Goal: Task Accomplishment & Management: Use online tool/utility

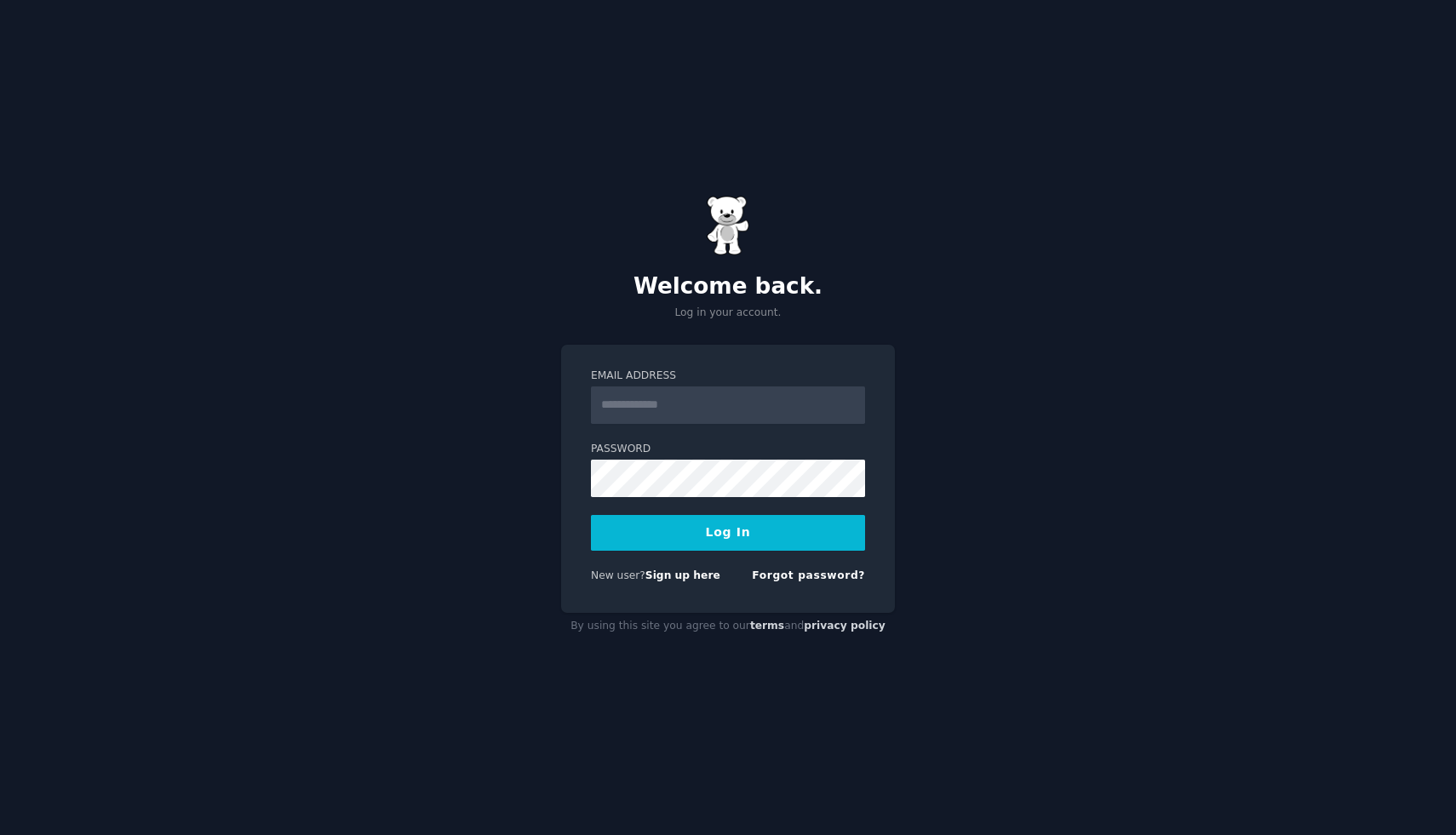
click at [737, 390] on input "Email Address" at bounding box center [728, 405] width 275 height 37
type input "**********"
click at [758, 535] on button "Log In" at bounding box center [728, 533] width 275 height 35
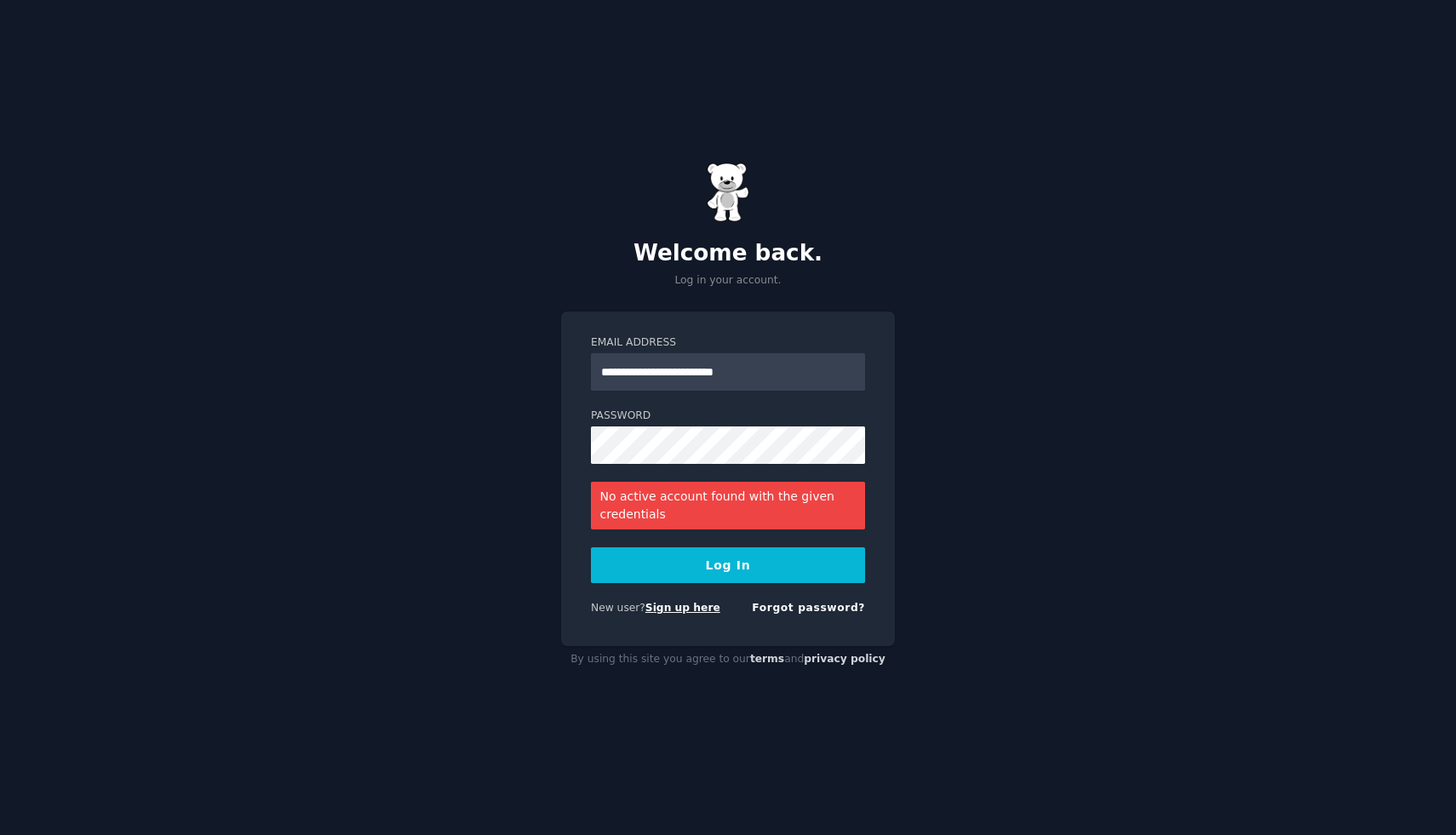
click at [665, 609] on link "Sign up here" at bounding box center [682, 608] width 75 height 12
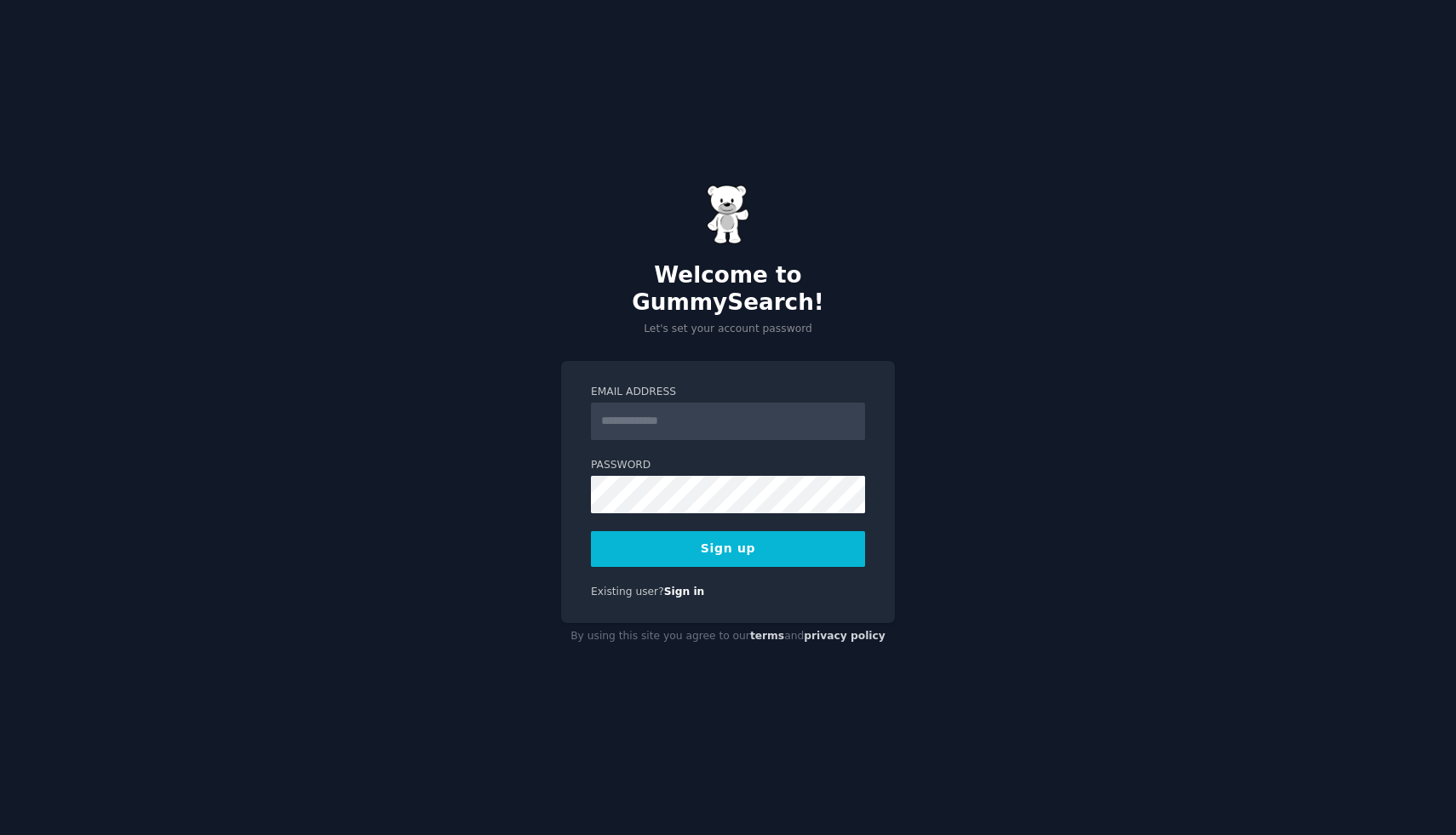
click at [631, 411] on input "Email Address" at bounding box center [728, 421] width 275 height 37
type input "**********"
click at [694, 545] on button "Sign up" at bounding box center [728, 548] width 275 height 35
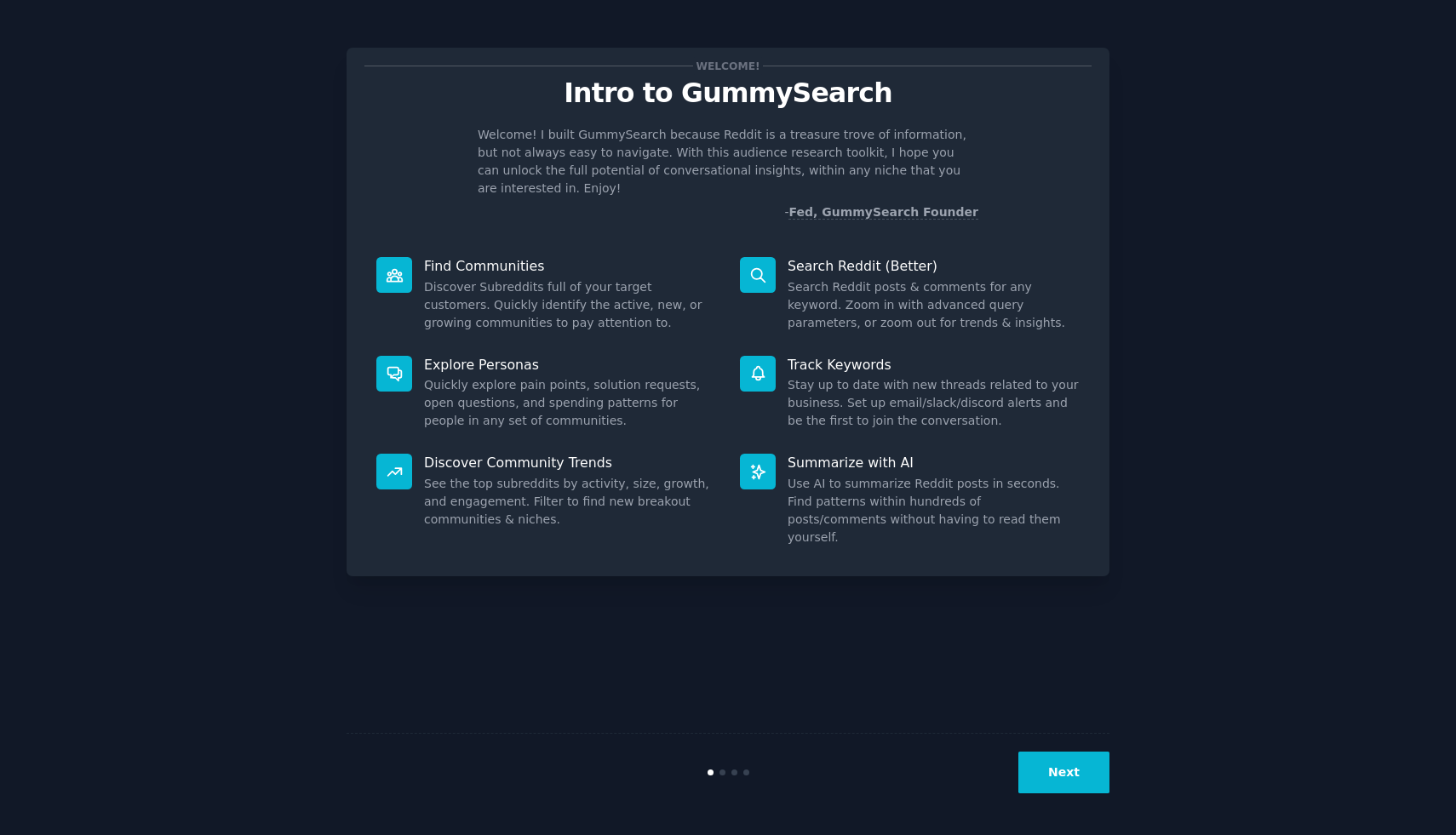
click at [1063, 772] on button "Next" at bounding box center [1064, 773] width 92 height 41
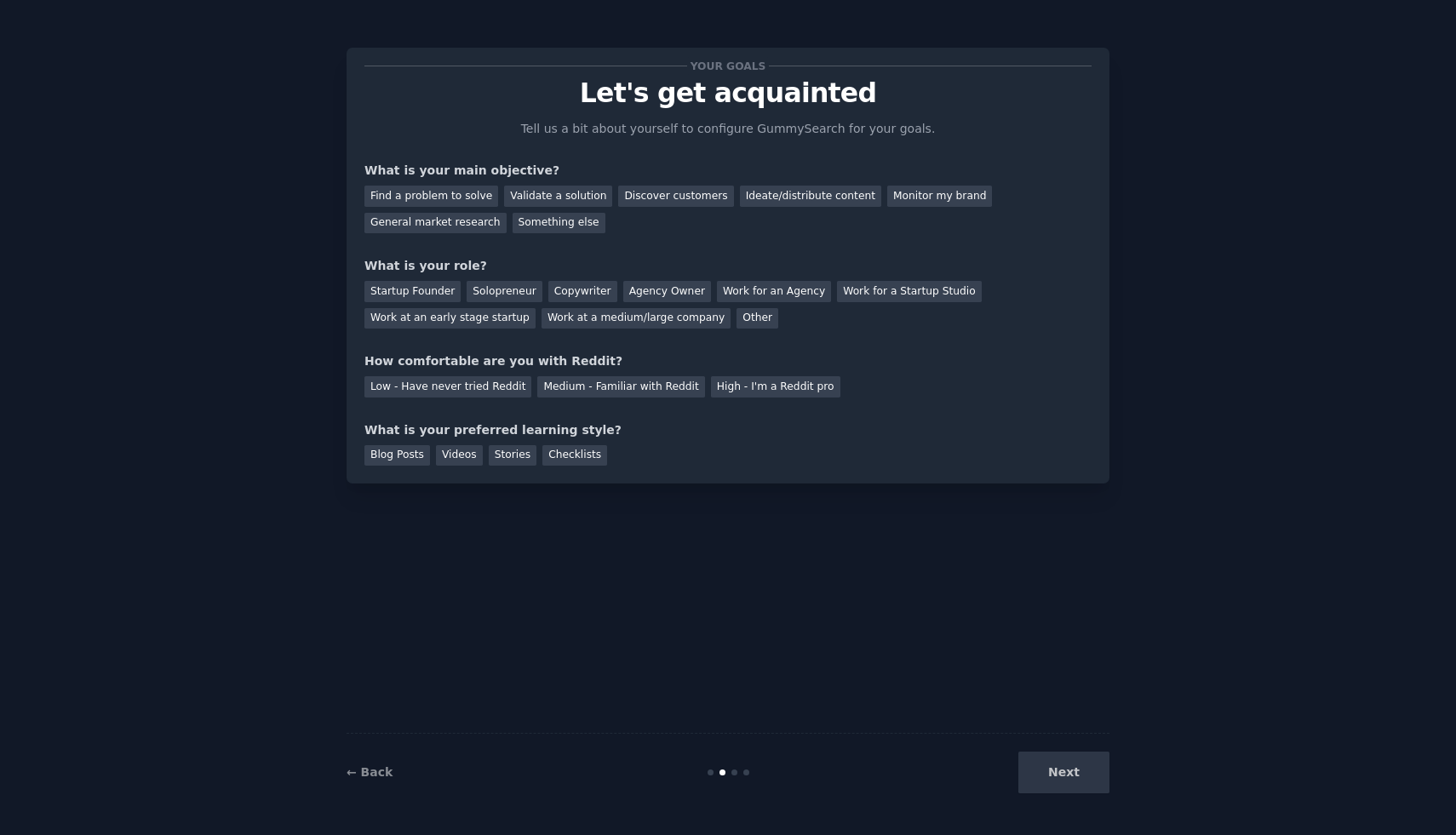
click at [1063, 772] on div "Next" at bounding box center [982, 773] width 255 height 41
click at [465, 450] on div "Videos" at bounding box center [459, 456] width 47 height 22
click at [468, 385] on div "Low - Have never tried Reddit" at bounding box center [447, 387] width 167 height 22
click at [582, 387] on div "Medium - Familiar with Reddit" at bounding box center [620, 387] width 167 height 22
click at [469, 314] on div "Work at an early stage startup" at bounding box center [450, 319] width 171 height 22
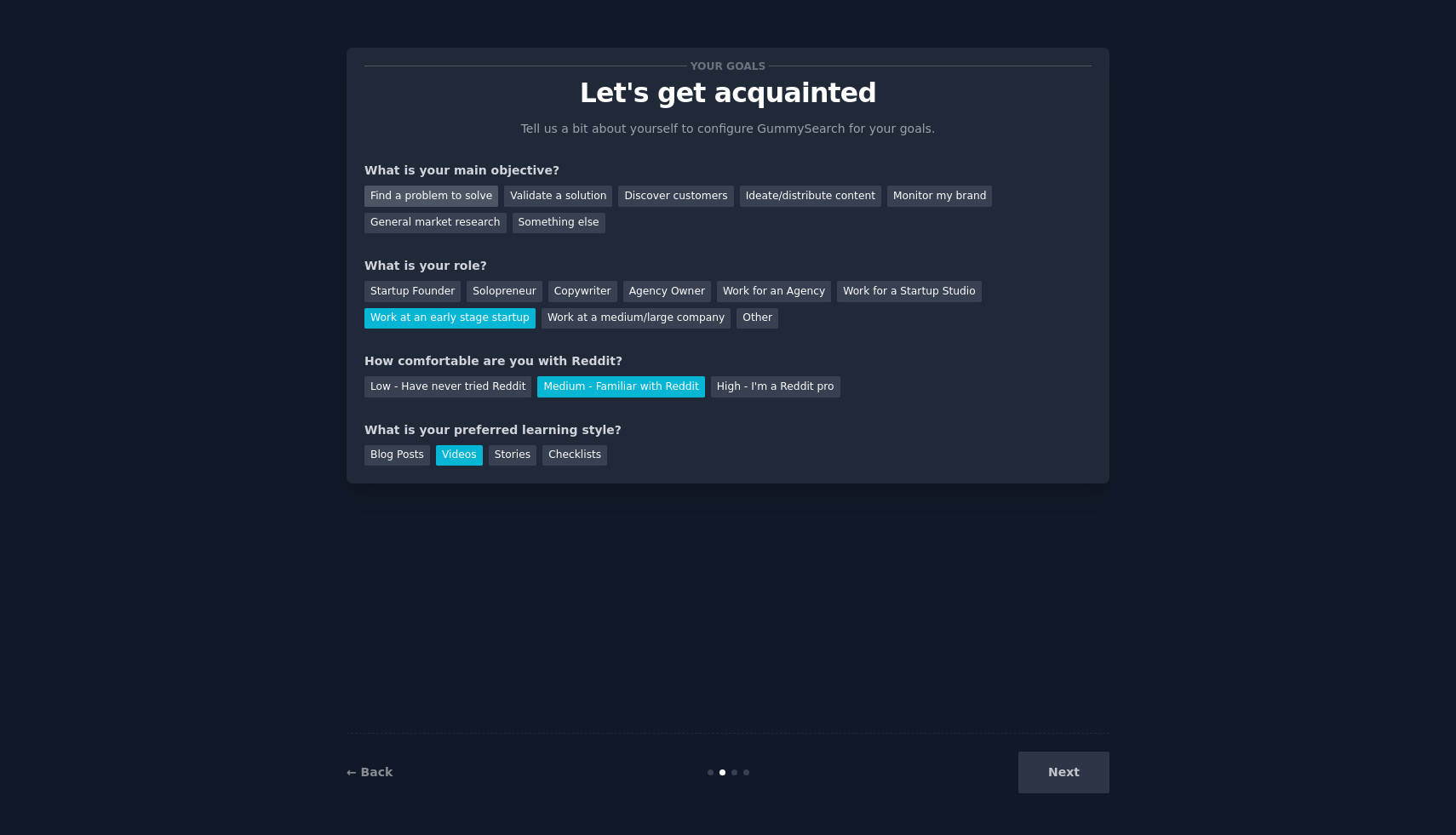
click at [484, 196] on div "Find a problem to solve" at bounding box center [431, 196] width 134 height 22
click at [1074, 778] on button "Next" at bounding box center [1064, 773] width 92 height 41
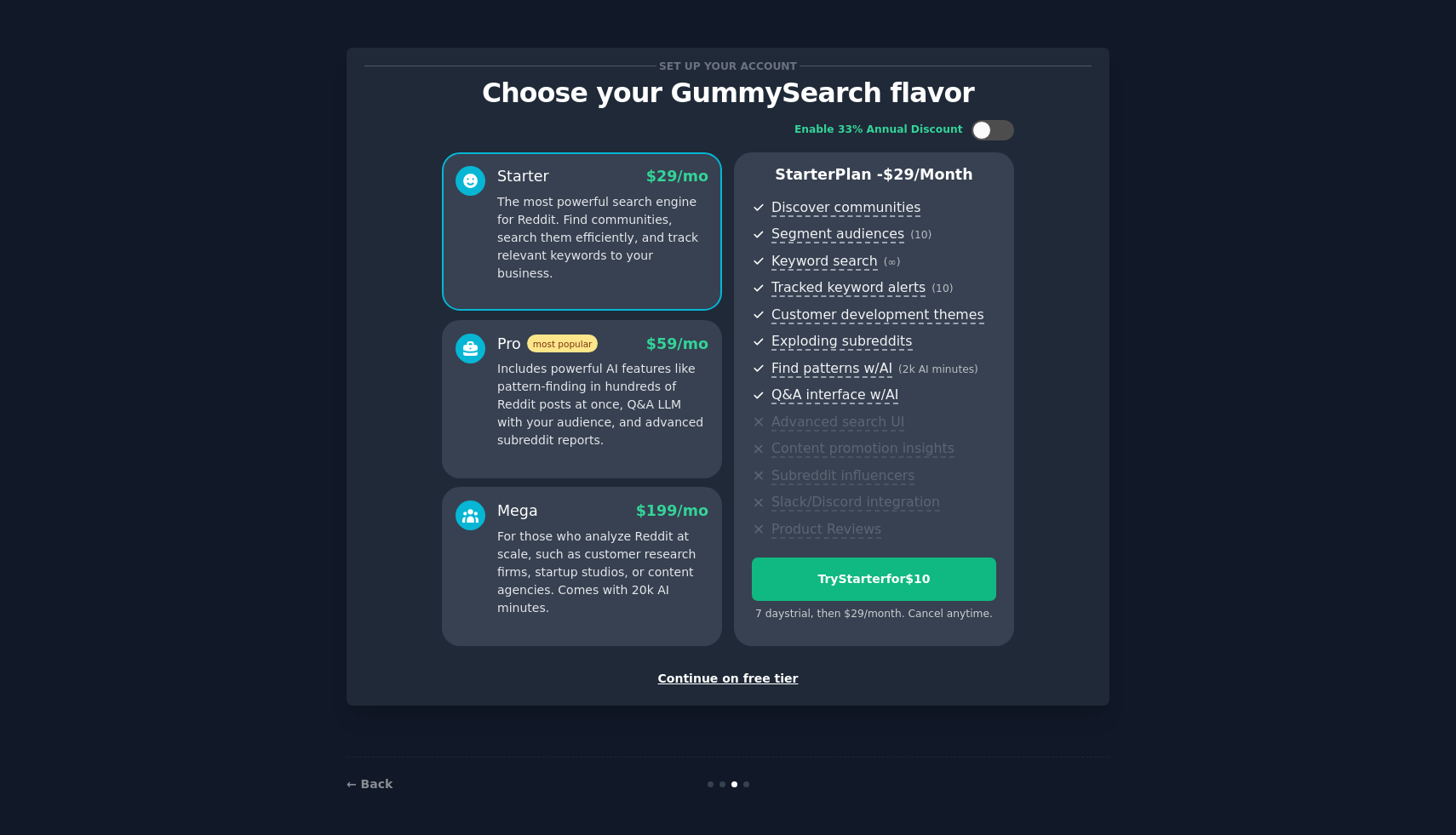
click at [754, 673] on div "Continue on free tier" at bounding box center [728, 679] width 727 height 18
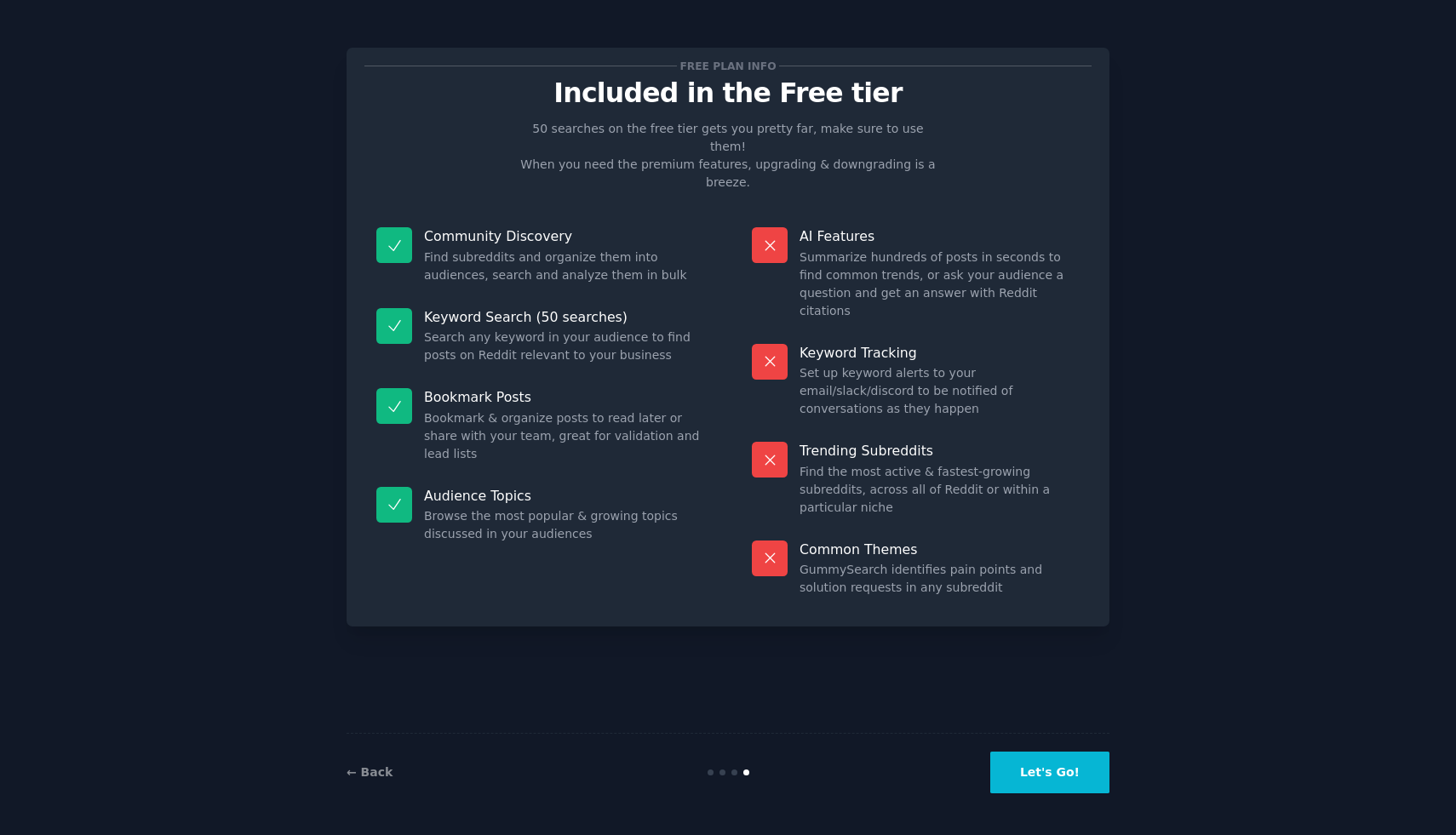
click at [1080, 760] on button "Let's Go!" at bounding box center [1050, 773] width 119 height 41
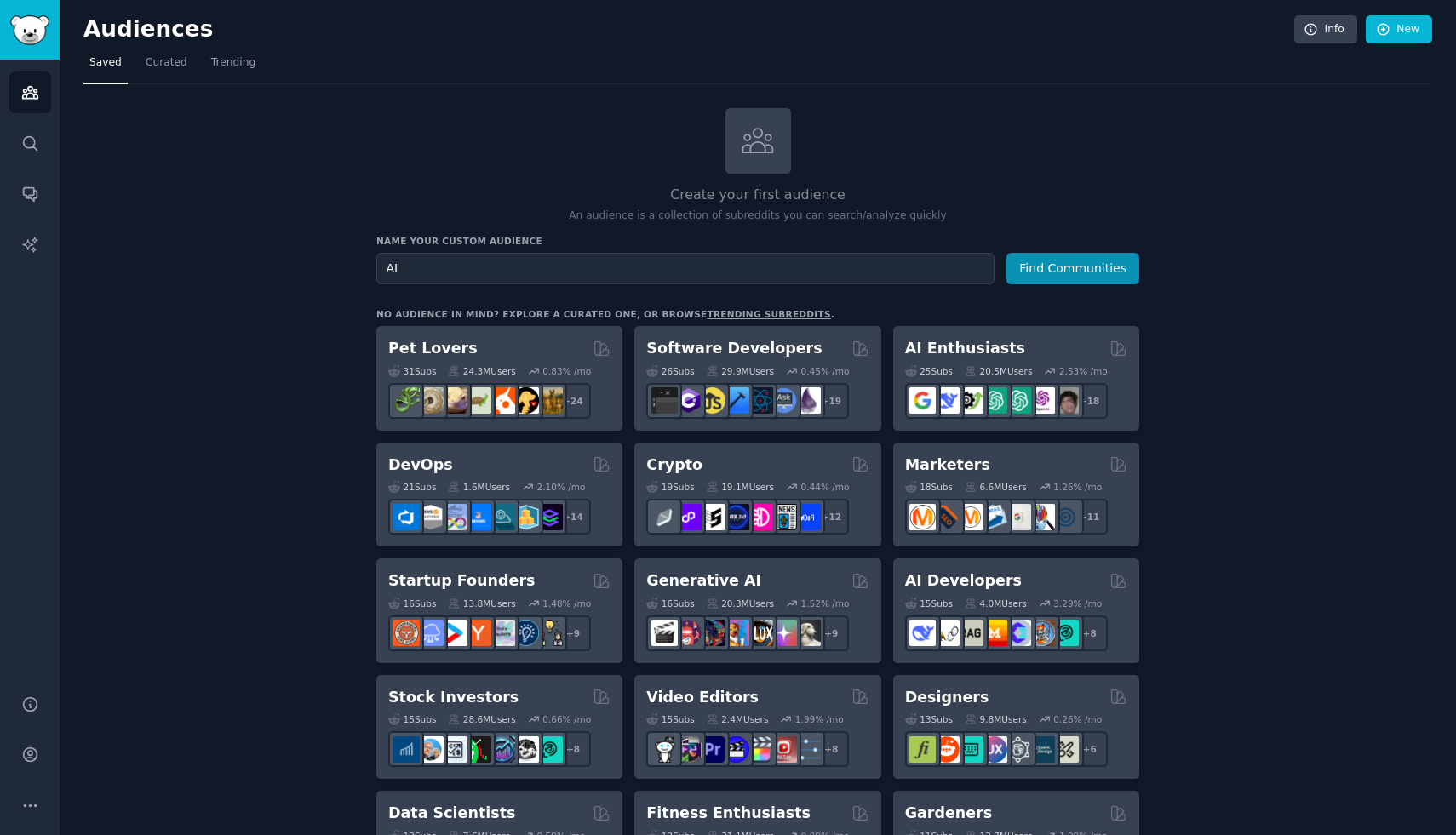
type input "A"
type input "S"
type input "AI tools"
click at [1115, 258] on button "Find Communities" at bounding box center [1073, 269] width 133 height 31
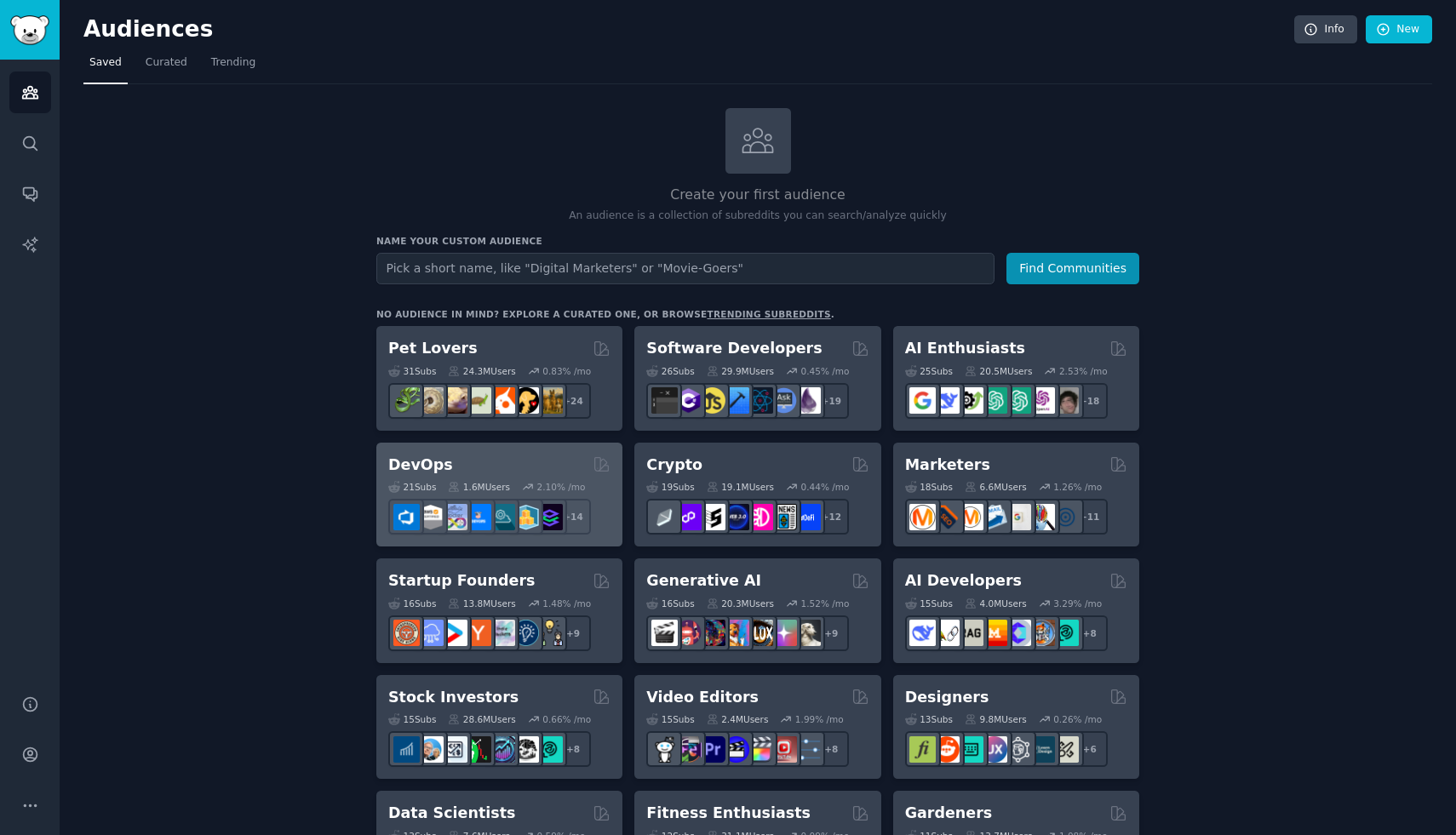
scroll to position [1129, 0]
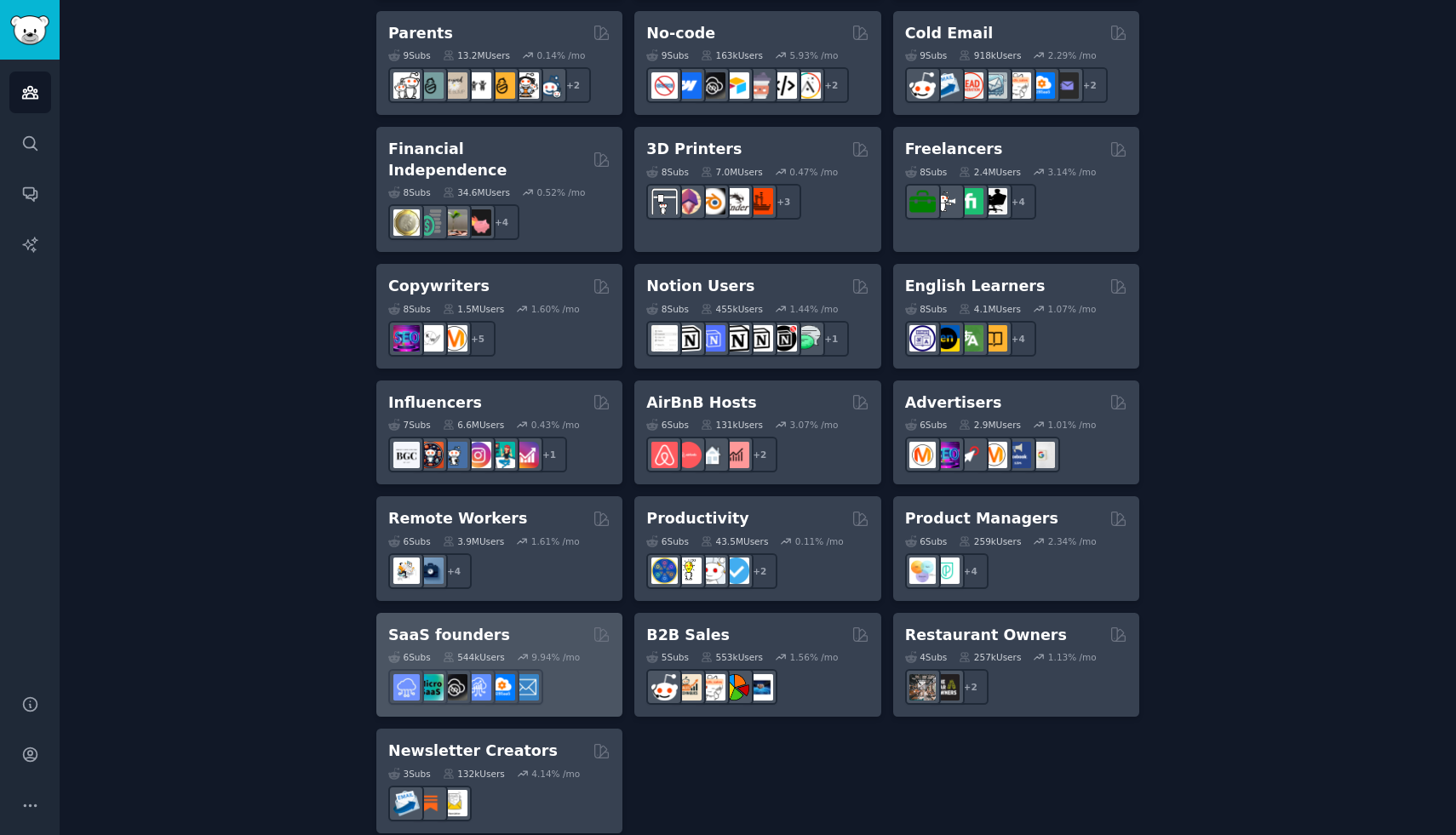
click at [472, 625] on h2 "SaaS founders" at bounding box center [449, 636] width 122 height 22
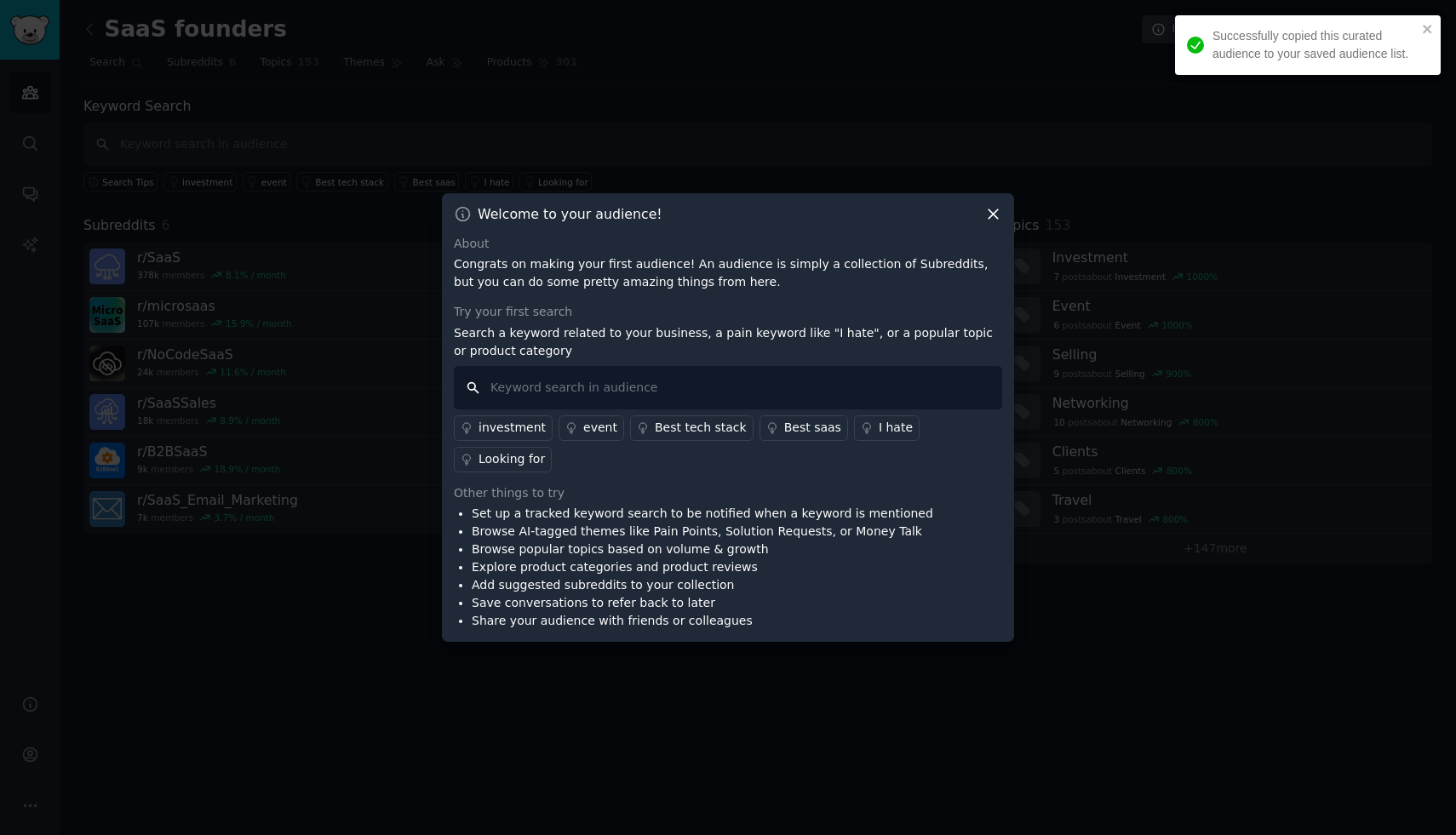
click at [766, 405] on input "text" at bounding box center [728, 388] width 548 height 43
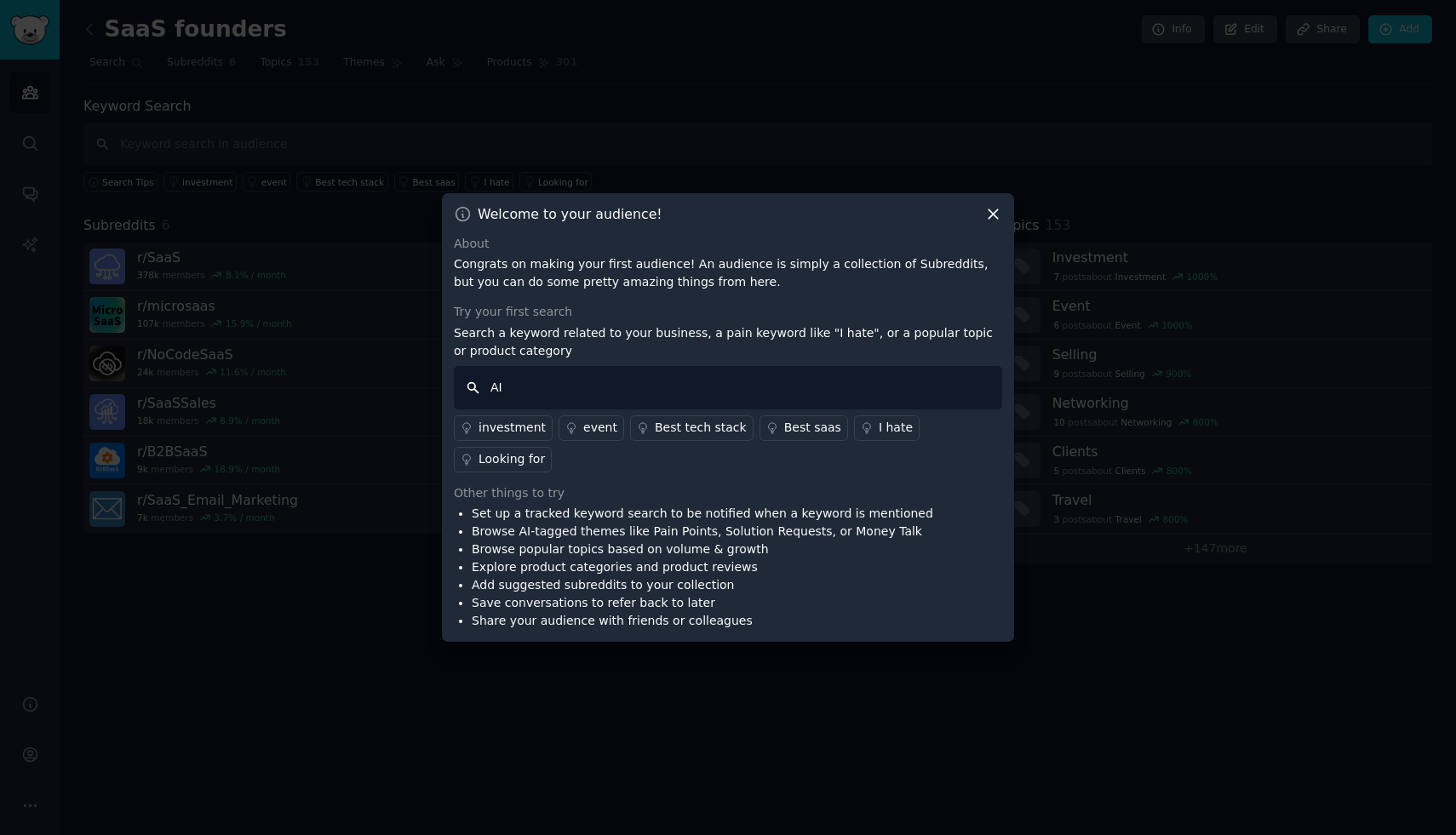
type input "AI"
click at [1001, 223] on icon at bounding box center [993, 214] width 18 height 18
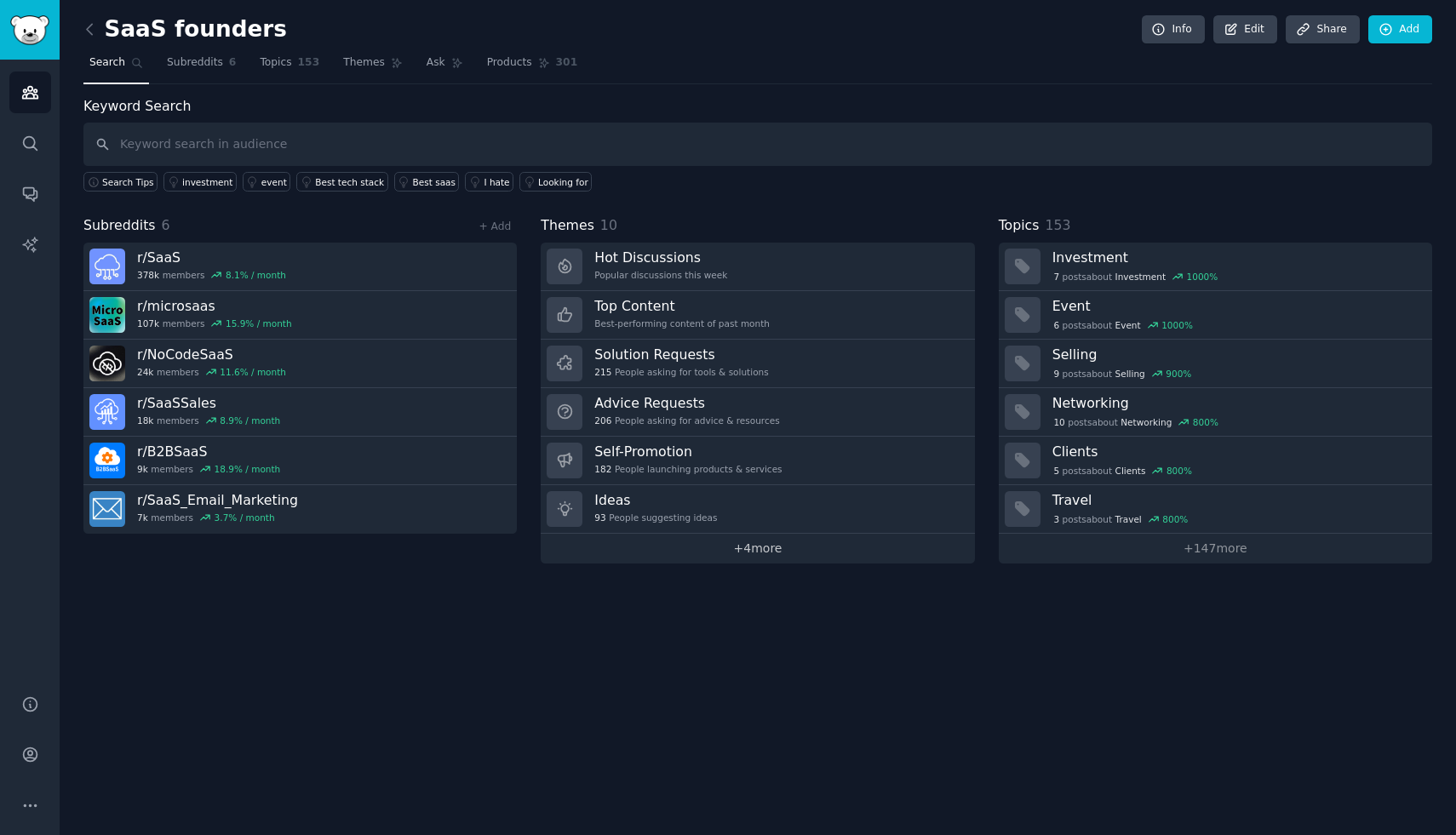
click at [744, 552] on link "+ 4 more" at bounding box center [757, 548] width 434 height 30
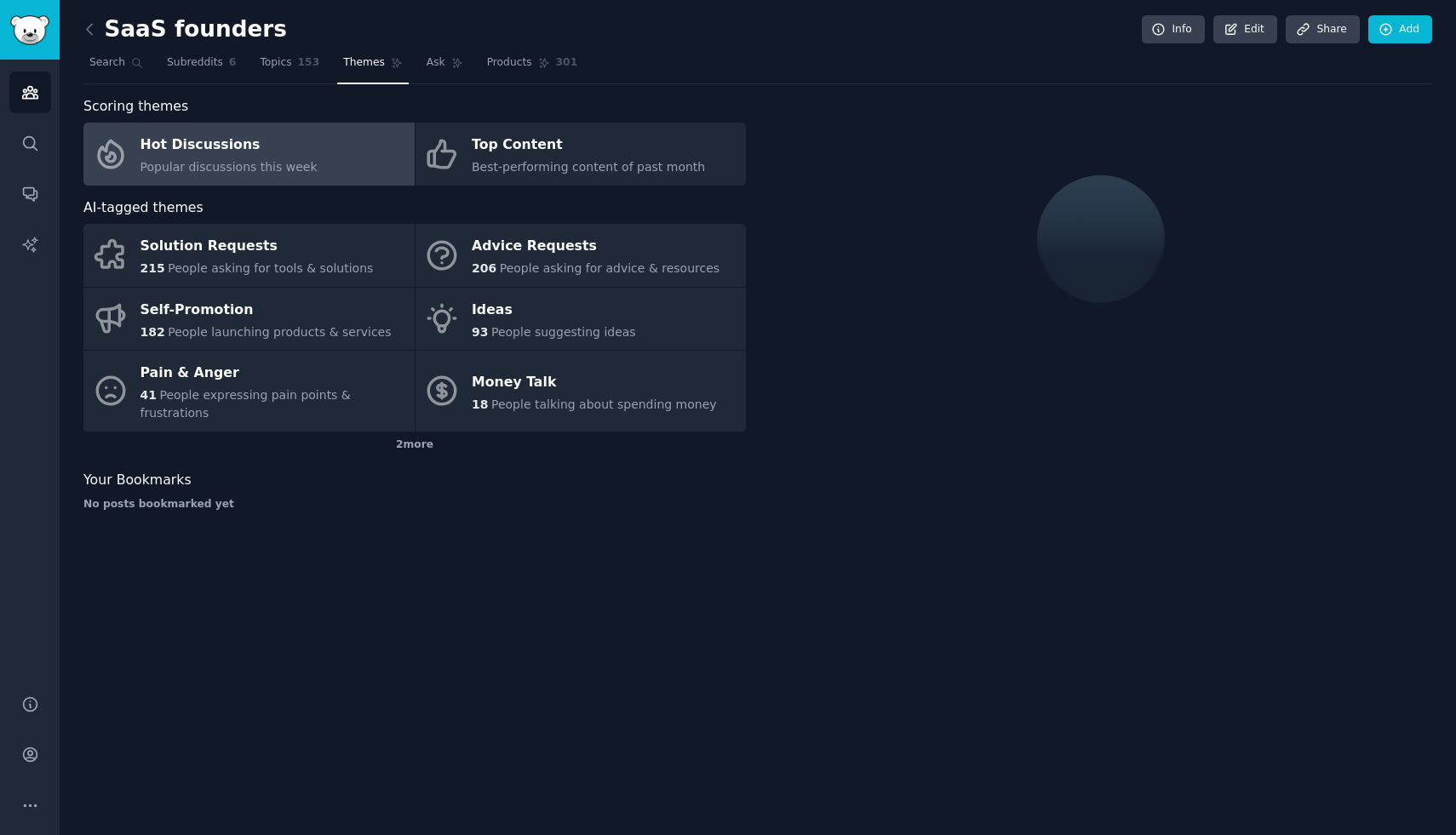
click at [231, 162] on span "Popular discussions this week" at bounding box center [229, 167] width 177 height 14
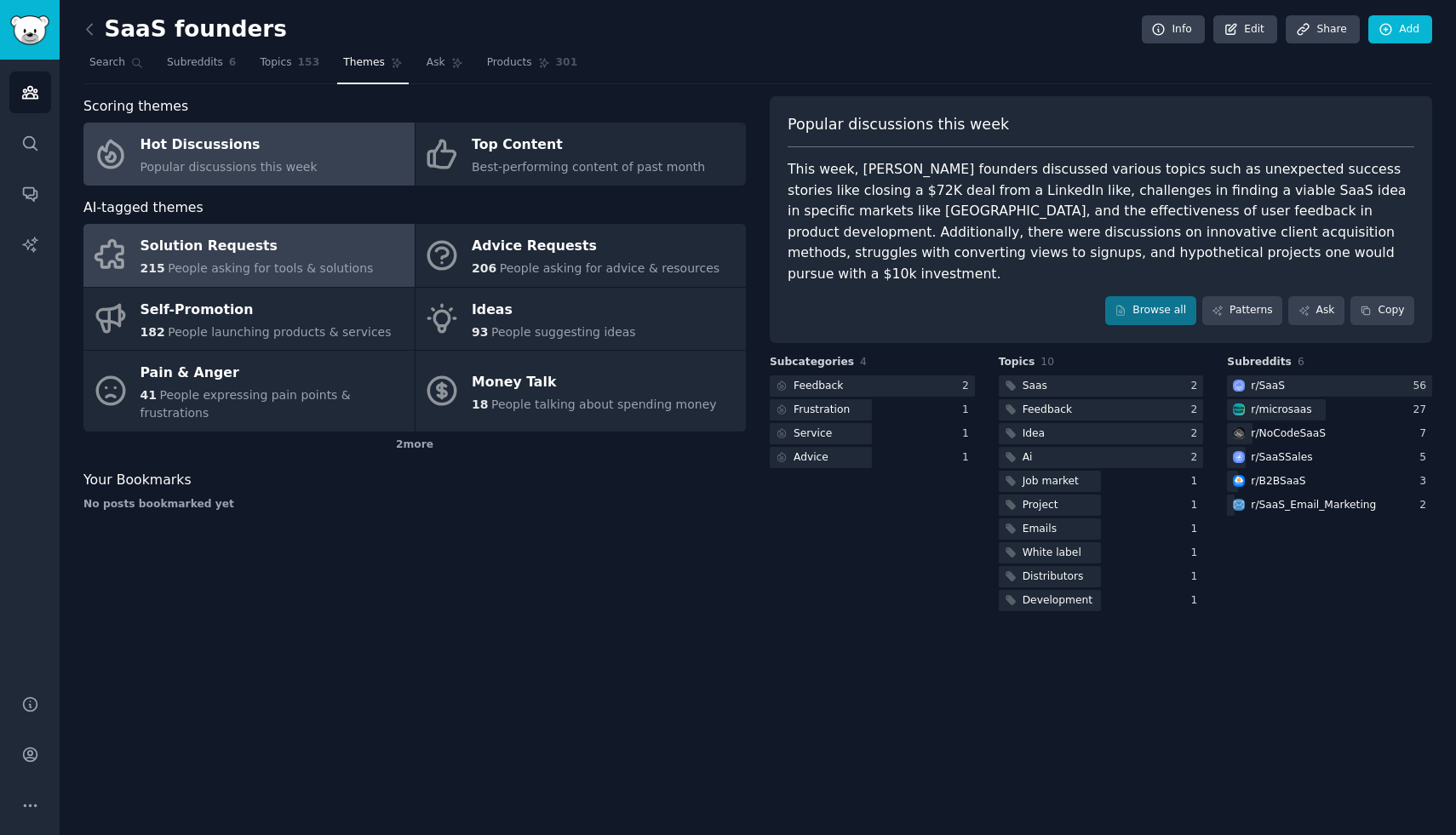
click at [258, 274] on span "People asking for tools & solutions" at bounding box center [270, 269] width 206 height 14
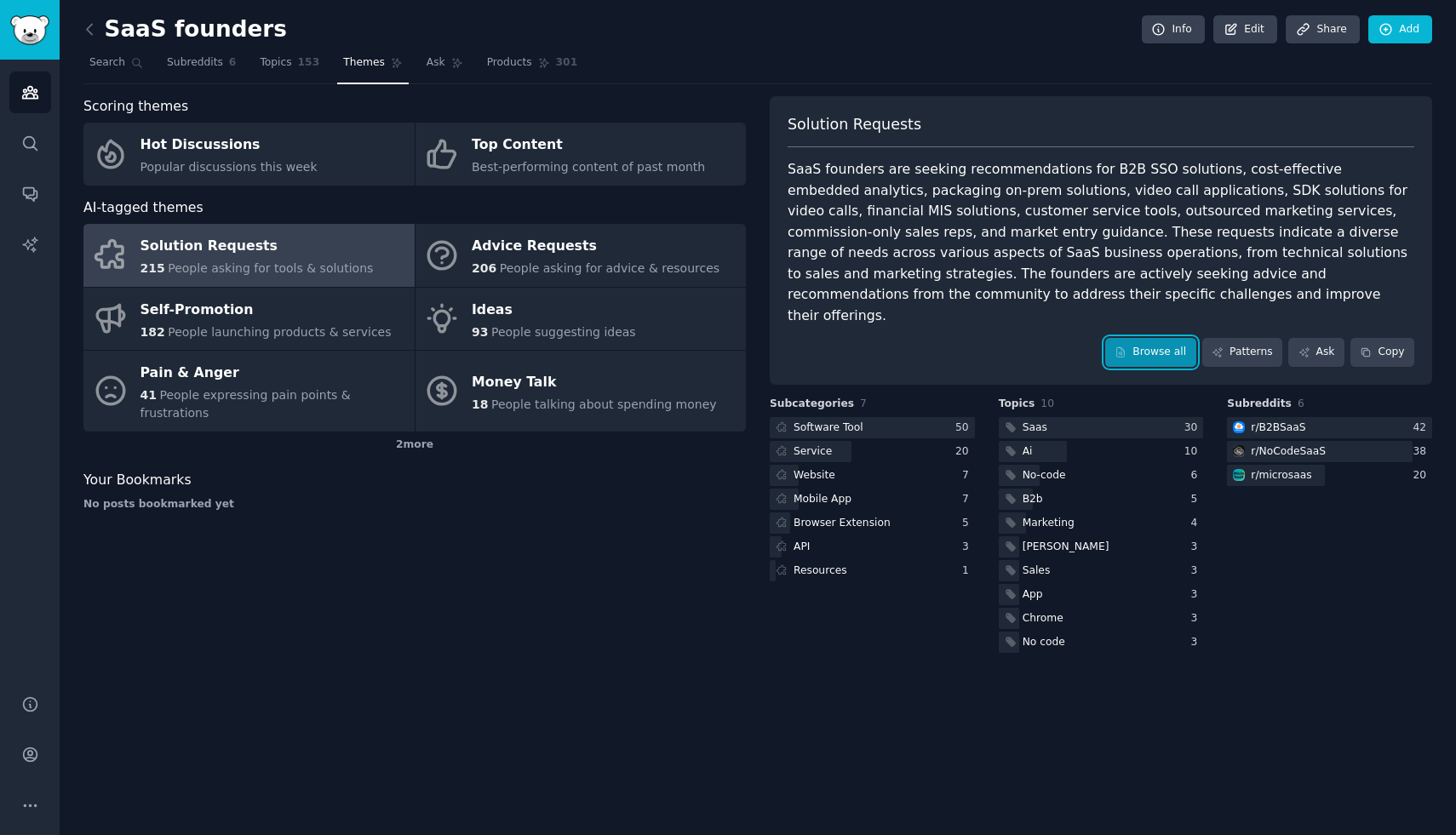
click at [1147, 338] on link "Browse all" at bounding box center [1151, 352] width 92 height 29
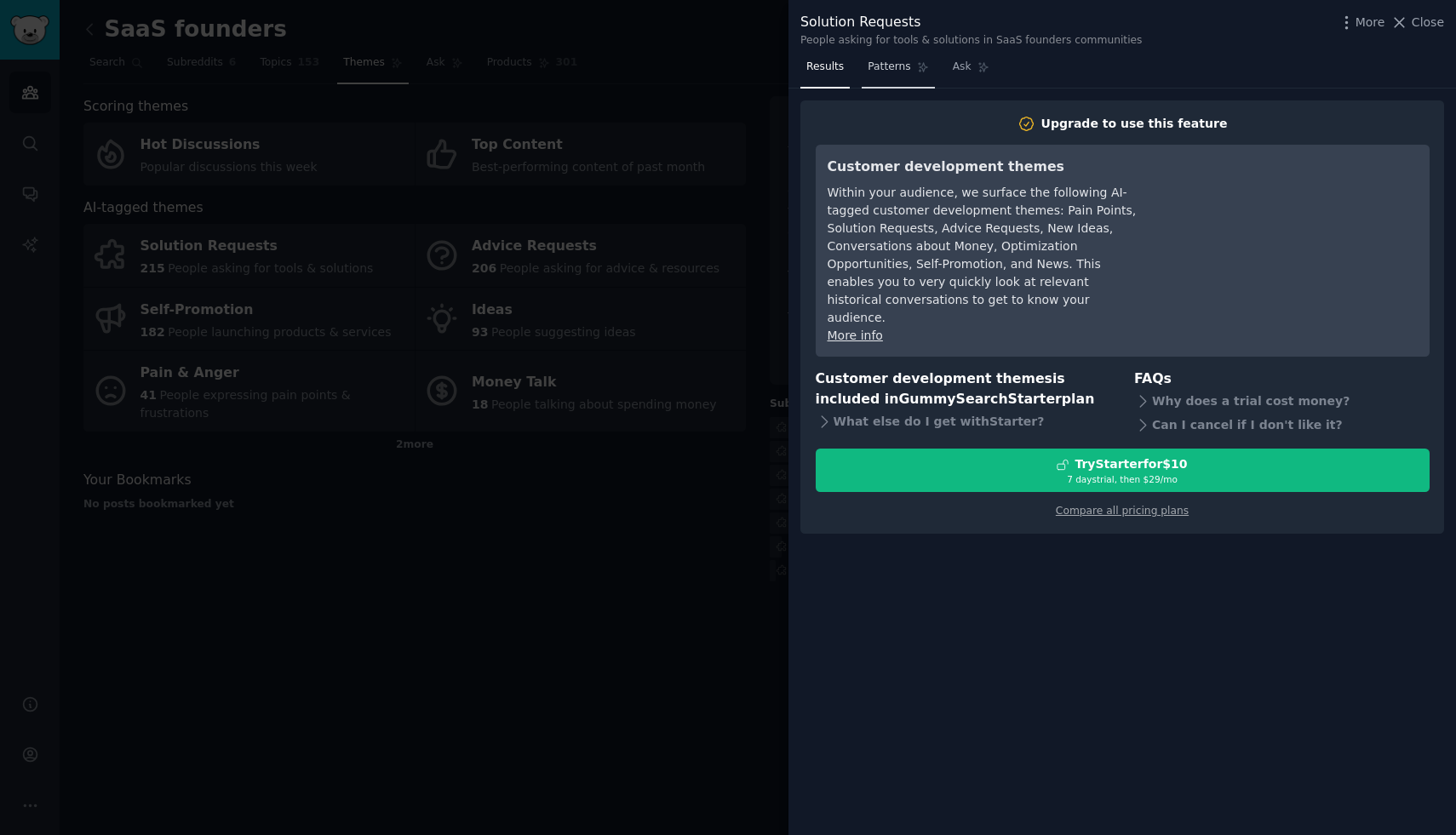
click at [917, 66] on icon at bounding box center [923, 67] width 12 height 12
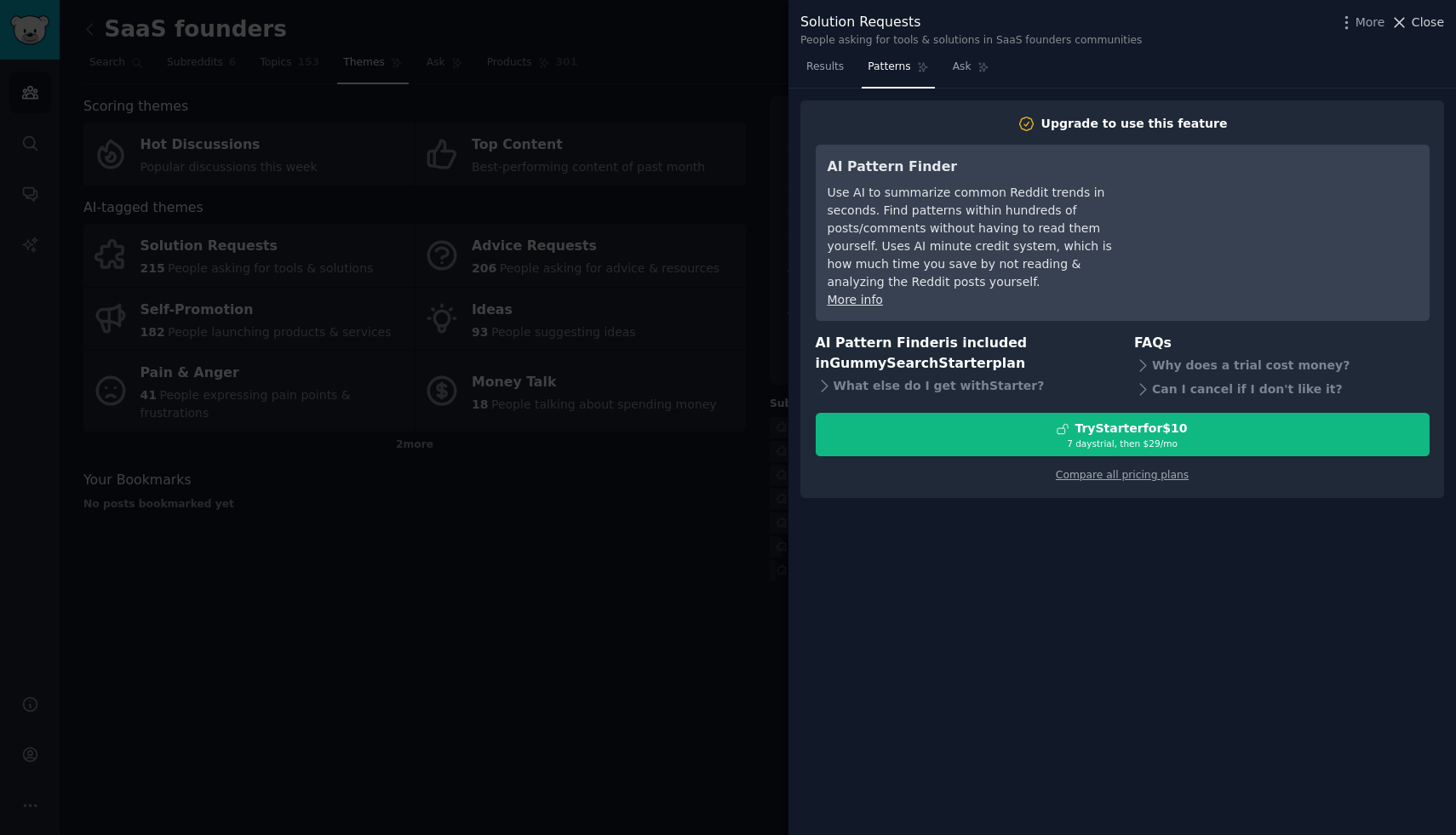
click at [1426, 22] on span "Close" at bounding box center [1428, 22] width 32 height 18
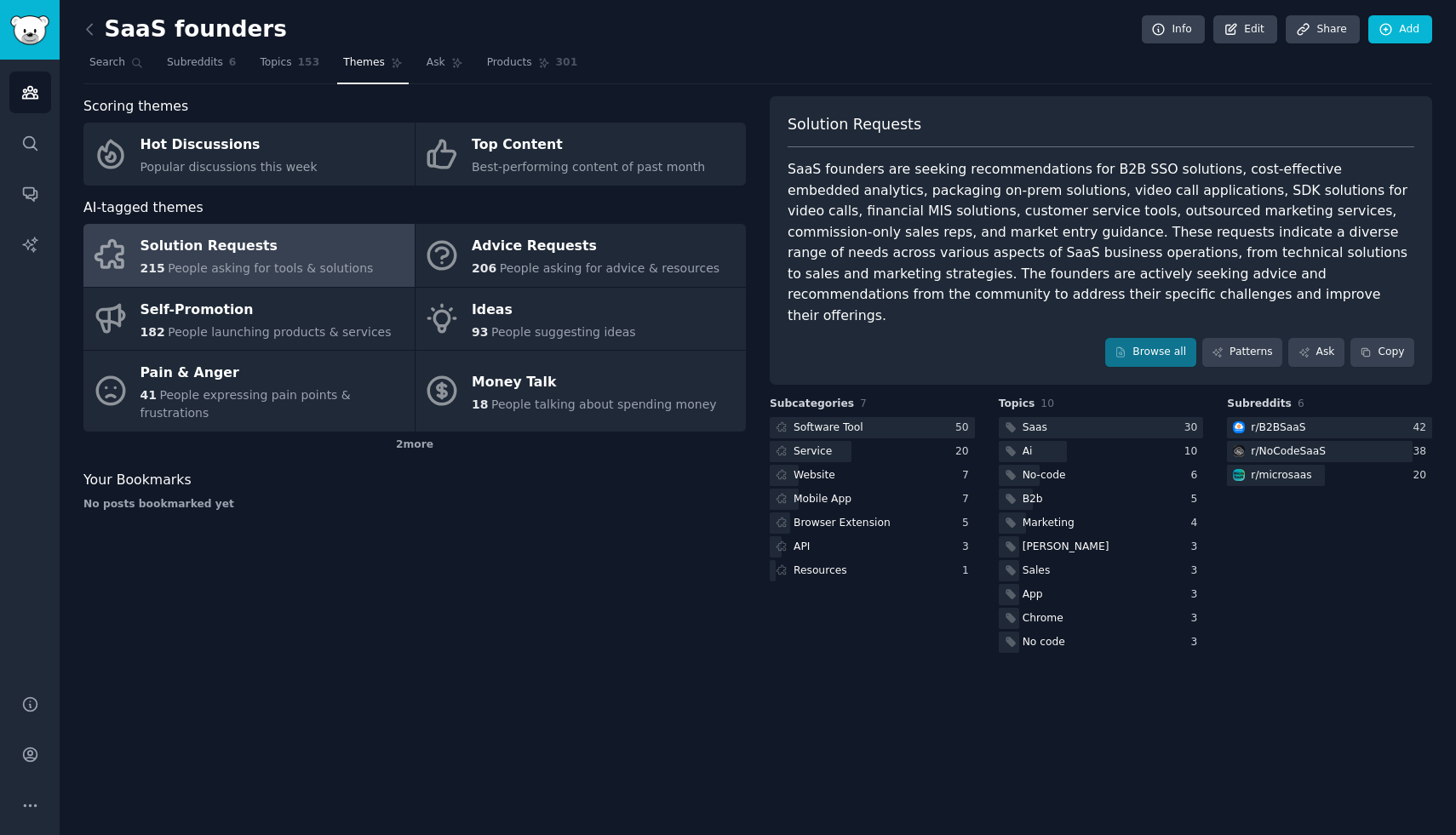
click at [1120, 218] on div "SaaS founders are seeking recommendations for B2B SSO solutions, cost-effective…" at bounding box center [1101, 242] width 627 height 167
click at [1251, 338] on link "Patterns" at bounding box center [1242, 352] width 80 height 29
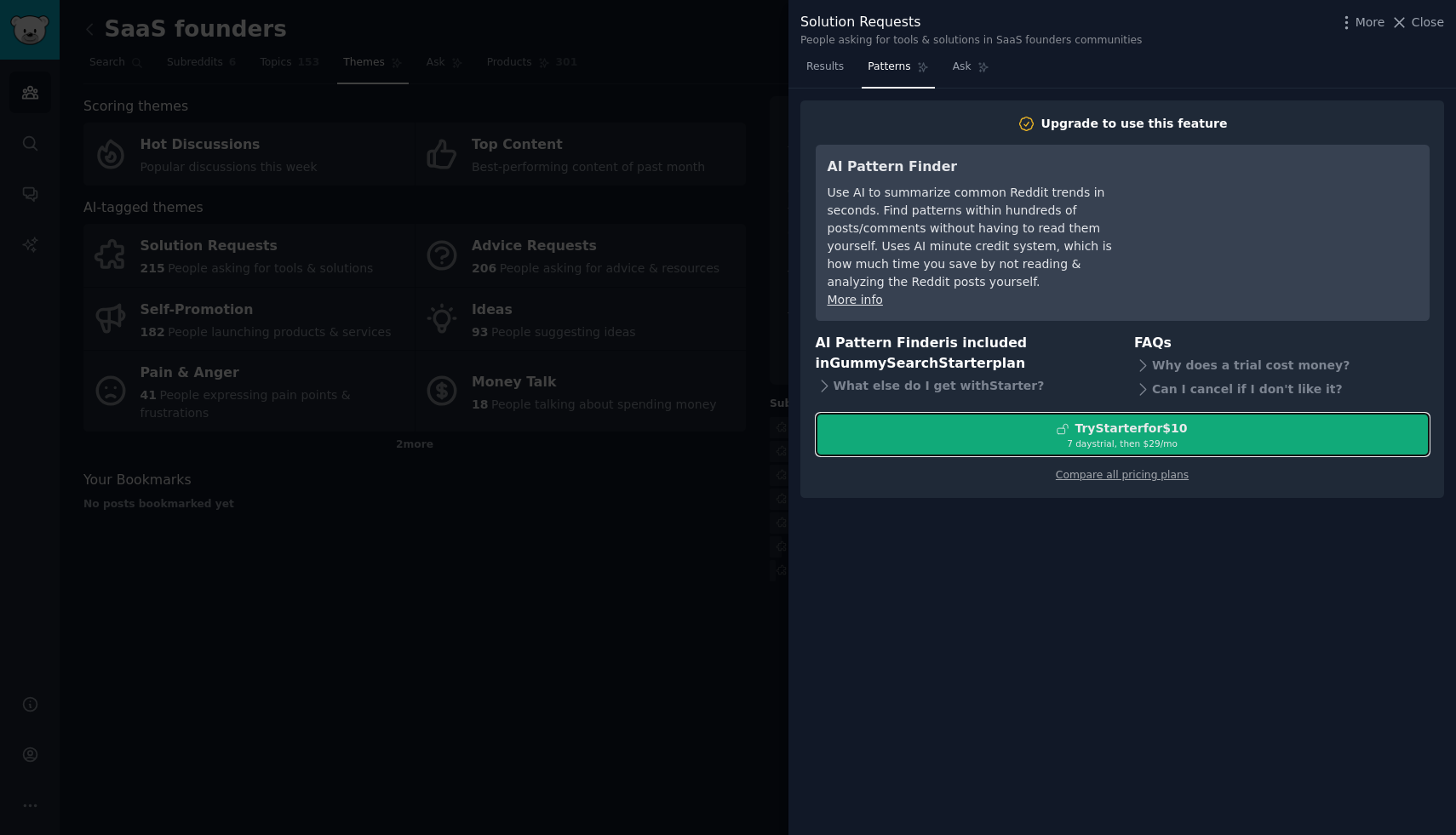
click at [1141, 420] on div "Try Starter for $10" at bounding box center [1130, 428] width 112 height 18
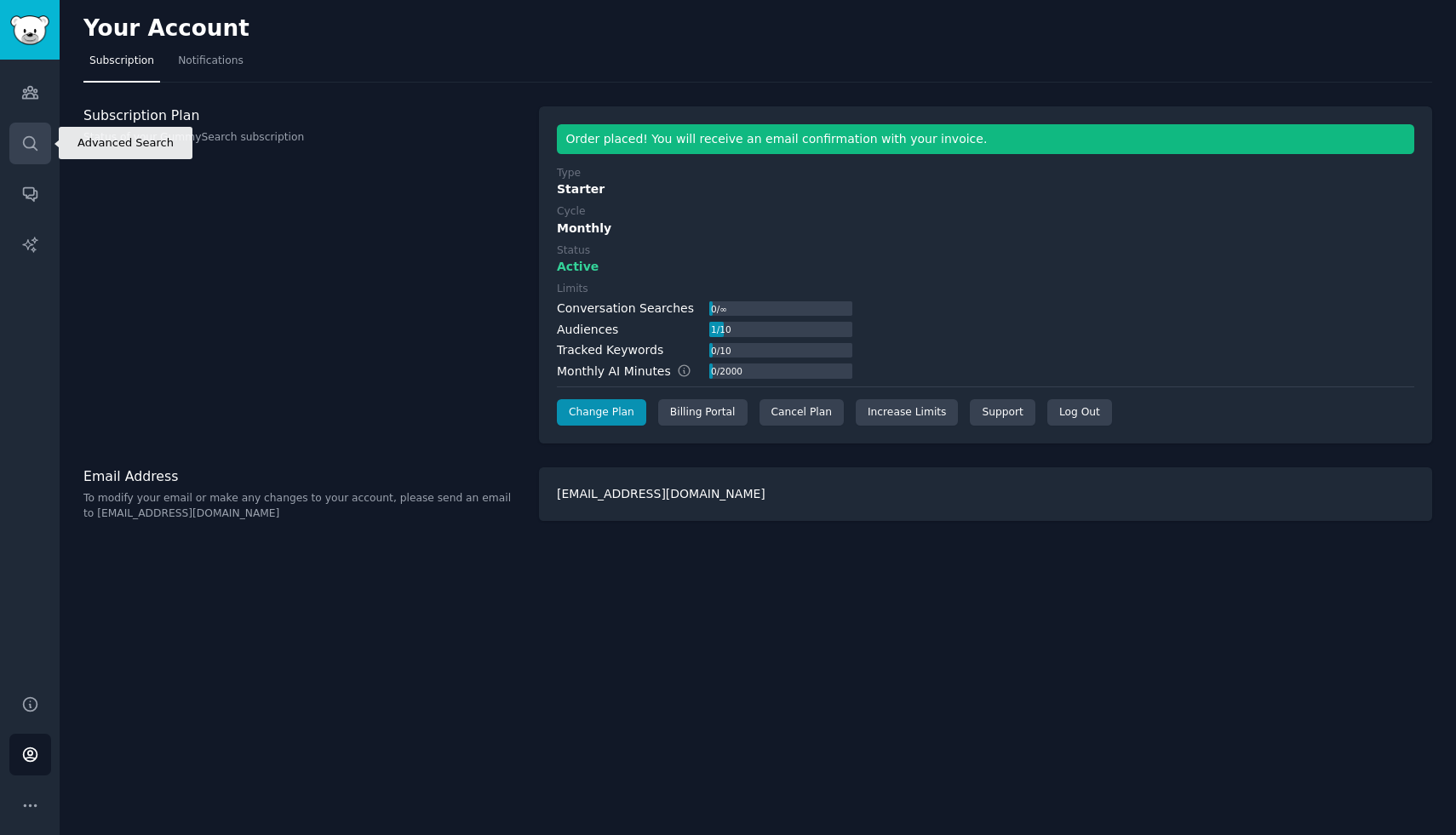
click at [31, 130] on link "Search" at bounding box center [30, 143] width 41 height 41
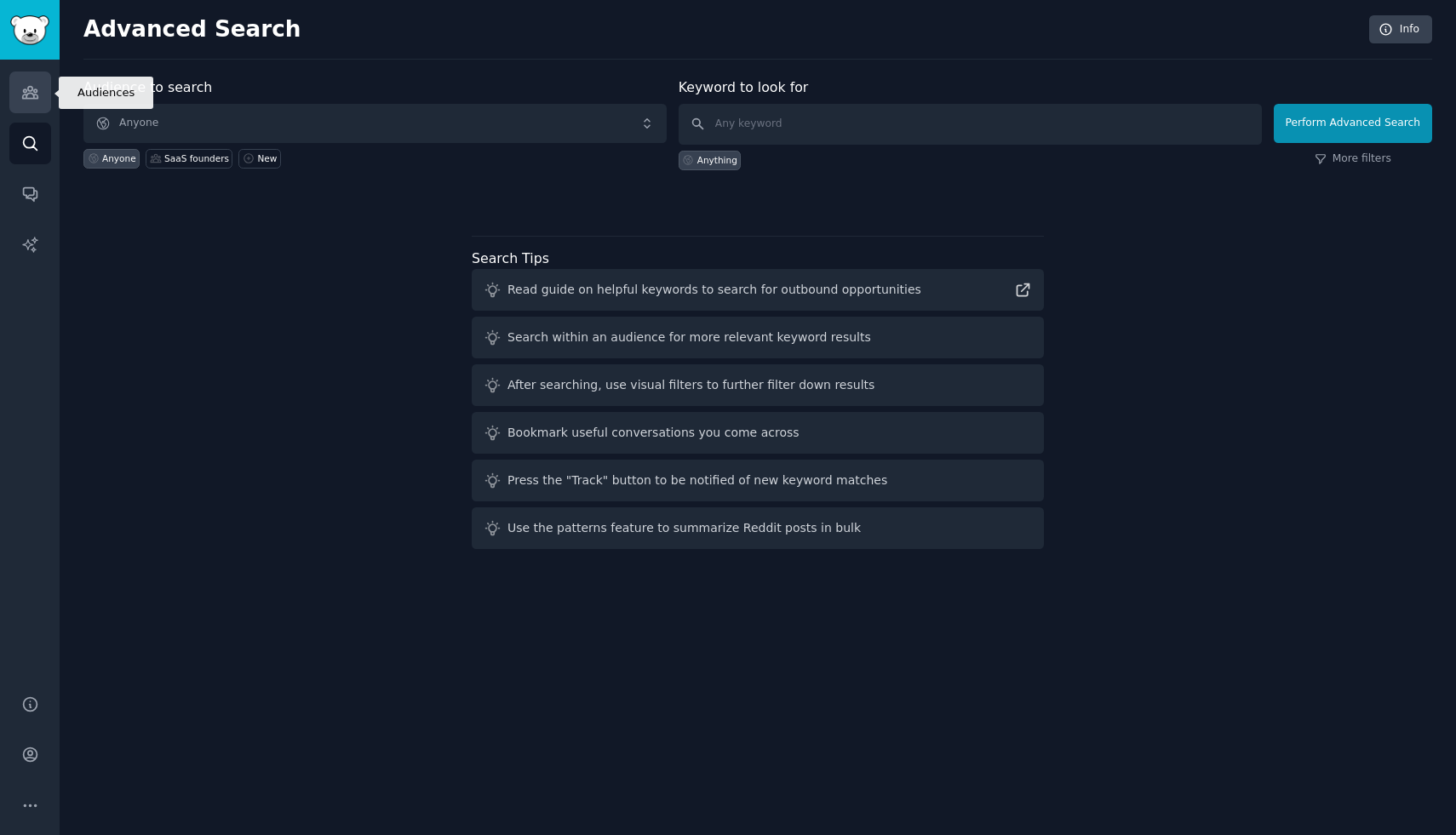
click at [38, 99] on icon "Sidebar" at bounding box center [30, 92] width 18 height 18
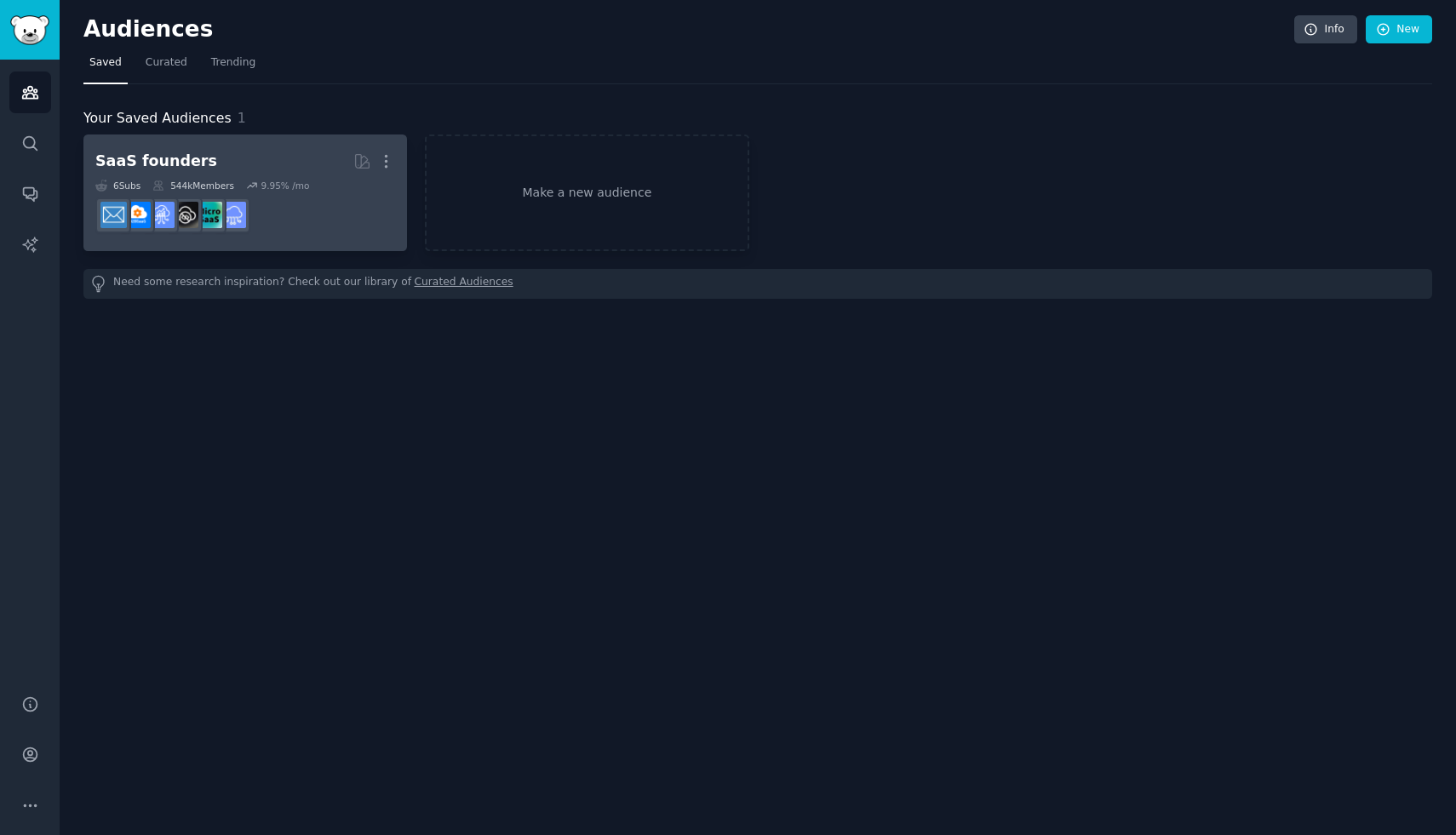
click at [167, 174] on h2 "SaaS founders More" at bounding box center [244, 161] width 300 height 30
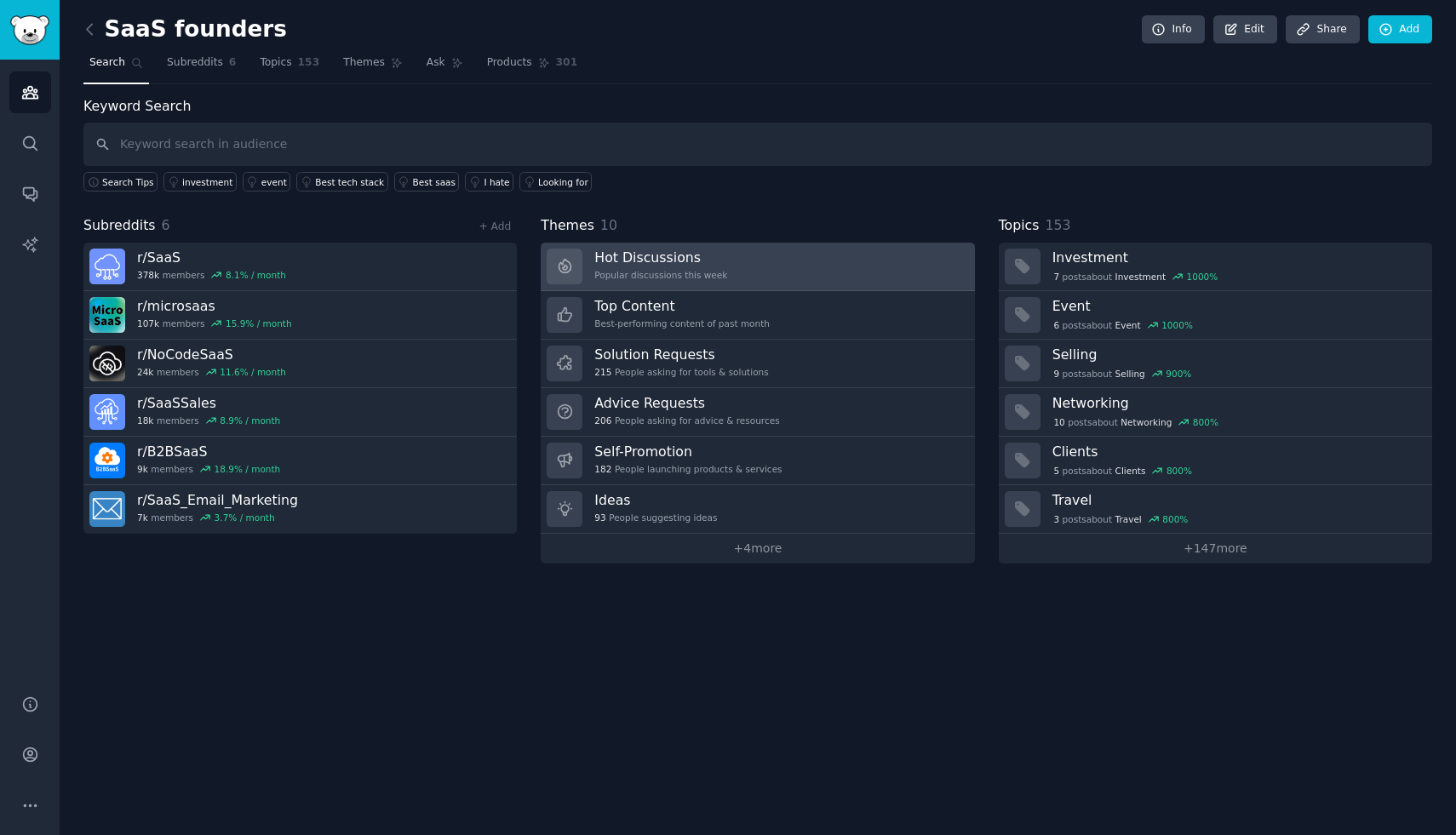
click at [709, 281] on div "Hot Discussions Popular discussions this week" at bounding box center [661, 266] width 133 height 35
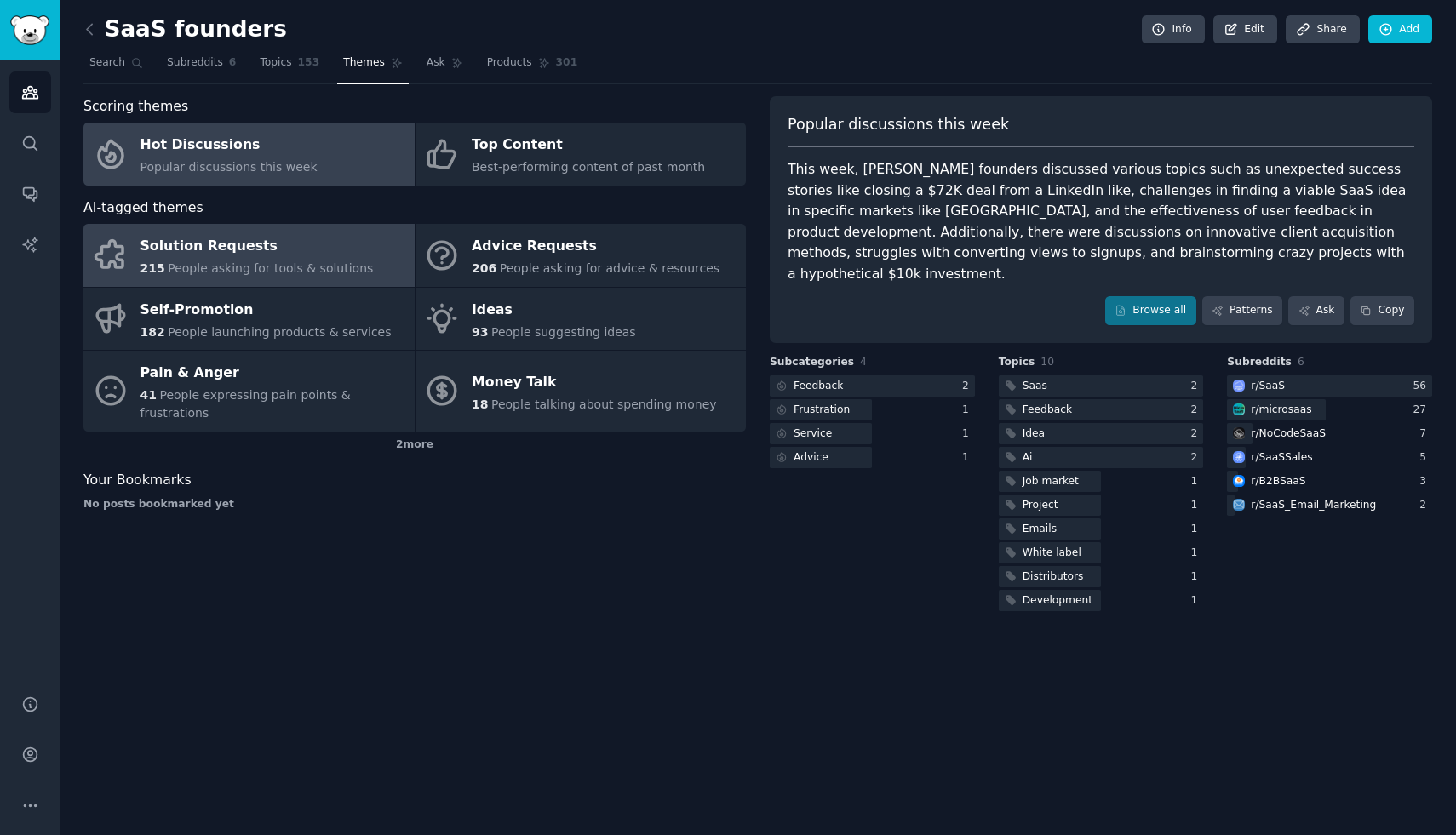
click at [254, 265] on span "People asking for tools & solutions" at bounding box center [270, 269] width 206 height 14
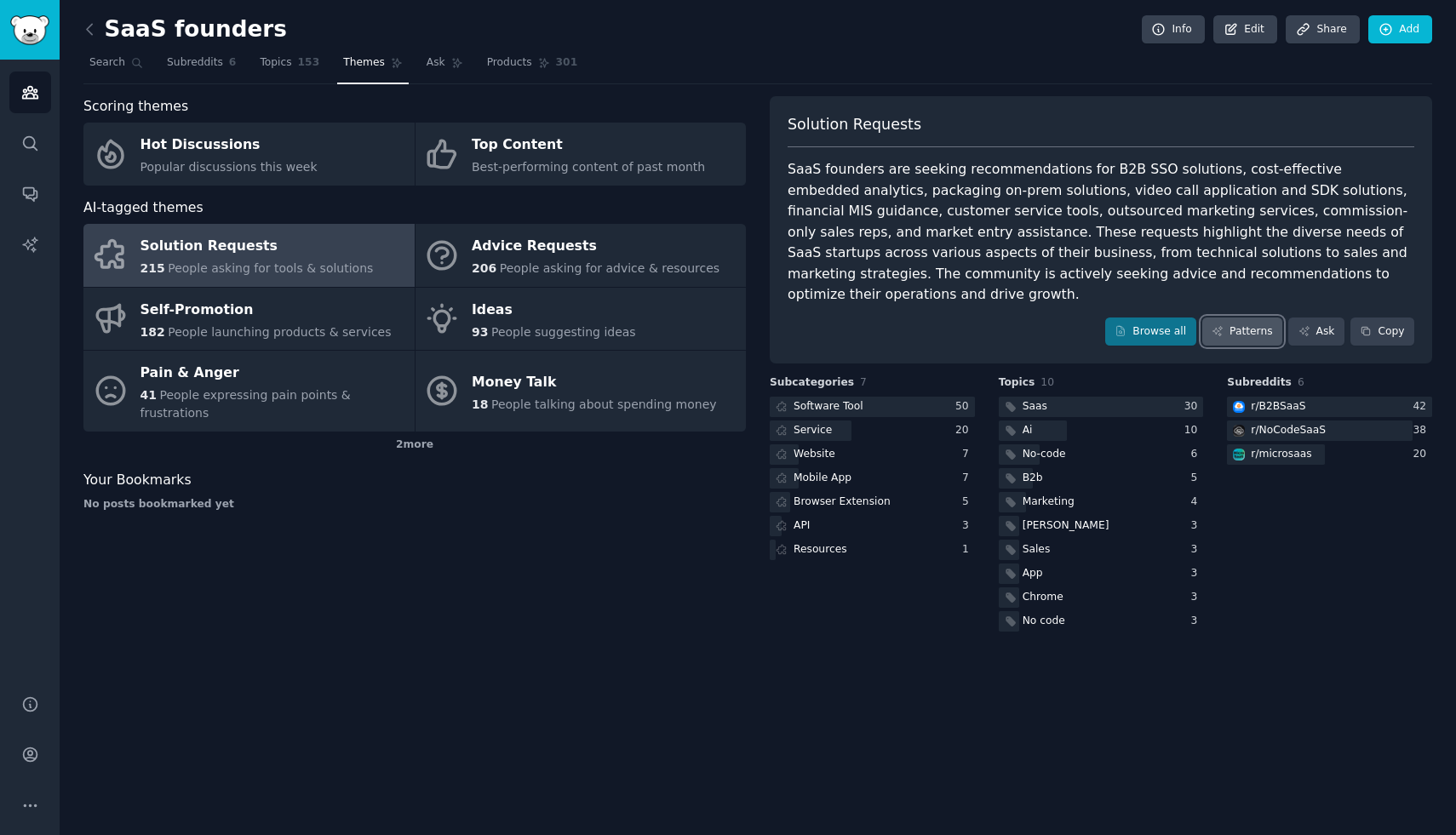
click at [1263, 318] on link "Patterns" at bounding box center [1242, 332] width 80 height 29
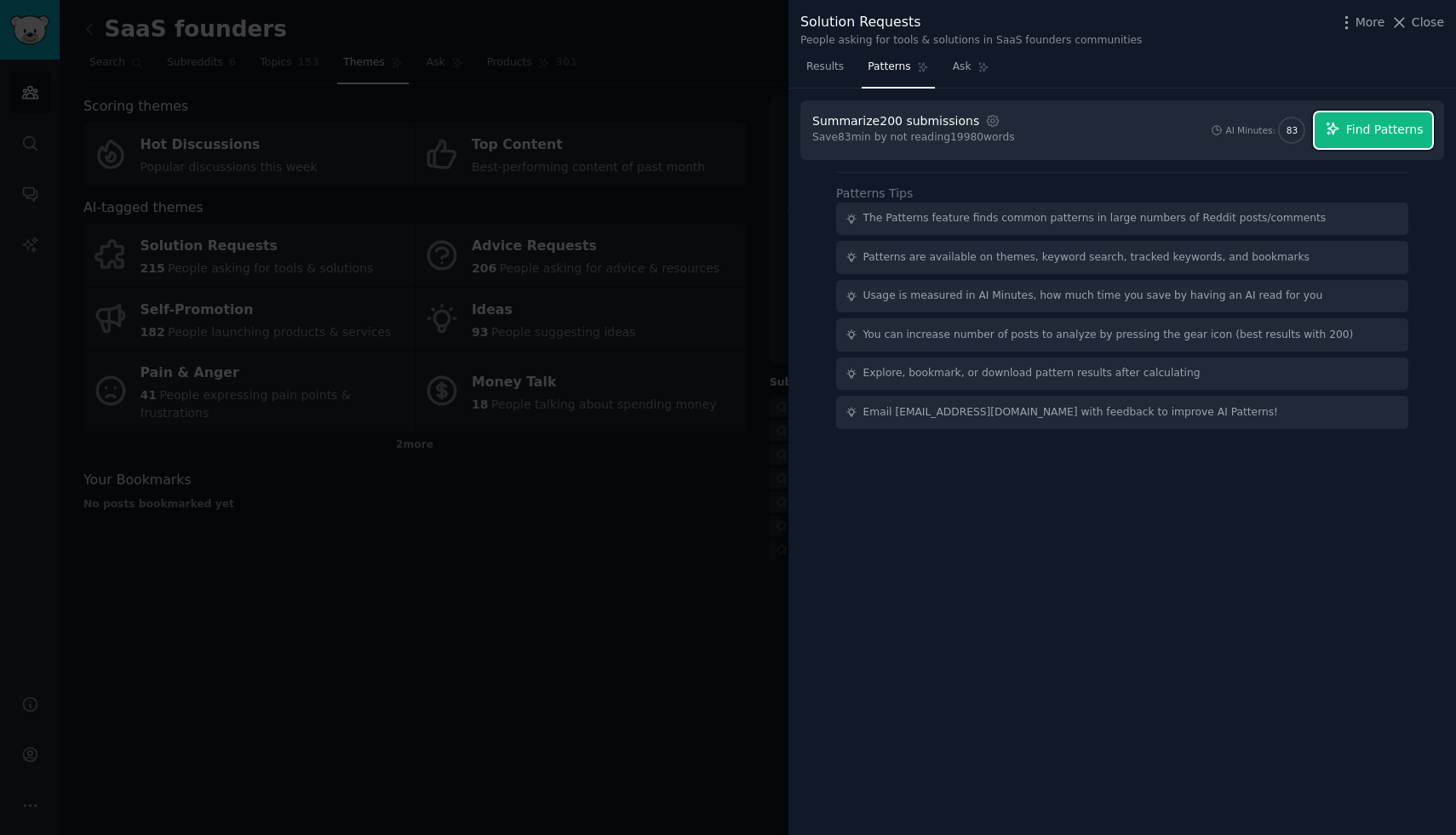
click at [1330, 121] on icon "button" at bounding box center [1333, 129] width 16 height 16
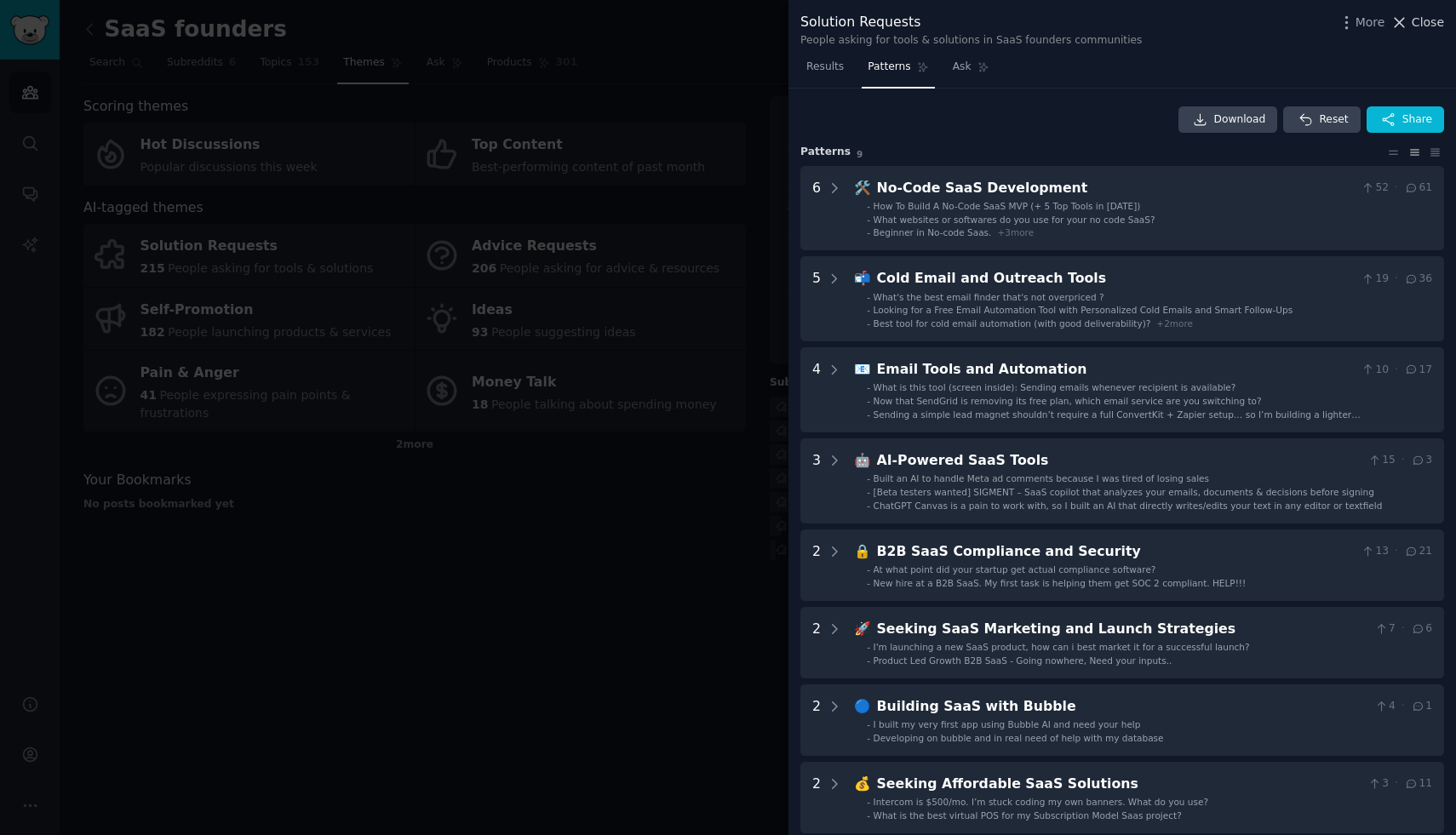
click at [1424, 20] on span "Close" at bounding box center [1428, 22] width 32 height 18
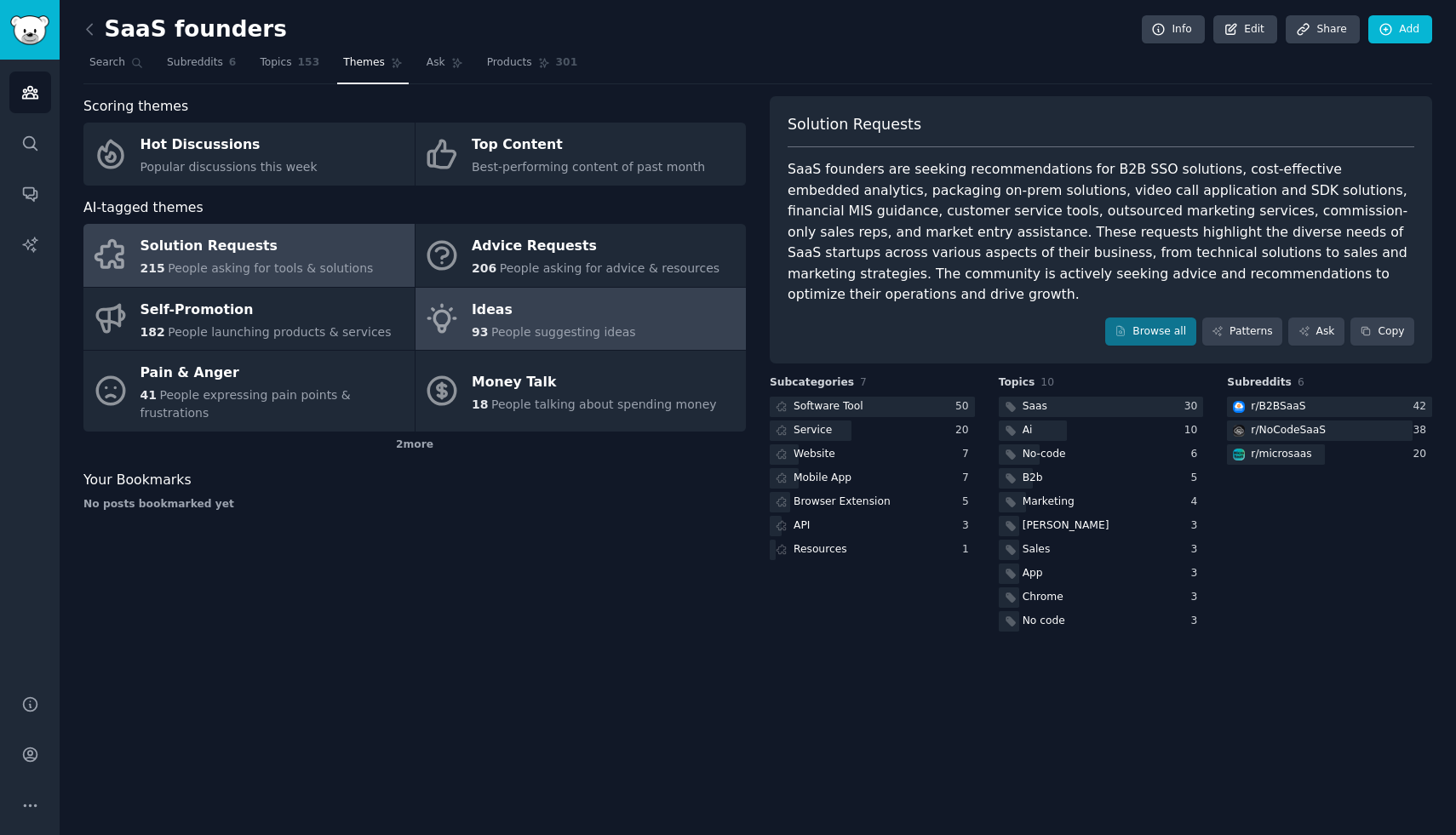
click at [639, 296] on link "Ideas 93 People suggesting ideas" at bounding box center [581, 319] width 332 height 63
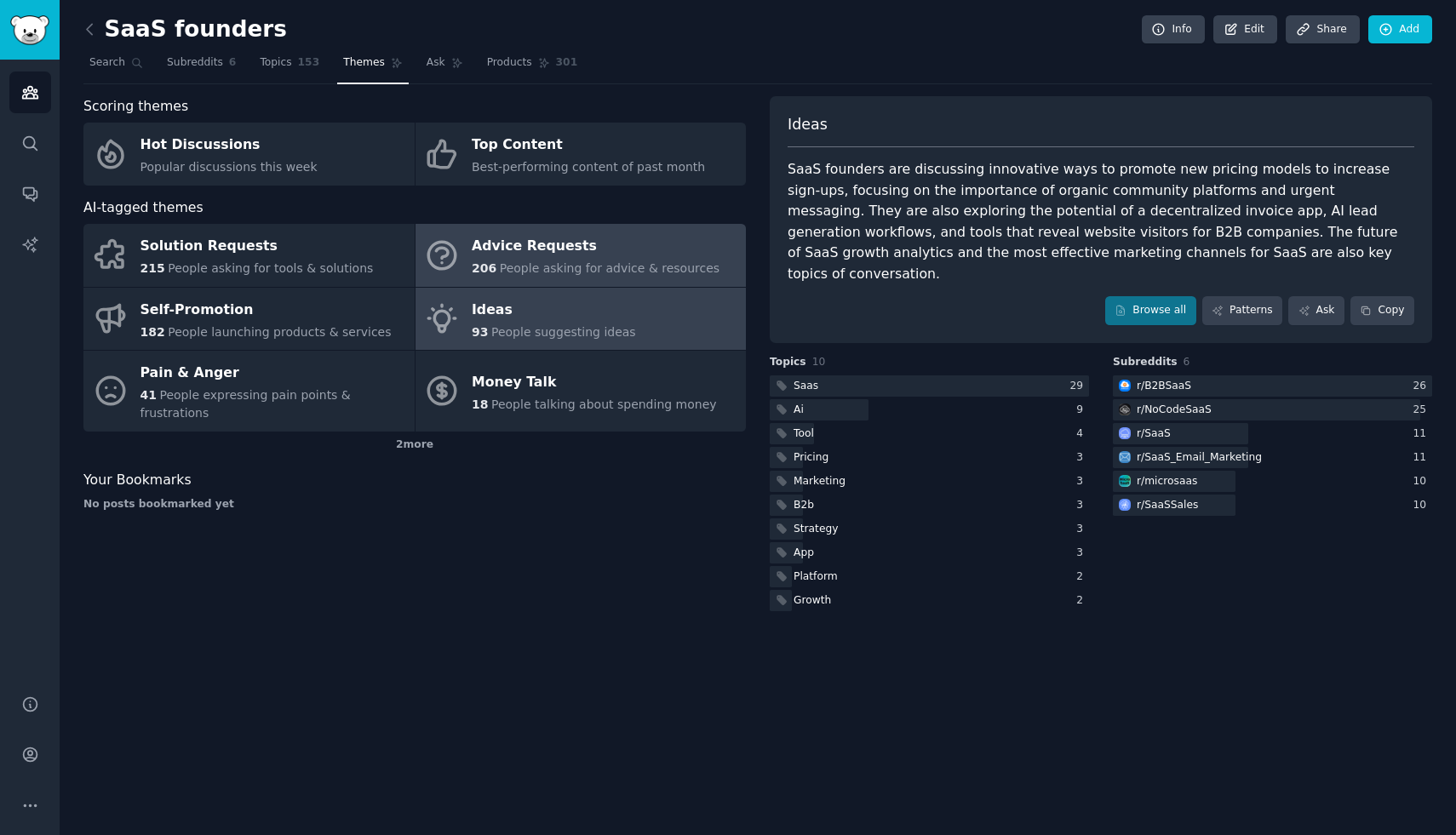
click at [626, 258] on div "Advice Requests" at bounding box center [595, 247] width 248 height 28
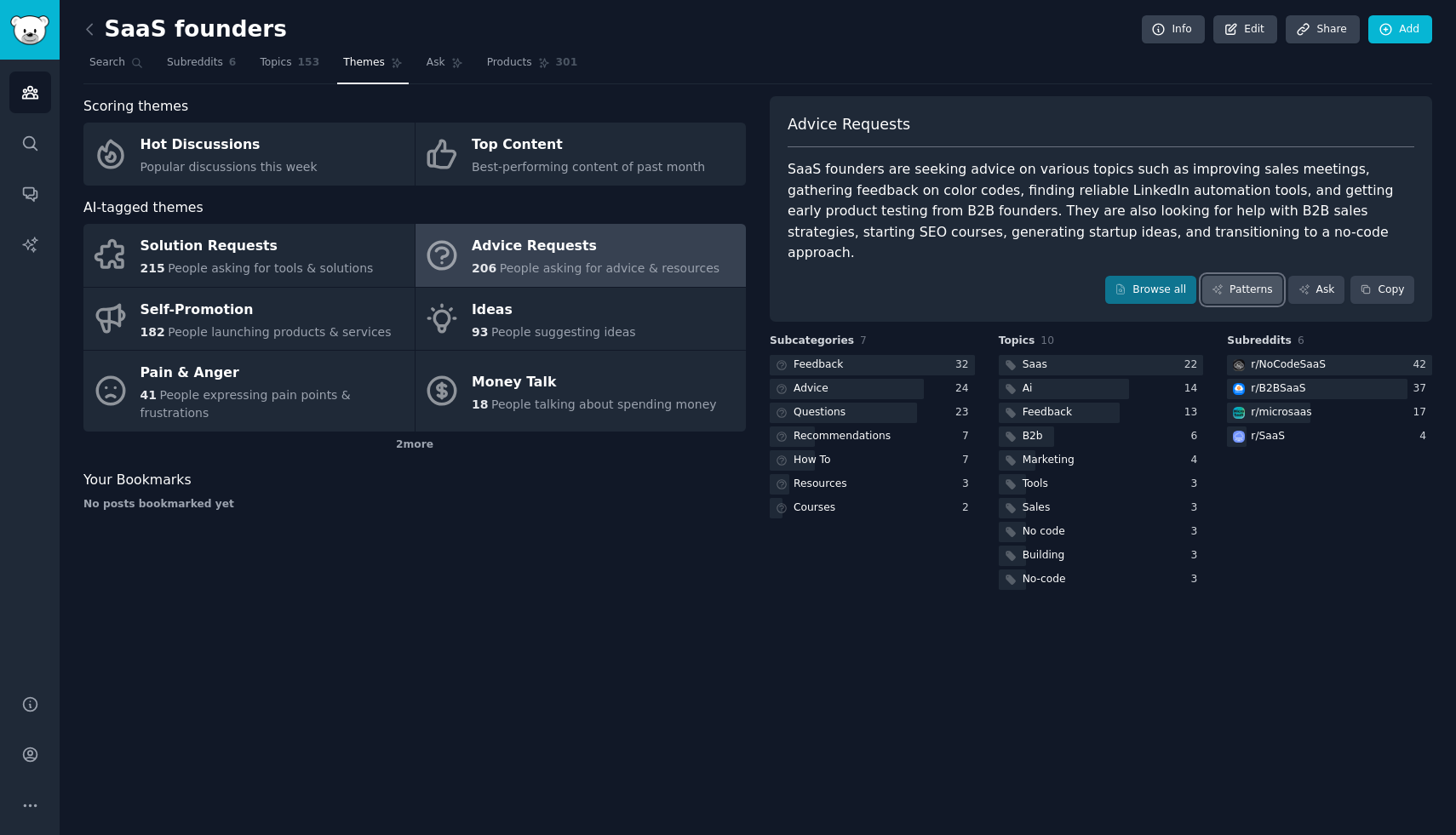
click at [1243, 275] on link "Patterns" at bounding box center [1242, 290] width 80 height 29
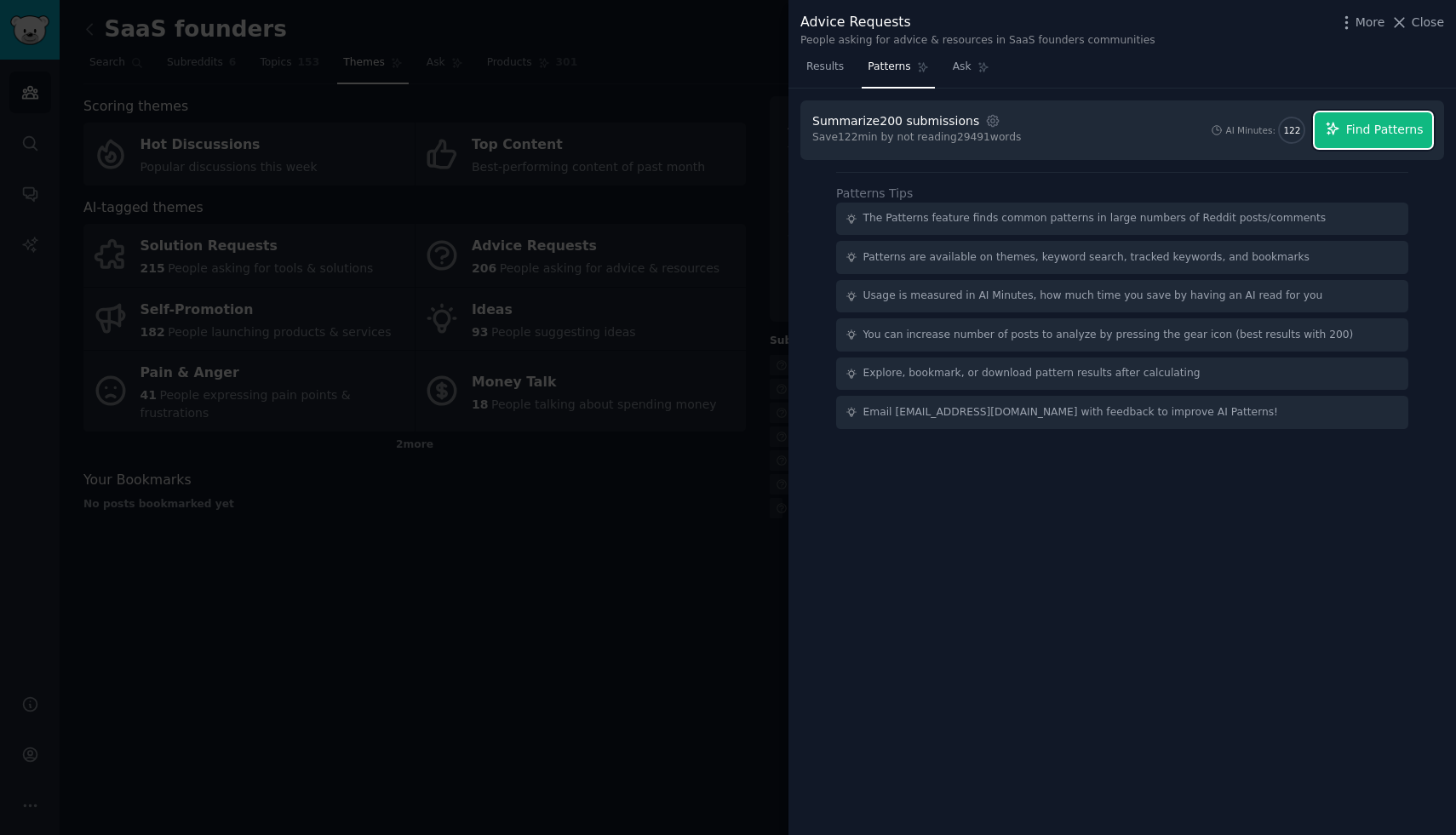
click at [1377, 136] on span "Find Patterns" at bounding box center [1385, 130] width 78 height 18
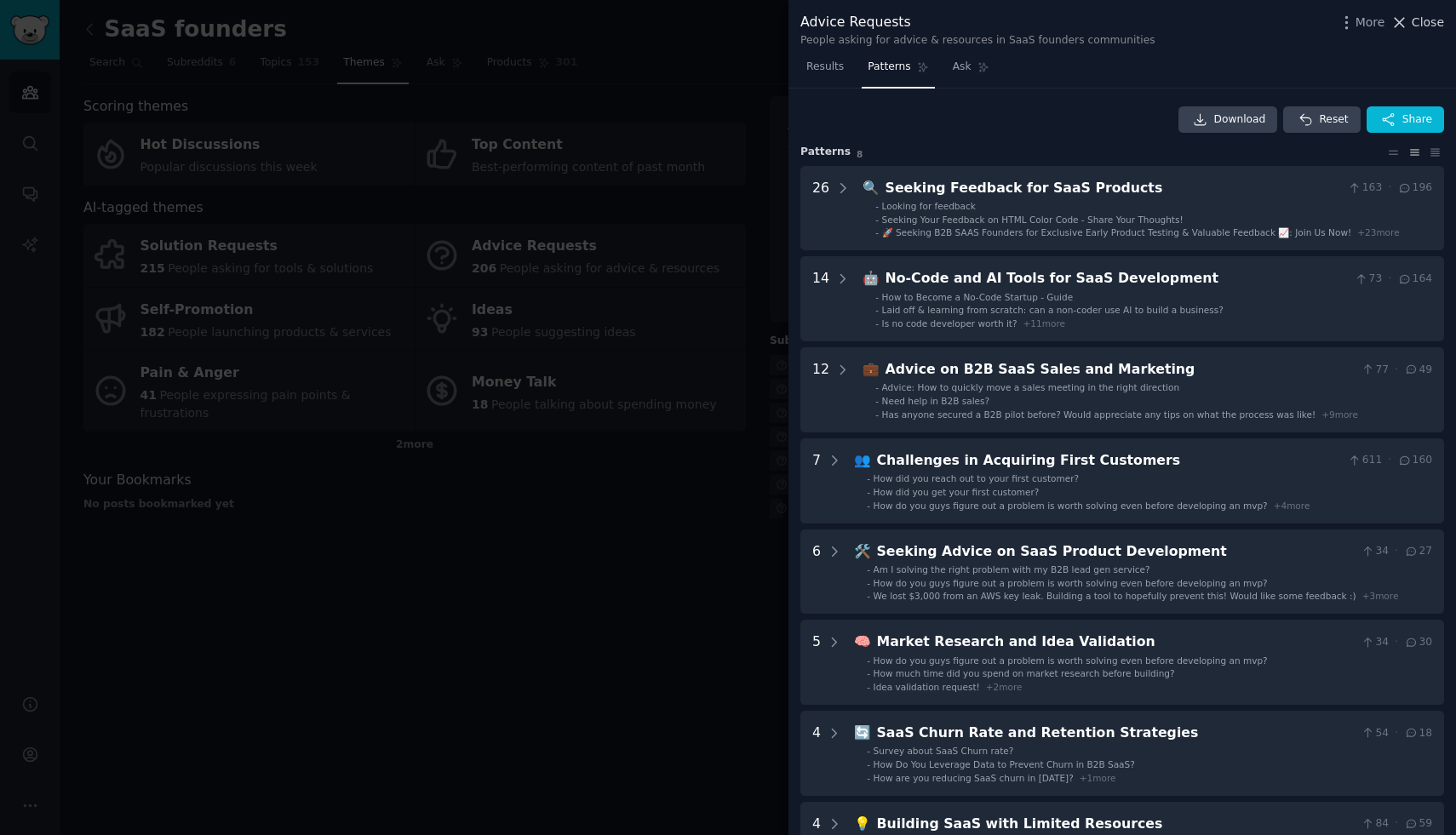
click at [1415, 23] on span "Close" at bounding box center [1428, 22] width 32 height 18
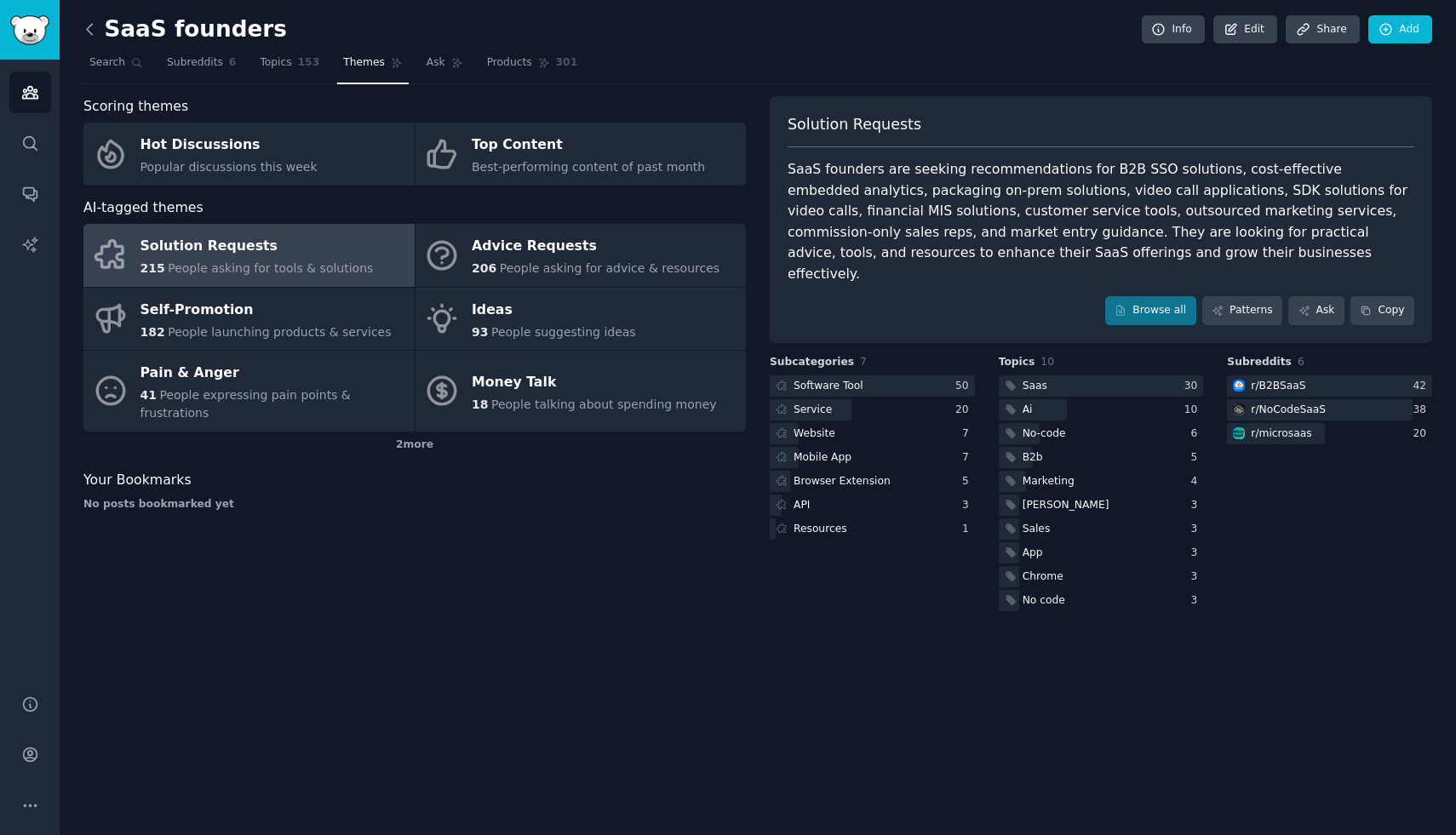
click at [92, 30] on icon at bounding box center [90, 29] width 18 height 18
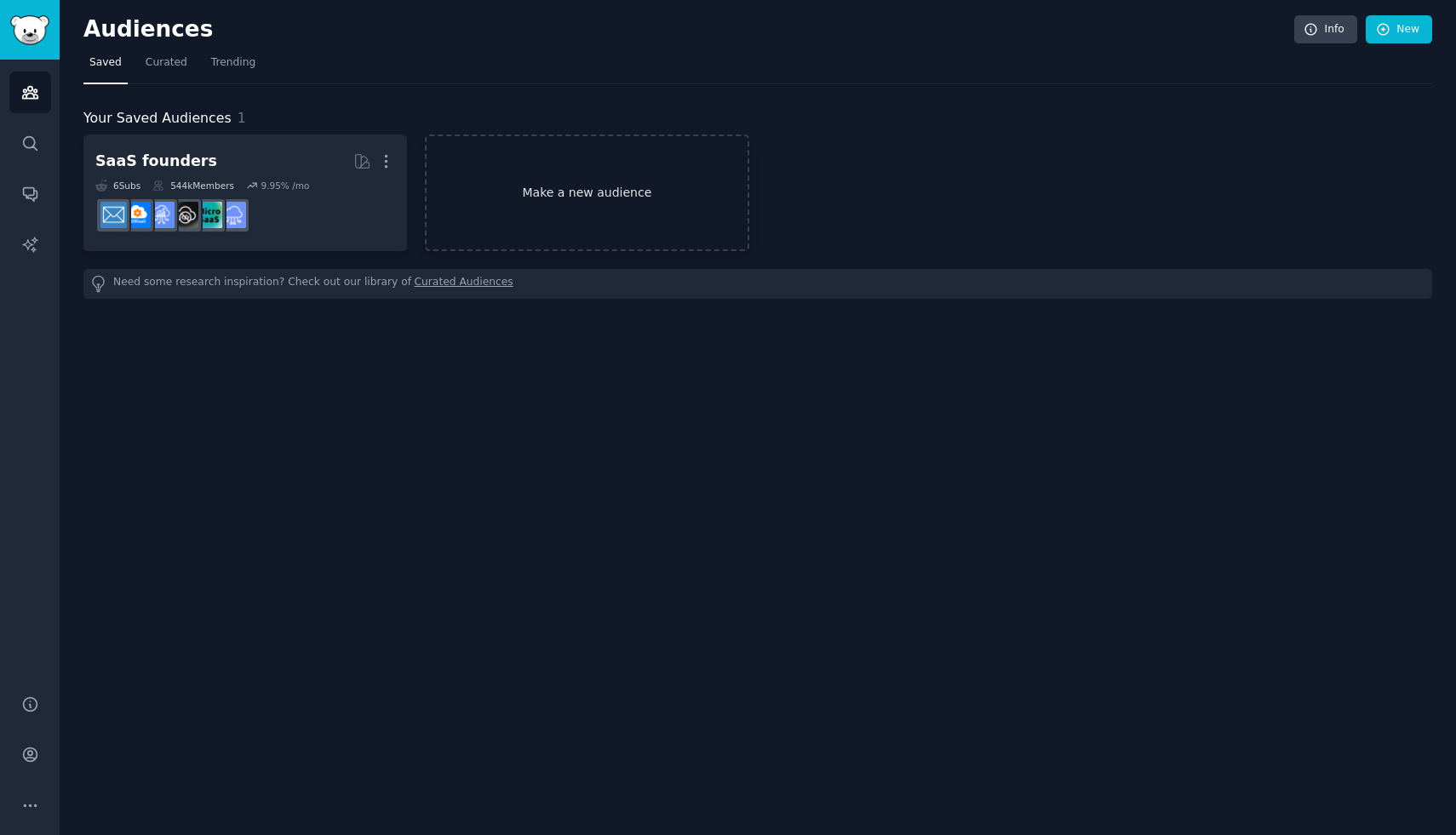
click at [584, 193] on link "Make a new audience" at bounding box center [586, 193] width 324 height 117
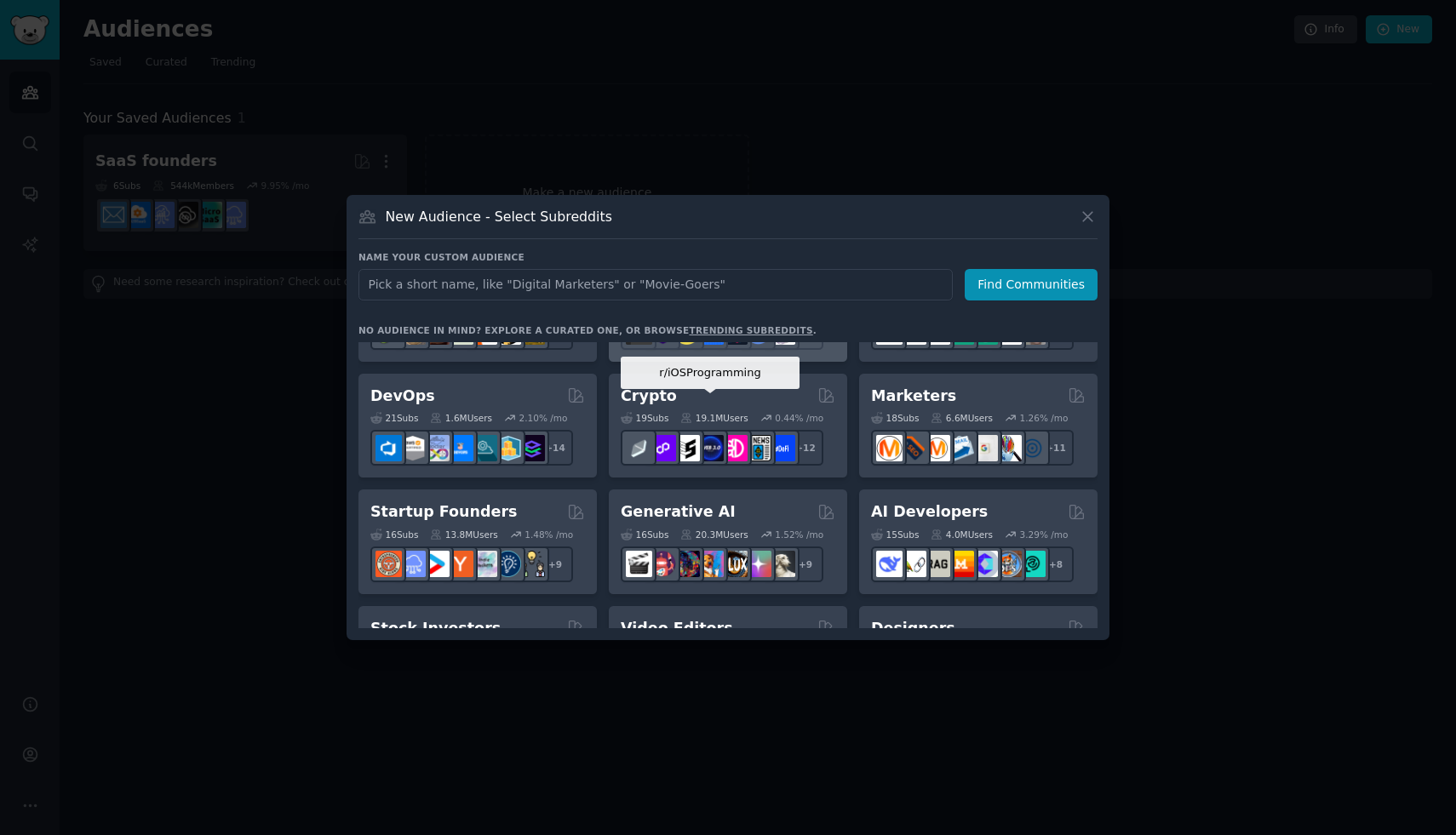
scroll to position [104, 0]
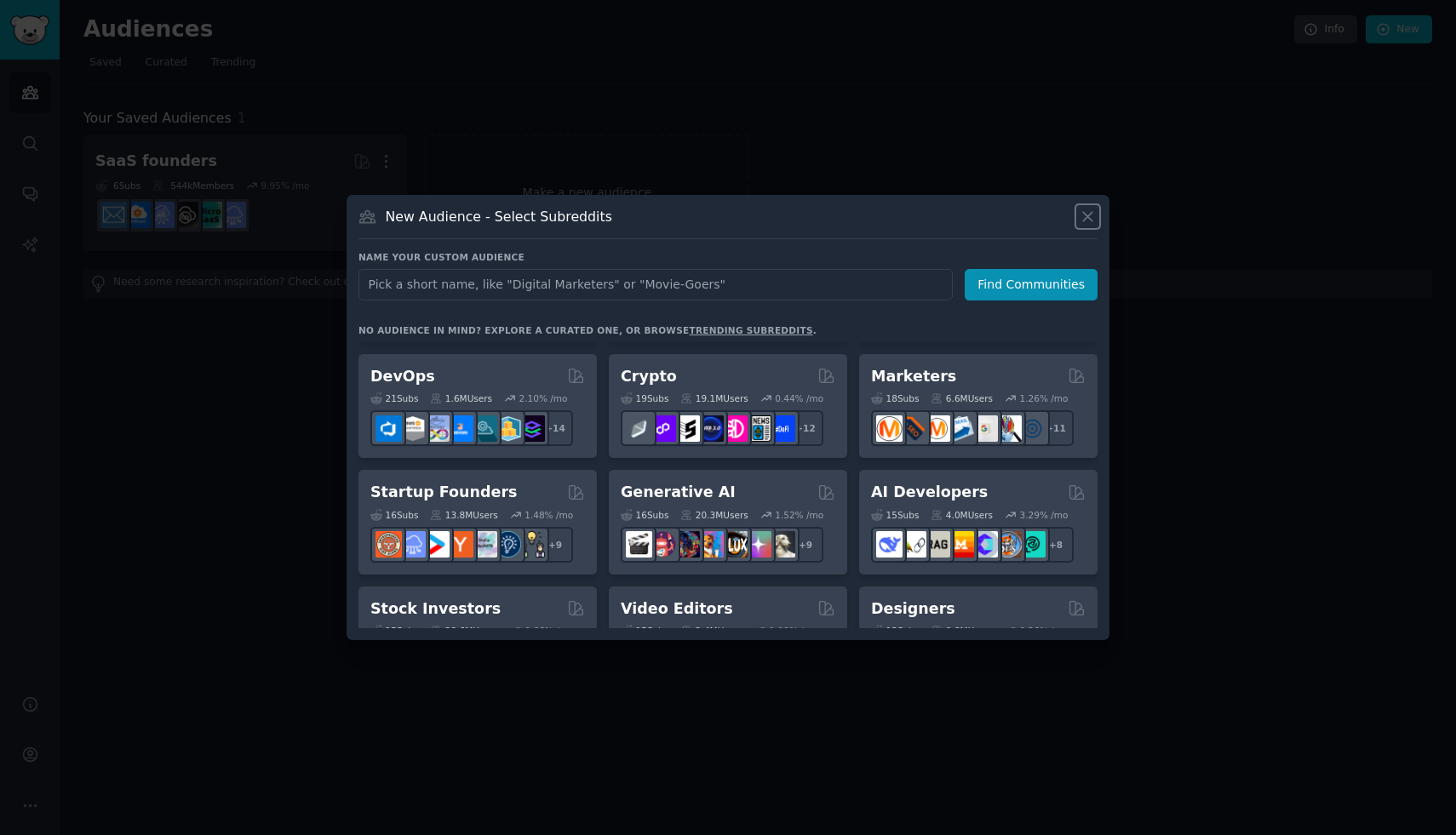
click at [1092, 216] on icon at bounding box center [1087, 217] width 18 height 18
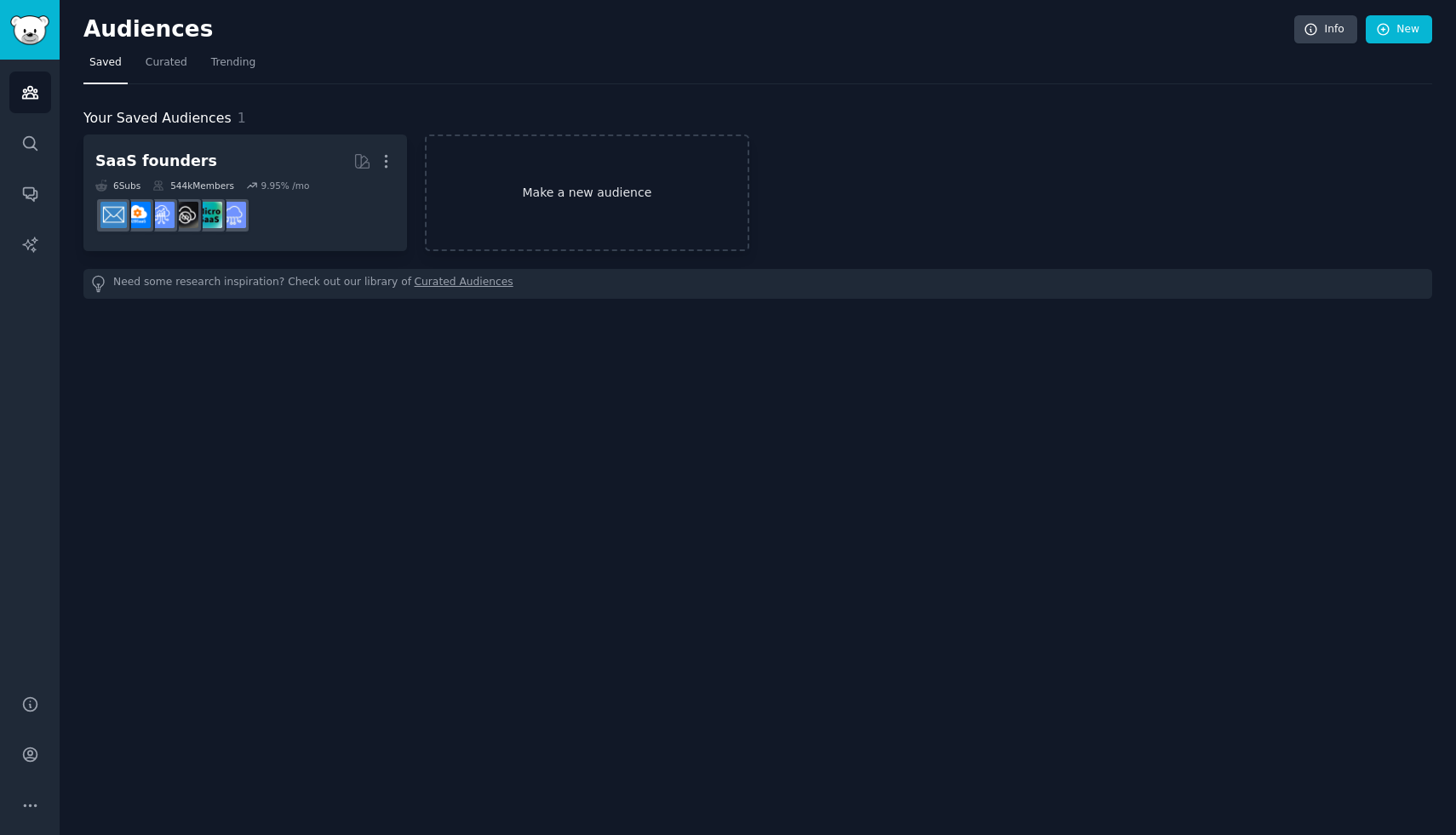
click at [554, 199] on link "Make a new audience" at bounding box center [586, 193] width 324 height 117
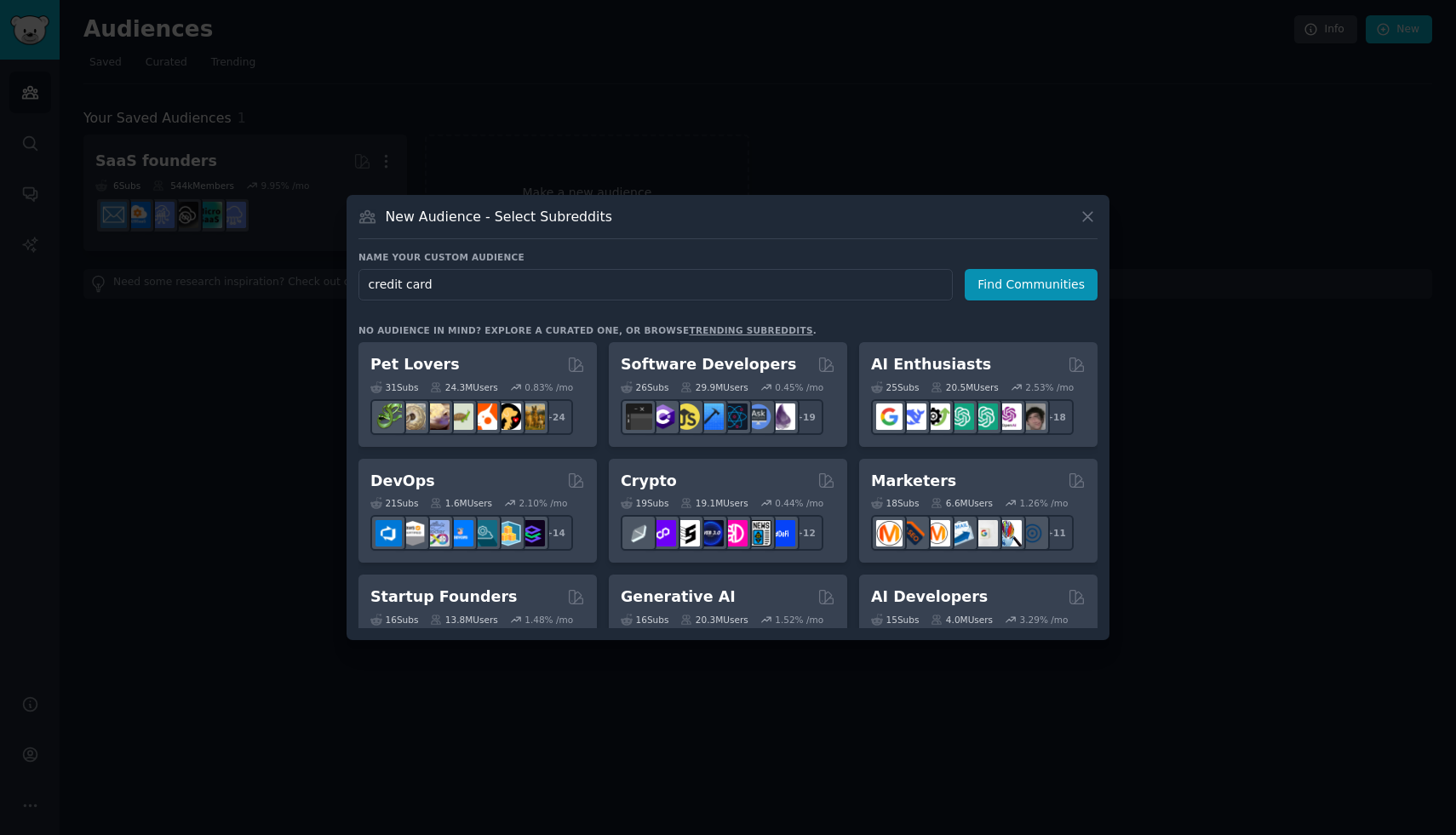
type input "credit cards"
click at [788, 270] on input "credit cards" at bounding box center [655, 285] width 594 height 31
click at [1033, 285] on button "Find Communities" at bounding box center [1031, 285] width 133 height 31
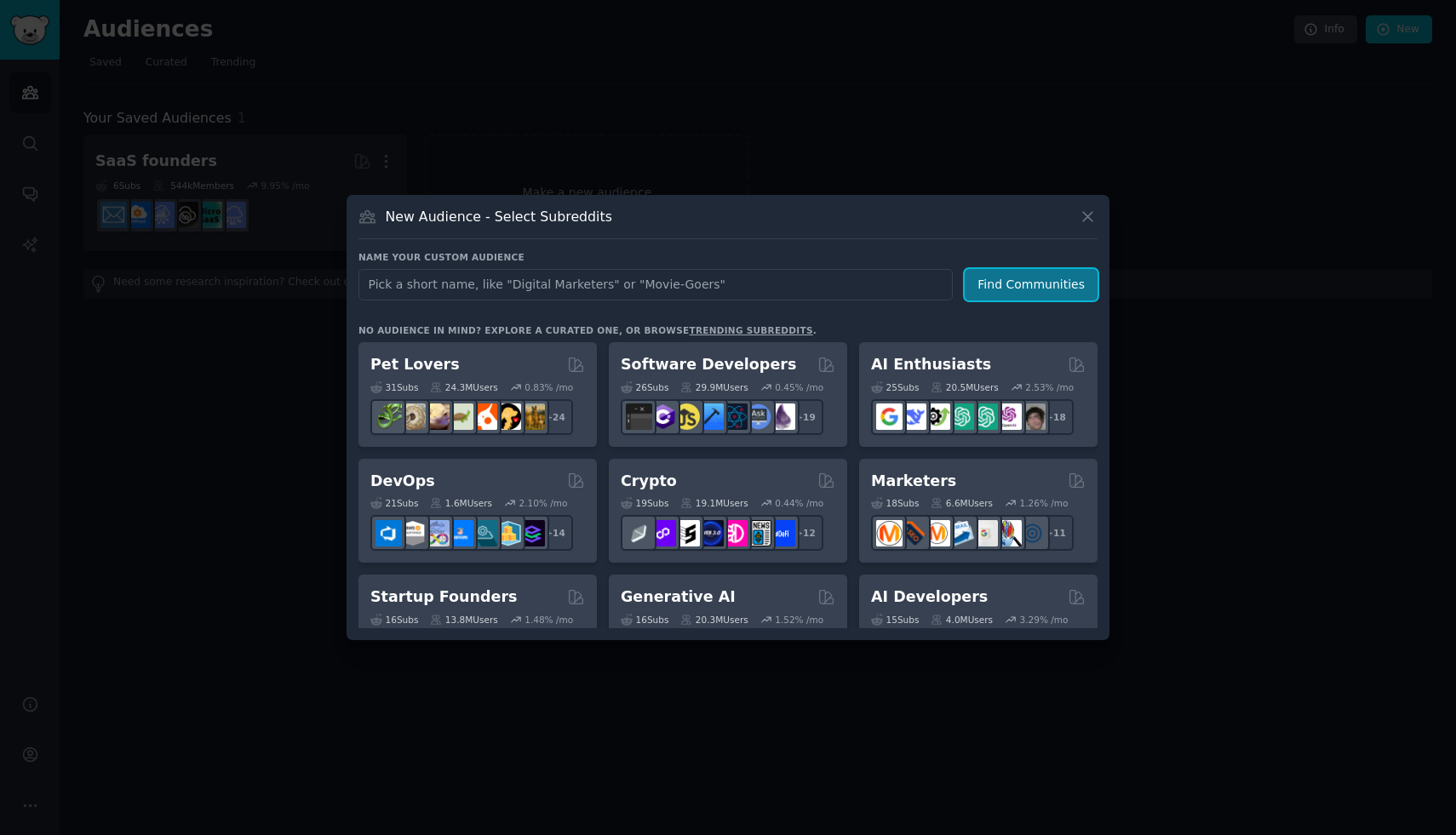
click at [1033, 285] on button "Find Communities" at bounding box center [1031, 285] width 133 height 31
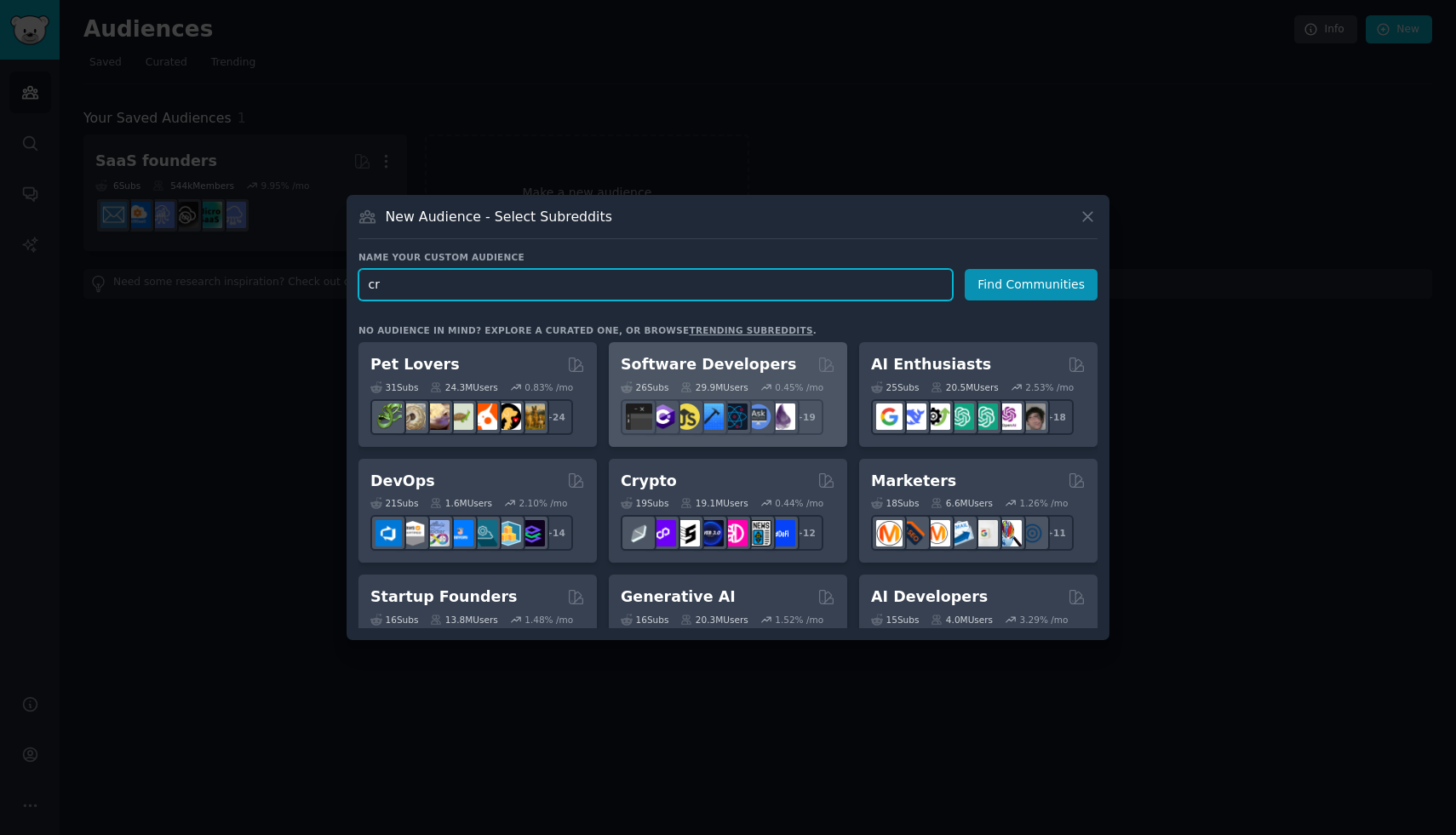
type input "c"
type input "personal finance"
click button "Find Communities" at bounding box center [1031, 285] width 133 height 31
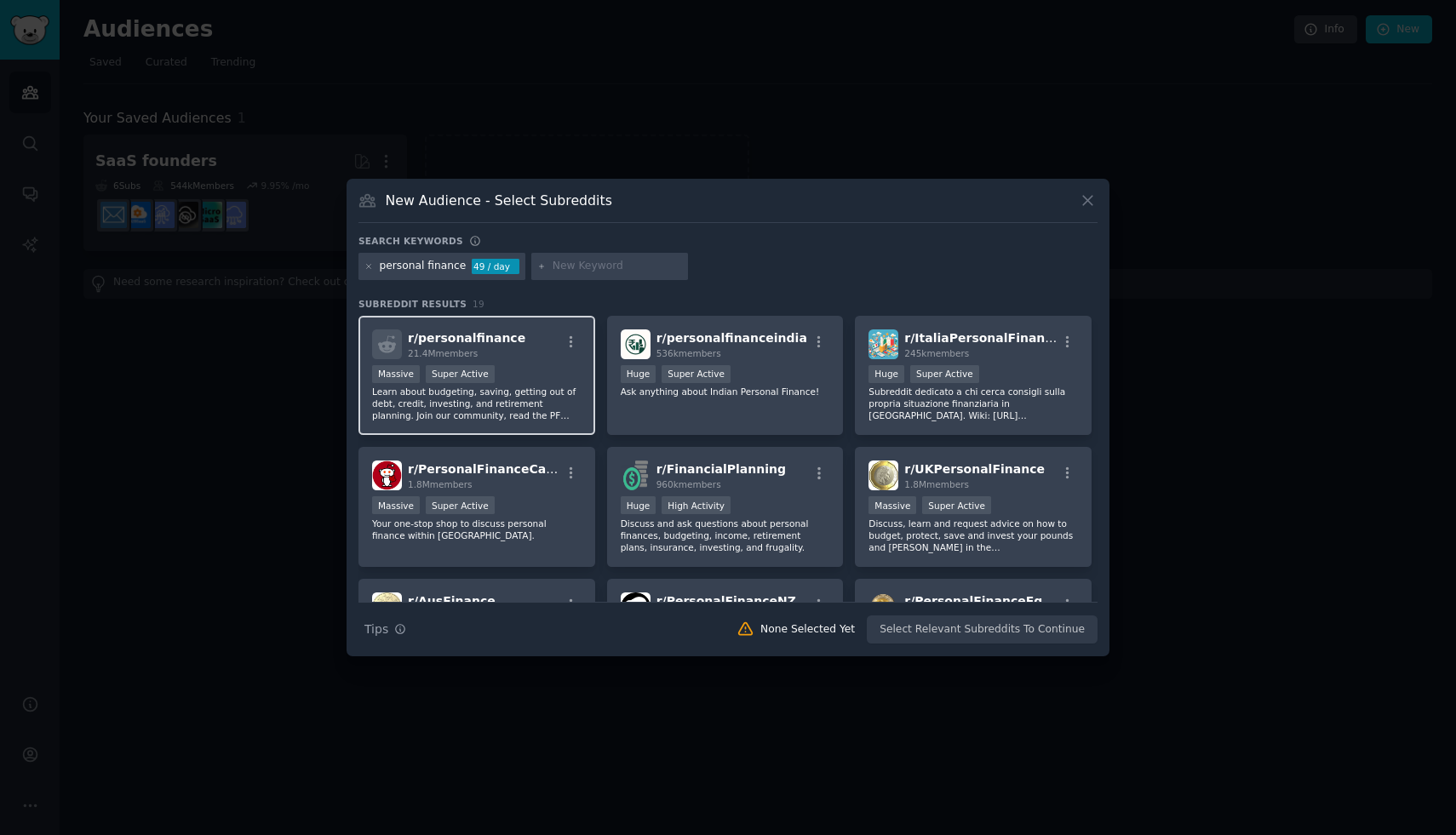
click at [518, 424] on div "r/ personalfinance 21.4M members Massive Super Active Learn about budgeting, sa…" at bounding box center [477, 376] width 237 height 120
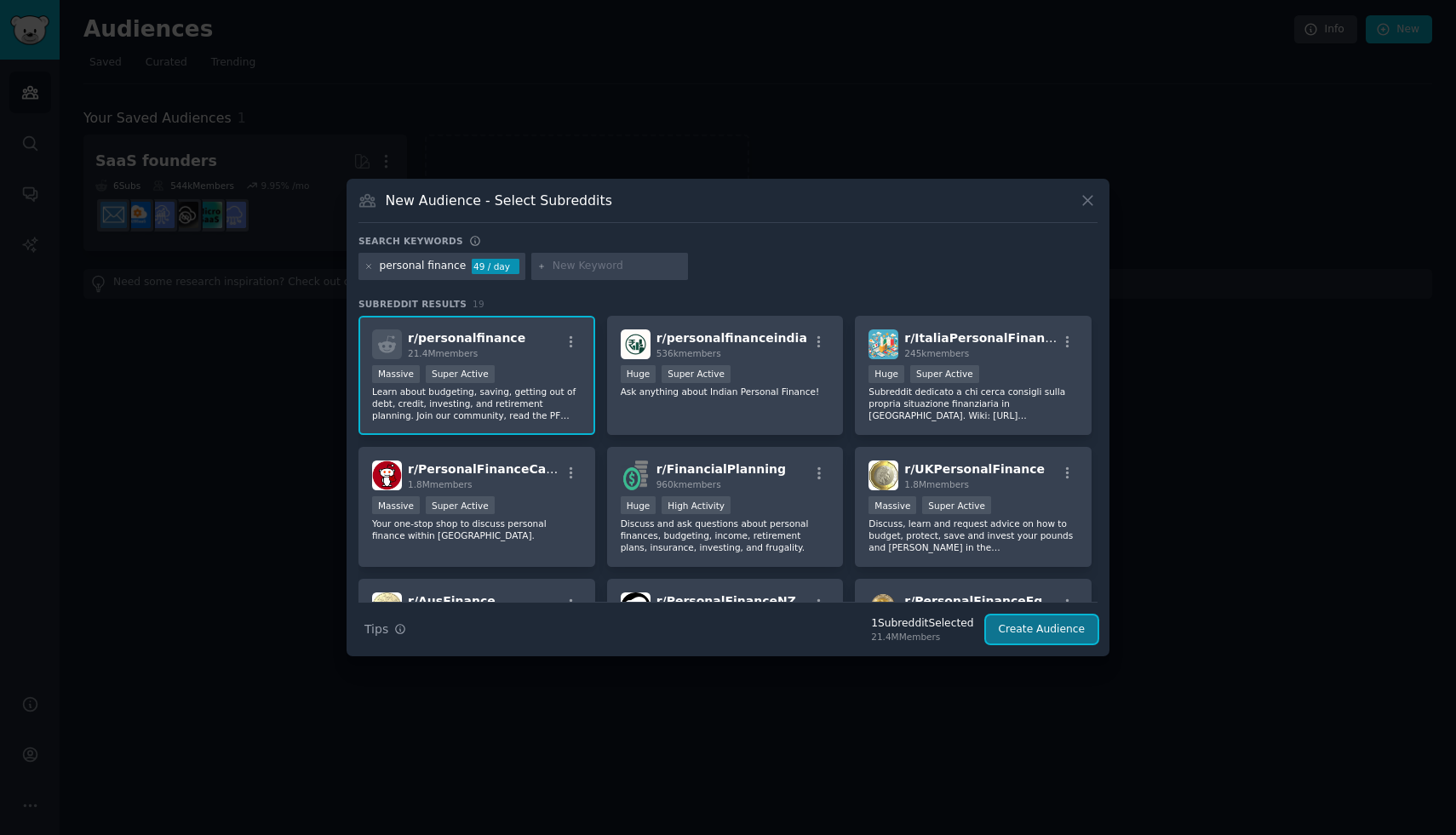
click at [1073, 624] on button "Create Audience" at bounding box center [1042, 630] width 112 height 29
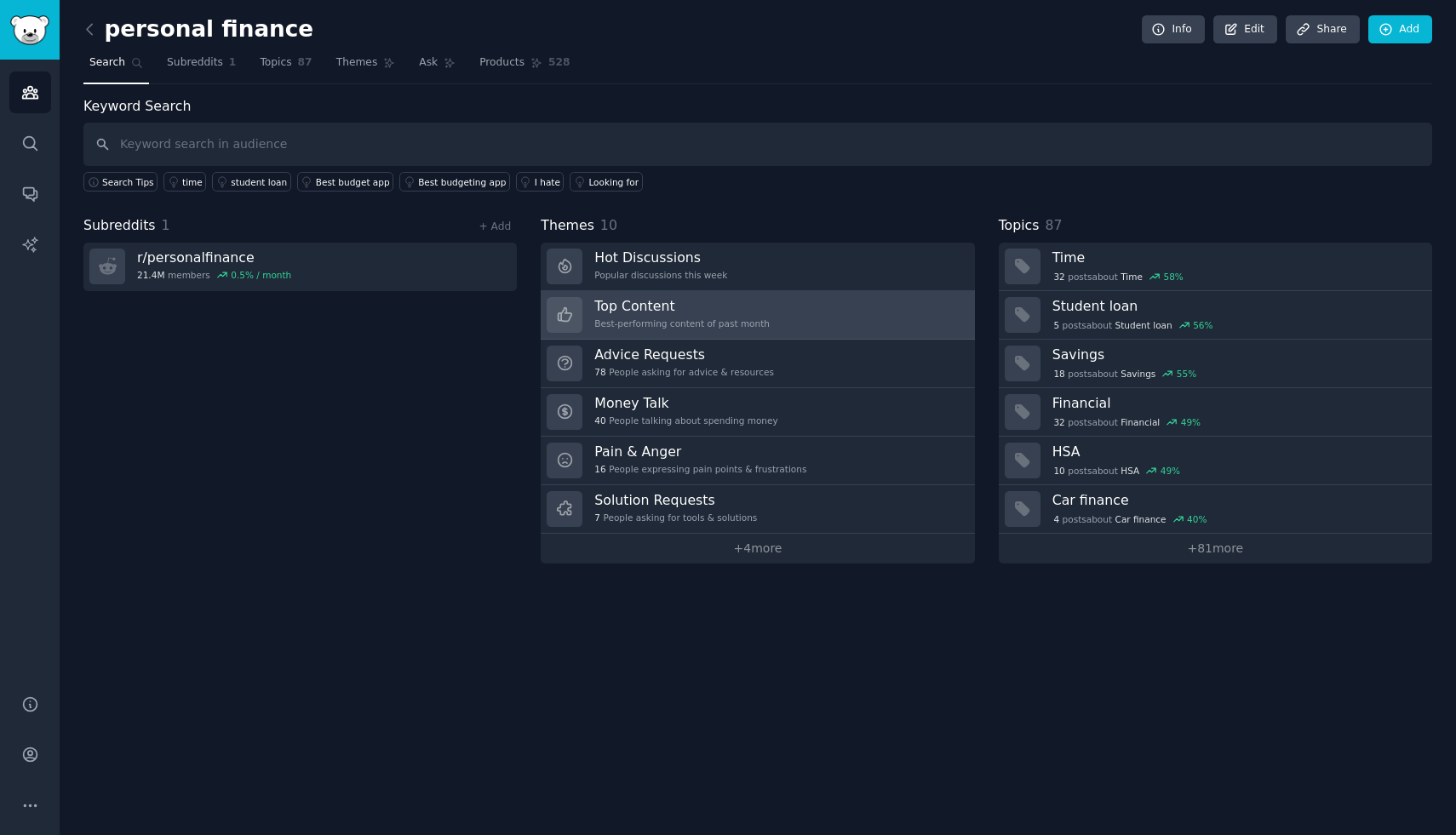
click at [845, 337] on link "Top Content Best-performing content of past month" at bounding box center [757, 315] width 434 height 48
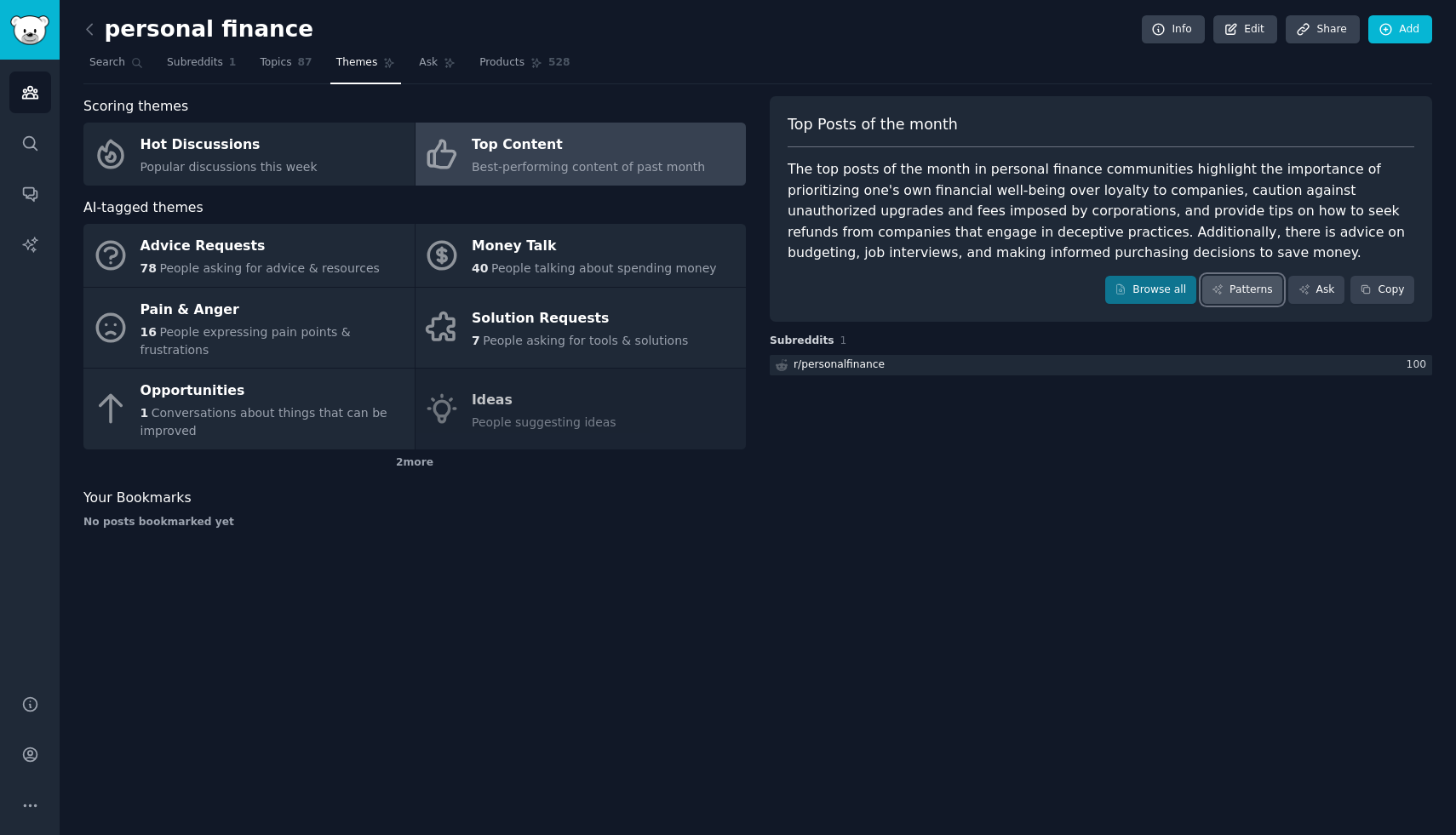
click at [1227, 291] on link "Patterns" at bounding box center [1242, 290] width 80 height 29
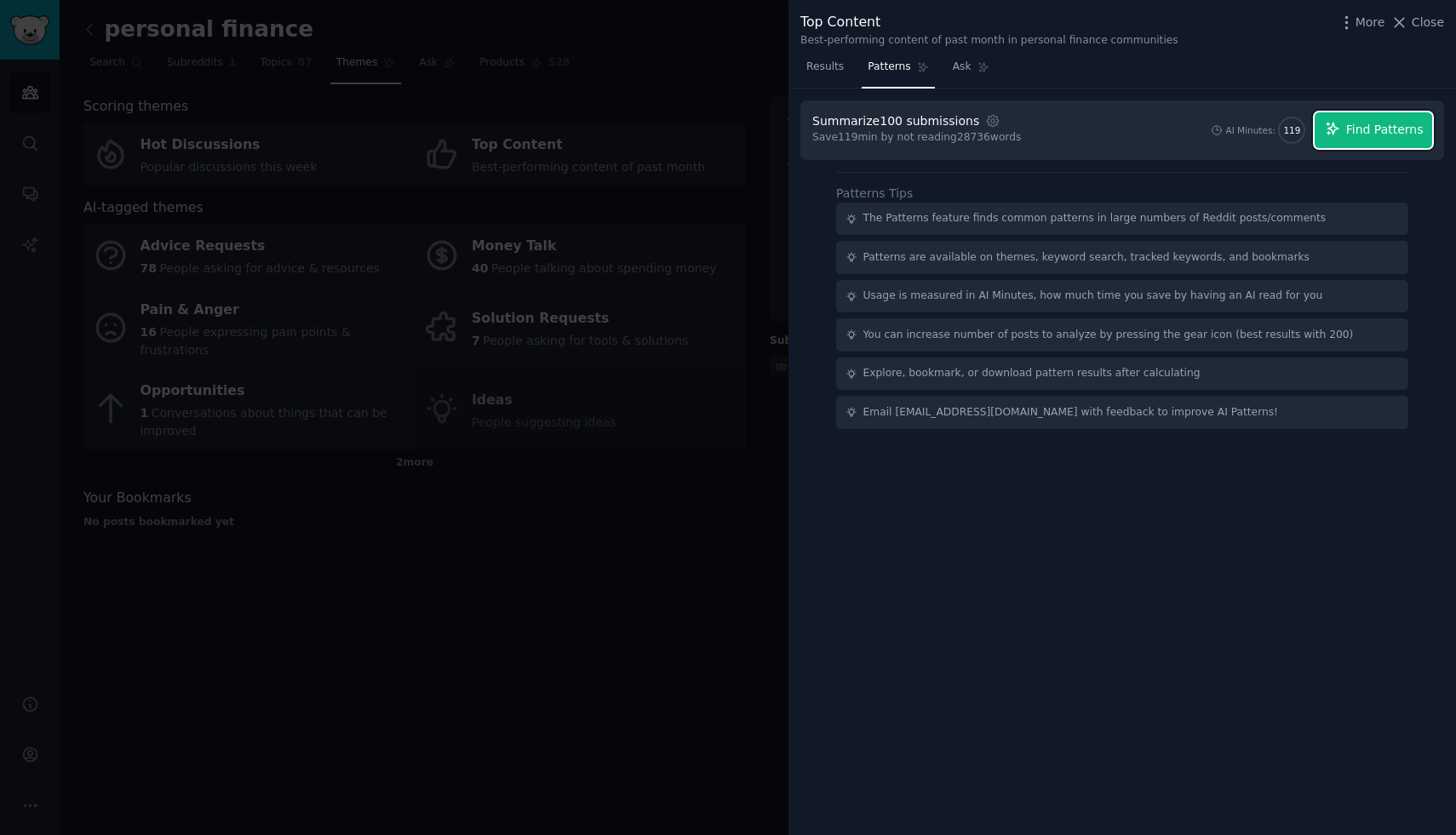
click at [1345, 128] on button "Find Patterns" at bounding box center [1374, 130] width 117 height 35
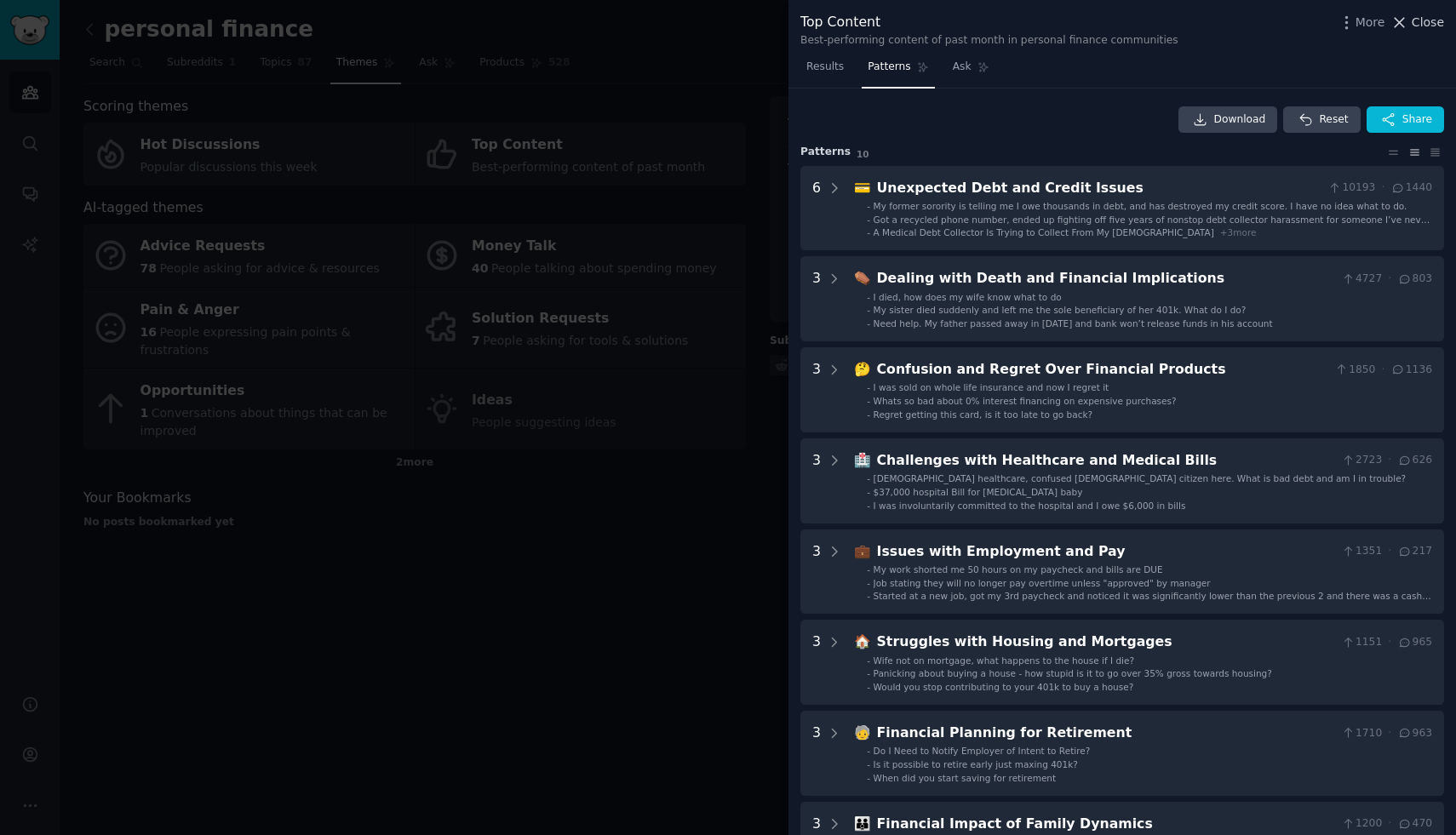
click at [1421, 28] on span "Close" at bounding box center [1428, 22] width 32 height 18
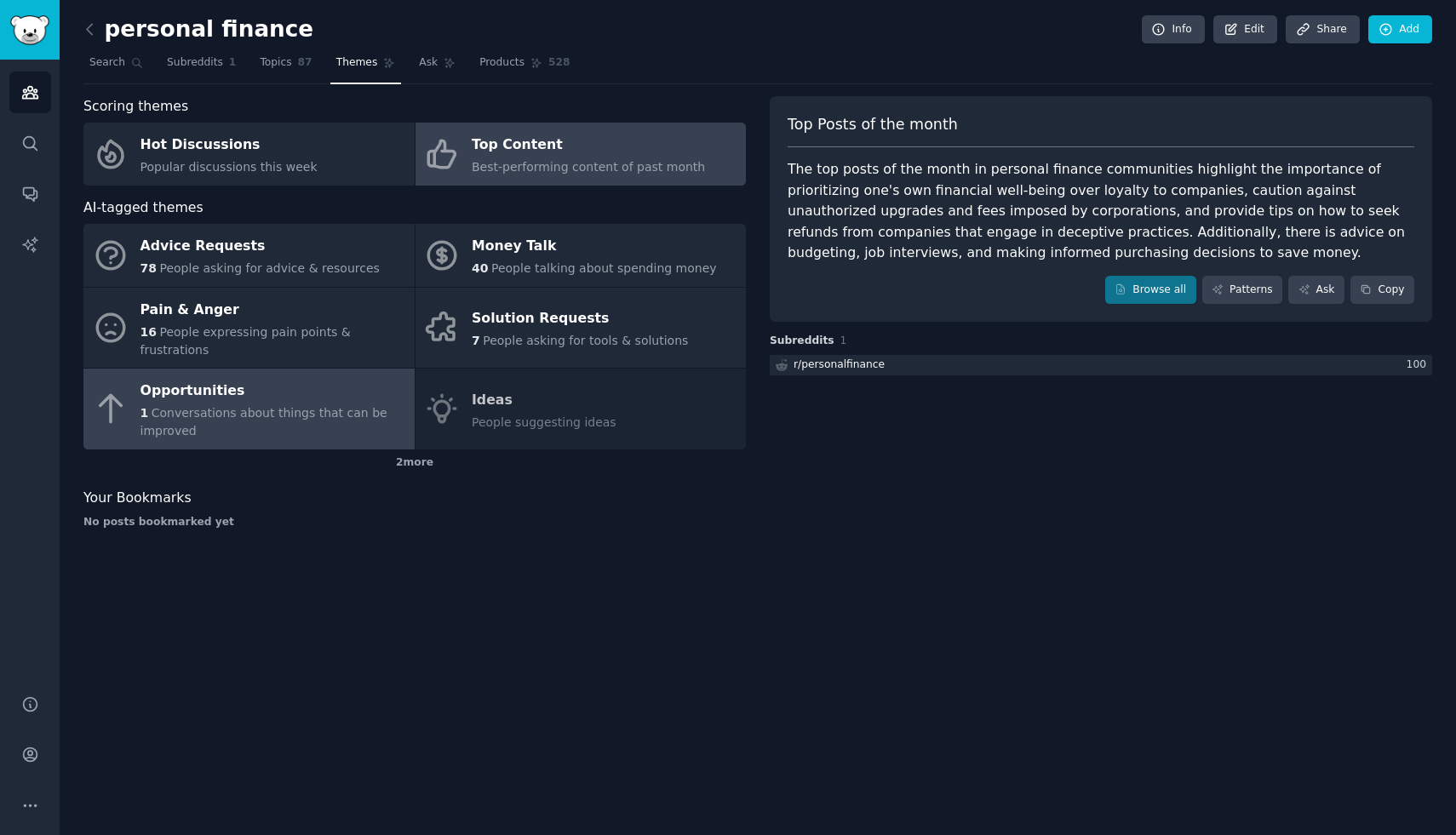
click at [328, 414] on div "1 Conversations about things that can be improved" at bounding box center [274, 421] width 266 height 35
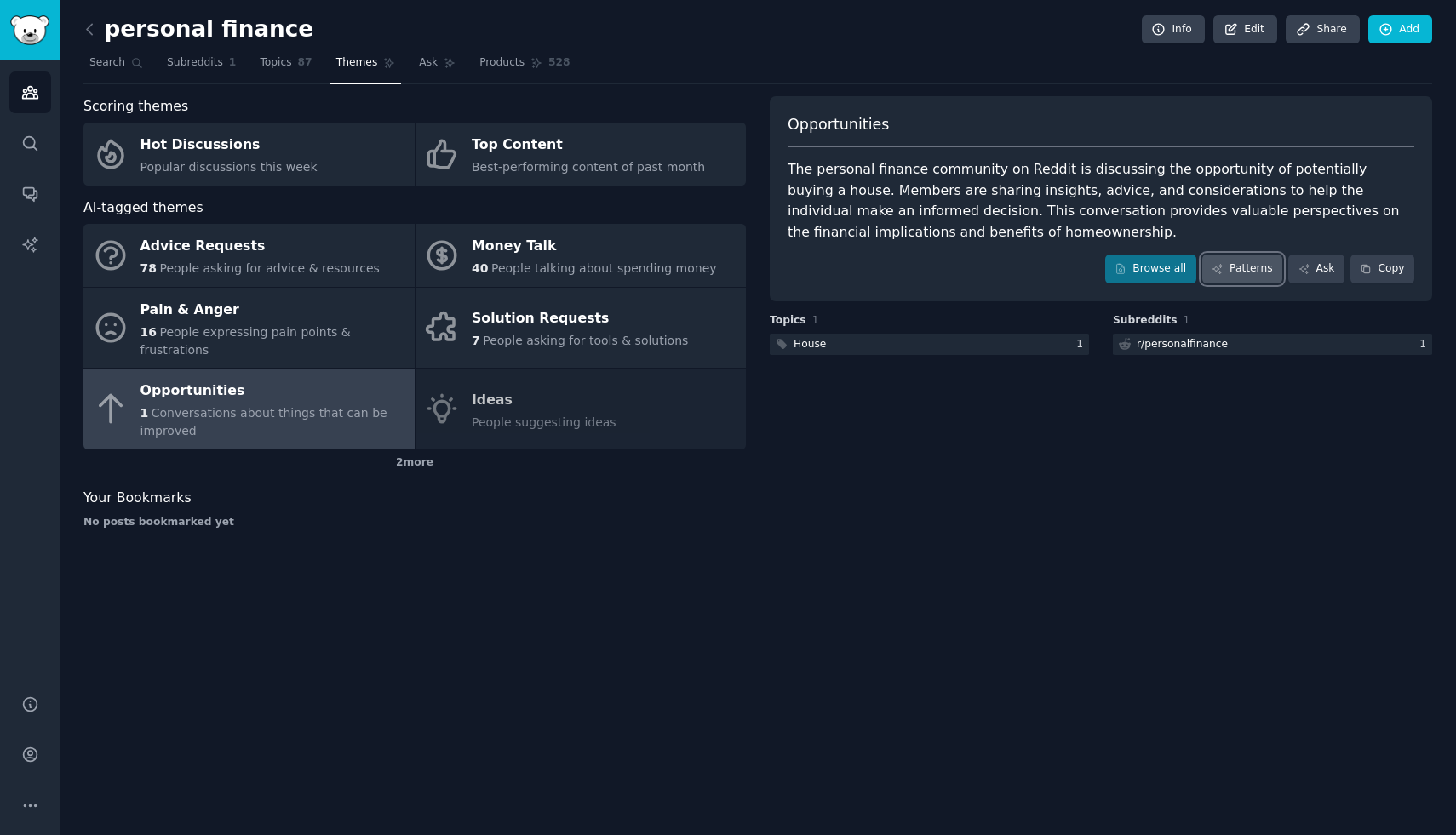
click at [1256, 276] on link "Patterns" at bounding box center [1242, 269] width 80 height 29
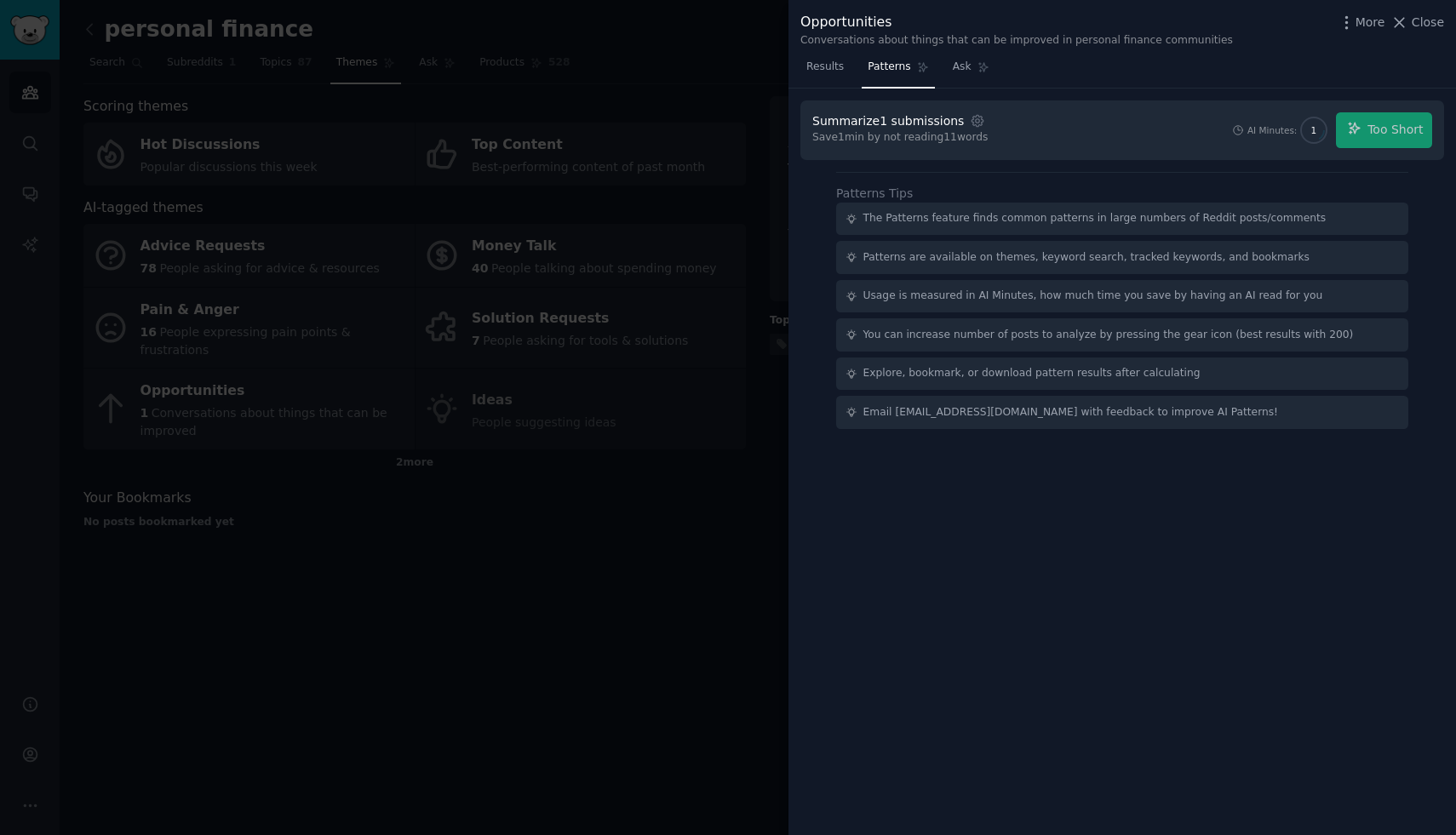
click at [1360, 143] on div "AI Minutes: 1 Too Short" at bounding box center [1332, 130] width 201 height 35
click at [1365, 138] on div "AI Minutes: 1 Too Short" at bounding box center [1332, 130] width 201 height 35
click at [1415, 21] on span "Close" at bounding box center [1428, 22] width 32 height 18
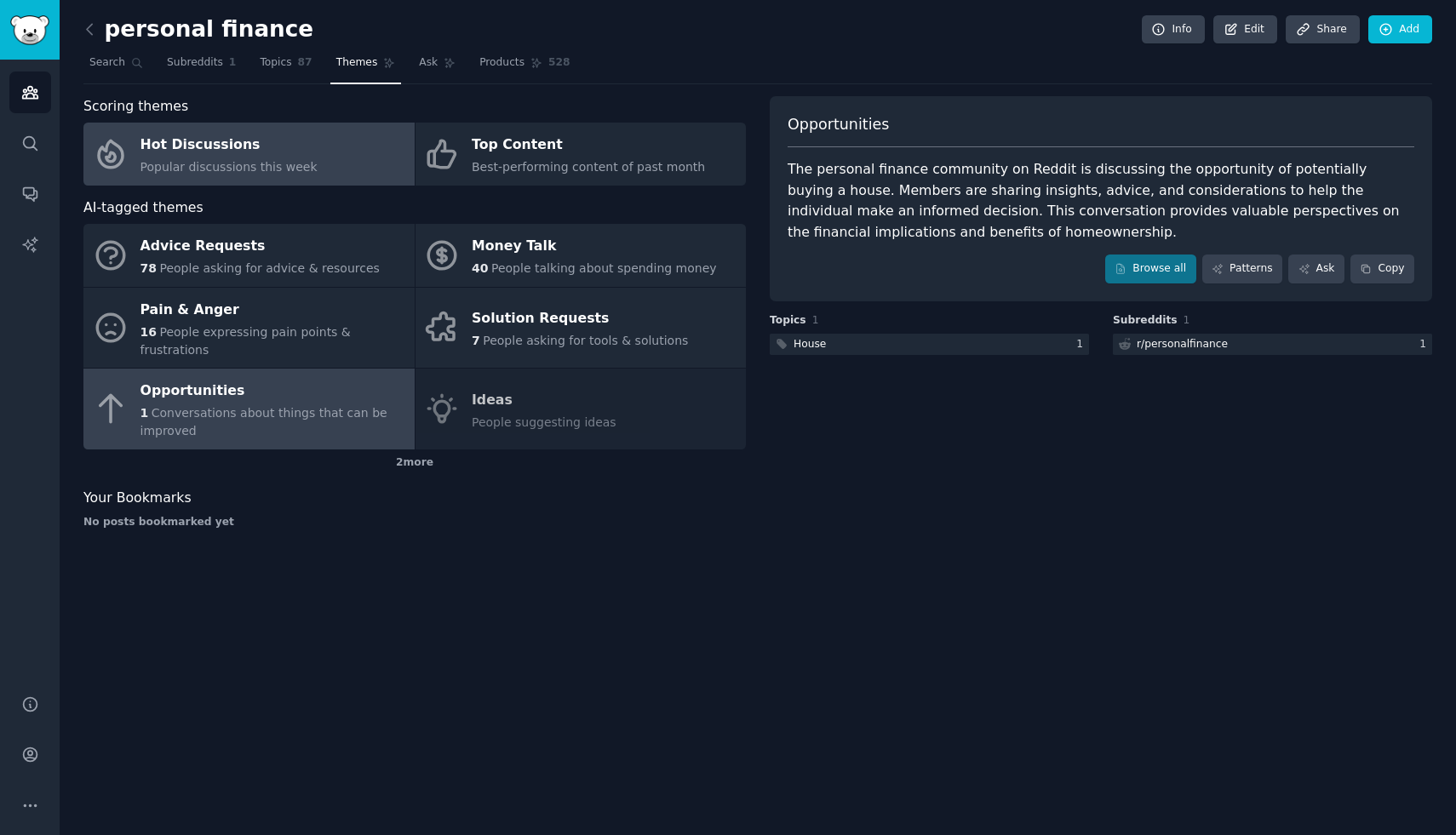
click at [377, 160] on link "Hot Discussions Popular discussions this week" at bounding box center [250, 154] width 332 height 63
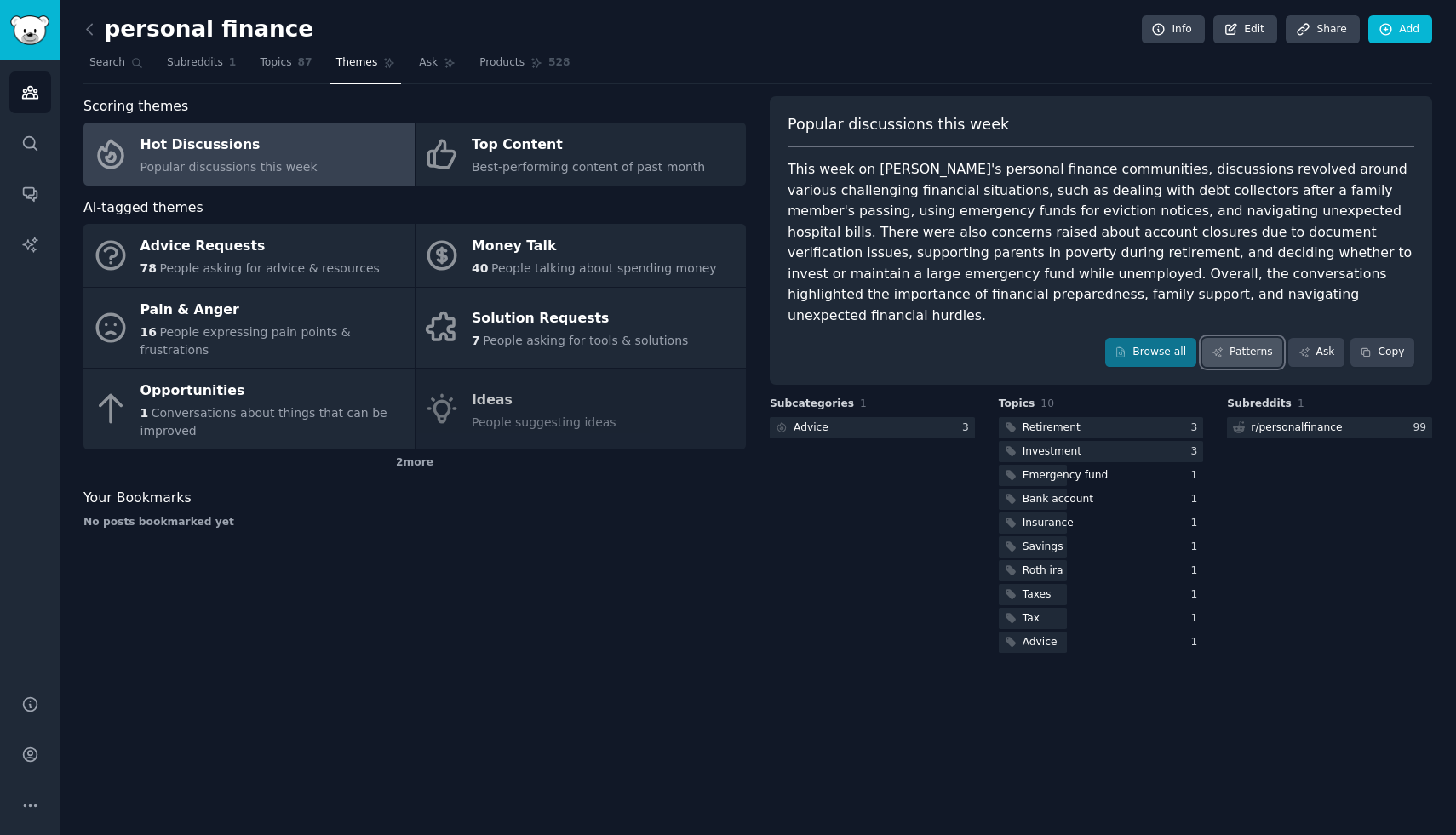
click at [1241, 338] on link "Patterns" at bounding box center [1242, 352] width 80 height 29
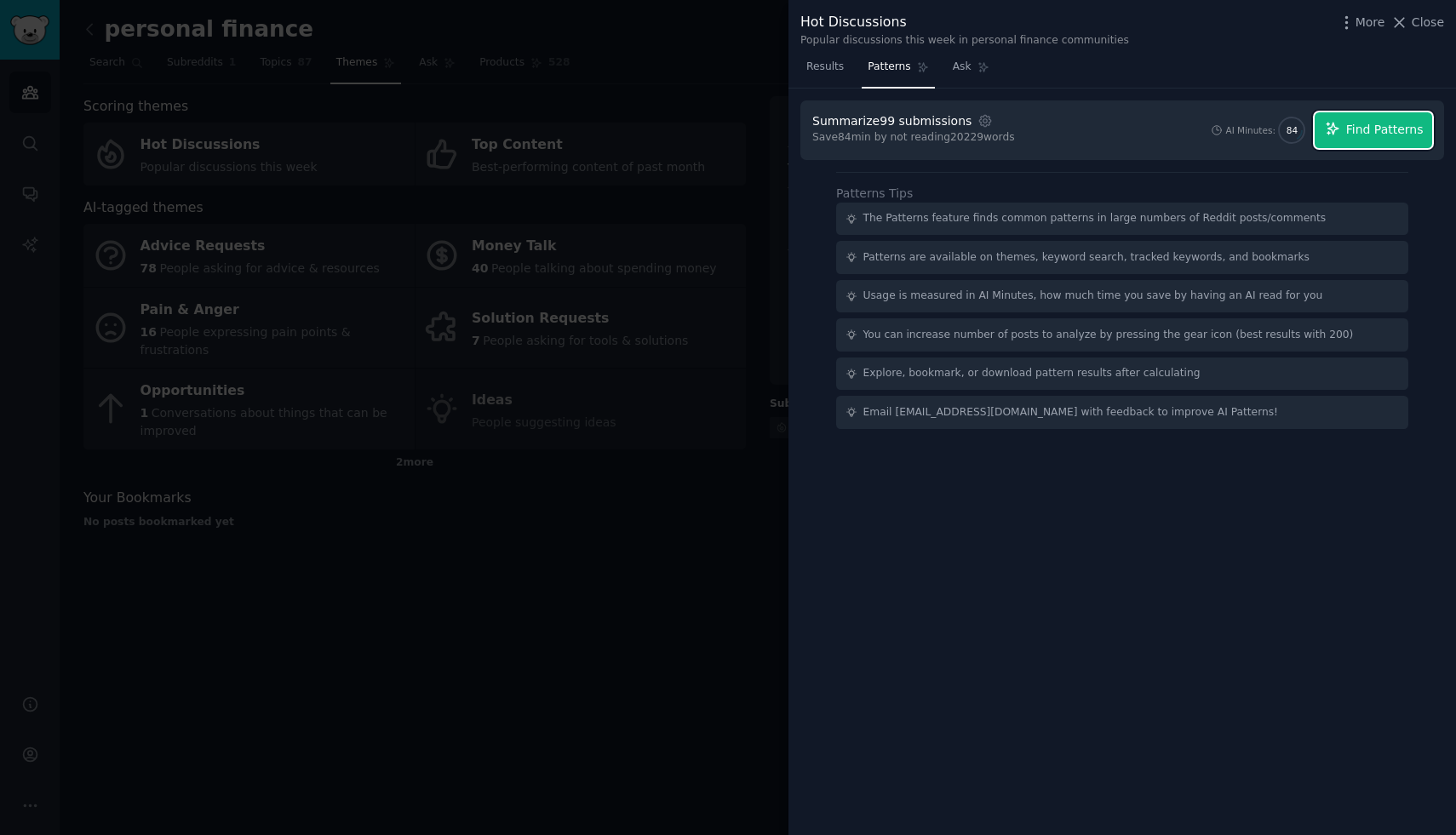
click at [1377, 124] on span "Find Patterns" at bounding box center [1385, 130] width 78 height 18
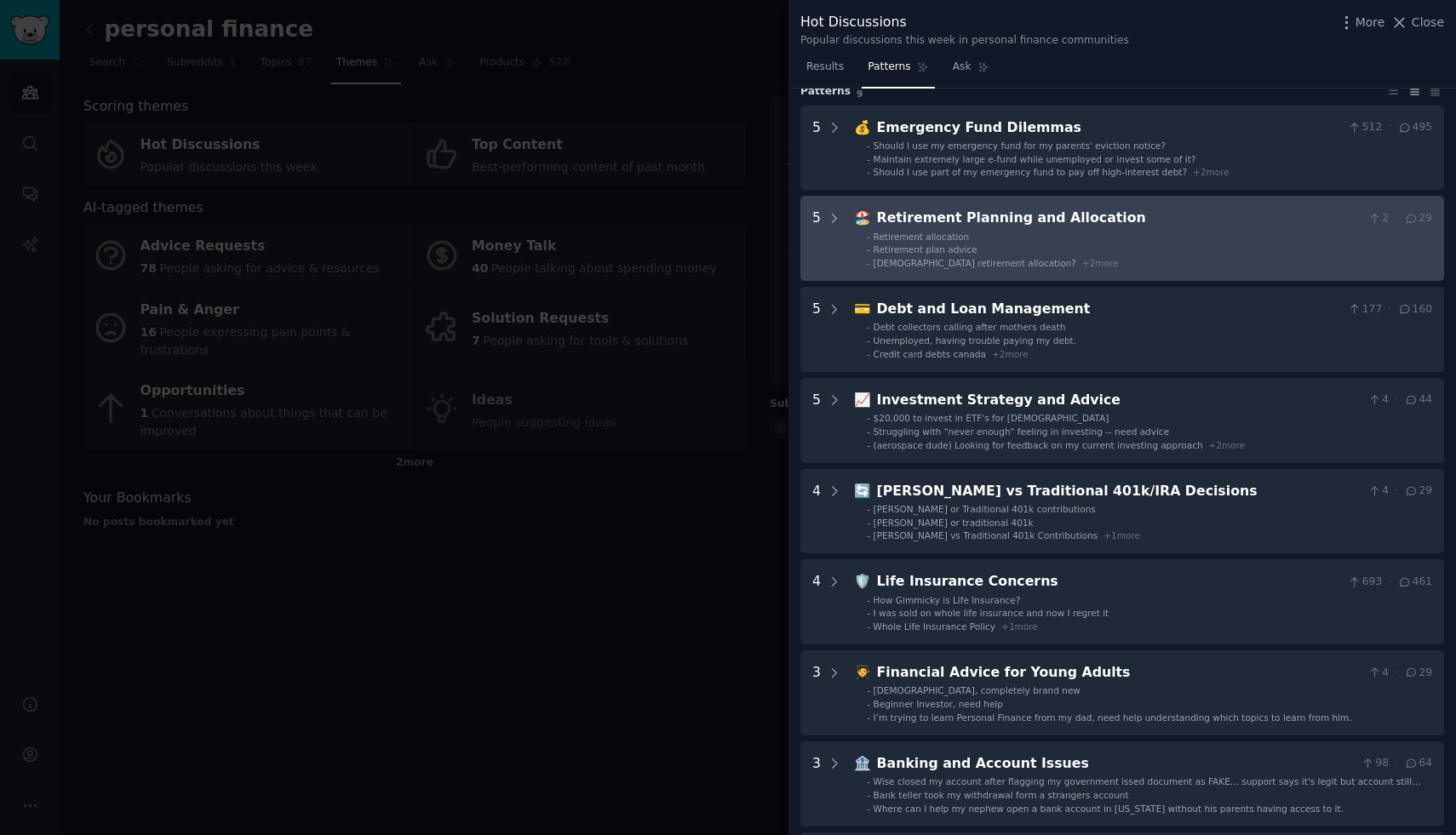
scroll to position [62, 0]
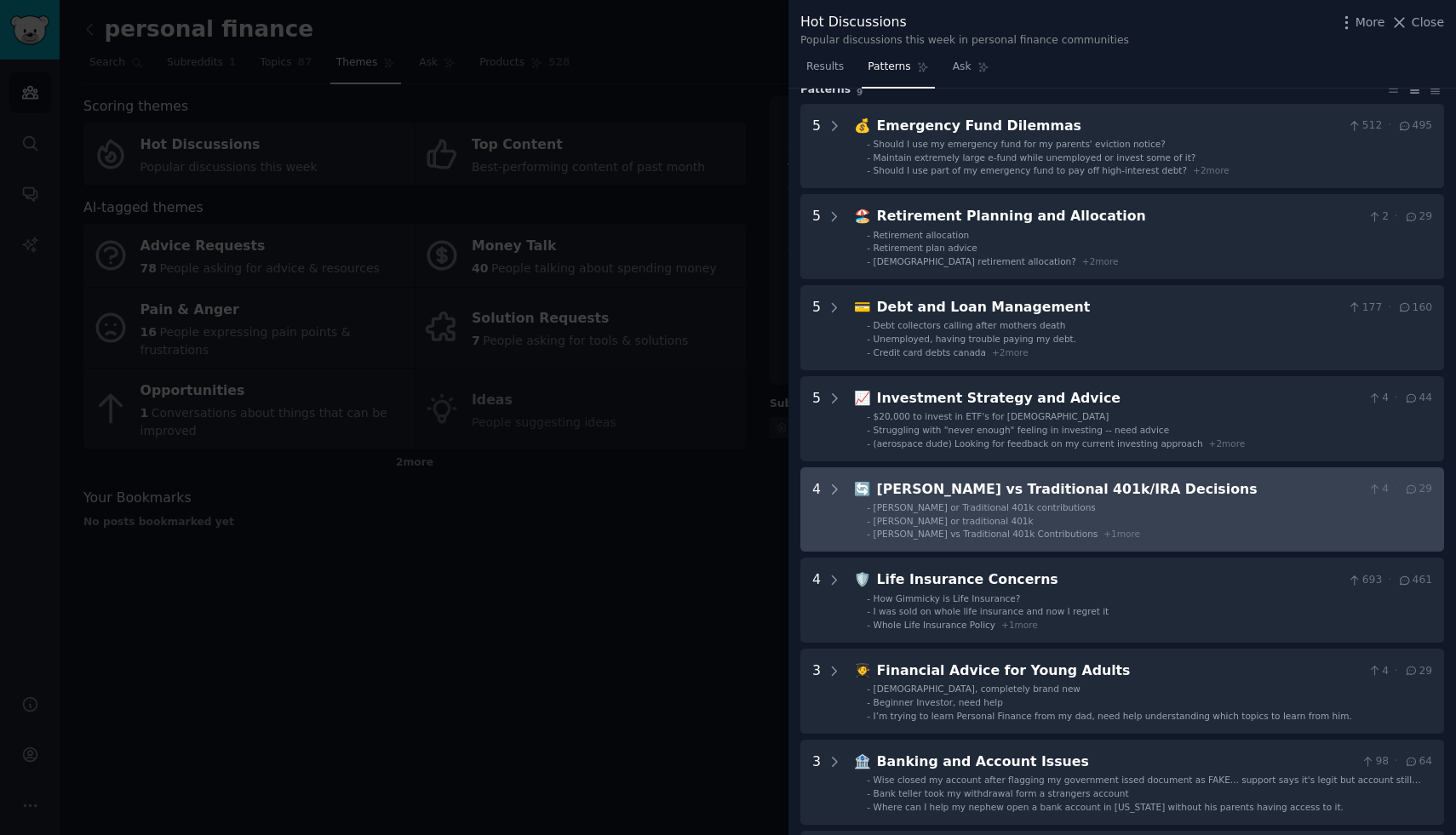
click at [1146, 486] on div "[PERSON_NAME] vs Traditional 401k/IRA Decisions" at bounding box center [1119, 490] width 484 height 22
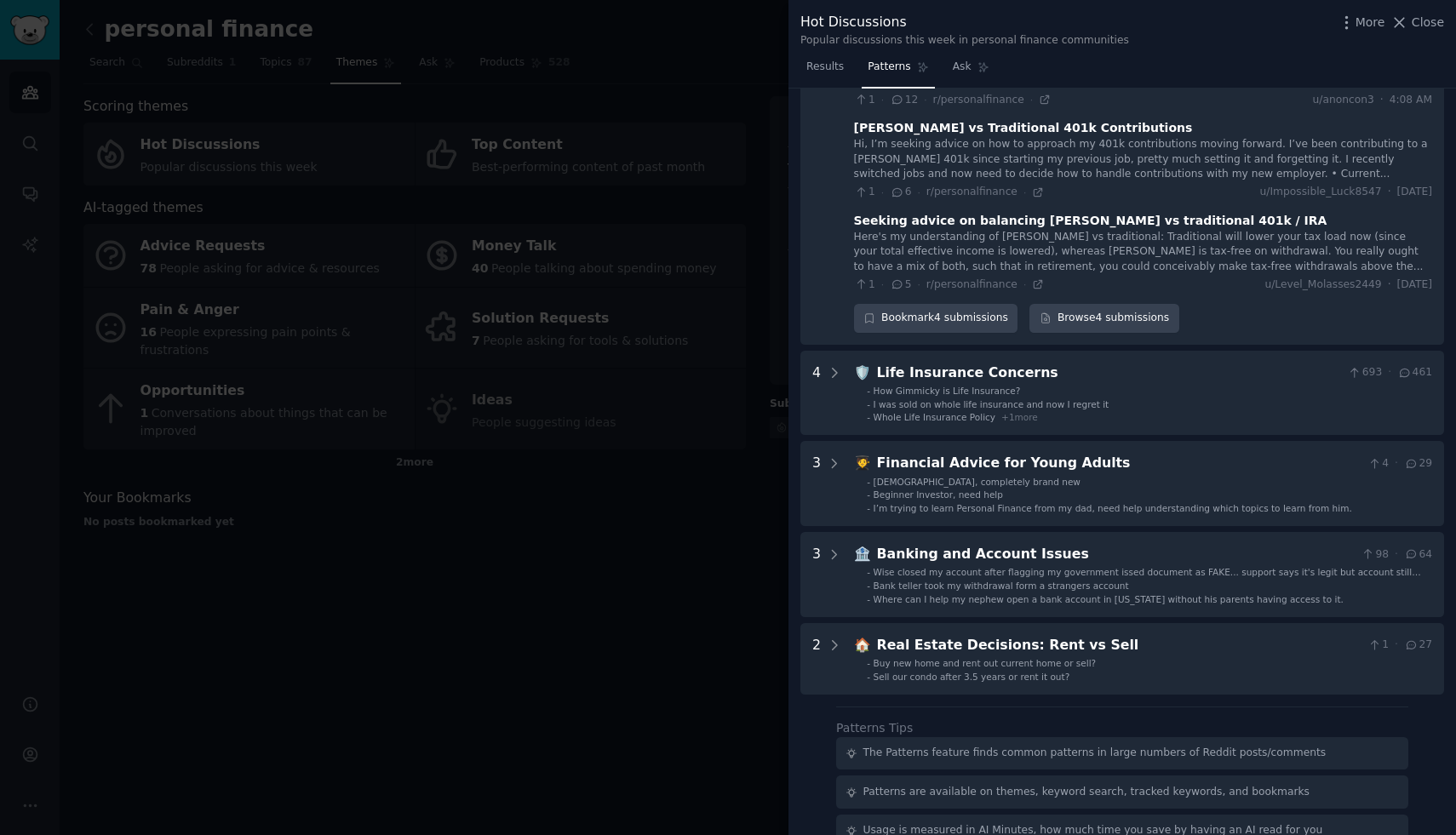
scroll to position [652, 0]
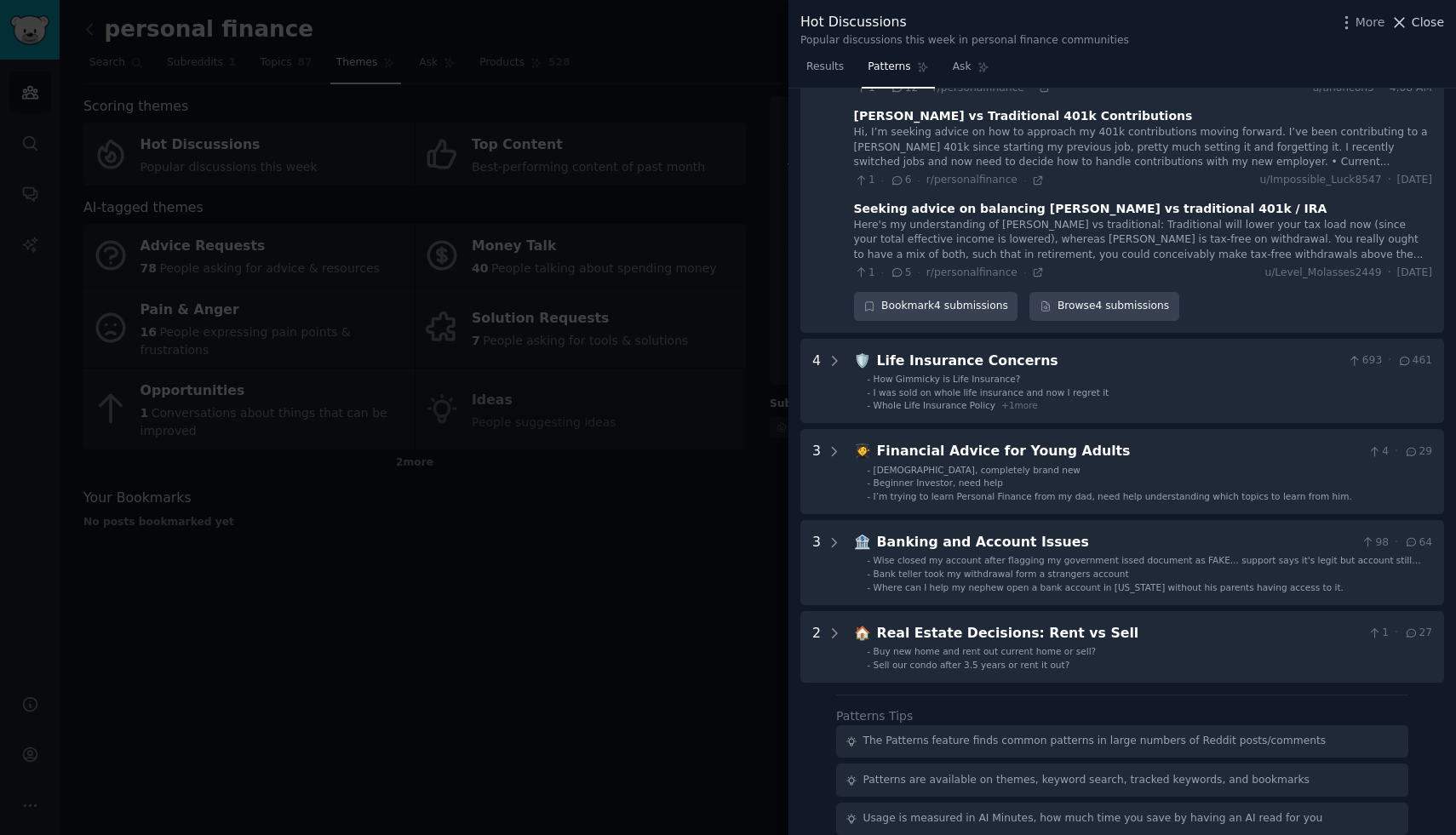
click at [1421, 14] on span "Close" at bounding box center [1428, 22] width 32 height 18
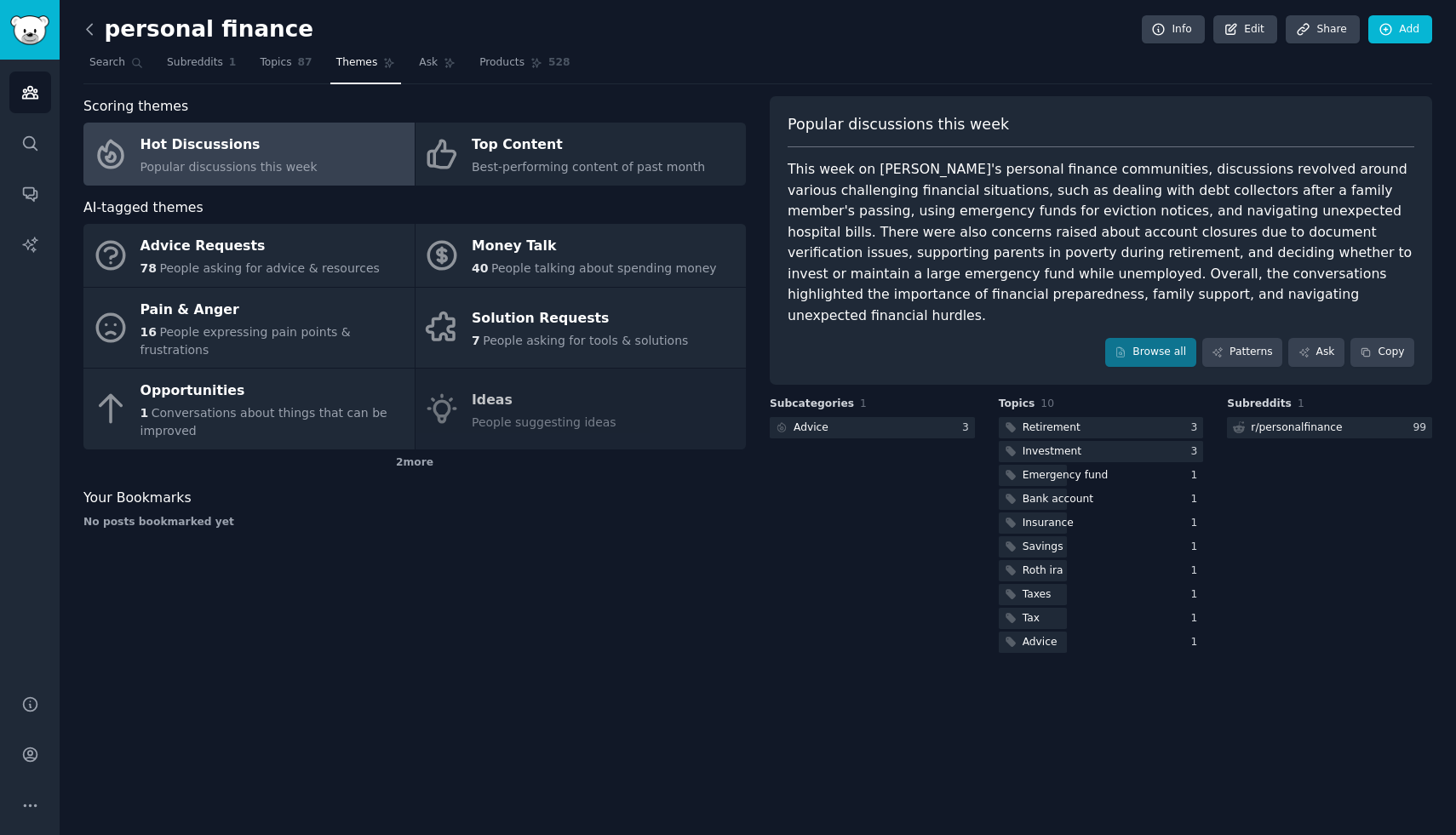
click at [92, 23] on icon at bounding box center [90, 29] width 18 height 18
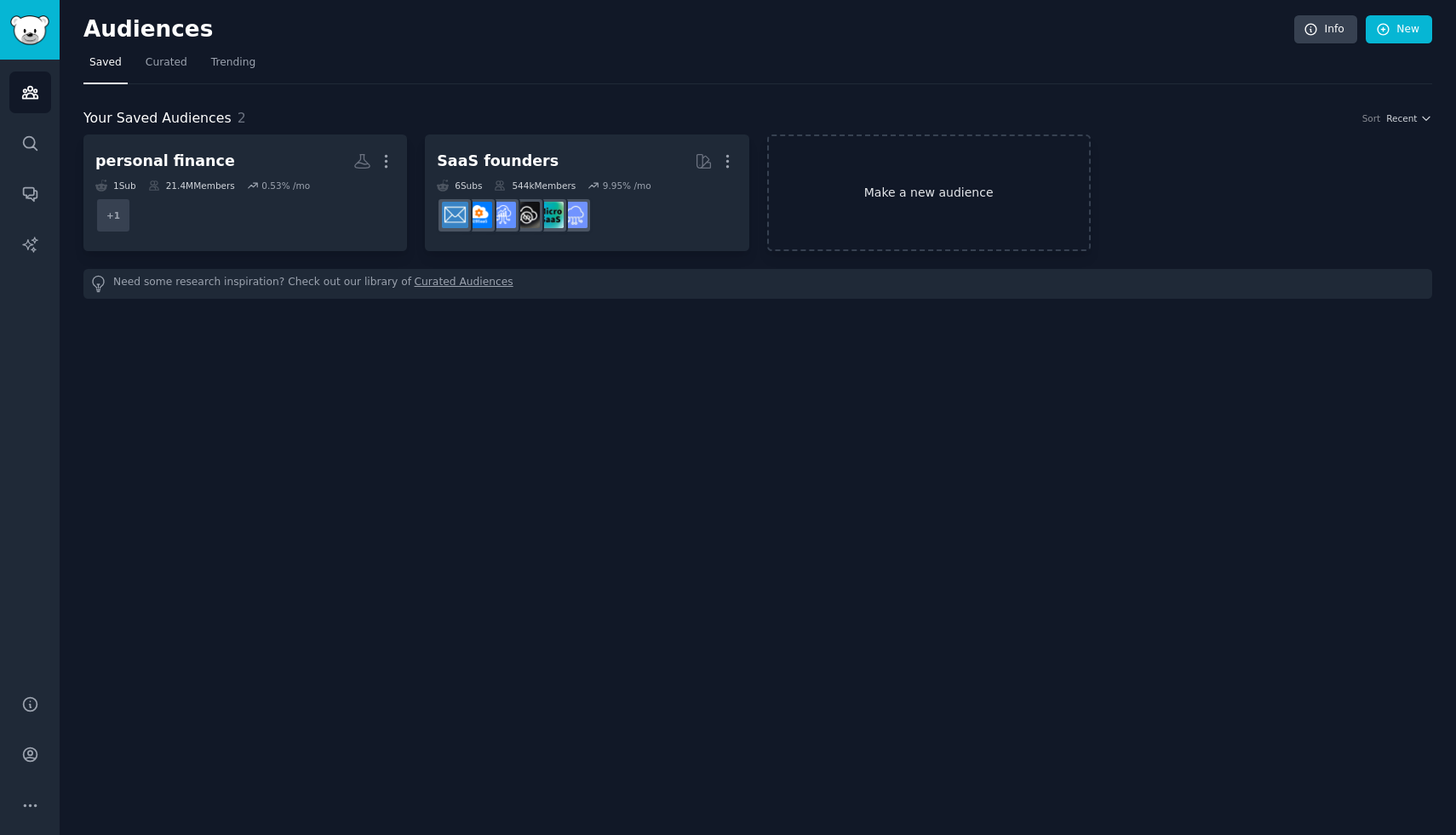
click at [945, 235] on link "Make a new audience" at bounding box center [928, 193] width 324 height 117
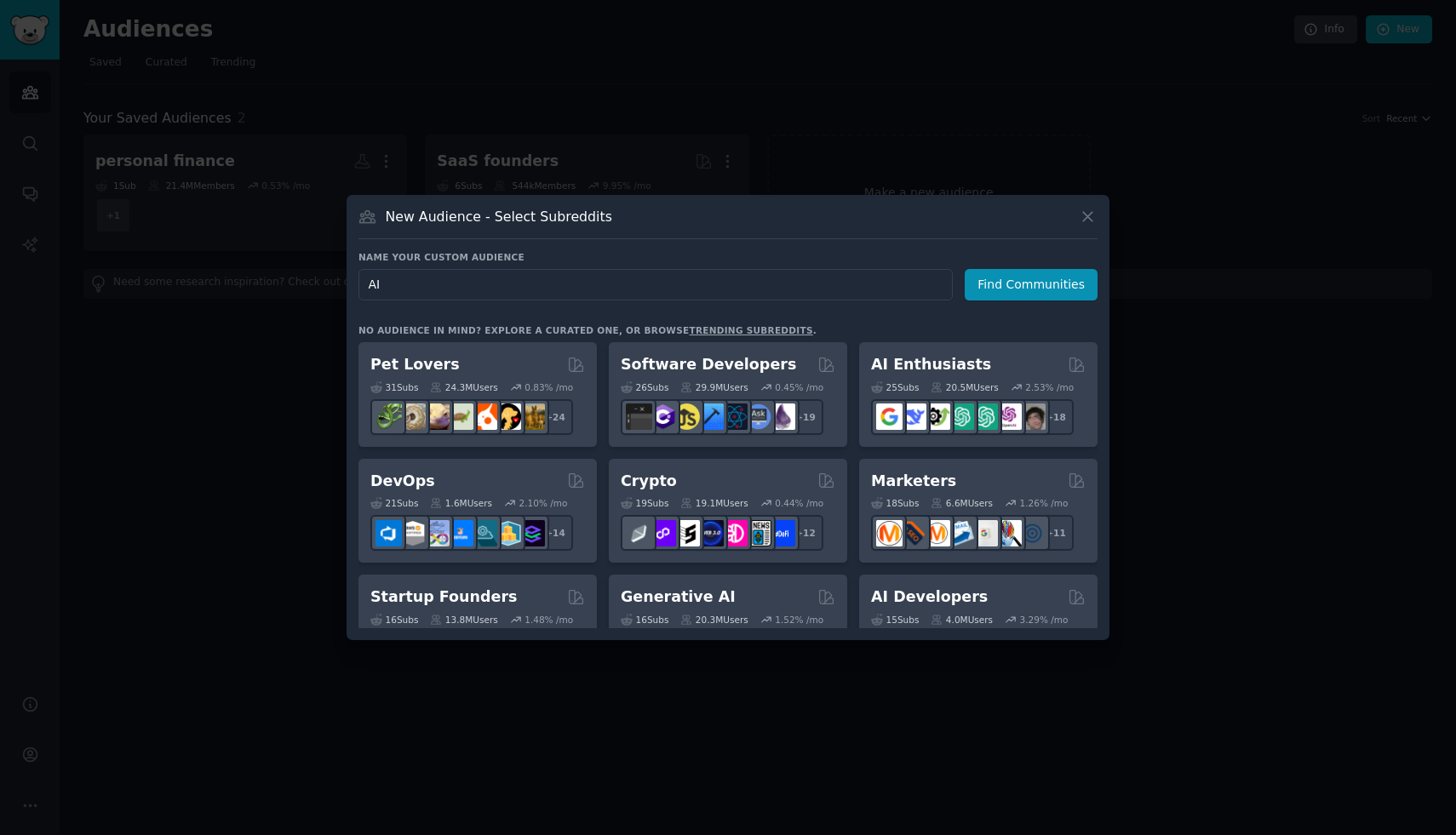
type input "A"
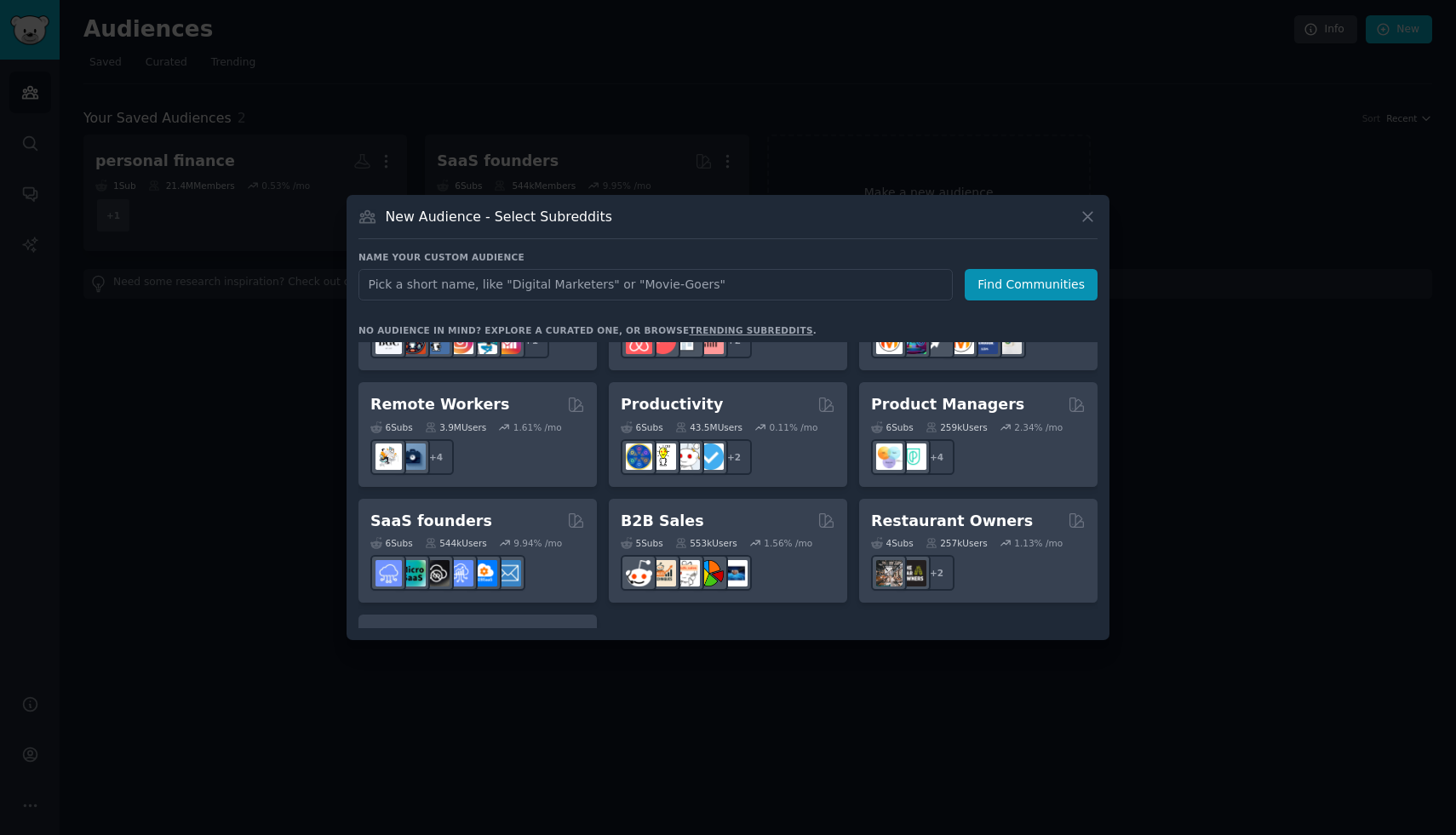
scroll to position [1262, 0]
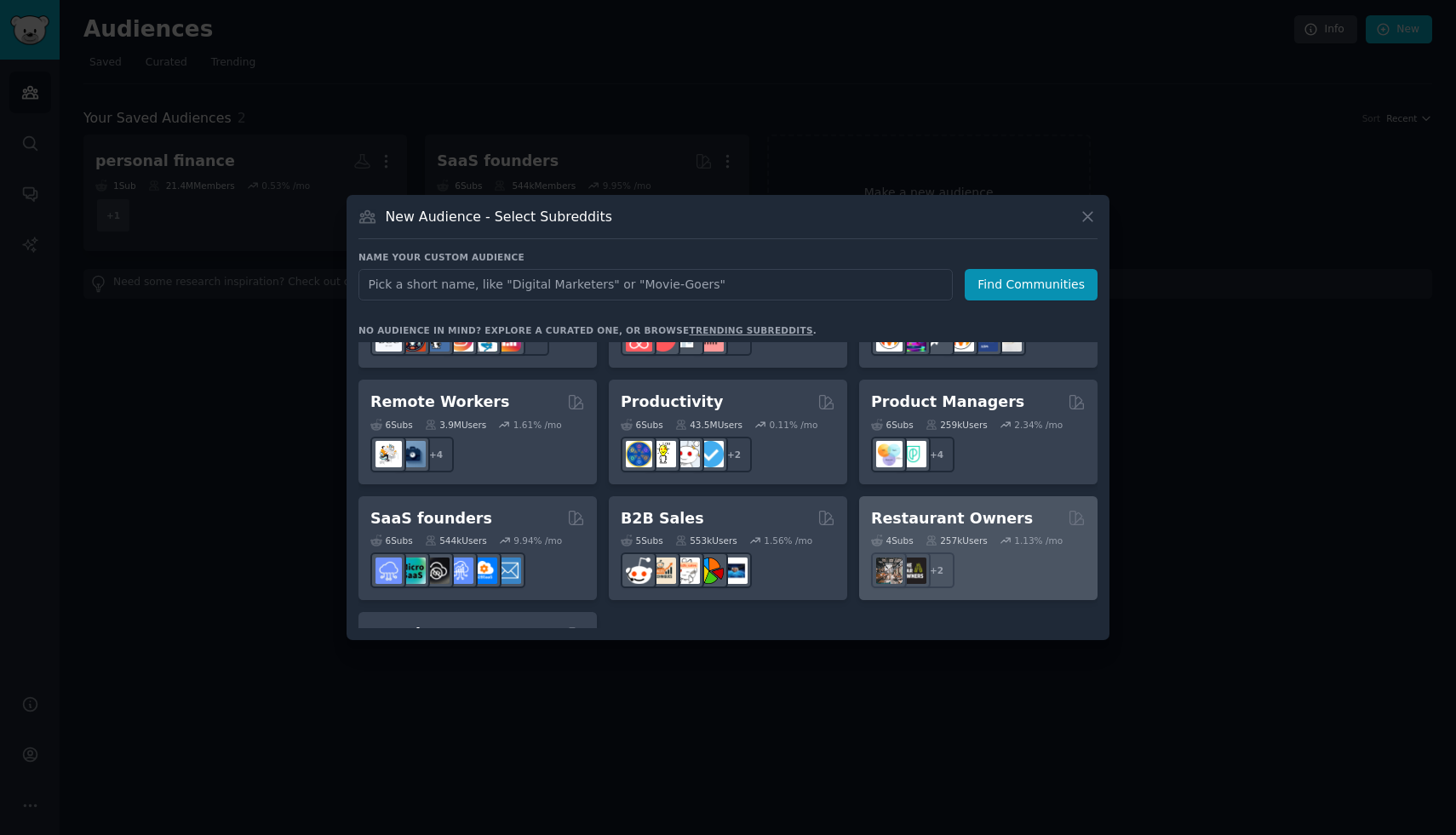
click at [930, 509] on h2 "Restaurant Owners" at bounding box center [952, 519] width 161 height 22
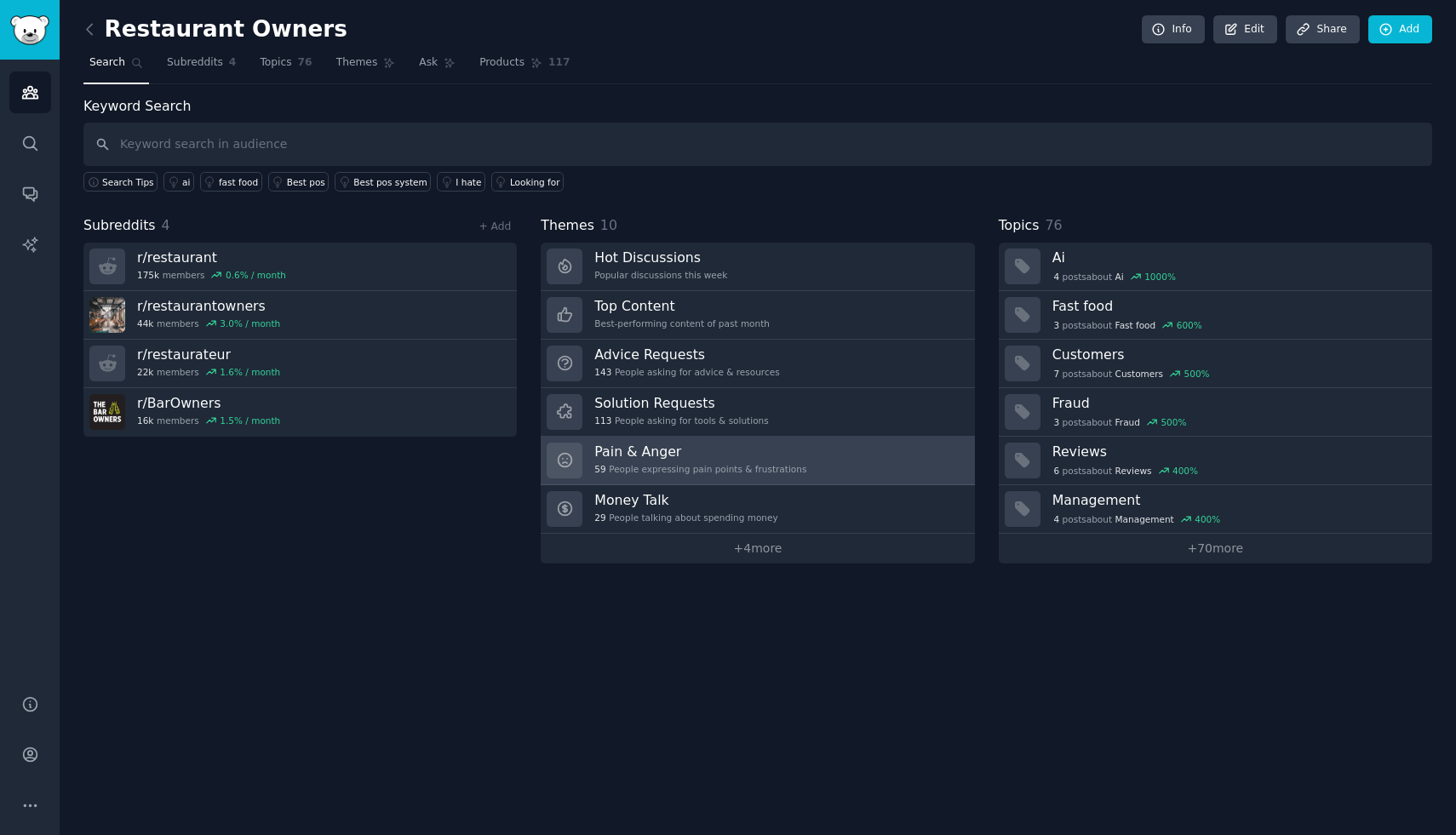
click at [876, 442] on link "Pain & Anger 59 People expressing pain points & frustrations" at bounding box center [757, 461] width 434 height 48
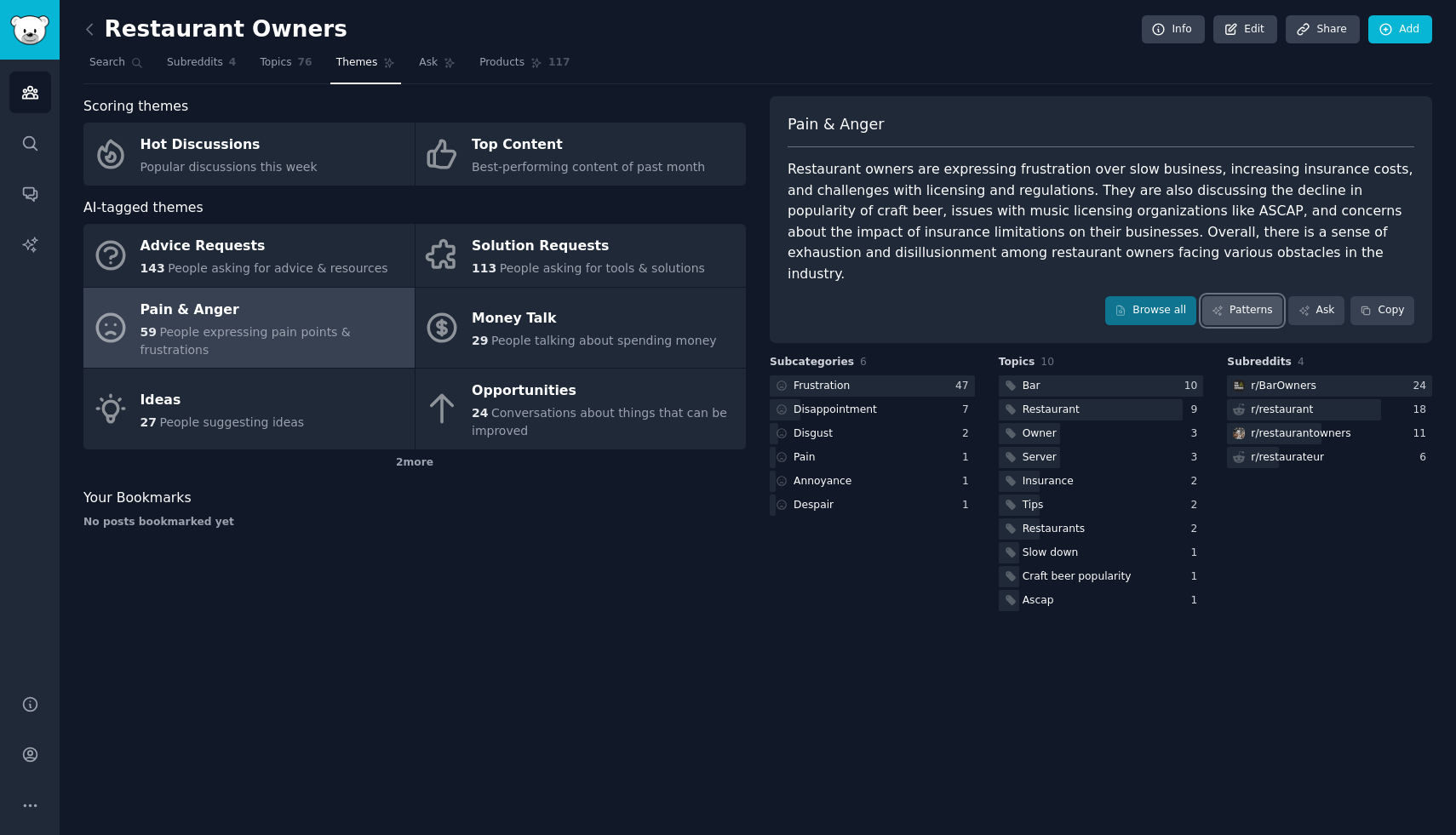
click at [1215, 296] on link "Patterns" at bounding box center [1242, 311] width 80 height 29
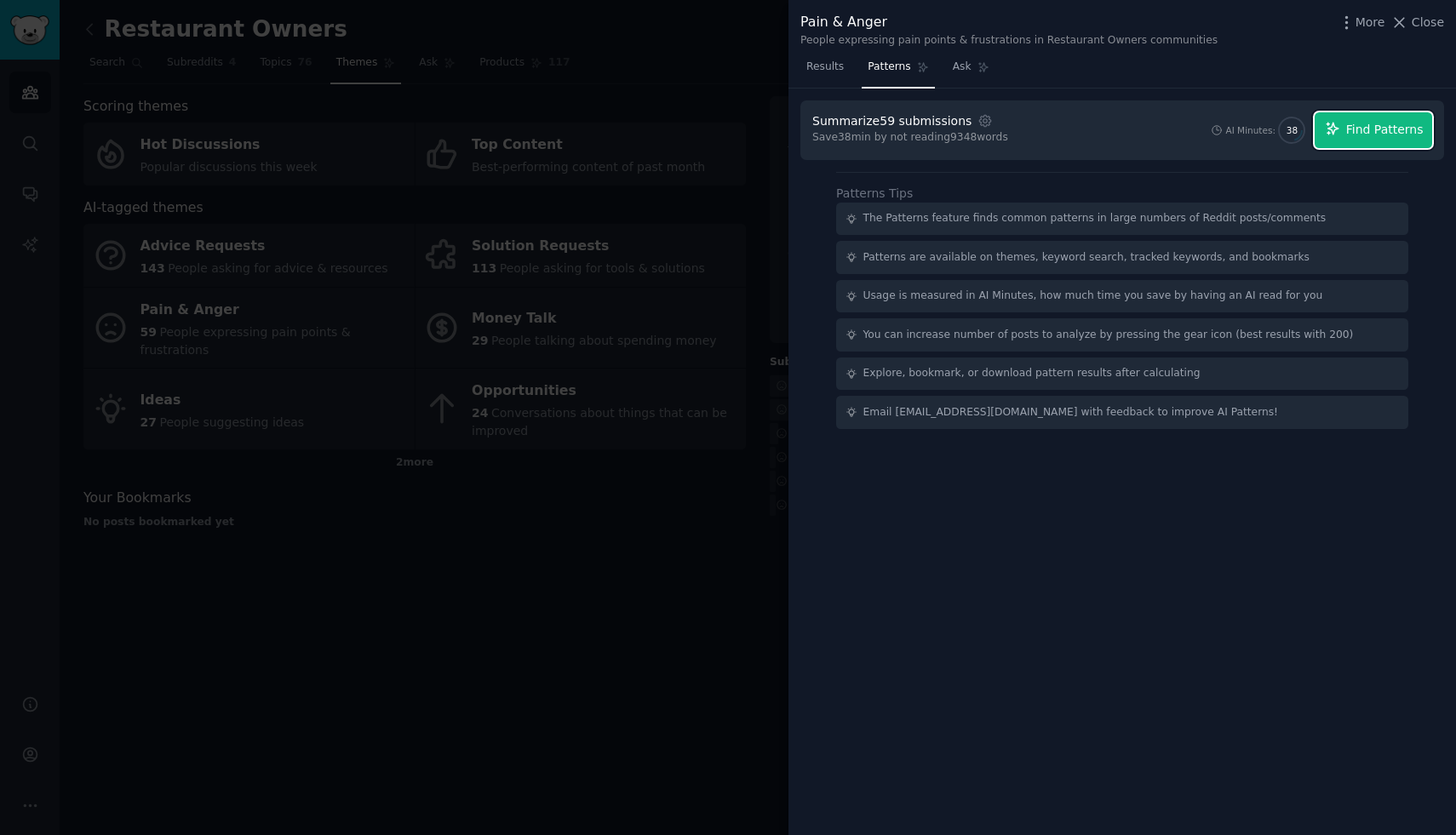
click at [1362, 141] on button "Find Patterns" at bounding box center [1374, 130] width 117 height 35
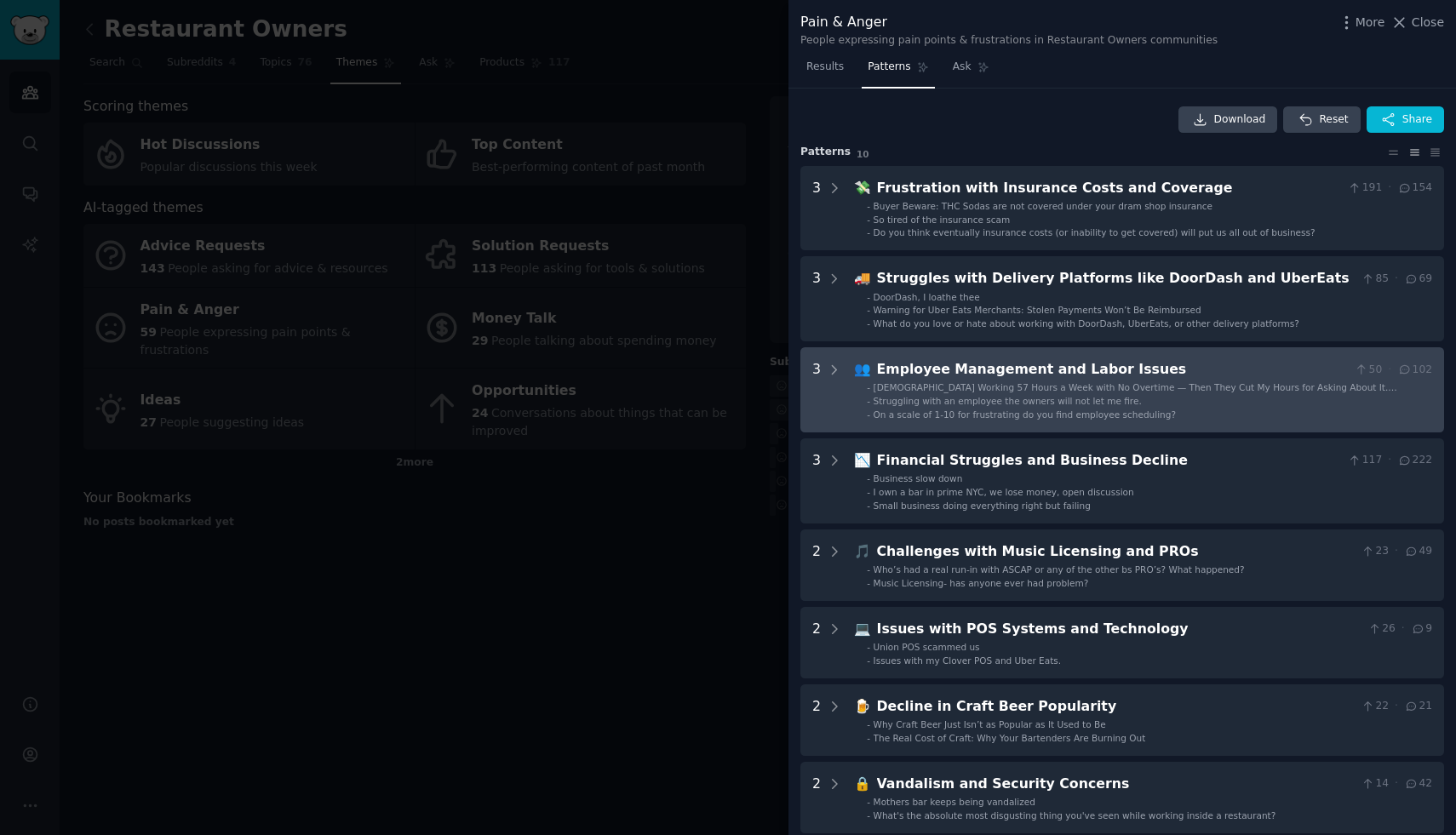
click at [1231, 308] on li "- Warning for Uber Eats Merchants: Stolen Payments Won’t Be Reimbursed" at bounding box center [1149, 310] width 566 height 12
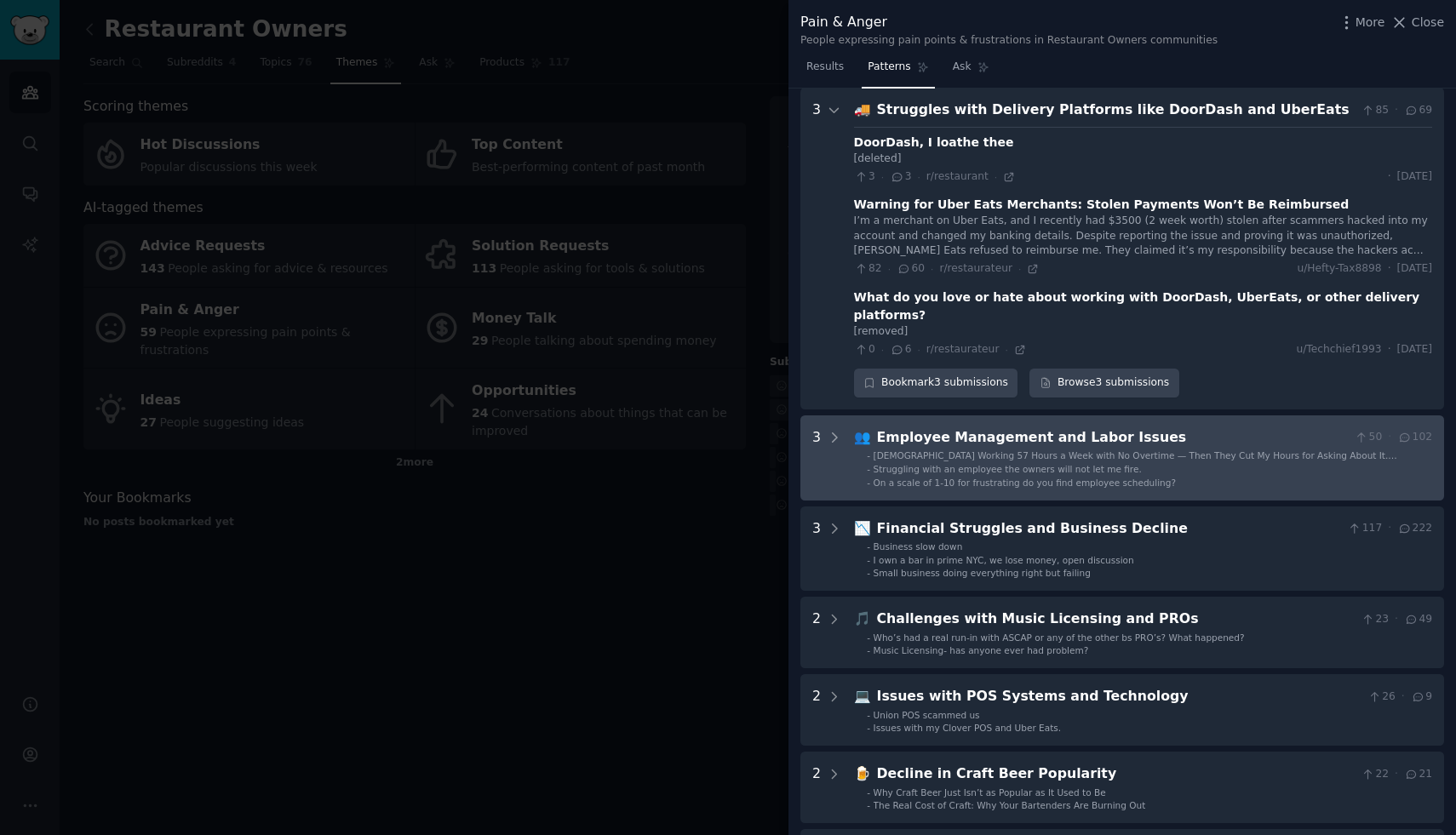
scroll to position [95, 0]
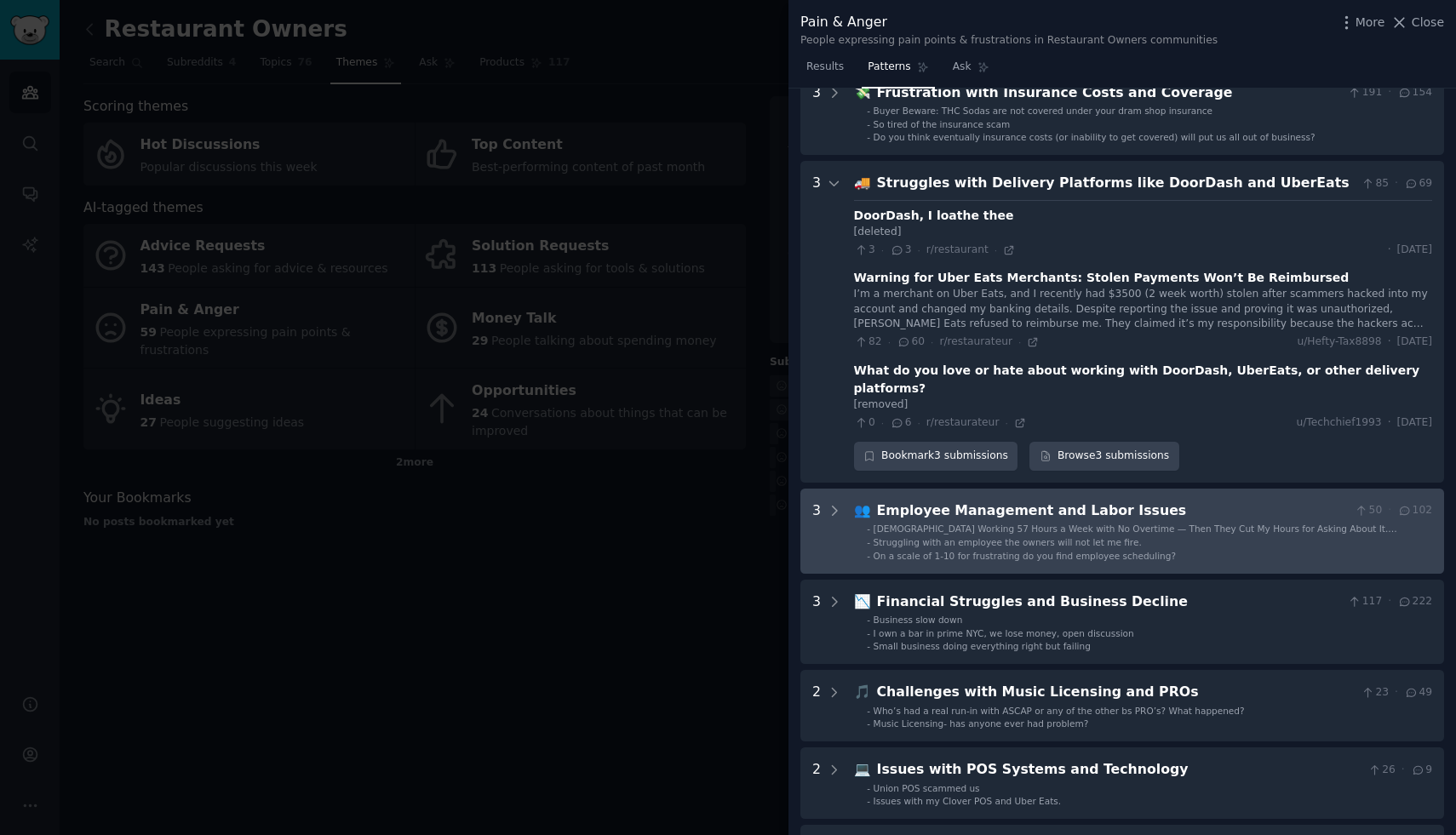
click at [1248, 523] on span "[DEMOGRAPHIC_DATA] Working 57 Hours a Week with No Overtime — Then They Cut My …" at bounding box center [1136, 535] width 523 height 22
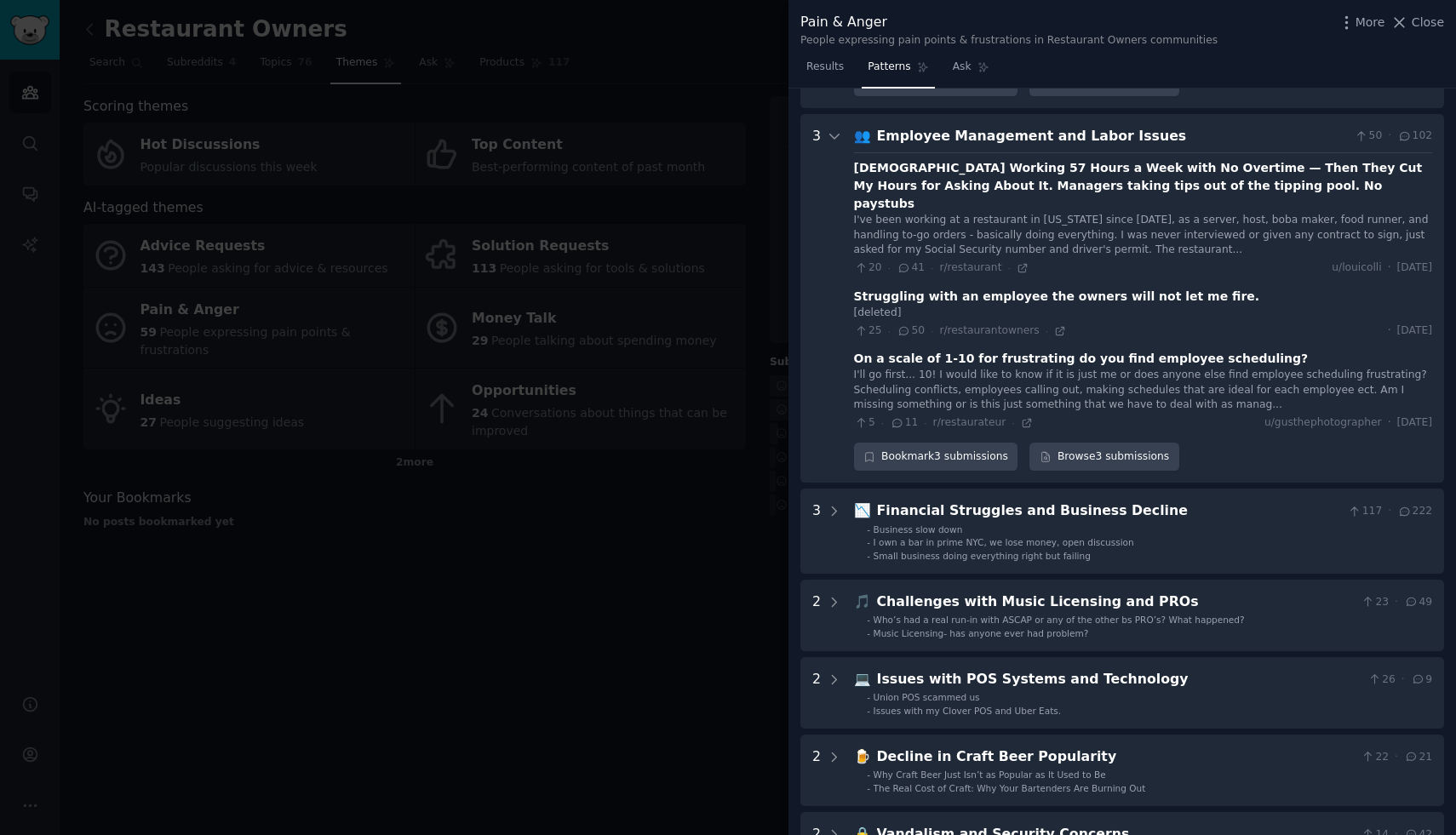
scroll to position [478, 0]
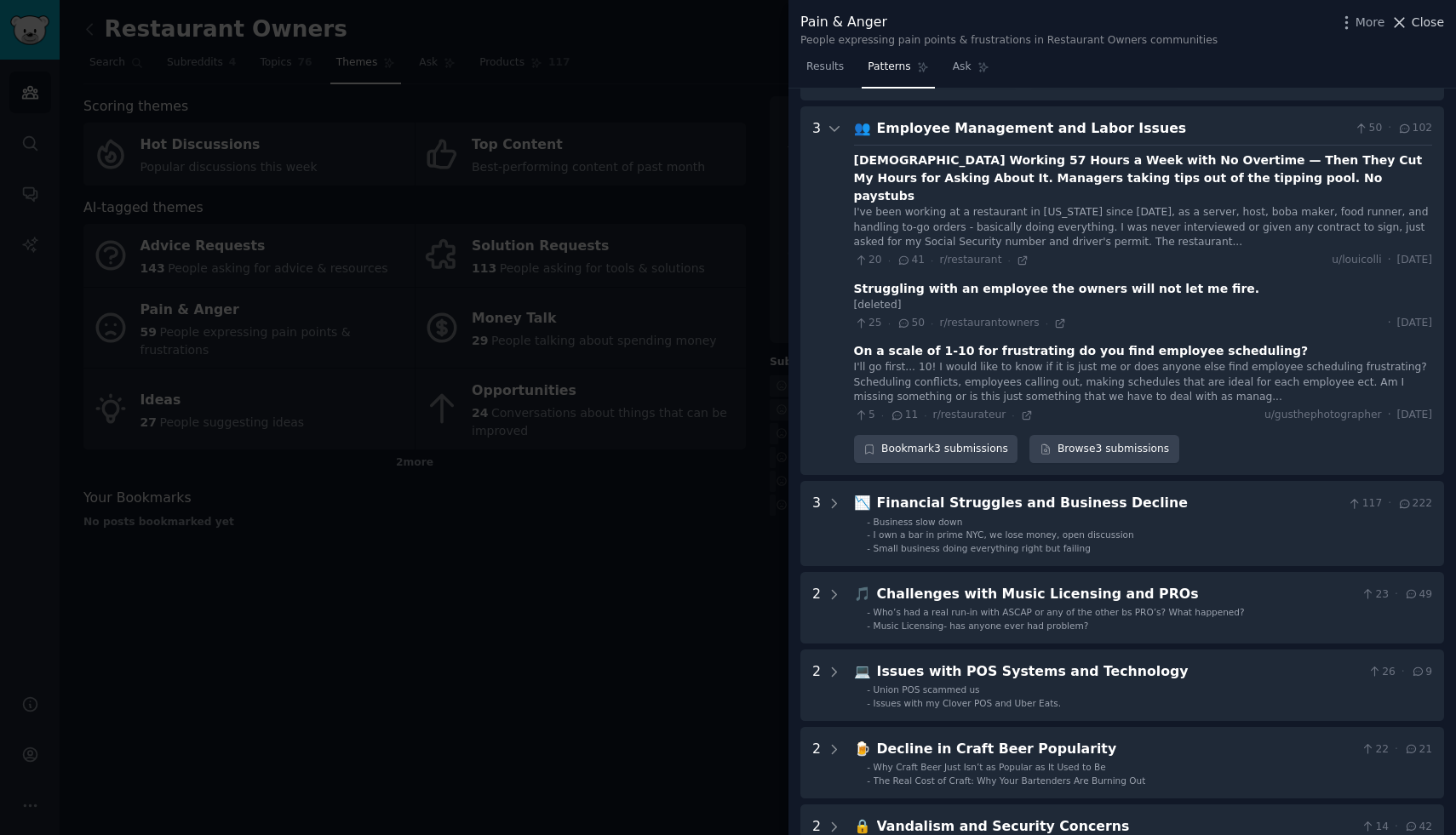
click at [1419, 19] on span "Close" at bounding box center [1428, 22] width 32 height 18
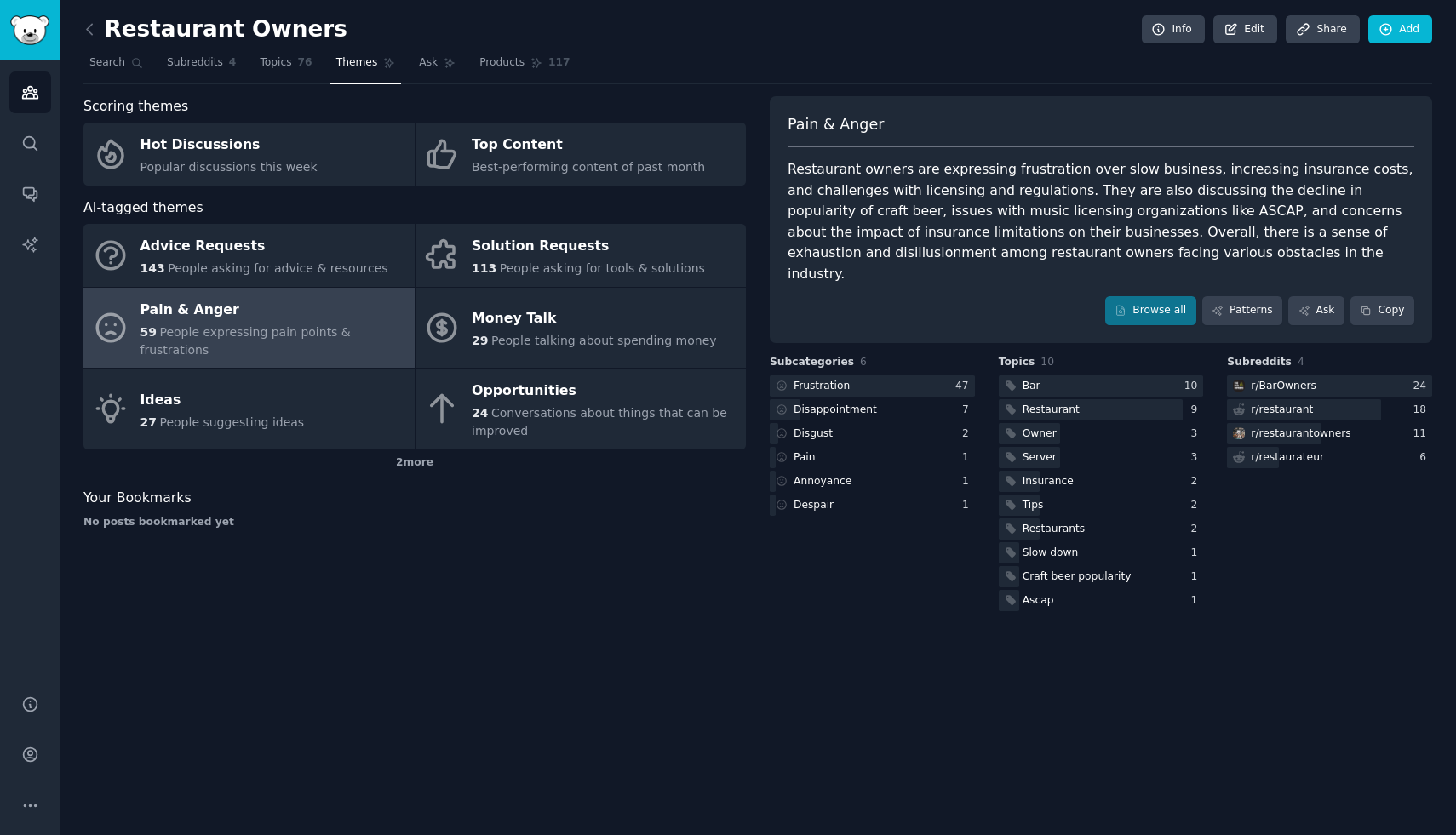
click at [85, 41] on link at bounding box center [94, 30] width 22 height 28
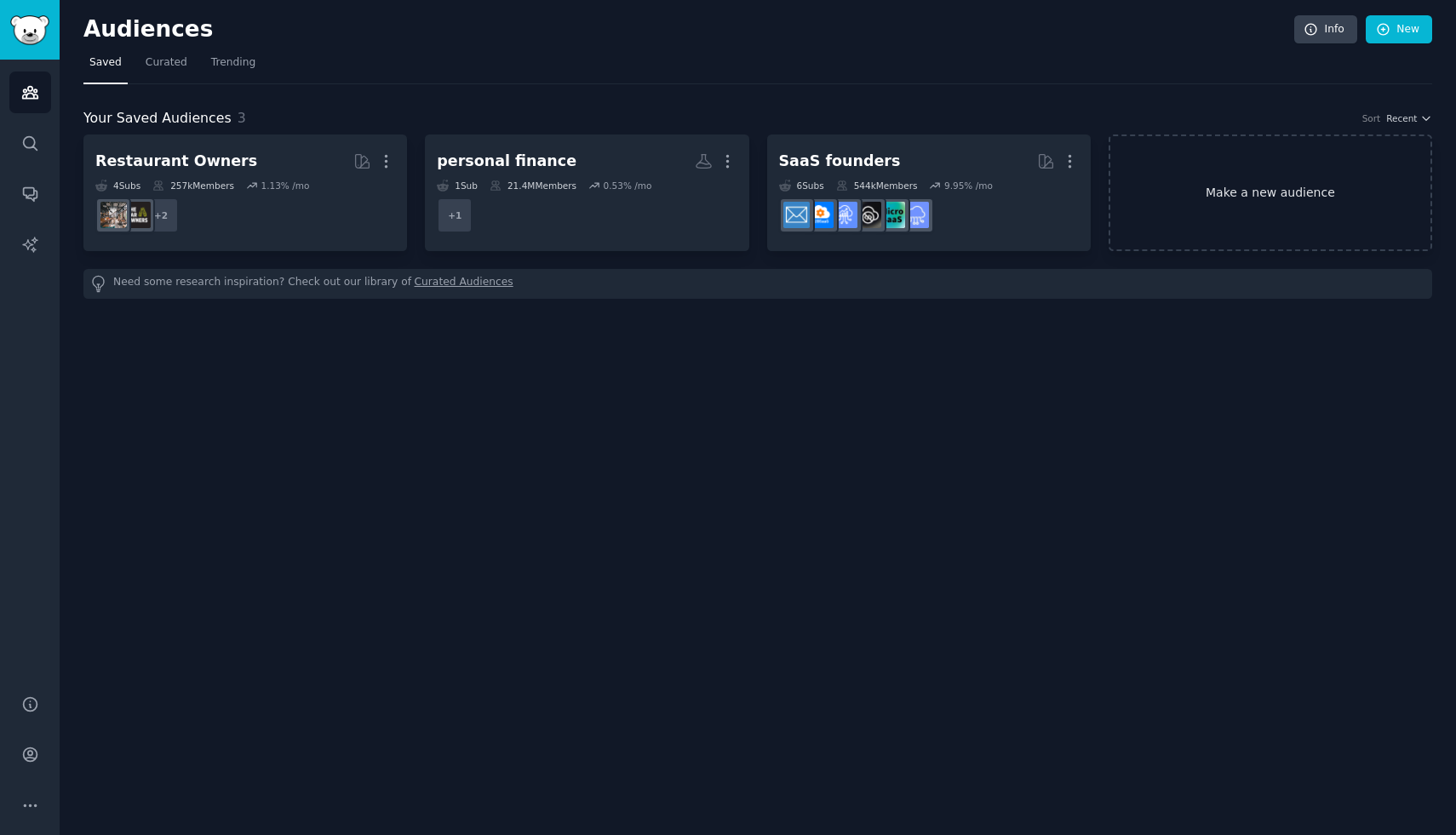
click at [1345, 200] on link "Make a new audience" at bounding box center [1270, 193] width 324 height 117
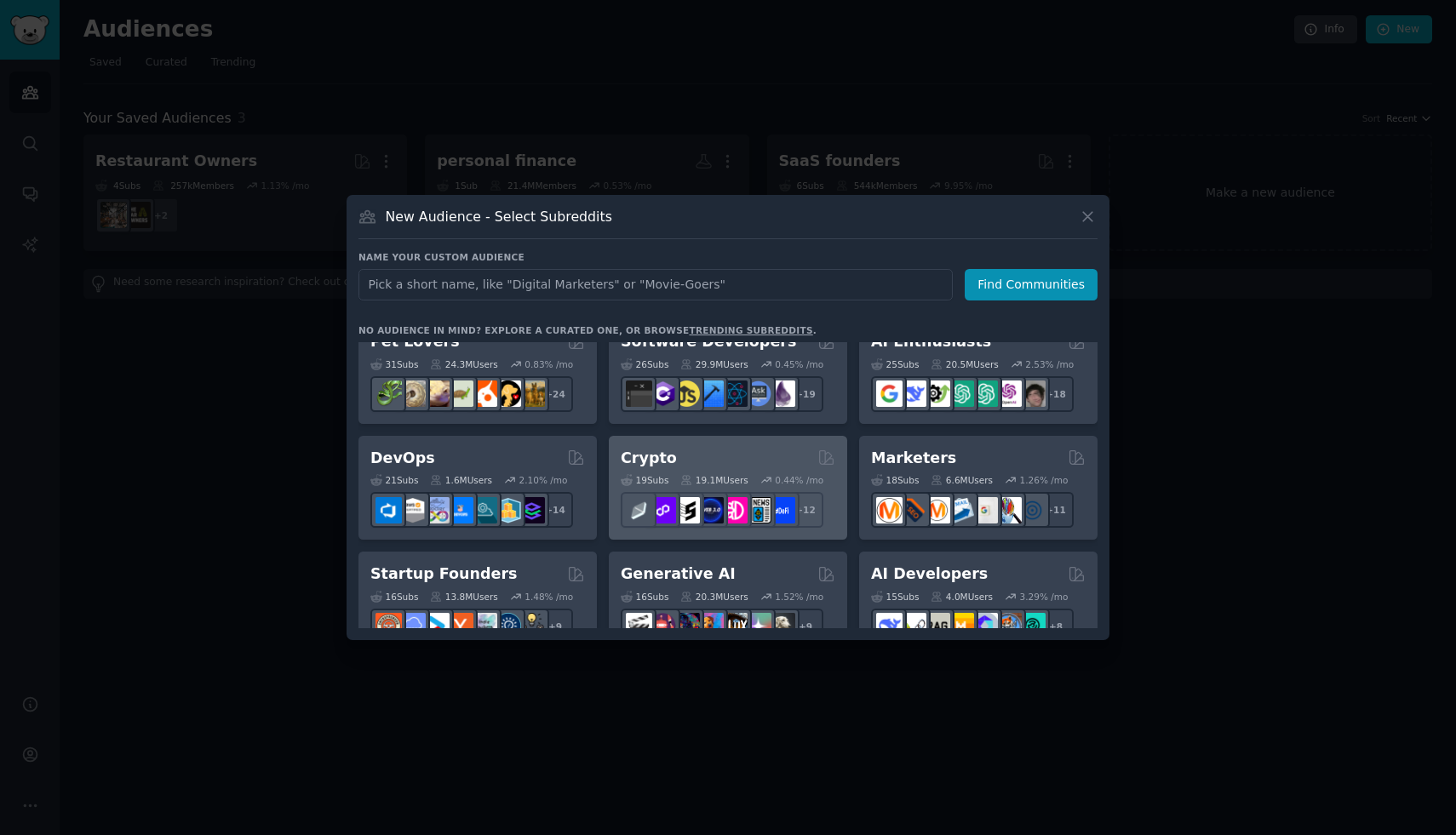
scroll to position [36, 0]
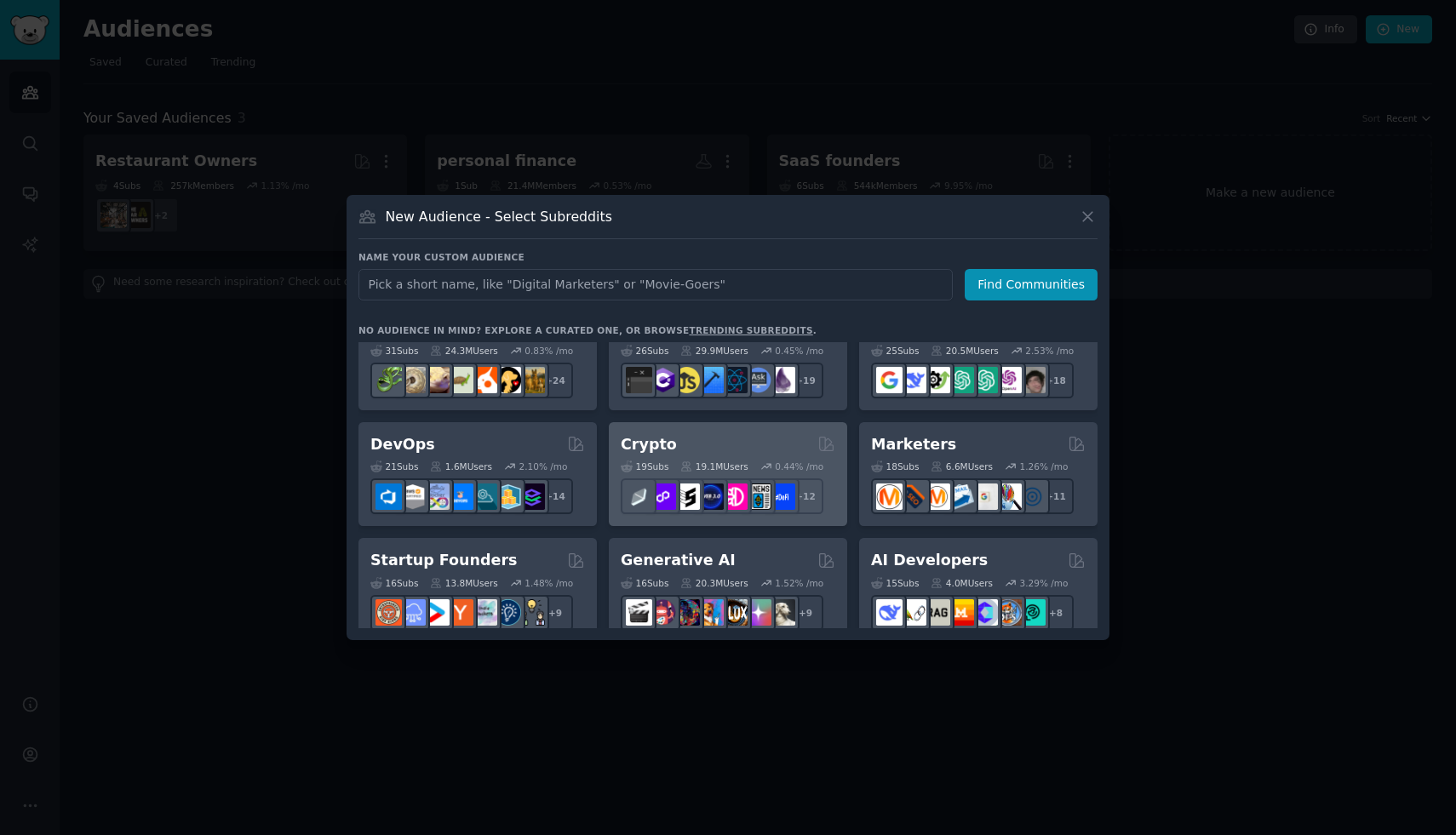
click at [785, 453] on div "Crypto" at bounding box center [728, 445] width 214 height 22
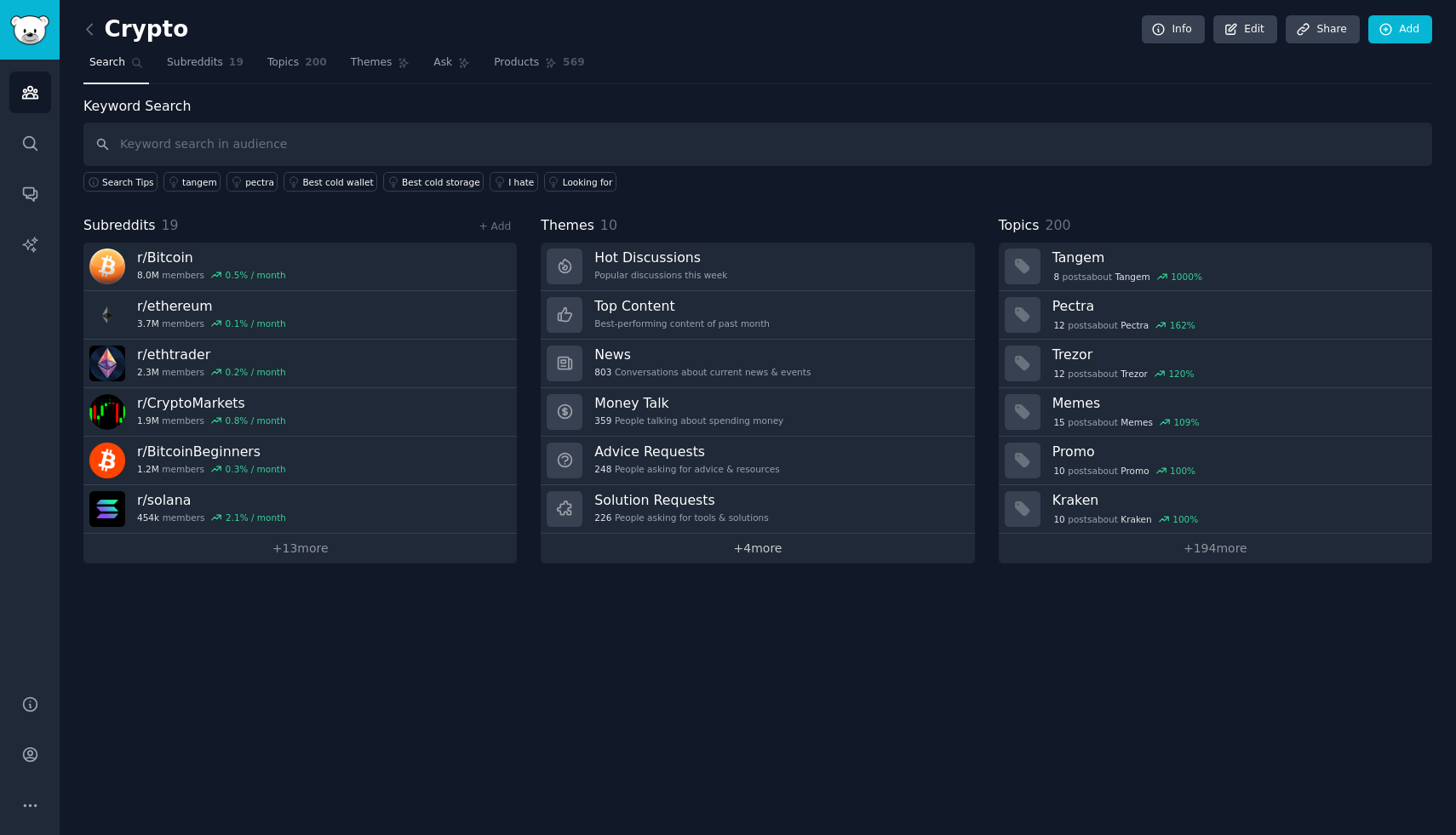
click at [749, 545] on link "+ 4 more" at bounding box center [757, 548] width 434 height 30
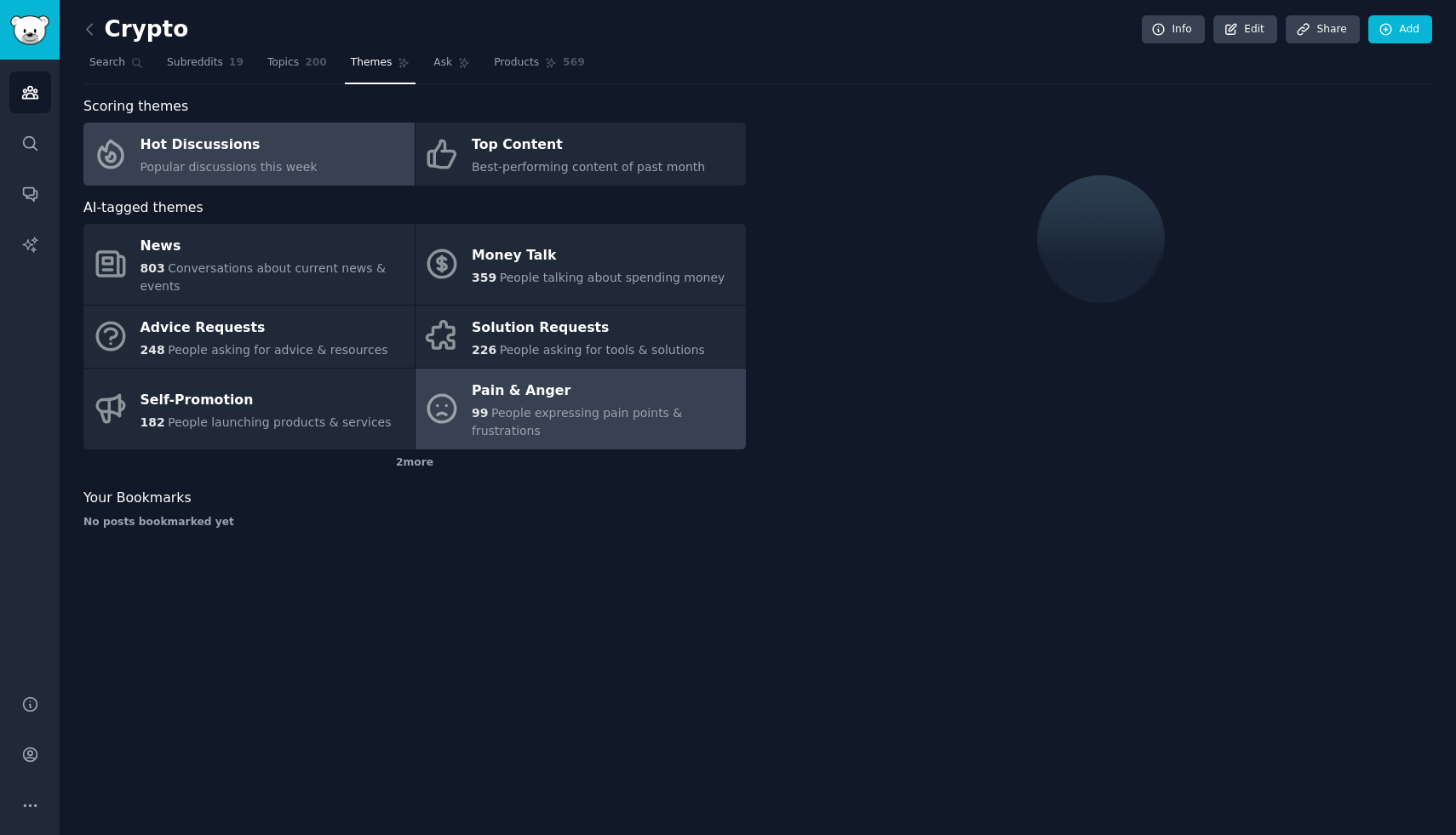
click at [545, 389] on div "Pain & Anger" at bounding box center [605, 392] width 266 height 28
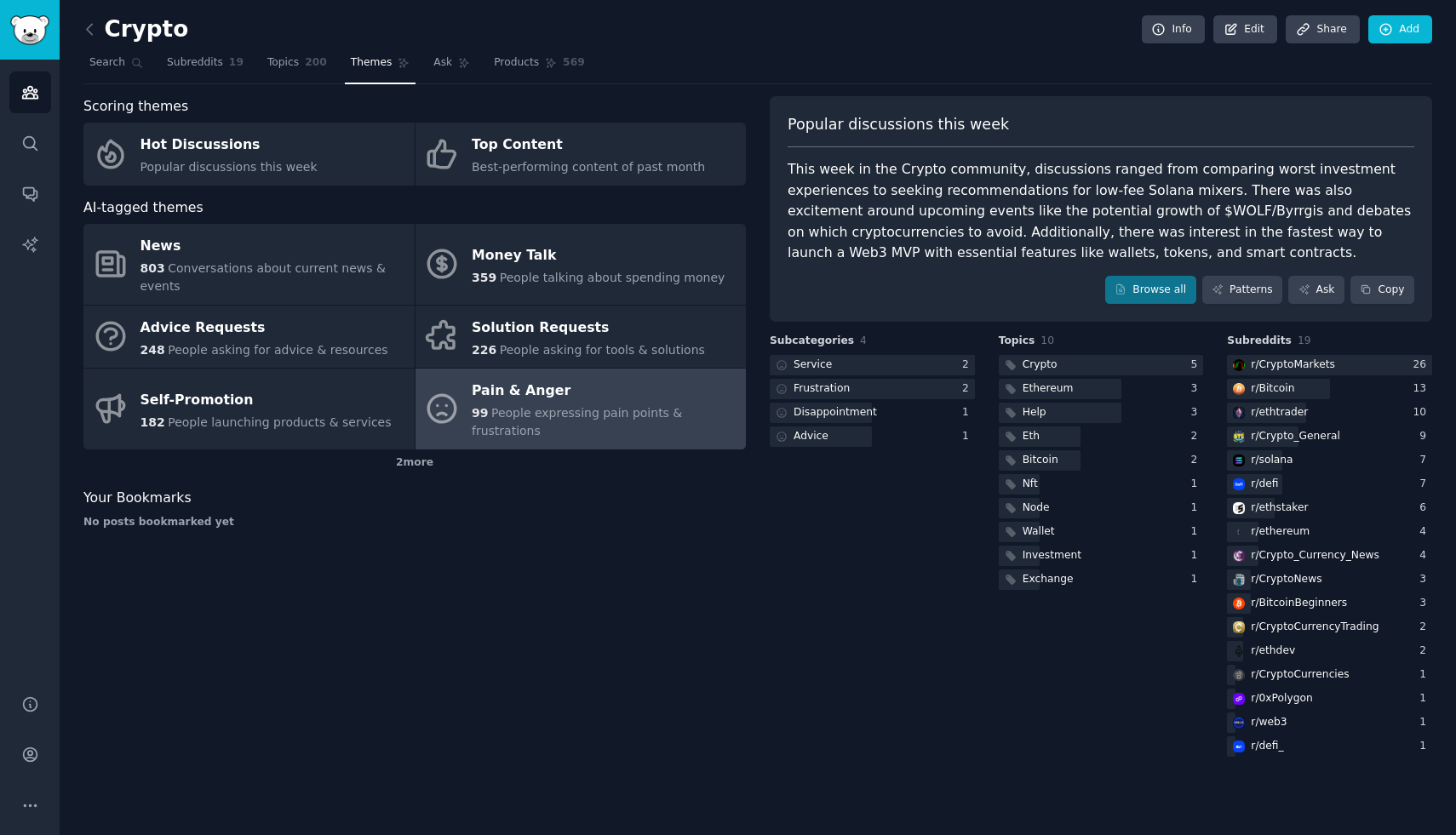
click at [545, 389] on div "Pain & Anger" at bounding box center [605, 392] width 266 height 28
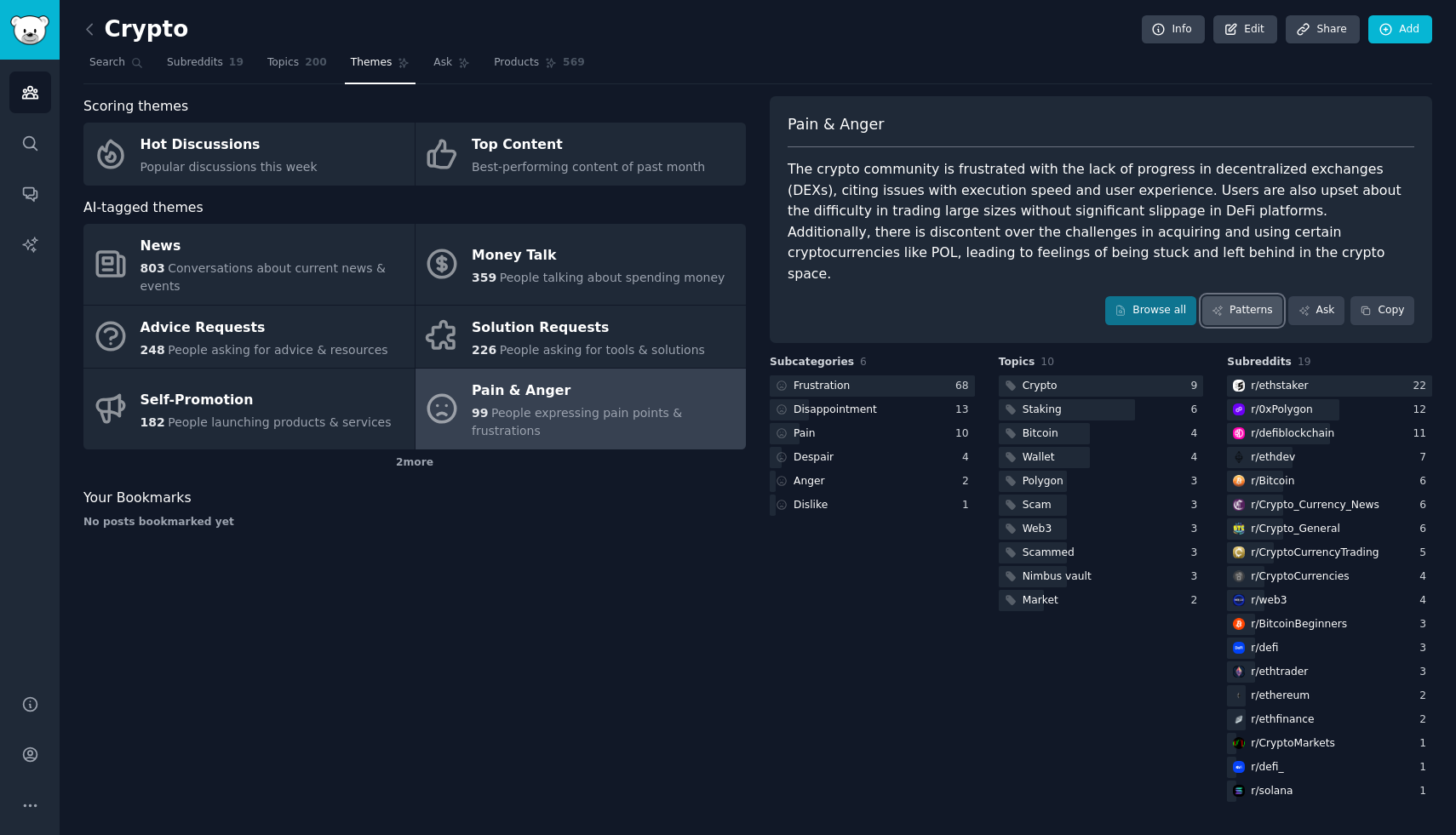
click at [1232, 296] on link "Patterns" at bounding box center [1242, 311] width 80 height 29
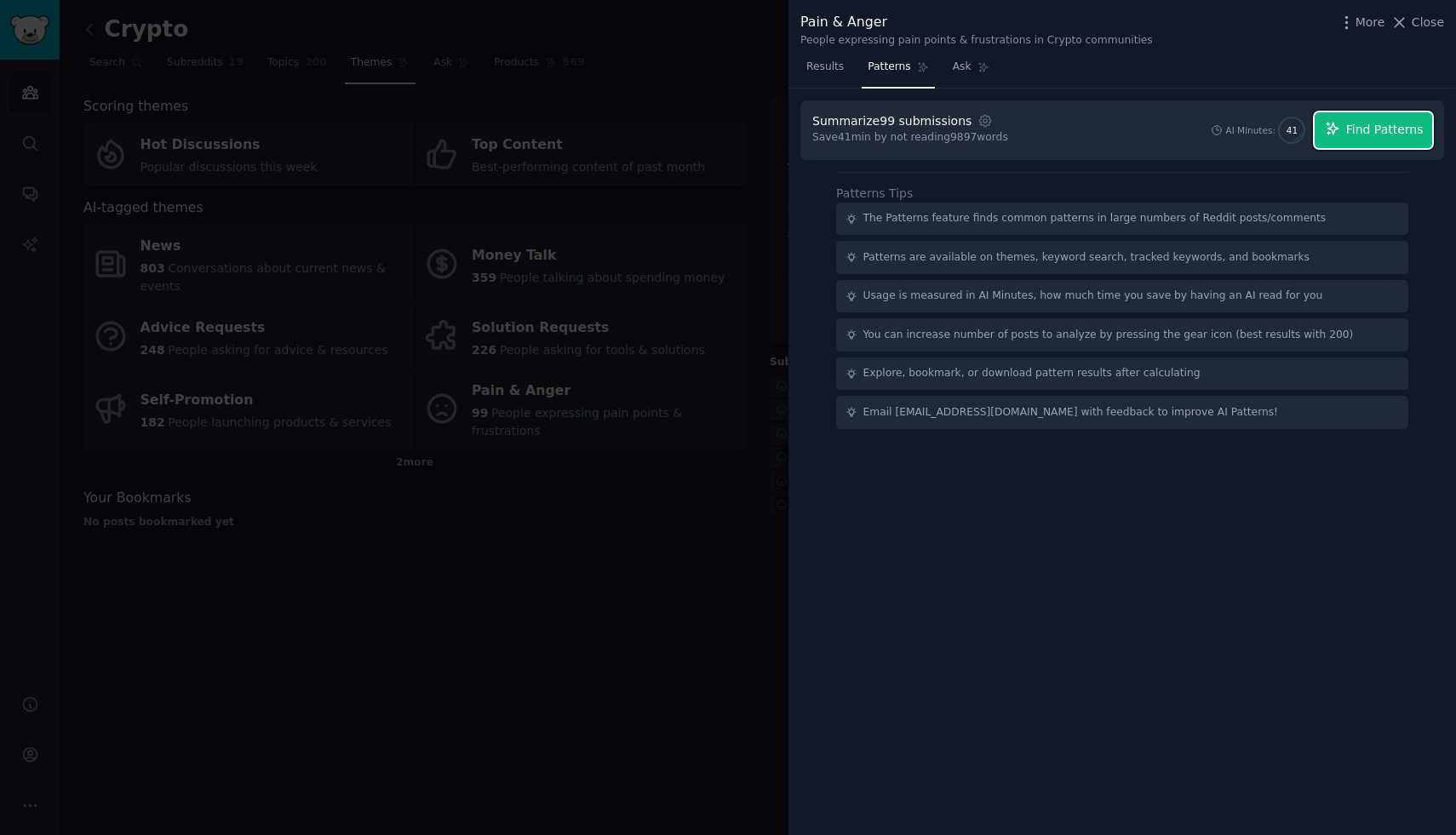
click at [1412, 132] on span "Find Patterns" at bounding box center [1385, 130] width 78 height 18
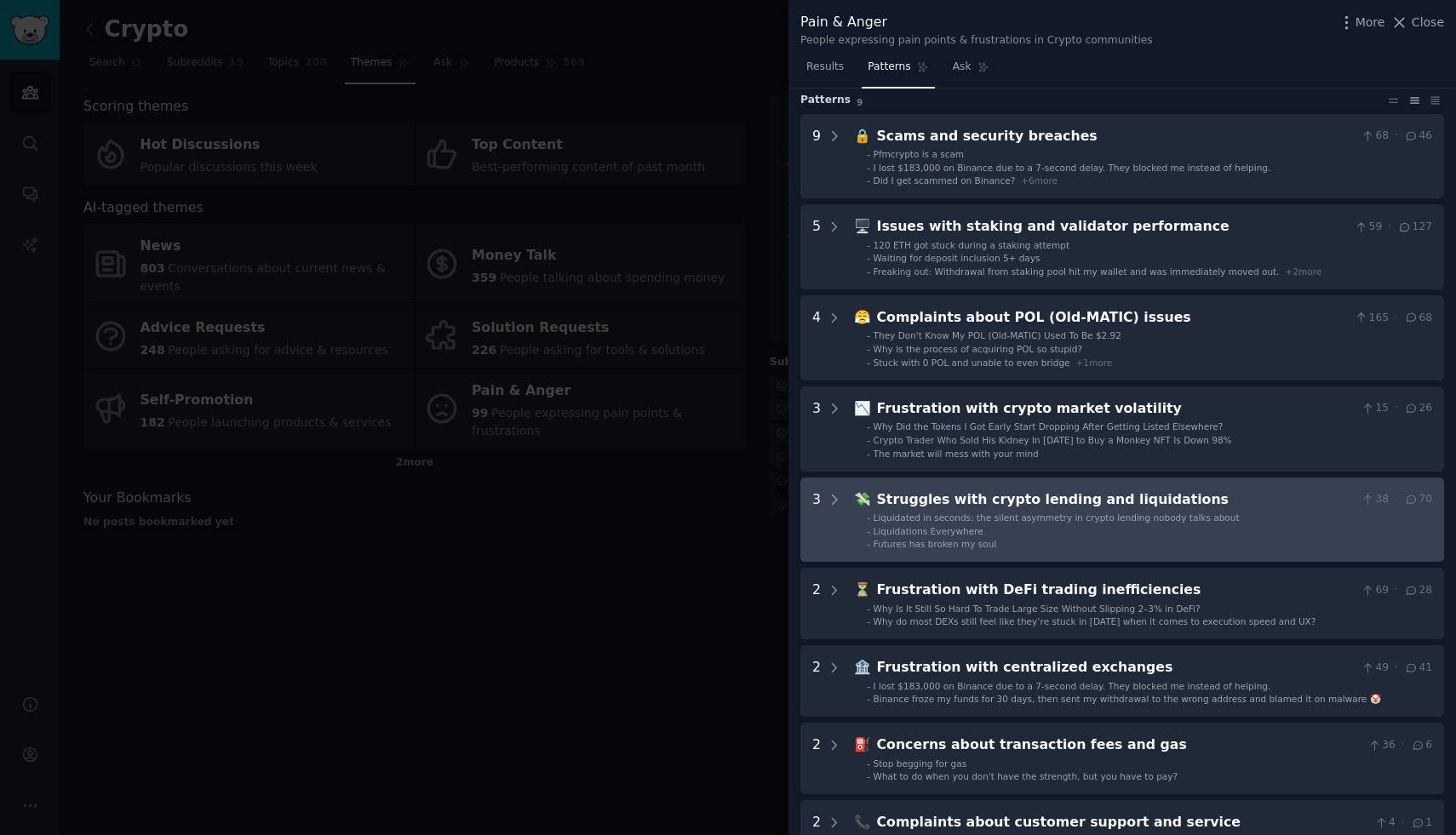
scroll to position [51, 0]
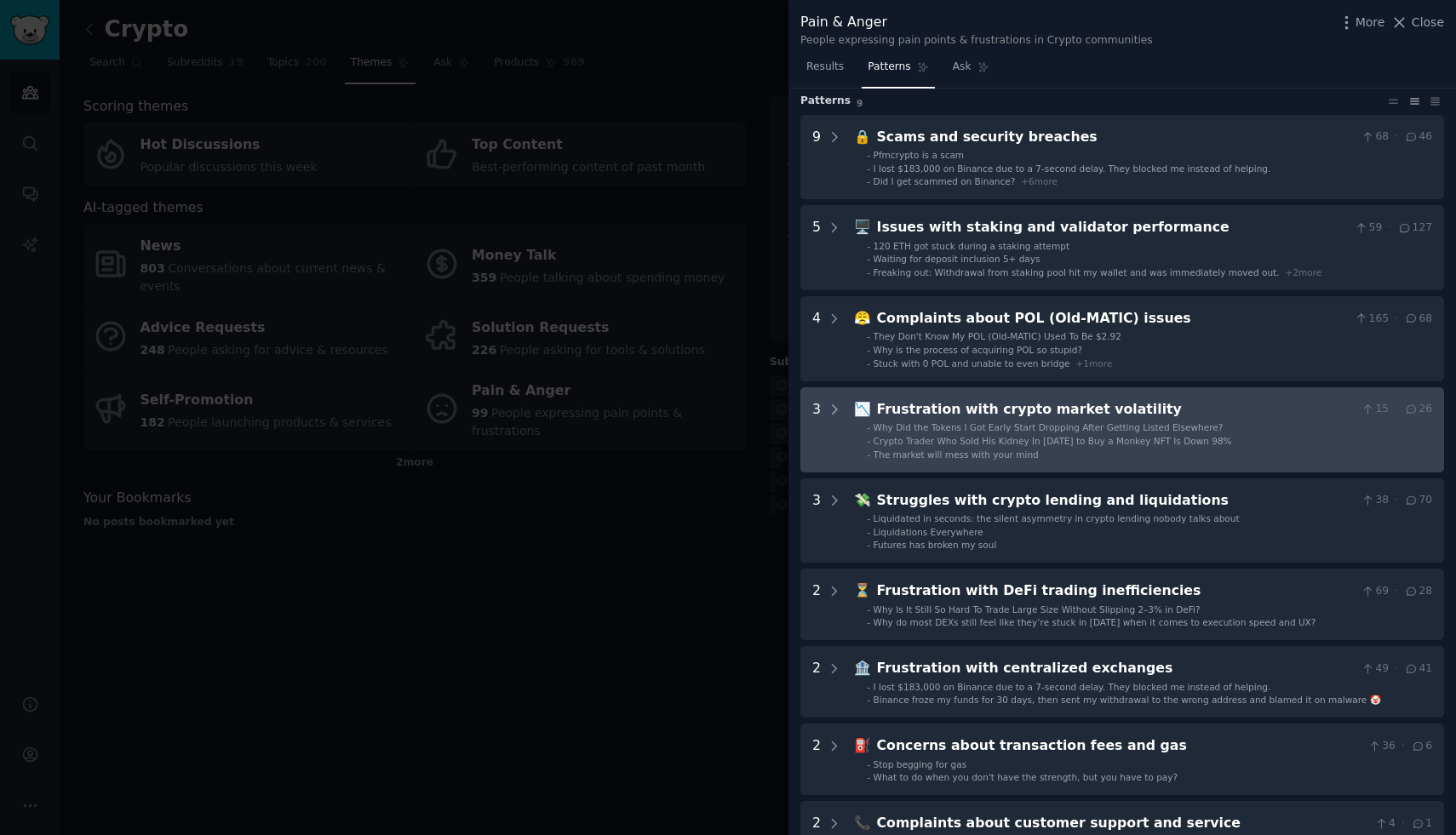
click at [1019, 459] on span "The market will mess with your mind" at bounding box center [956, 455] width 165 height 10
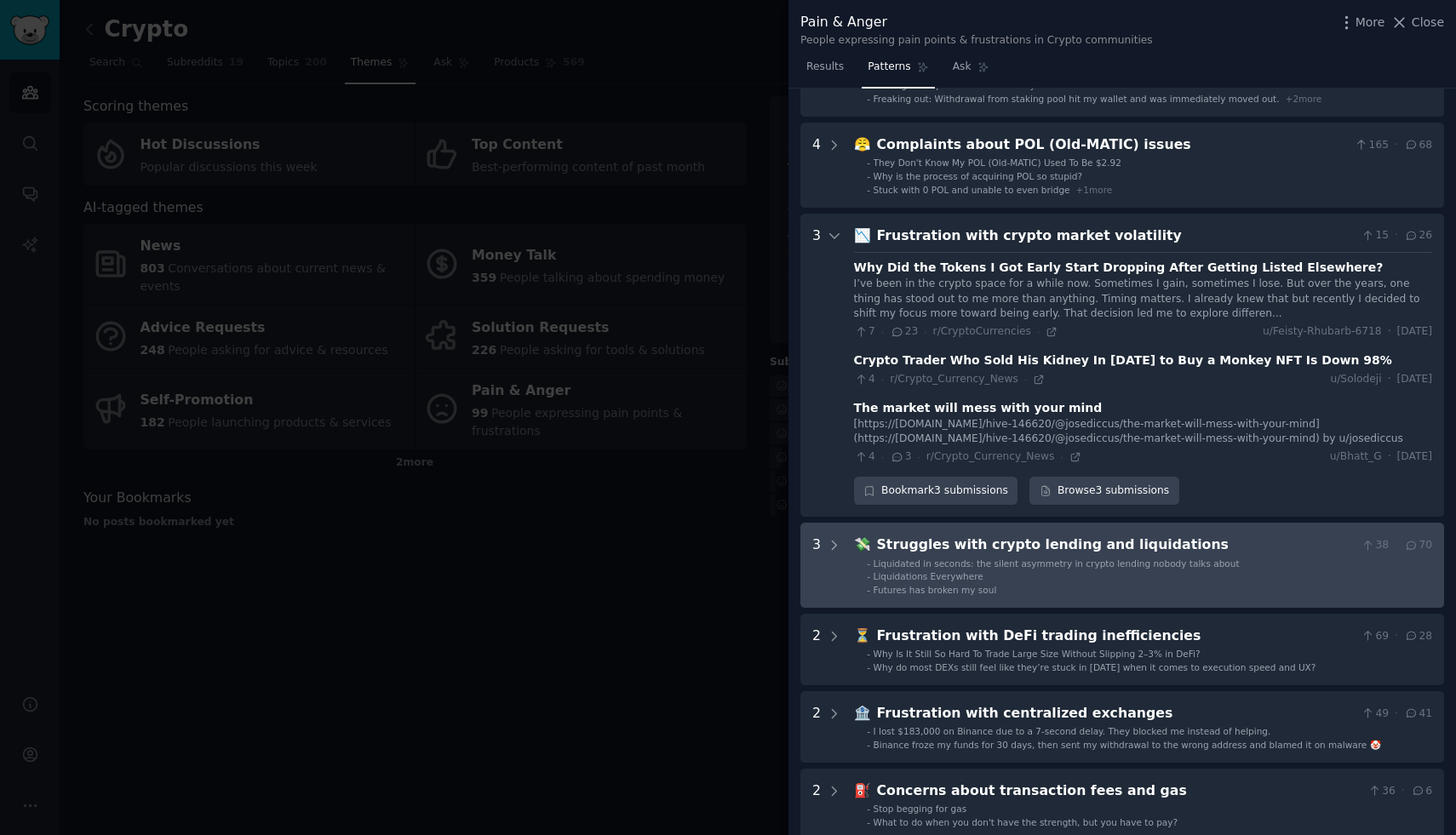
scroll to position [0, 0]
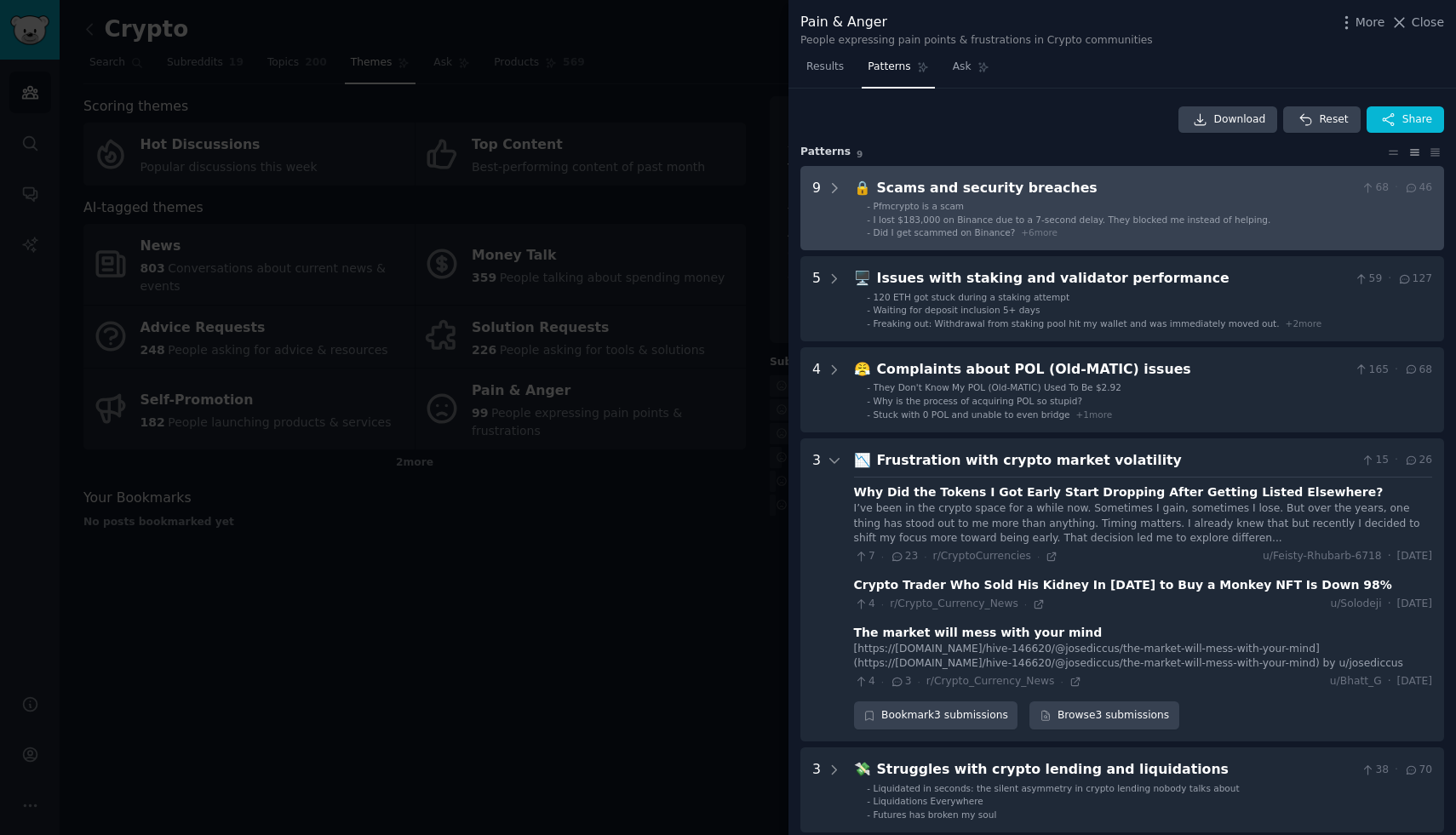
click at [939, 234] on span "Did I get scammed on Binance?" at bounding box center [945, 232] width 142 height 10
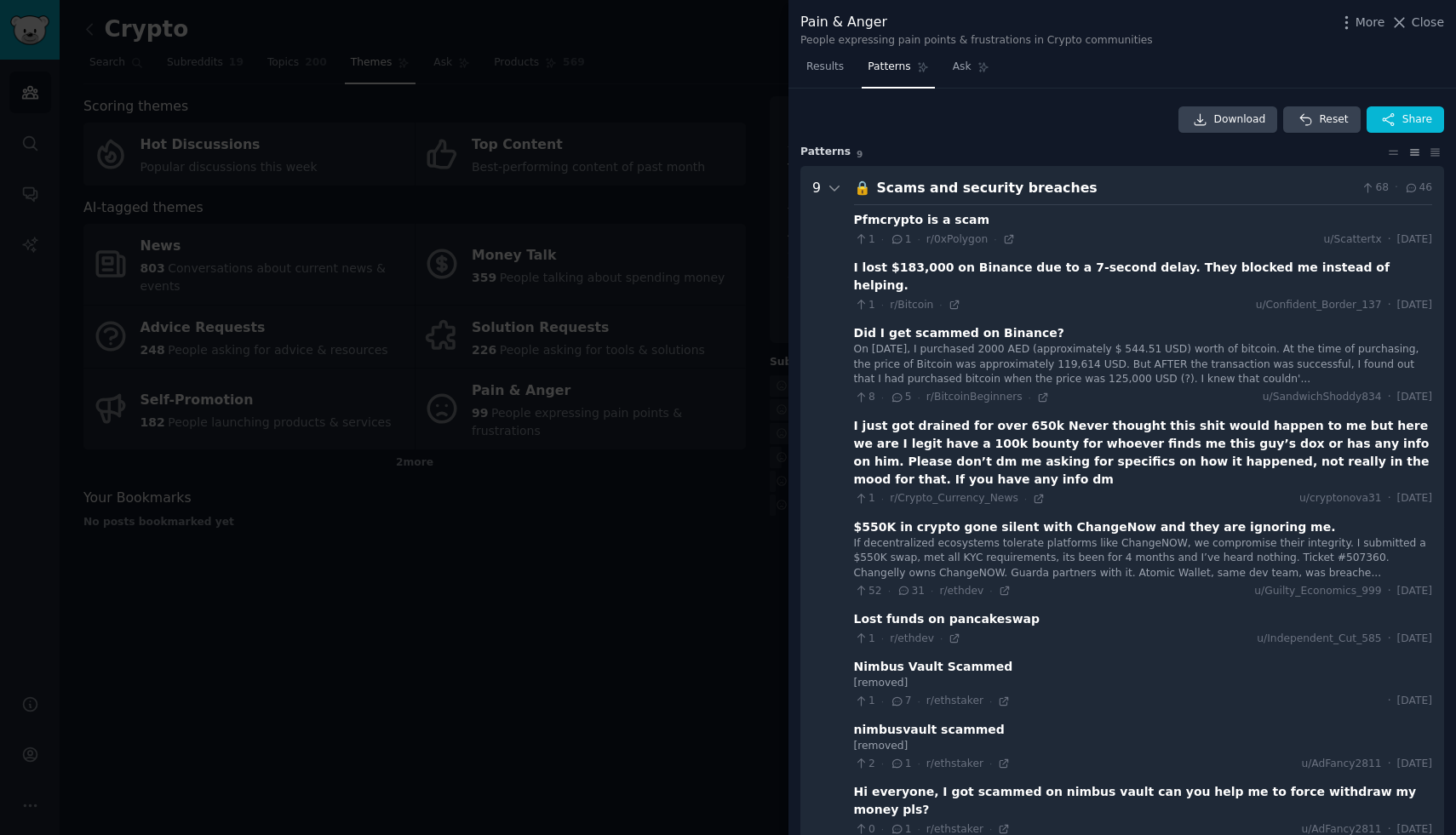
scroll to position [78, 0]
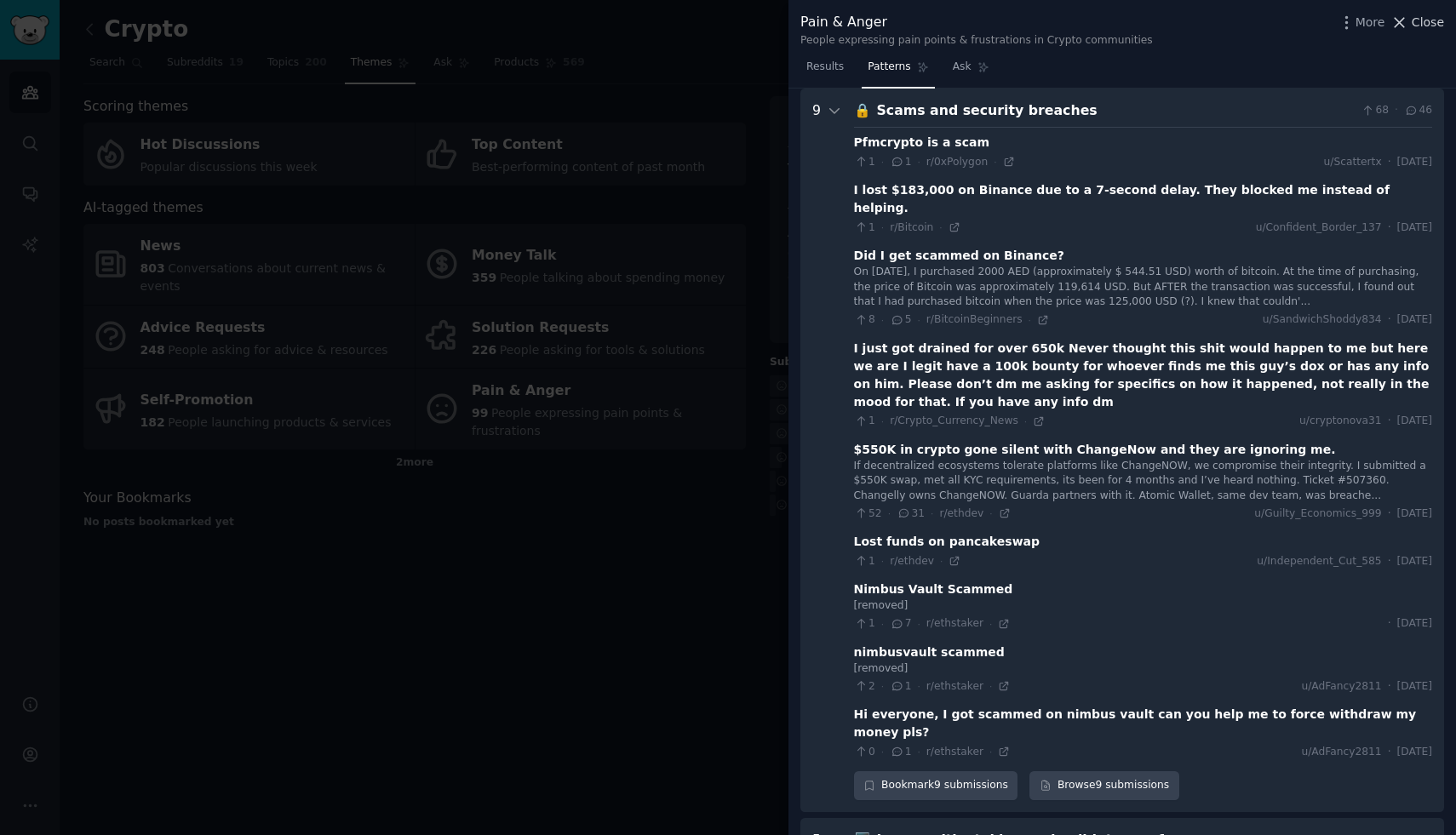
click at [1427, 26] on span "Close" at bounding box center [1428, 22] width 32 height 18
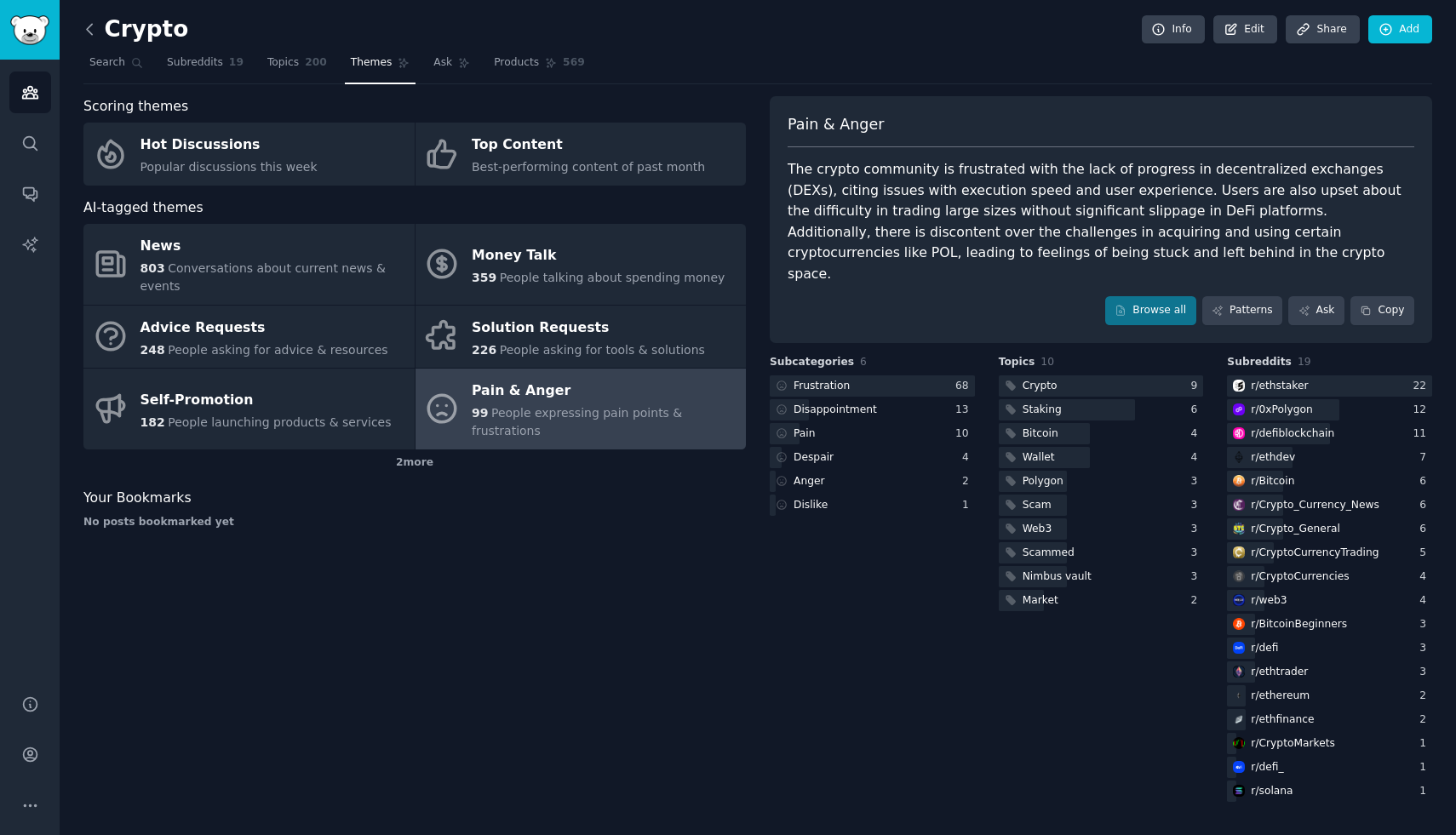
click at [94, 30] on icon at bounding box center [90, 29] width 18 height 18
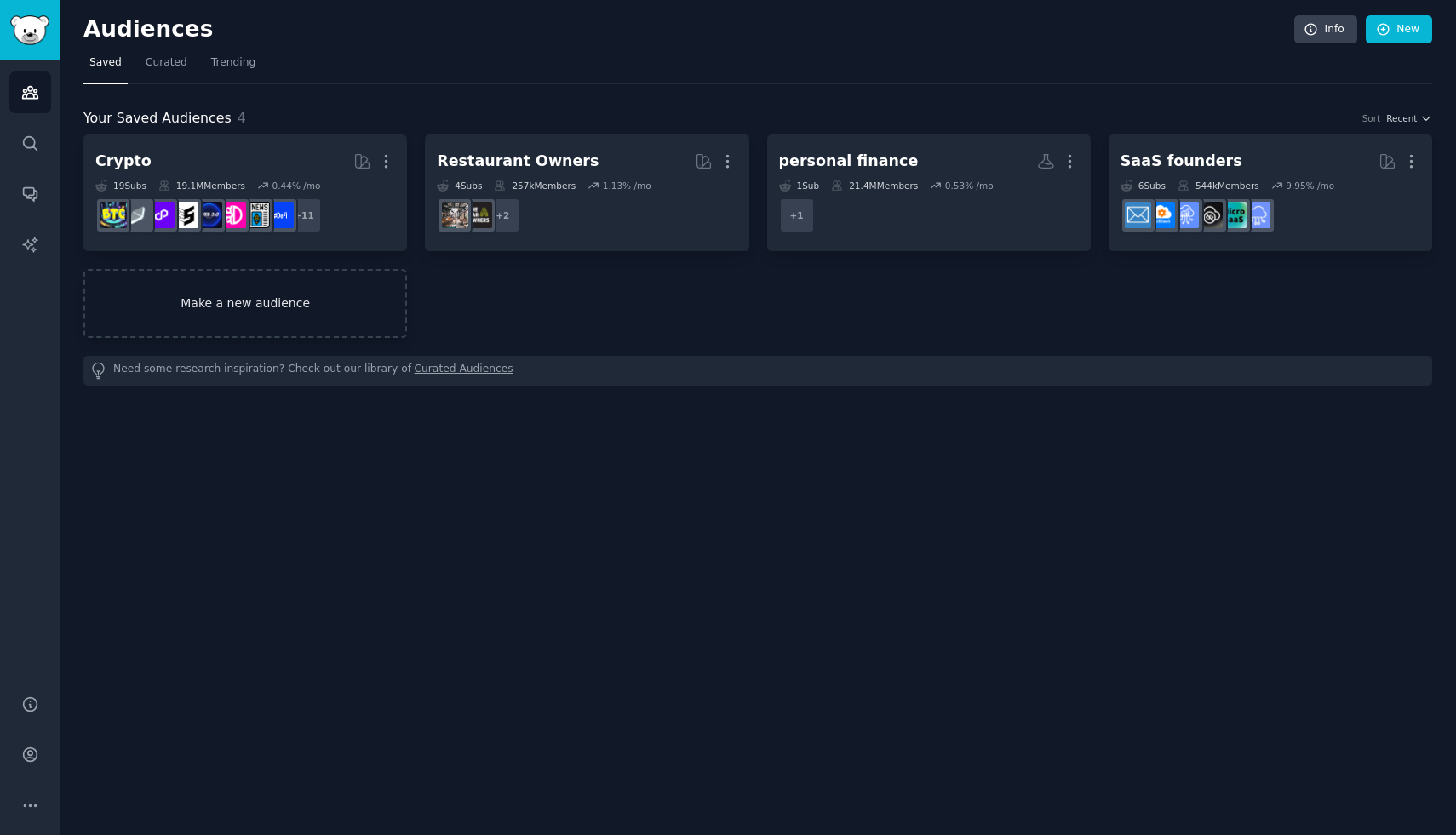
click at [210, 326] on link "Make a new audience" at bounding box center [245, 304] width 324 height 69
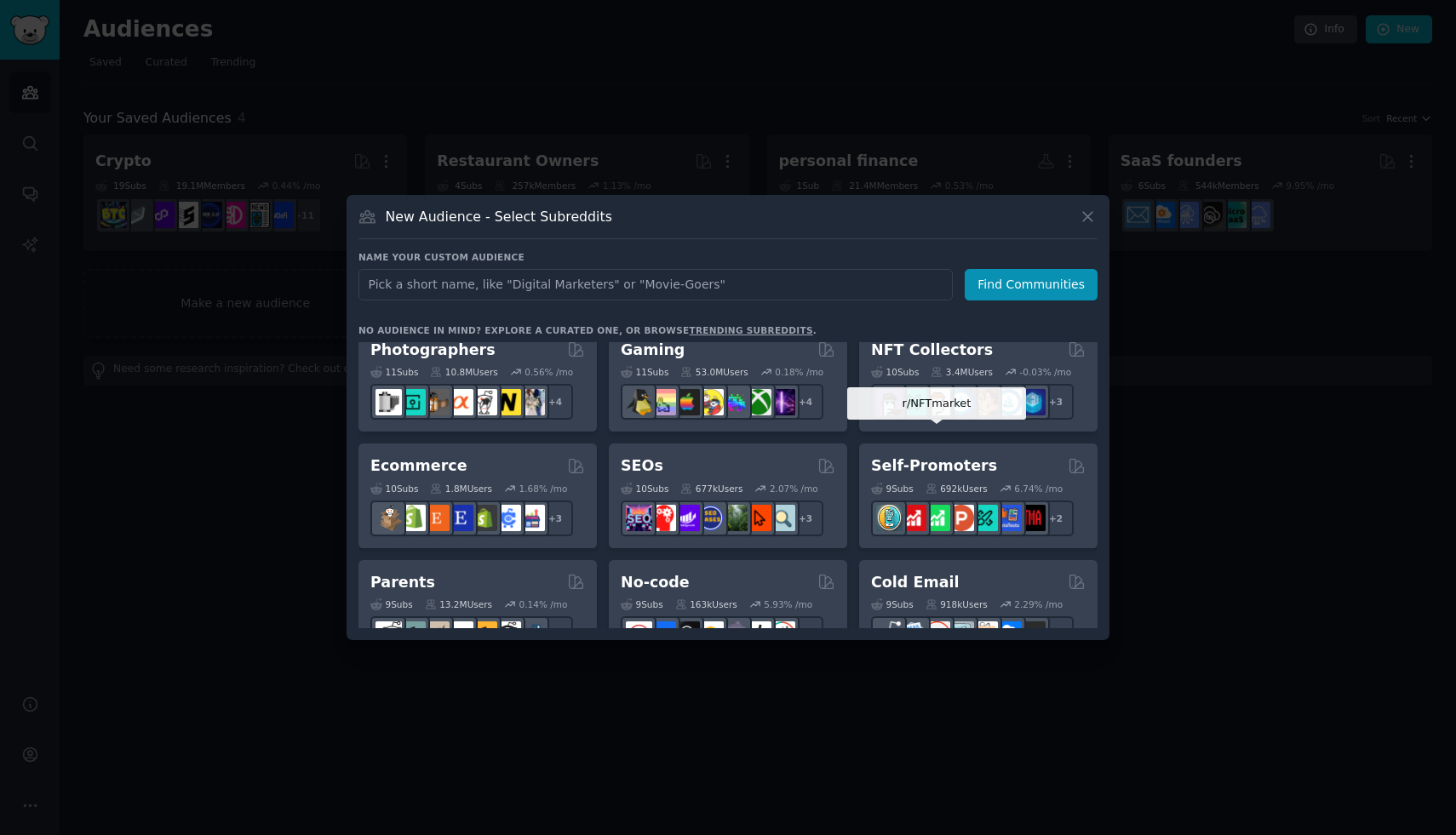
scroll to position [597, 0]
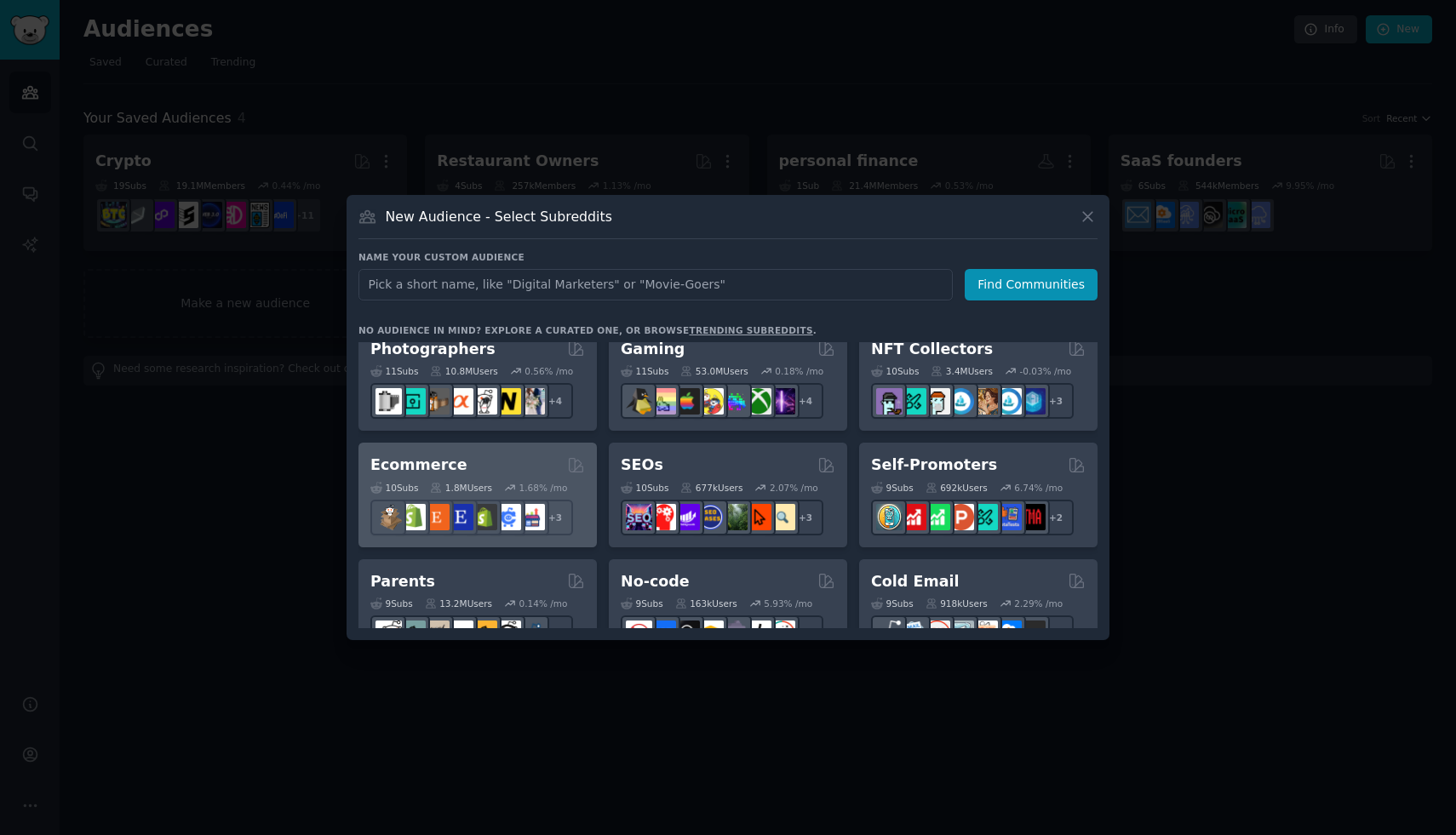
click at [459, 450] on div "Ecommerce 10 Sub s 1.8M Users 1.68 % /mo + 3" at bounding box center [478, 495] width 238 height 104
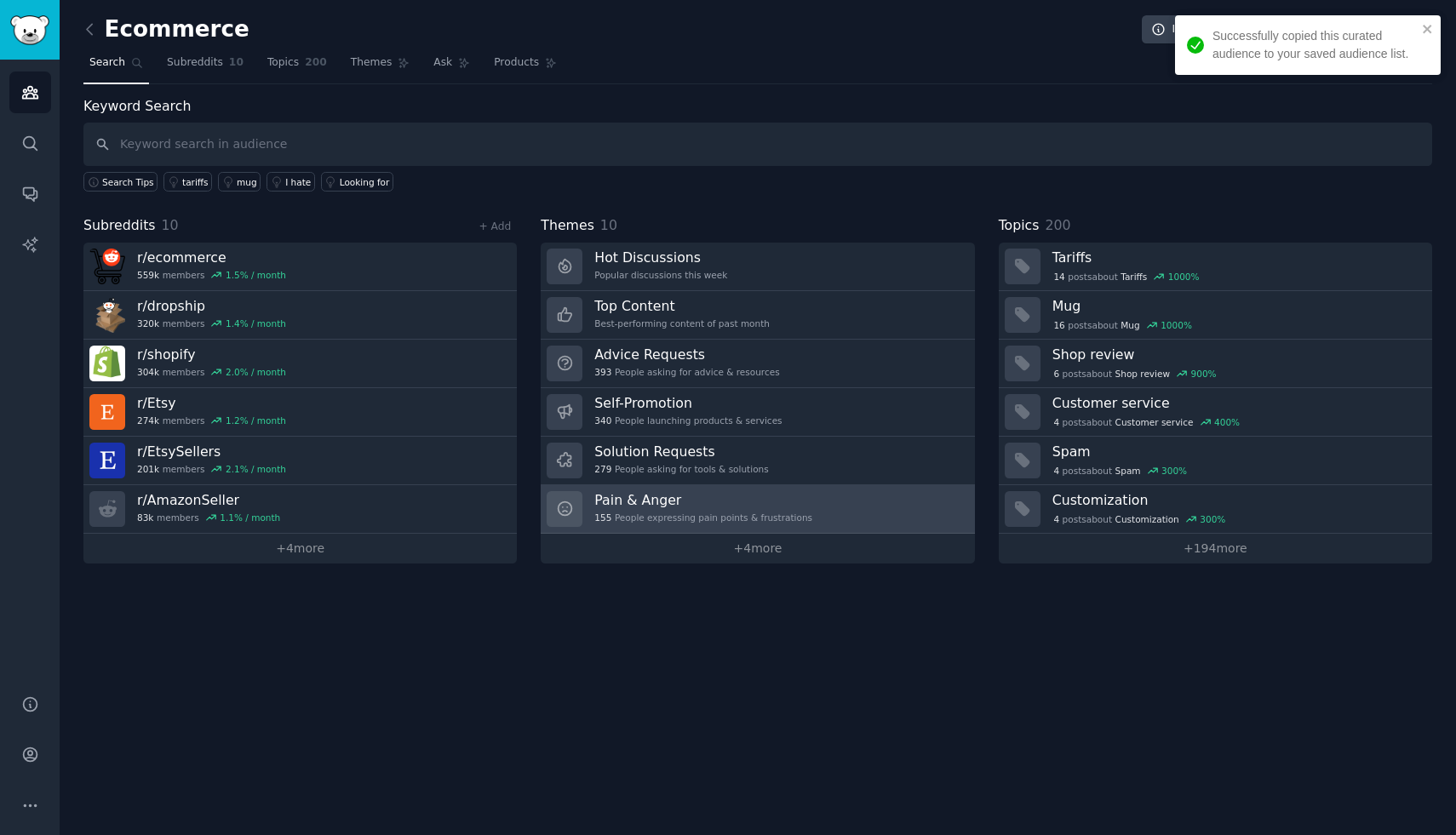
click at [681, 519] on div "155 People expressing pain points & frustrations" at bounding box center [703, 518] width 218 height 12
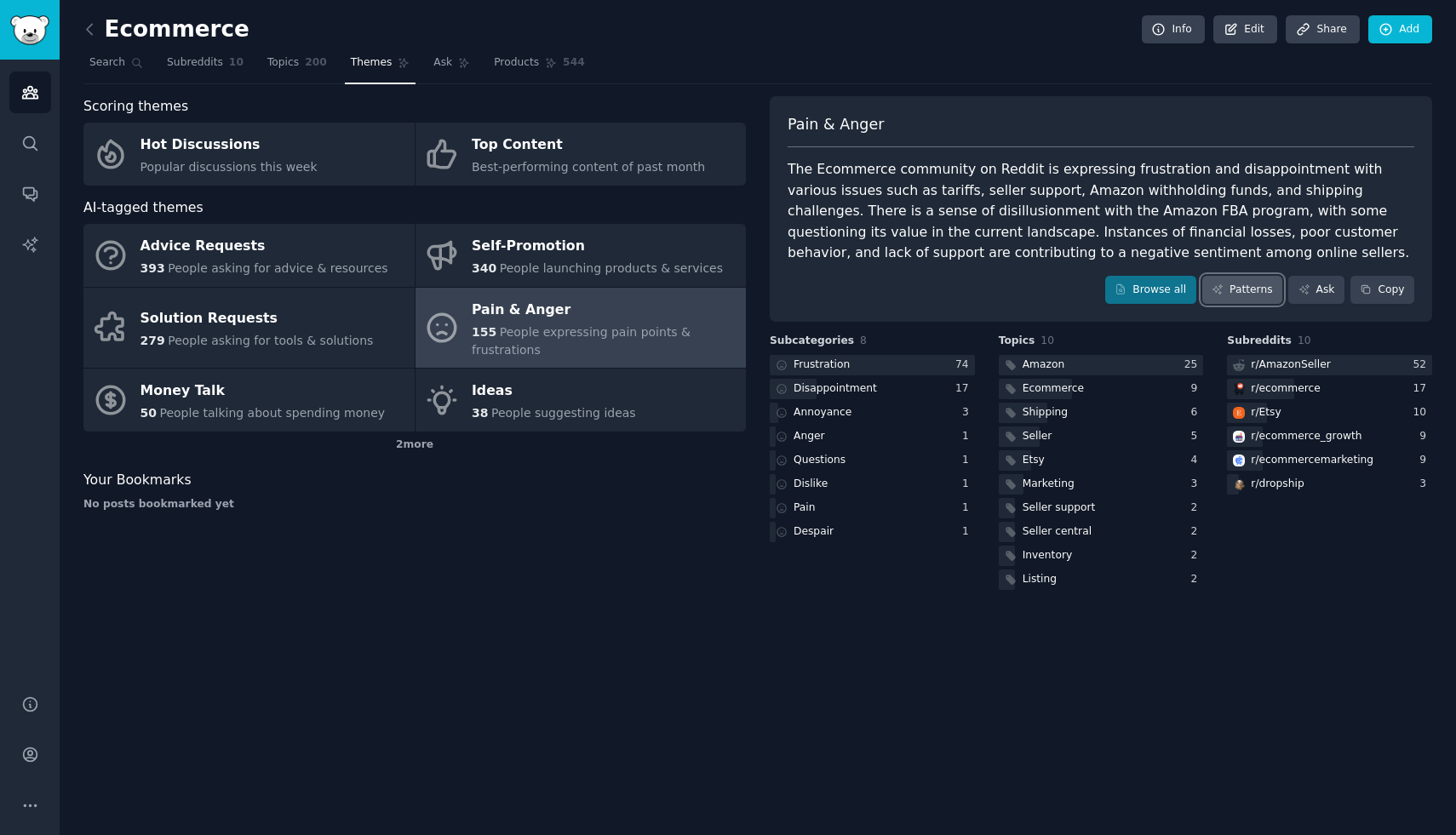
click at [1244, 281] on link "Patterns" at bounding box center [1242, 290] width 80 height 29
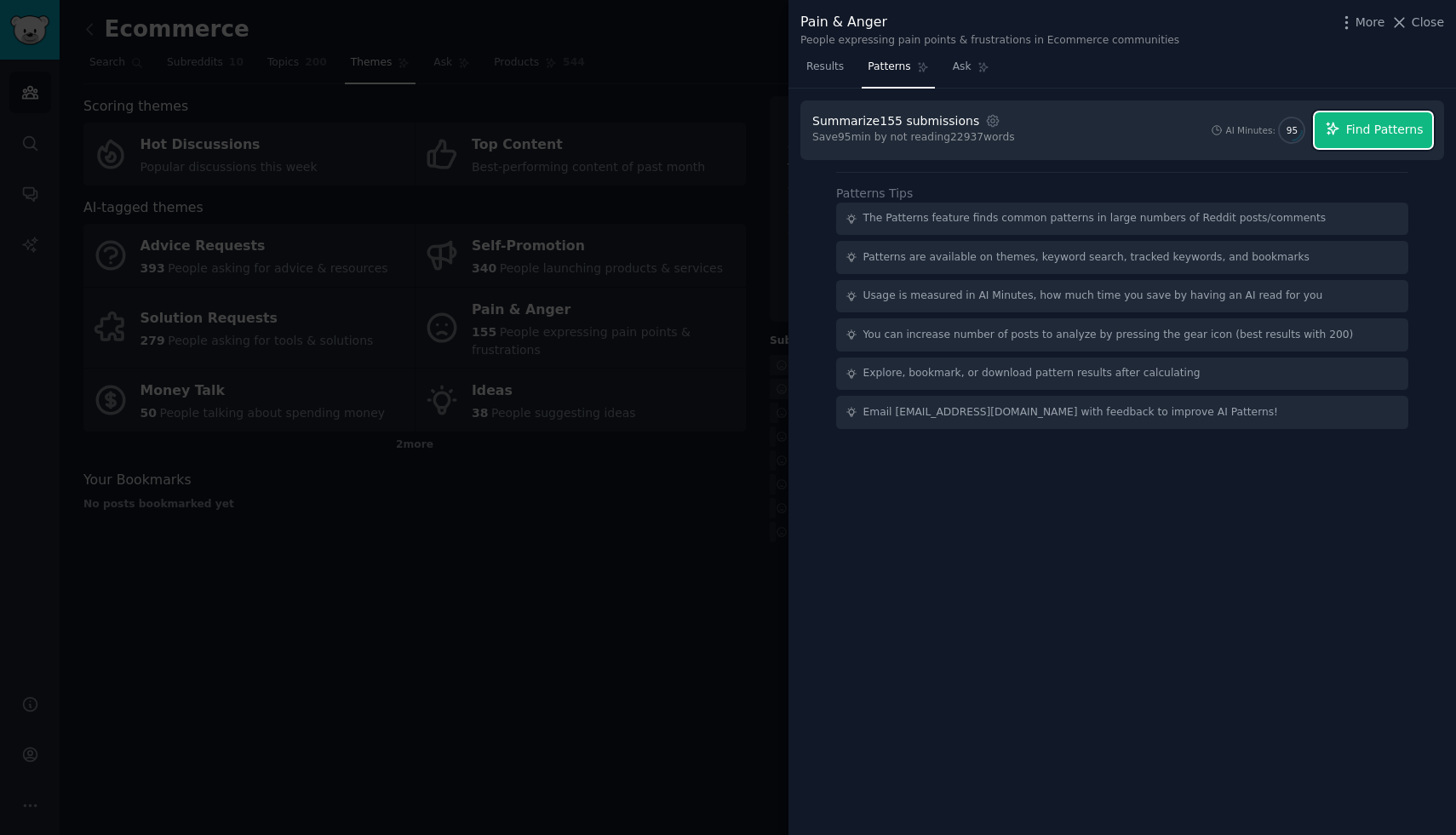
click at [1365, 136] on span "Find Patterns" at bounding box center [1385, 130] width 78 height 18
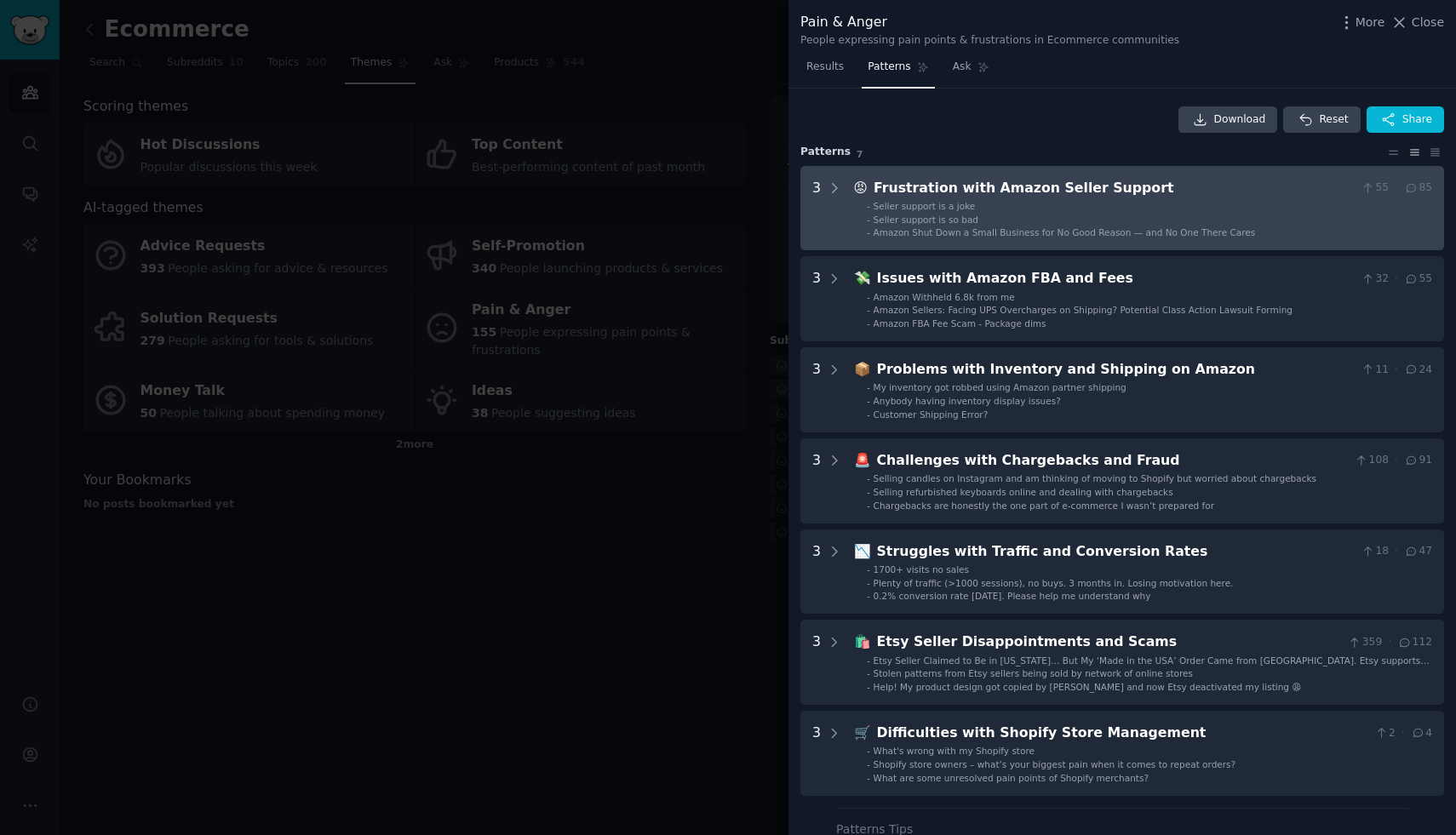
click at [1229, 171] on Support "3 😡 Frustration with Amazon Seller Support 55 · 85 - Seller support is a joke -…" at bounding box center [1122, 208] width 643 height 85
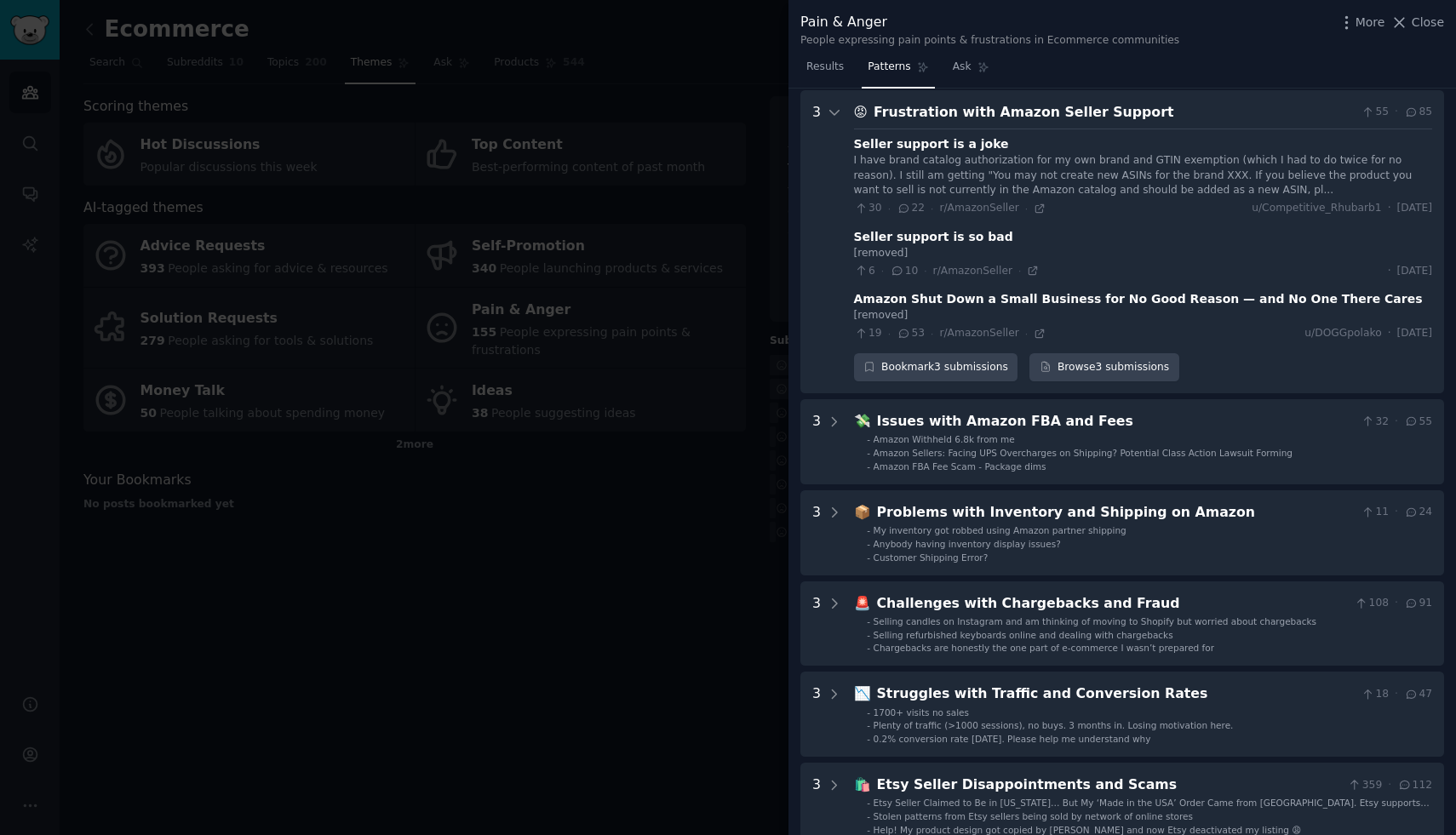
scroll to position [78, 0]
click at [1172, 113] on div "Frustration with Amazon Seller Support" at bounding box center [1114, 111] width 481 height 22
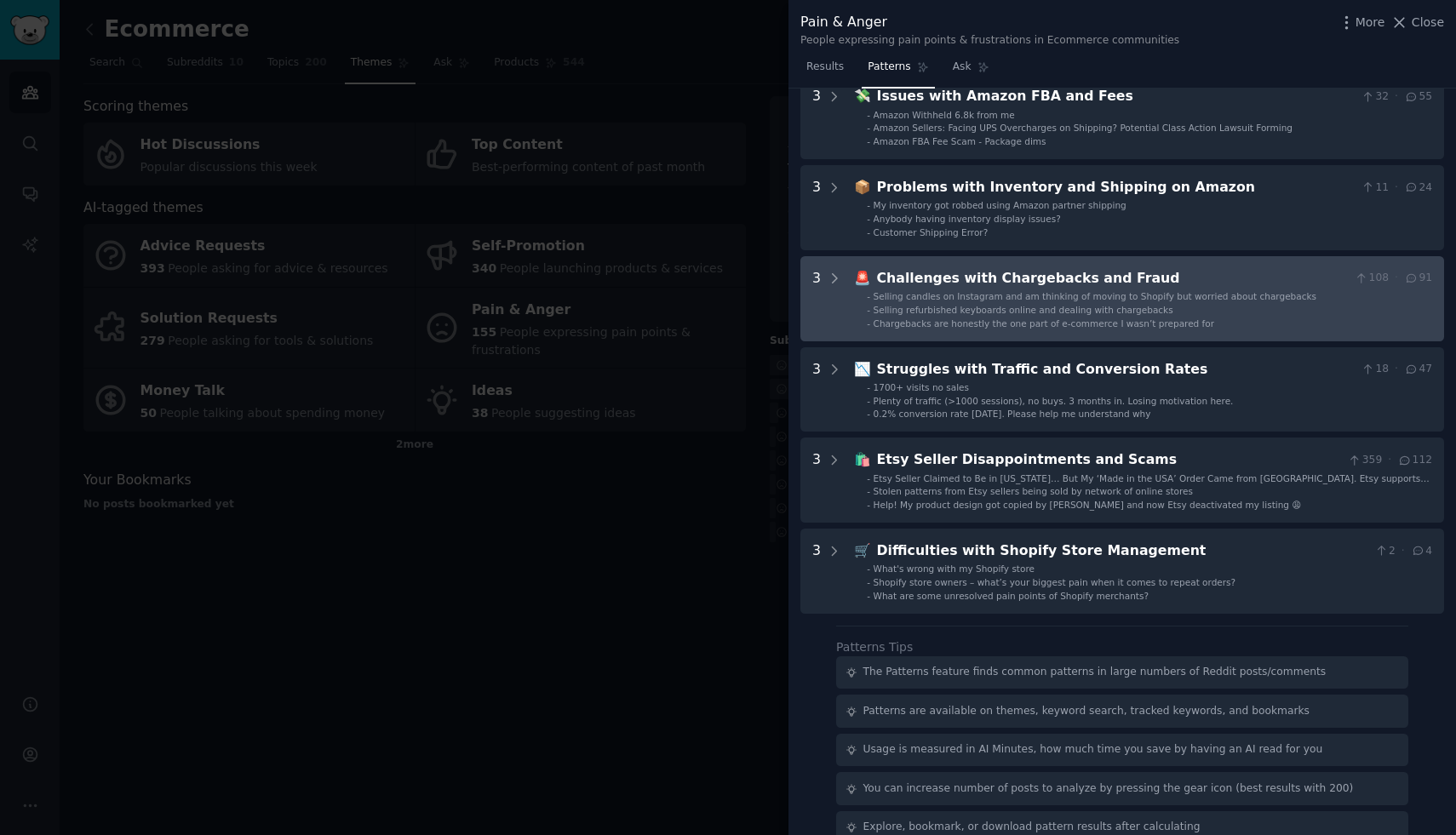
scroll to position [184, 0]
click at [1106, 396] on span "Plenty of traffic (>1000 sessions), no buys. 3 months in. Losing motivation her…" at bounding box center [1054, 400] width 360 height 10
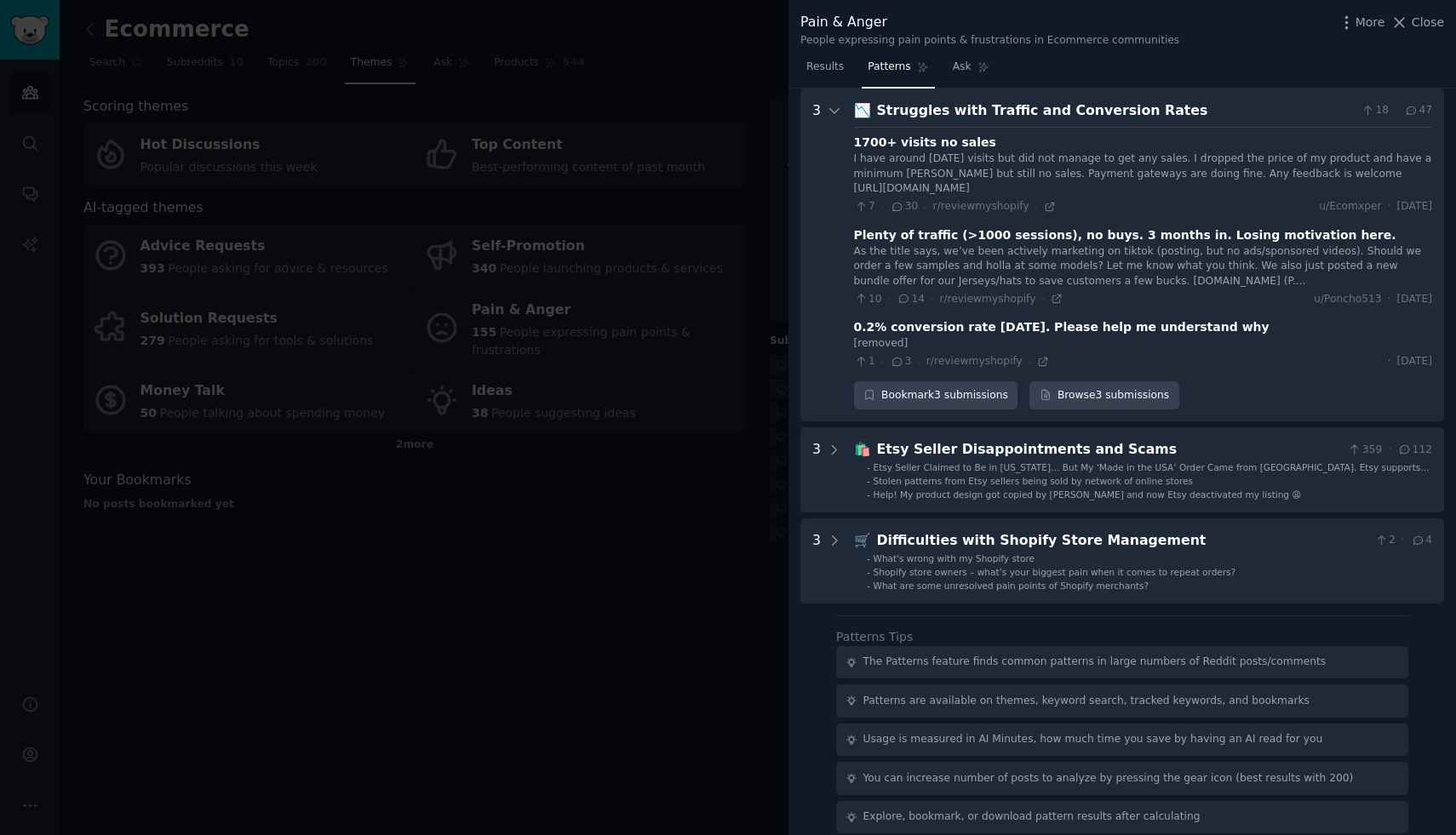
scroll to position [330, 0]
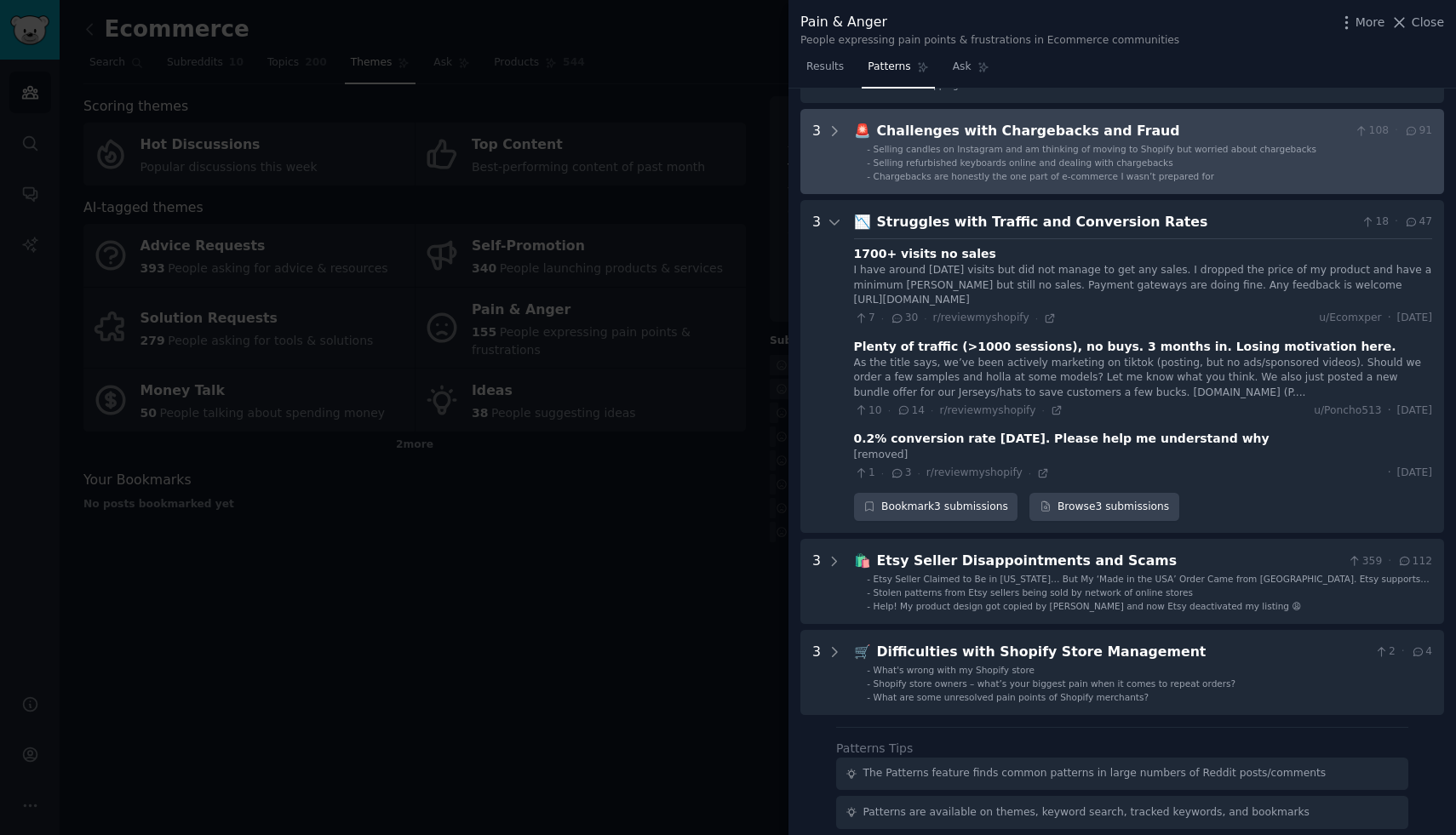
click at [1043, 156] on div "Selling refurbished keyboards online and dealing with chargebacks" at bounding box center [1023, 162] width 300 height 12
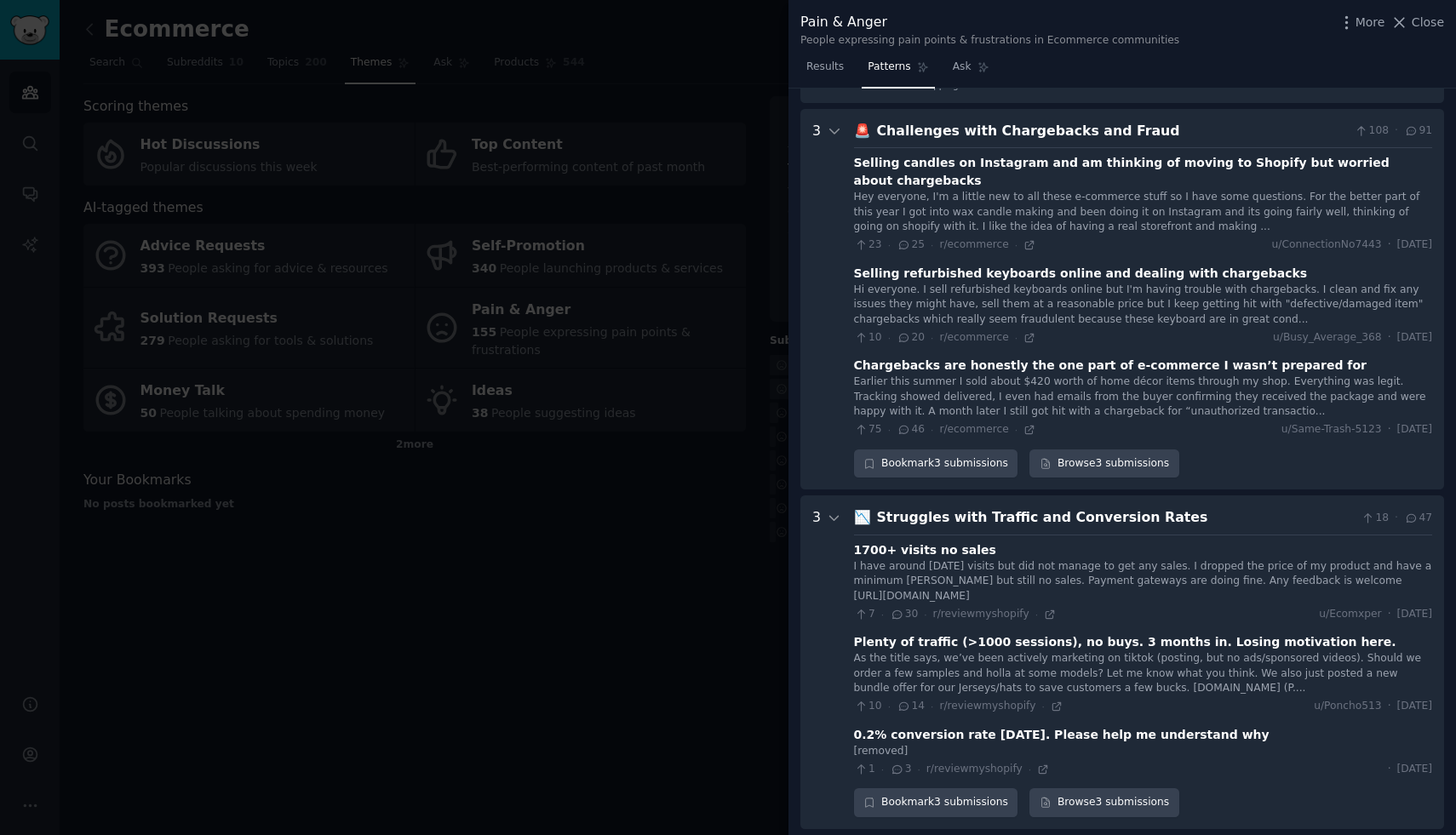
scroll to position [350, 0]
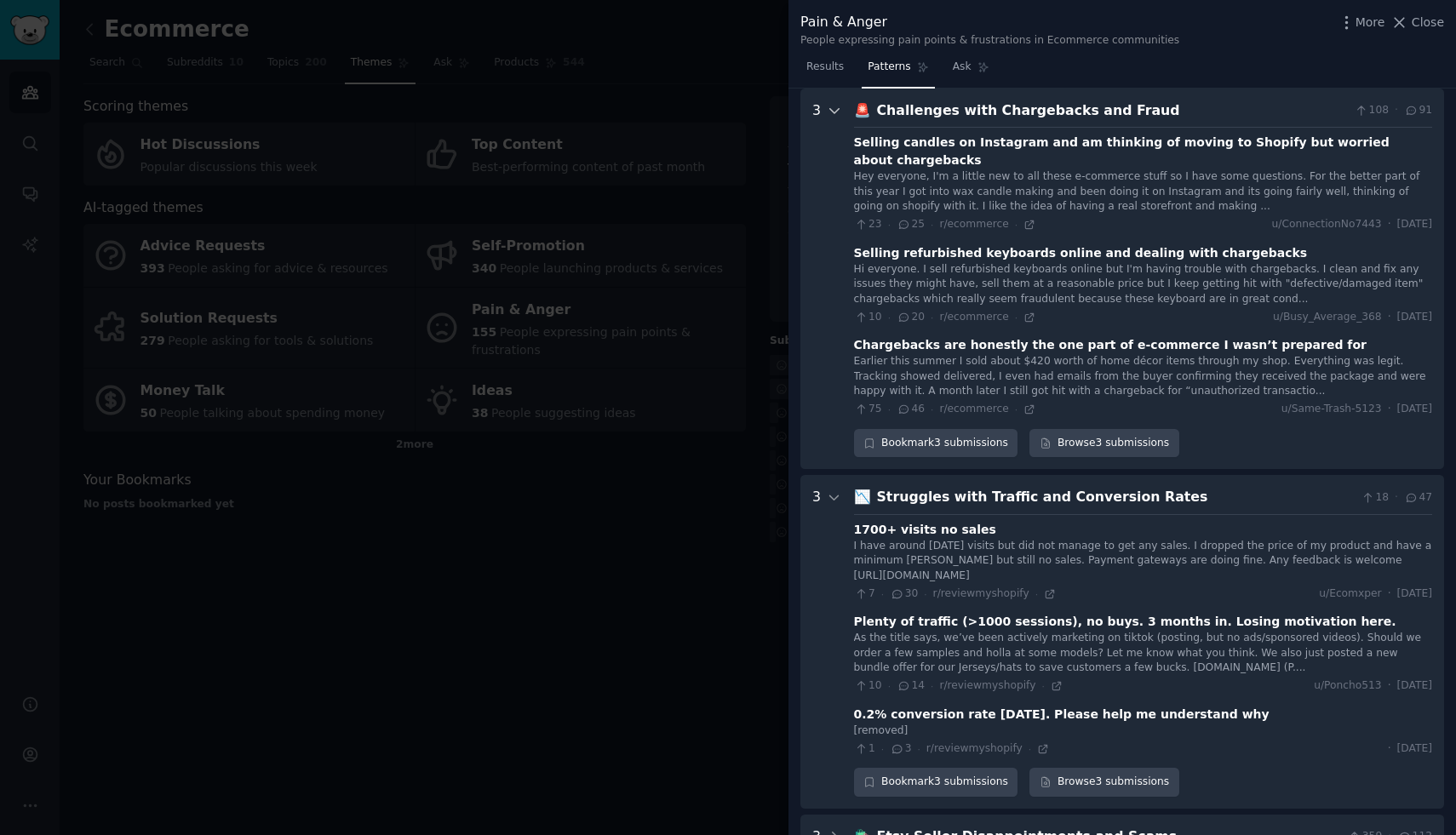
click at [835, 103] on icon at bounding box center [835, 111] width 16 height 16
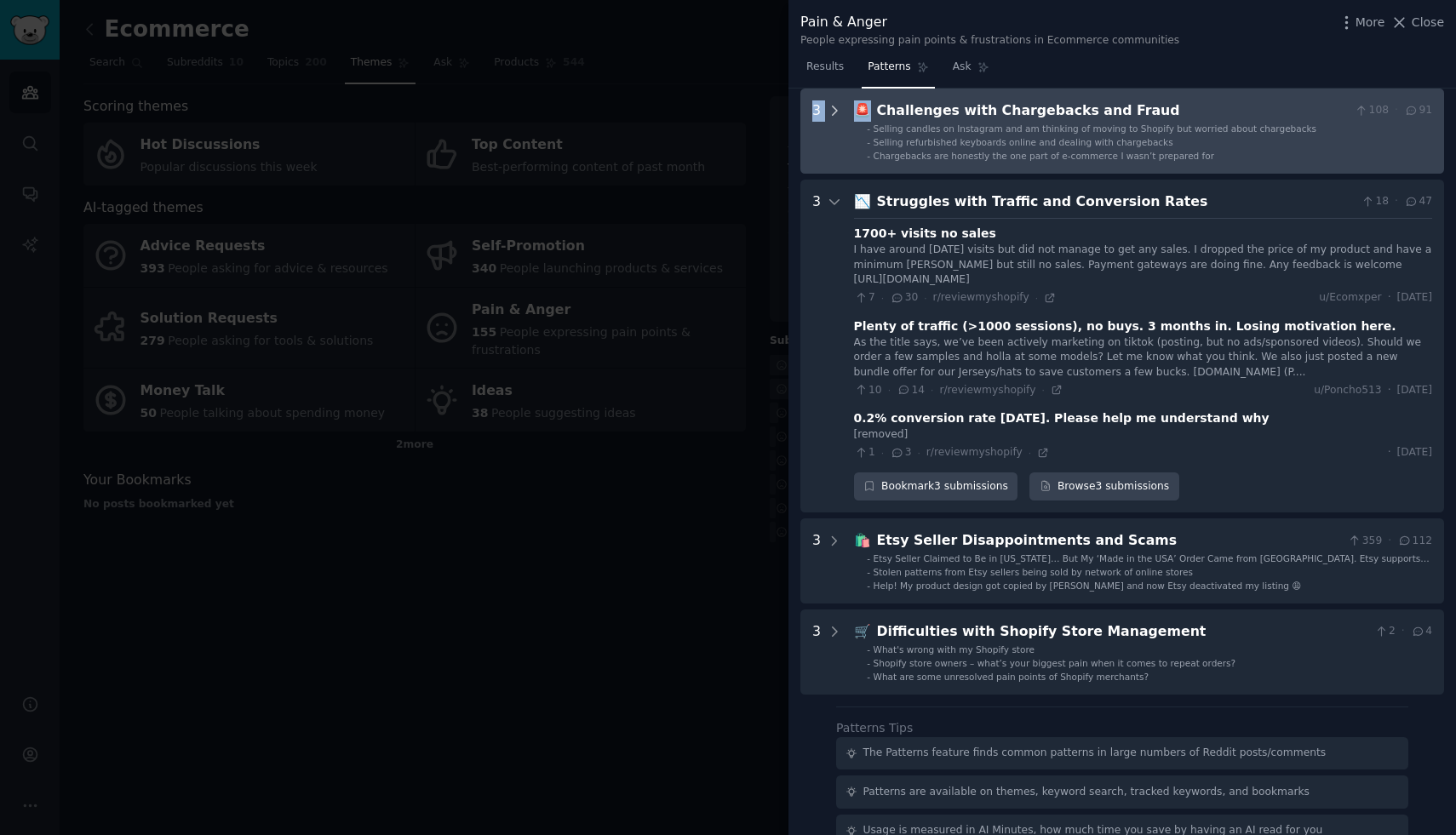
click at [835, 103] on icon at bounding box center [835, 111] width 16 height 16
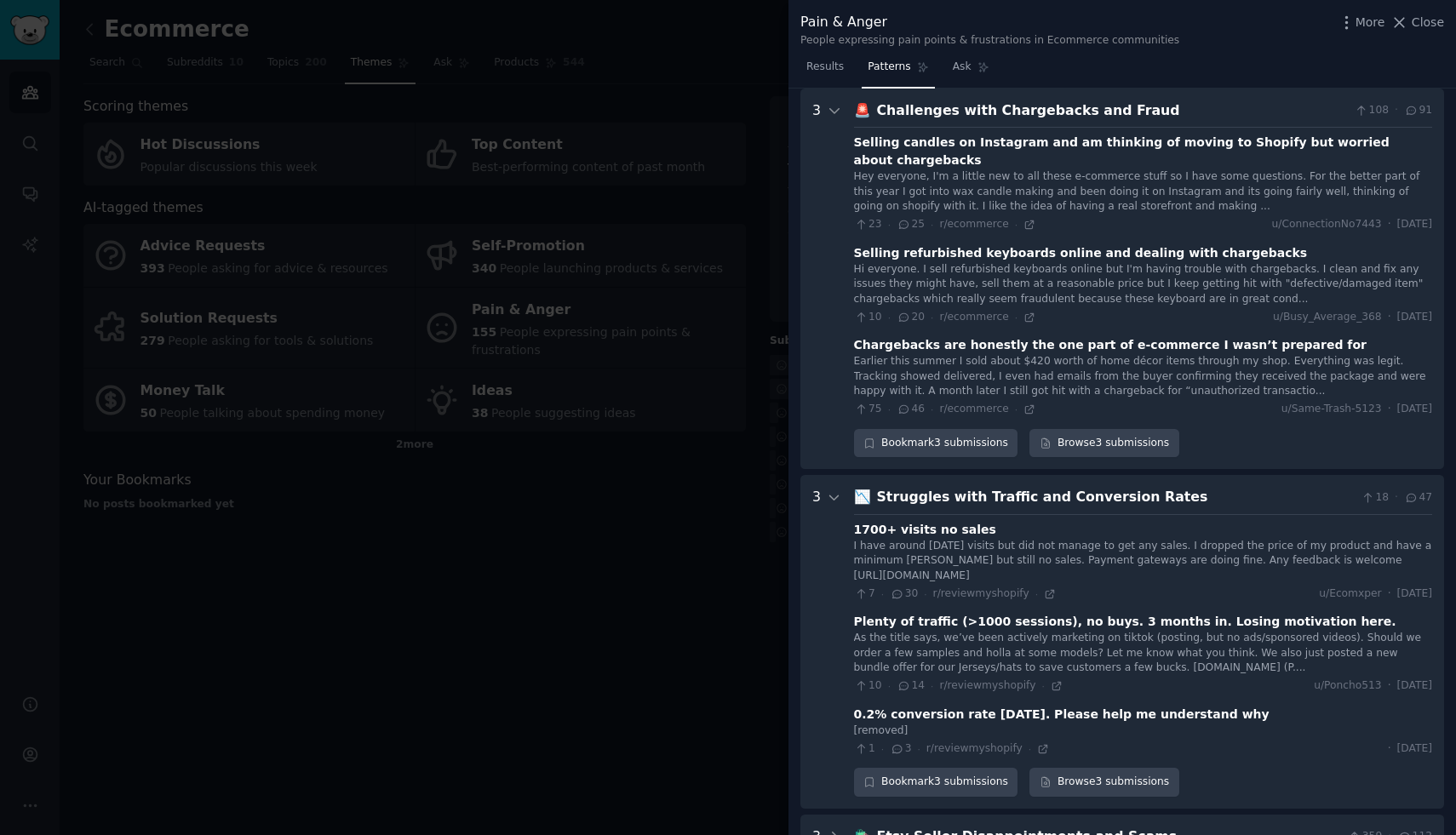
click at [851, 111] on Fraud "3 🚨 Challenges with Chargebacks and Fraud 108 · 91 Selling candles on Instagram…" at bounding box center [1122, 280] width 643 height 382
click at [835, 490] on icon at bounding box center [835, 498] width 16 height 16
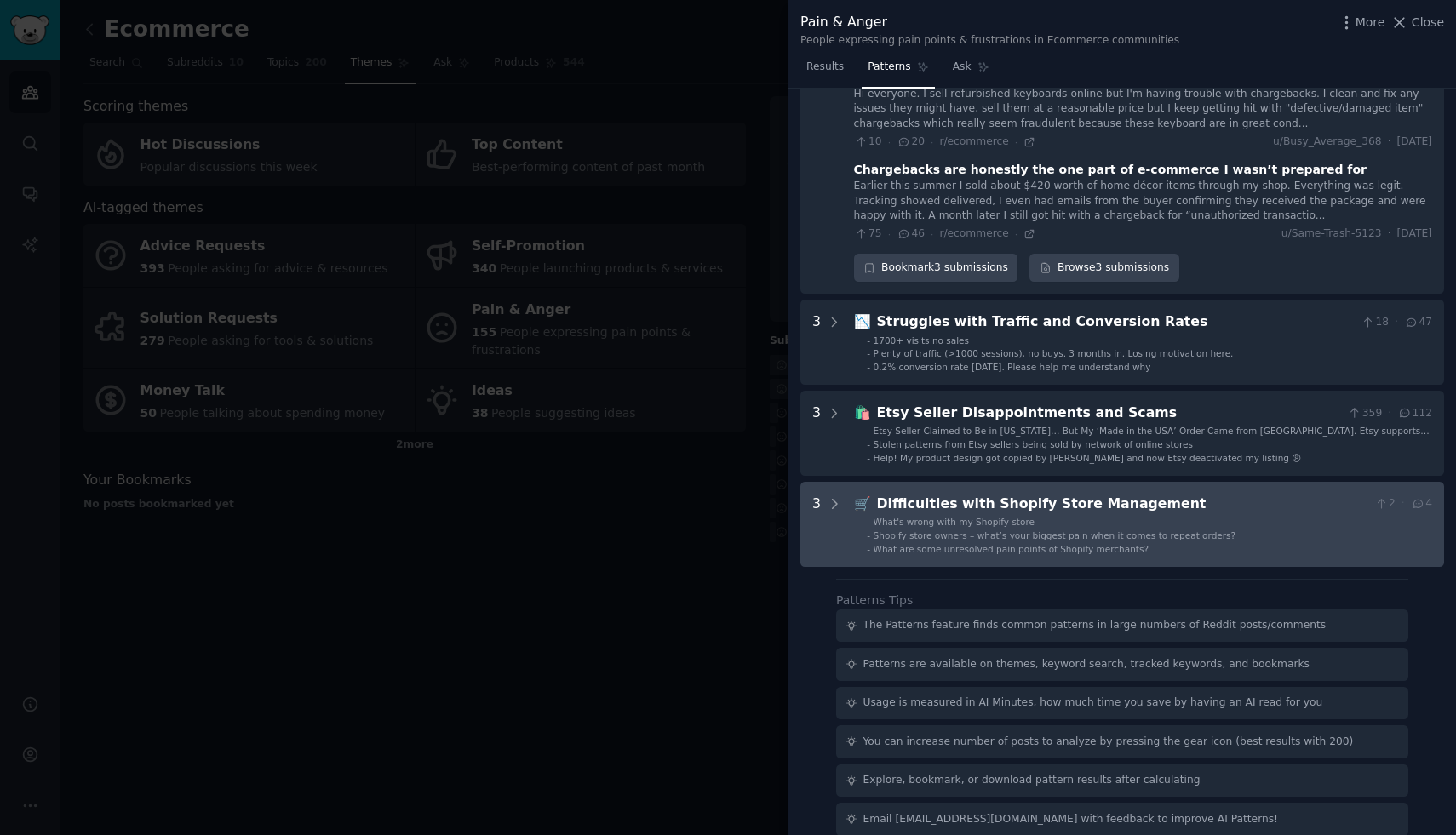
scroll to position [0, 0]
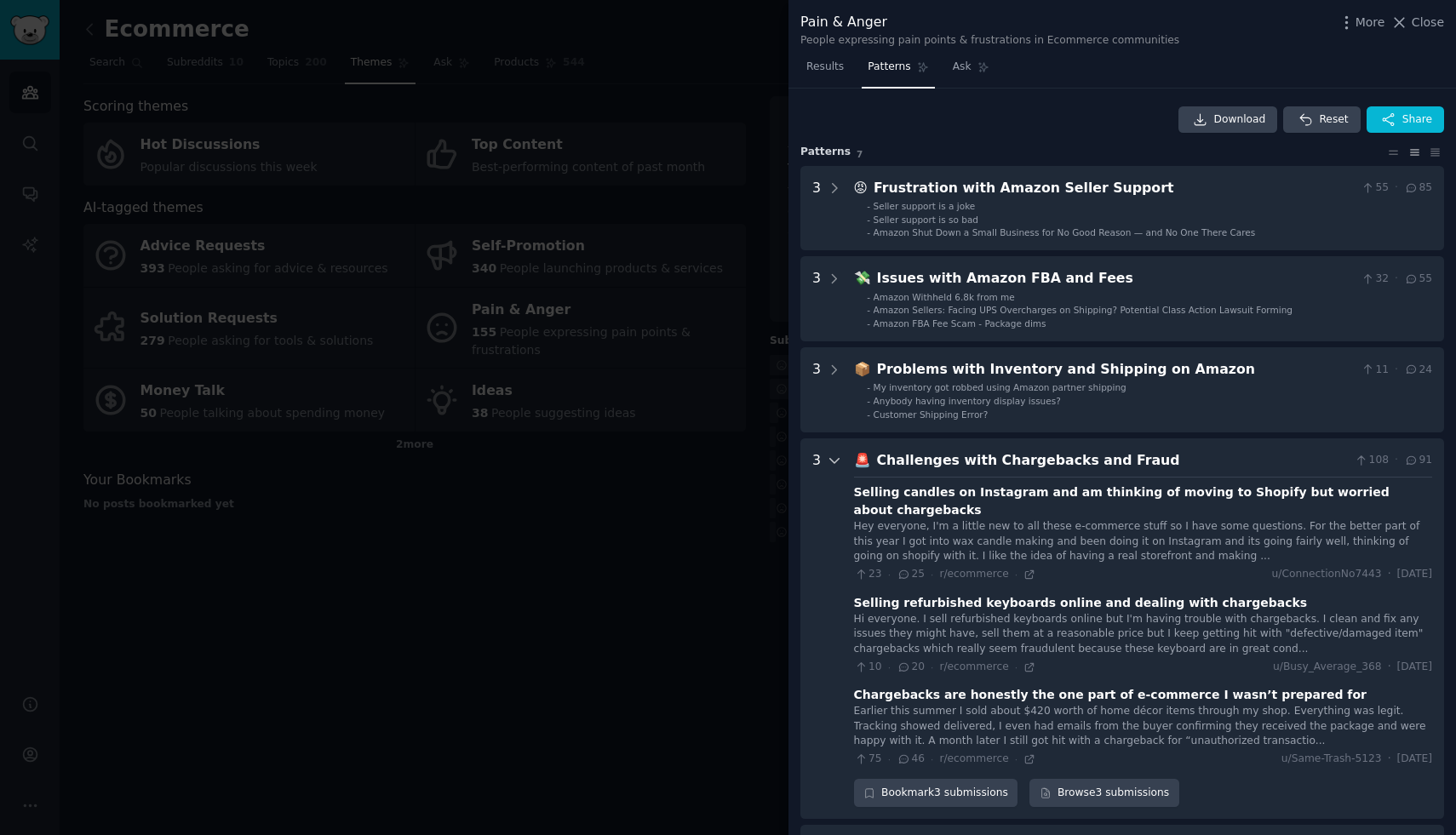
click at [827, 452] on div at bounding box center [835, 629] width 16 height 357
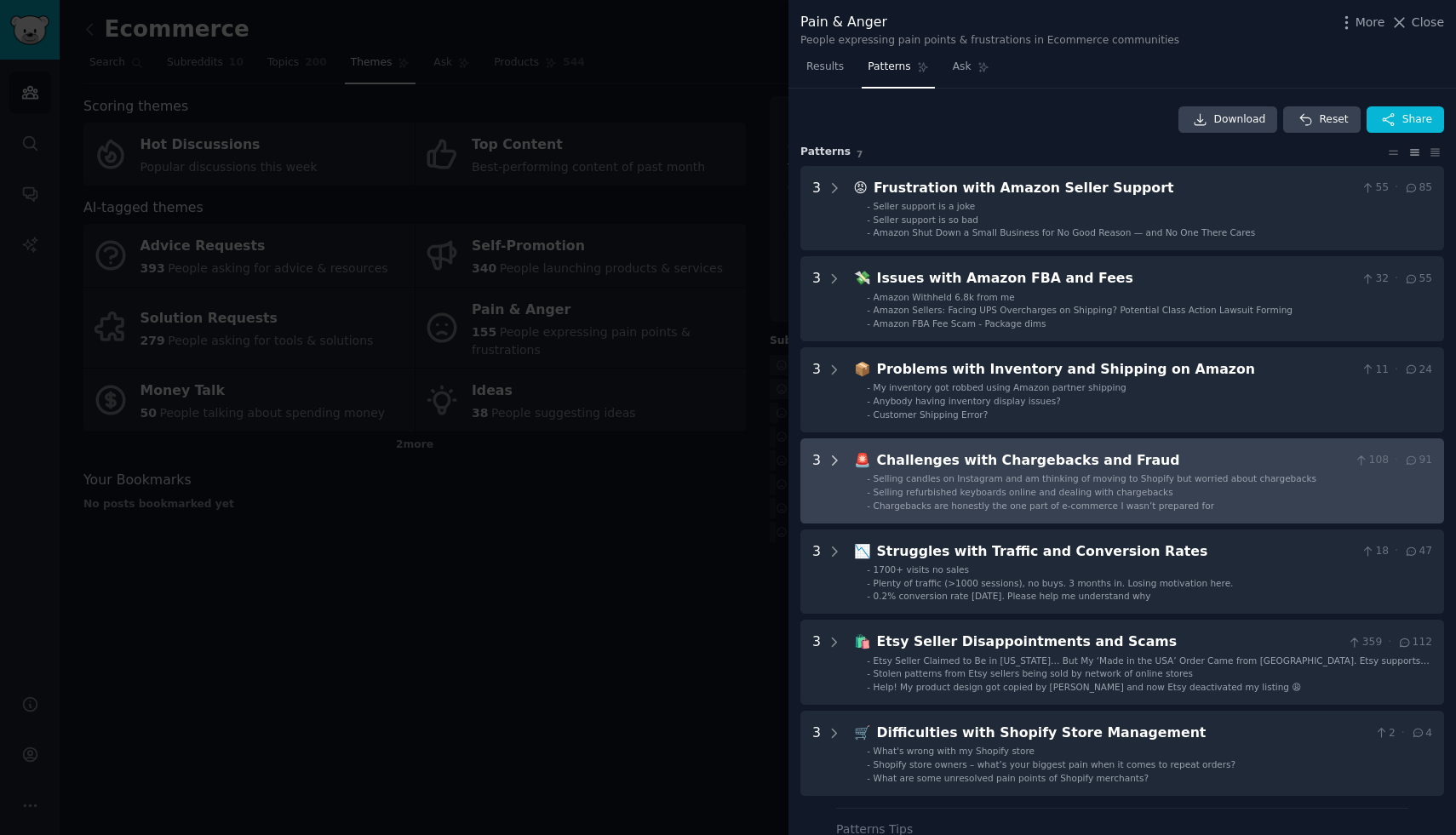
click at [828, 459] on icon at bounding box center [835, 461] width 16 height 16
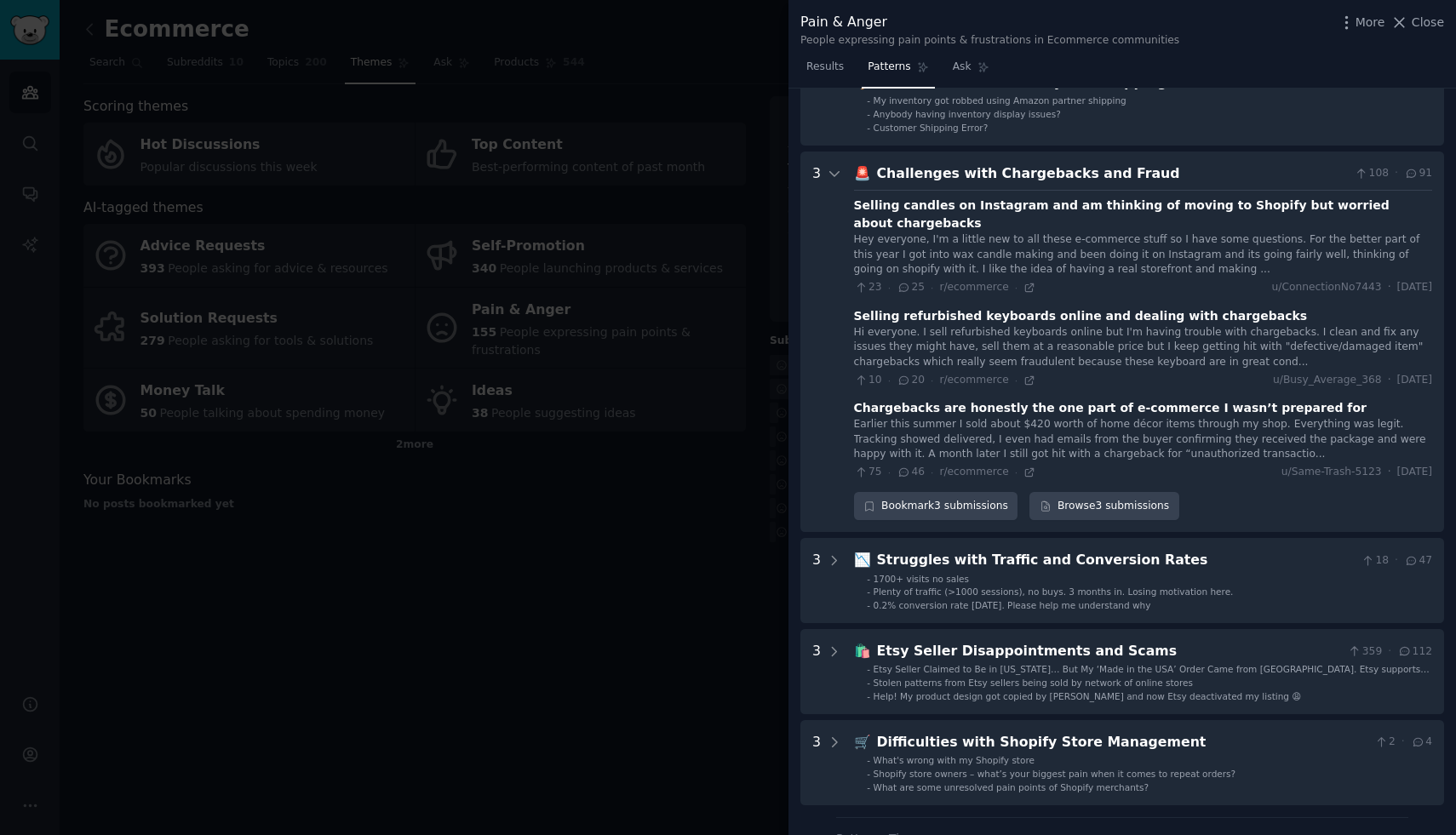
scroll to position [253, 0]
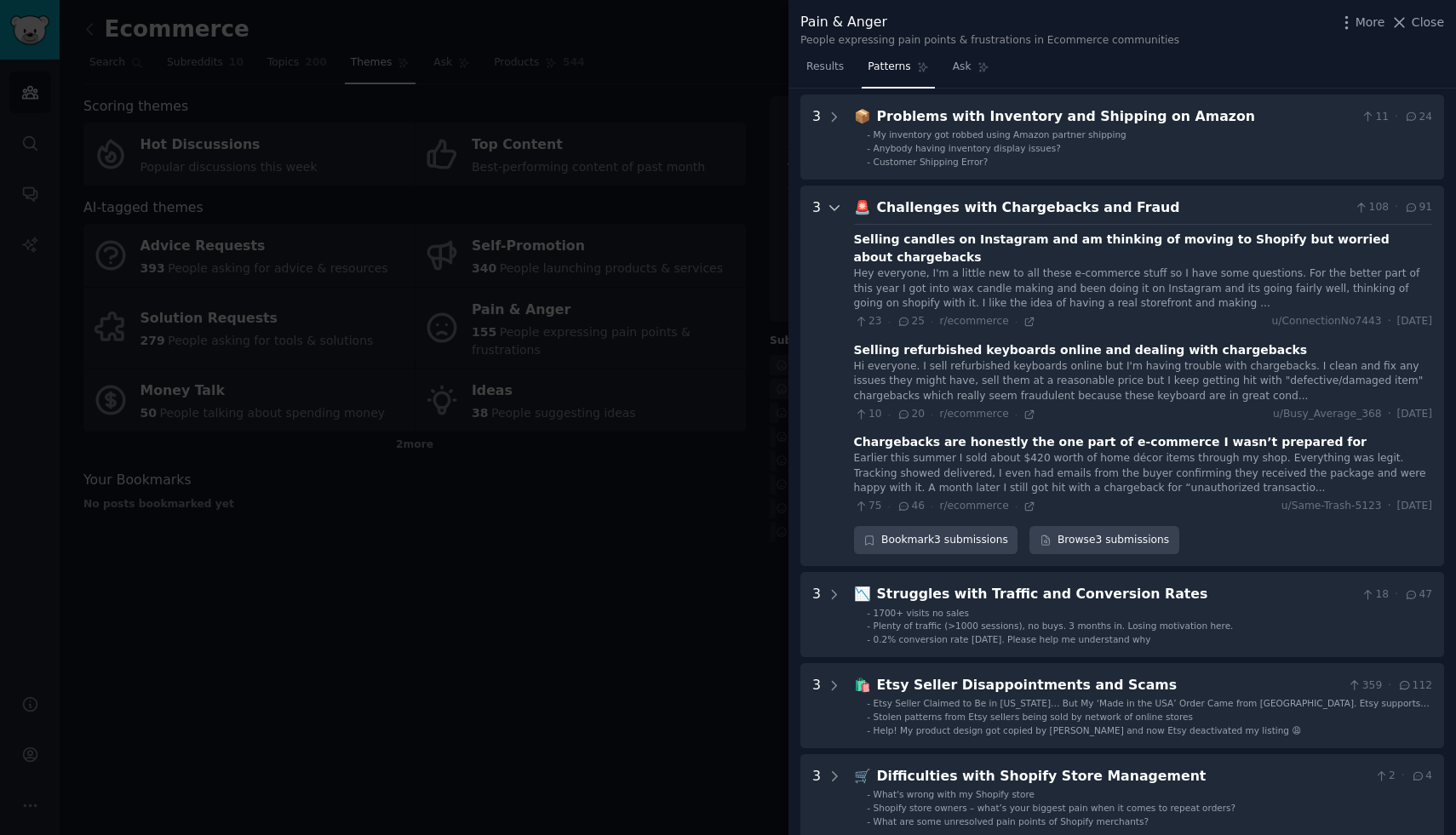
click at [829, 217] on div at bounding box center [835, 376] width 16 height 357
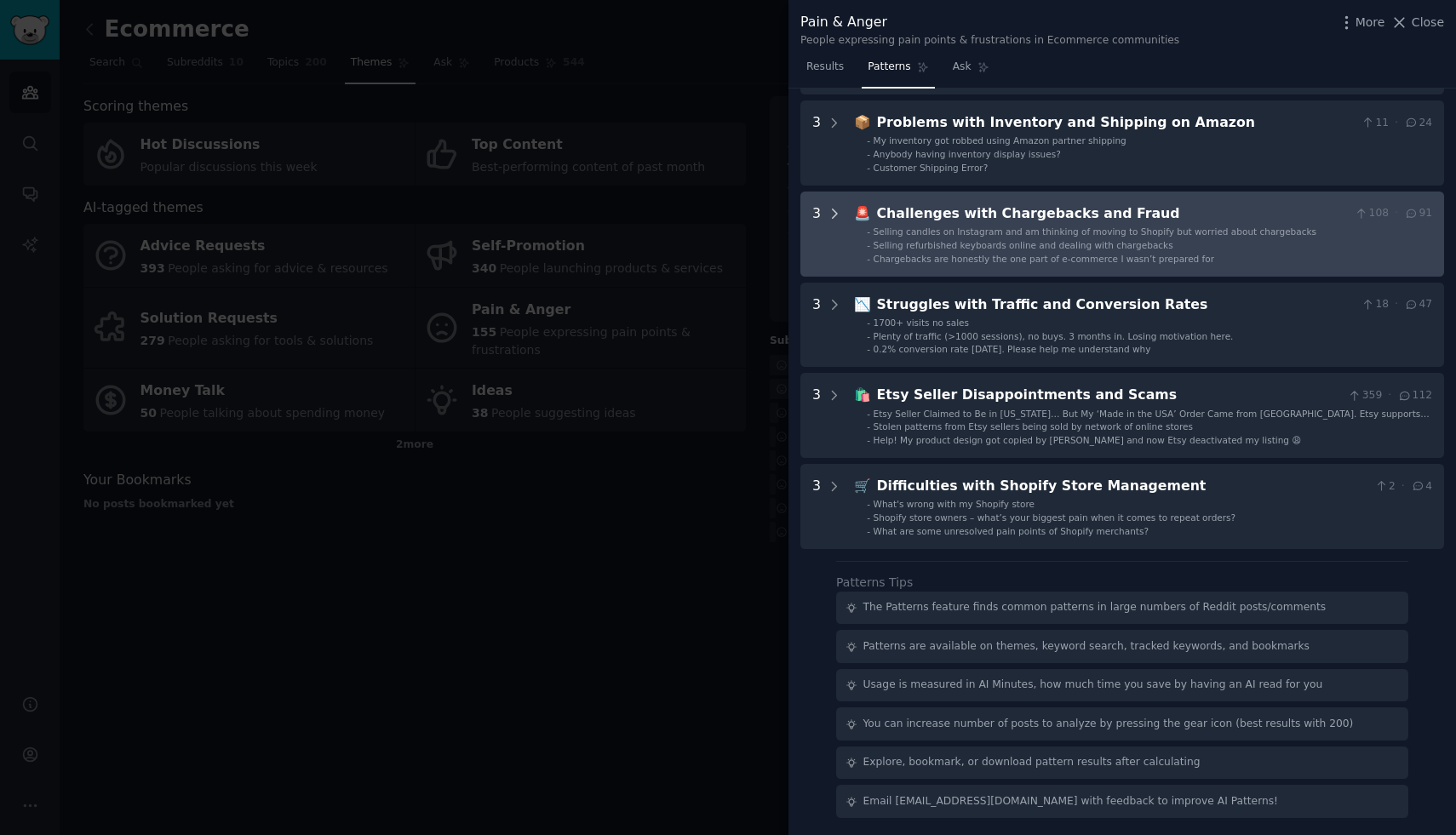
click at [829, 217] on icon at bounding box center [835, 214] width 16 height 16
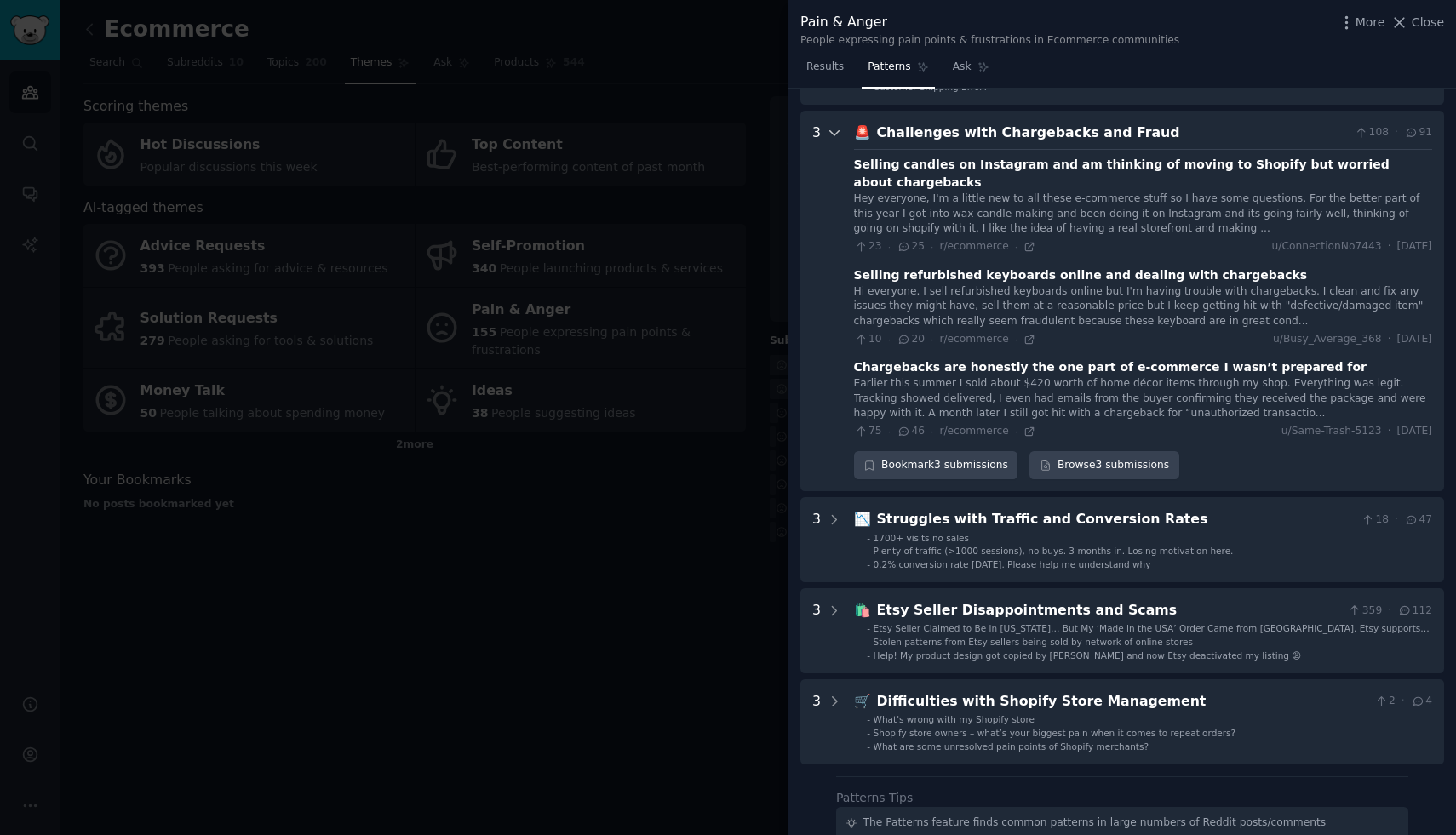
scroll to position [337, 0]
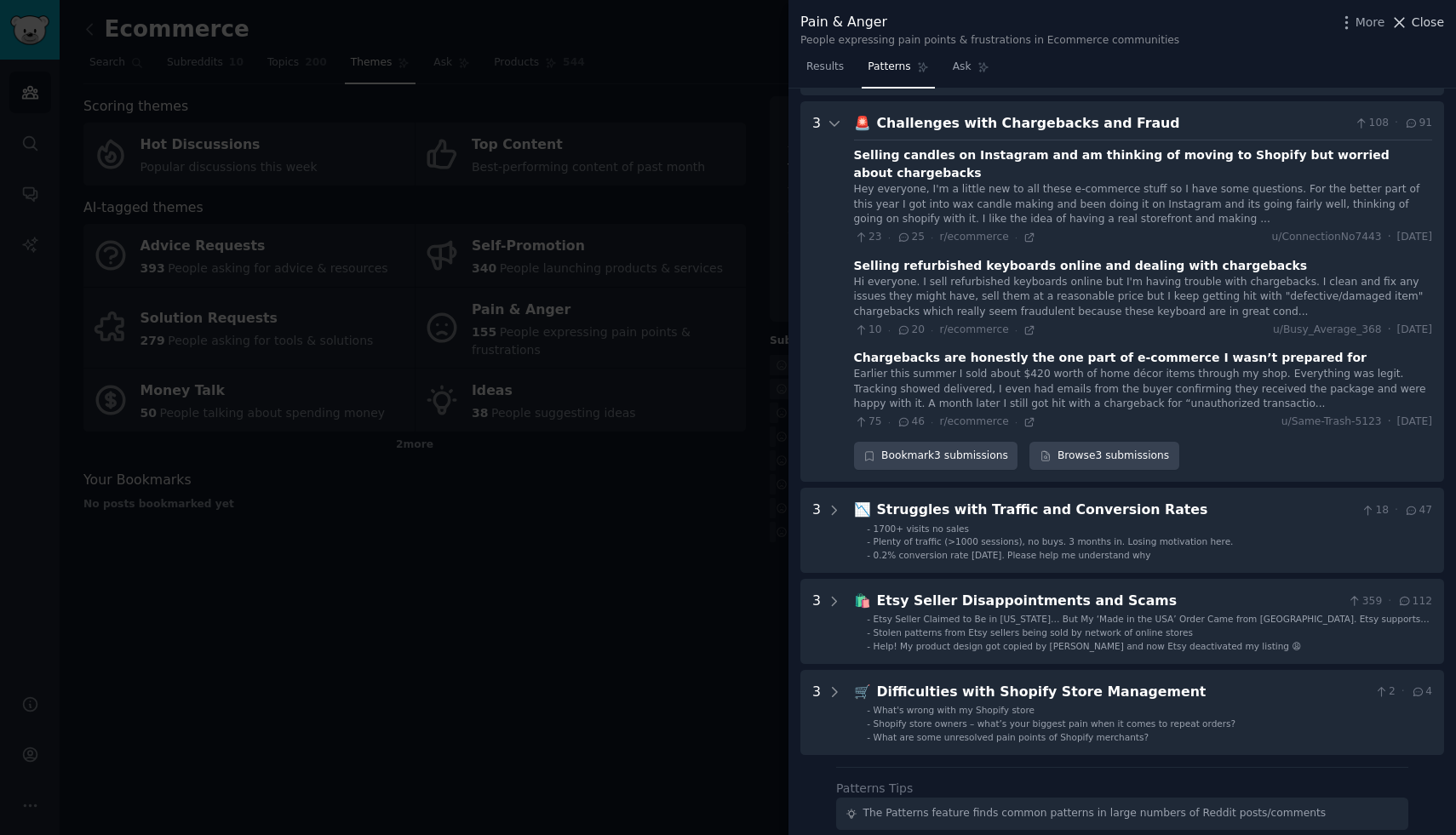
click at [1422, 22] on span "Close" at bounding box center [1428, 22] width 32 height 18
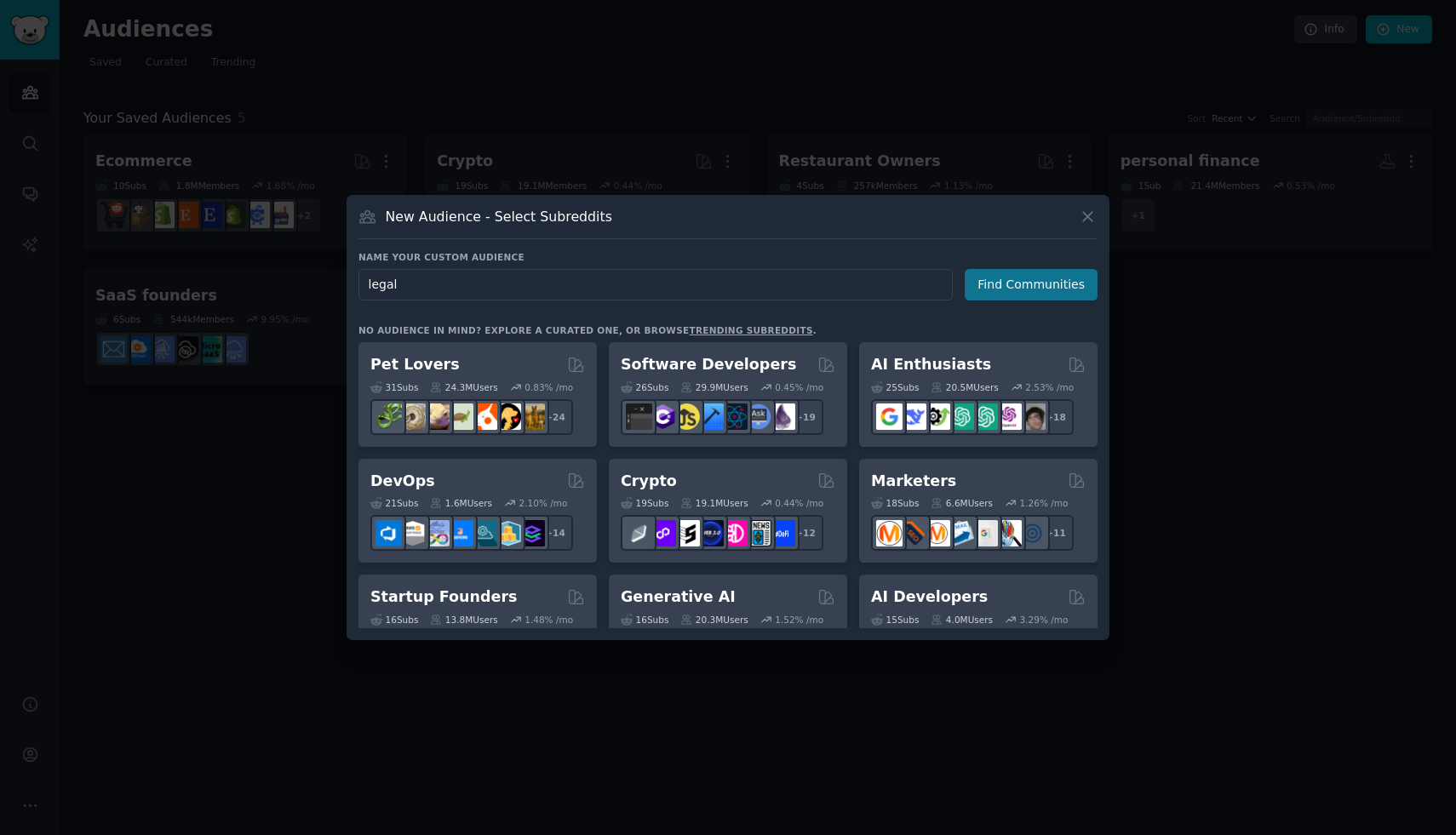
type input "legal"
click at [1010, 279] on button "Find Communities" at bounding box center [1031, 285] width 133 height 31
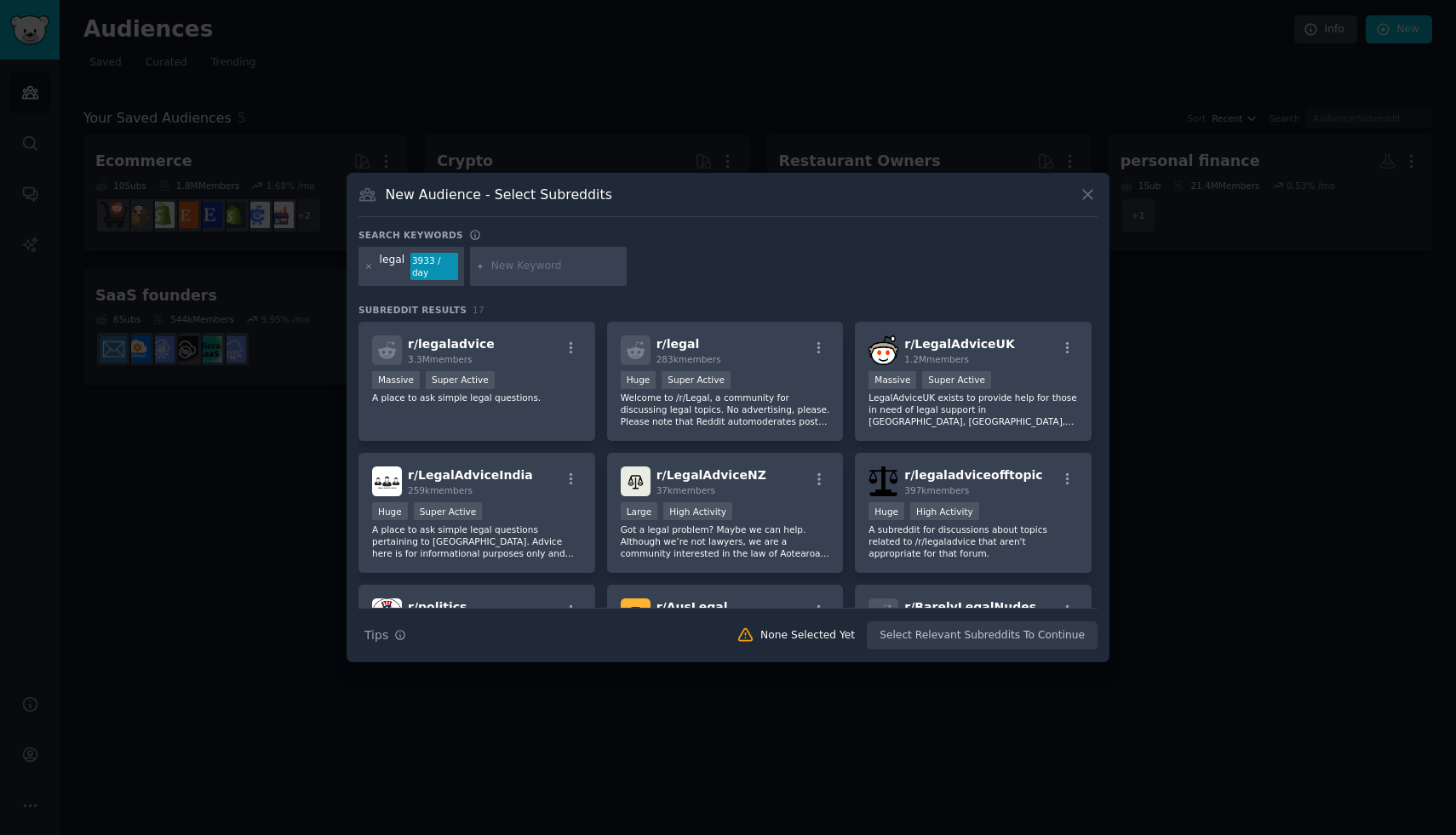
click at [983, 232] on div "Search keywords" at bounding box center [728, 237] width 739 height 18
click at [715, 255] on div "legal 3933 / day" at bounding box center [728, 269] width 739 height 45
click at [410, 265] on div "3933 / day" at bounding box center [434, 267] width 47 height 28
click at [393, 261] on div "legal" at bounding box center [393, 267] width 26 height 28
drag, startPoint x: 393, startPoint y: 261, endPoint x: 437, endPoint y: 256, distance: 44.3
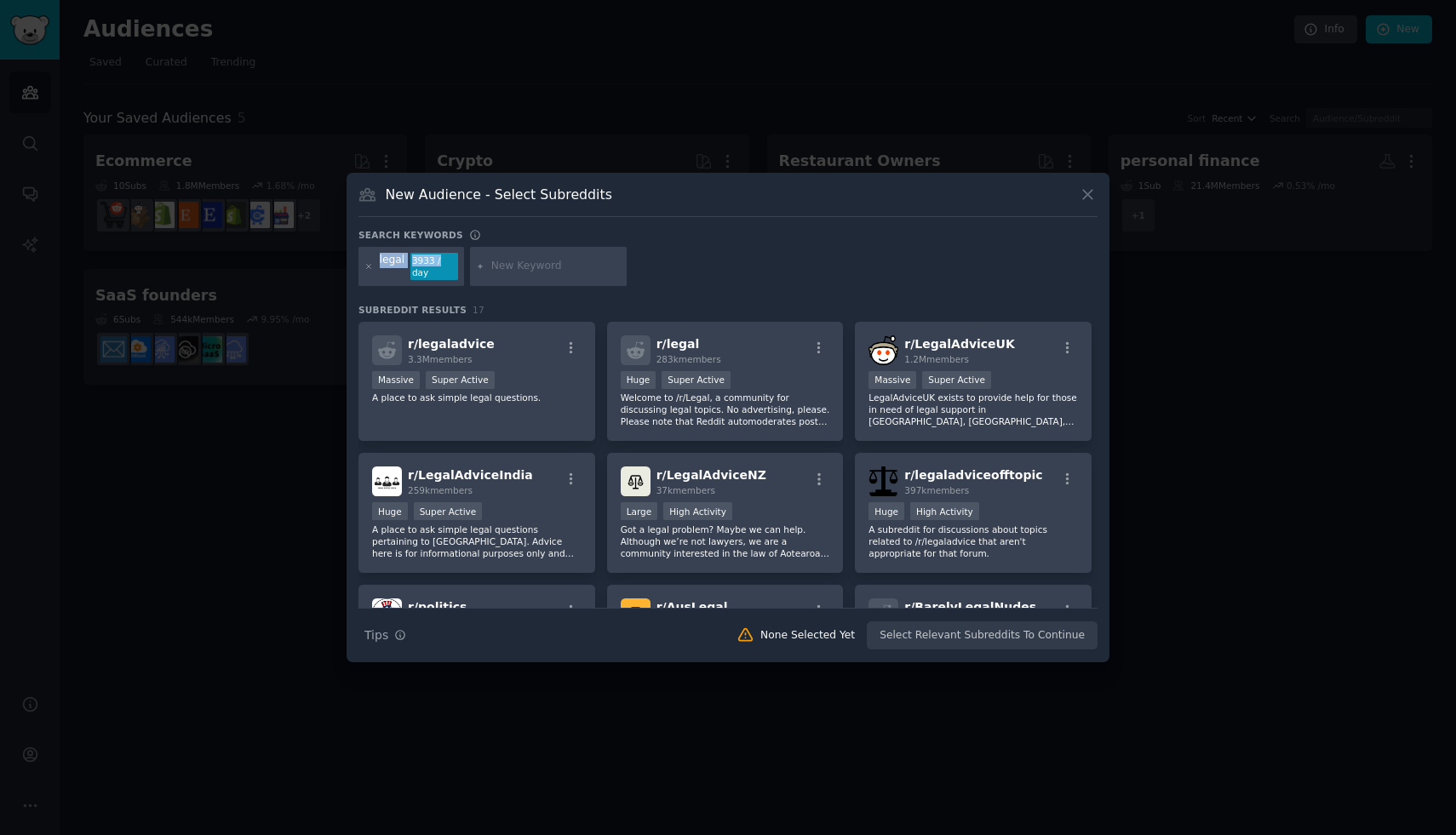
click at [438, 256] on div "legal 3933 / day" at bounding box center [411, 266] width 105 height 39
click at [436, 263] on div "3933 / day" at bounding box center [434, 267] width 47 height 28
click at [515, 403] on div "r/ legaladvice 3.3M members Massive Super Active A place to ask simple legal qu…" at bounding box center [477, 382] width 237 height 120
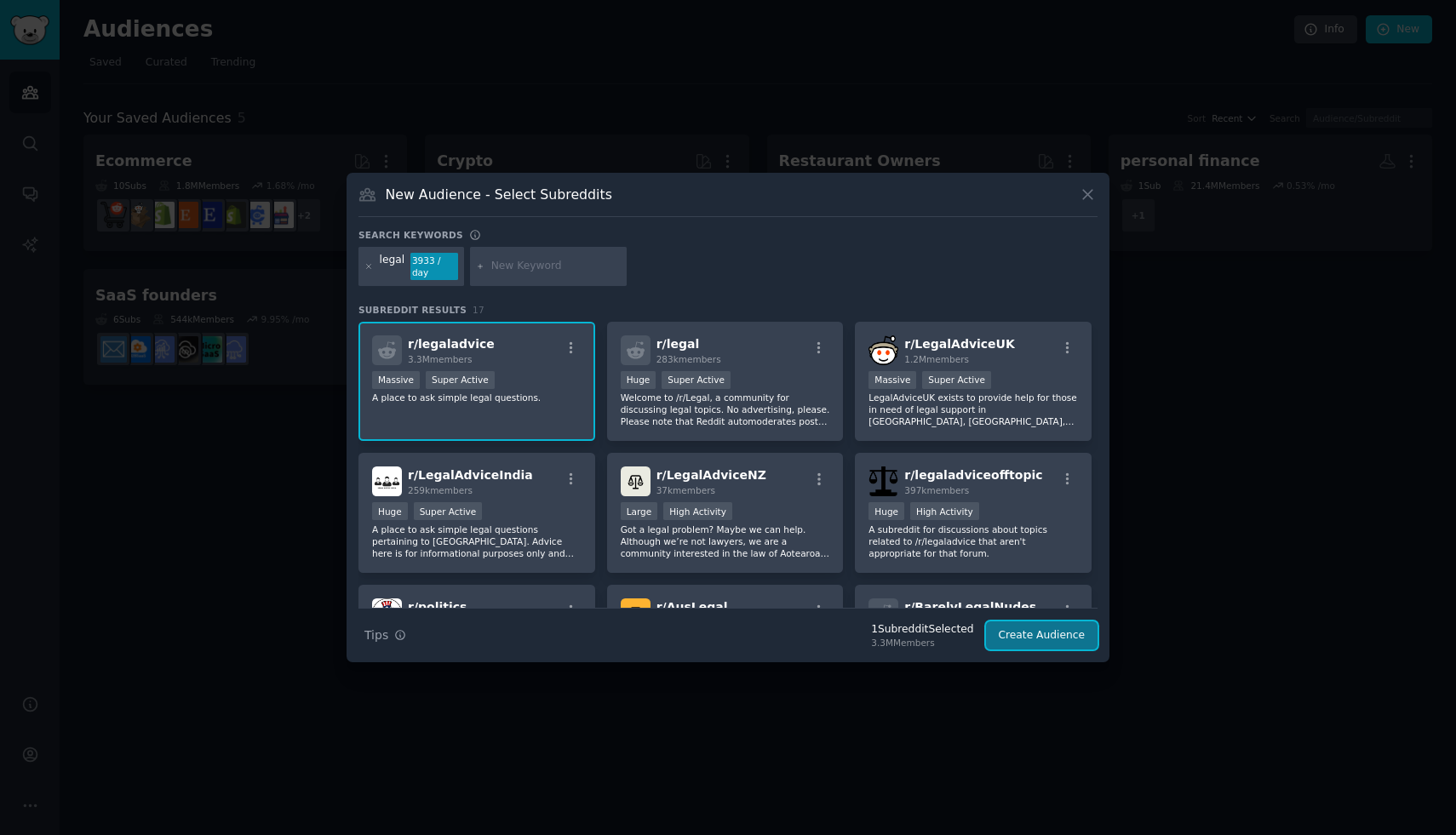
click at [1010, 635] on button "Create Audience" at bounding box center [1042, 636] width 112 height 29
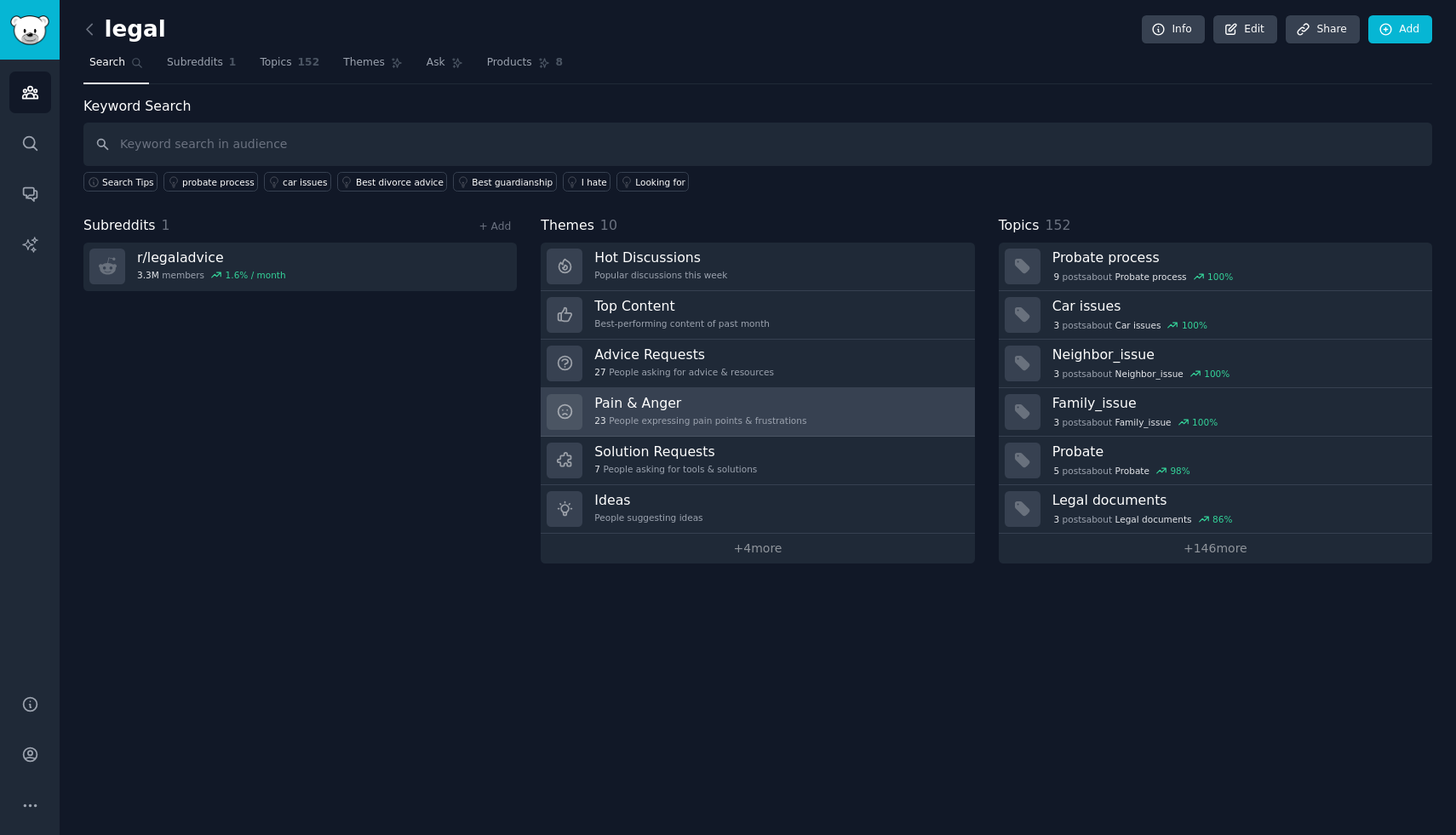
click at [788, 401] on h3 "Pain & Anger" at bounding box center [700, 403] width 212 height 18
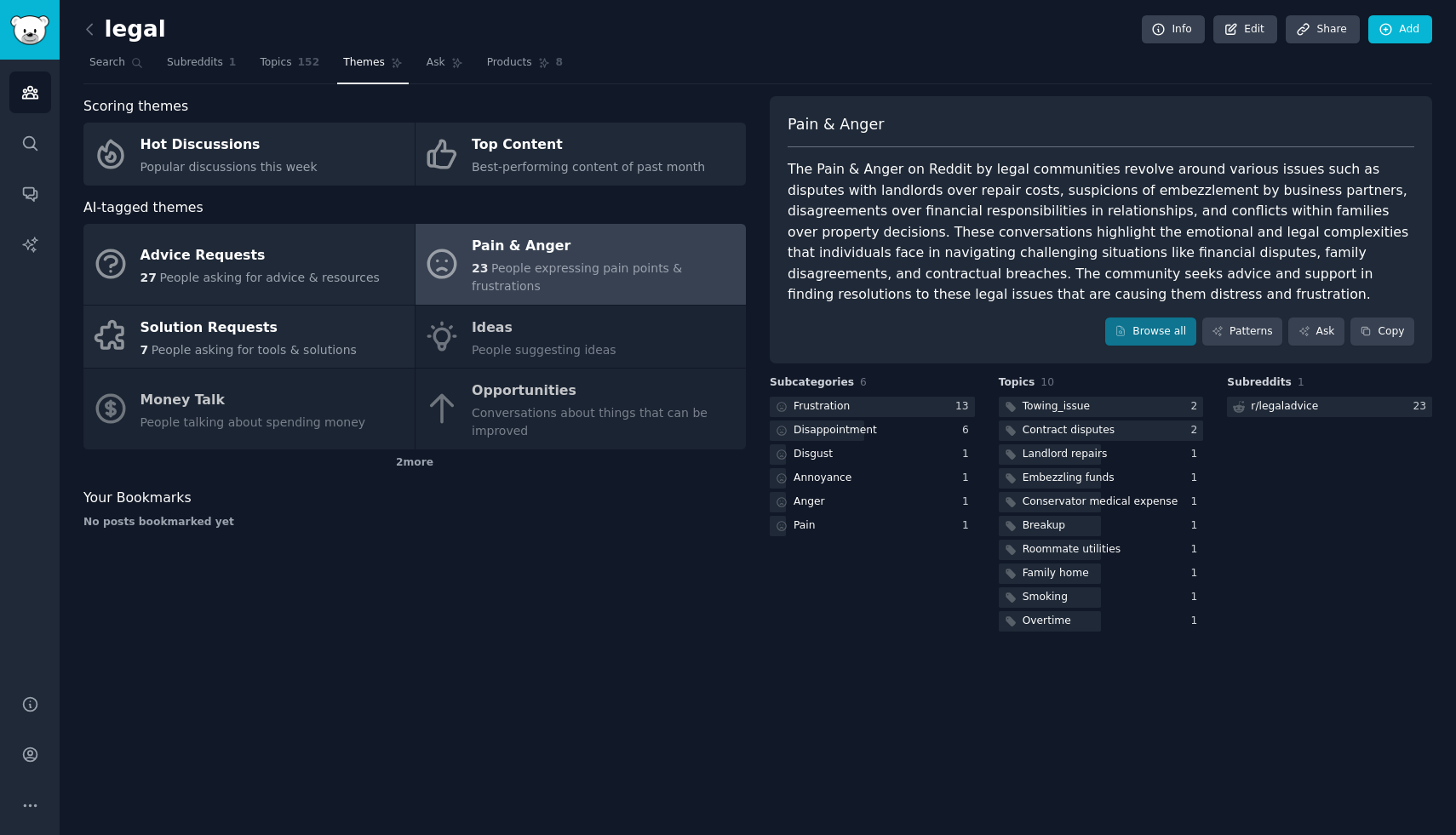
click at [1232, 310] on div "Pain & Anger The Pain & Anger on Reddit by legal communities revolve around var…" at bounding box center [1100, 230] width 662 height 269
click at [1232, 332] on link "Patterns" at bounding box center [1242, 332] width 80 height 29
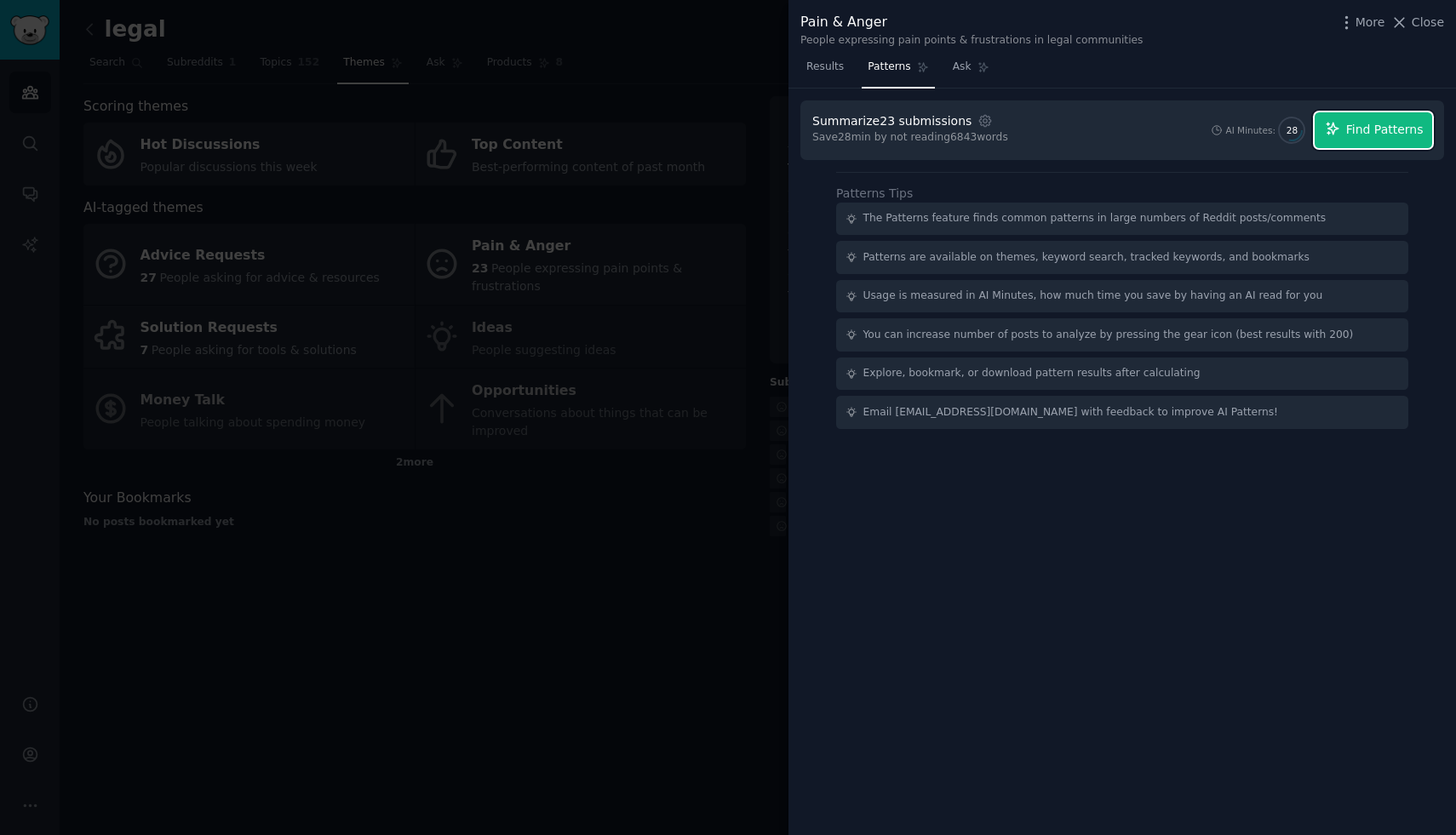
click at [1356, 137] on span "Find Patterns" at bounding box center [1385, 130] width 78 height 18
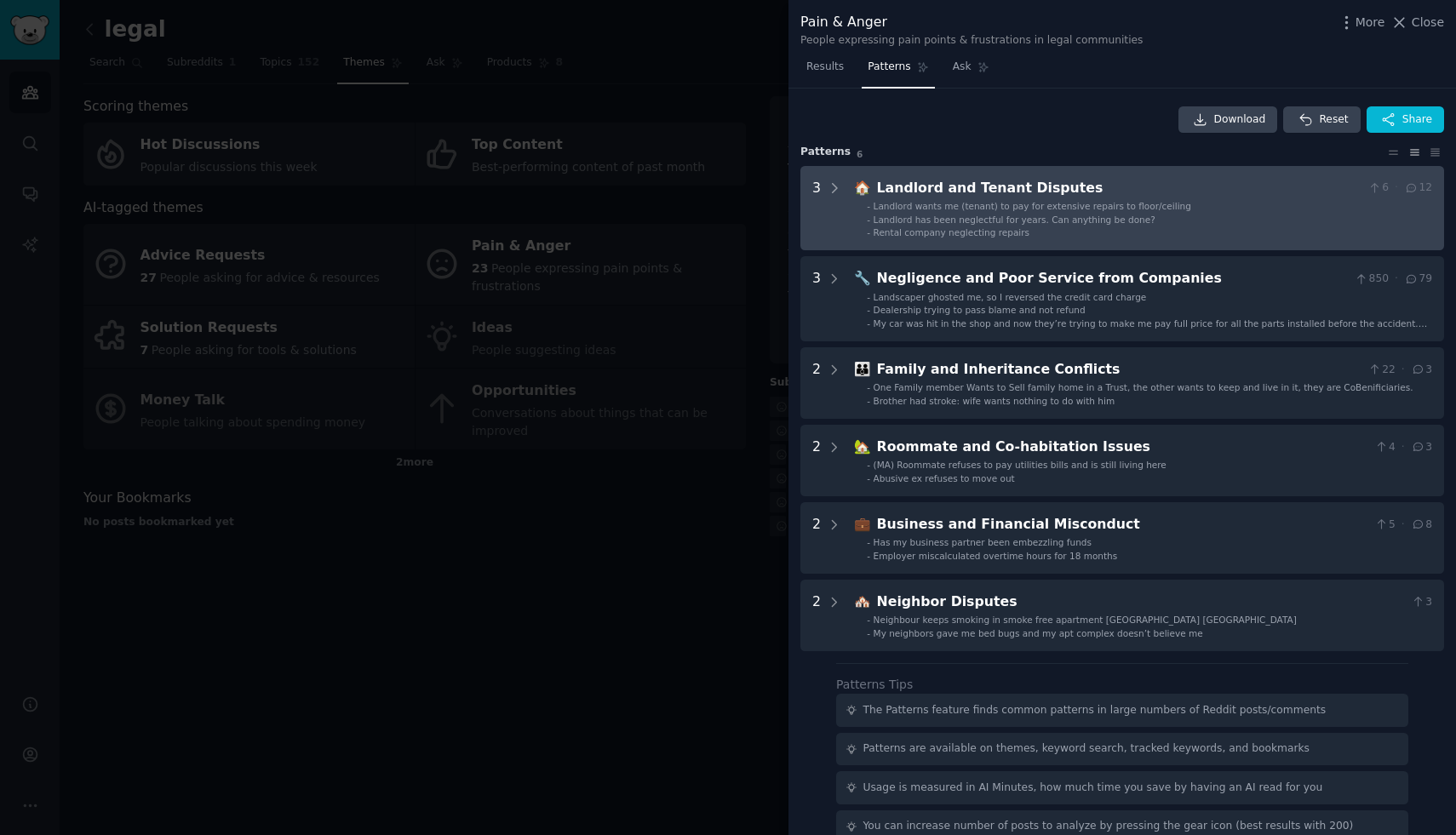
click at [1125, 201] on span "Landlord wants me (tenant) to pay for extensive repairs to floor/ceiling" at bounding box center [1033, 206] width 318 height 10
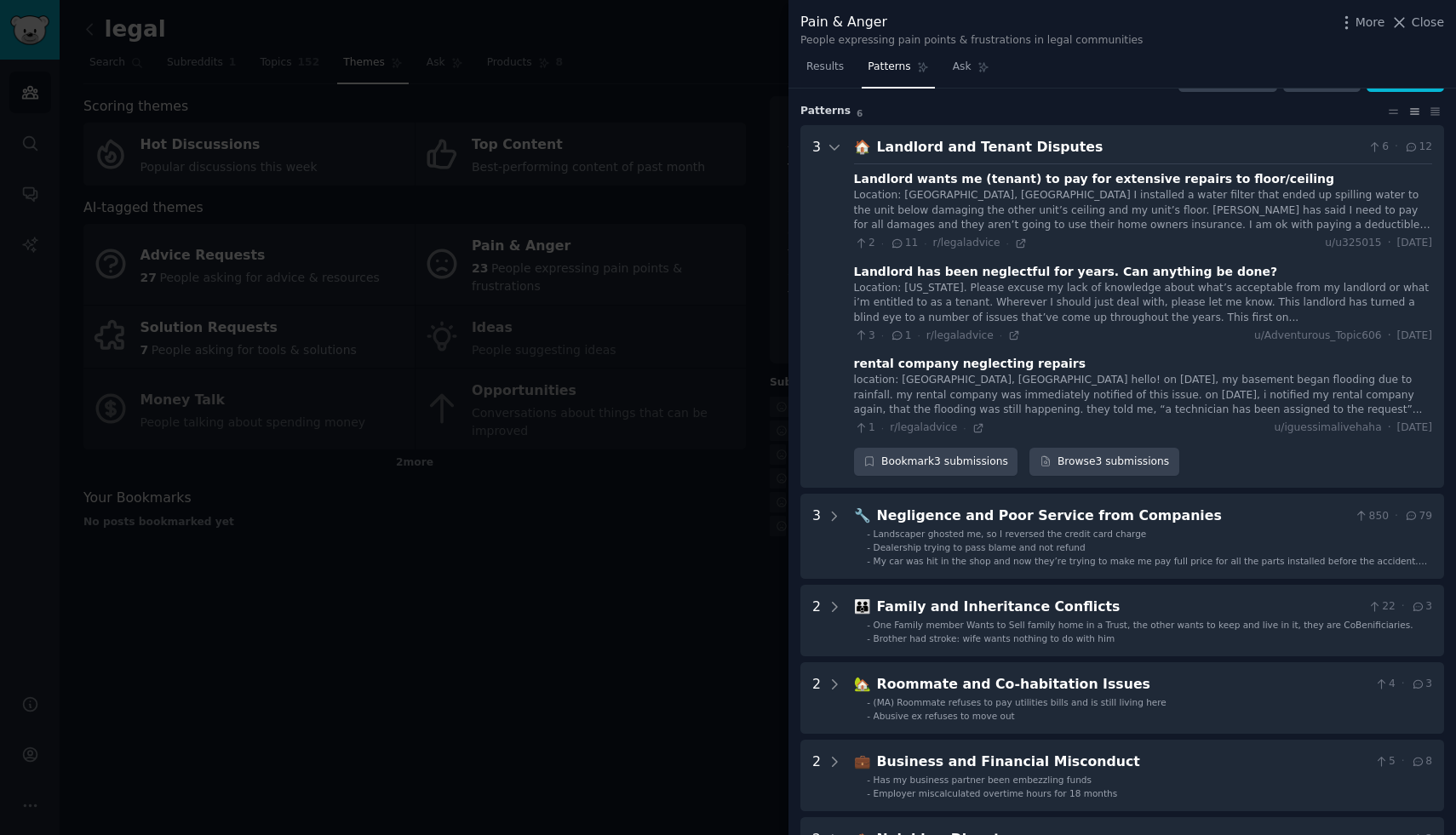
scroll to position [78, 0]
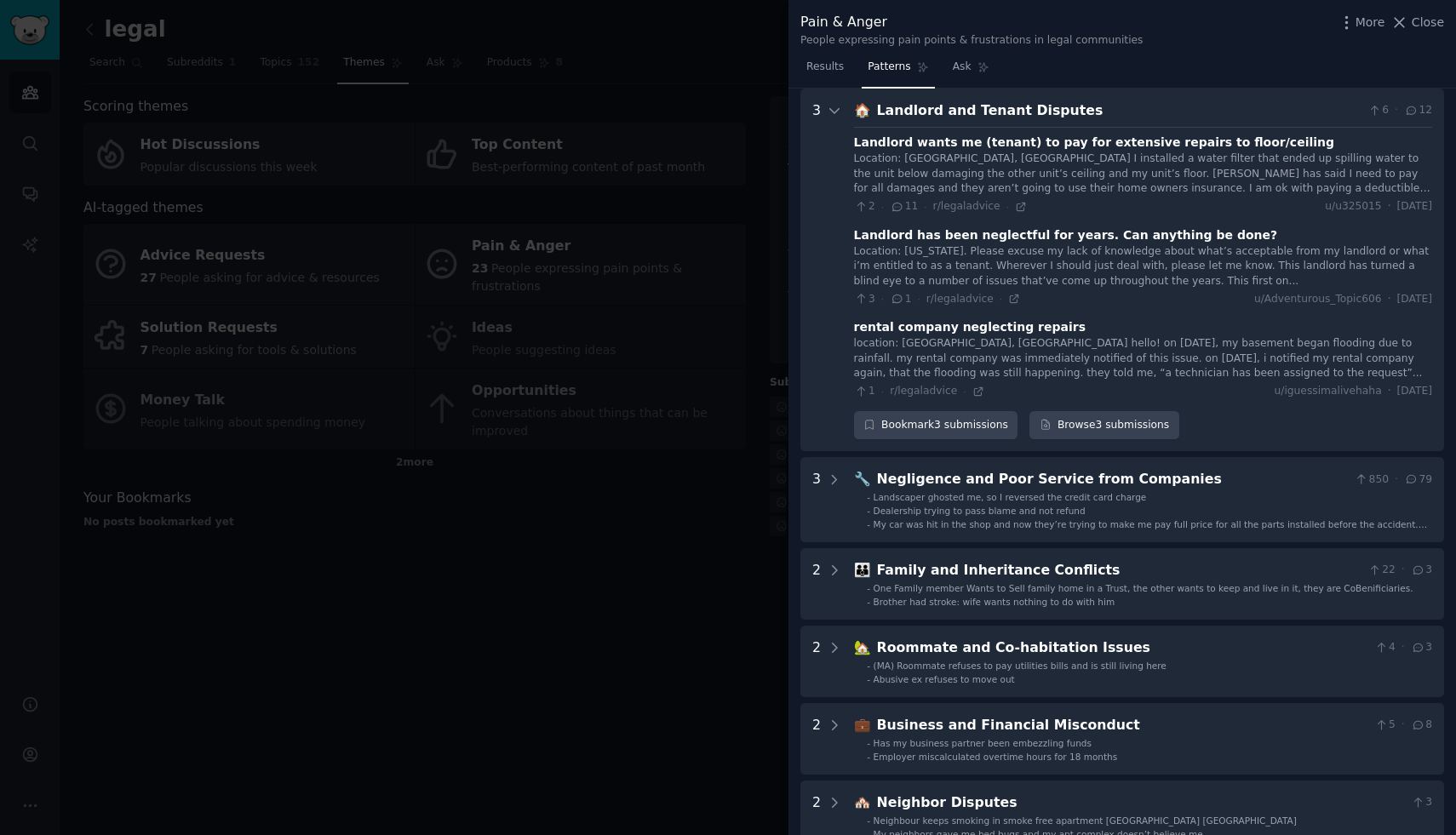
click at [1137, 111] on div "Landlord and Tenant Disputes" at bounding box center [1119, 111] width 484 height 22
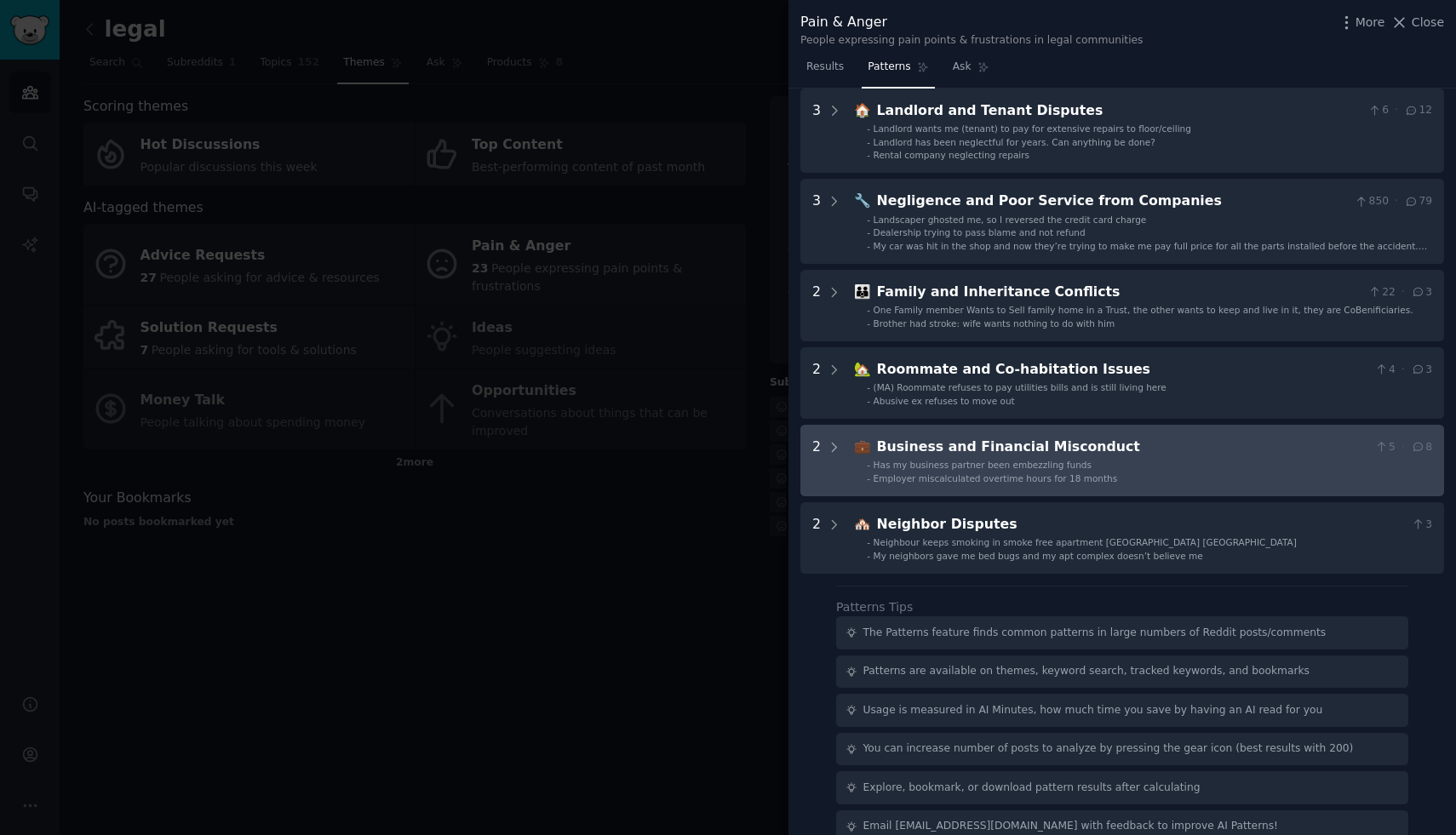
click at [1149, 444] on div "Business and Financial Misconduct" at bounding box center [1123, 447] width 491 height 22
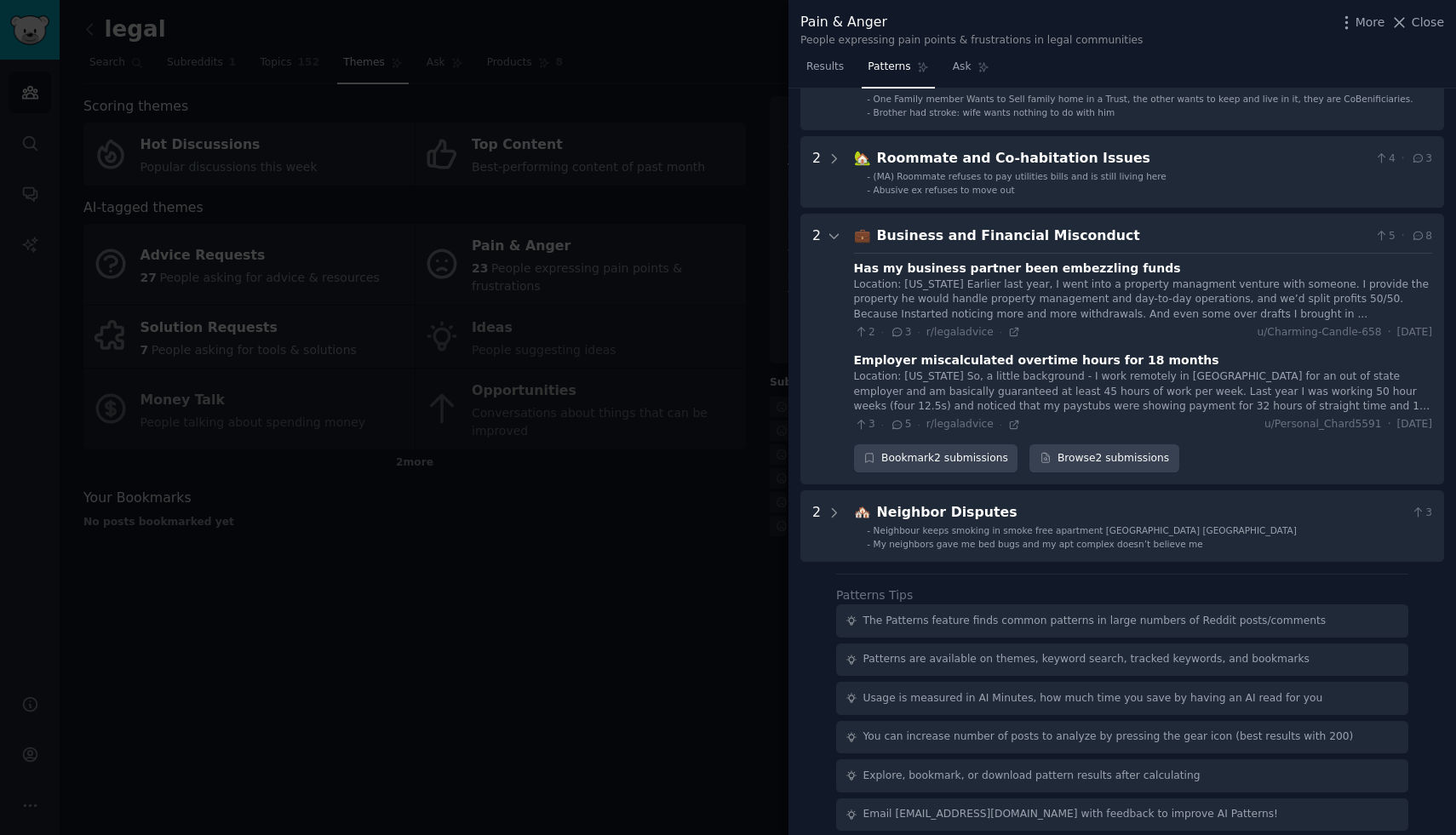
scroll to position [302, 0]
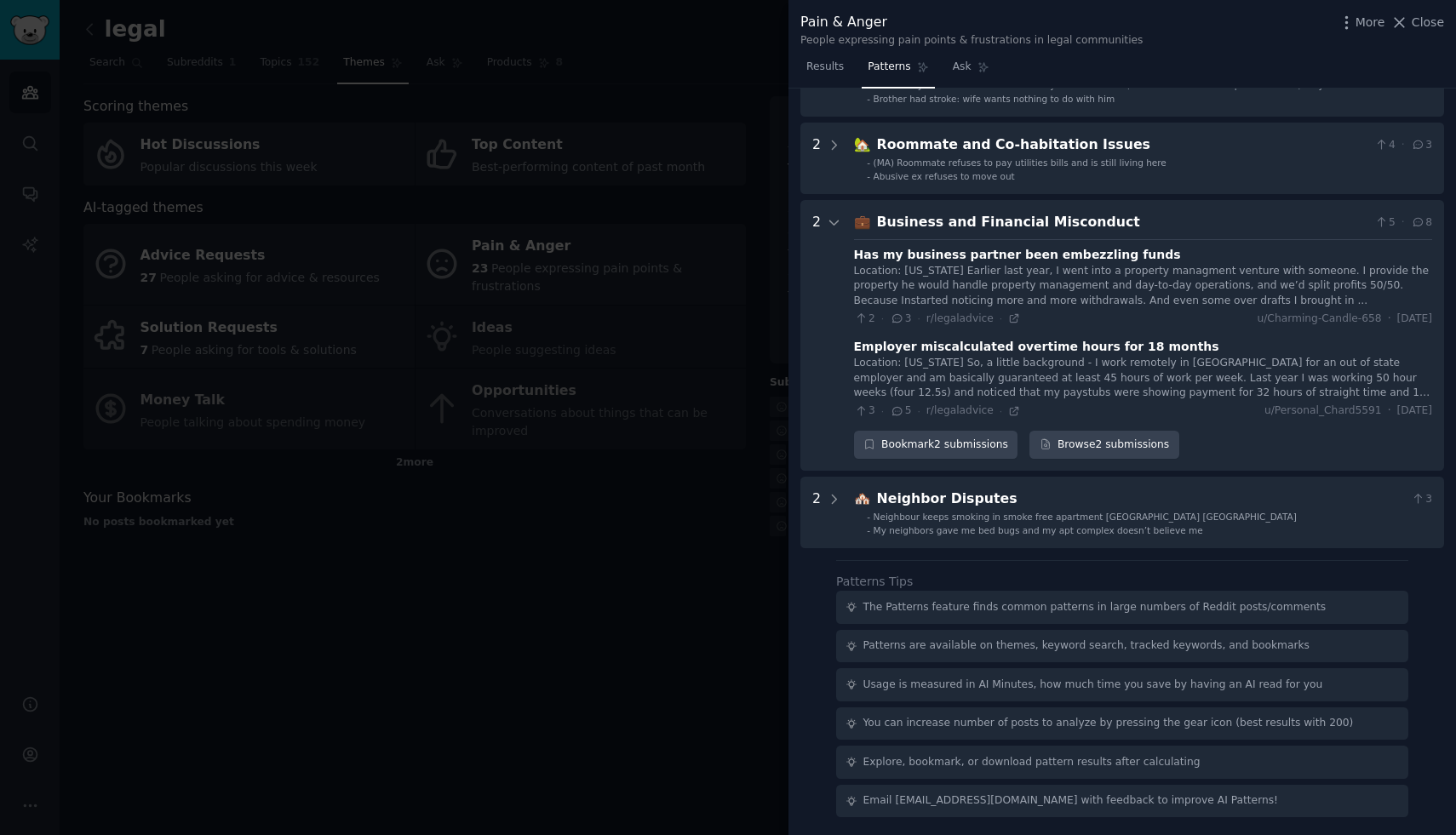
click at [1072, 225] on div "Business and Financial Misconduct" at bounding box center [1123, 223] width 491 height 22
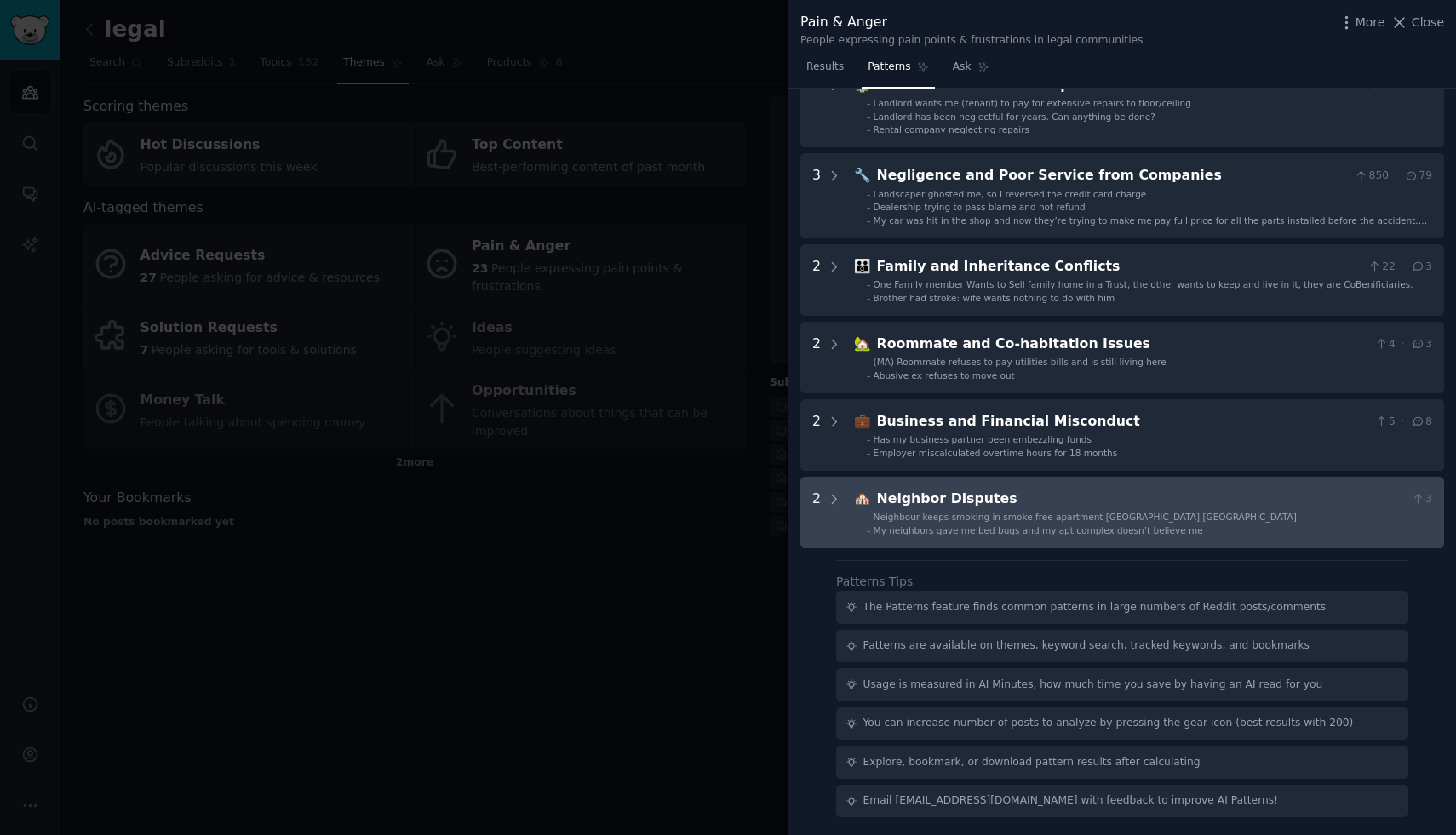
click at [1029, 516] on span "Neighbour keeps smoking in smoke free apartment [GEOGRAPHIC_DATA] [GEOGRAPHIC_D…" at bounding box center [1086, 517] width 423 height 10
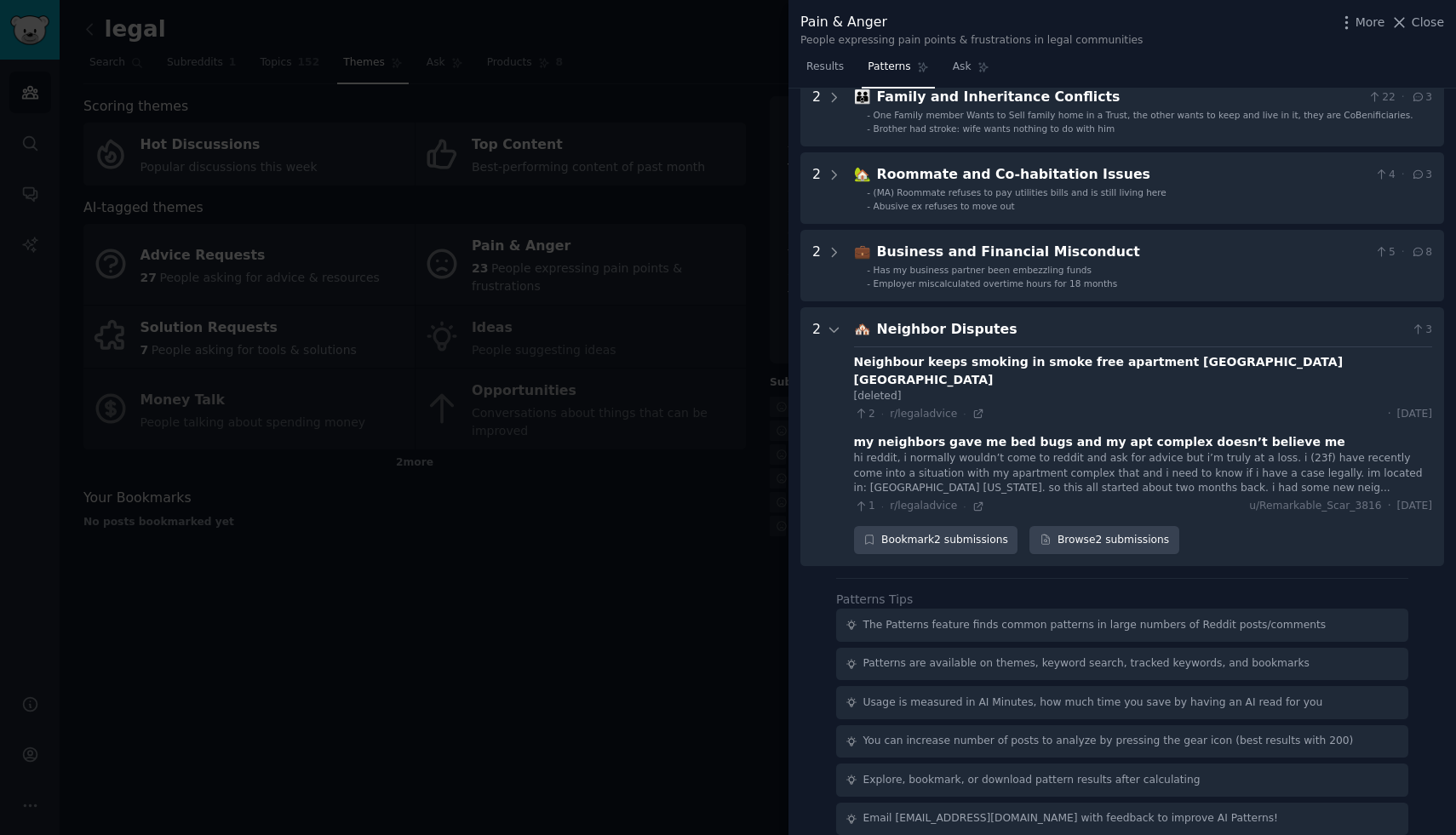
click at [1003, 333] on div "Neighbor Disputes" at bounding box center [1141, 330] width 528 height 22
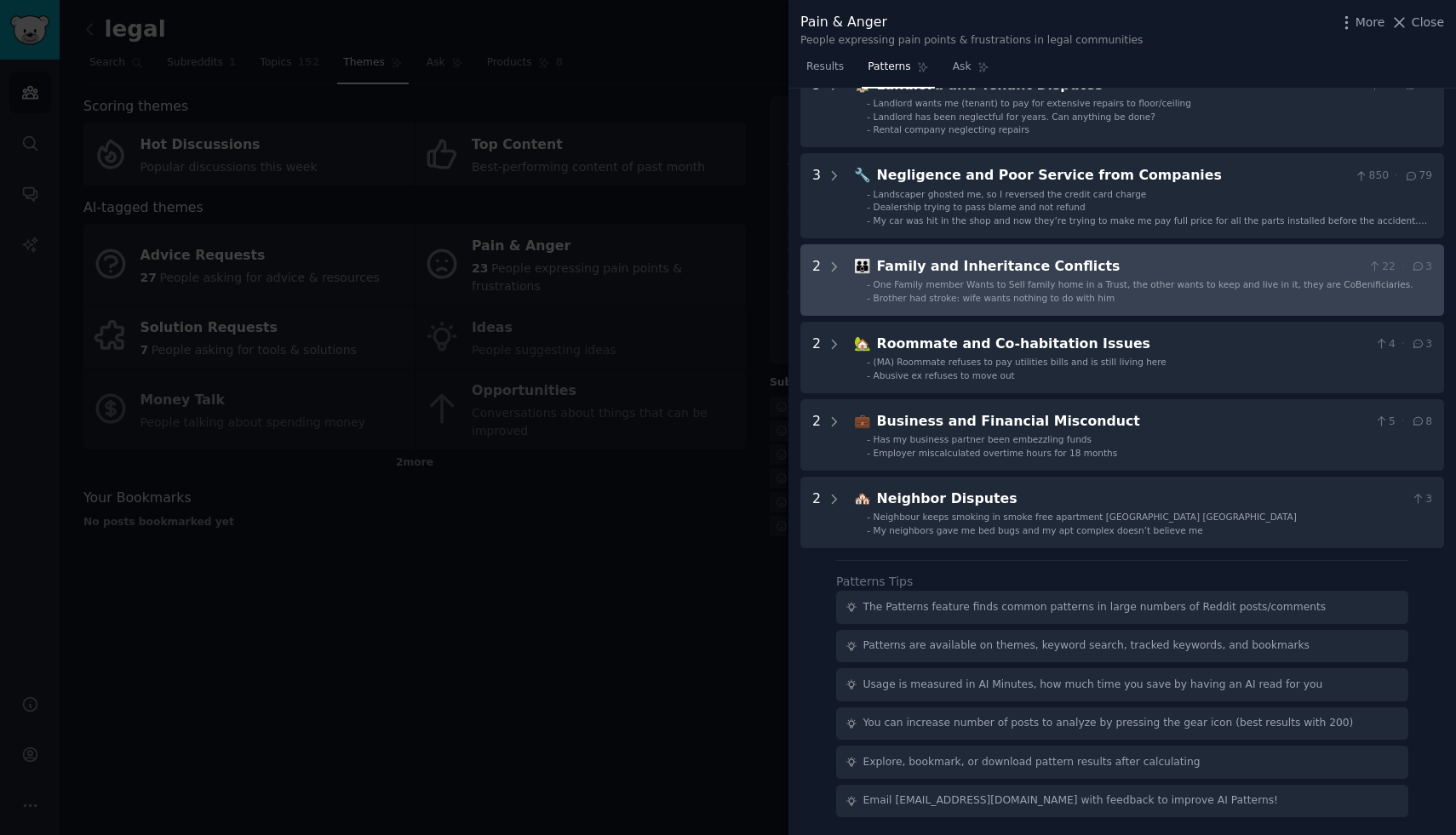
scroll to position [0, 0]
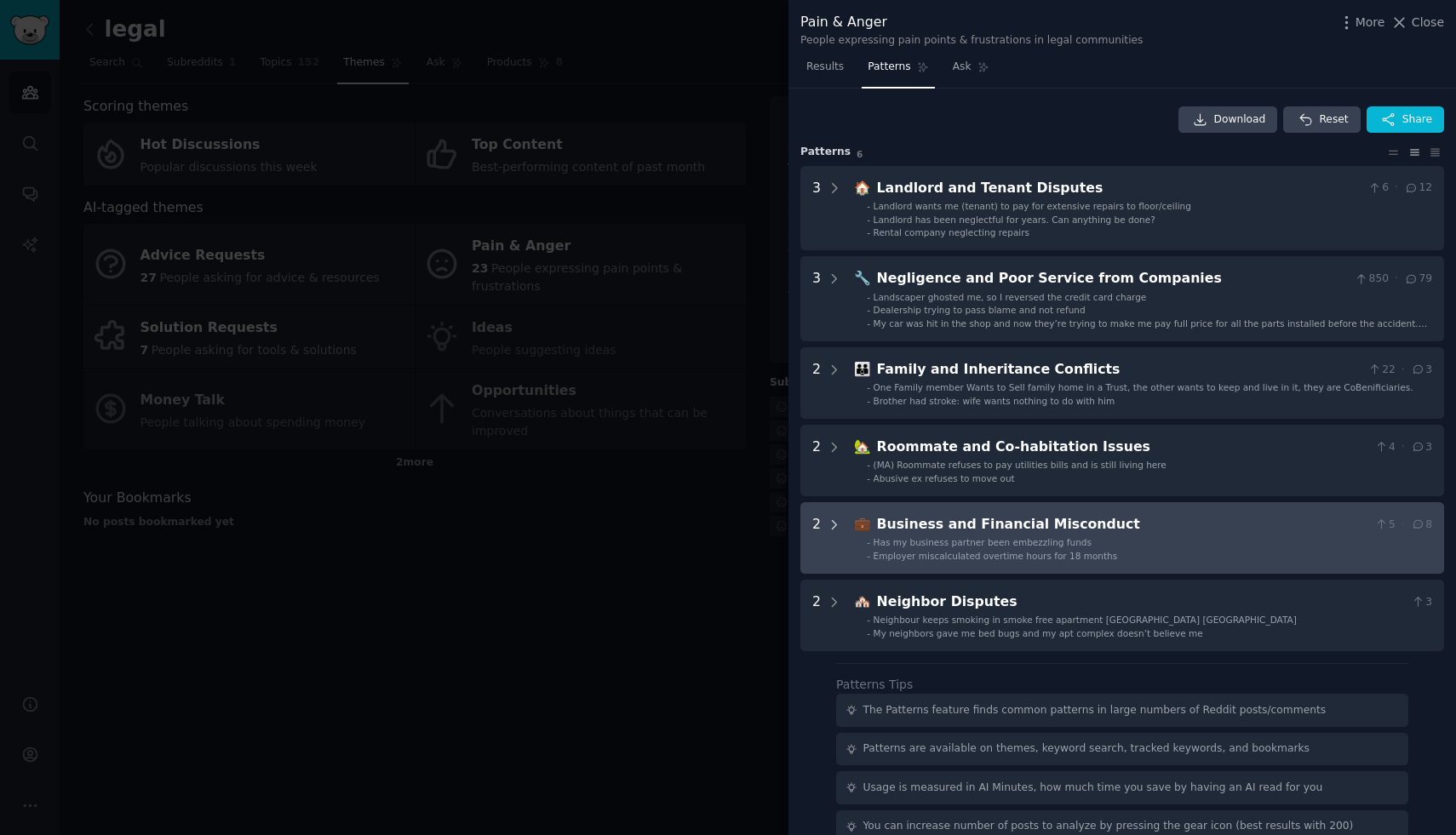
click at [834, 520] on icon at bounding box center [835, 526] width 16 height 16
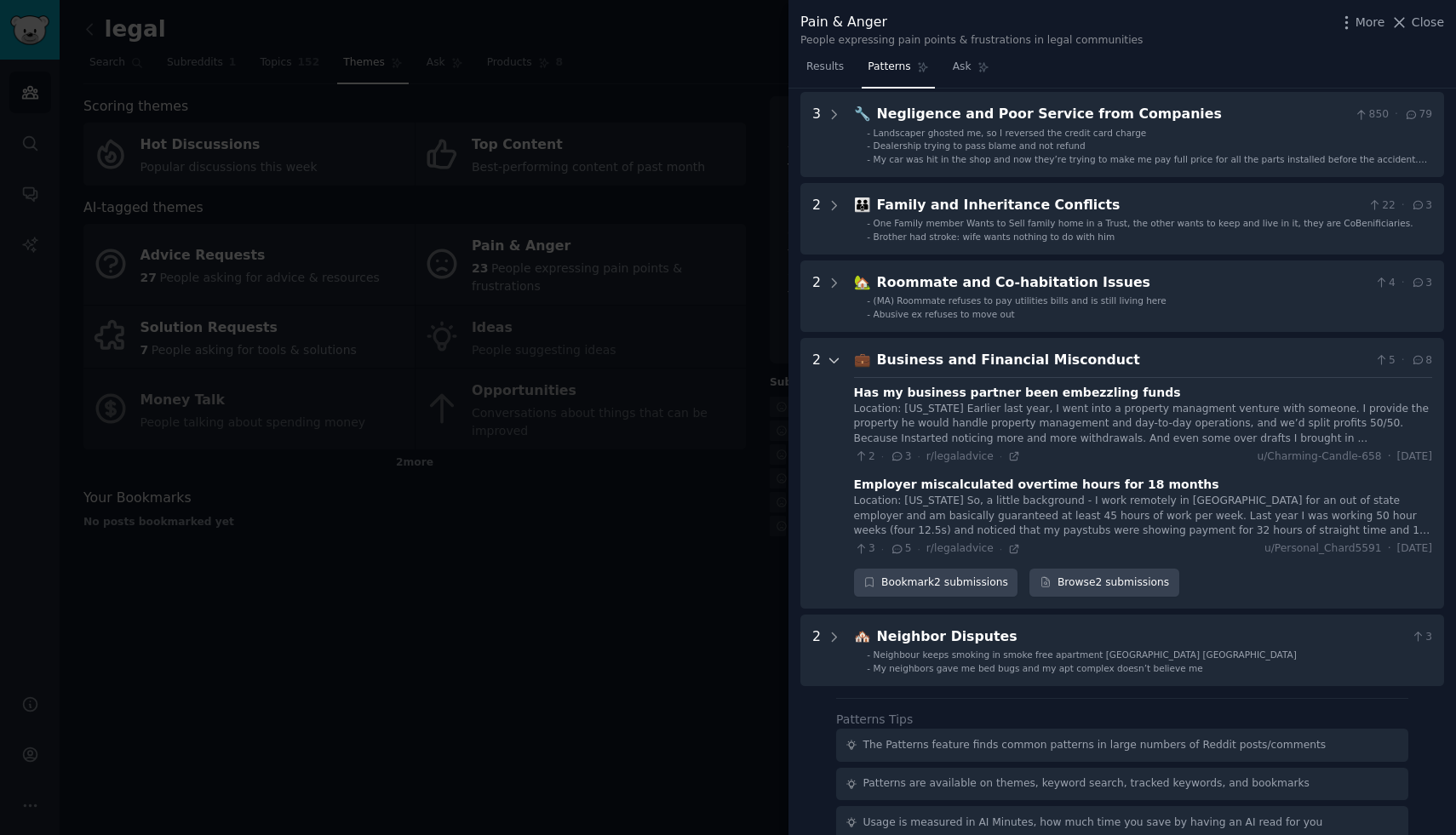
scroll to position [302, 0]
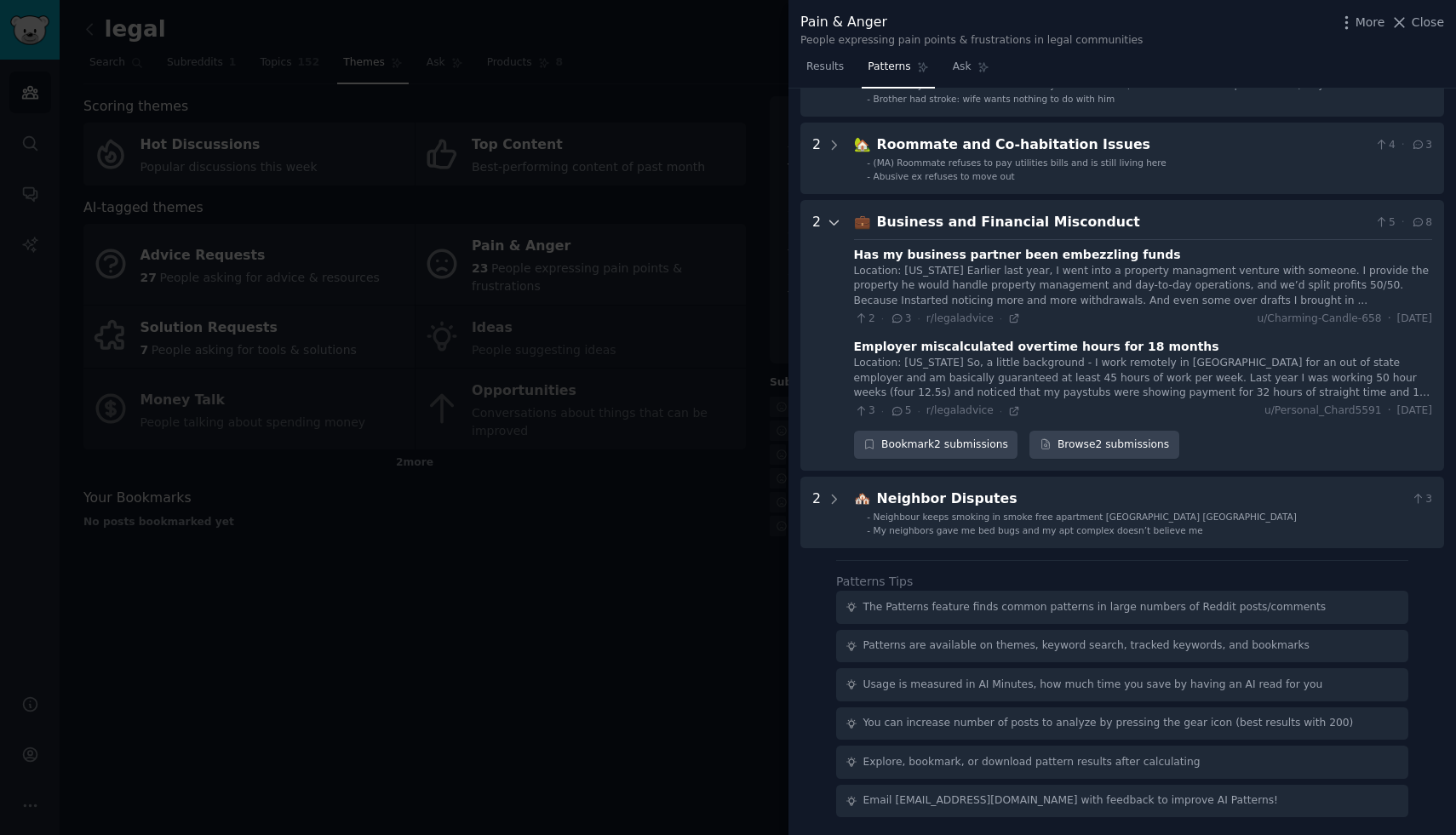
click at [837, 228] on icon at bounding box center [835, 223] width 16 height 16
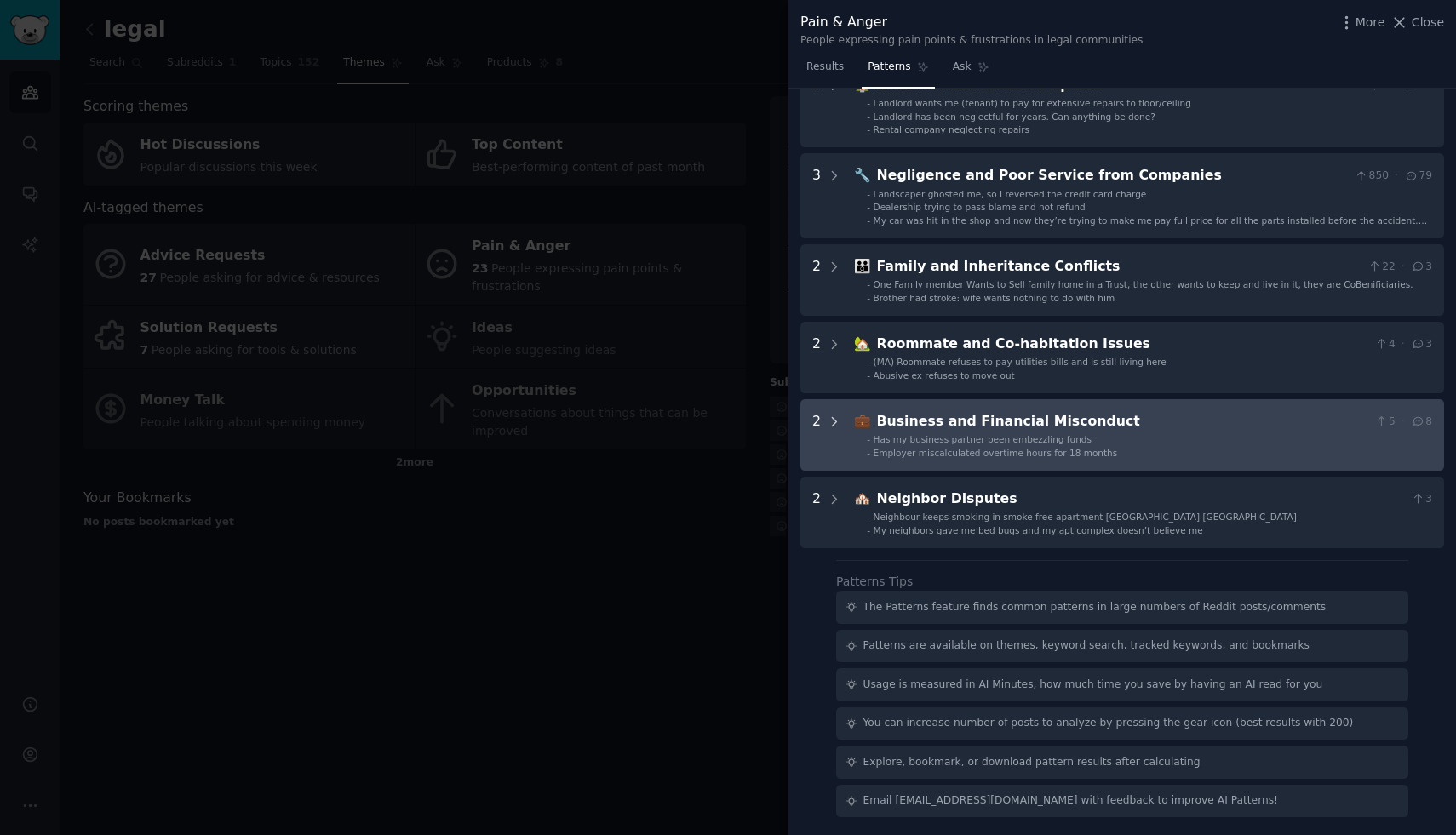
scroll to position [0, 0]
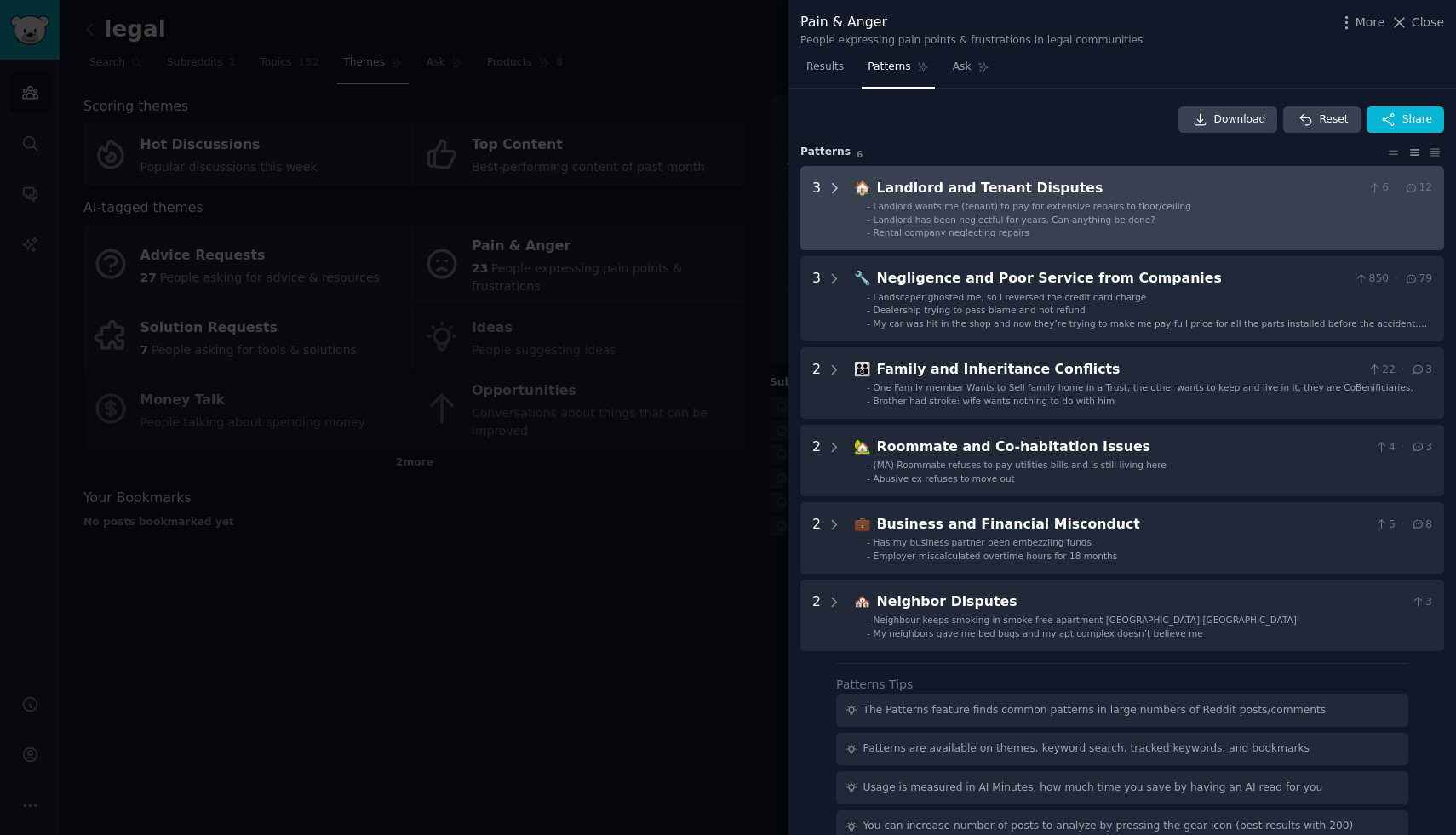
click at [837, 190] on icon at bounding box center [835, 188] width 16 height 16
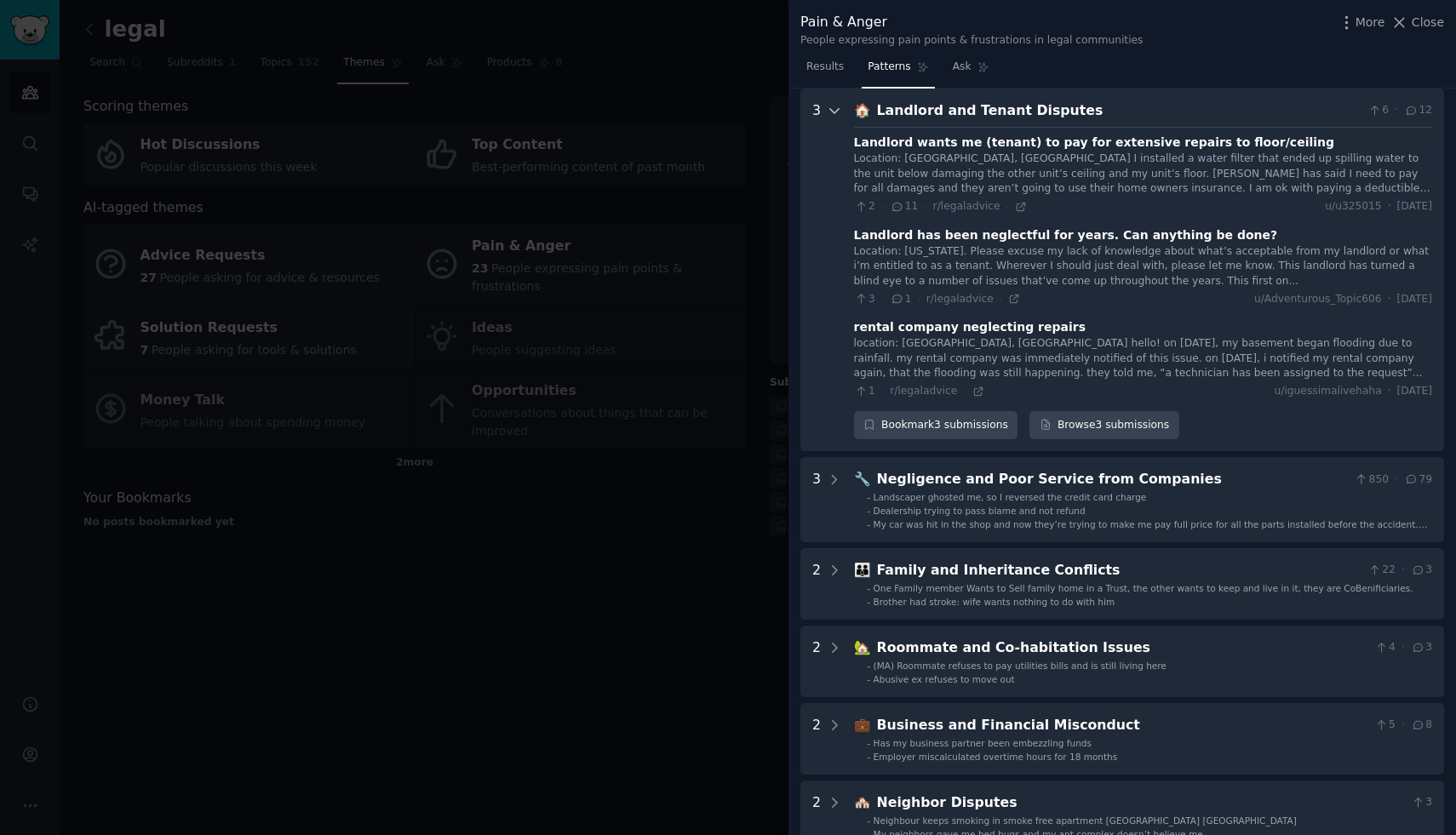
scroll to position [83, 0]
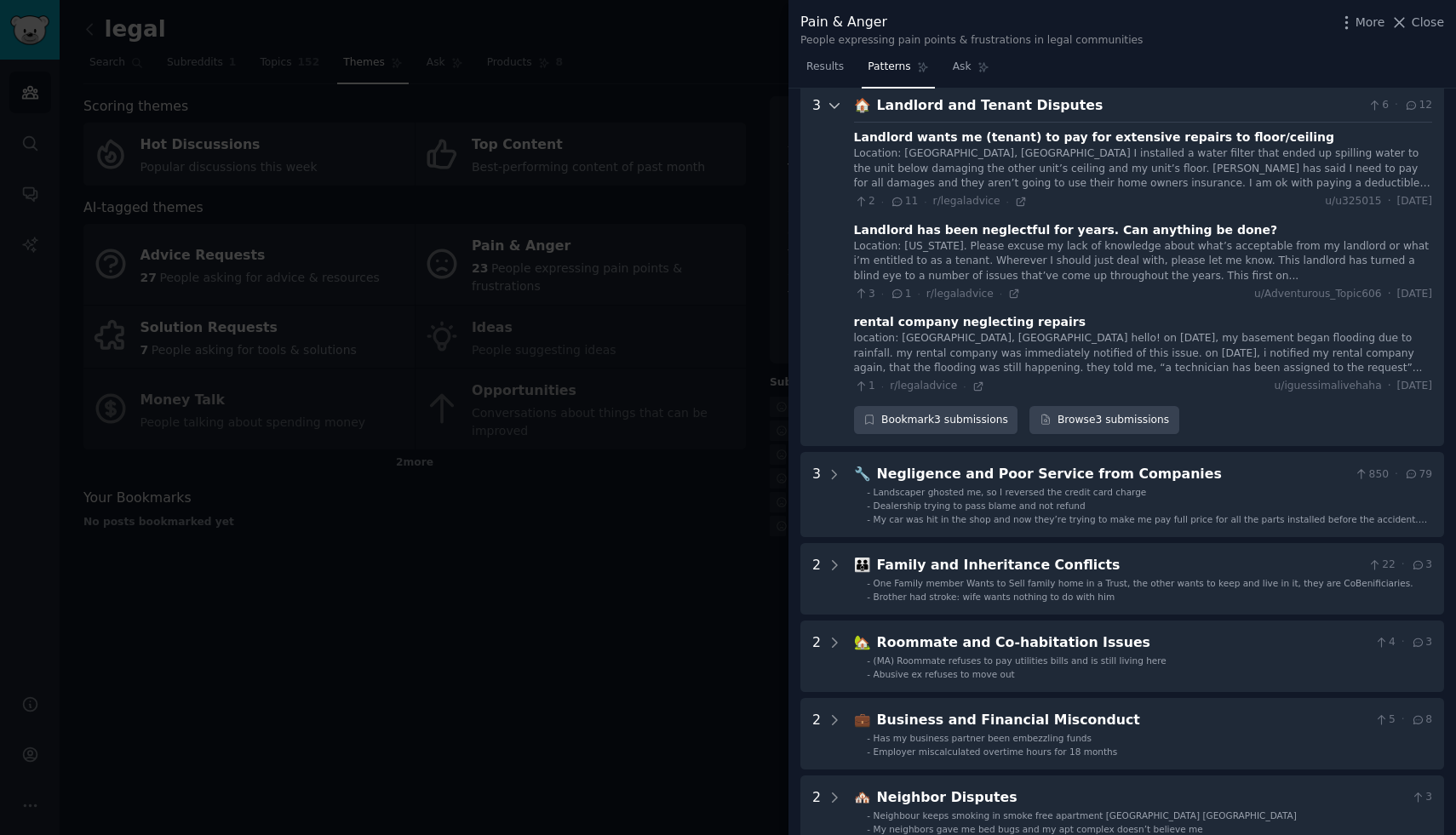
click at [832, 104] on icon at bounding box center [835, 105] width 16 height 16
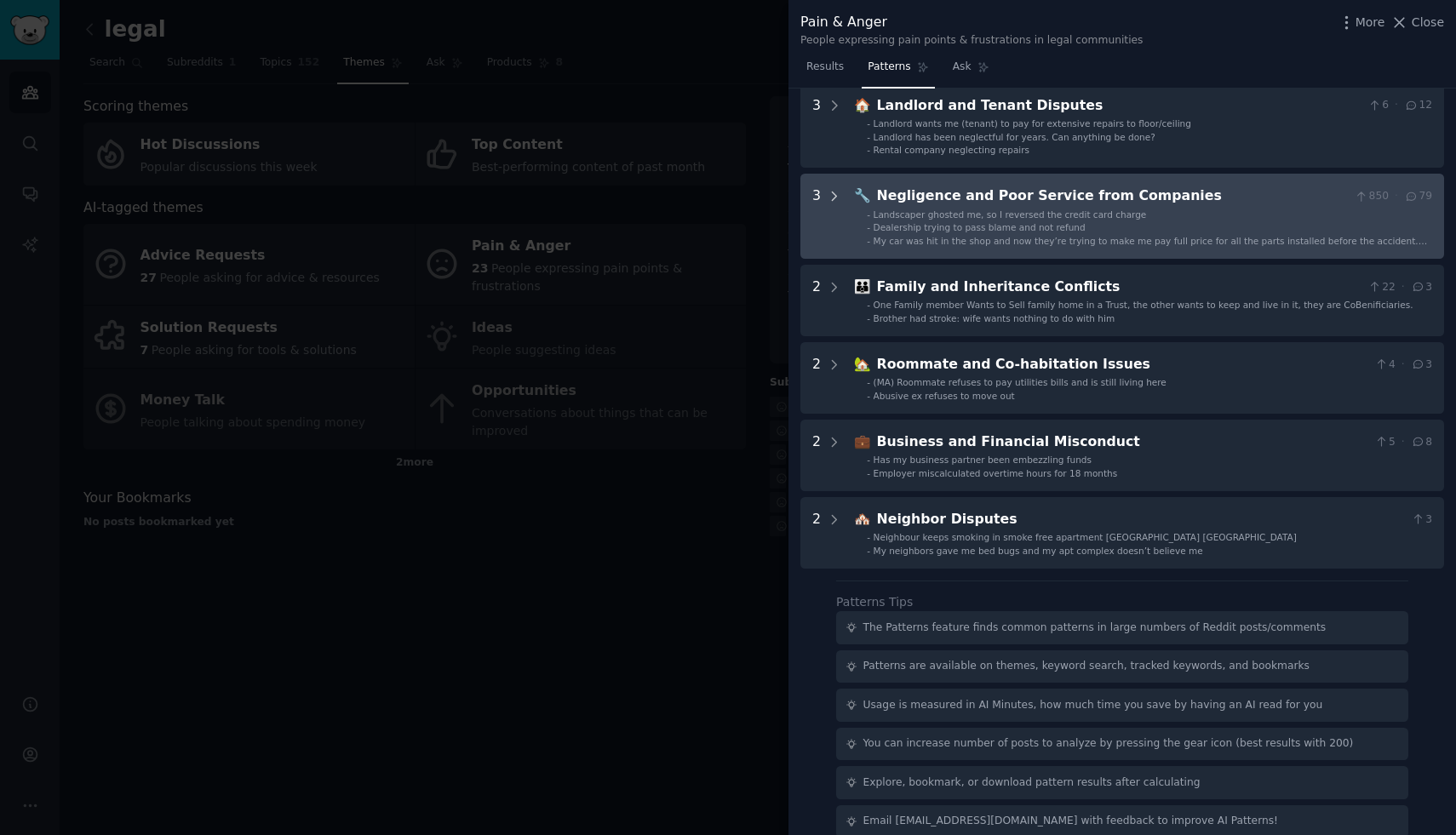
click at [838, 195] on icon at bounding box center [835, 197] width 16 height 16
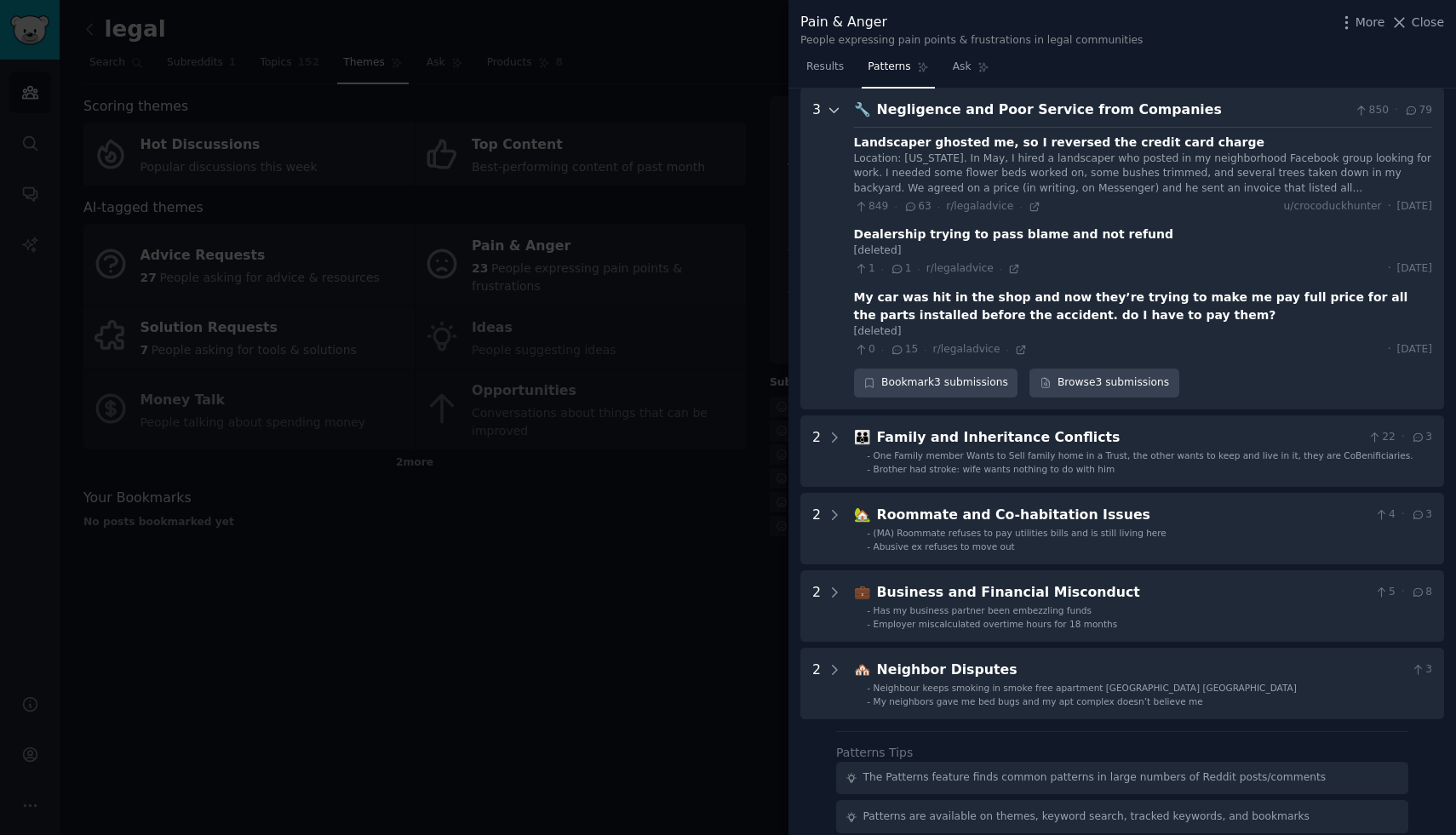
click at [832, 103] on icon at bounding box center [835, 111] width 16 height 16
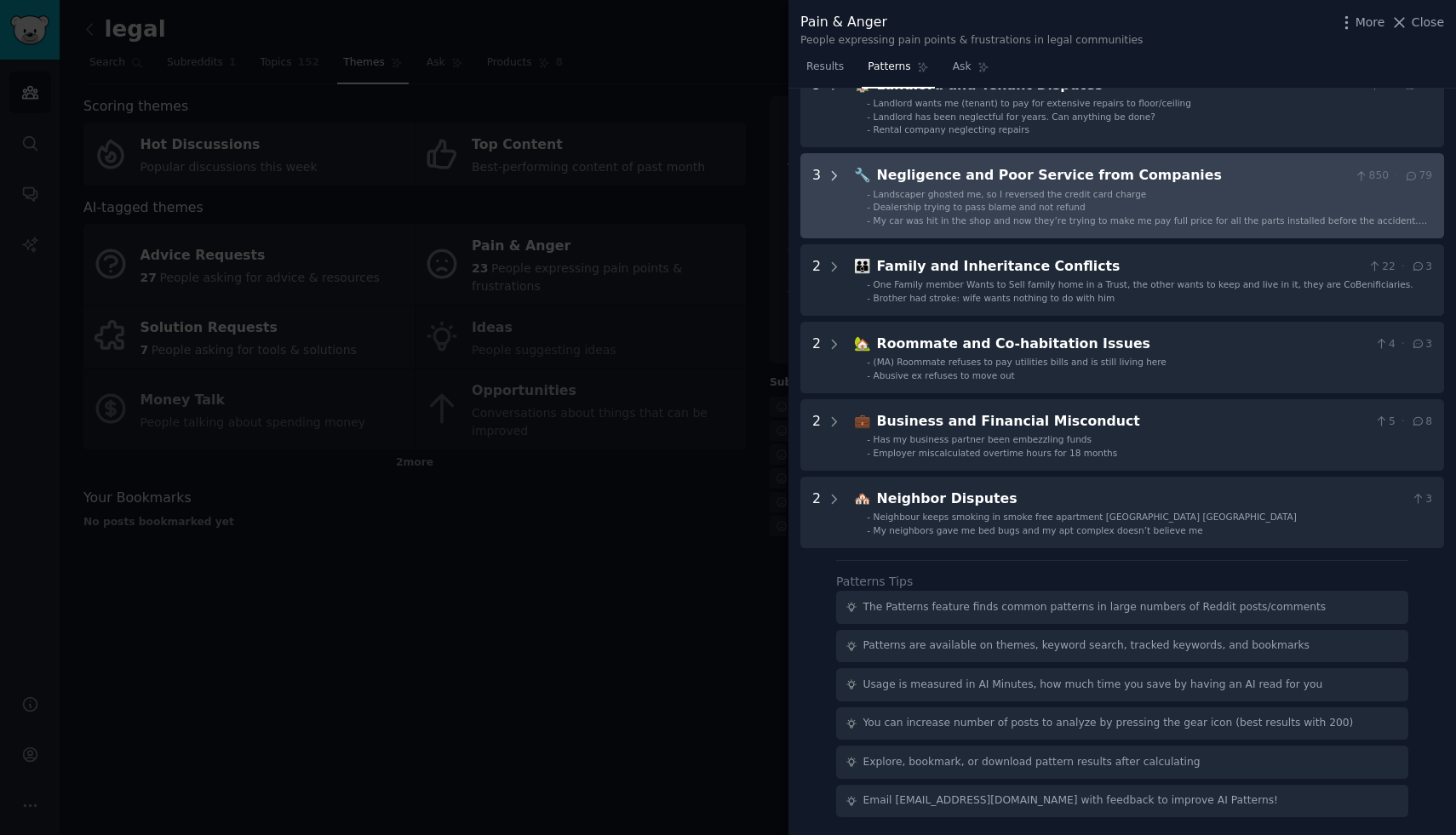
scroll to position [0, 0]
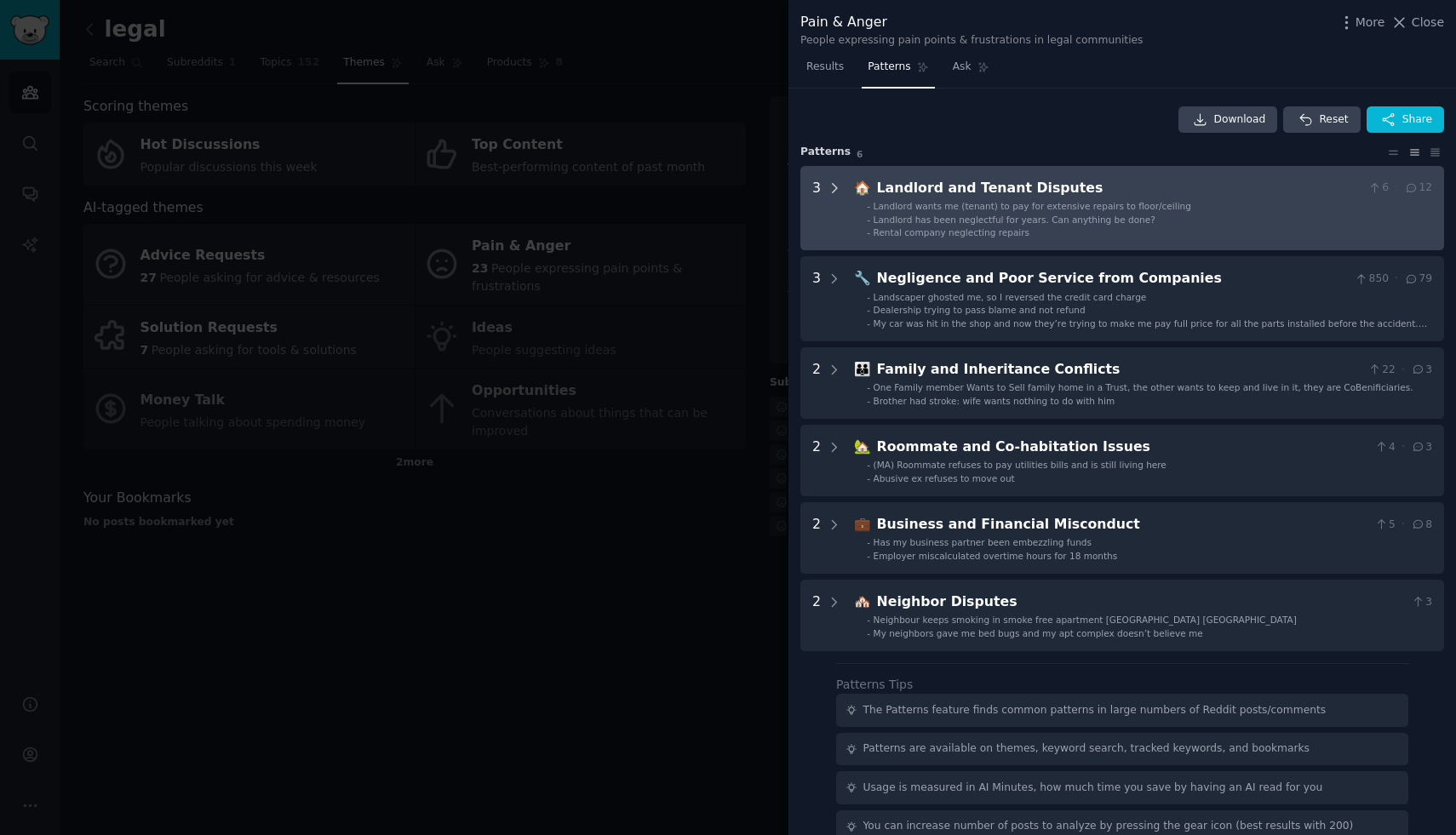
click at [837, 186] on icon at bounding box center [835, 188] width 16 height 16
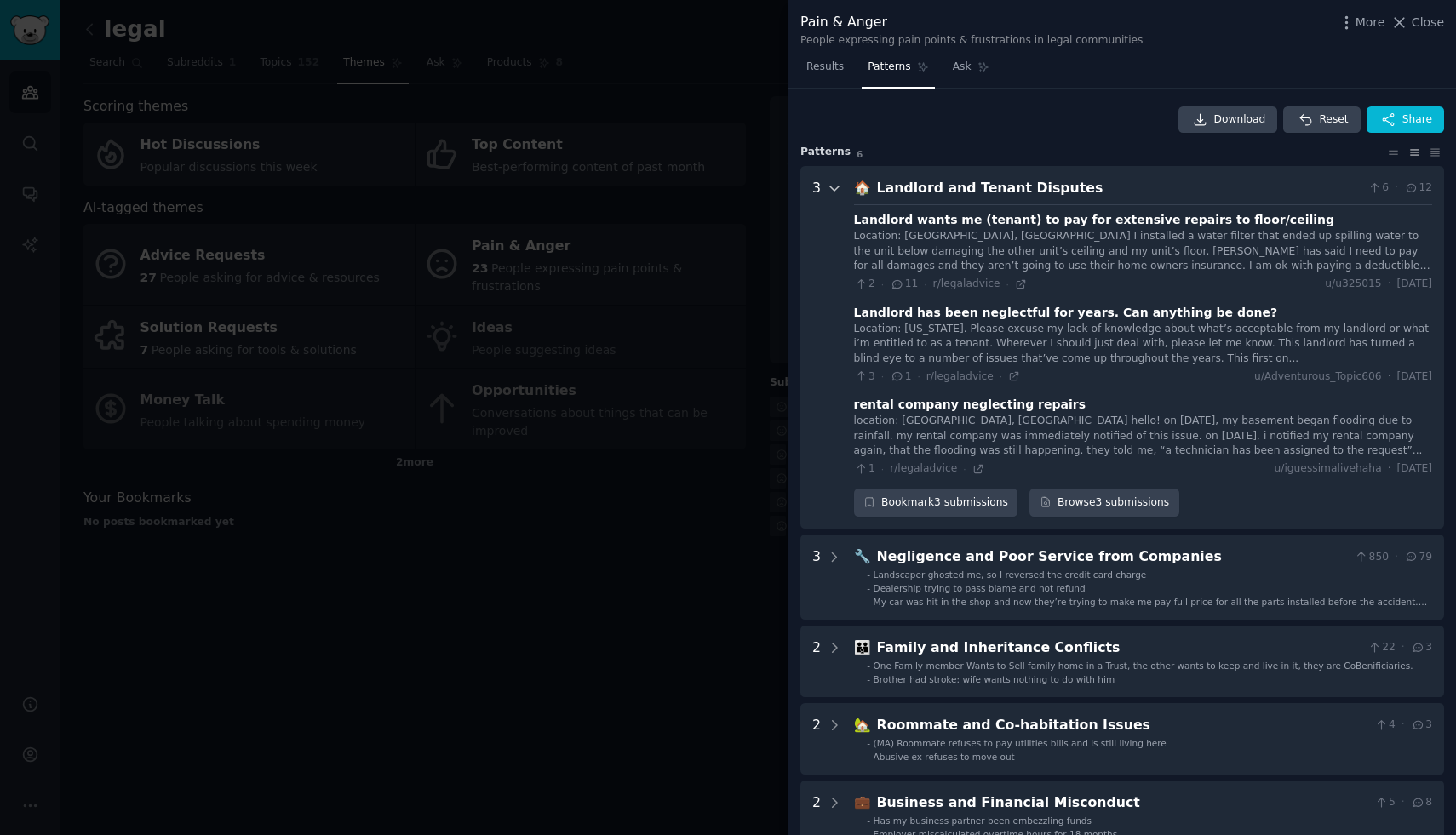
scroll to position [78, 0]
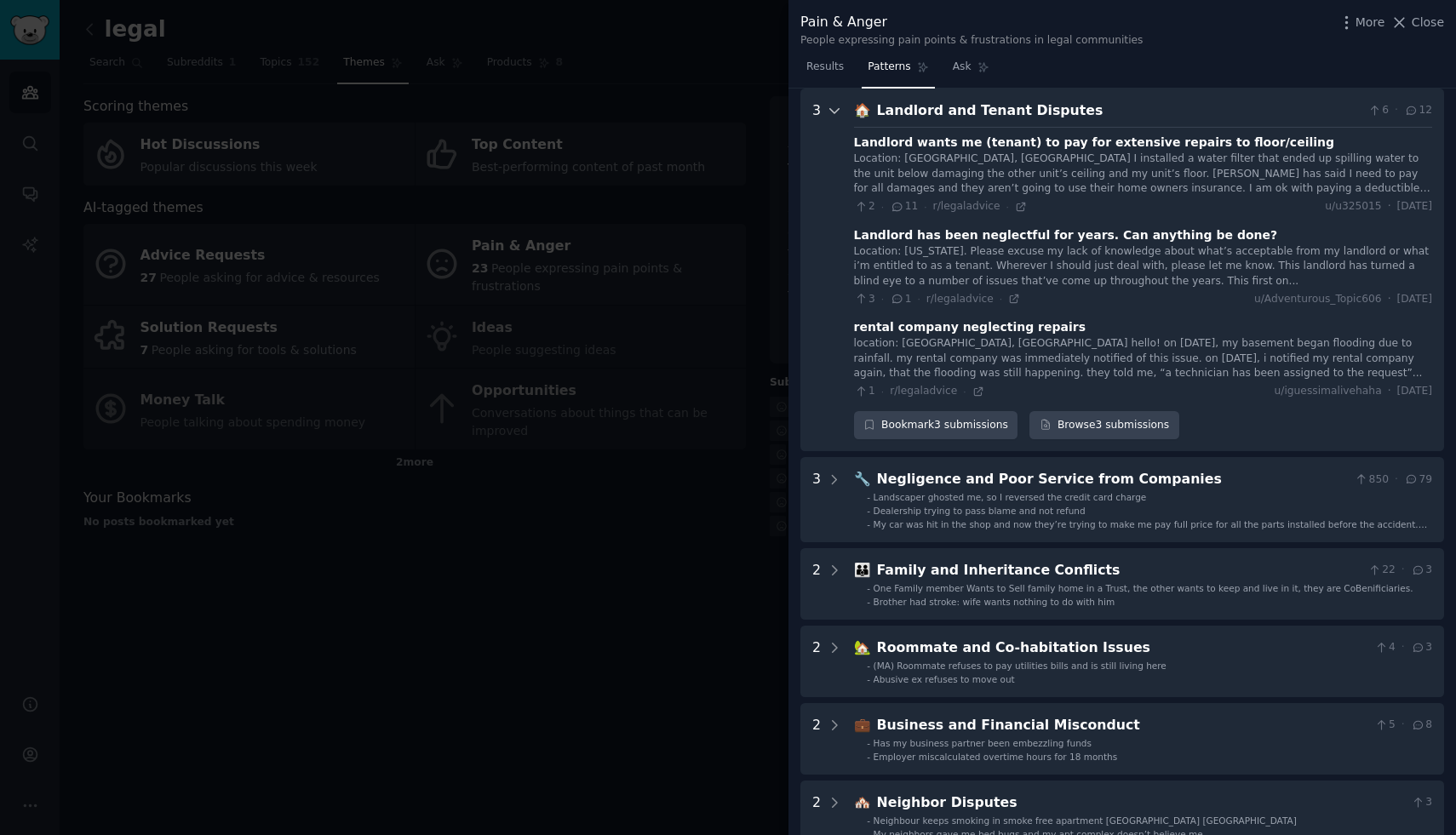
click at [830, 104] on icon at bounding box center [835, 111] width 16 height 16
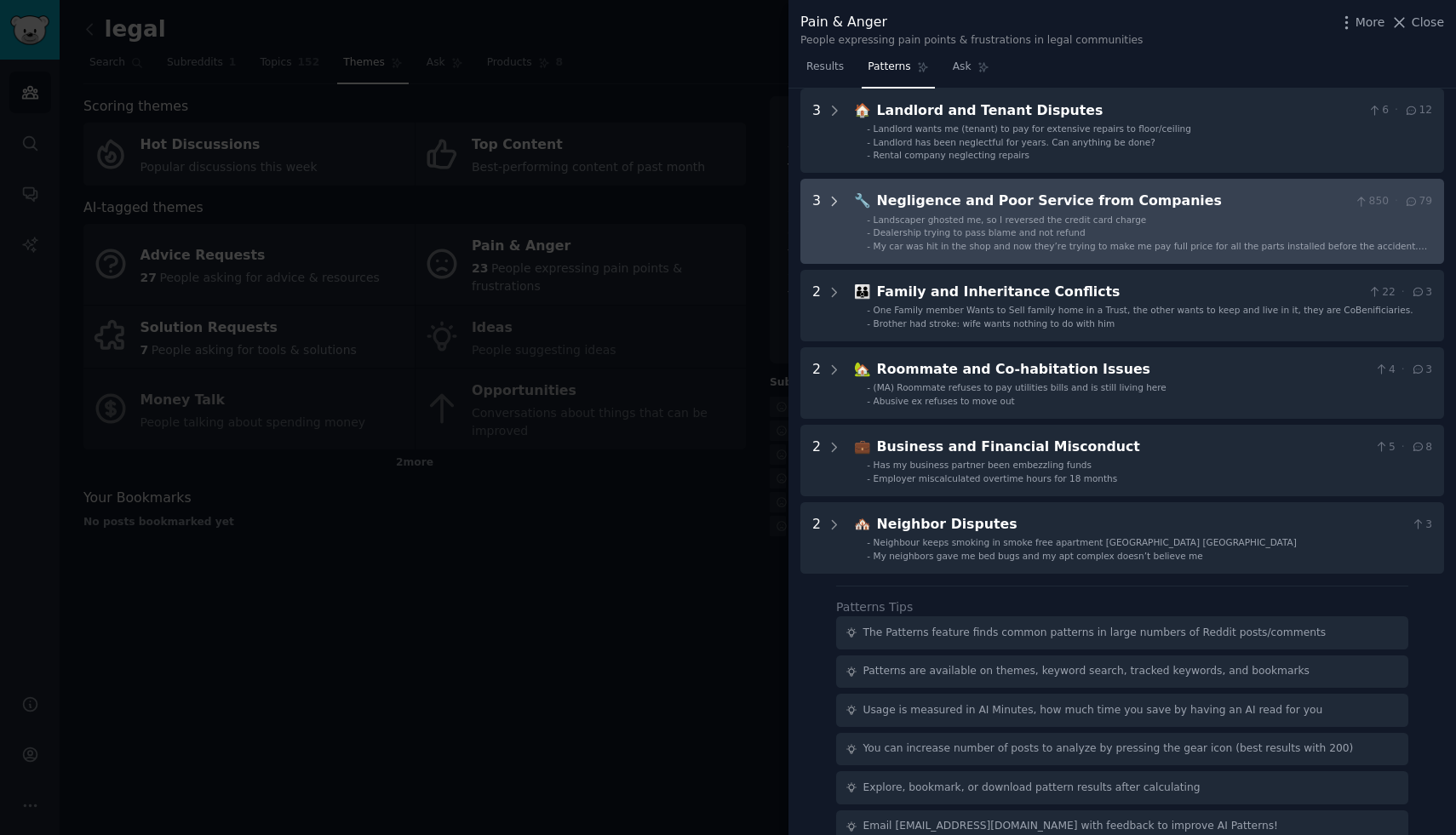
scroll to position [0, 0]
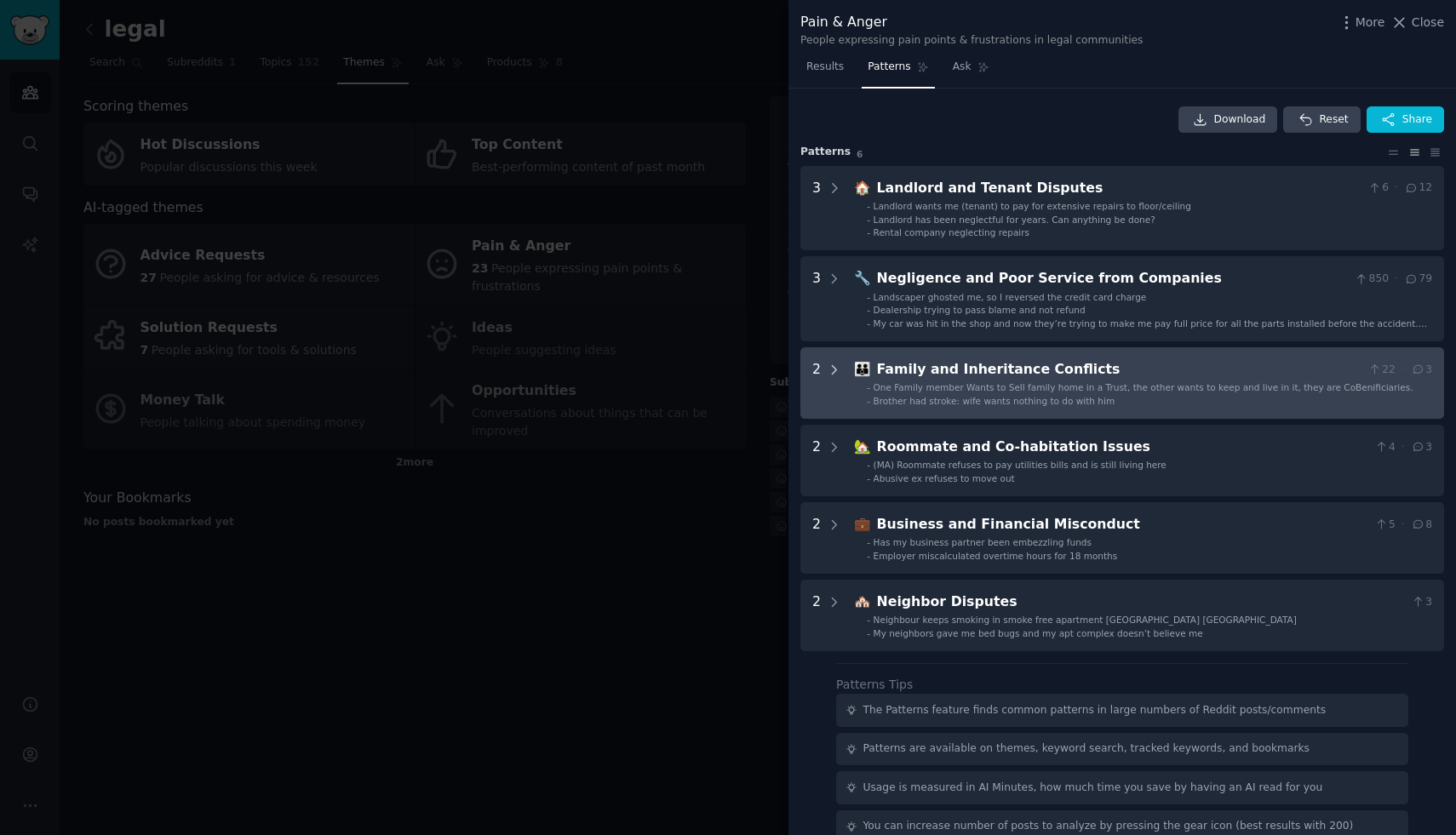
click at [834, 370] on icon at bounding box center [834, 370] width 4 height 9
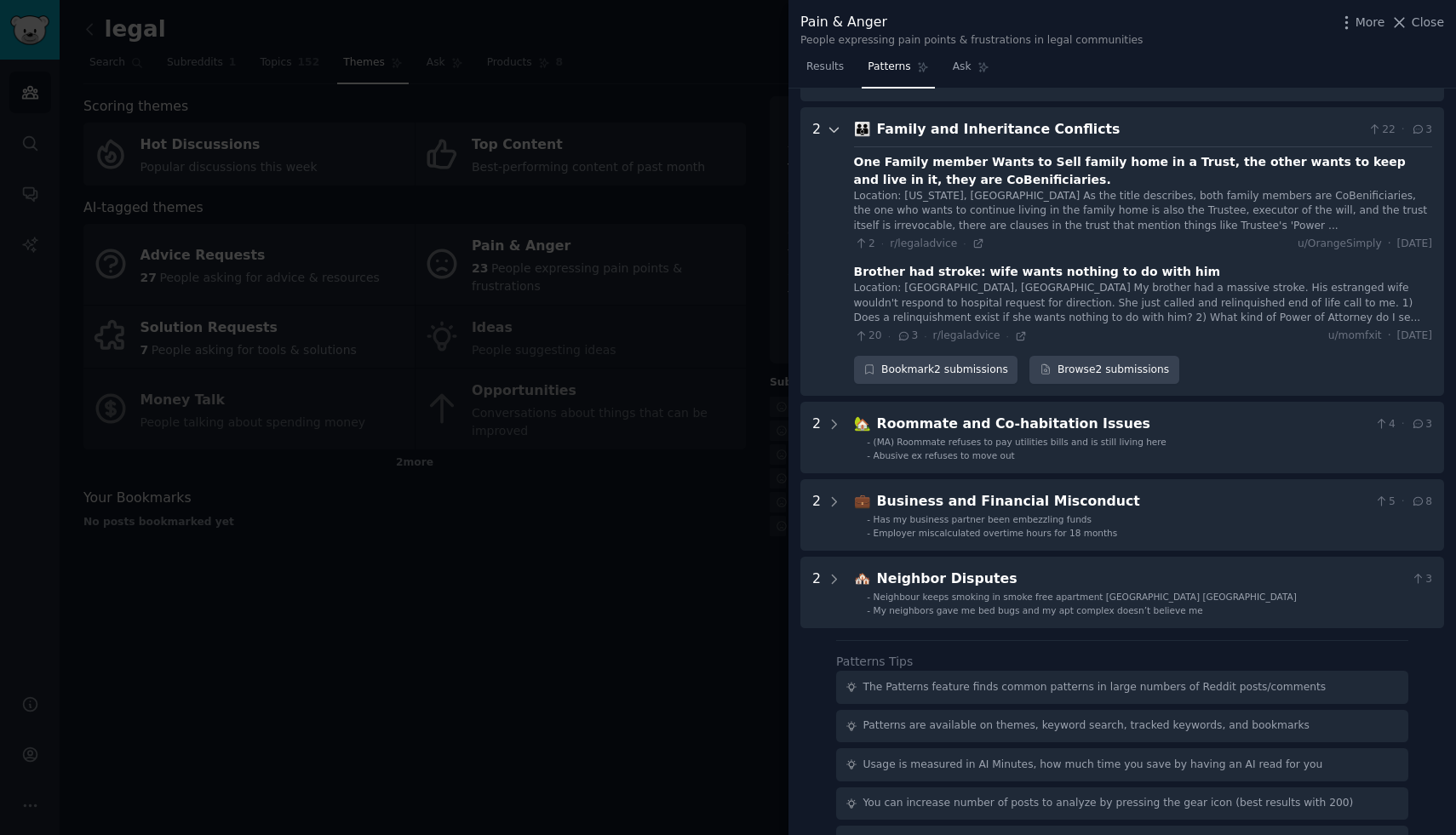
scroll to position [259, 0]
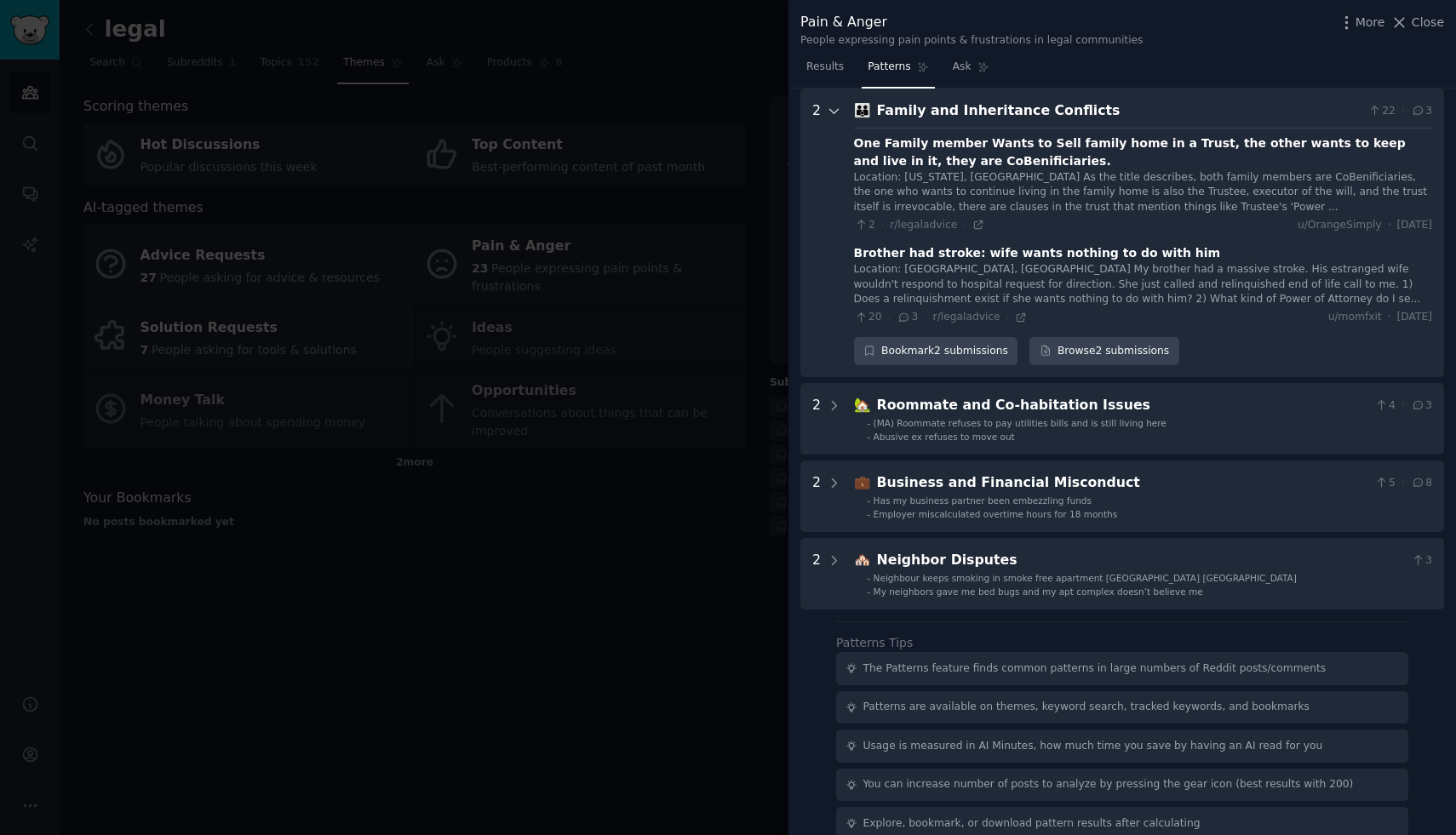
click at [830, 106] on icon at bounding box center [835, 111] width 16 height 16
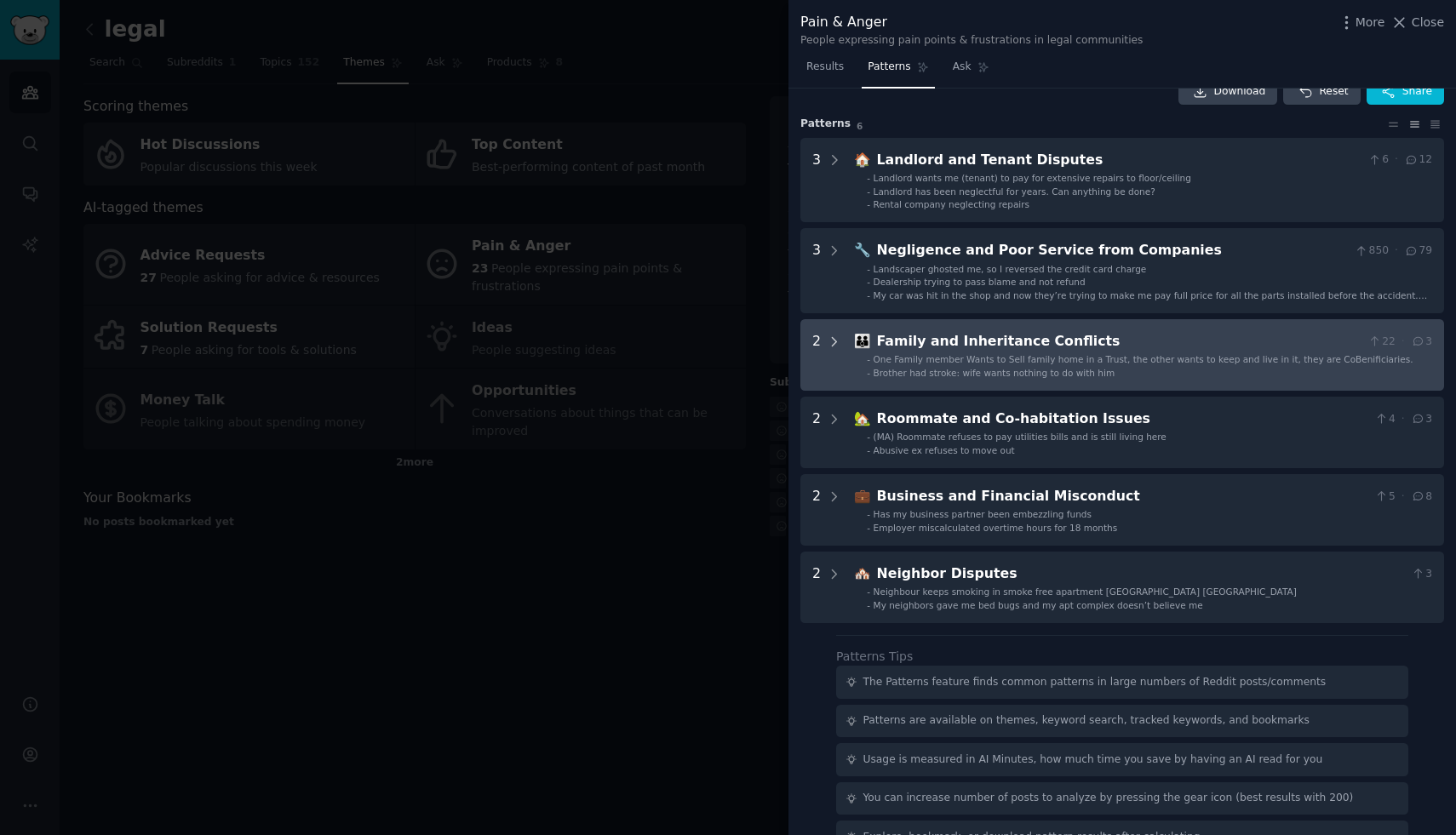
scroll to position [0, 0]
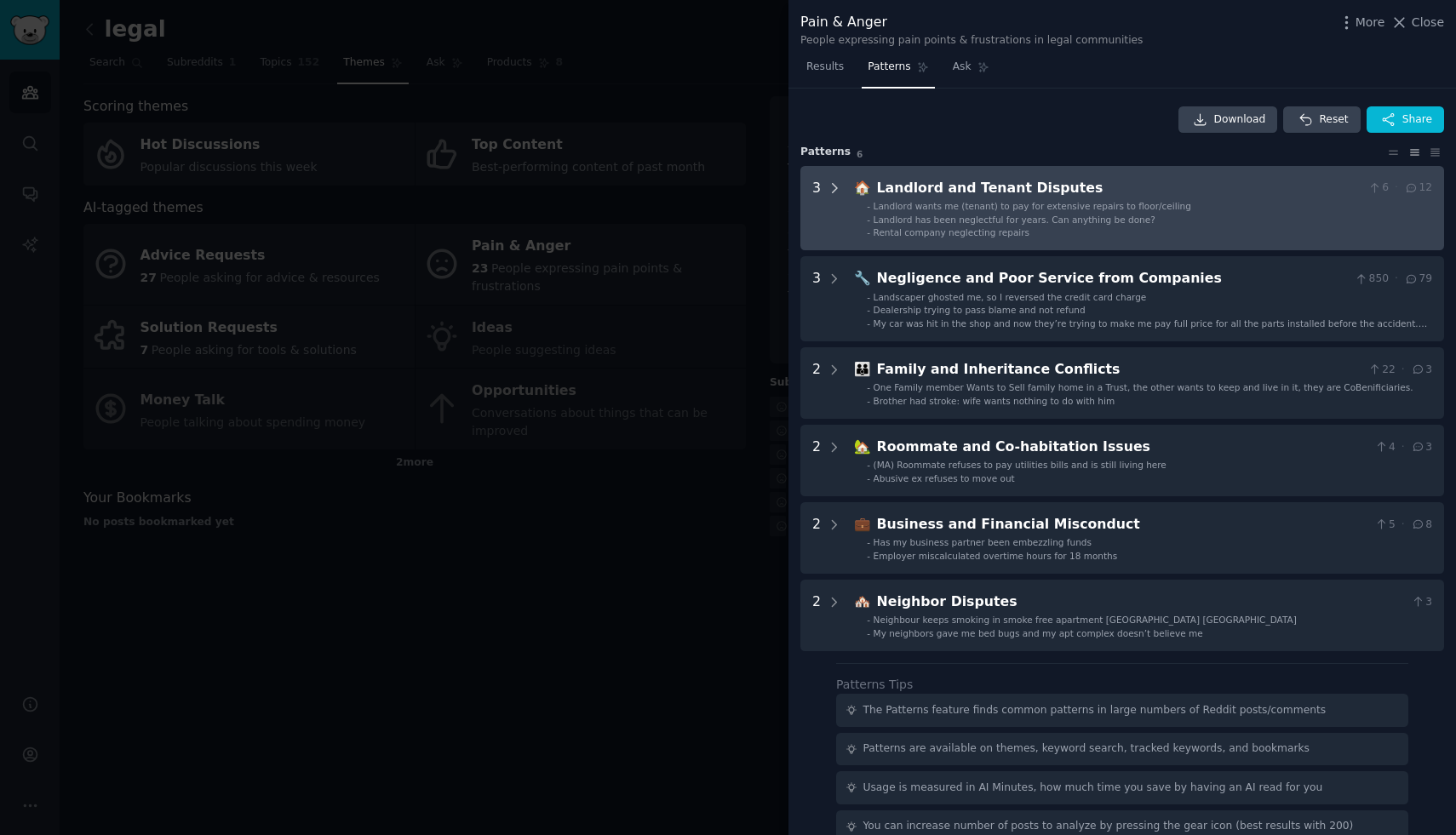
click at [835, 184] on icon at bounding box center [835, 188] width 16 height 16
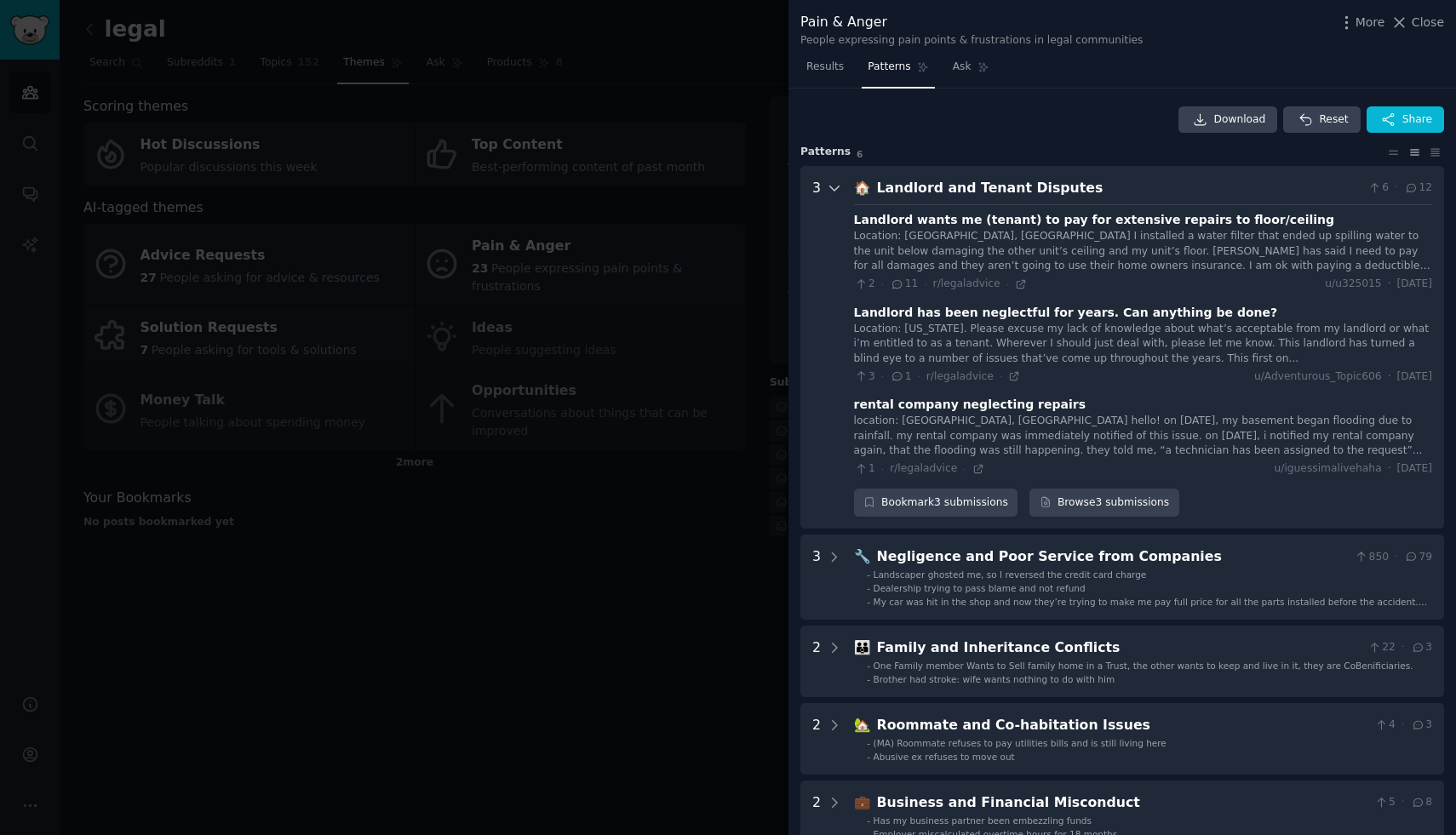
scroll to position [78, 0]
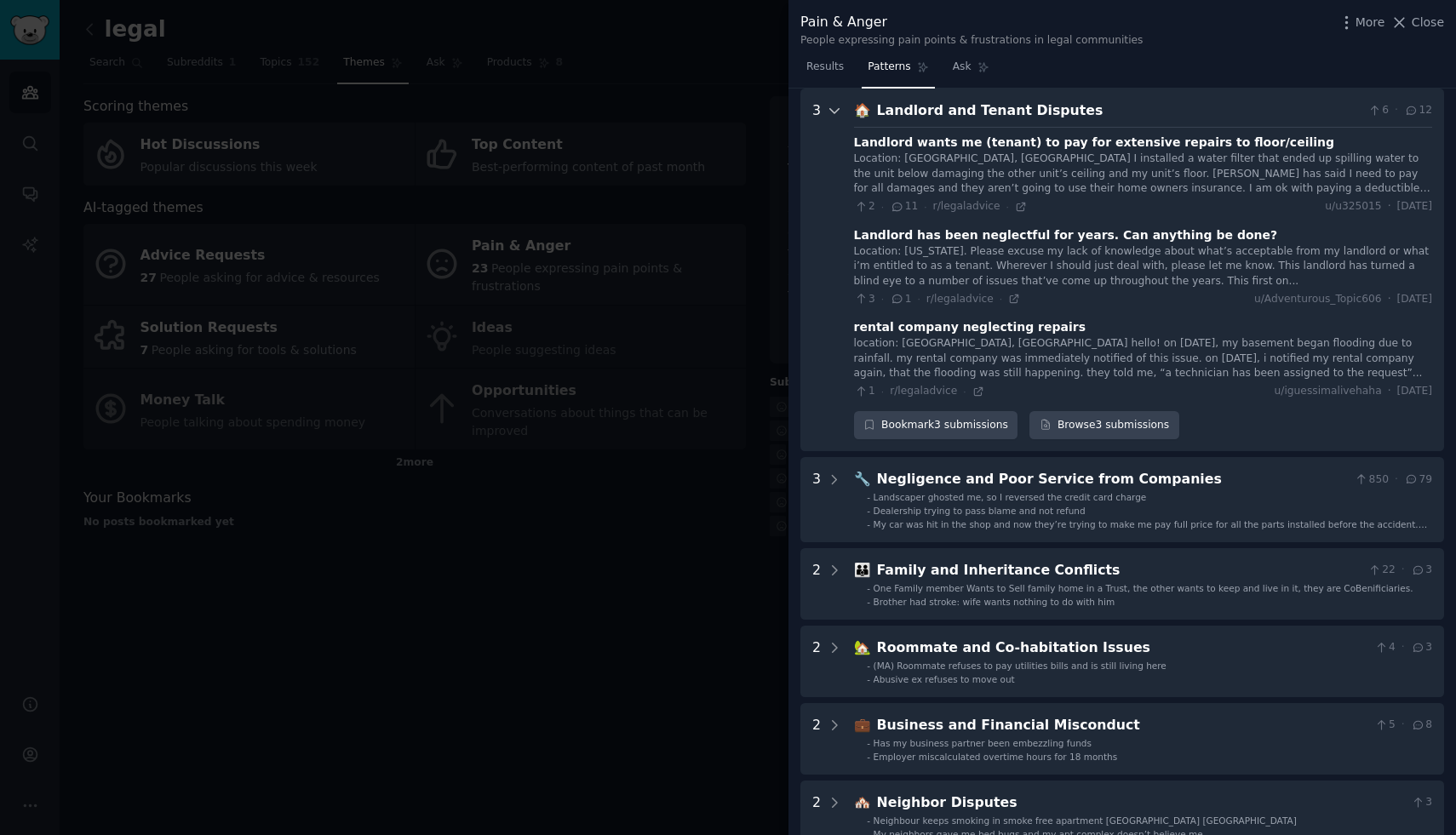
click at [832, 109] on icon at bounding box center [835, 111] width 16 height 16
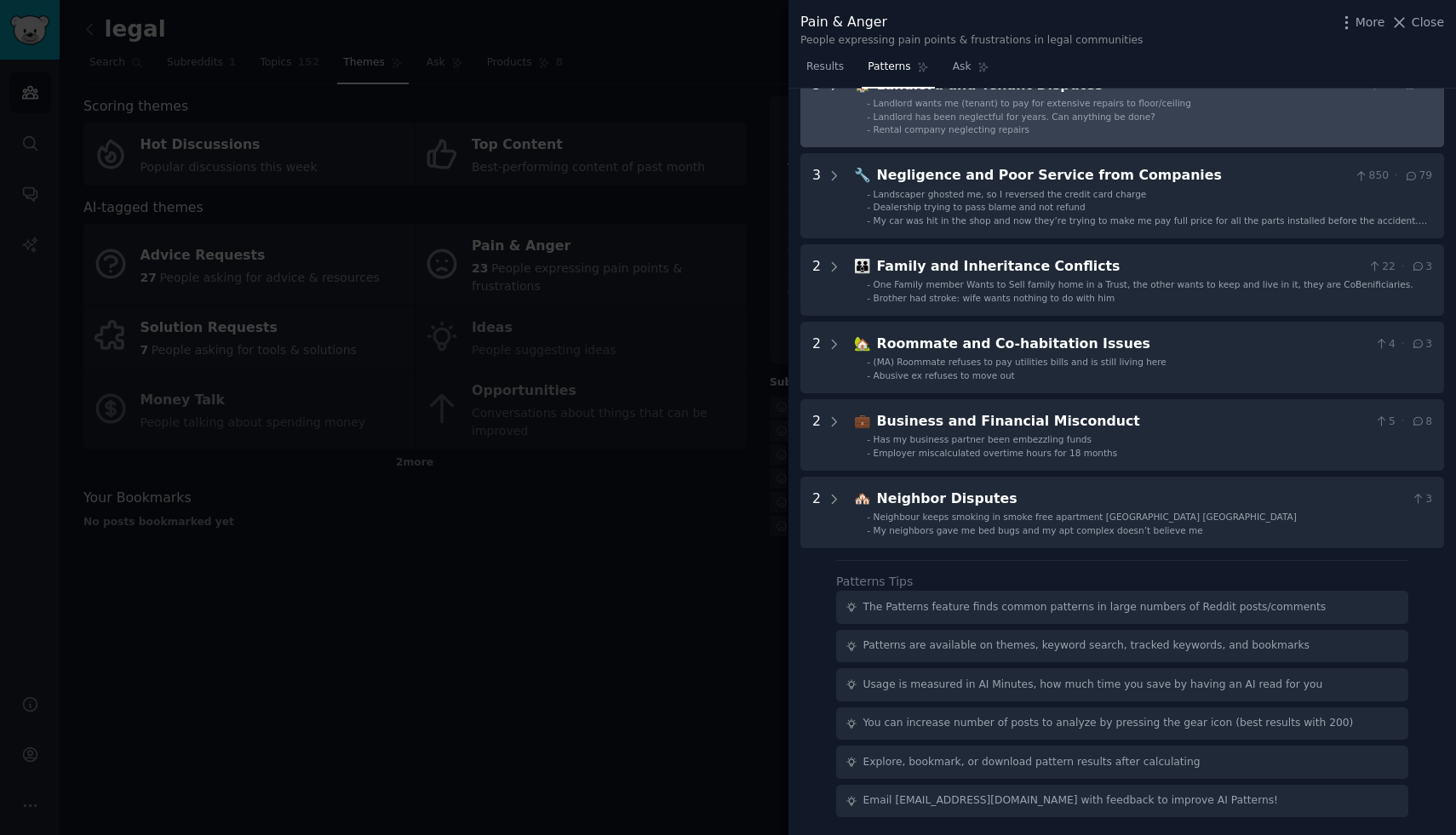
scroll to position [0, 0]
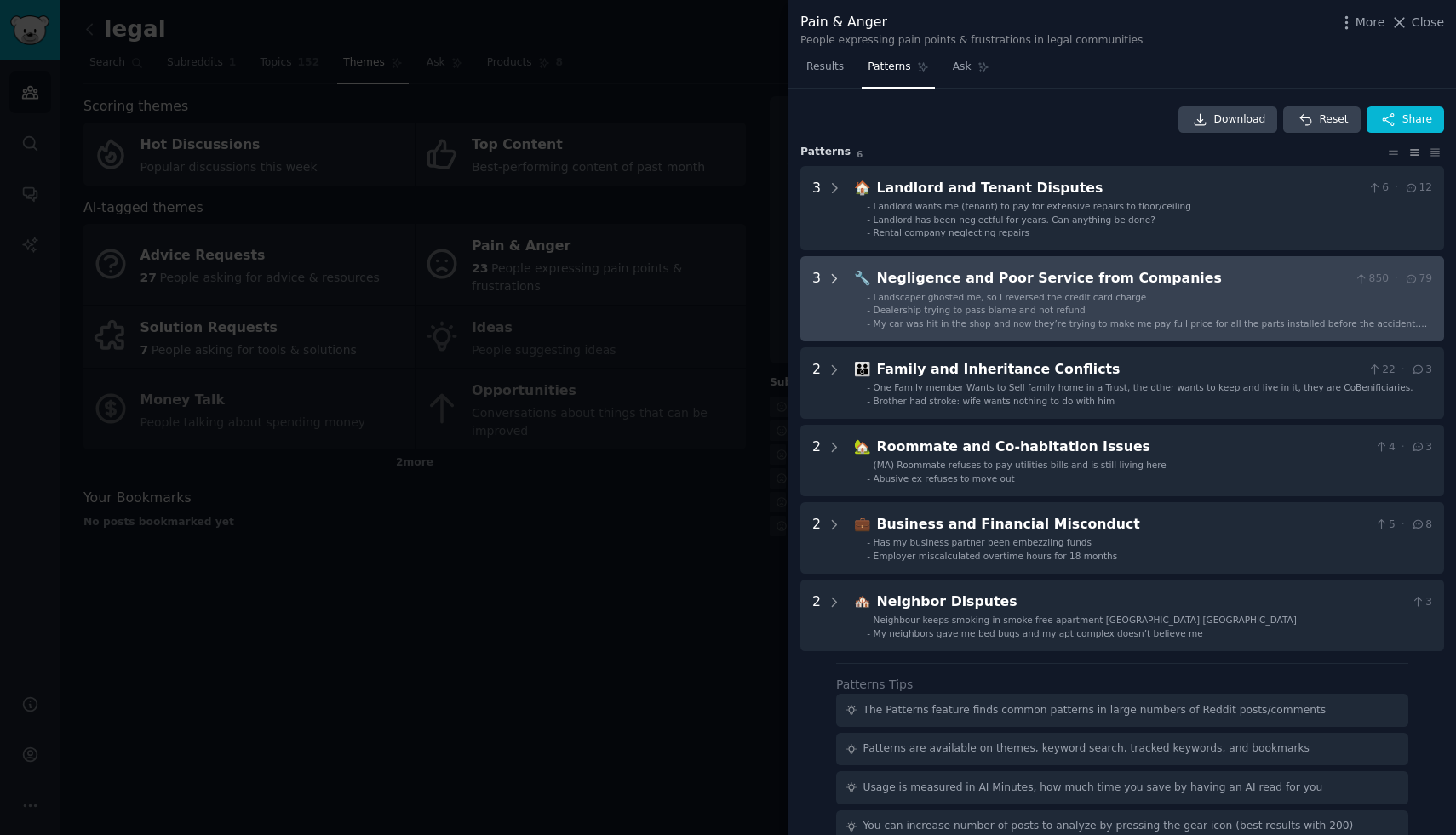
click at [835, 275] on icon at bounding box center [835, 280] width 16 height 16
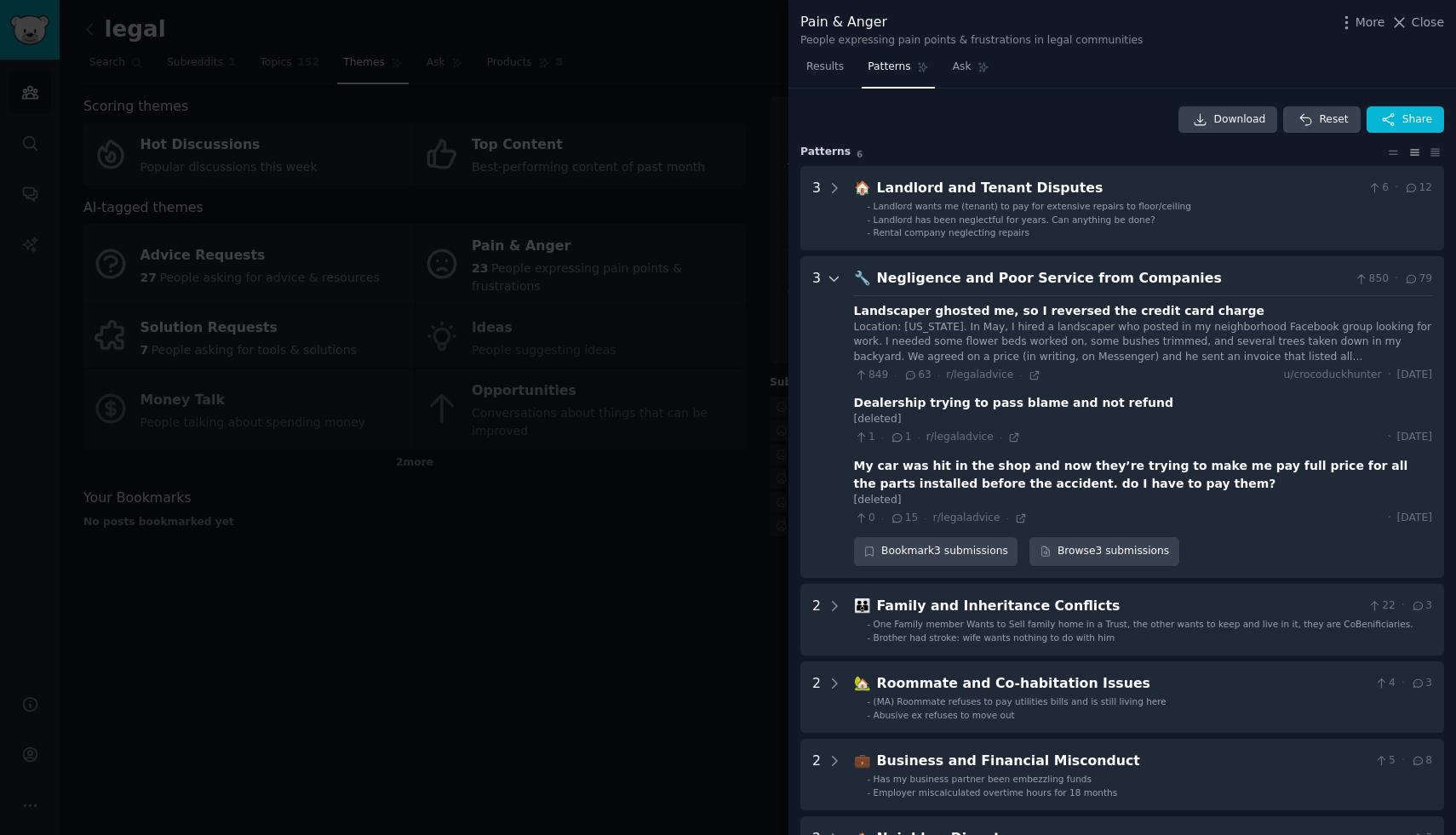
click at [834, 278] on icon at bounding box center [835, 280] width 16 height 16
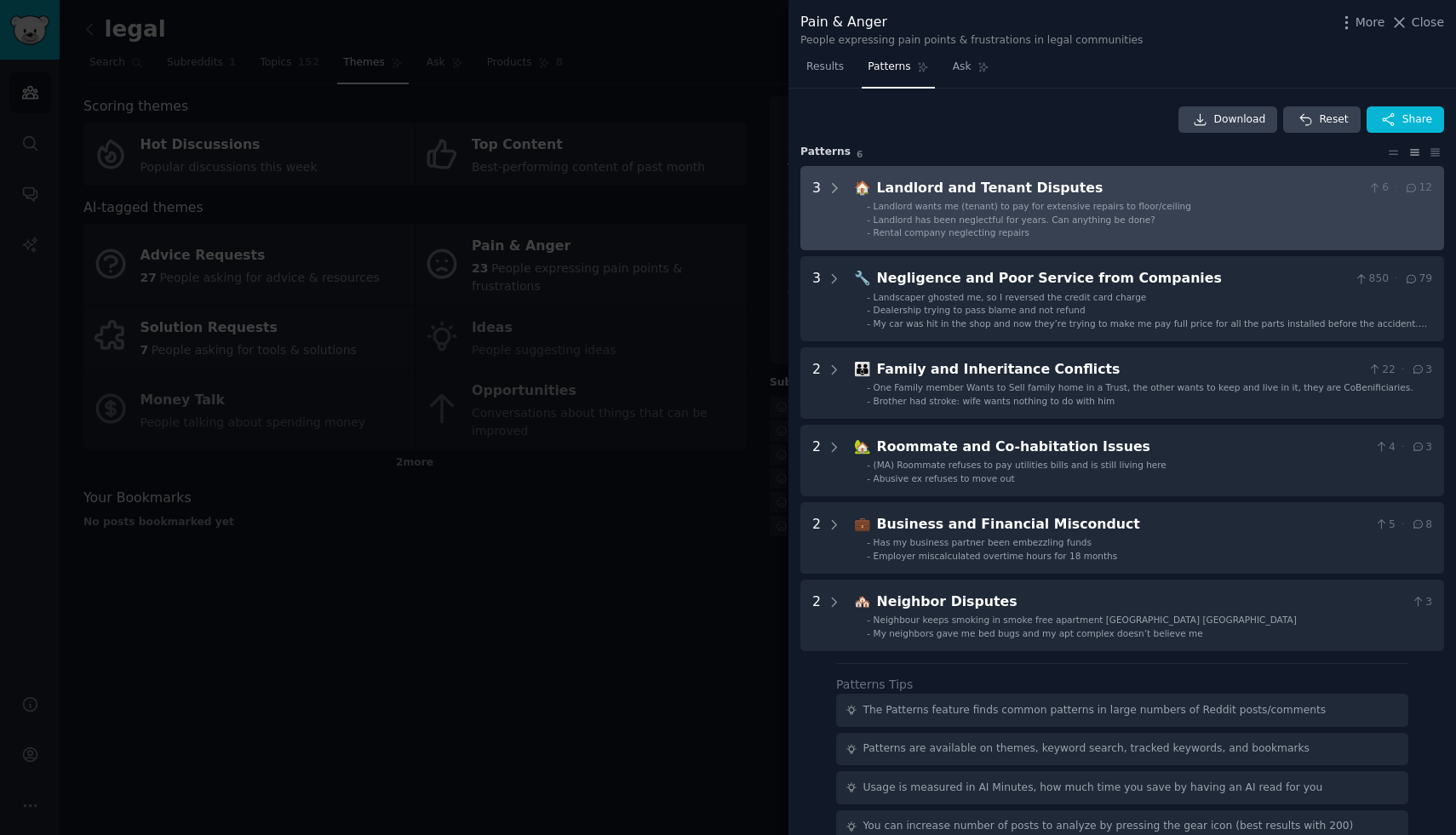
click at [824, 194] on div "3" at bounding box center [827, 208] width 30 height 61
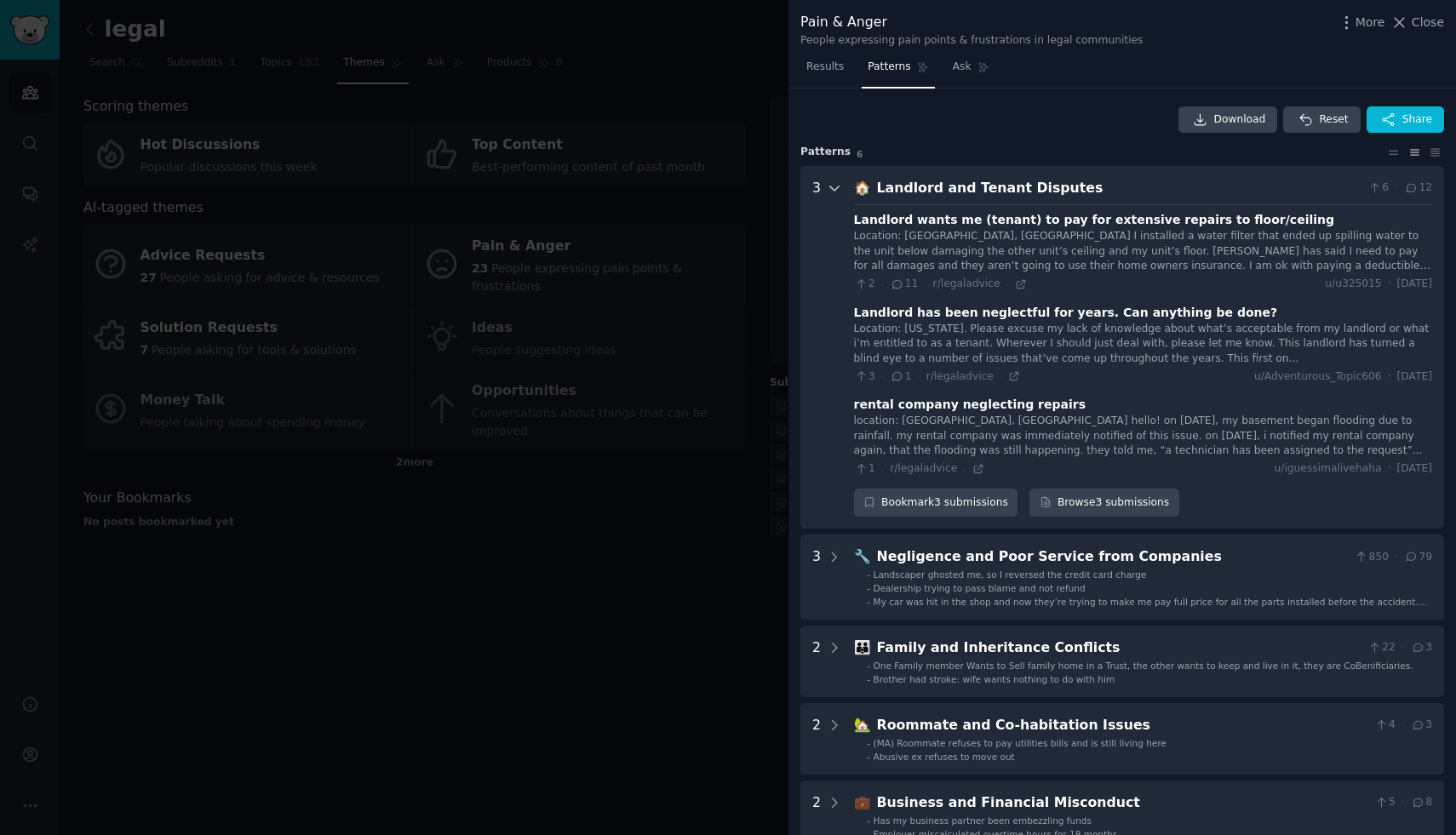
click at [835, 185] on icon at bounding box center [835, 188] width 16 height 16
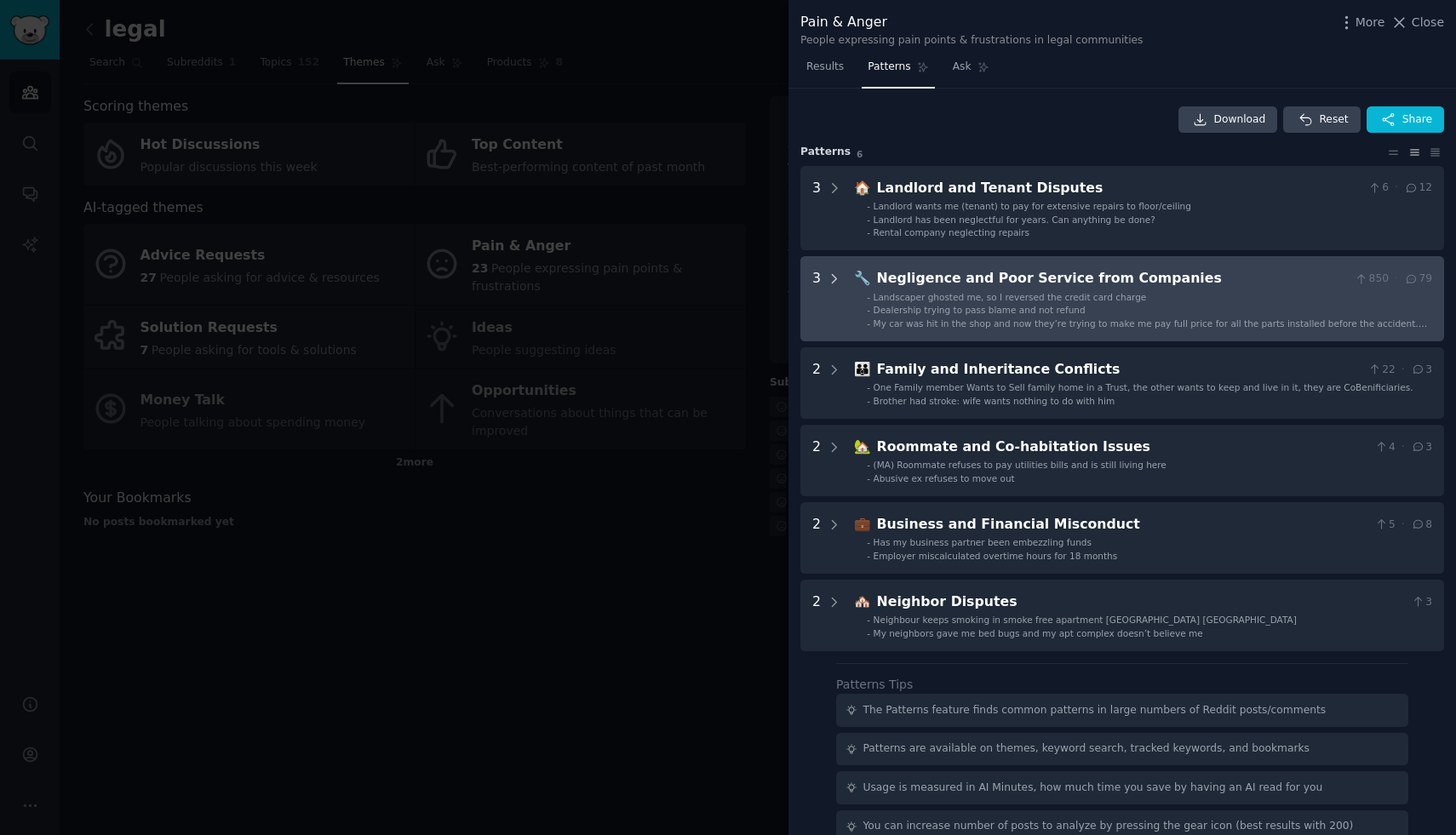
click at [835, 276] on icon at bounding box center [835, 280] width 16 height 16
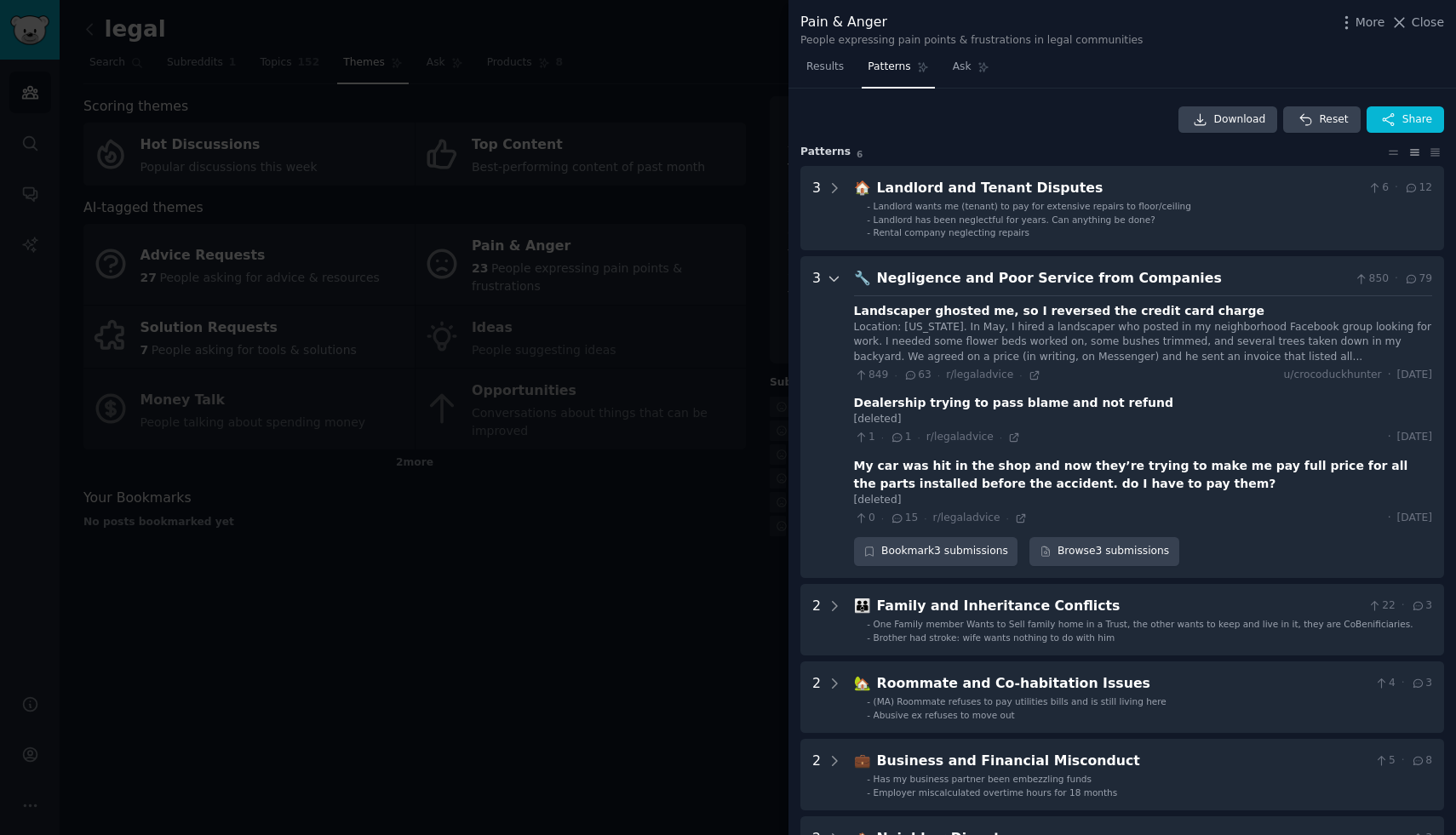
click at [833, 279] on icon at bounding box center [835, 280] width 16 height 16
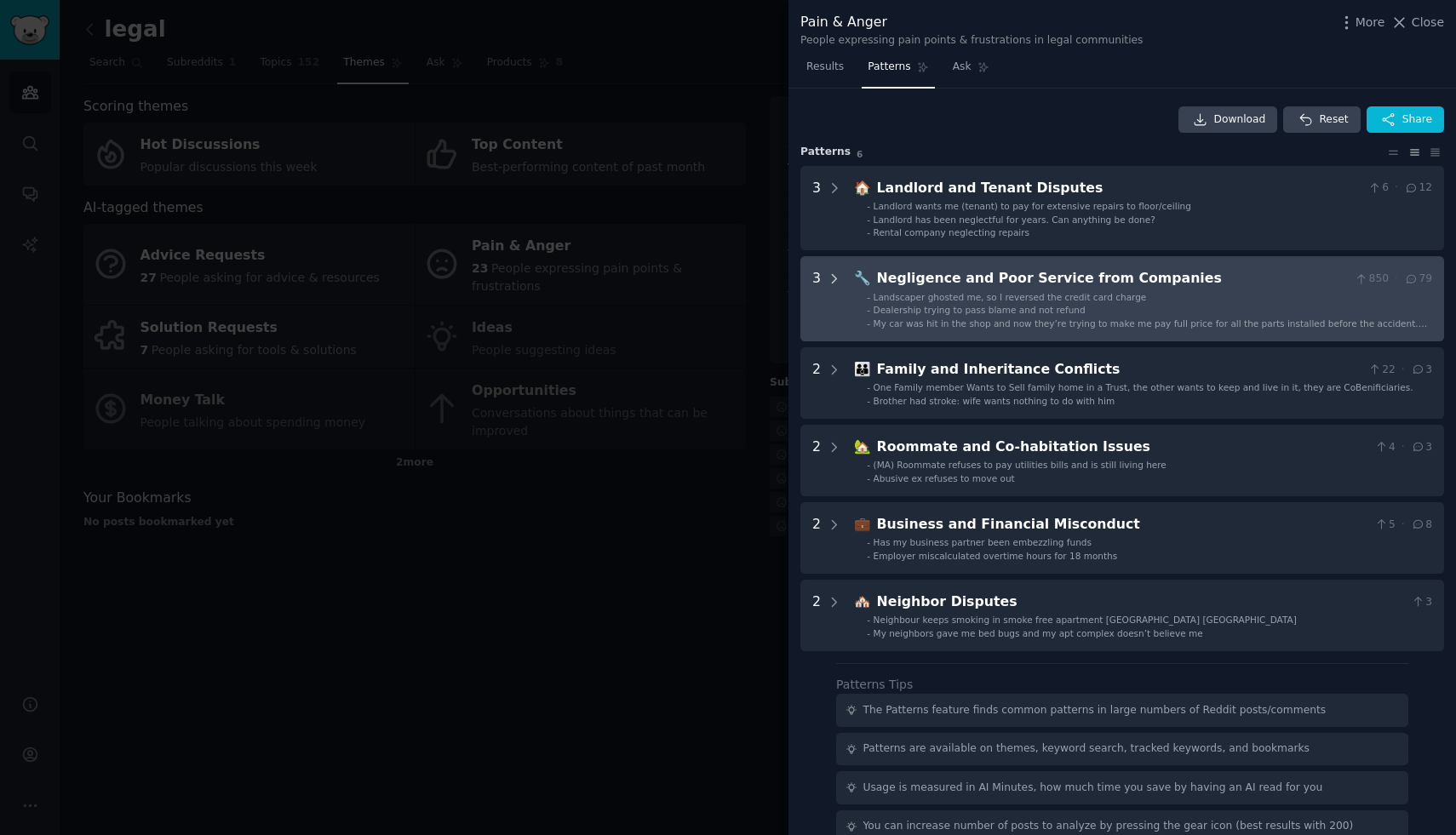
click at [832, 270] on div at bounding box center [835, 299] width 16 height 61
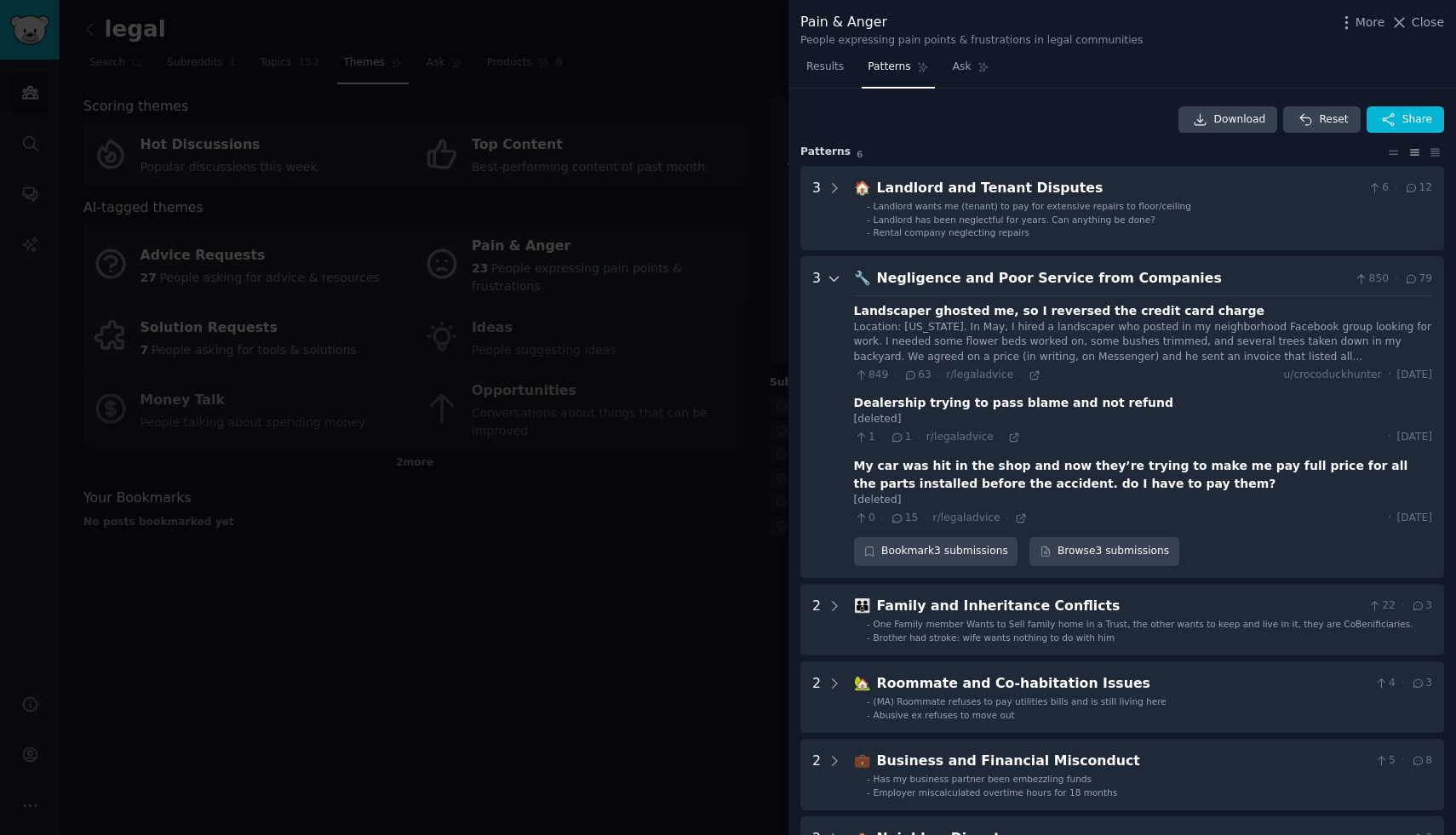
click at [836, 284] on icon at bounding box center [835, 280] width 16 height 16
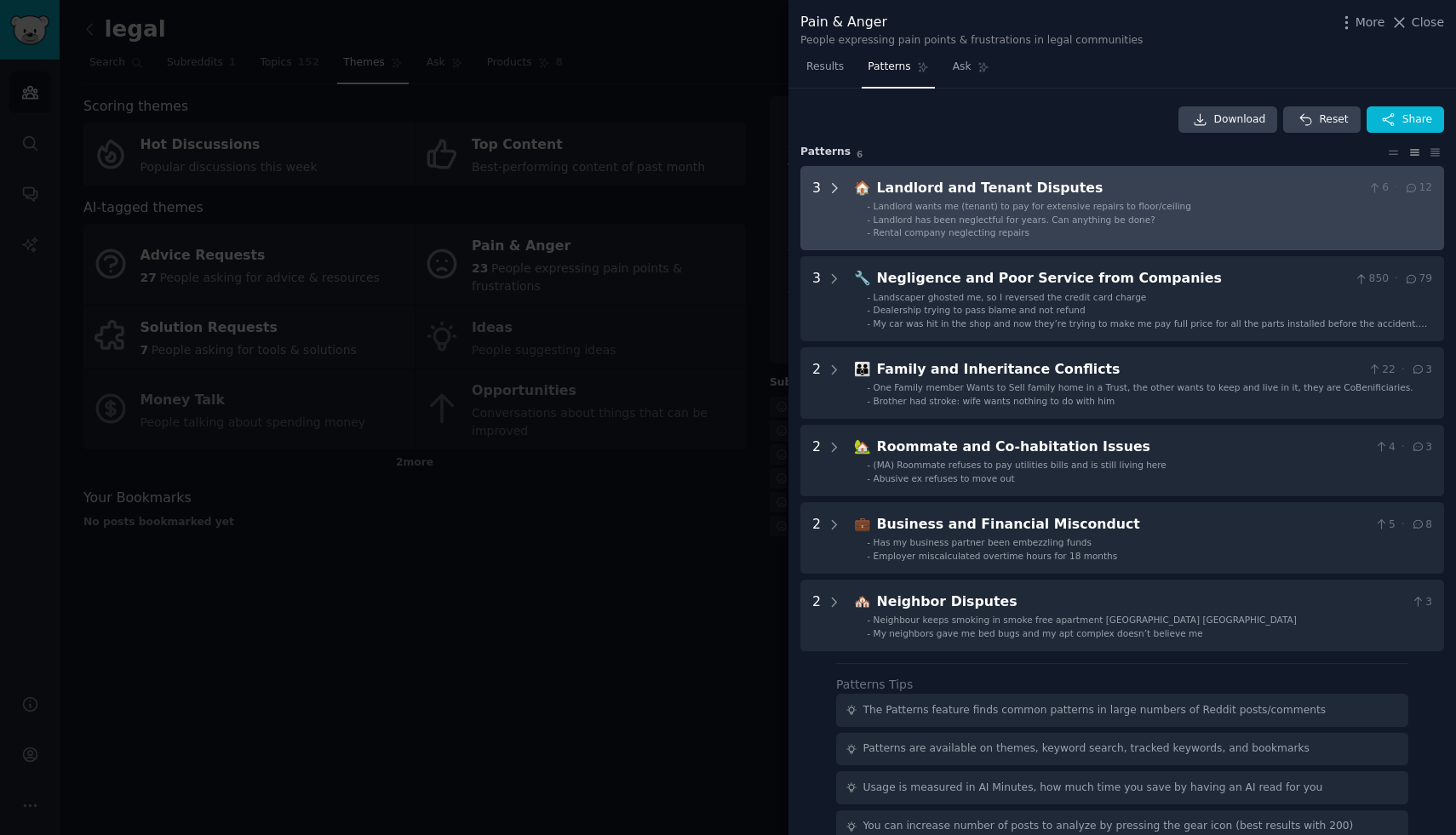
click at [828, 185] on icon at bounding box center [835, 188] width 16 height 16
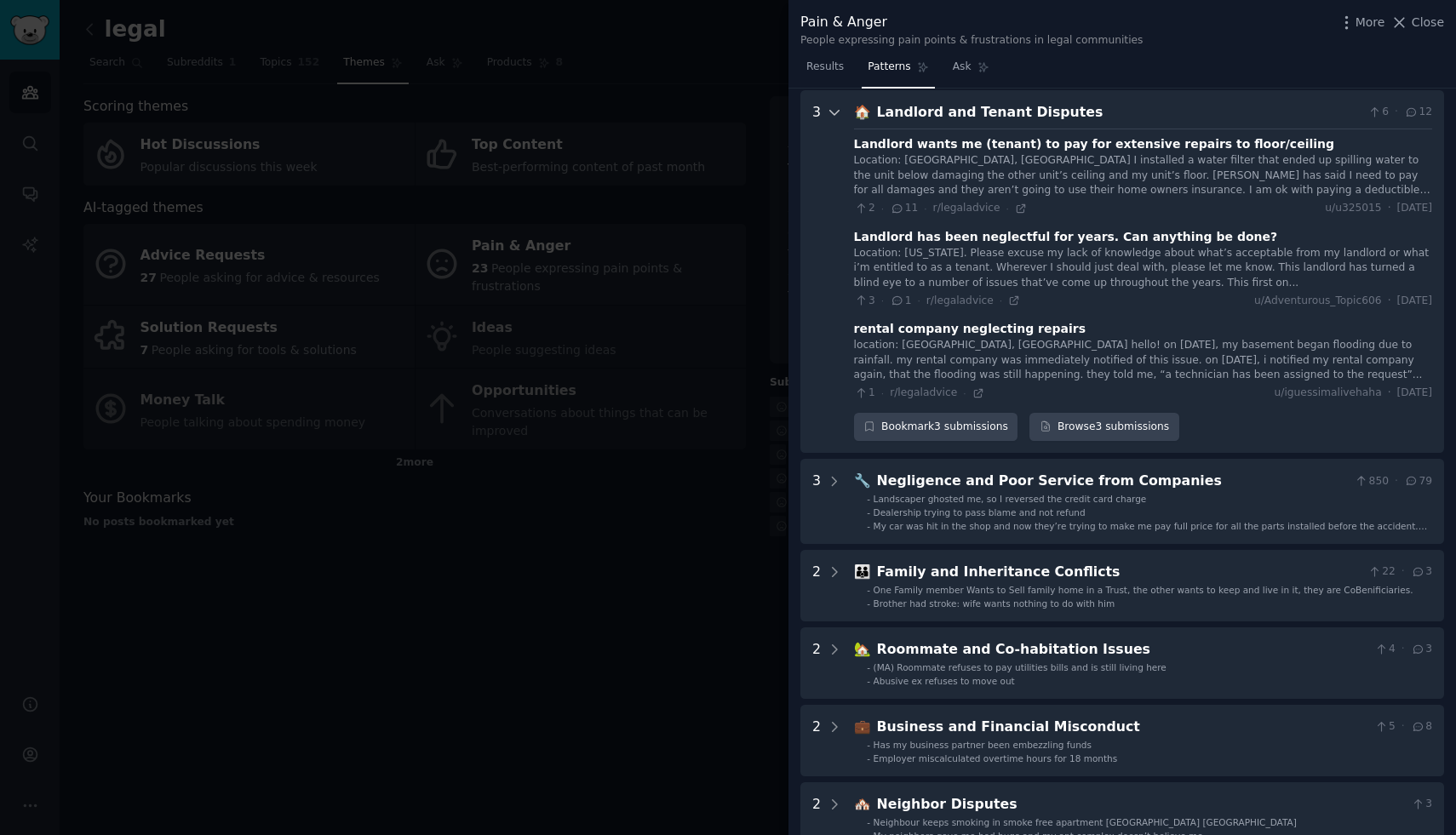
scroll to position [78, 0]
click at [829, 117] on icon at bounding box center [835, 111] width 16 height 16
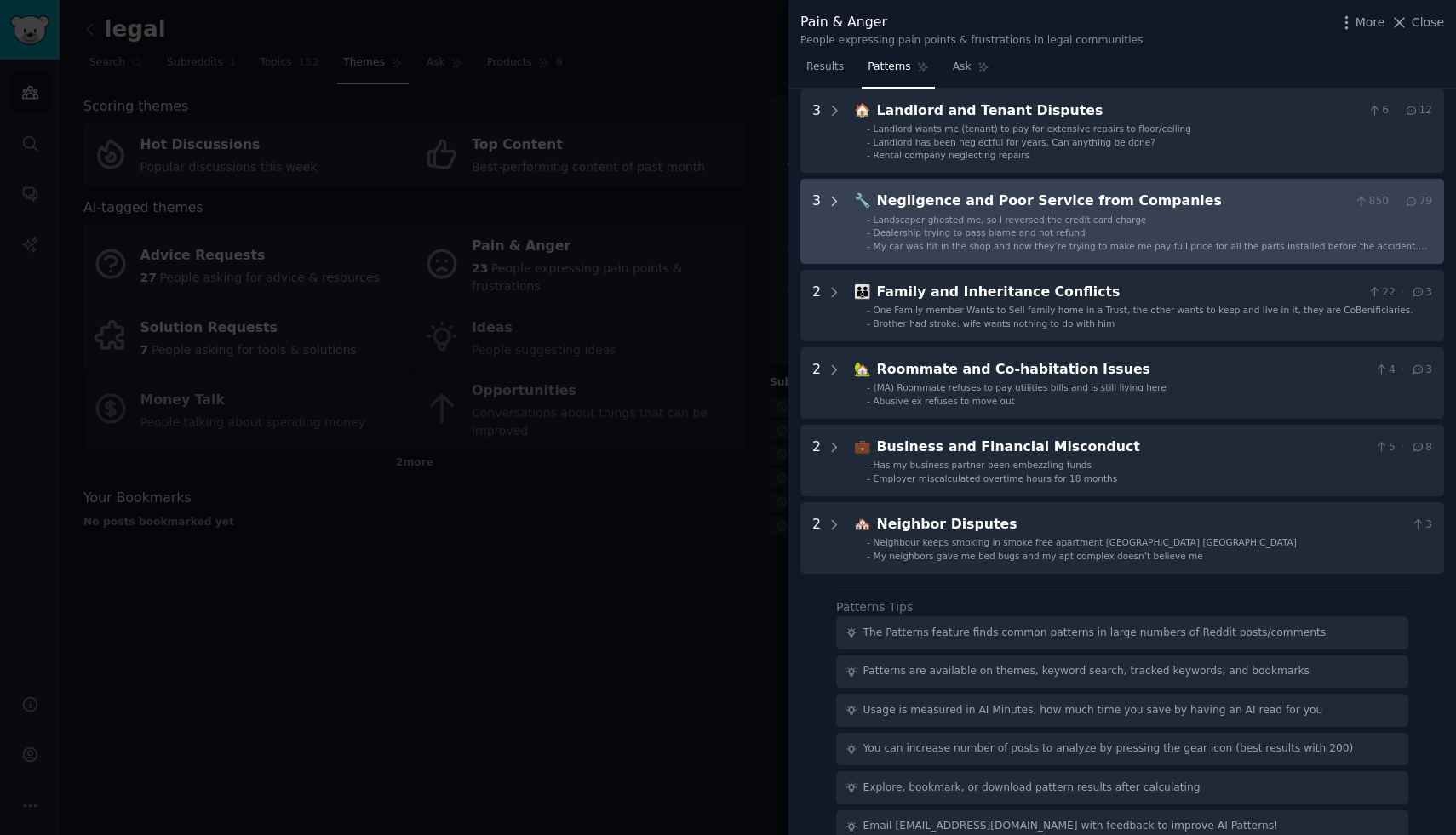
click at [832, 218] on div at bounding box center [835, 221] width 16 height 61
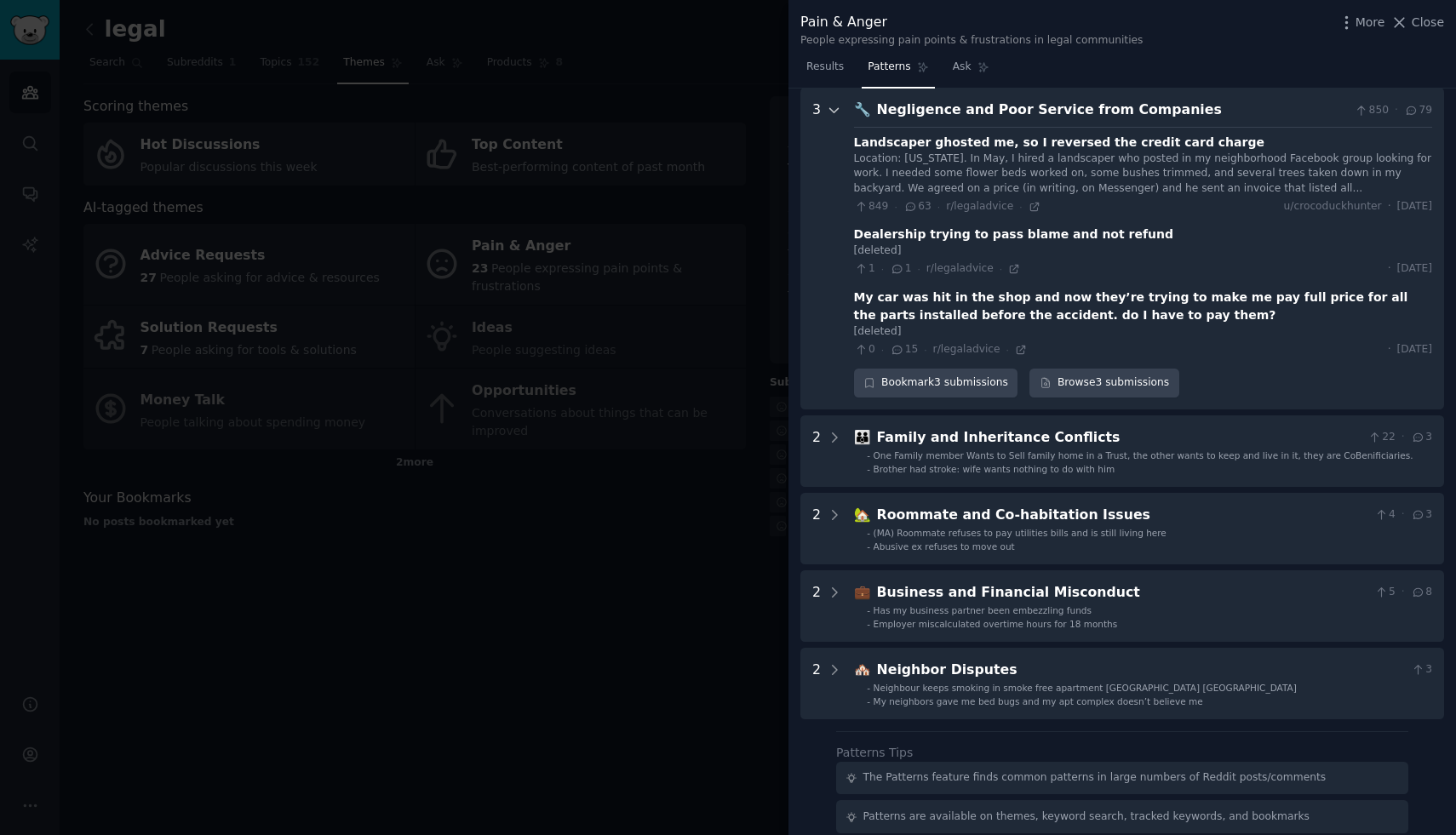
click at [837, 125] on div at bounding box center [835, 248] width 16 height 298
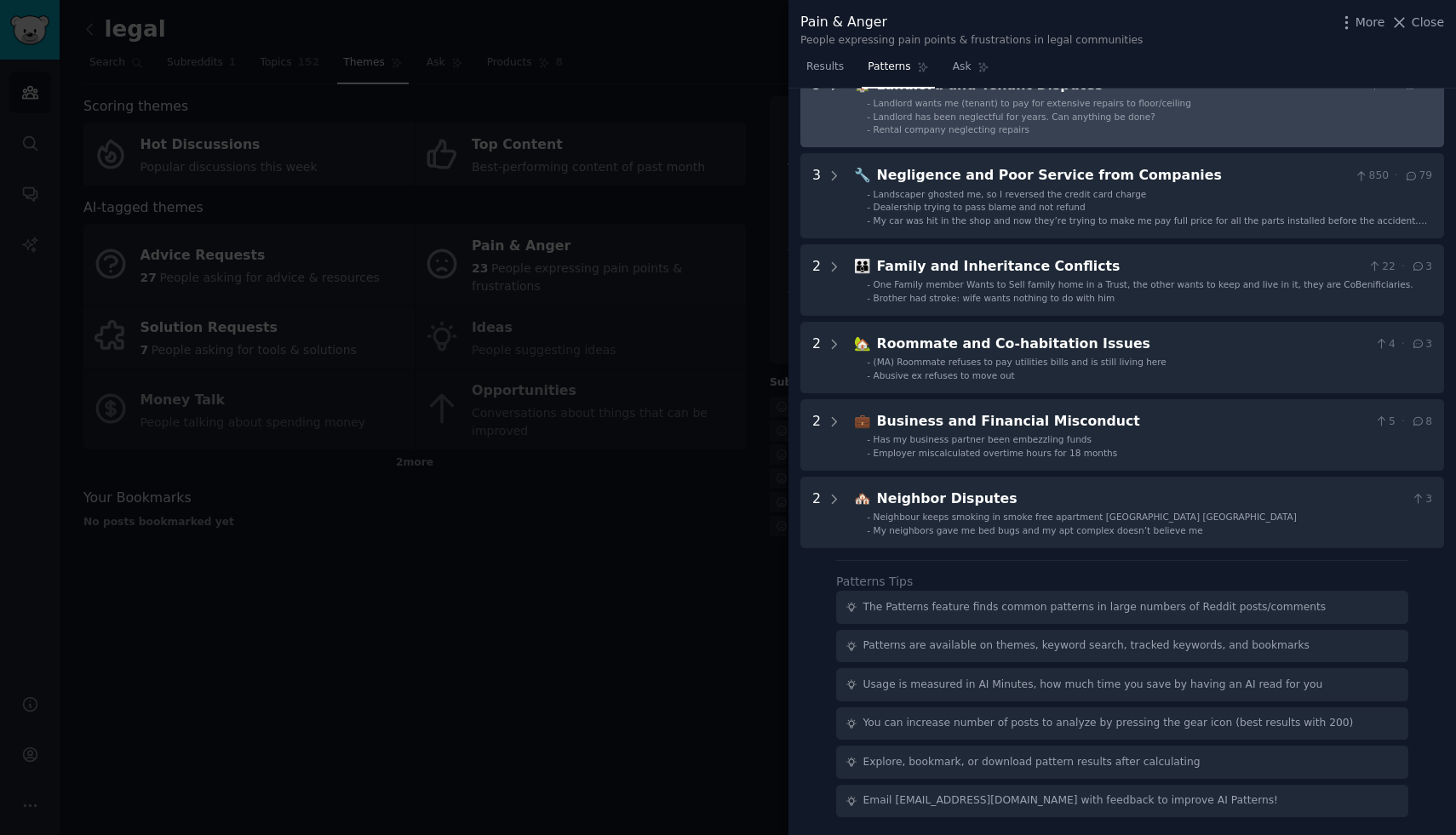
scroll to position [0, 0]
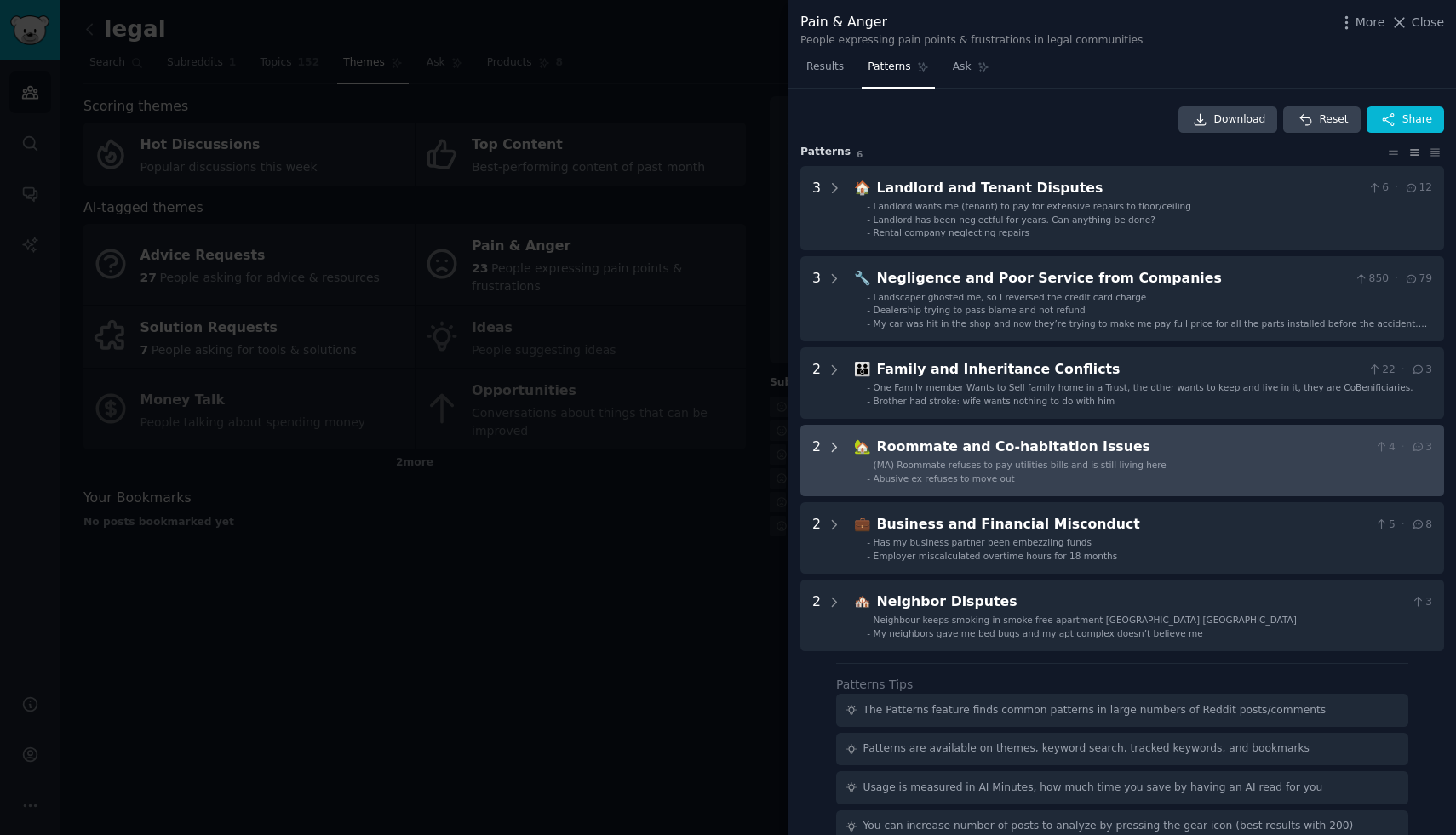
click at [829, 441] on icon at bounding box center [835, 448] width 16 height 16
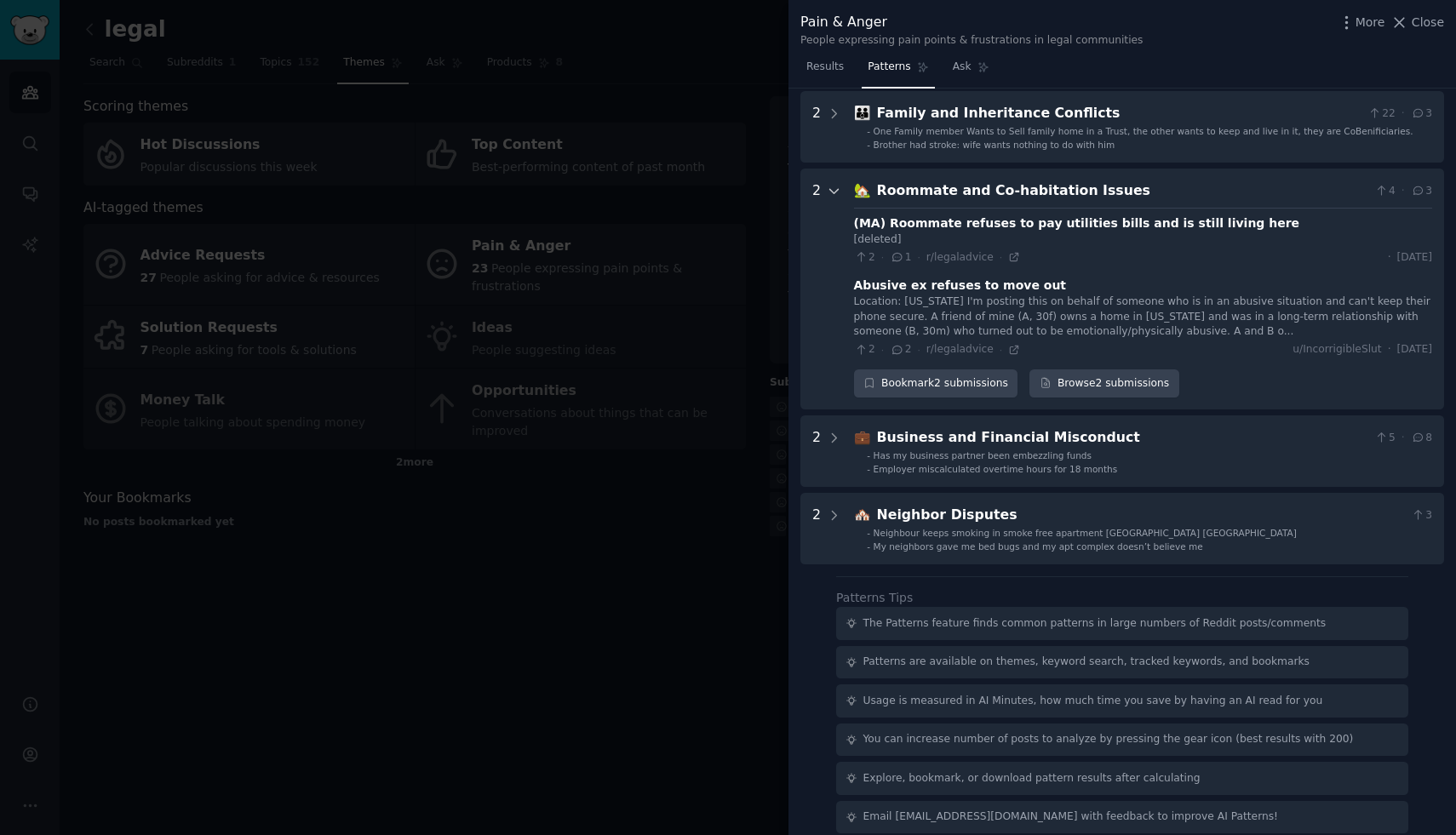
scroll to position [273, 0]
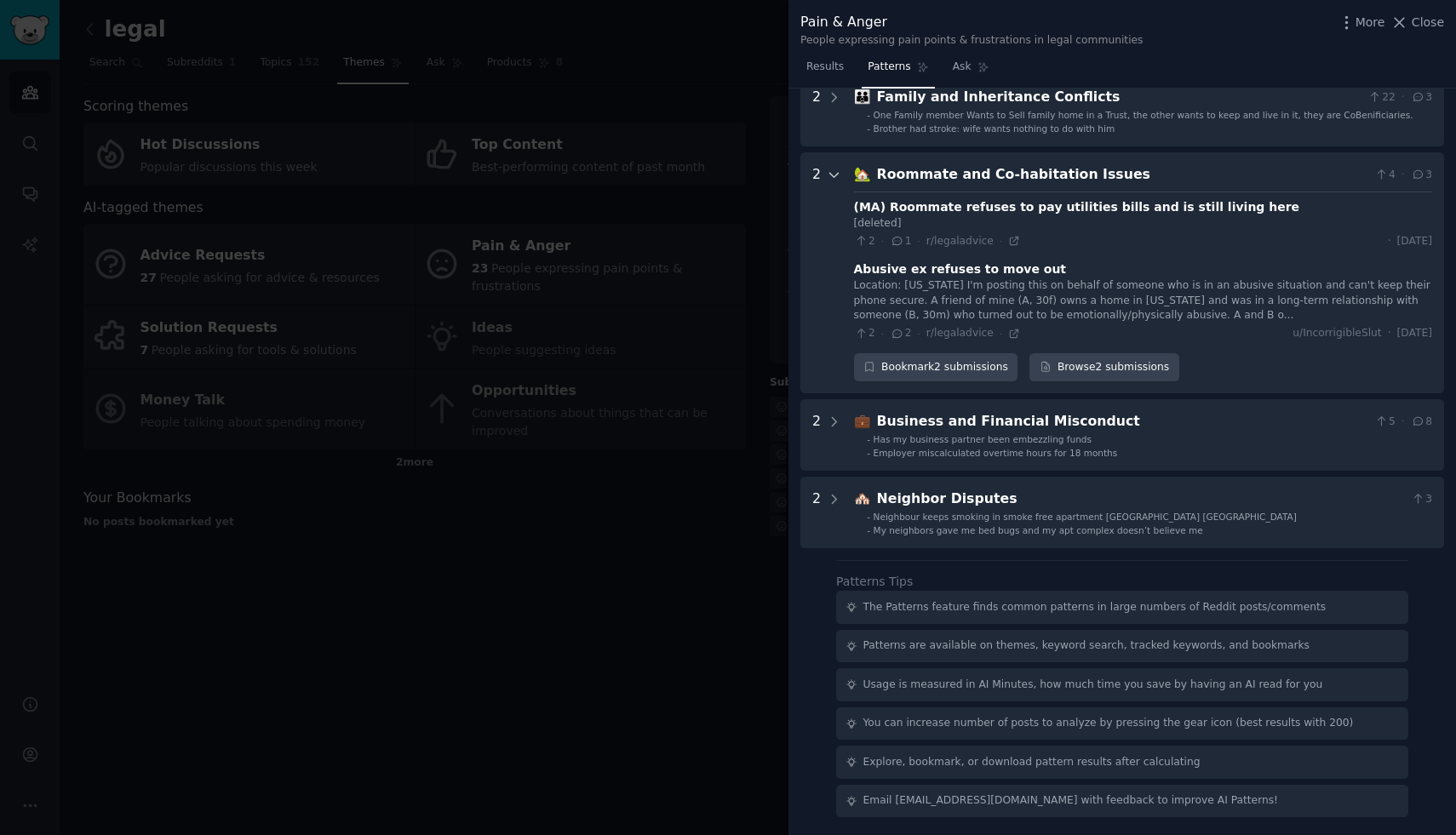
click at [836, 187] on div at bounding box center [835, 272] width 16 height 217
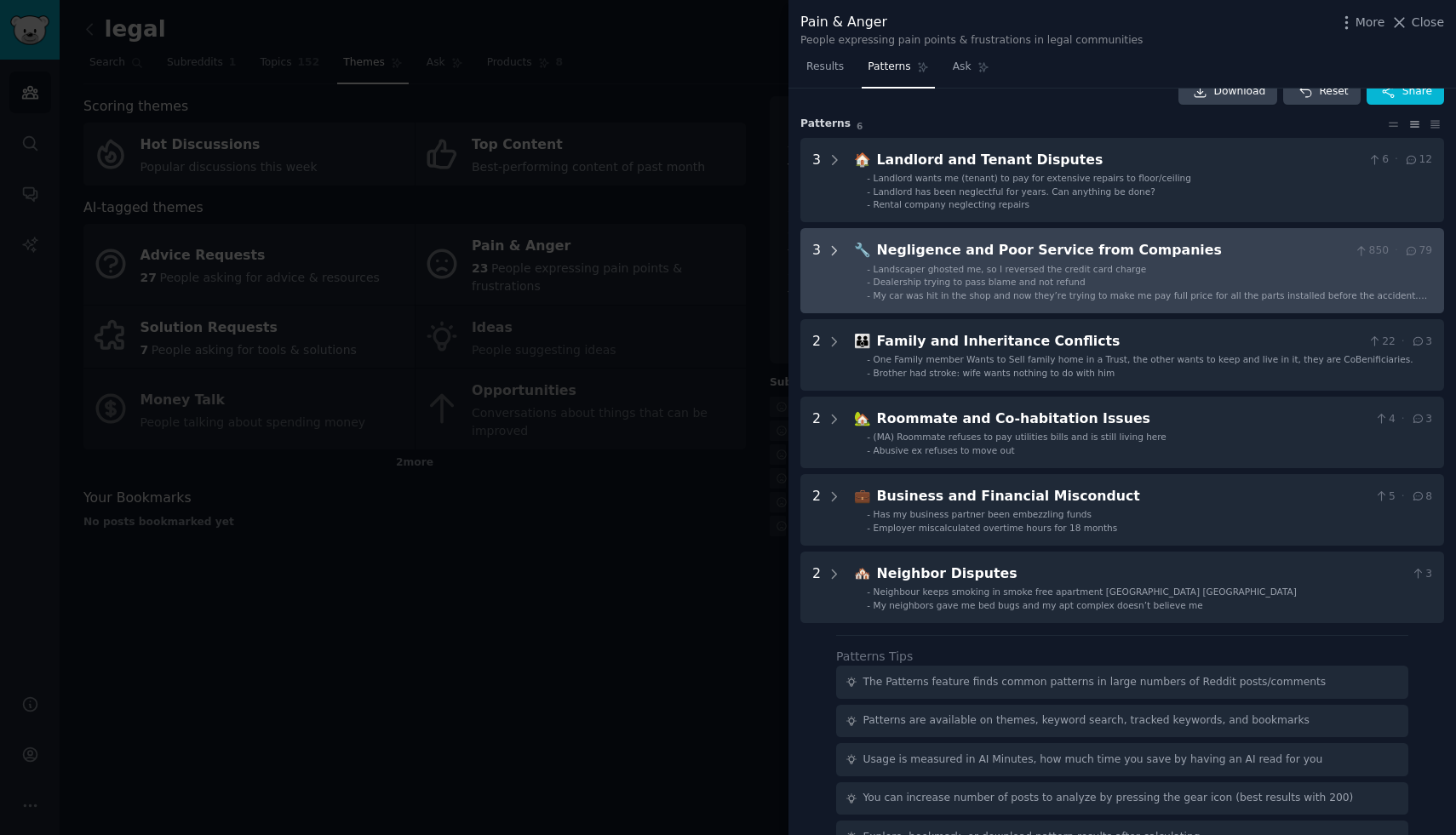
scroll to position [0, 0]
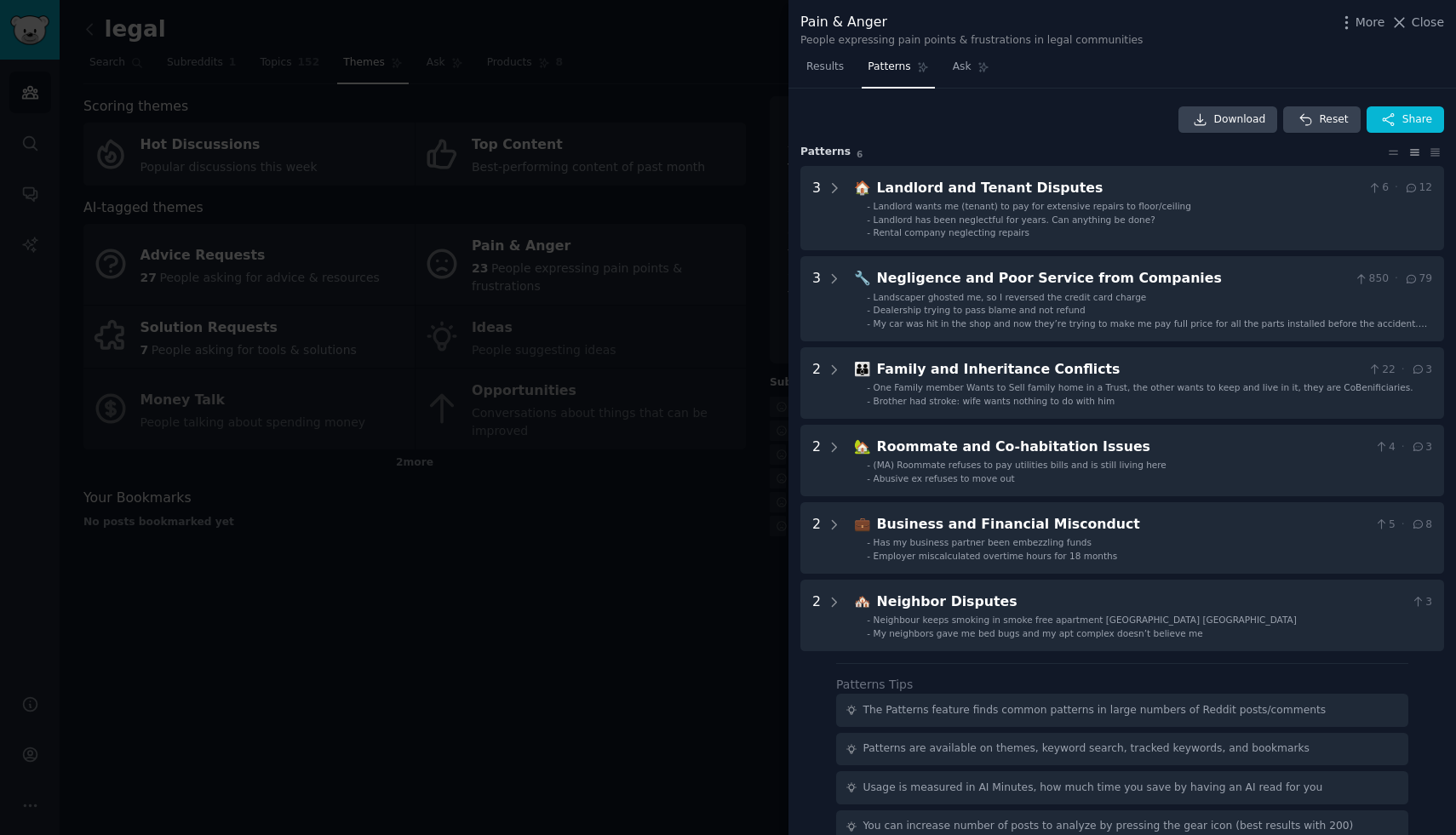
click at [836, 117] on div "Download Reset Share" at bounding box center [1122, 120] width 643 height 28
click at [827, 58] on link "Results" at bounding box center [825, 71] width 49 height 35
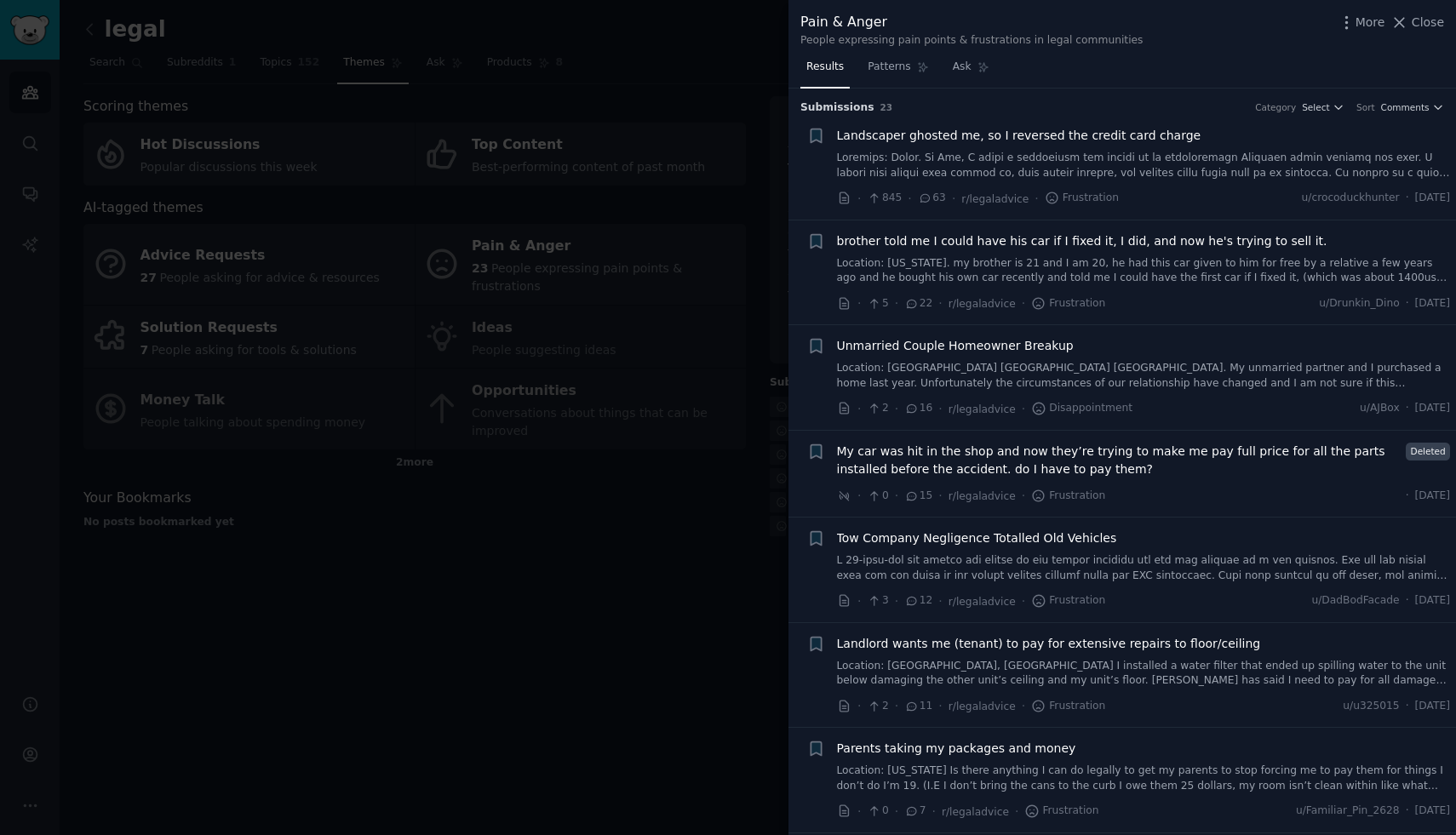
click at [996, 241] on span "brother told me I could have his car if I fixed it, I did, and now he's trying …" at bounding box center [1082, 241] width 491 height 18
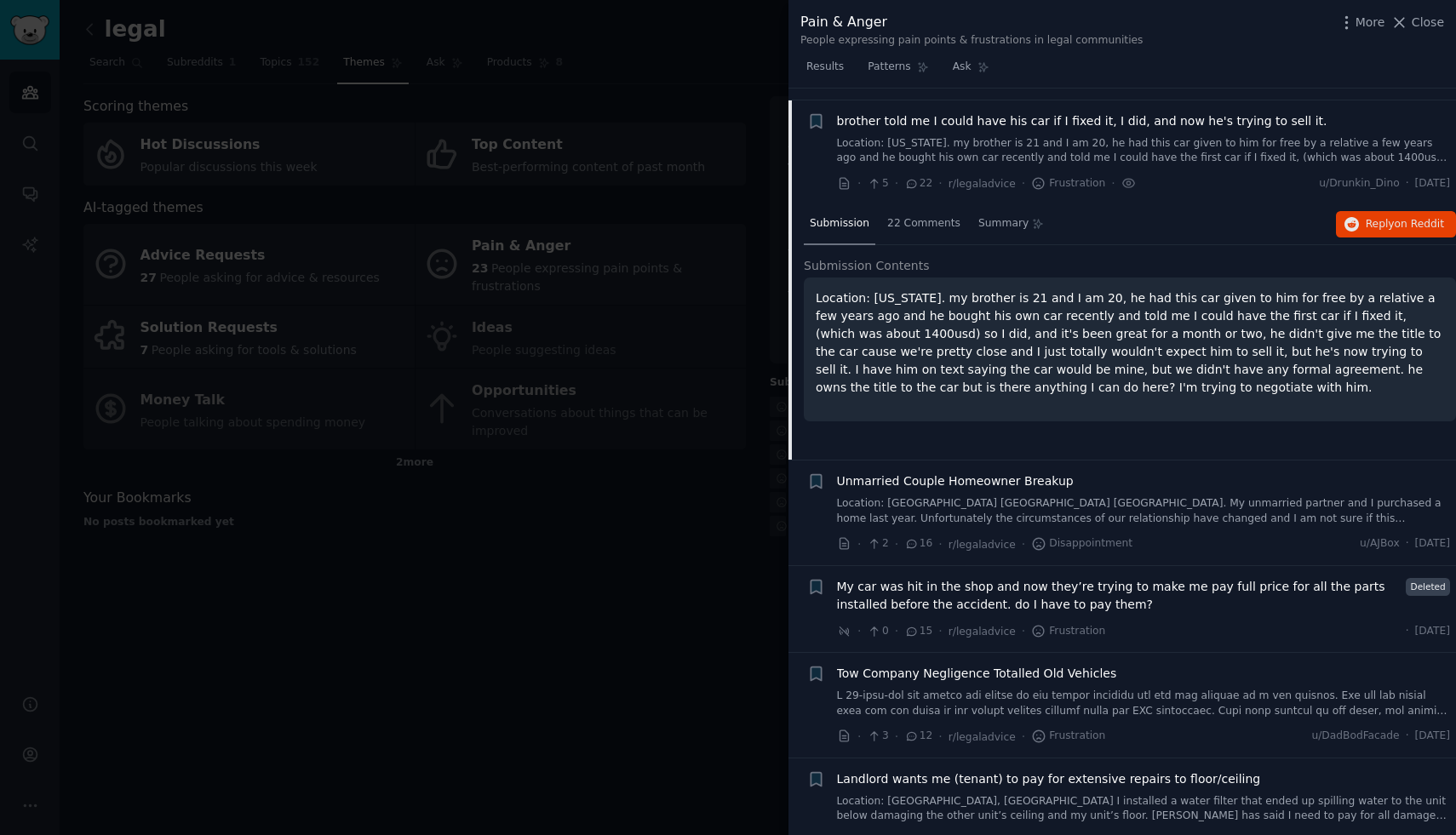
scroll to position [132, 0]
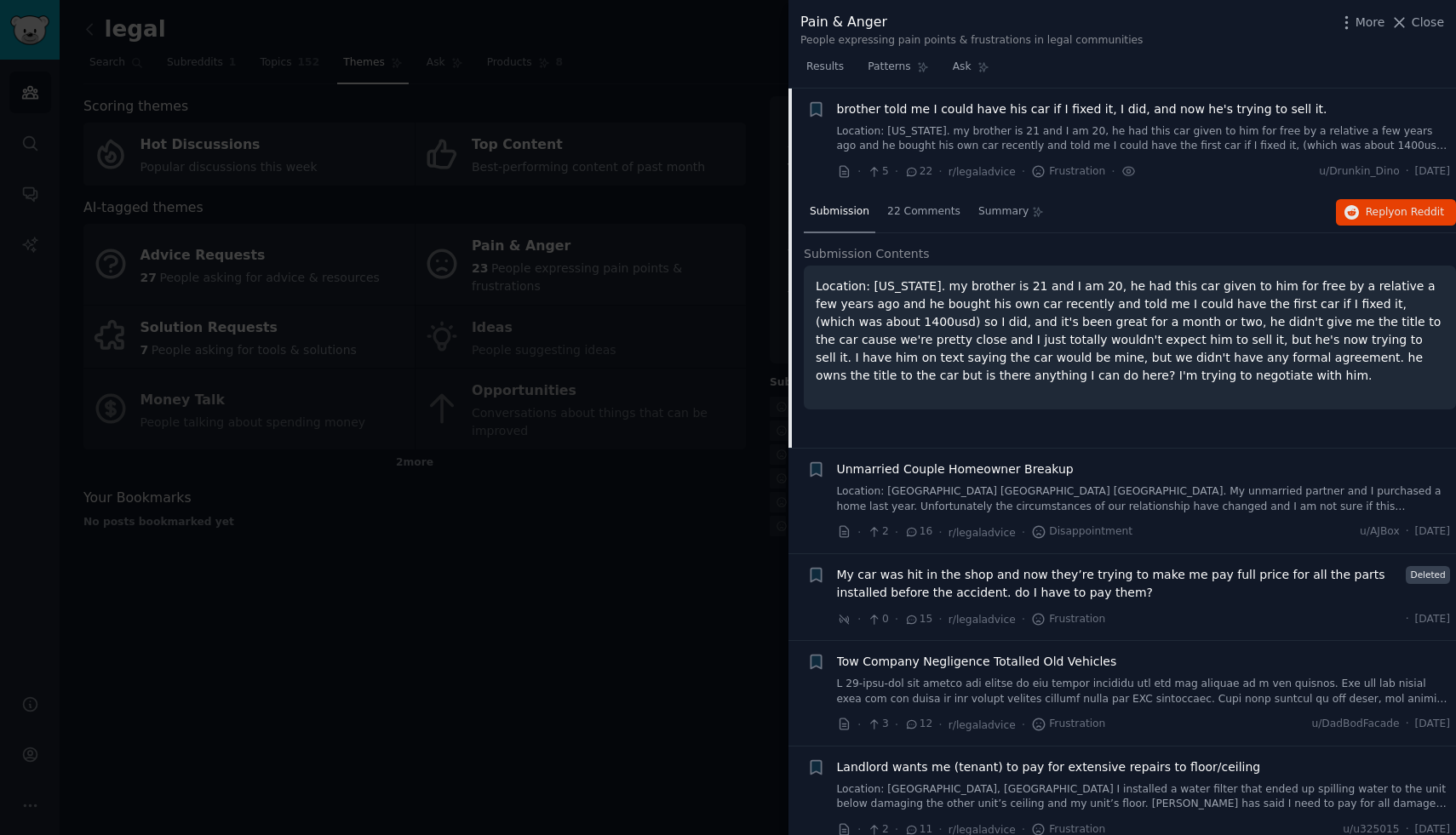
click at [958, 115] on span "brother told me I could have his car if I fixed it, I did, and now he's trying …" at bounding box center [1082, 109] width 491 height 18
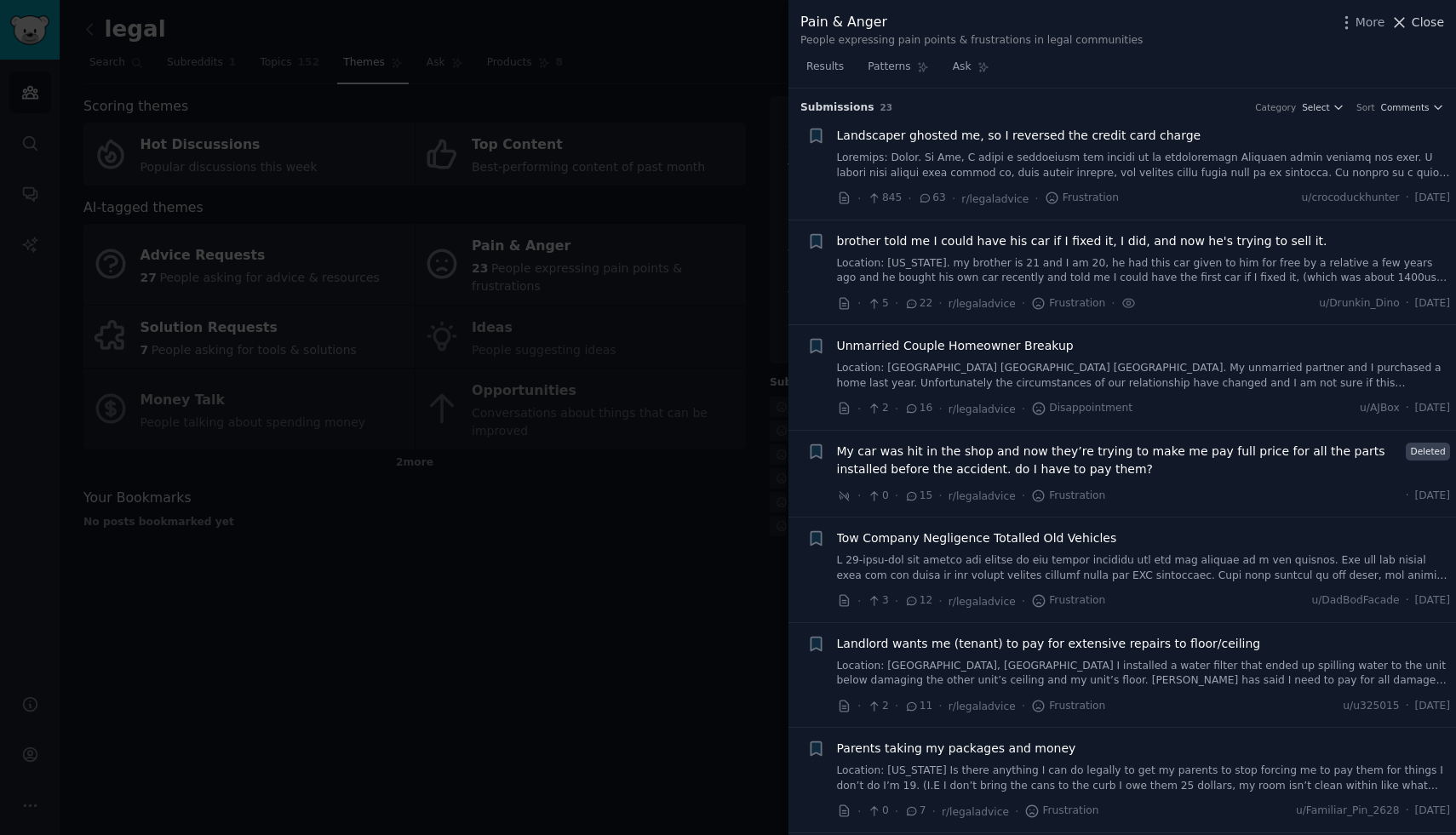
click at [1426, 28] on span "Close" at bounding box center [1428, 22] width 32 height 18
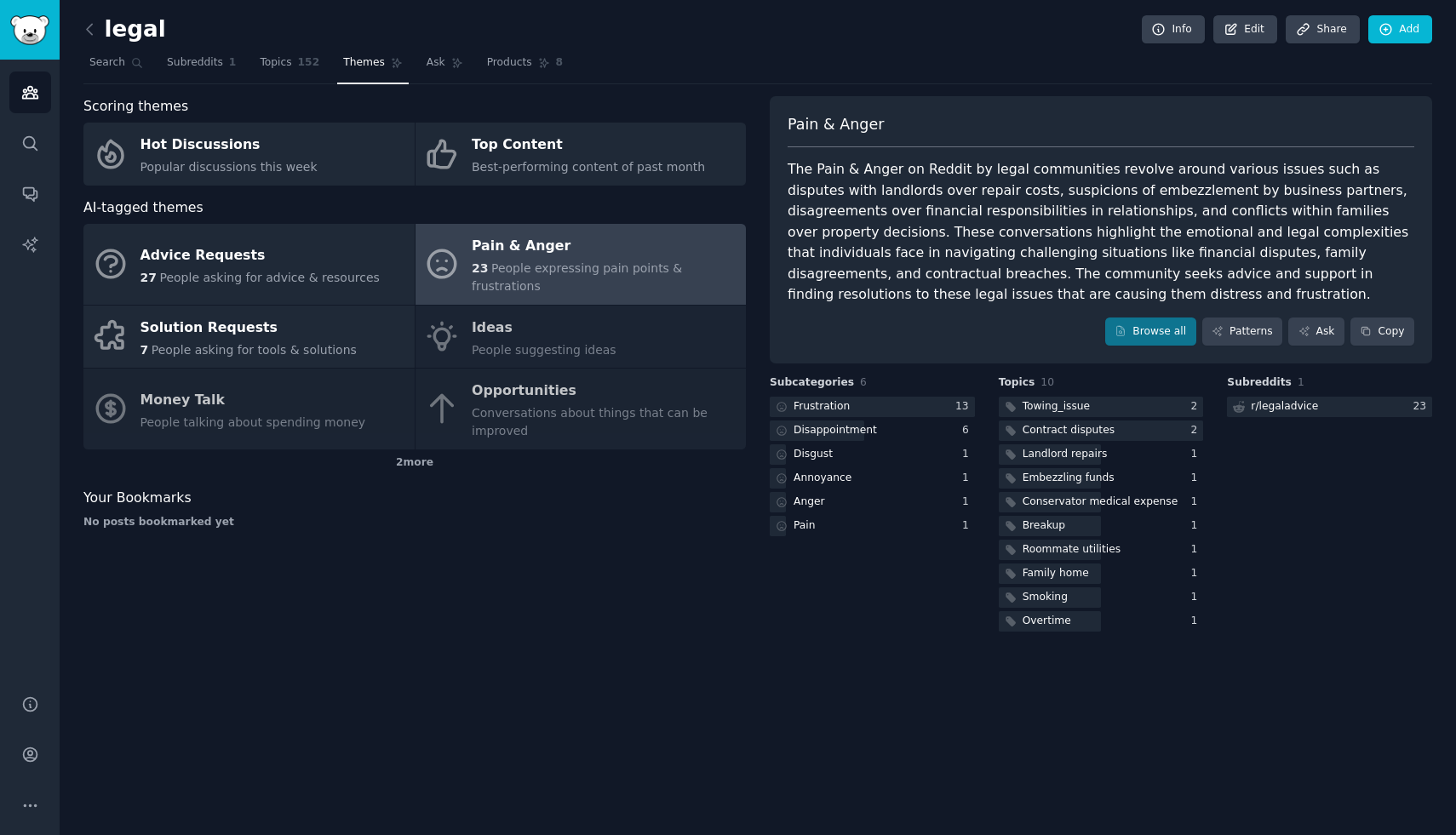
click at [100, 32] on link at bounding box center [94, 30] width 22 height 28
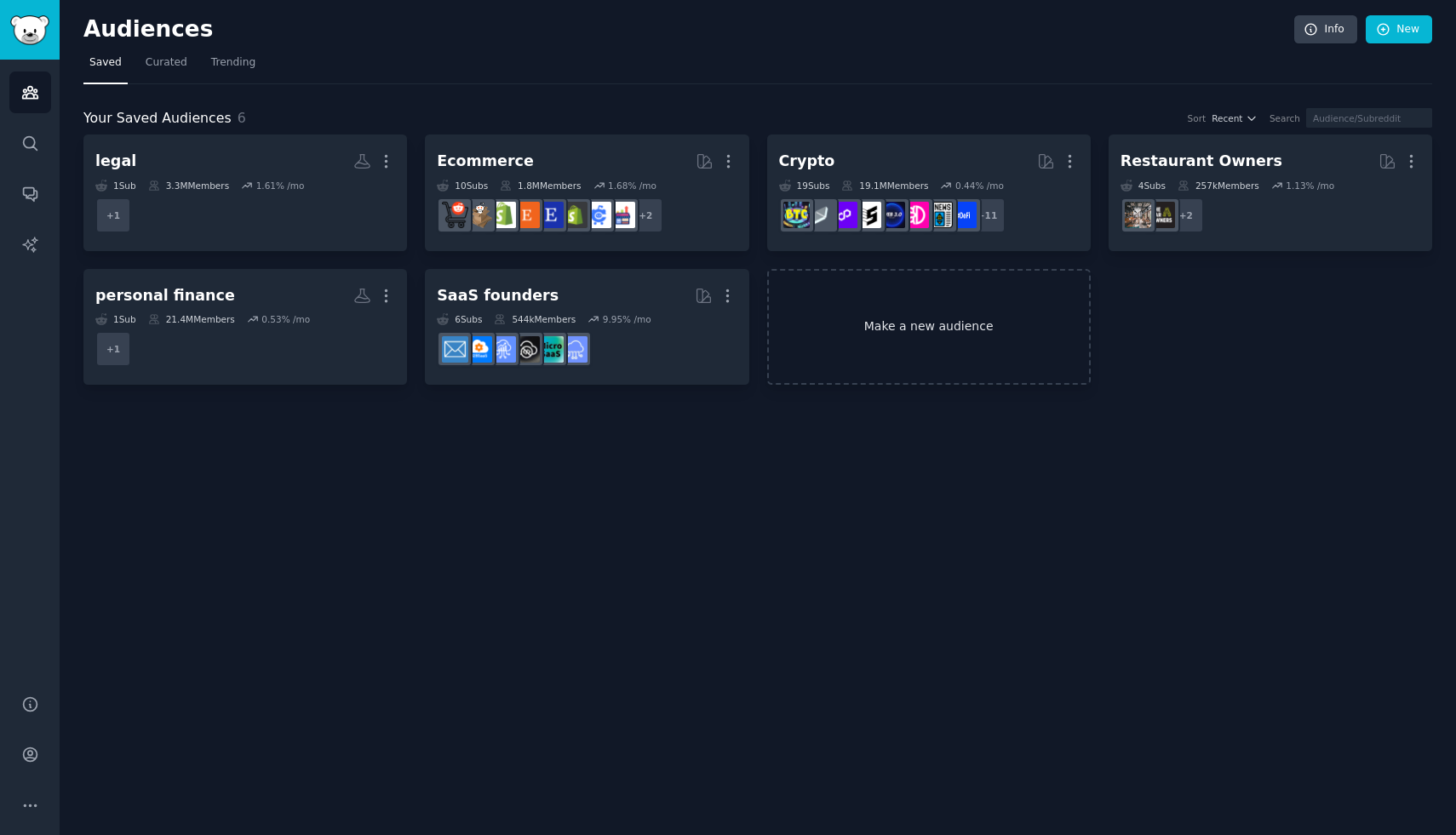
click at [896, 351] on link "Make a new audience" at bounding box center [928, 327] width 324 height 117
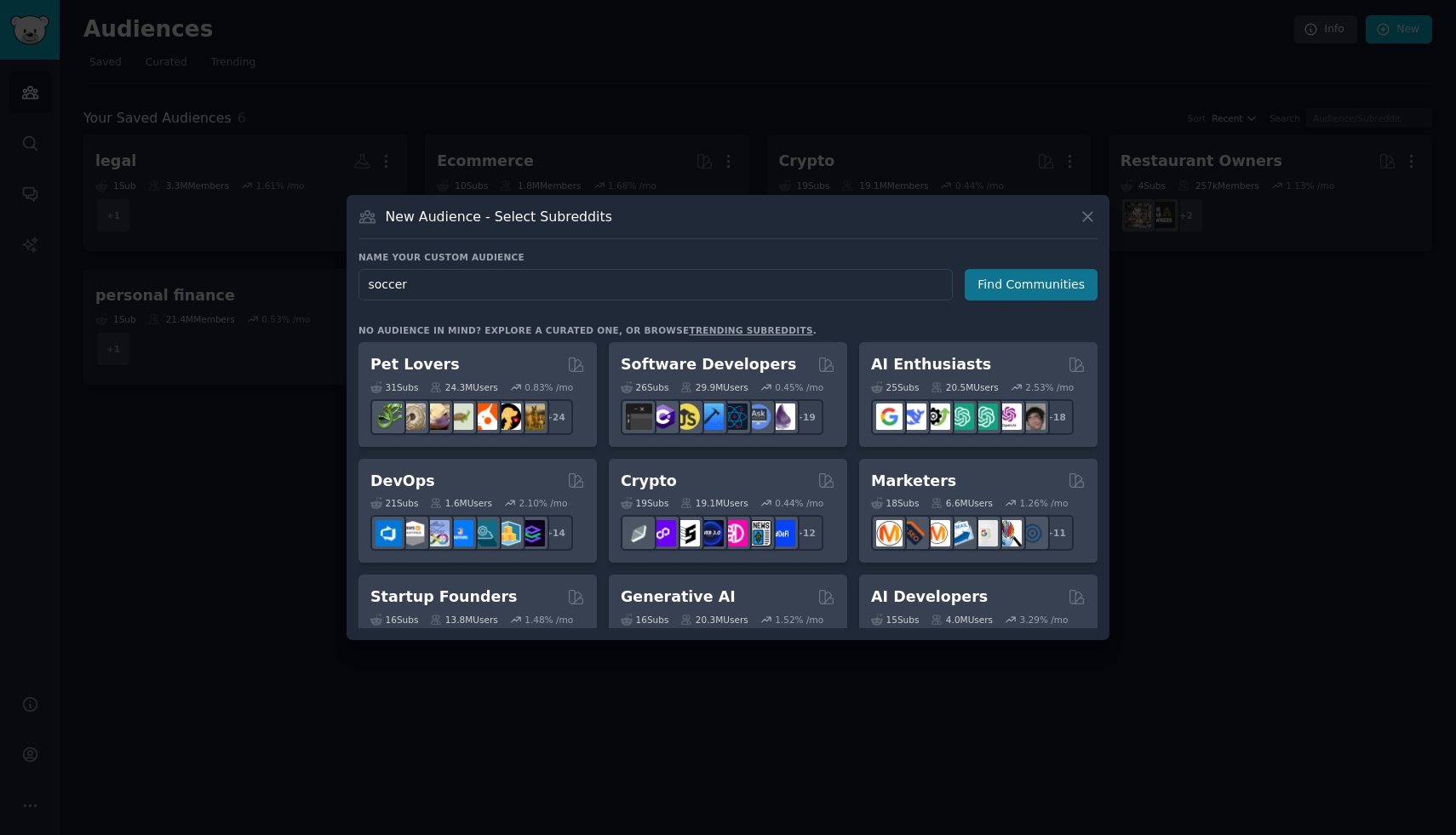
type input "soccer"
click at [1042, 292] on button "Find Communities" at bounding box center [1031, 285] width 133 height 31
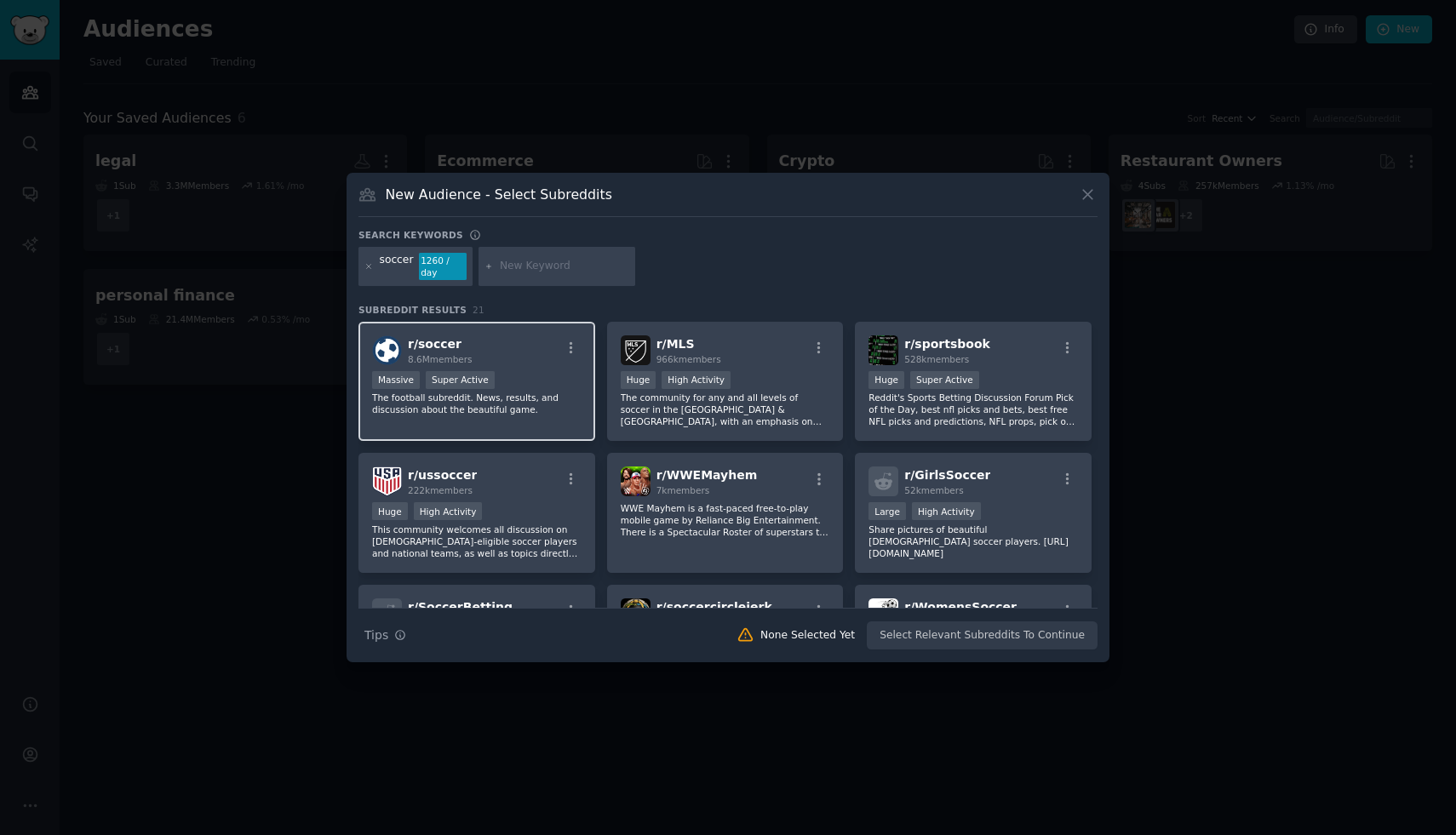
click at [567, 392] on p "The football subreddit. News, results, and discussion about the beautiful game." at bounding box center [477, 404] width 210 height 24
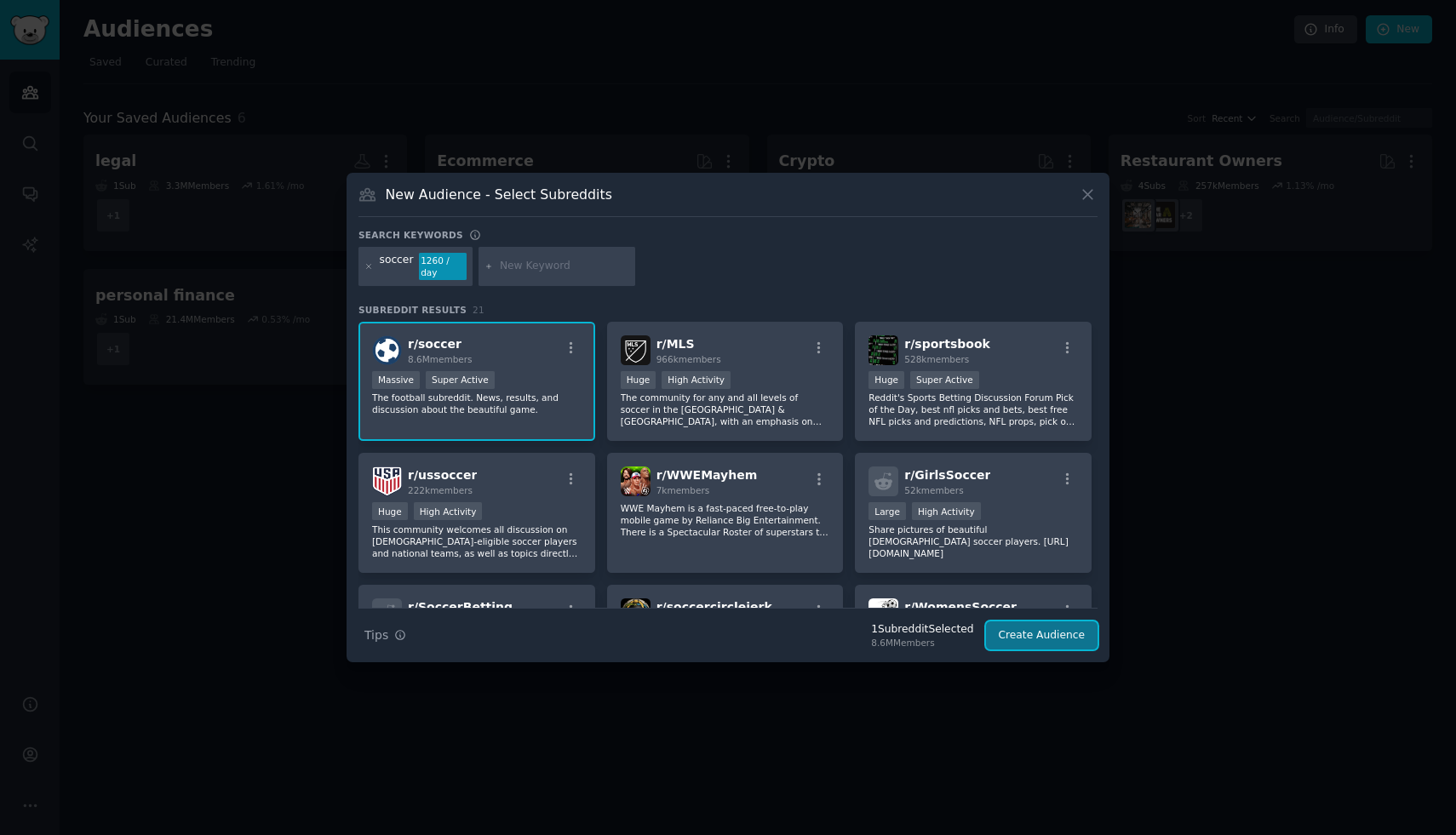
click at [1054, 630] on button "Create Audience" at bounding box center [1042, 636] width 112 height 29
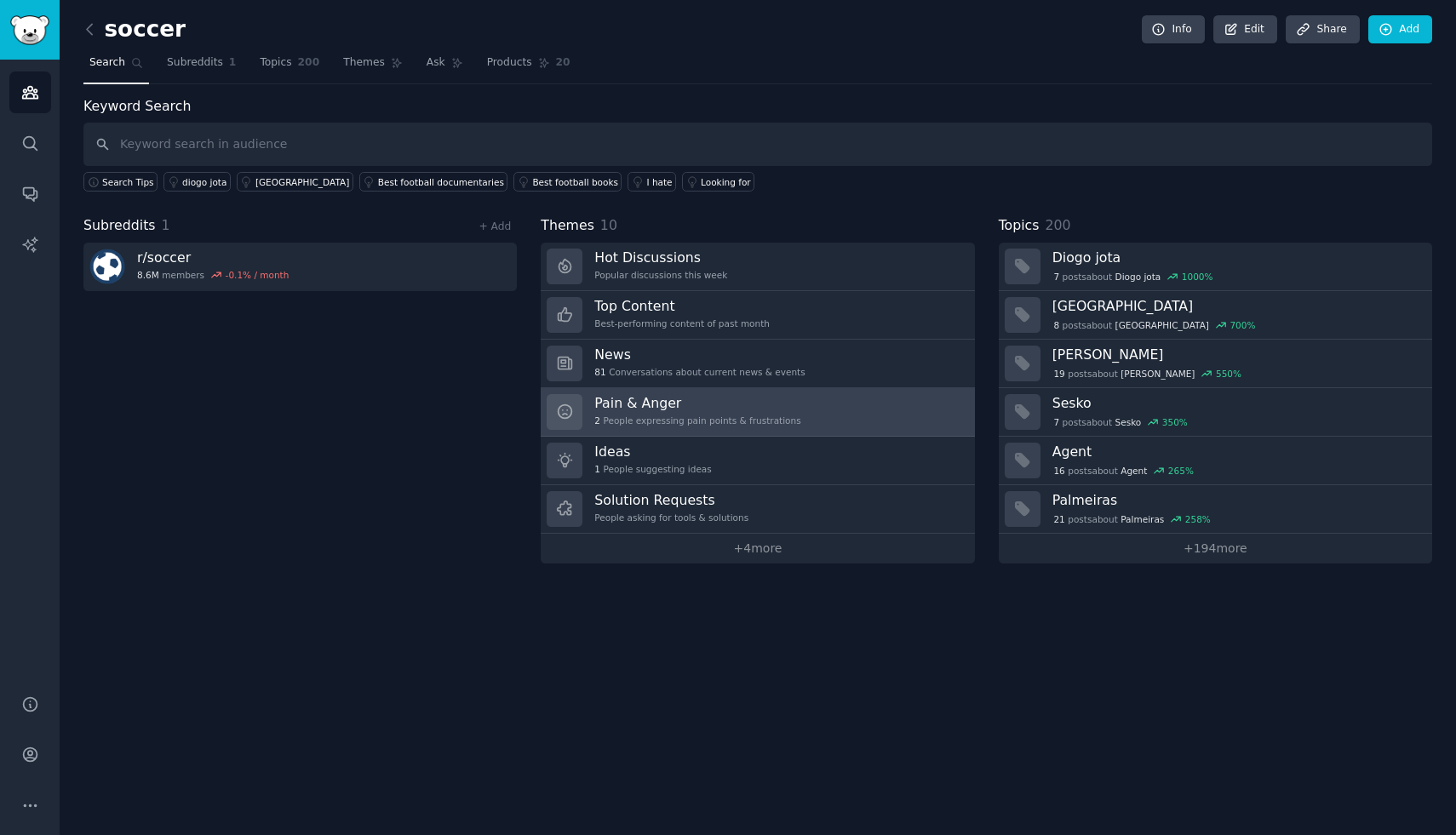
click at [784, 409] on h3 "Pain & Anger" at bounding box center [697, 403] width 206 height 18
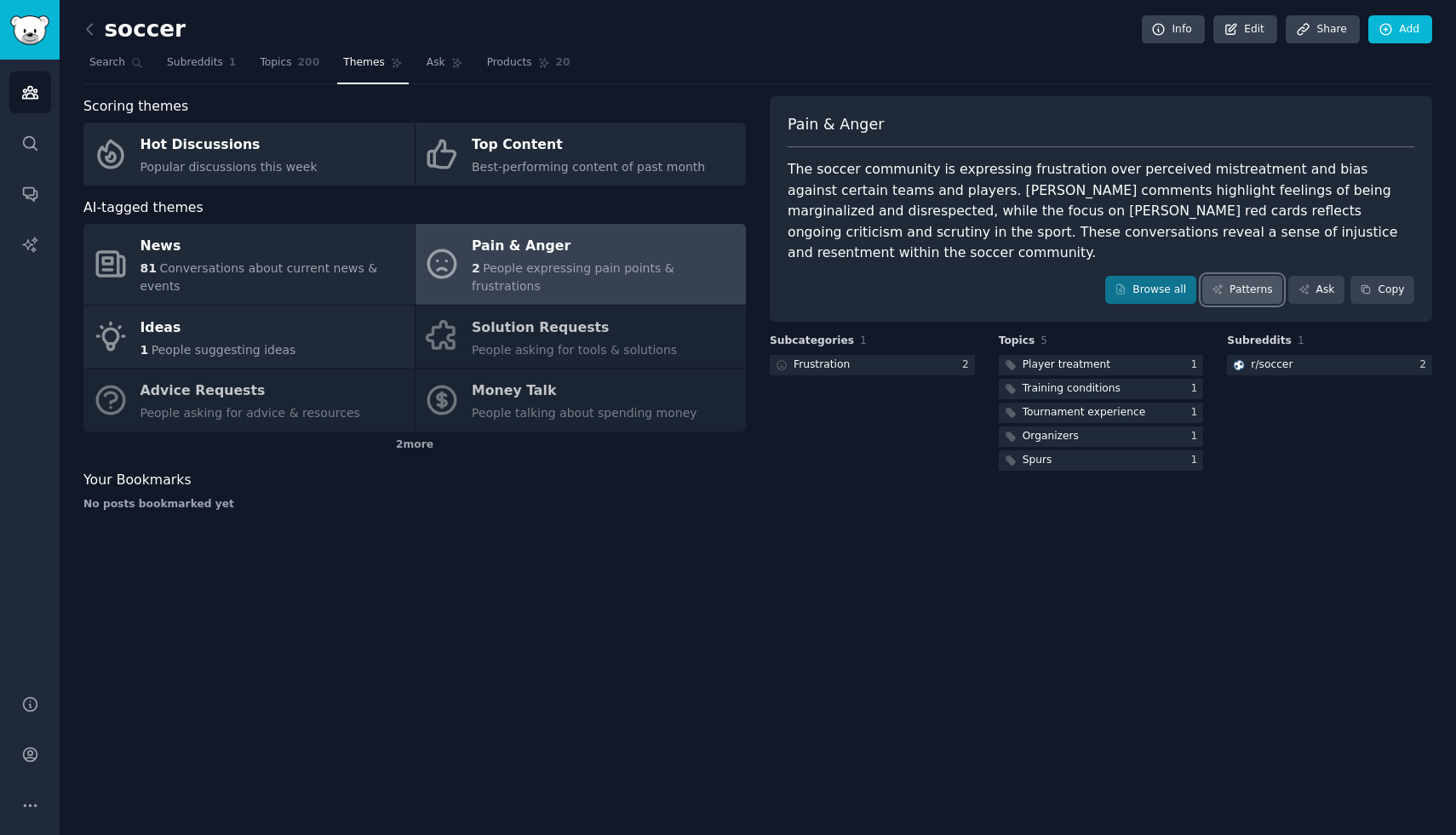
click at [1234, 275] on link "Patterns" at bounding box center [1242, 290] width 80 height 29
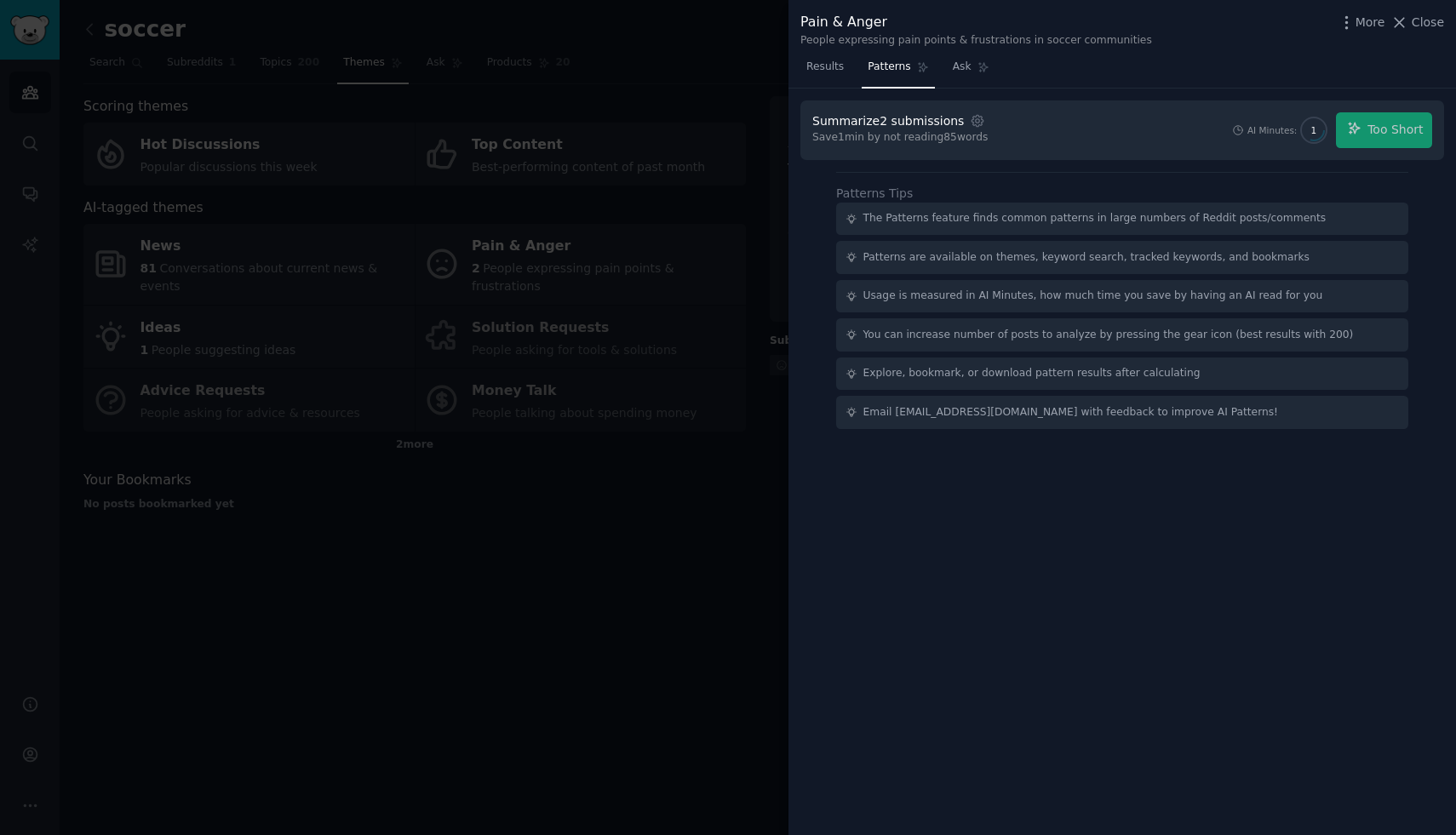
click at [1396, 122] on div "AI Minutes: 1 Too Short" at bounding box center [1332, 130] width 201 height 35
click at [711, 101] on div at bounding box center [728, 417] width 1456 height 835
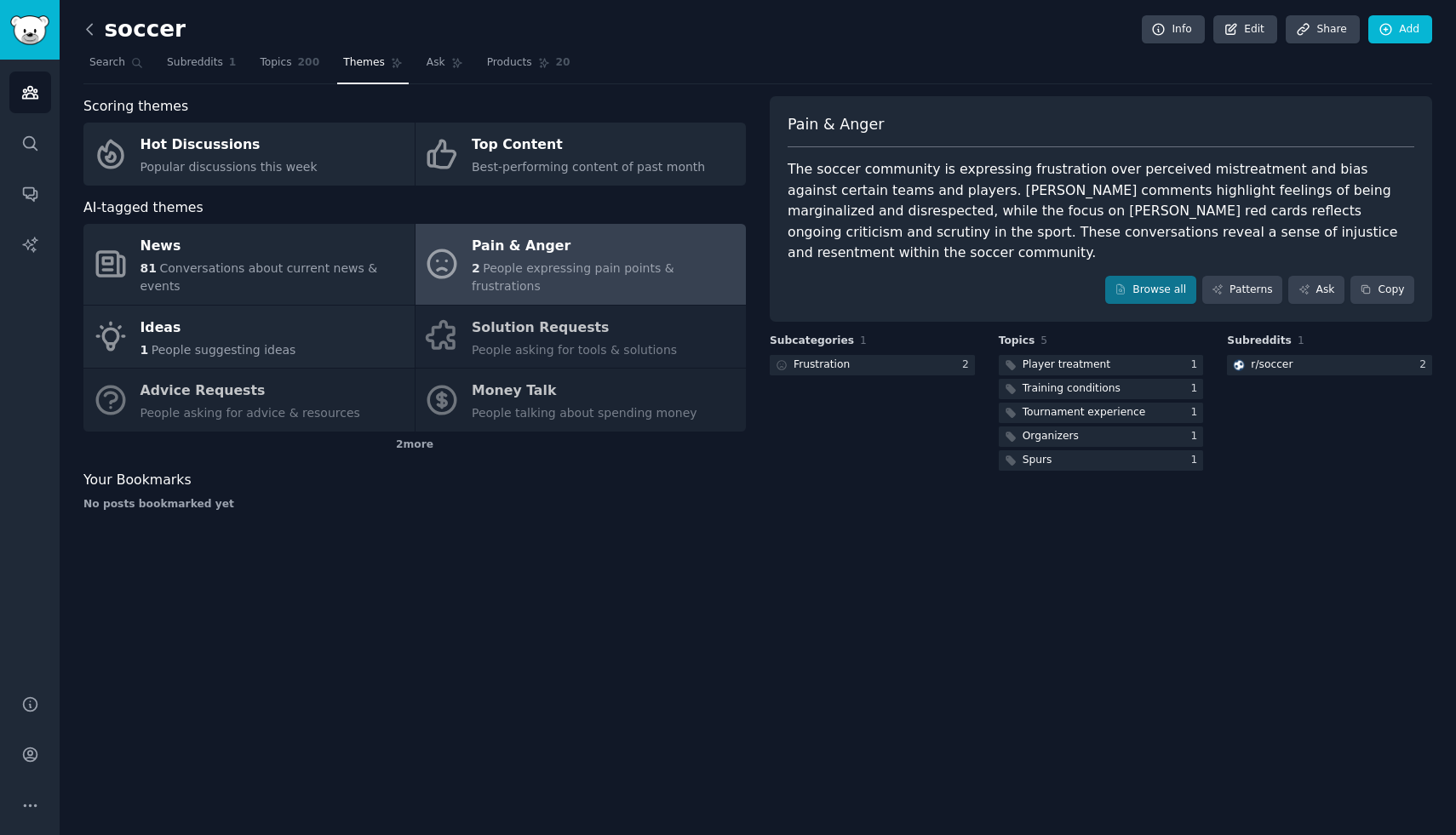
click at [84, 24] on icon at bounding box center [90, 29] width 18 height 18
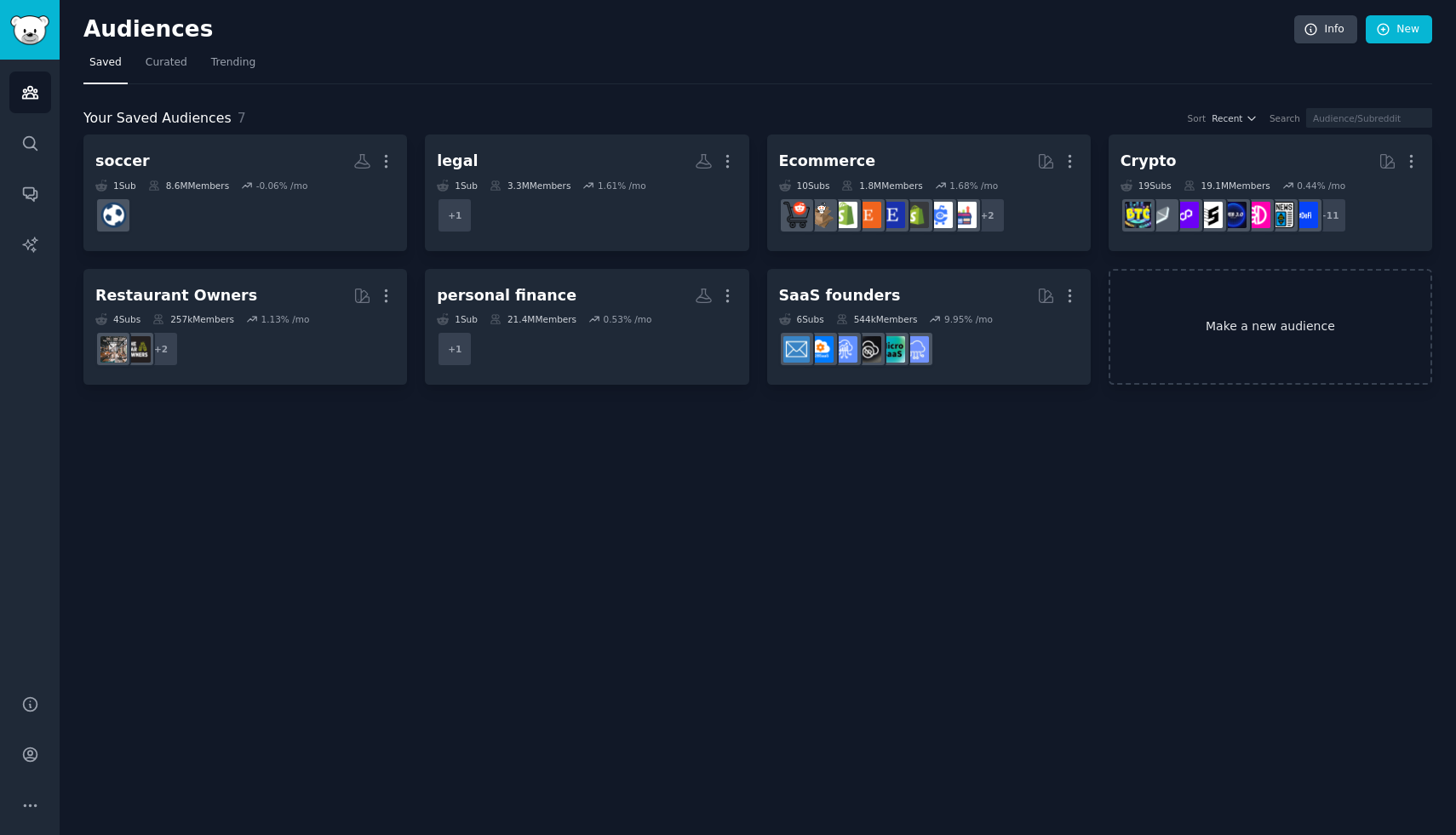
click at [1226, 334] on link "Make a new audience" at bounding box center [1270, 327] width 324 height 117
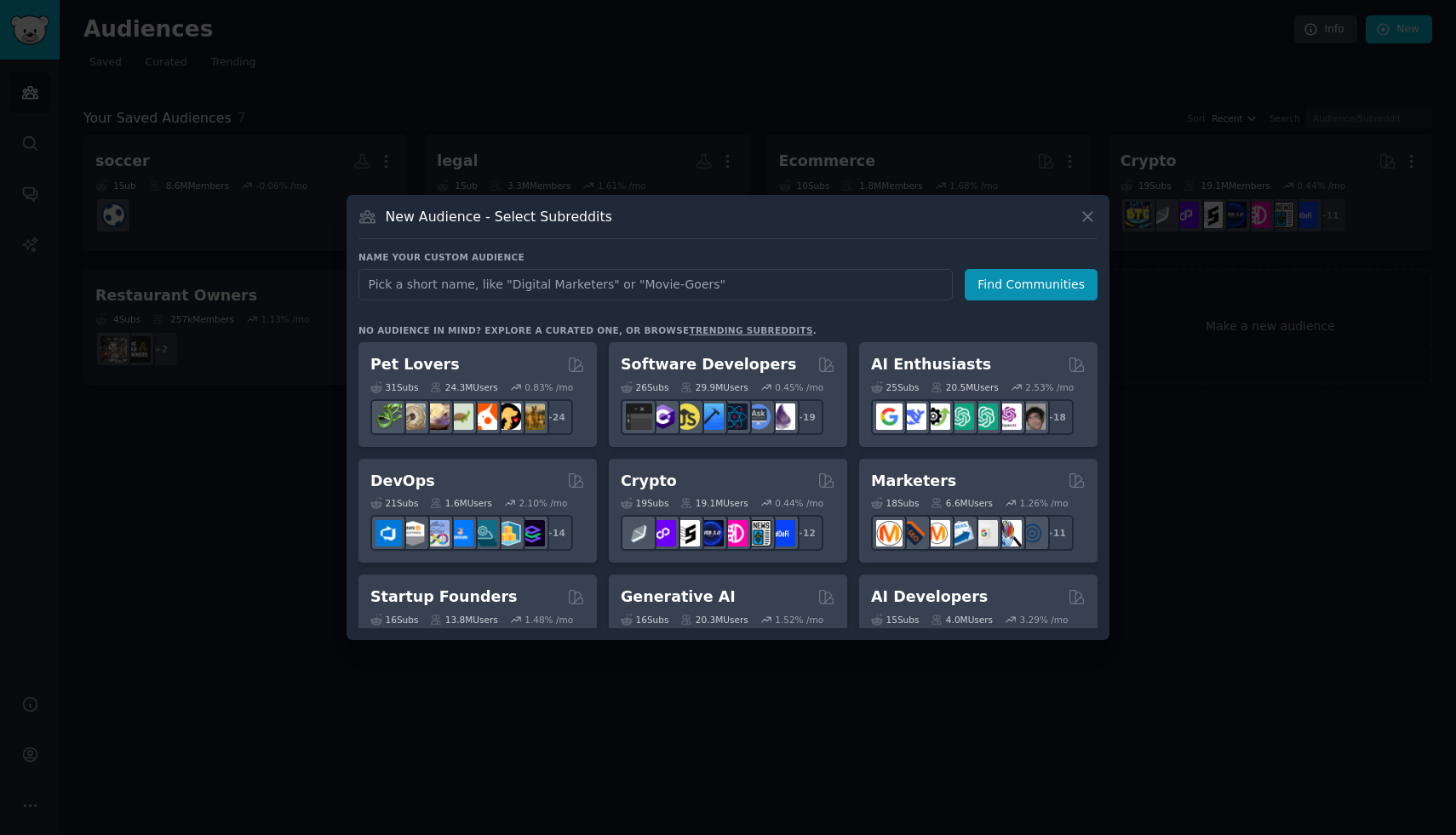
click at [707, 332] on link "trending subreddits" at bounding box center [750, 331] width 123 height 10
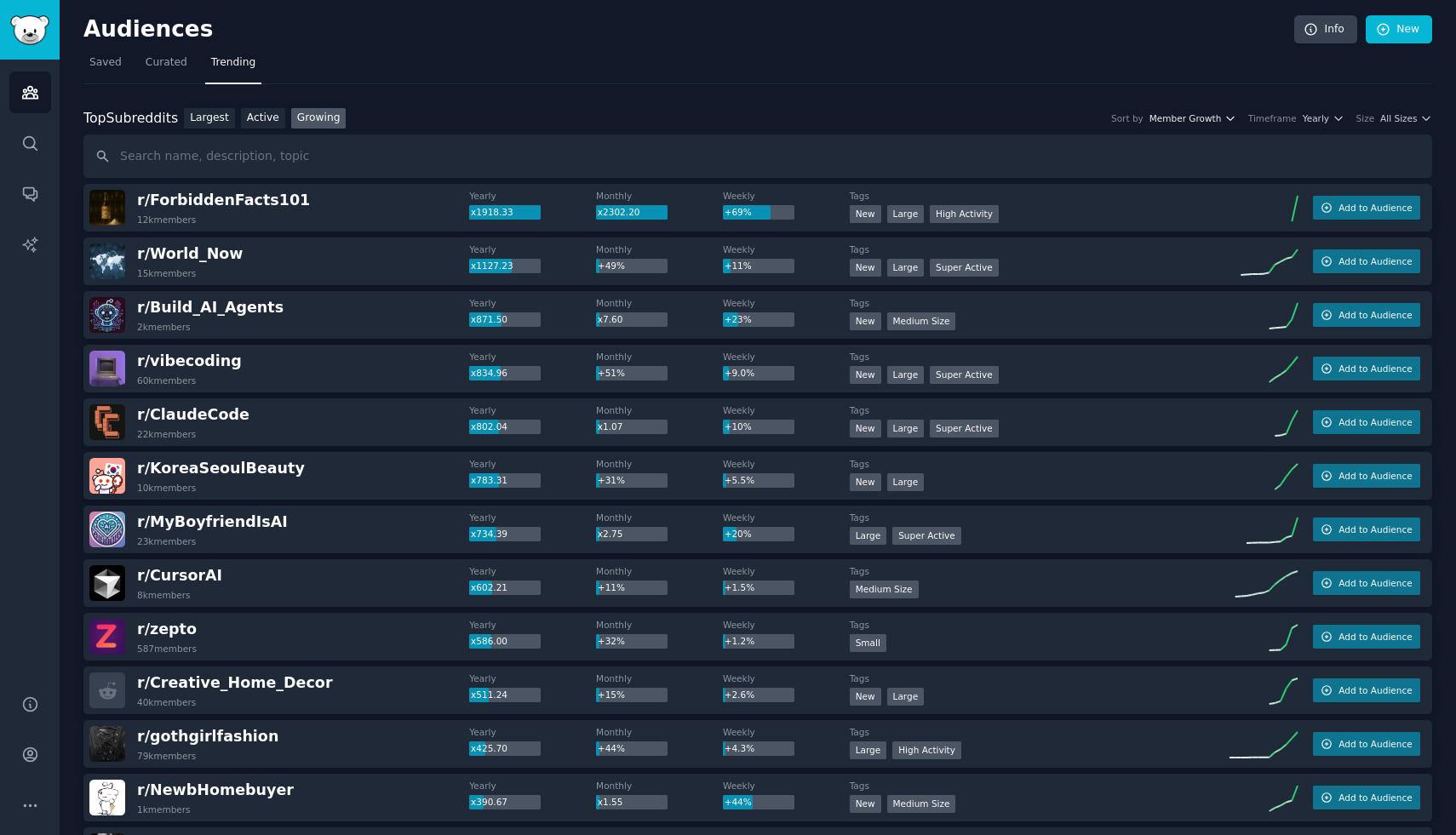
click at [1219, 112] on span "Member Growth" at bounding box center [1186, 118] width 73 height 12
click at [1219, 113] on span "Member Growth" at bounding box center [1186, 118] width 73 height 12
click at [1400, 113] on span "All Sizes" at bounding box center [1398, 118] width 36 height 12
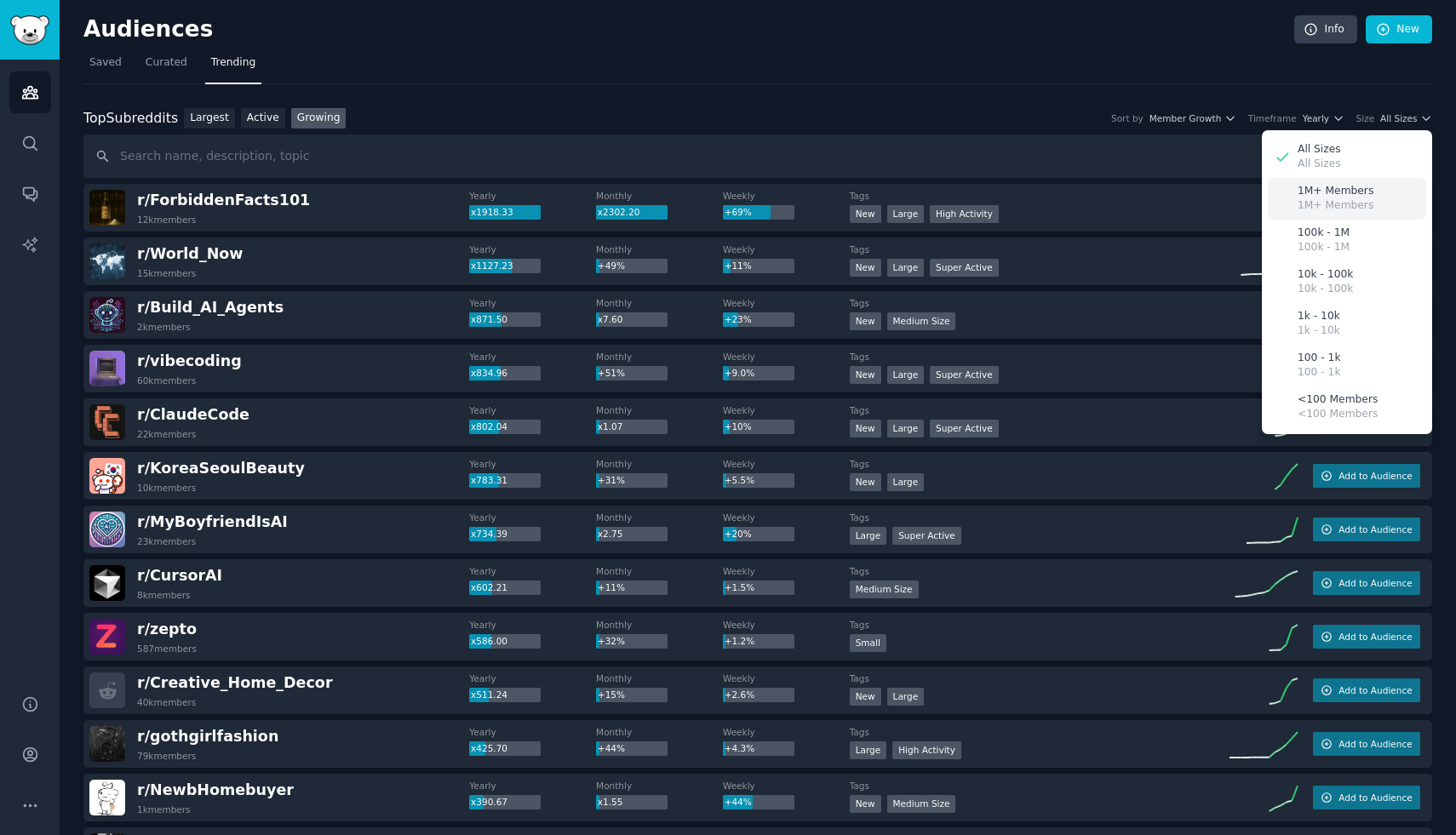
click at [1378, 186] on div "1M+ Members 1M+ Members" at bounding box center [1346, 199] width 158 height 41
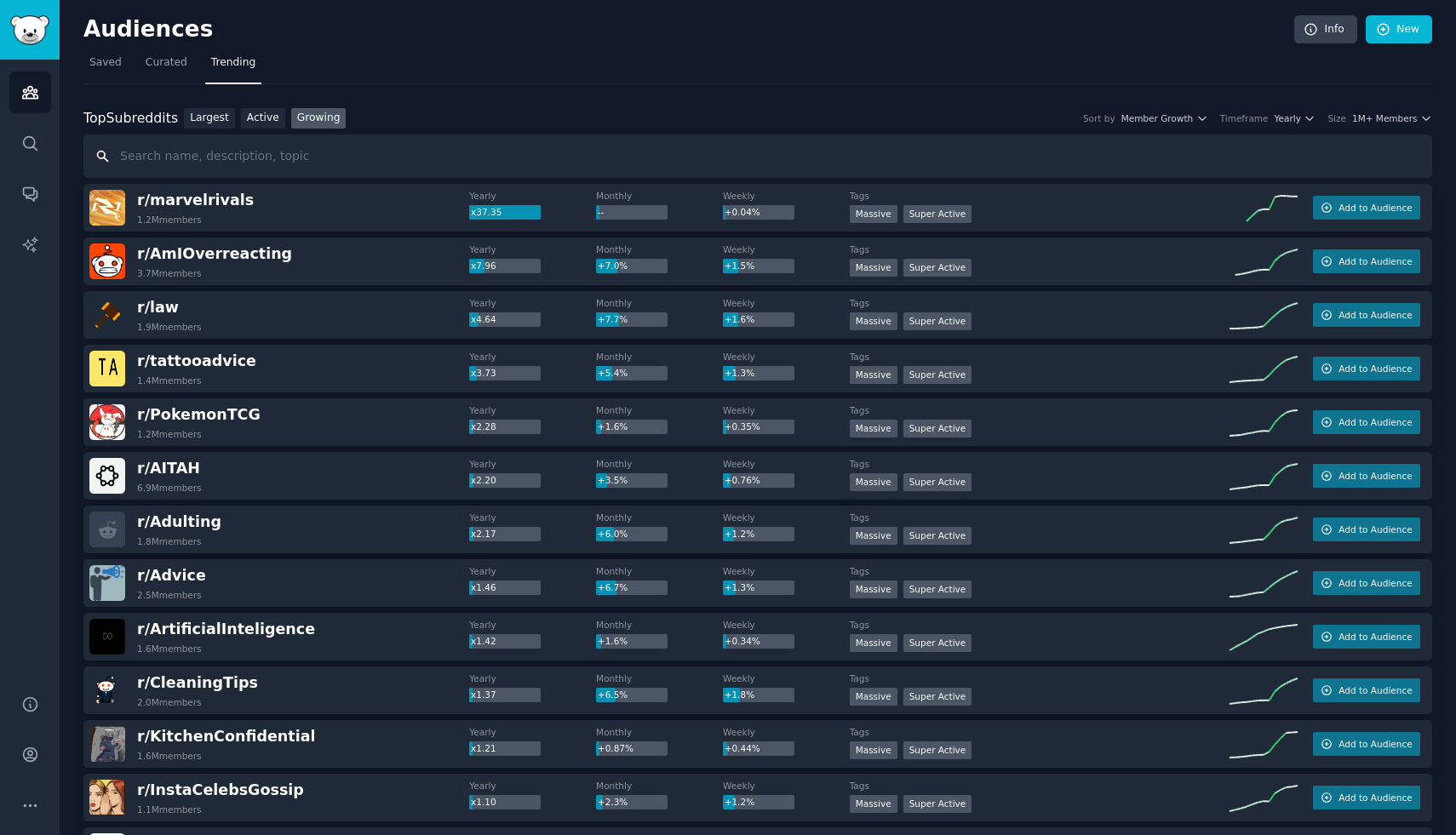
click at [282, 161] on input "text" at bounding box center [758, 156] width 1349 height 43
type input "credit cards"
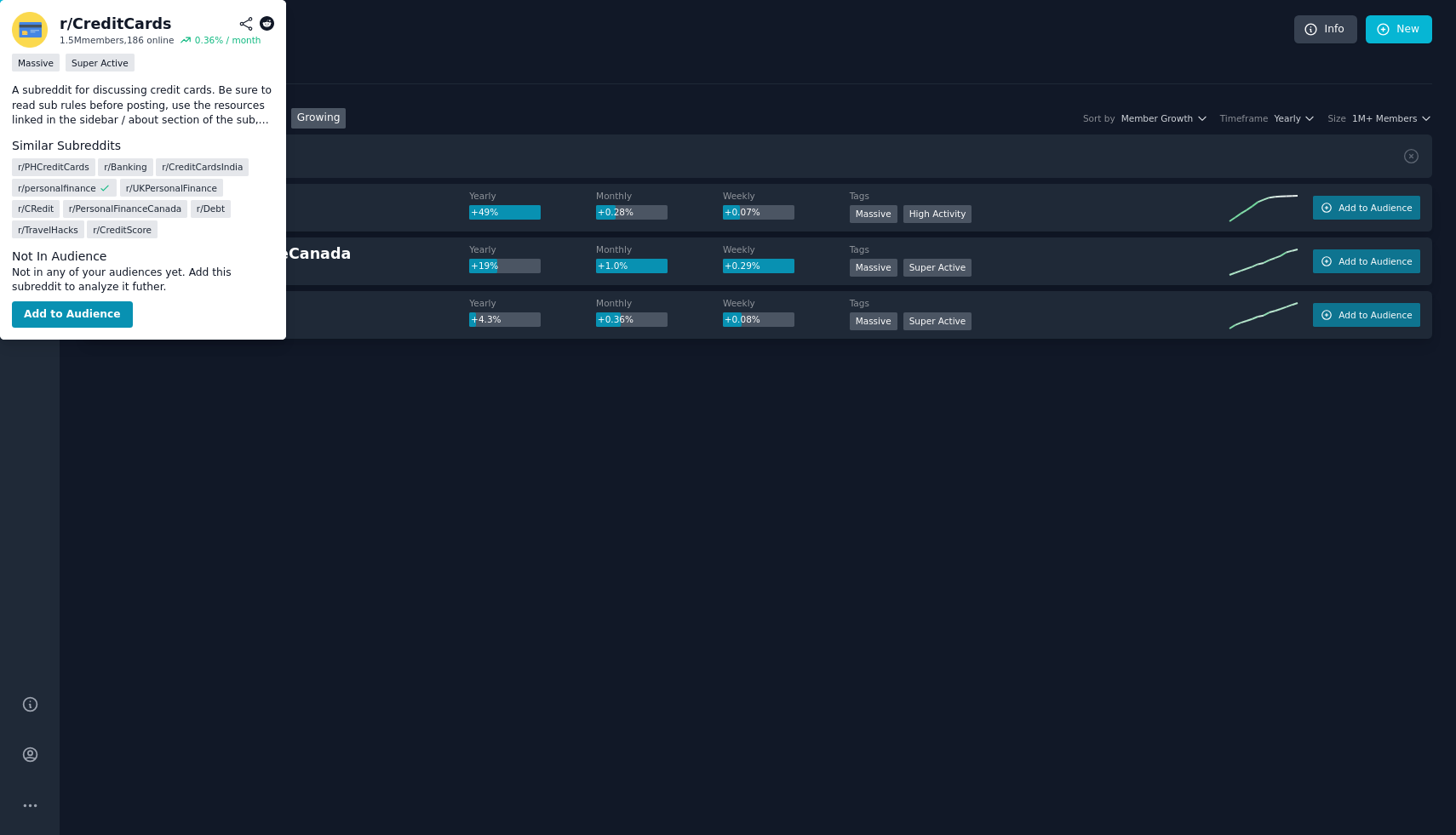
click at [206, 305] on span "r/ CreditCards" at bounding box center [193, 307] width 112 height 17
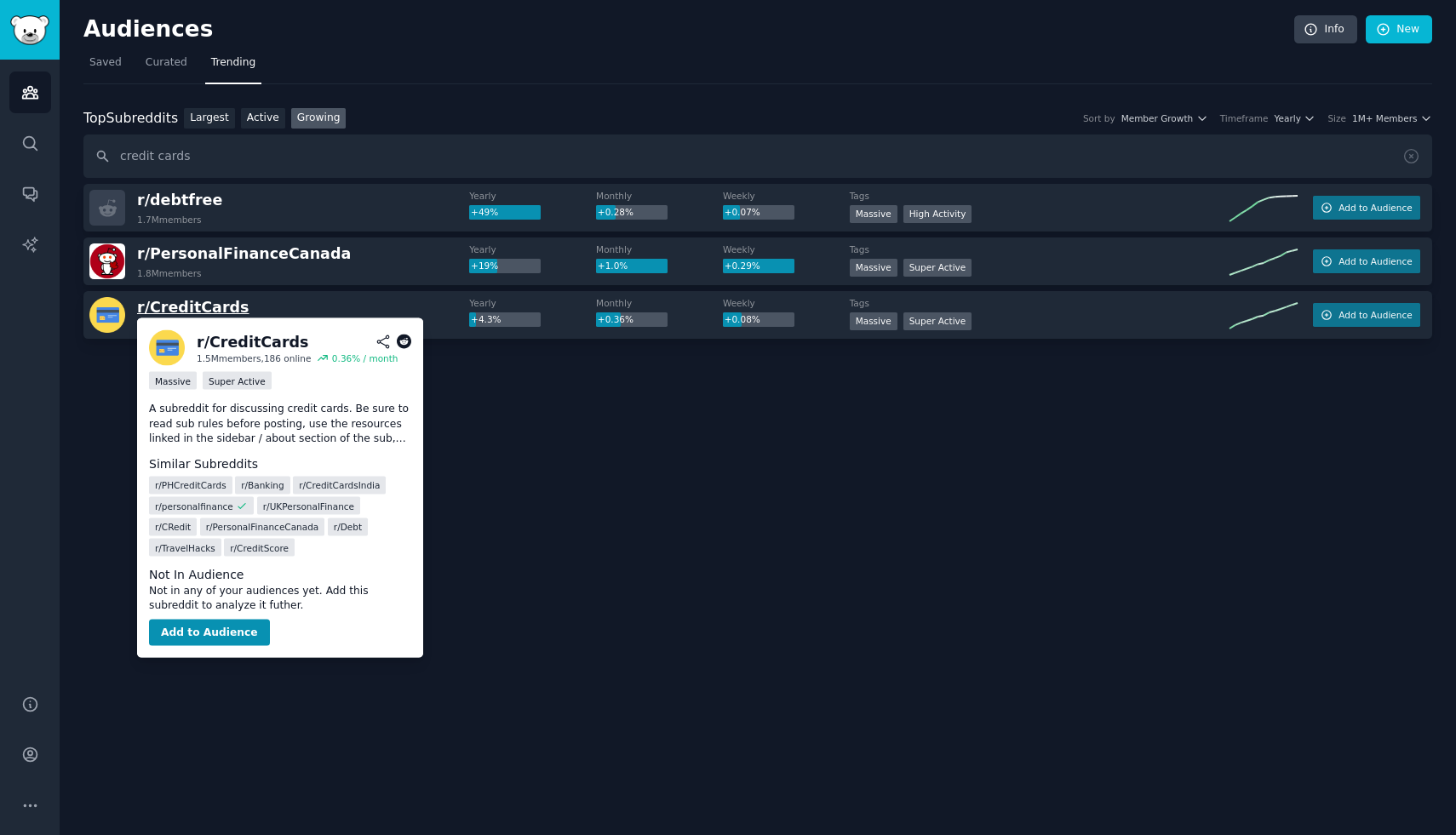
click at [193, 306] on span "r/ CreditCards" at bounding box center [193, 307] width 112 height 17
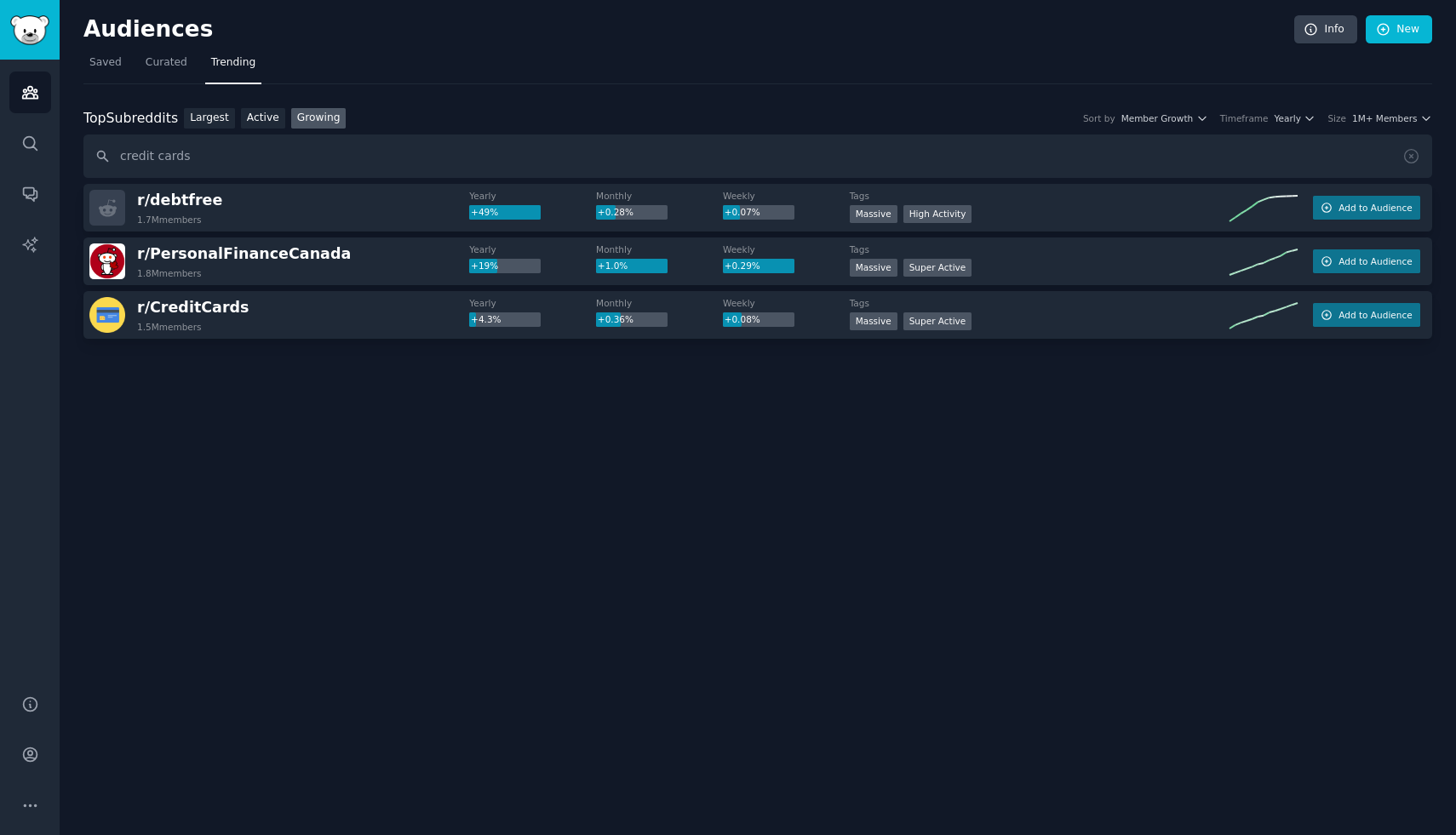
click at [484, 212] on span "+49%" at bounding box center [484, 212] width 28 height 10
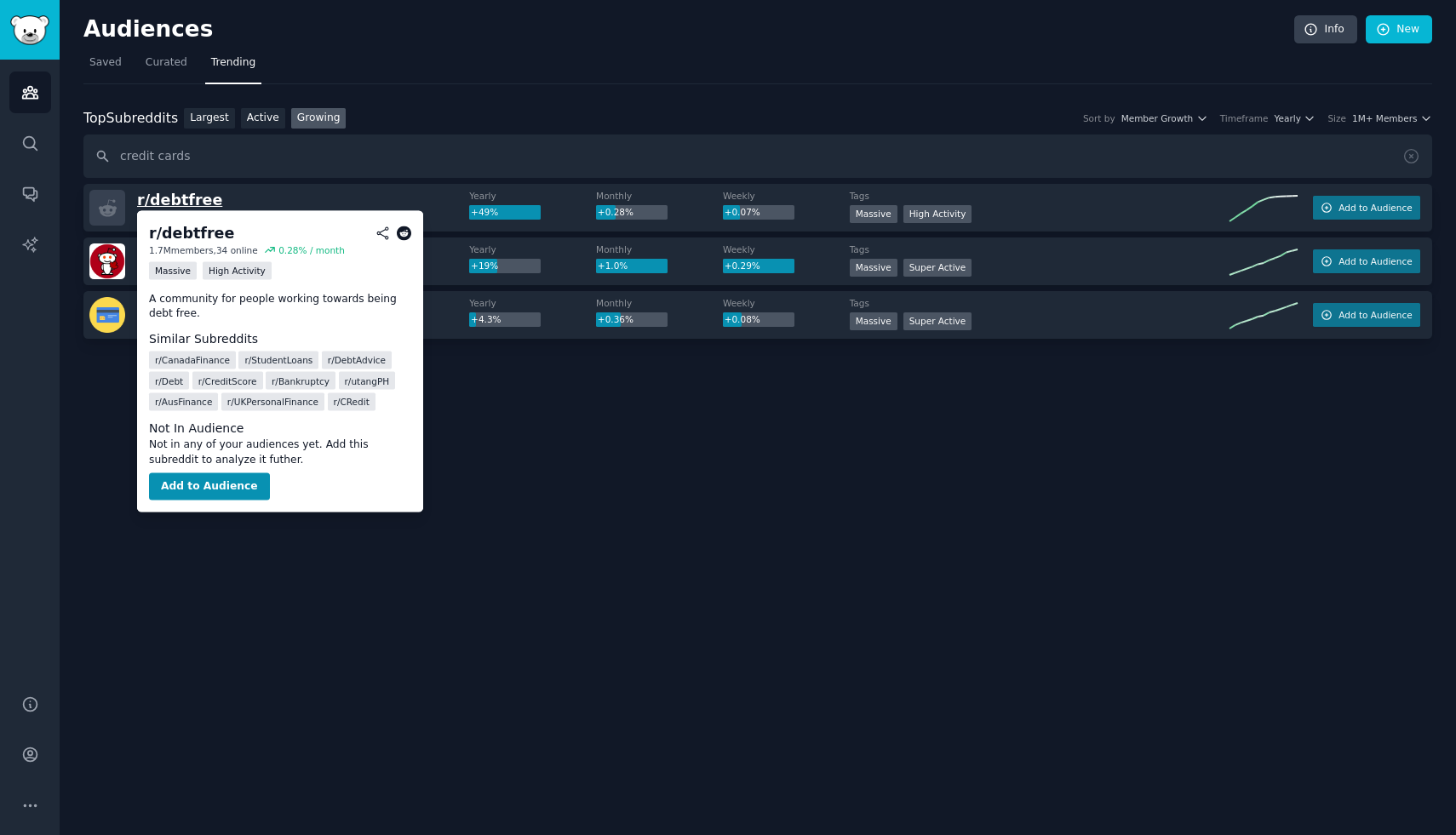
click at [155, 199] on span "r/ debtfree" at bounding box center [180, 200] width 85 height 17
click at [225, 482] on button "Add to Audience" at bounding box center [210, 487] width 121 height 28
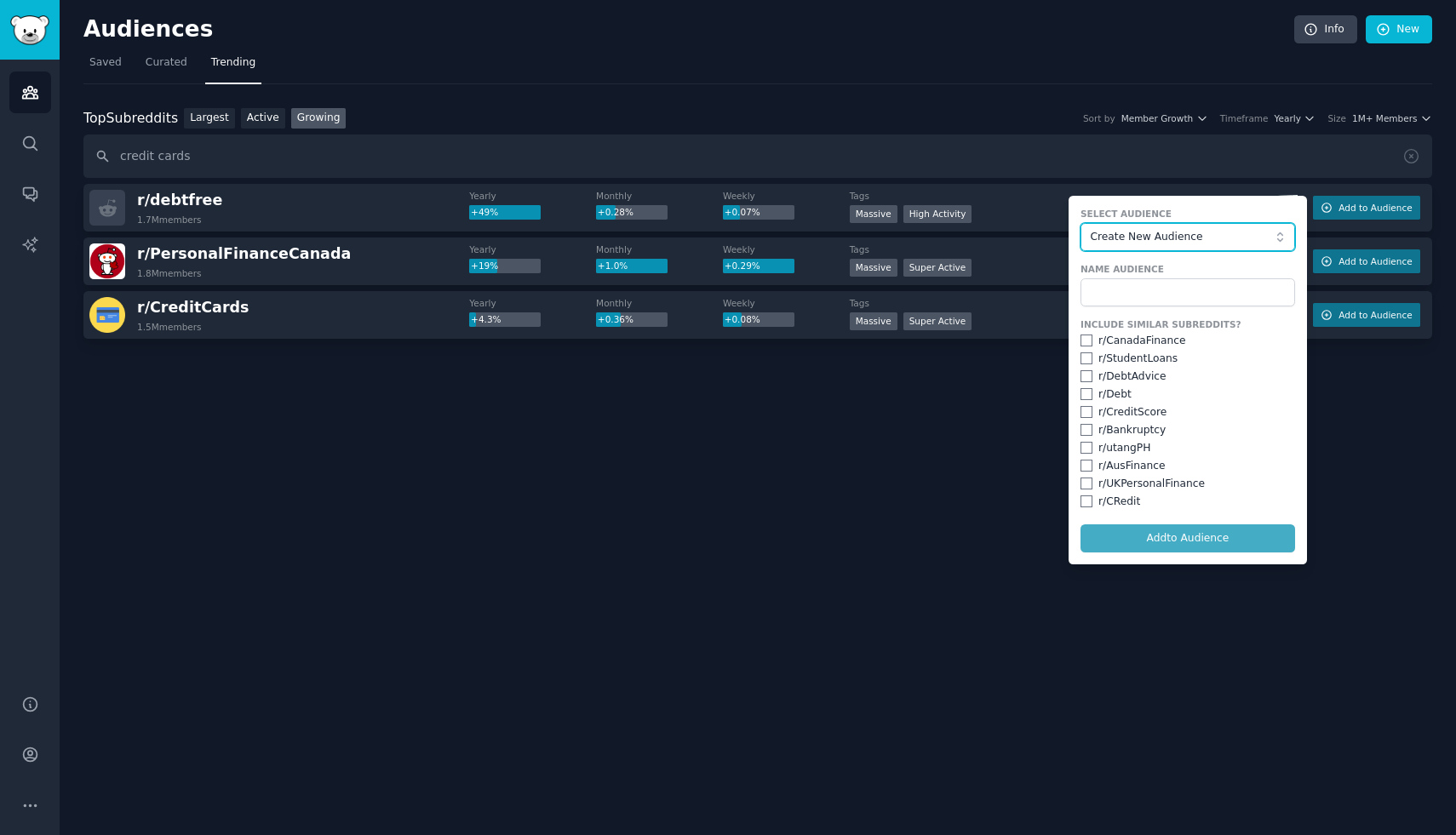
click at [1168, 230] on span "Create New Audience" at bounding box center [1183, 237] width 187 height 16
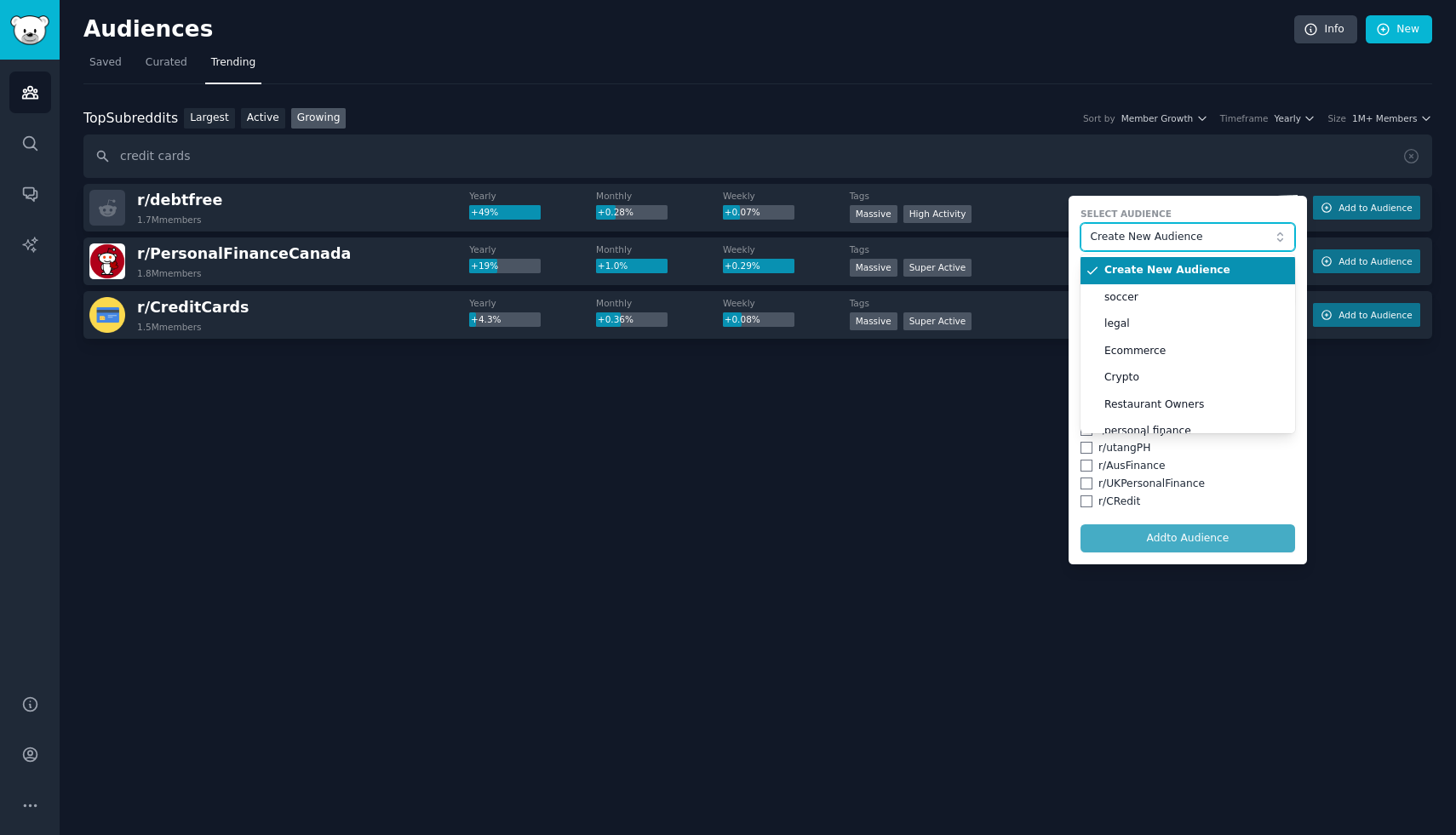
click at [1168, 230] on span "Create New Audience" at bounding box center [1183, 237] width 187 height 16
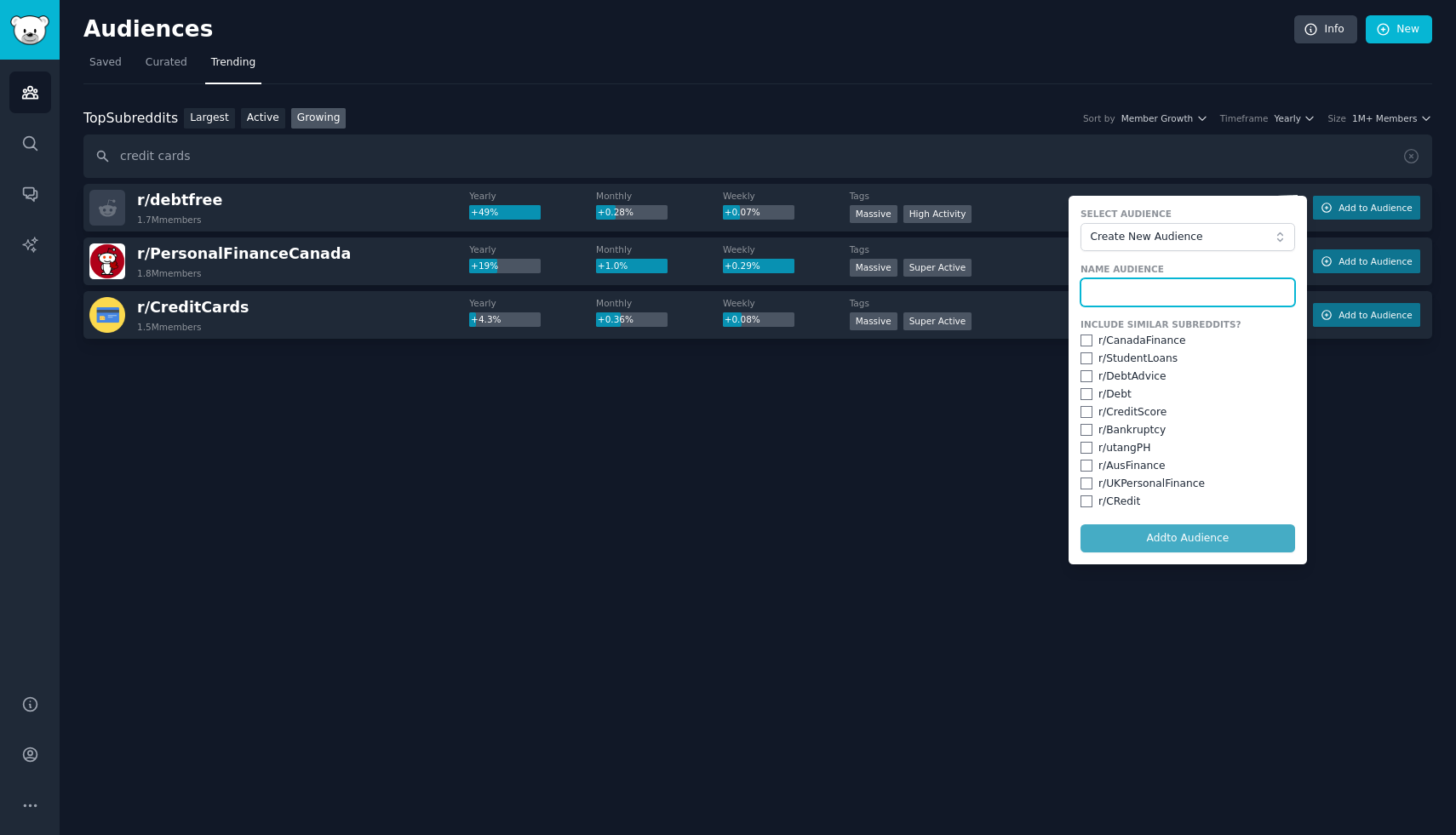
click at [1137, 296] on input "text" at bounding box center [1187, 293] width 214 height 29
type input "debtfree"
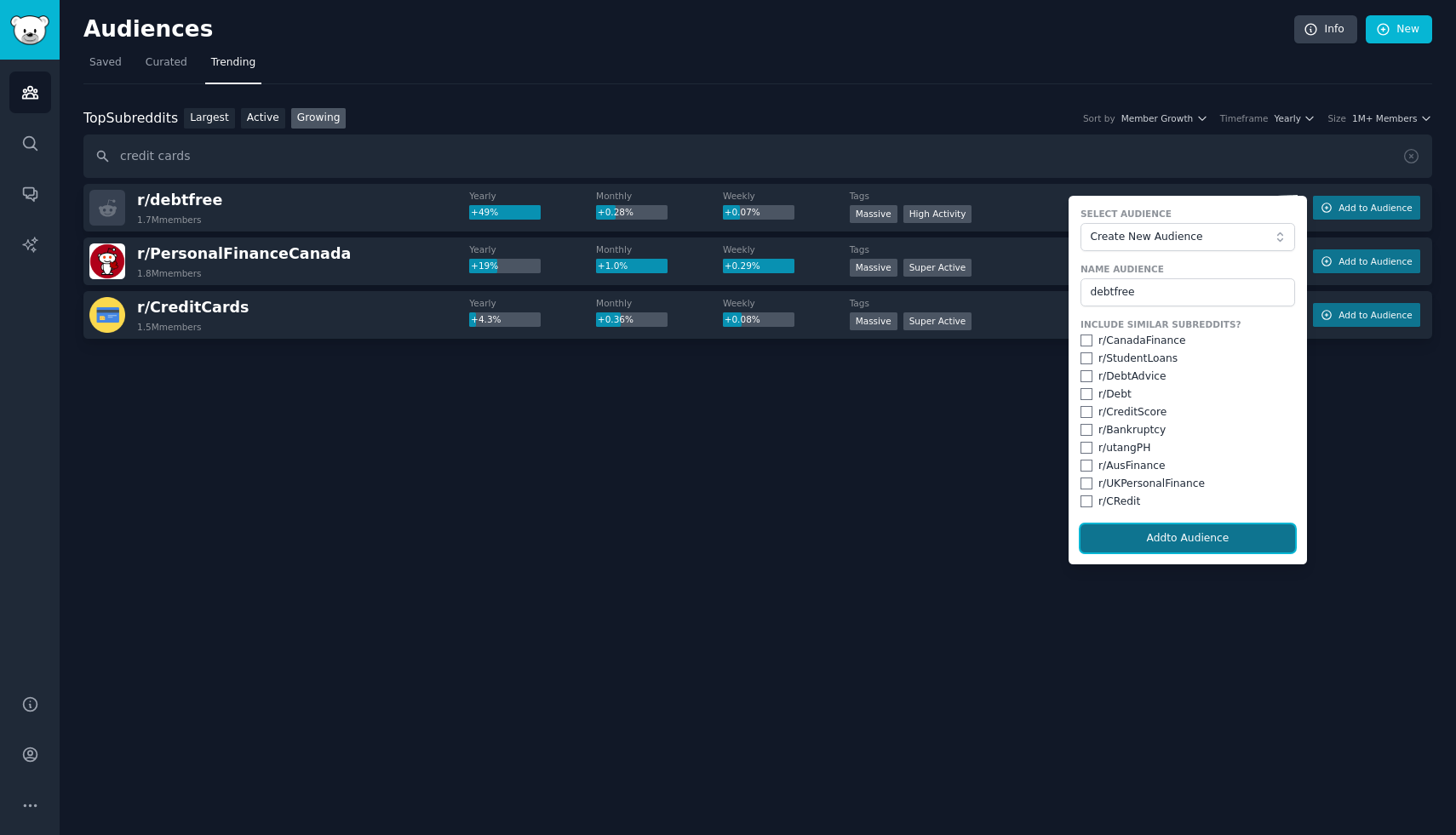
click at [1173, 542] on button "Add to Audience" at bounding box center [1187, 539] width 214 height 29
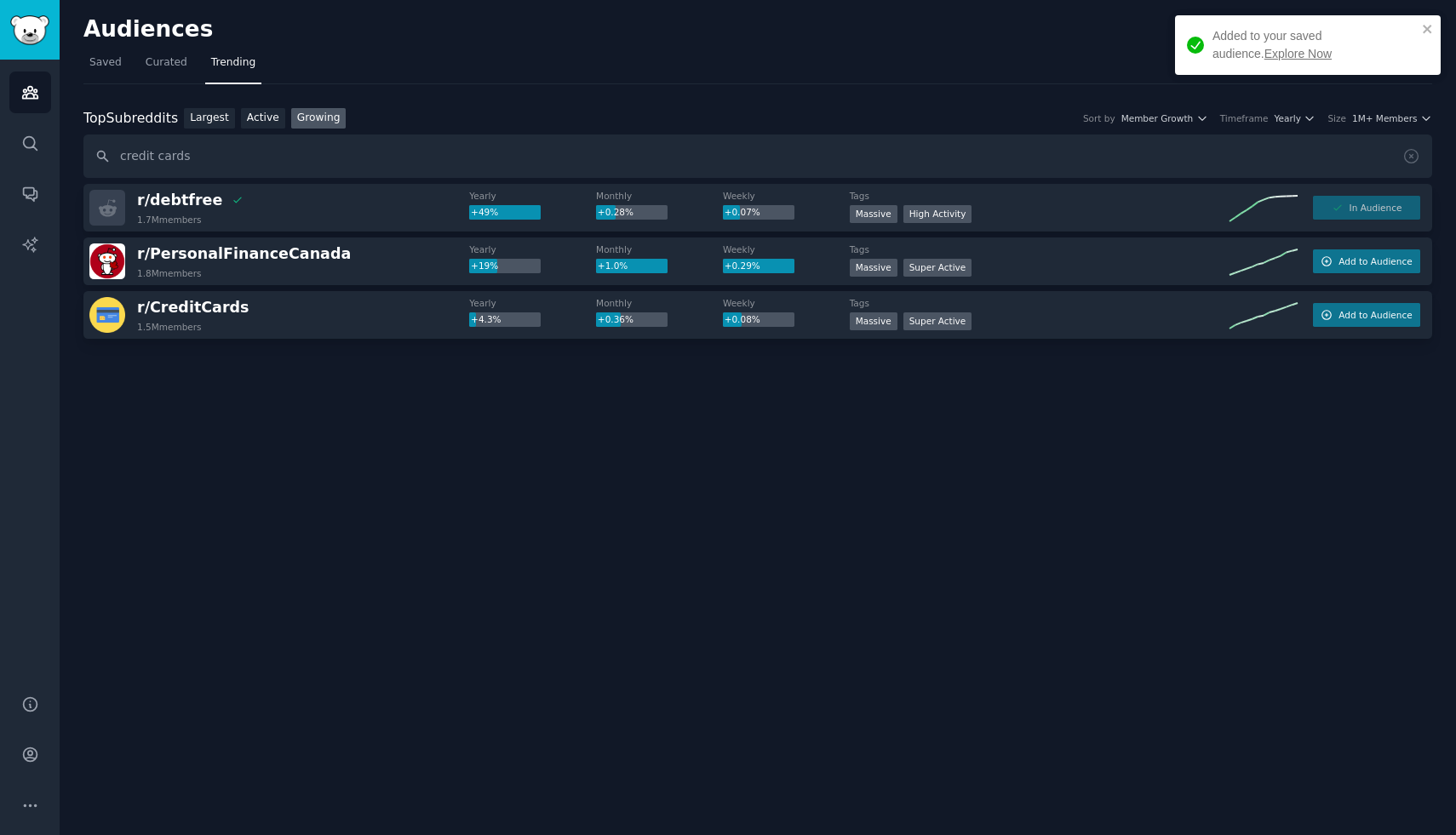
click at [1264, 56] on link "Explore Now" at bounding box center [1298, 54] width 67 height 14
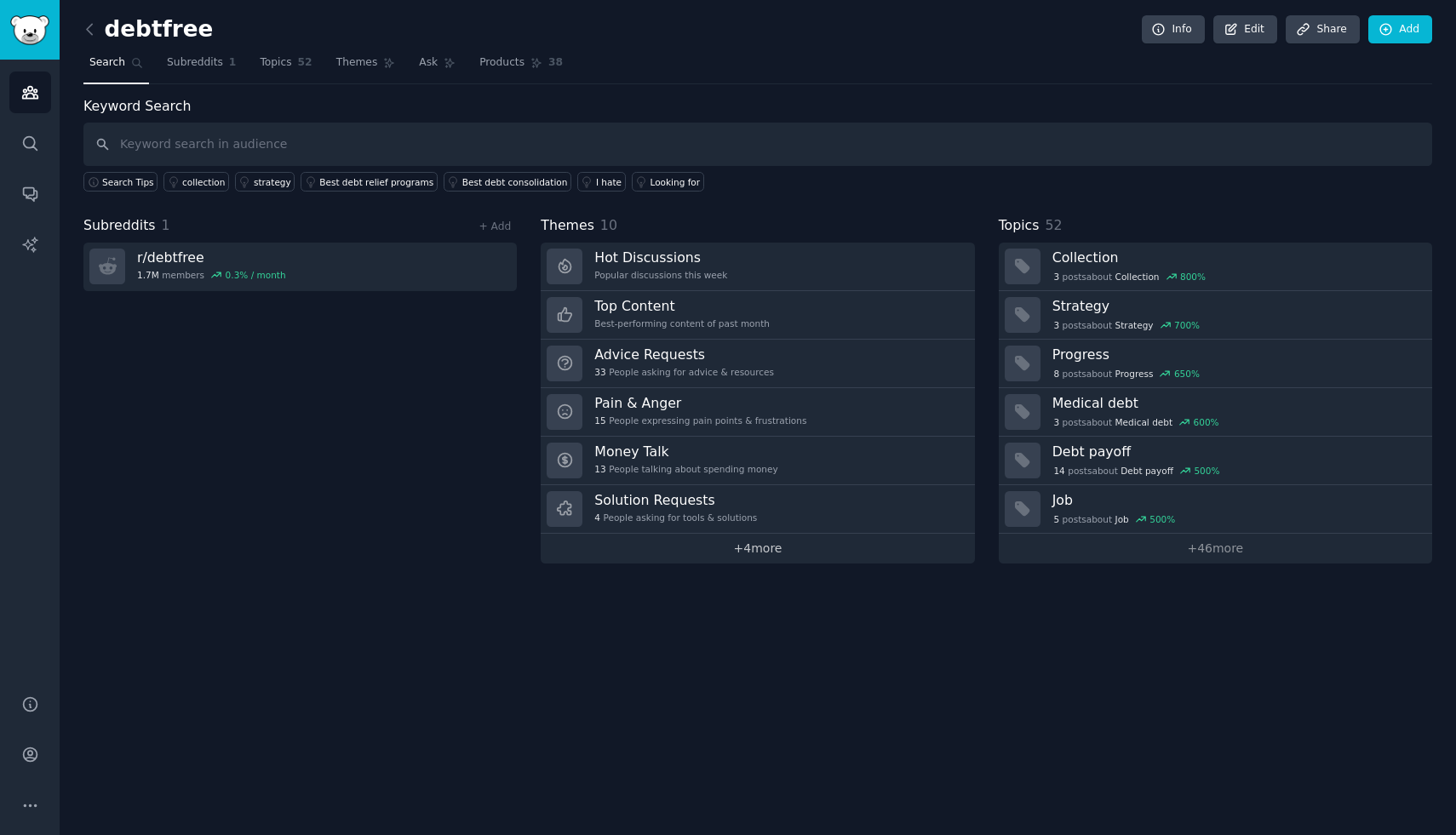
click at [771, 556] on link "+ 4 more" at bounding box center [757, 548] width 434 height 30
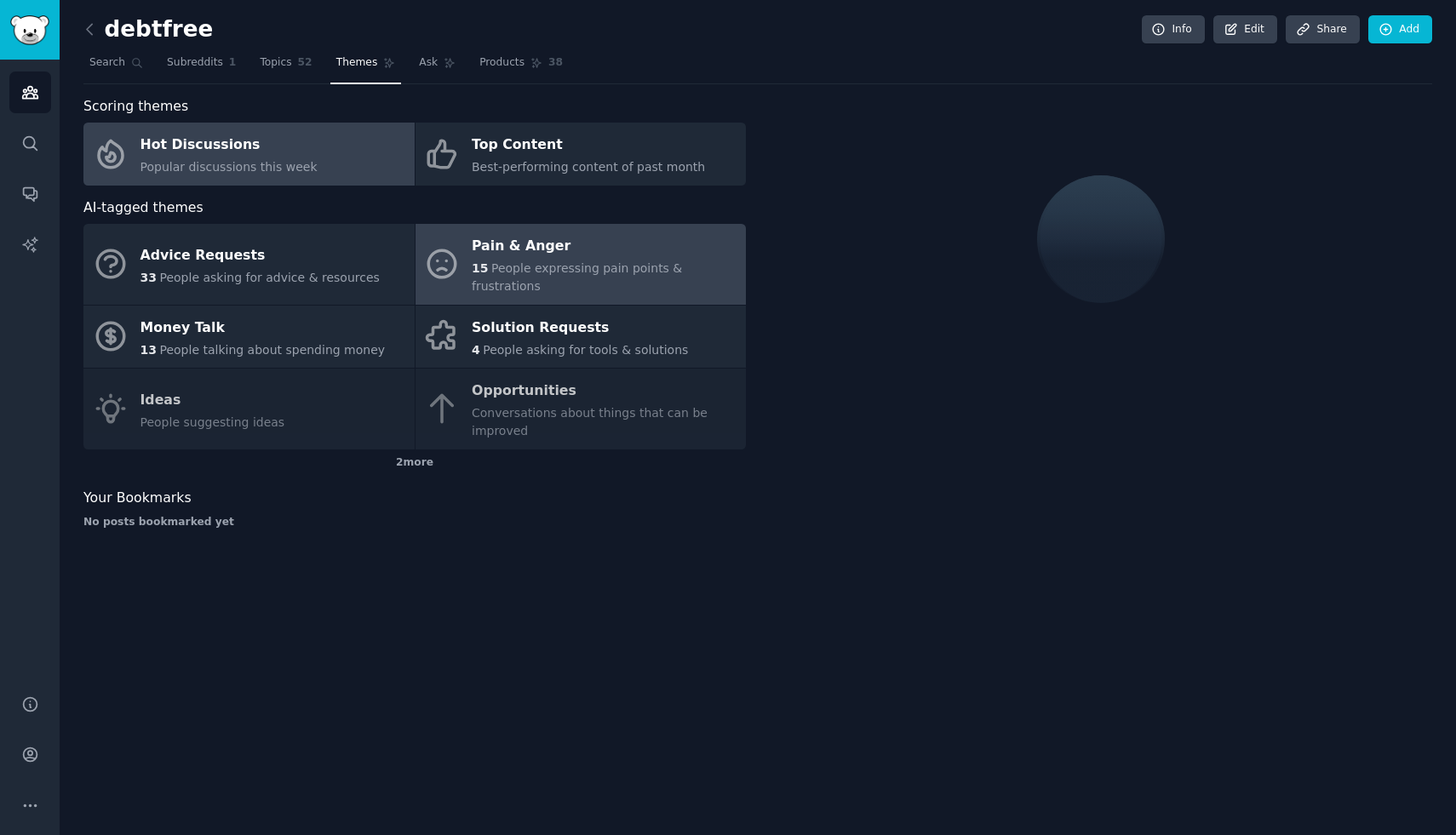
click at [560, 256] on div "Pain & Anger" at bounding box center [605, 247] width 266 height 28
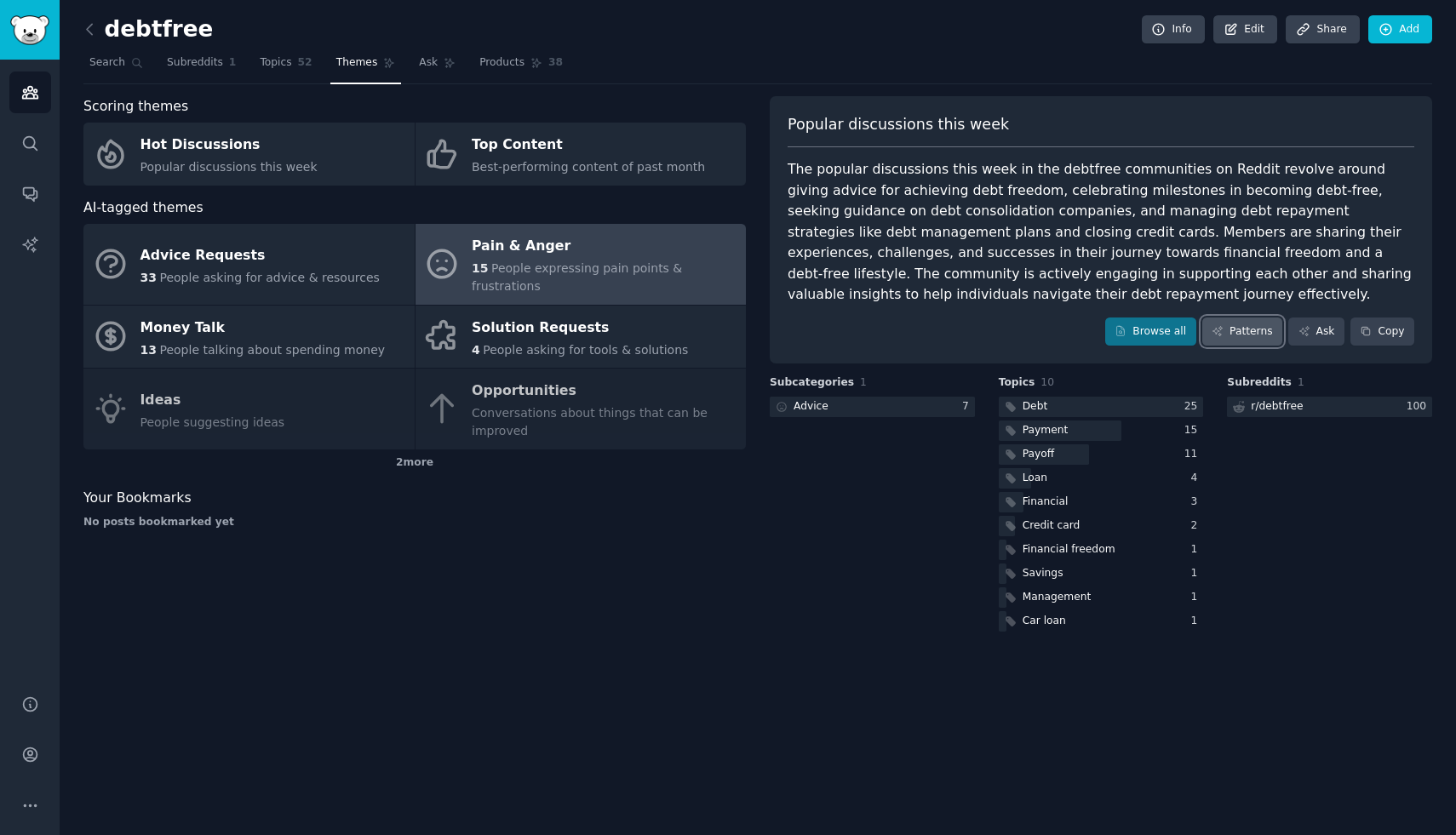
click at [1244, 338] on link "Patterns" at bounding box center [1242, 332] width 80 height 29
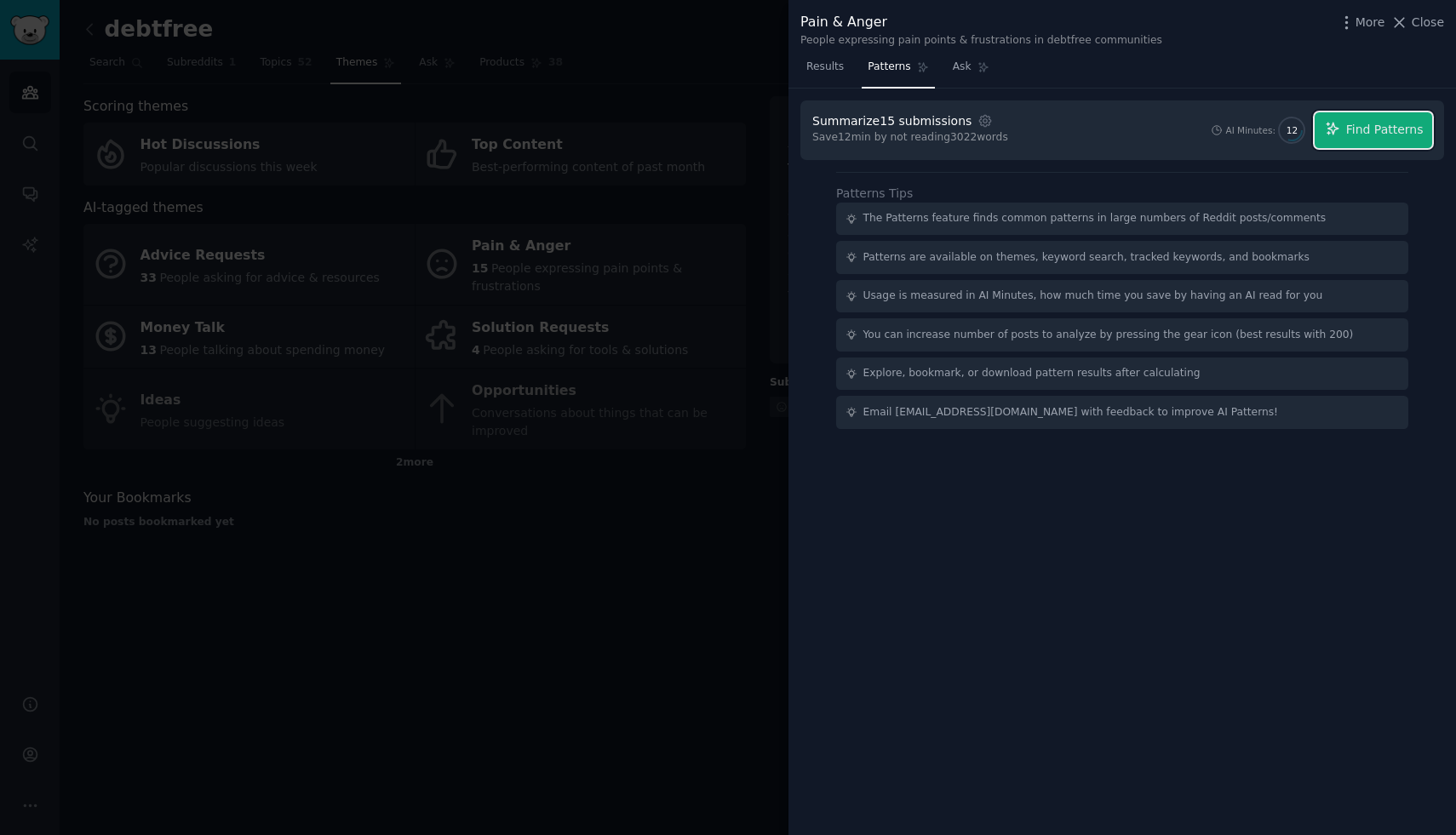
click at [1408, 136] on span "Find Patterns" at bounding box center [1385, 130] width 78 height 18
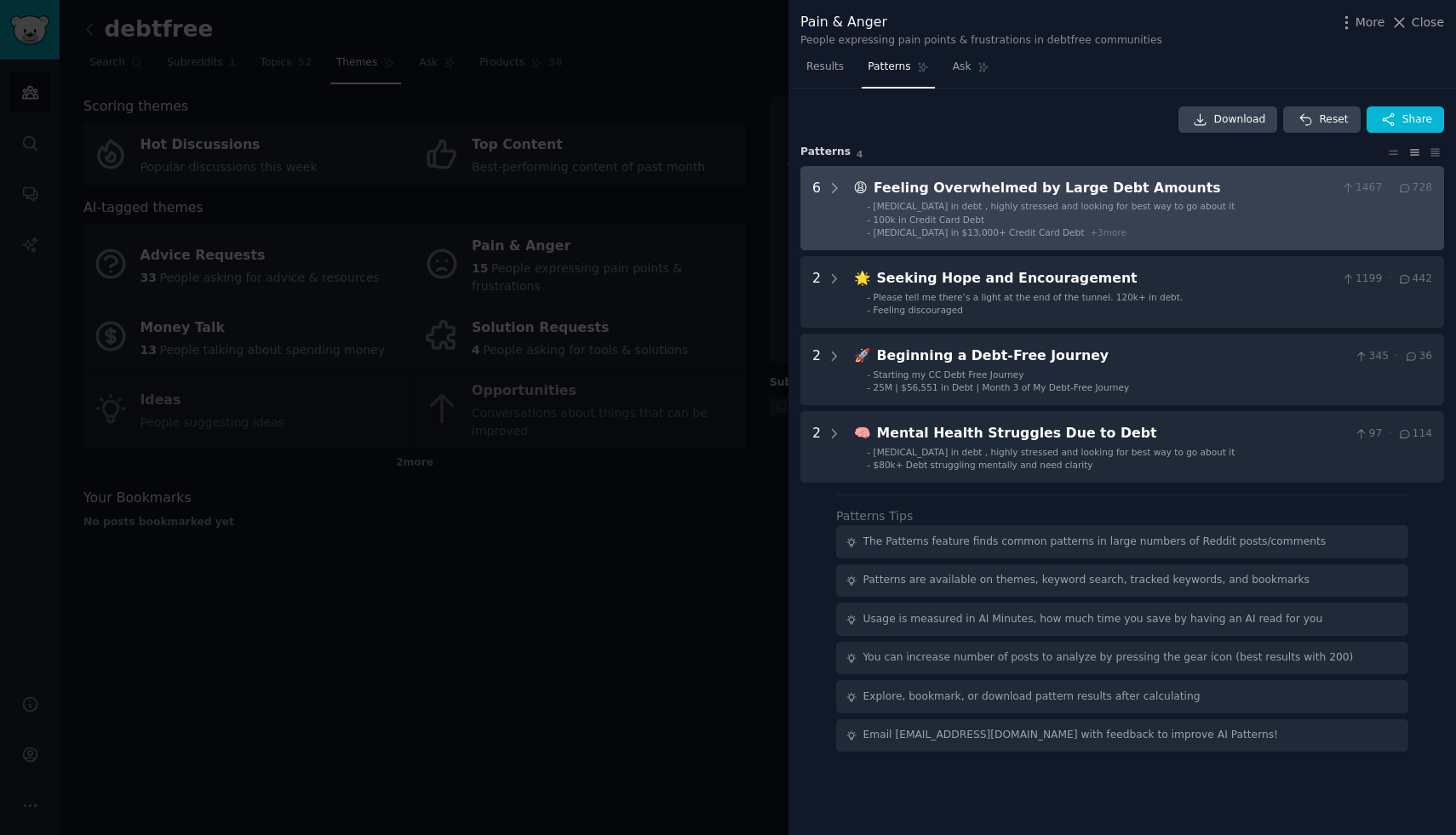
click at [1174, 214] on li "- 100k in Credit Card Debt" at bounding box center [1149, 220] width 566 height 12
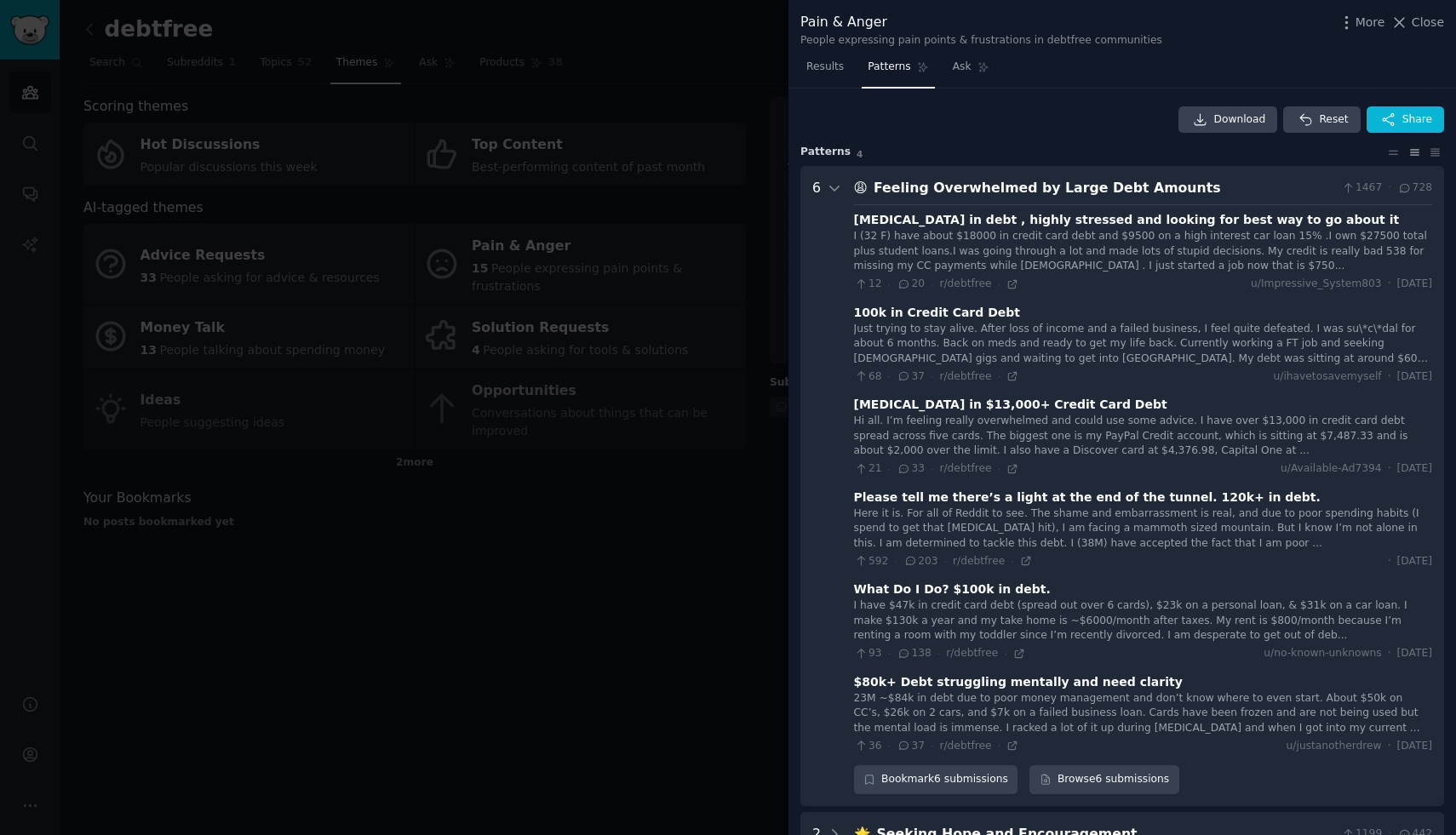
scroll to position [78, 0]
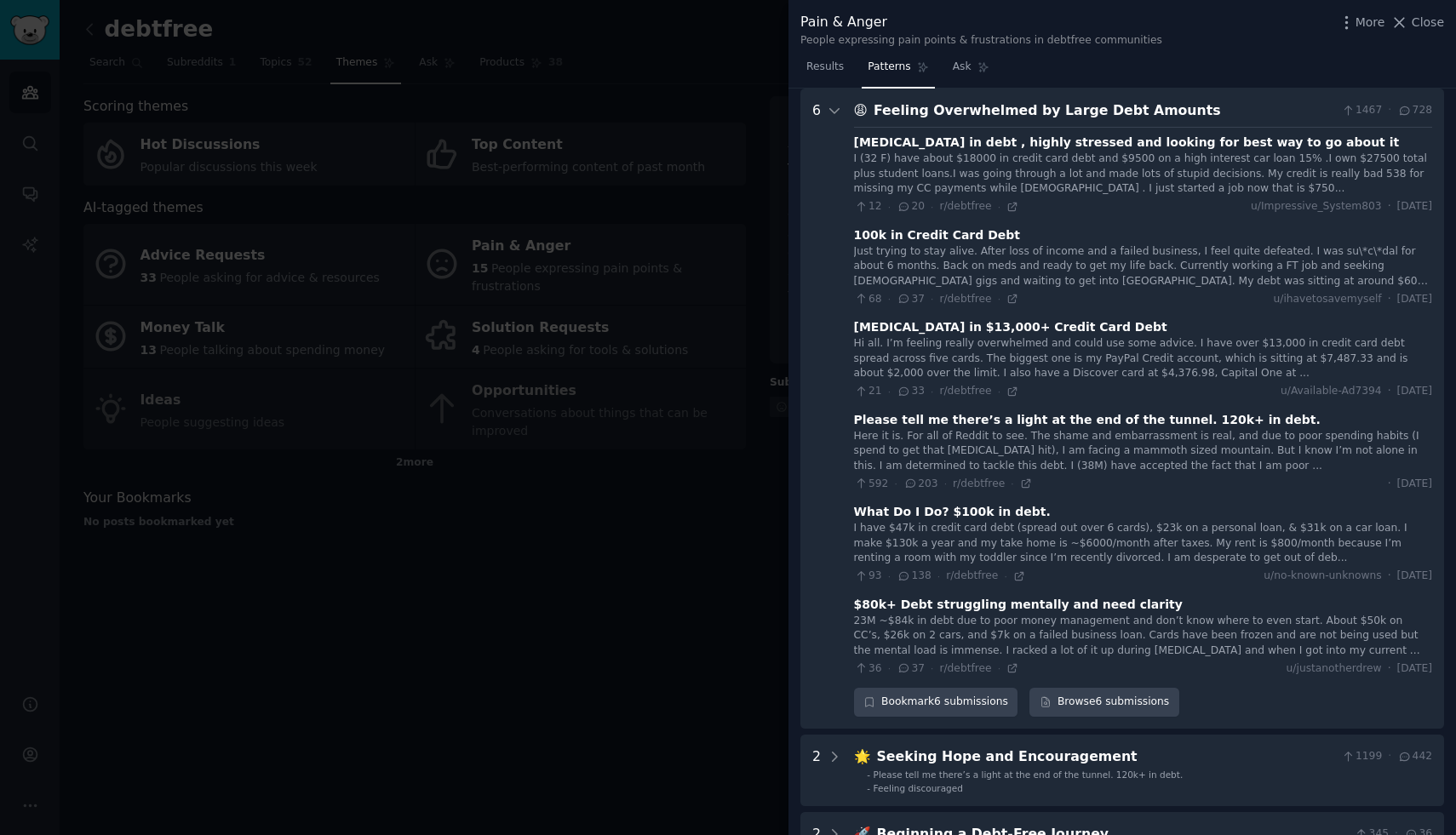
click at [1129, 104] on div "Feeling Overwhelmed by Large Debt Amounts" at bounding box center [1105, 111] width 461 height 22
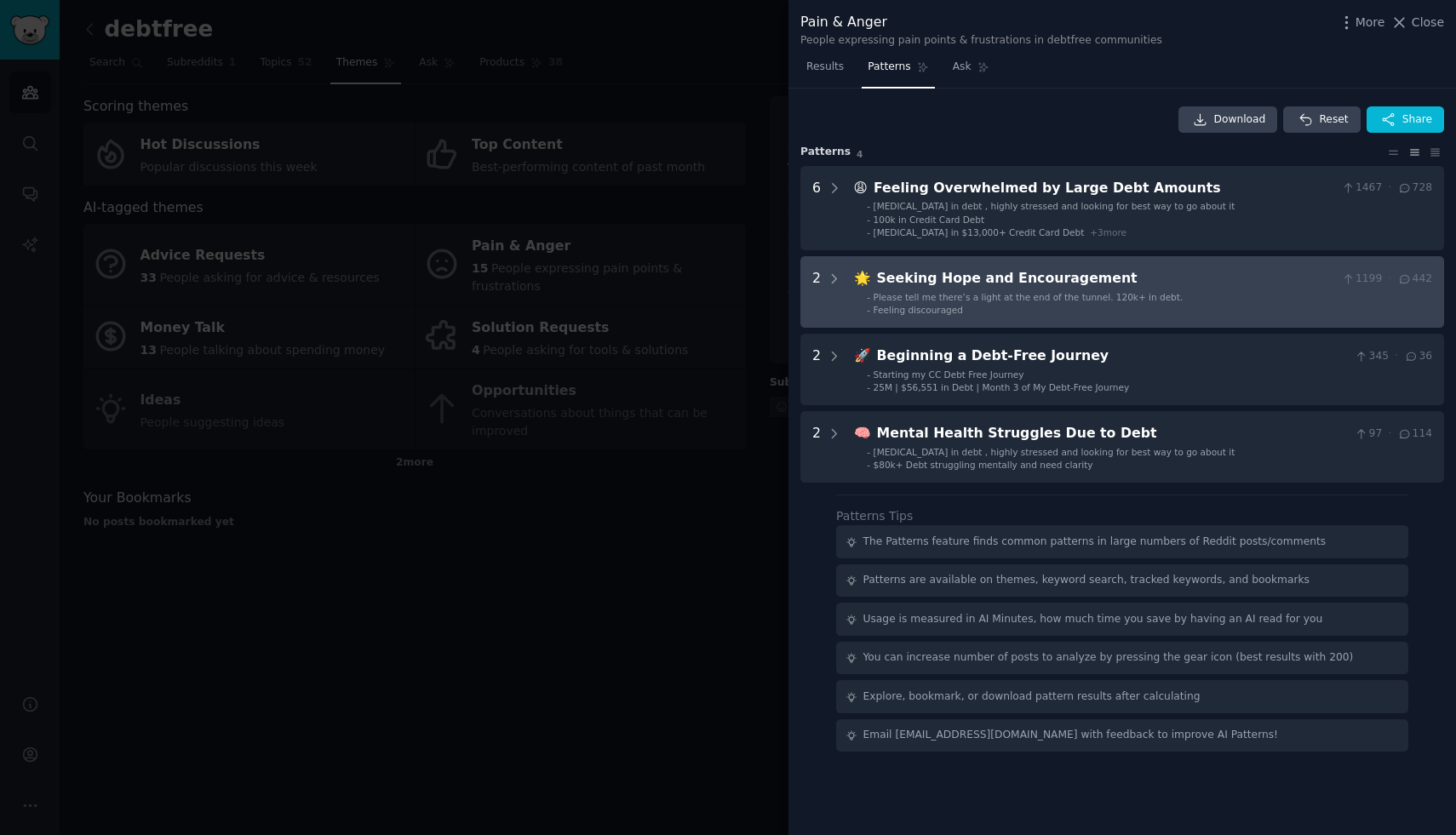
click at [1063, 281] on div "Seeking Hope and Encouragement" at bounding box center [1106, 279] width 459 height 22
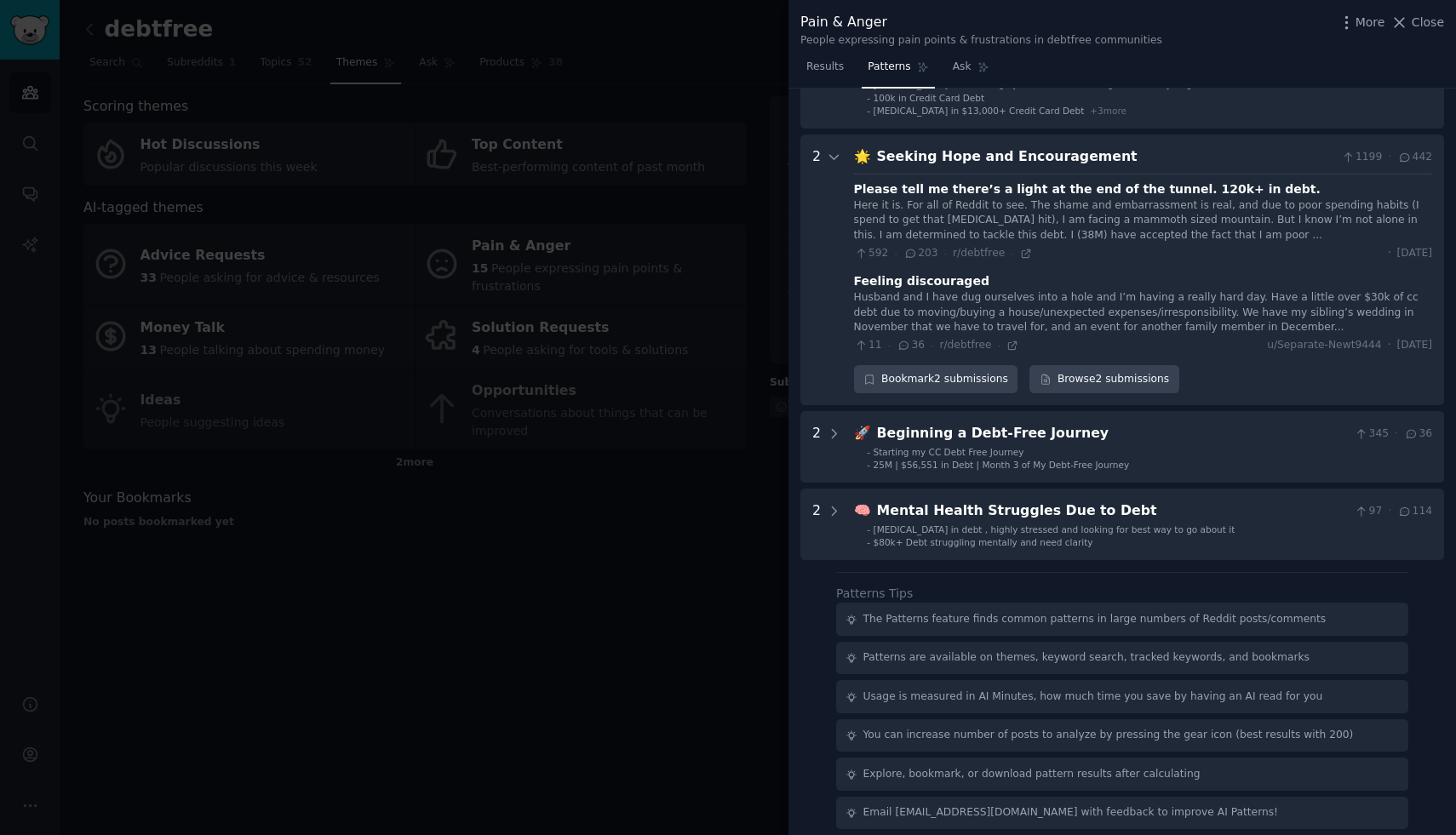
scroll to position [134, 0]
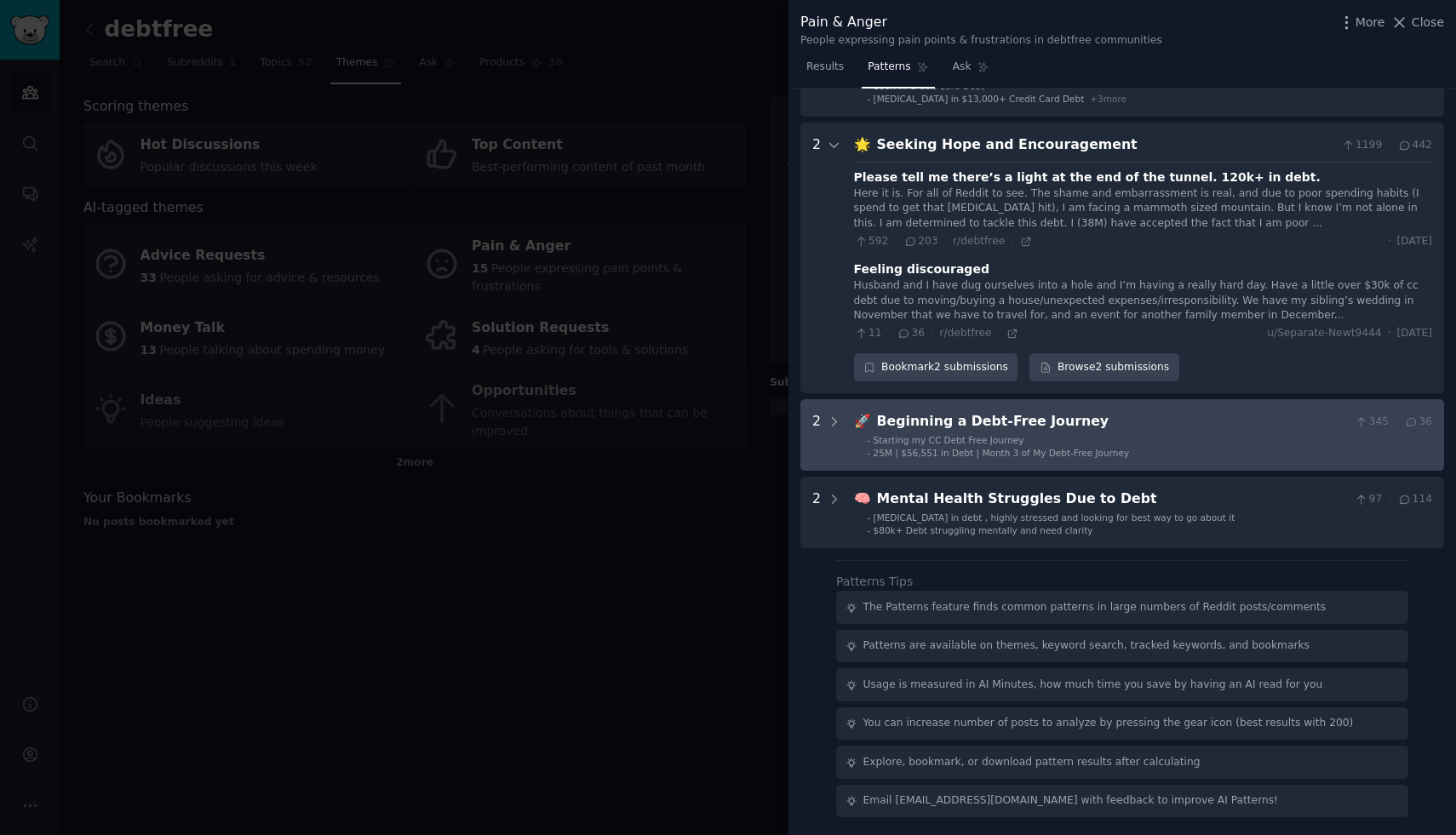
click at [1032, 430] on div "Beginning a Debt-Free Journey" at bounding box center [1113, 421] width 472 height 22
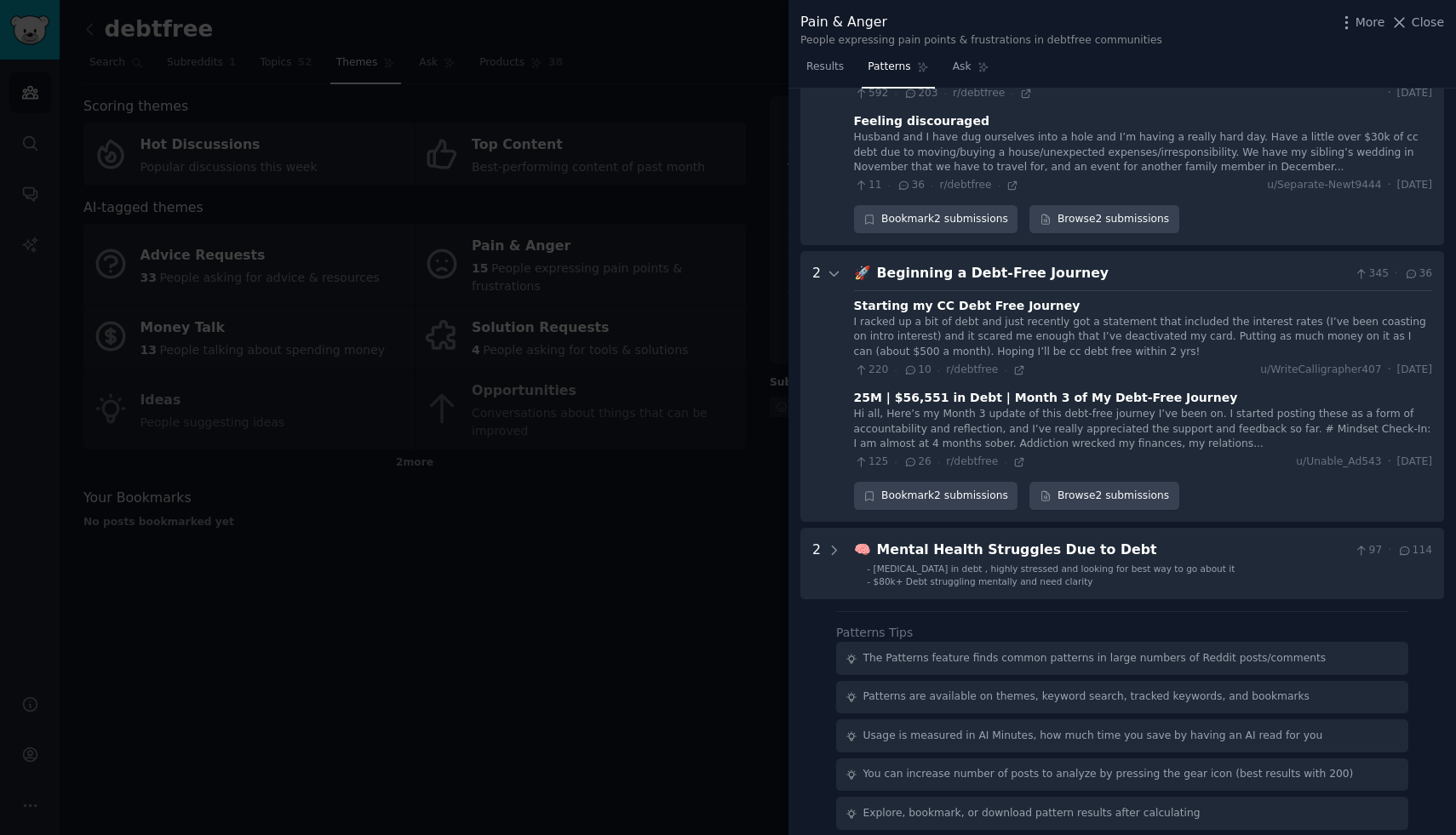
scroll to position [333, 0]
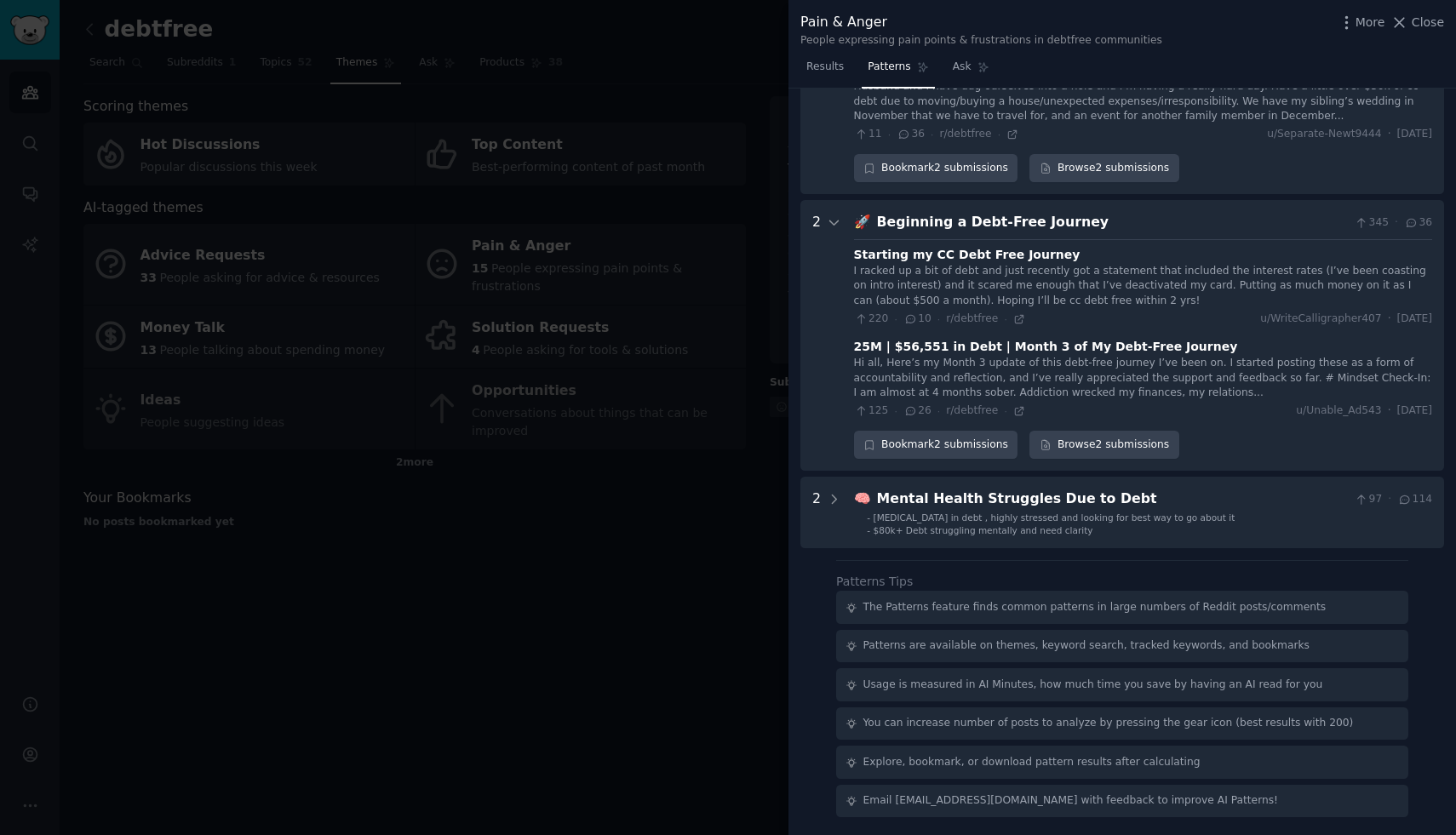
click at [1020, 555] on div "Download Reset Share Pattern s 4 6 😩 Feeling Overwhelmed by Large Debt Amounts …" at bounding box center [1122, 463] width 668 height 748
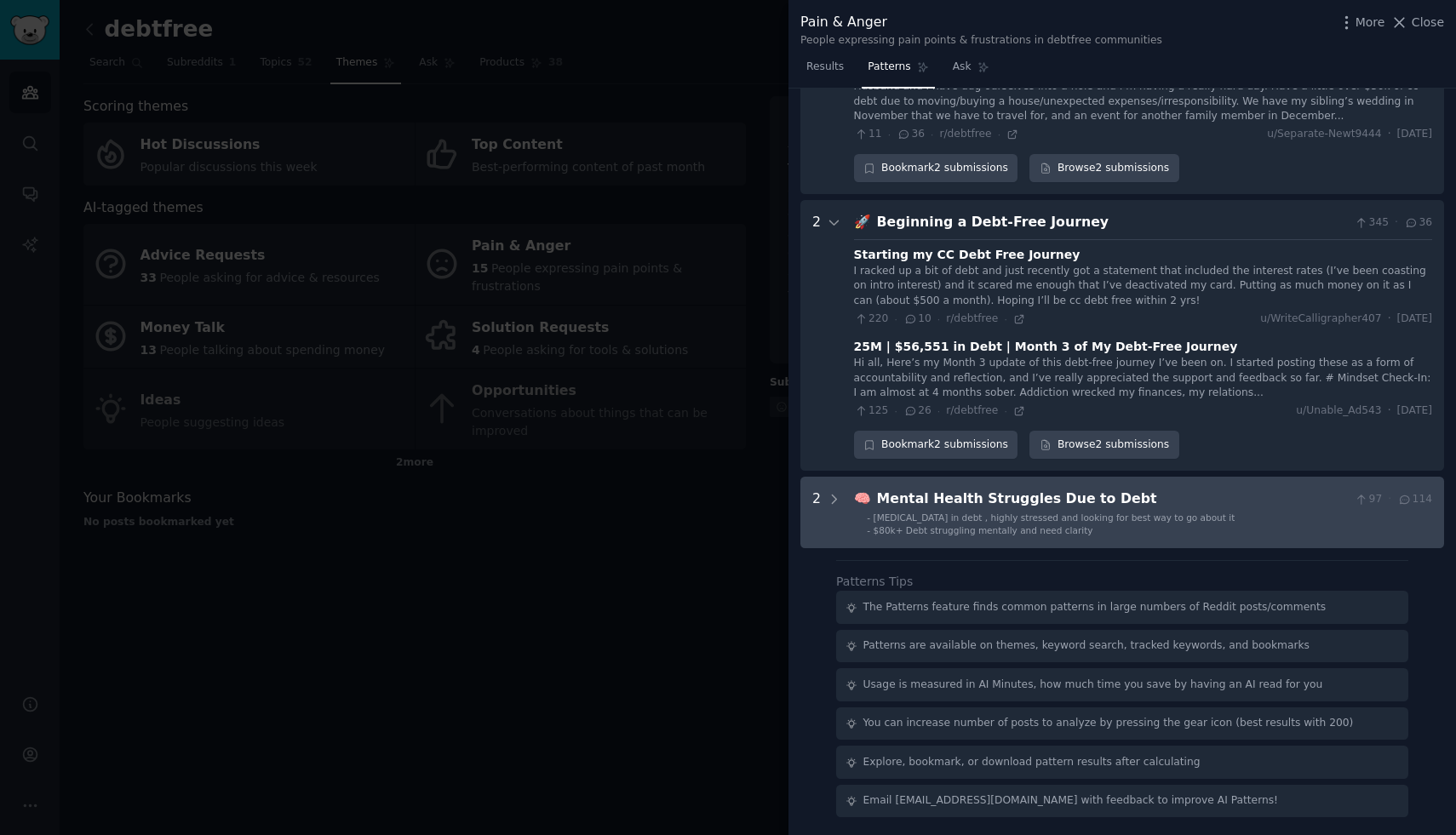
click at [1013, 539] on Debt "2 🧠 Mental Health Struggles Due to Debt 97 · 114 - [MEDICAL_DATA] in debt , hig…" at bounding box center [1122, 512] width 643 height 72
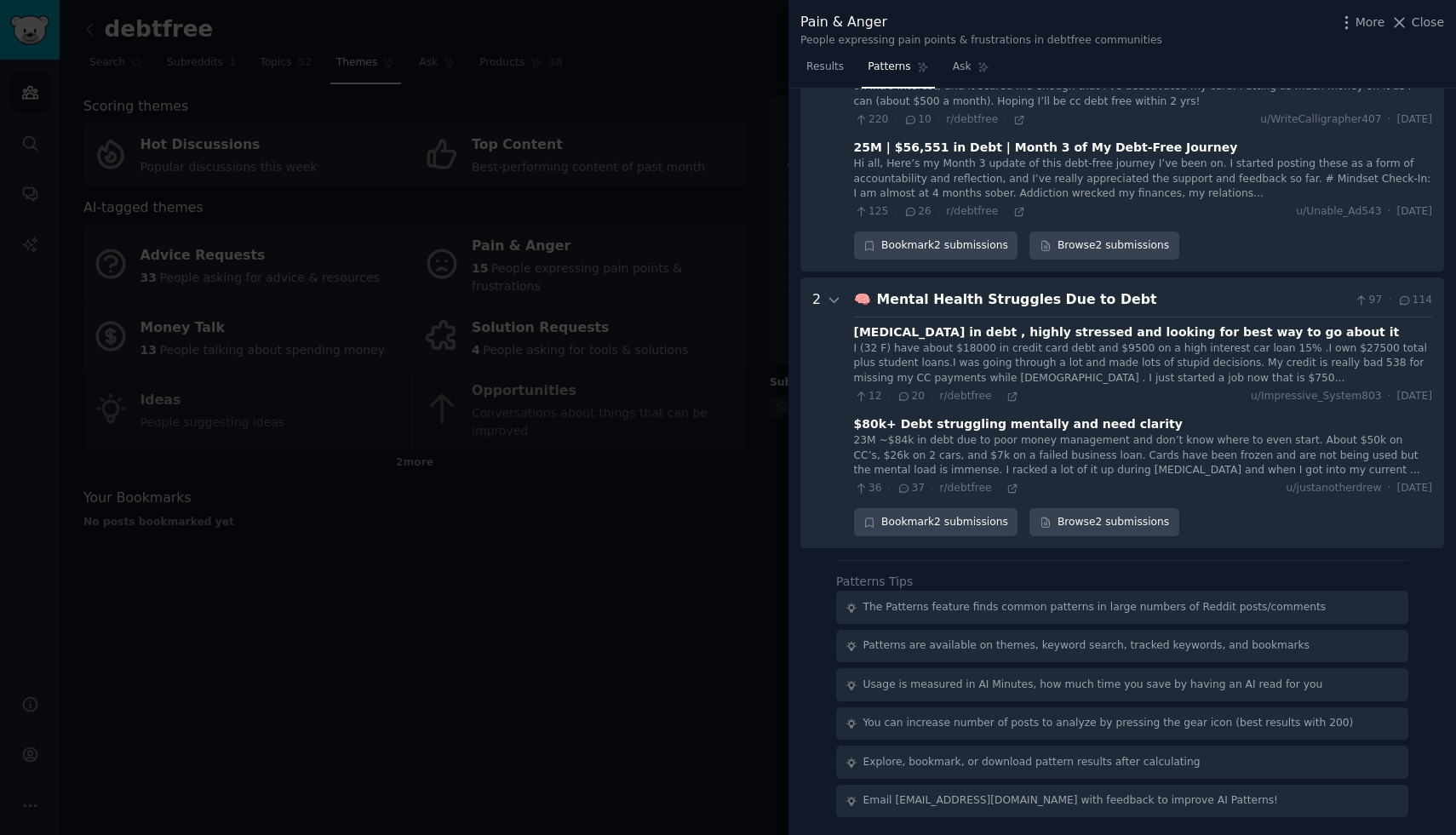
scroll to position [532, 0]
click at [950, 290] on div "Mental Health Struggles Due to Debt" at bounding box center [1113, 300] width 472 height 22
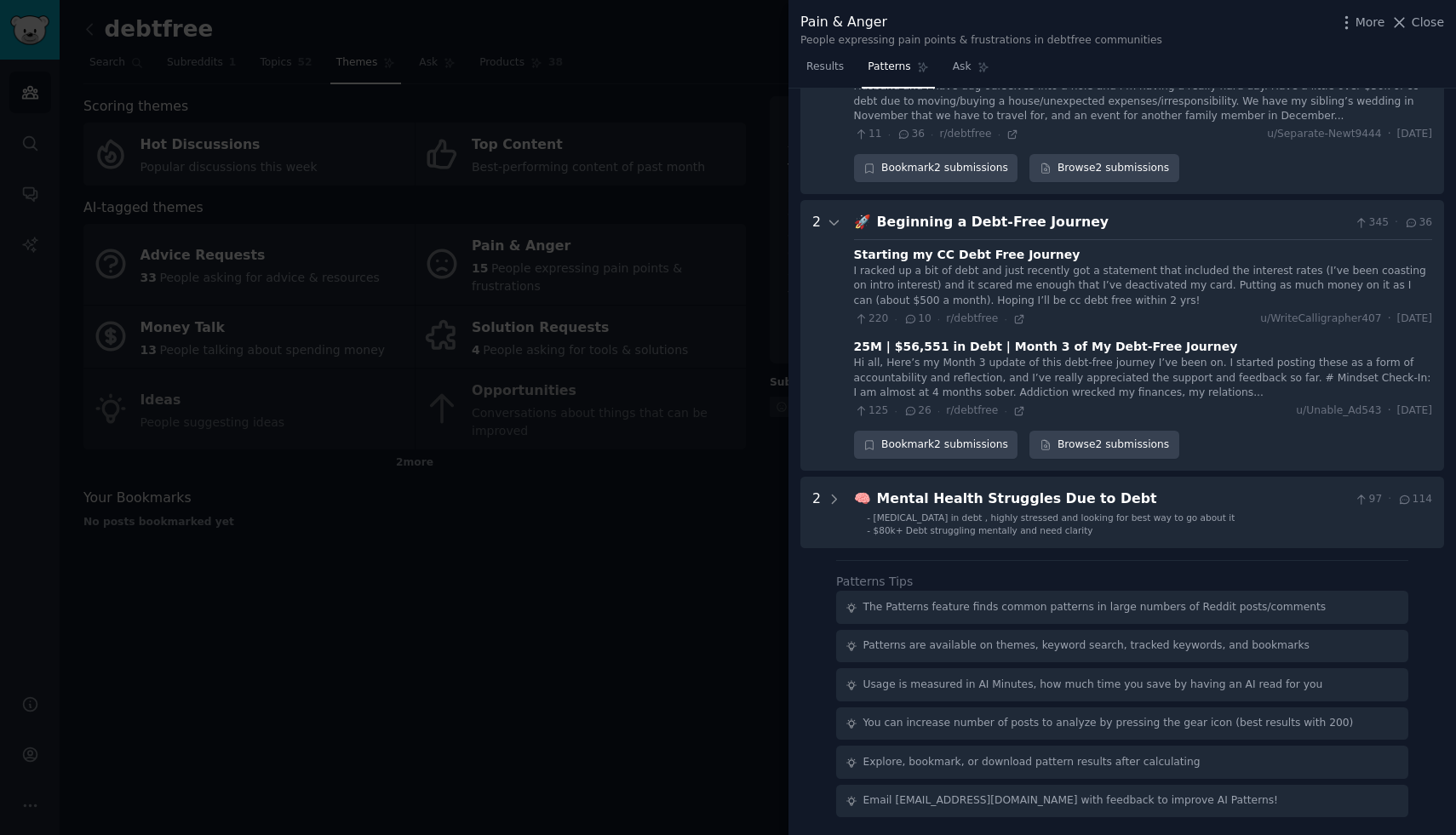
click at [930, 212] on div "Beginning a Debt-Free Journey" at bounding box center [1113, 223] width 472 height 22
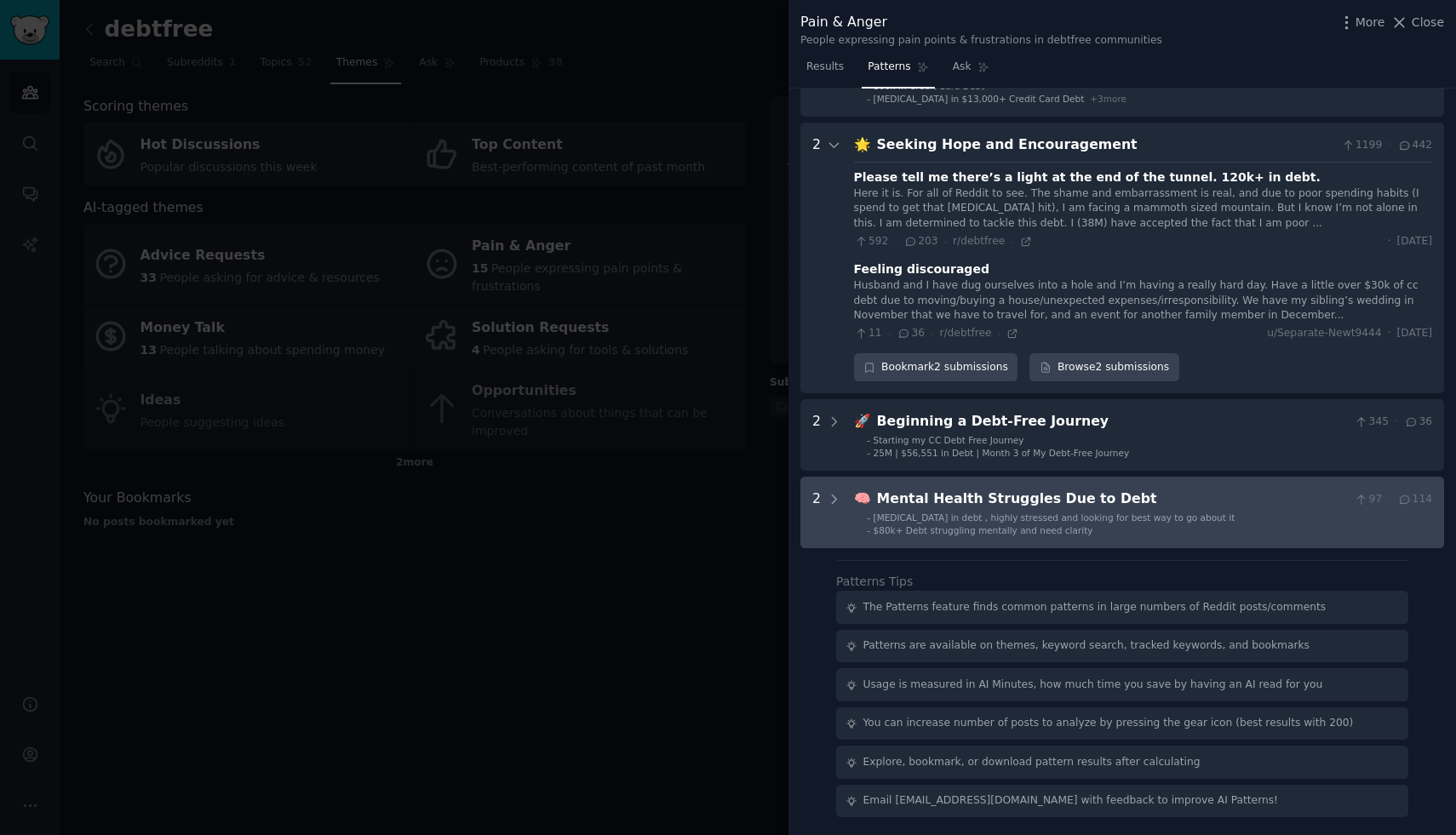
click at [895, 522] on div "[MEDICAL_DATA] in debt , highly stressed and looking for best way to go about it" at bounding box center [1054, 518] width 362 height 12
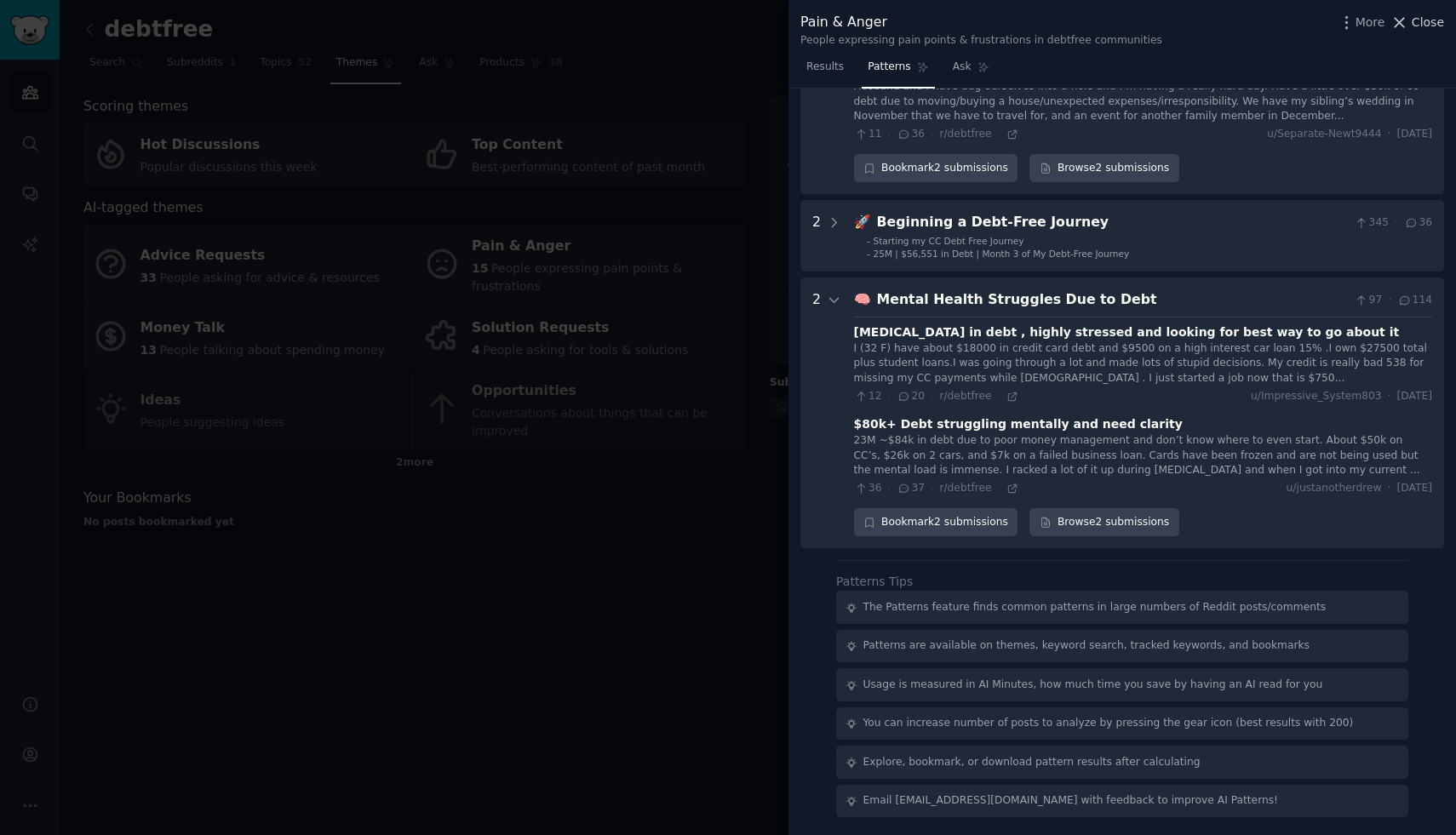
click at [1432, 15] on span "Close" at bounding box center [1428, 22] width 32 height 18
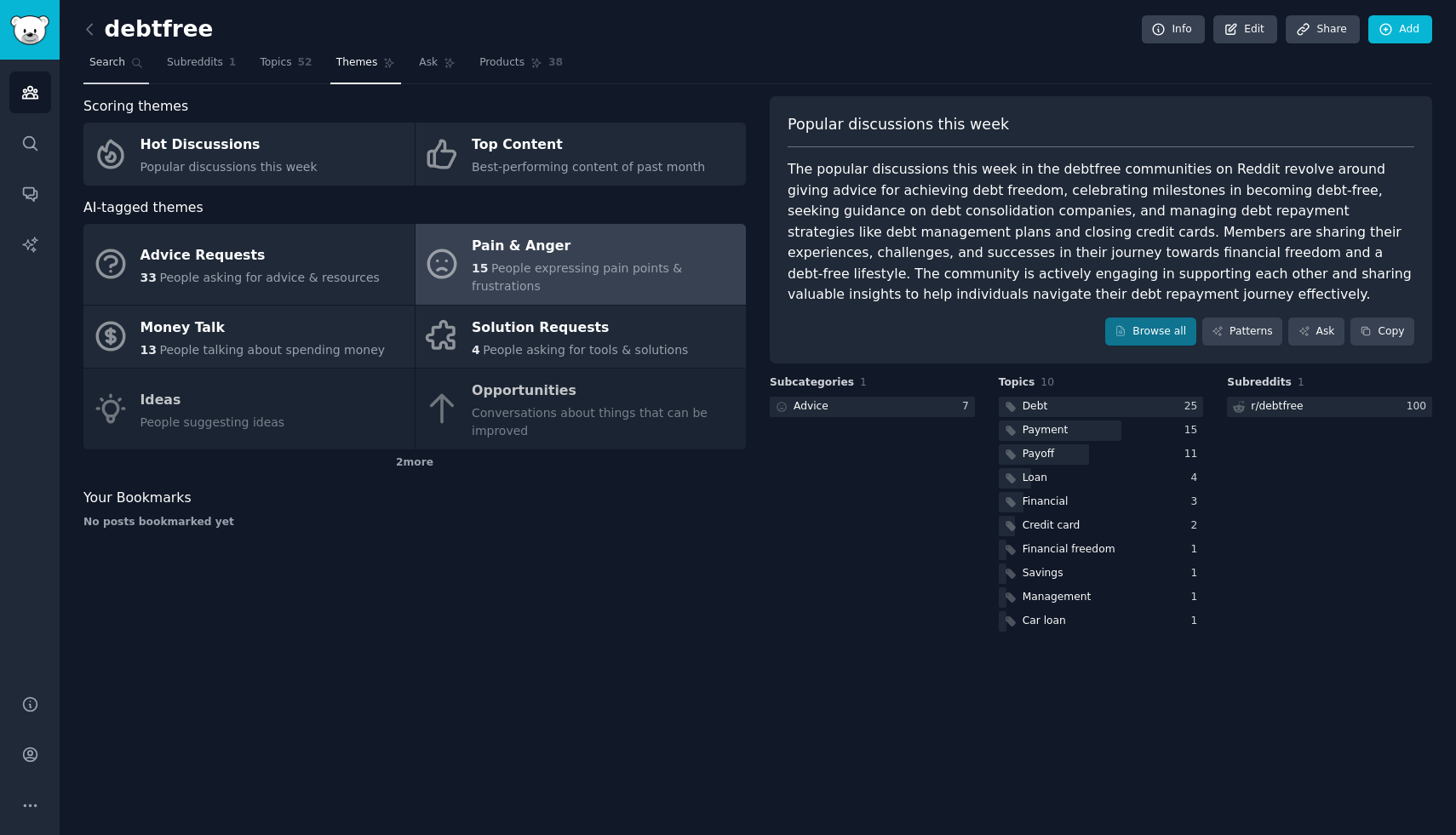
click at [137, 59] on icon at bounding box center [137, 63] width 9 height 9
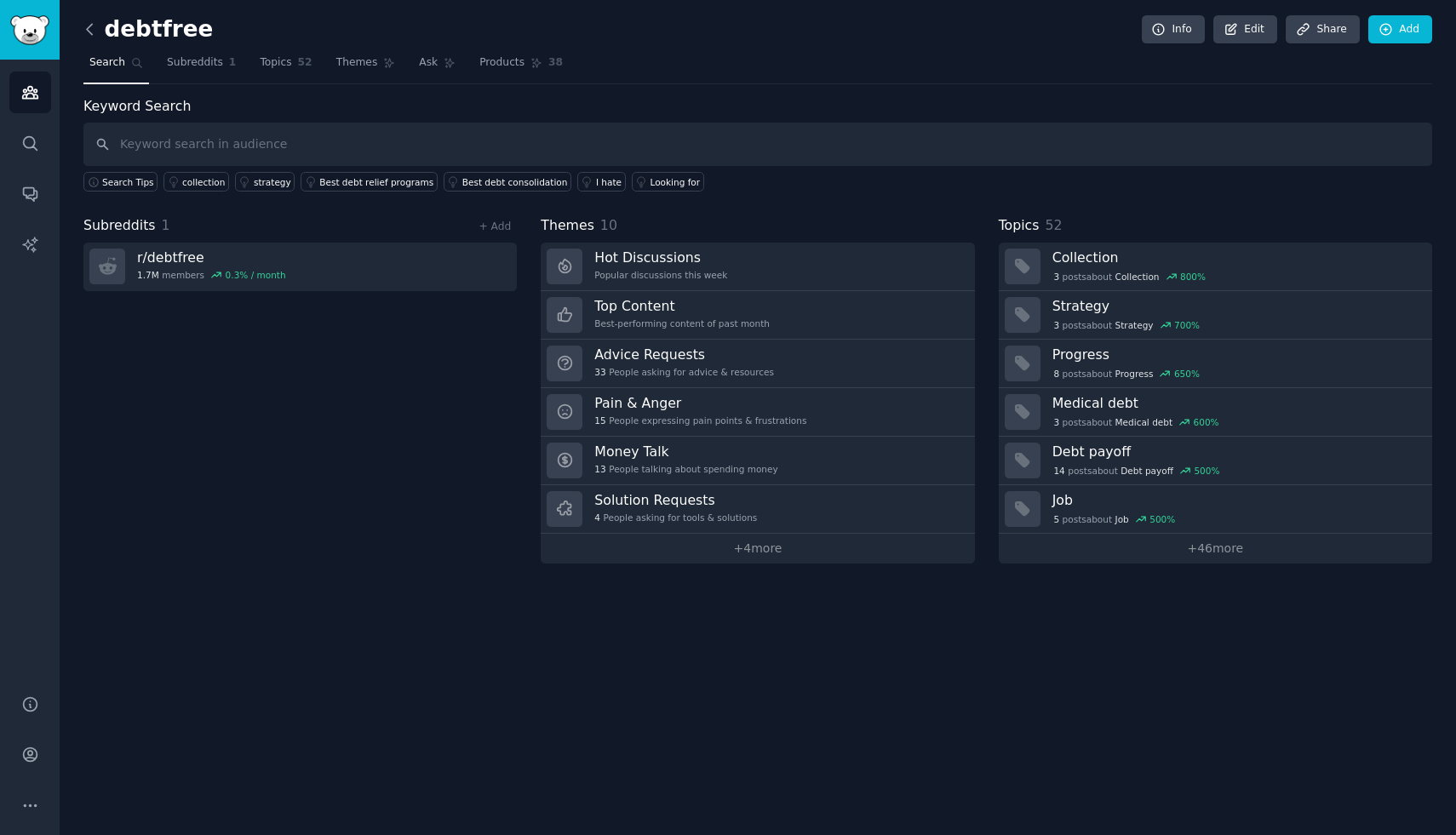
click at [85, 24] on icon at bounding box center [90, 29] width 18 height 18
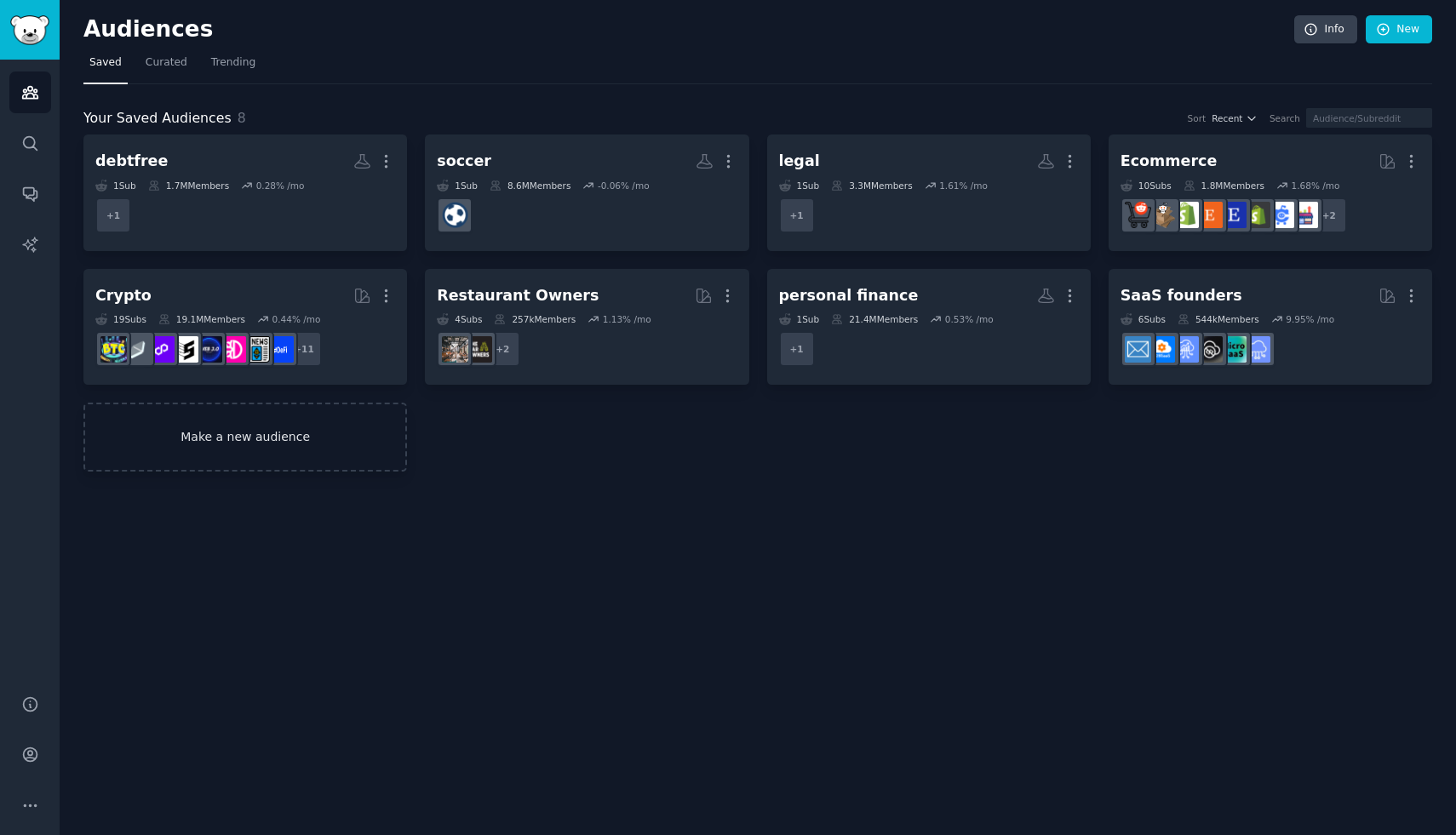
click at [219, 422] on link "Make a new audience" at bounding box center [245, 437] width 324 height 69
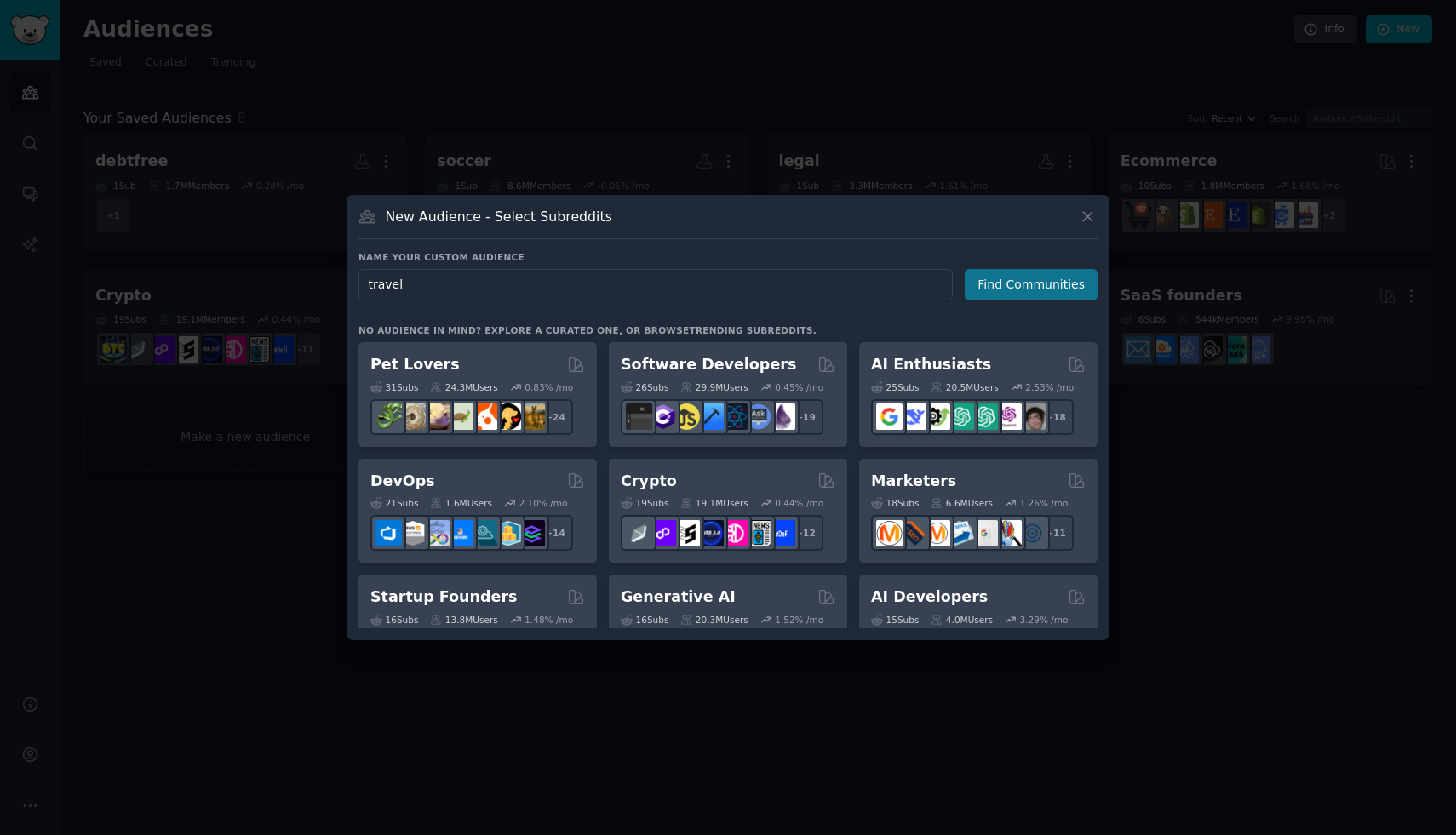
type input "travel"
click at [1003, 280] on button "Find Communities" at bounding box center [1031, 285] width 133 height 31
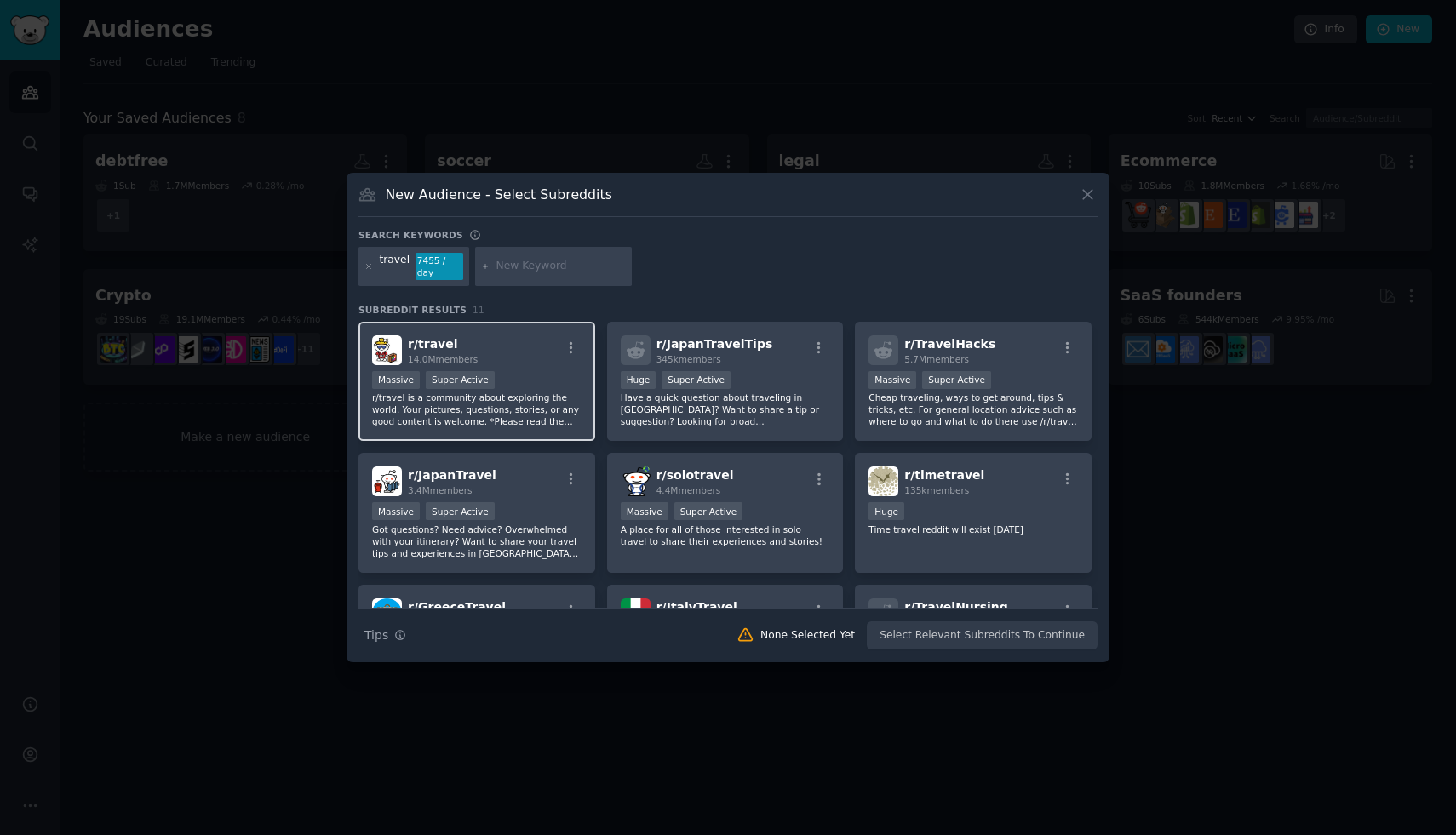
click at [553, 393] on p "r/travel is a community about exploring the world. Your pictures, questions, st…" at bounding box center [477, 409] width 210 height 35
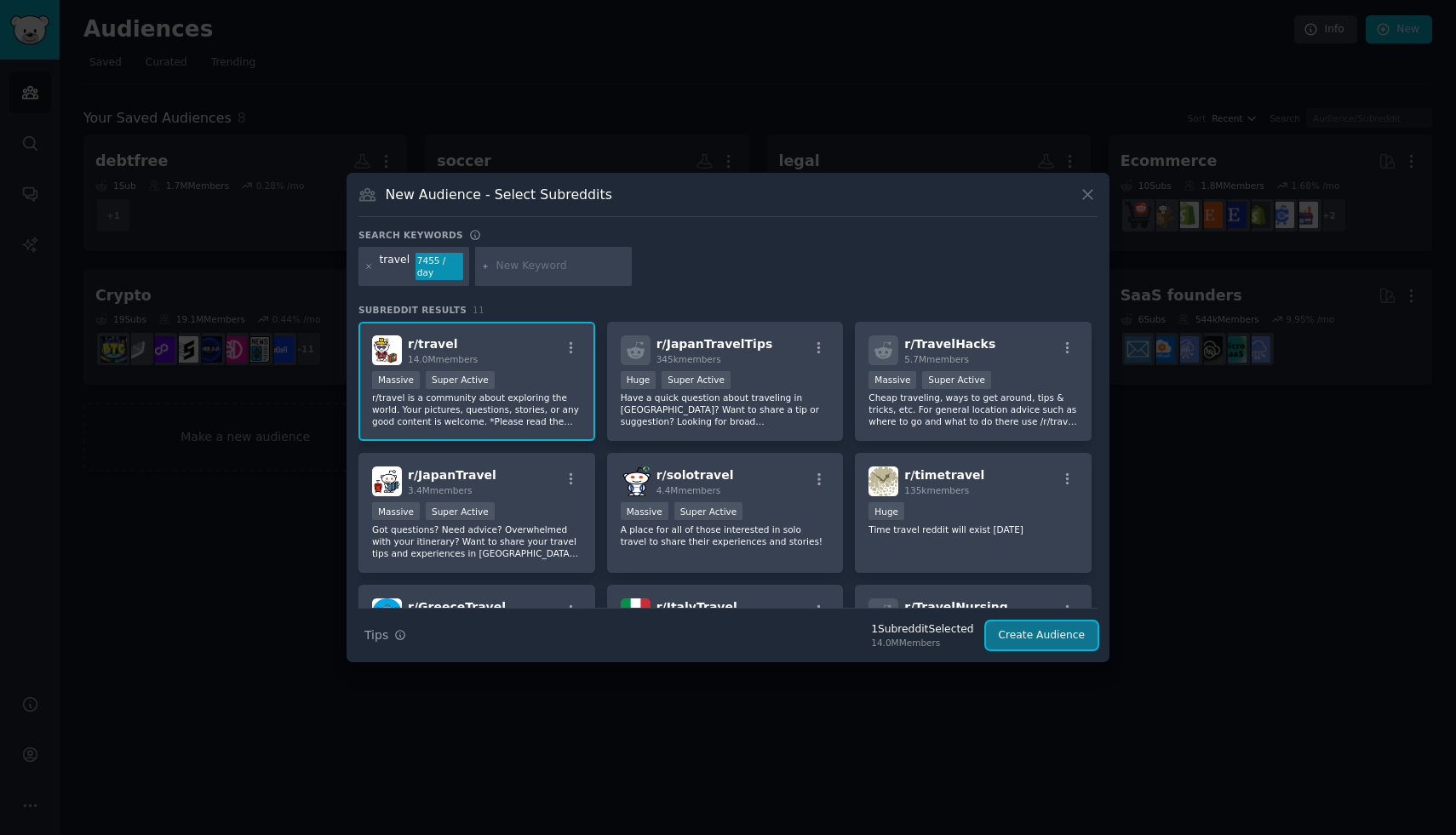
click at [1029, 630] on button "Create Audience" at bounding box center [1042, 636] width 112 height 29
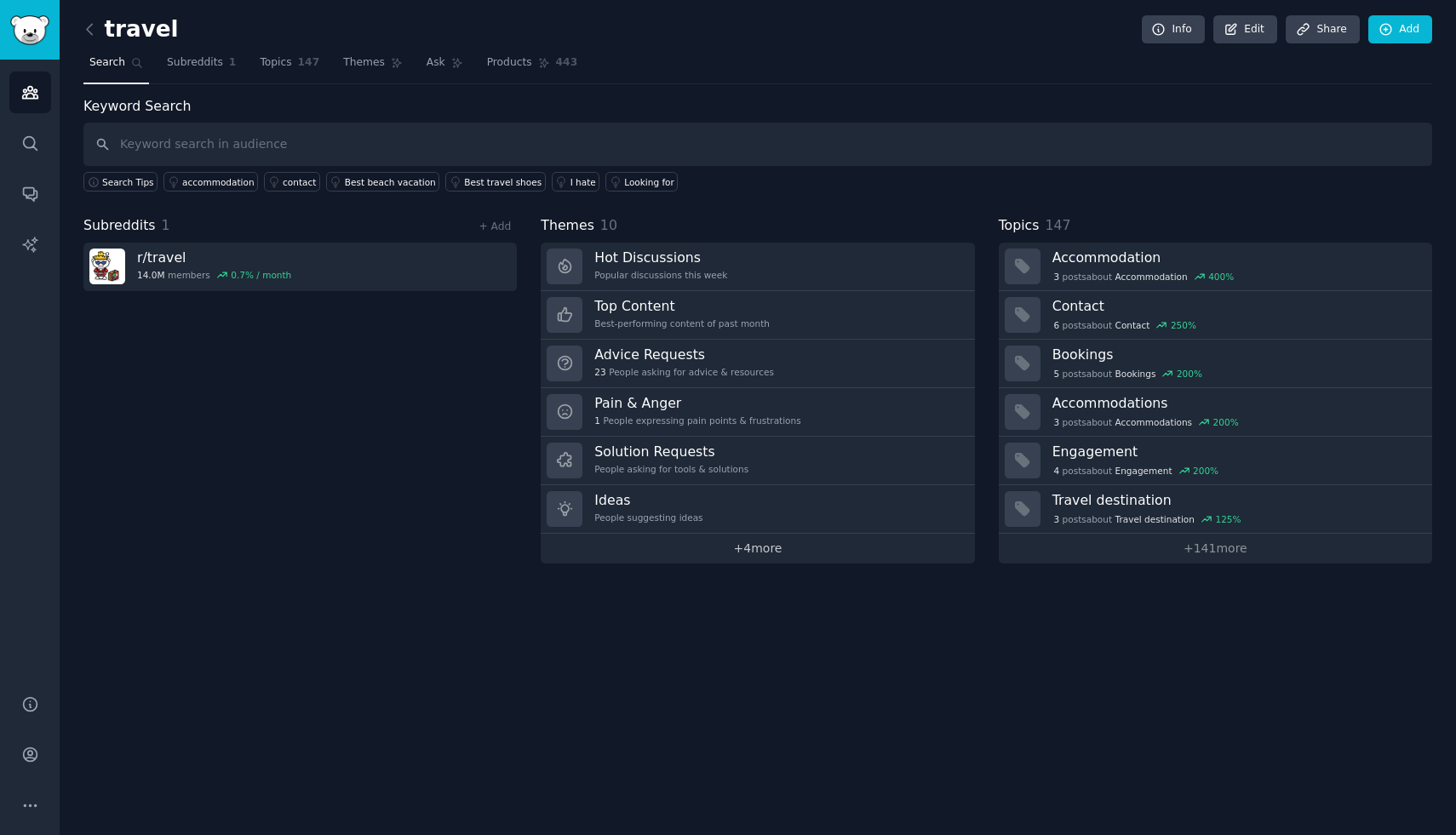
click at [763, 539] on link "+ 4 more" at bounding box center [757, 548] width 434 height 30
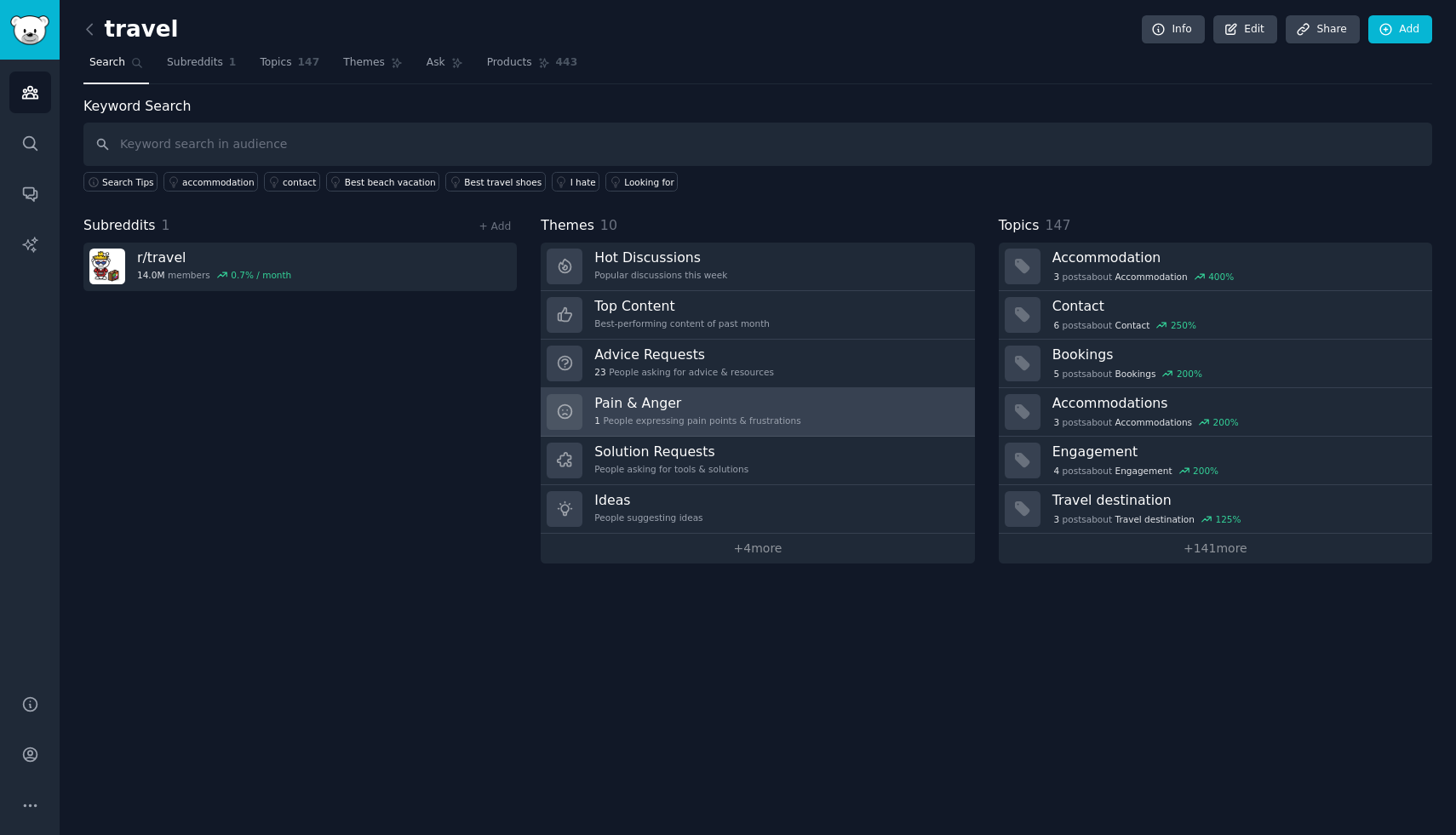
click at [768, 413] on div "Pain & Anger 1 People expressing pain points & frustrations" at bounding box center [697, 412] width 206 height 35
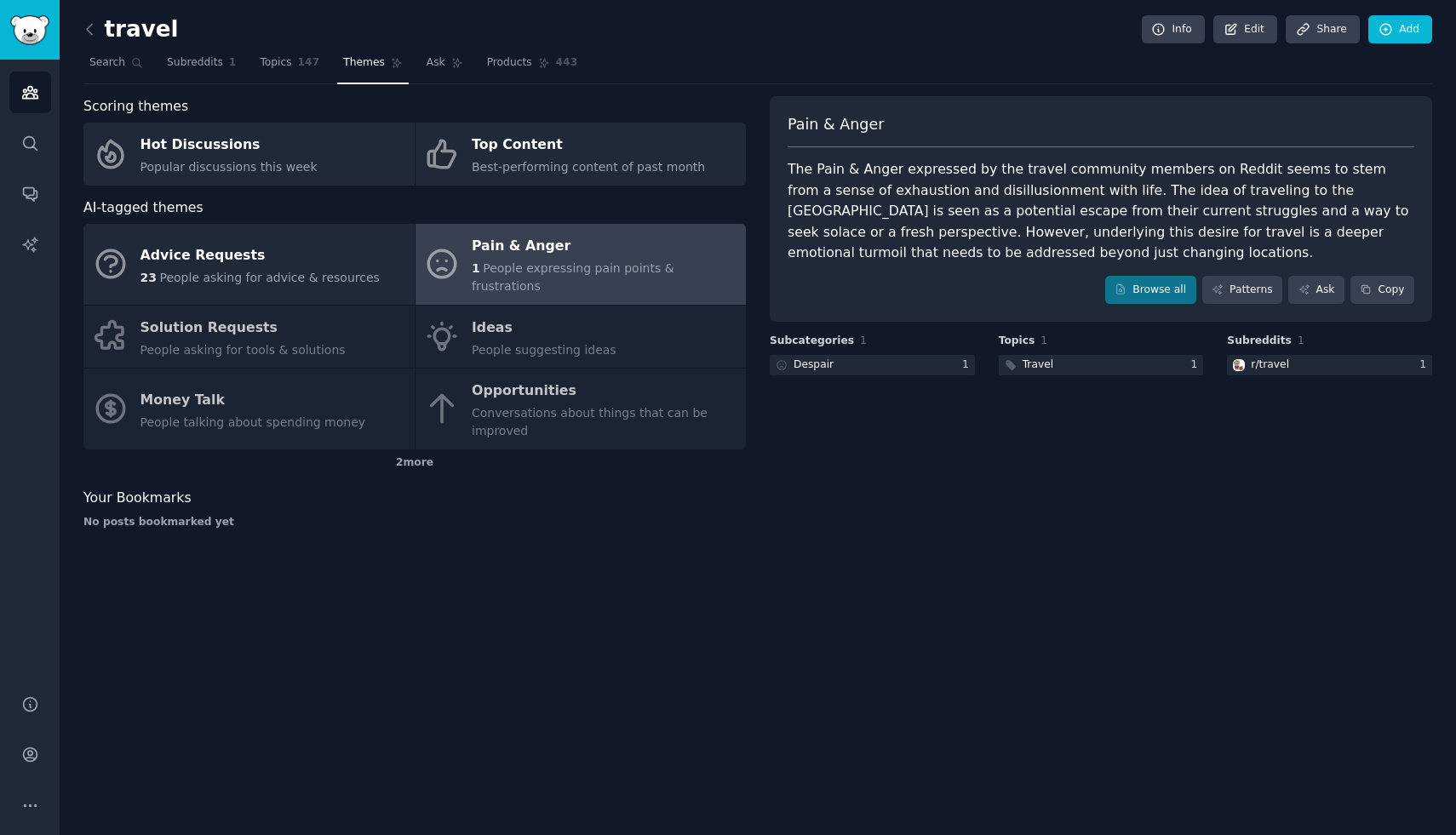
click at [1138, 304] on div "Pain & Anger The Pain & [PERSON_NAME] expressed by the travel community members…" at bounding box center [1100, 209] width 662 height 226
click at [1137, 299] on link "Browse all" at bounding box center [1151, 290] width 92 height 29
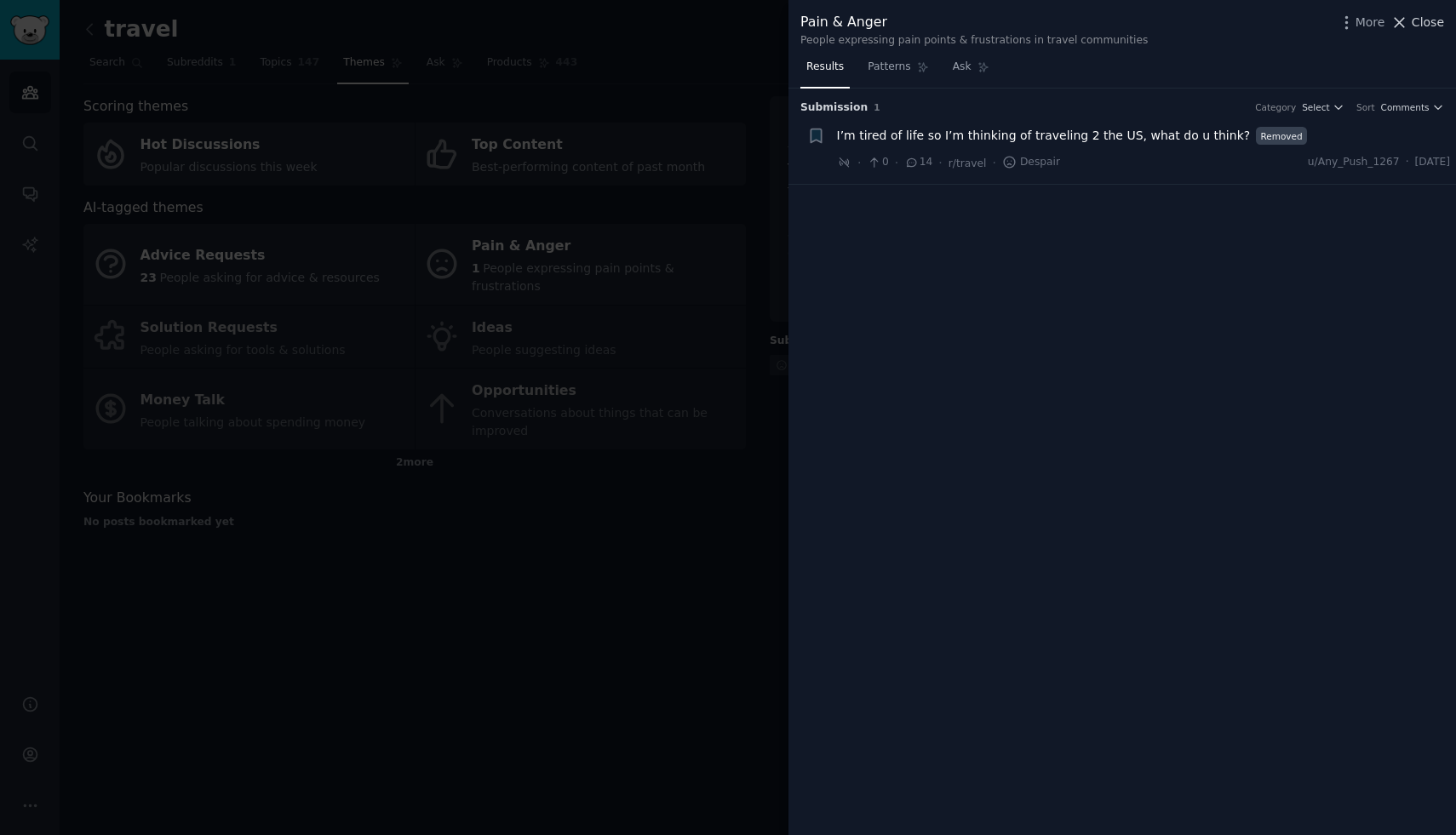
click at [1412, 21] on button "Close" at bounding box center [1417, 22] width 54 height 18
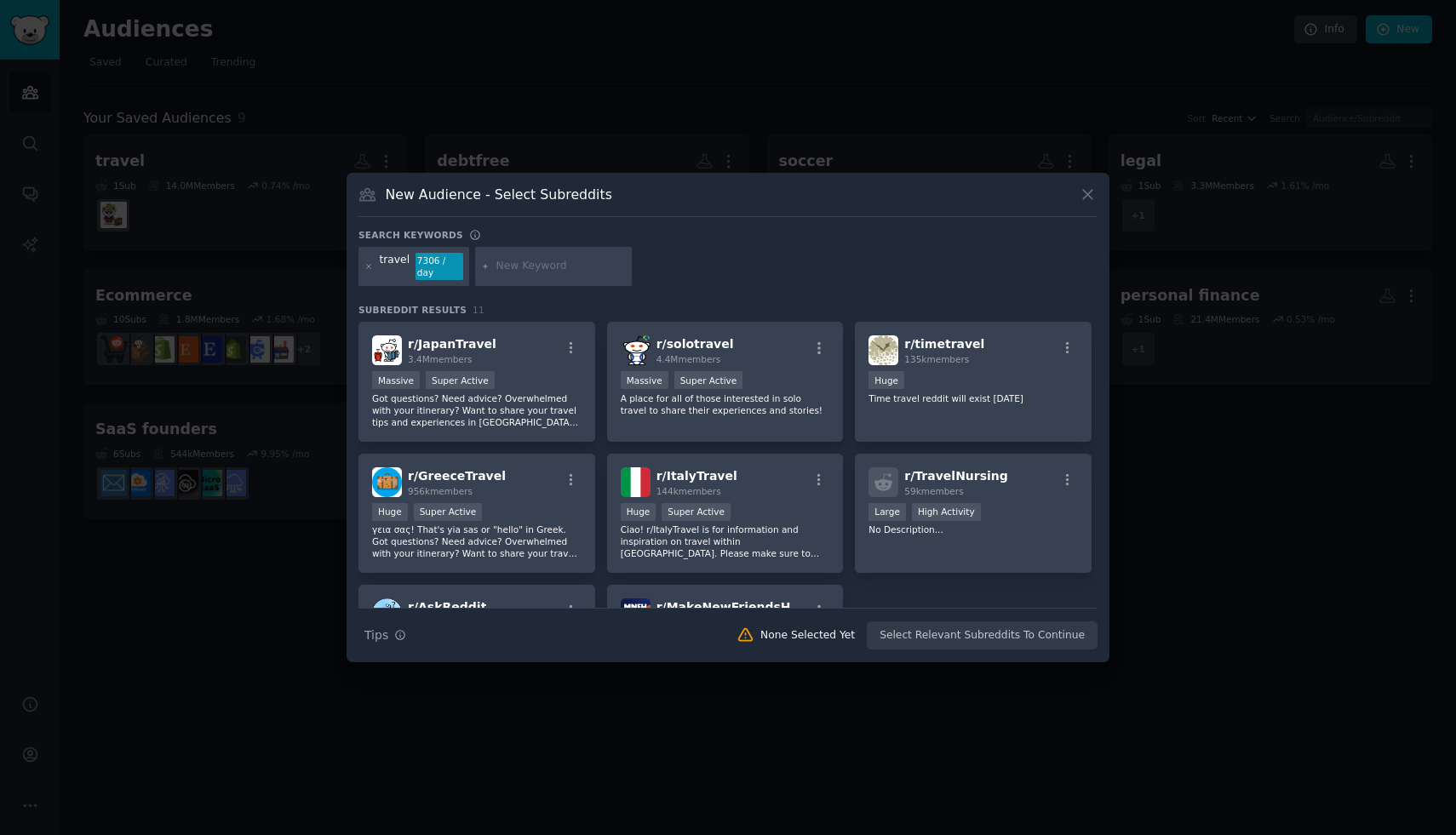
scroll to position [130, 0]
click at [761, 373] on div "Massive Super Active" at bounding box center [725, 383] width 210 height 22
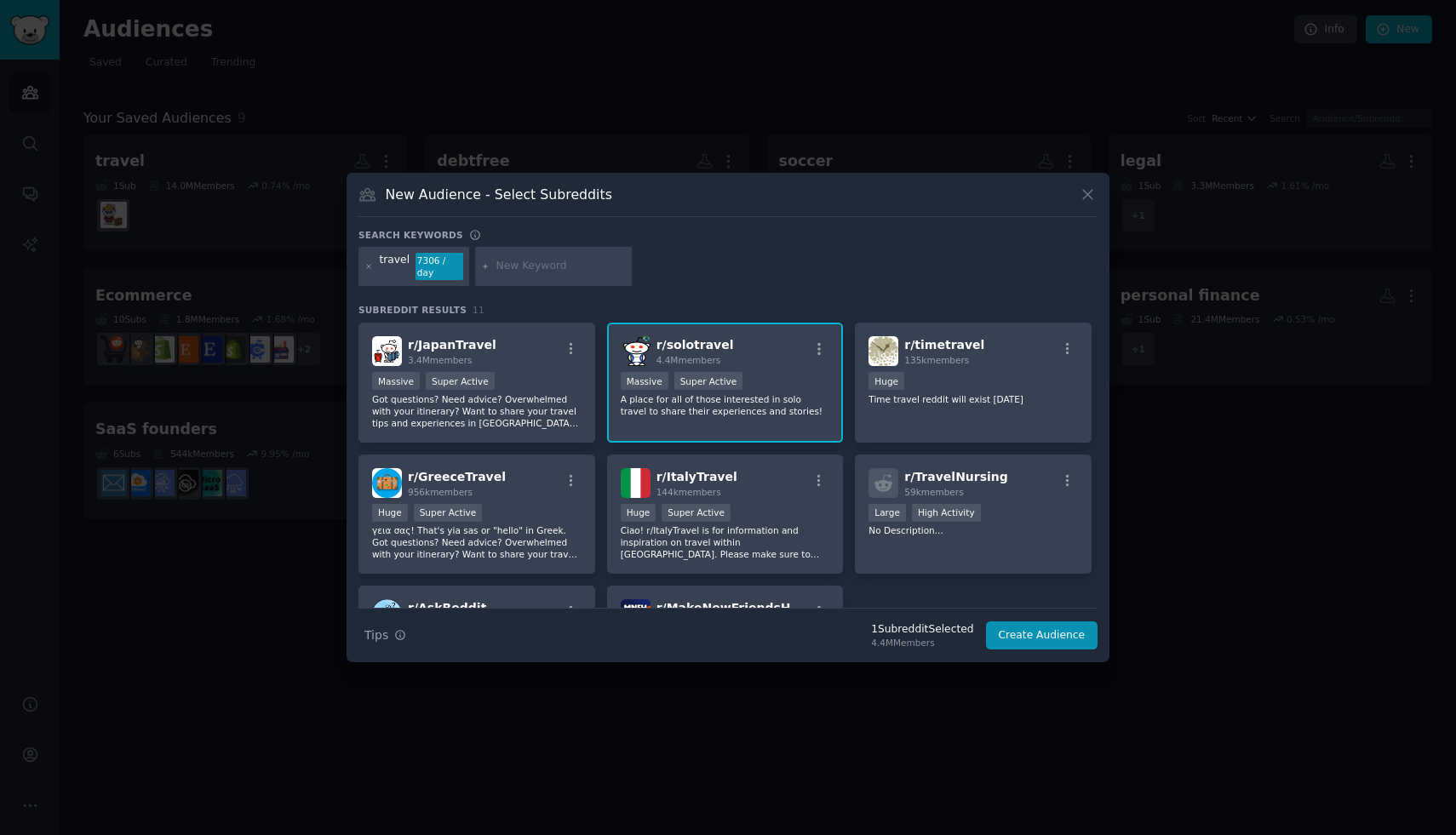
click at [760, 360] on div "r/ solotravel 4.4M members" at bounding box center [725, 351] width 210 height 30
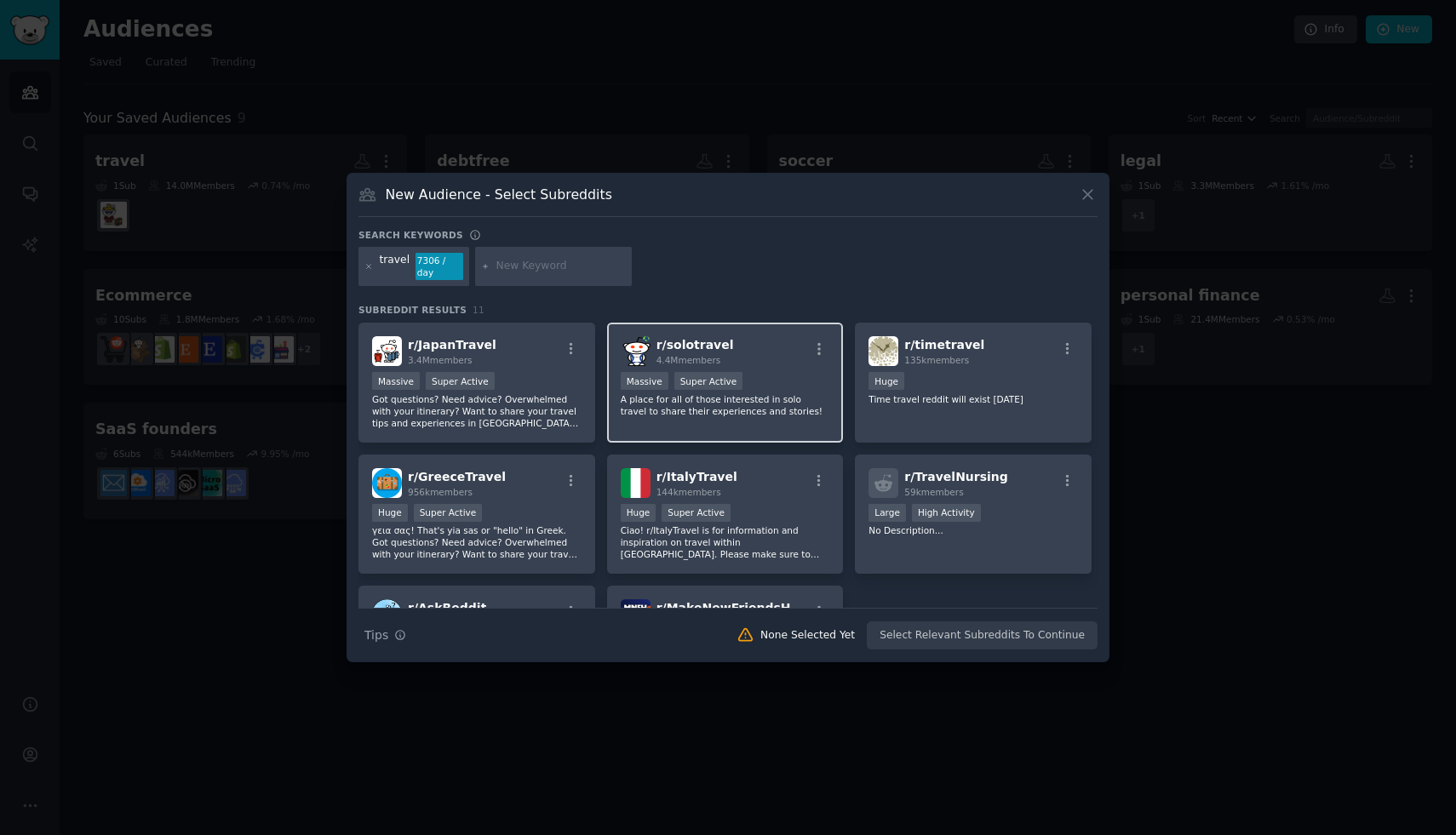
click at [760, 360] on div "r/ solotravel 4.4M members" at bounding box center [725, 351] width 210 height 30
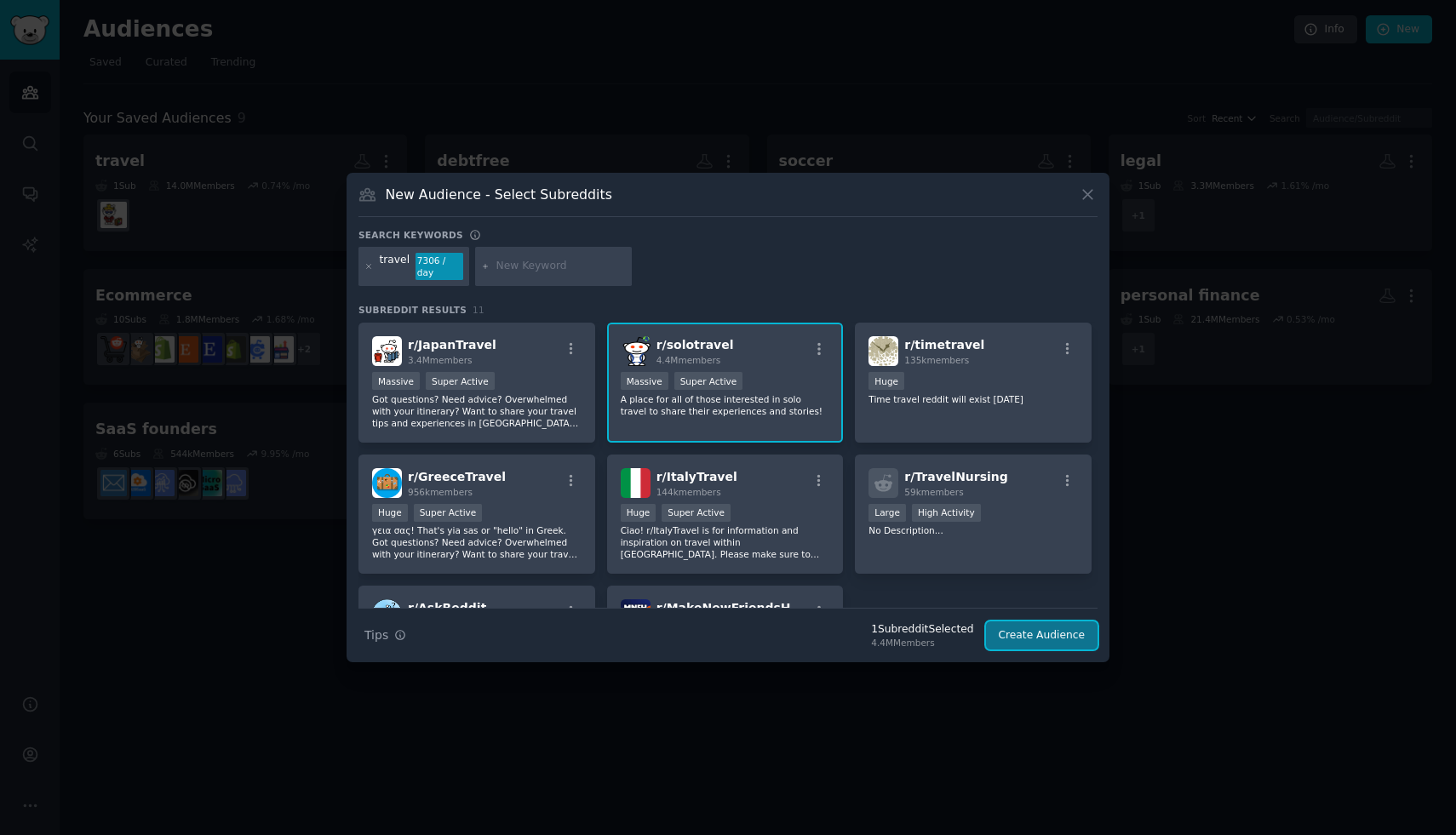
click at [1029, 634] on button "Create Audience" at bounding box center [1042, 636] width 112 height 29
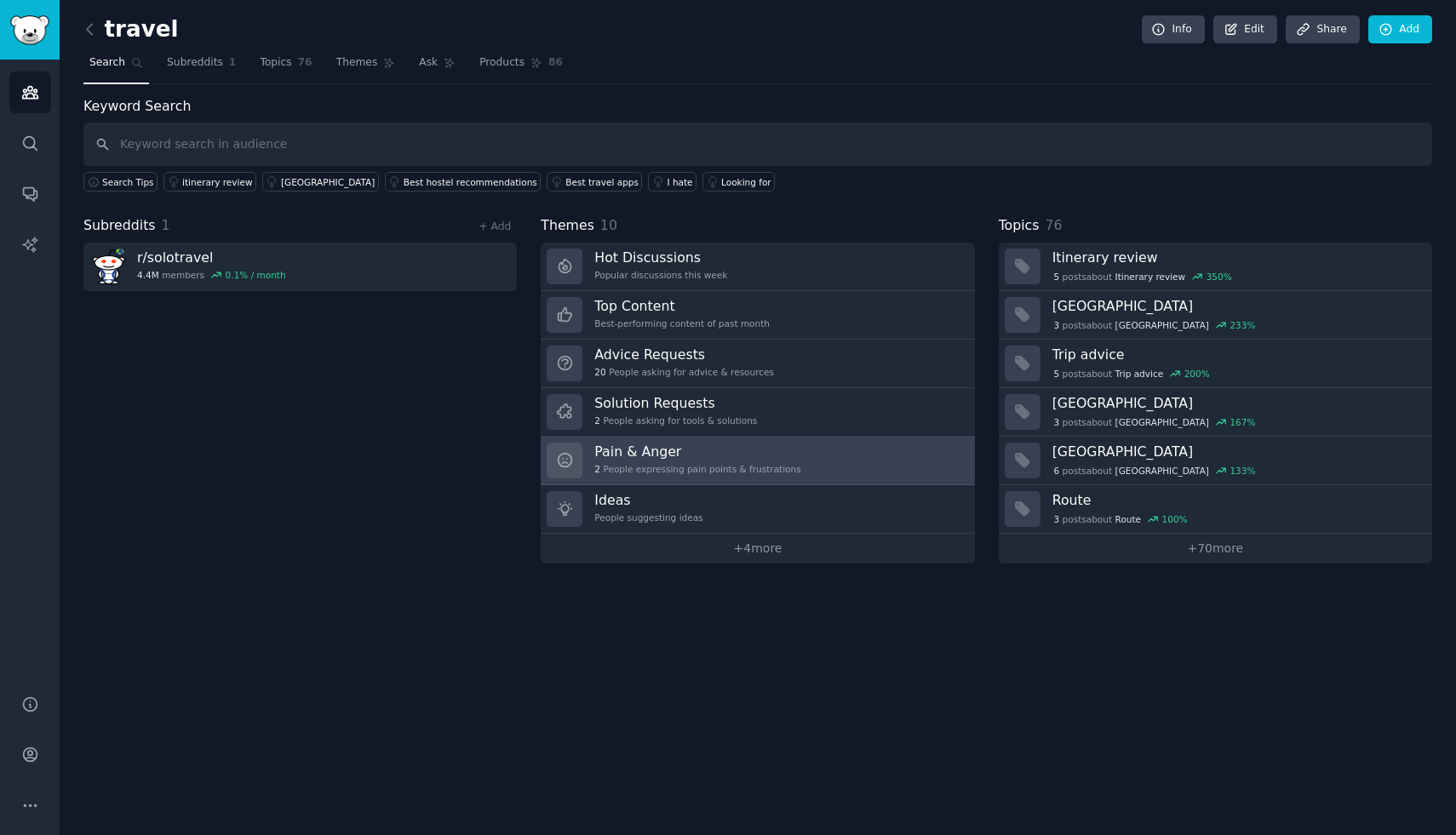
click at [881, 467] on link "Pain & Anger 2 People expressing pain points & frustrations" at bounding box center [757, 461] width 434 height 48
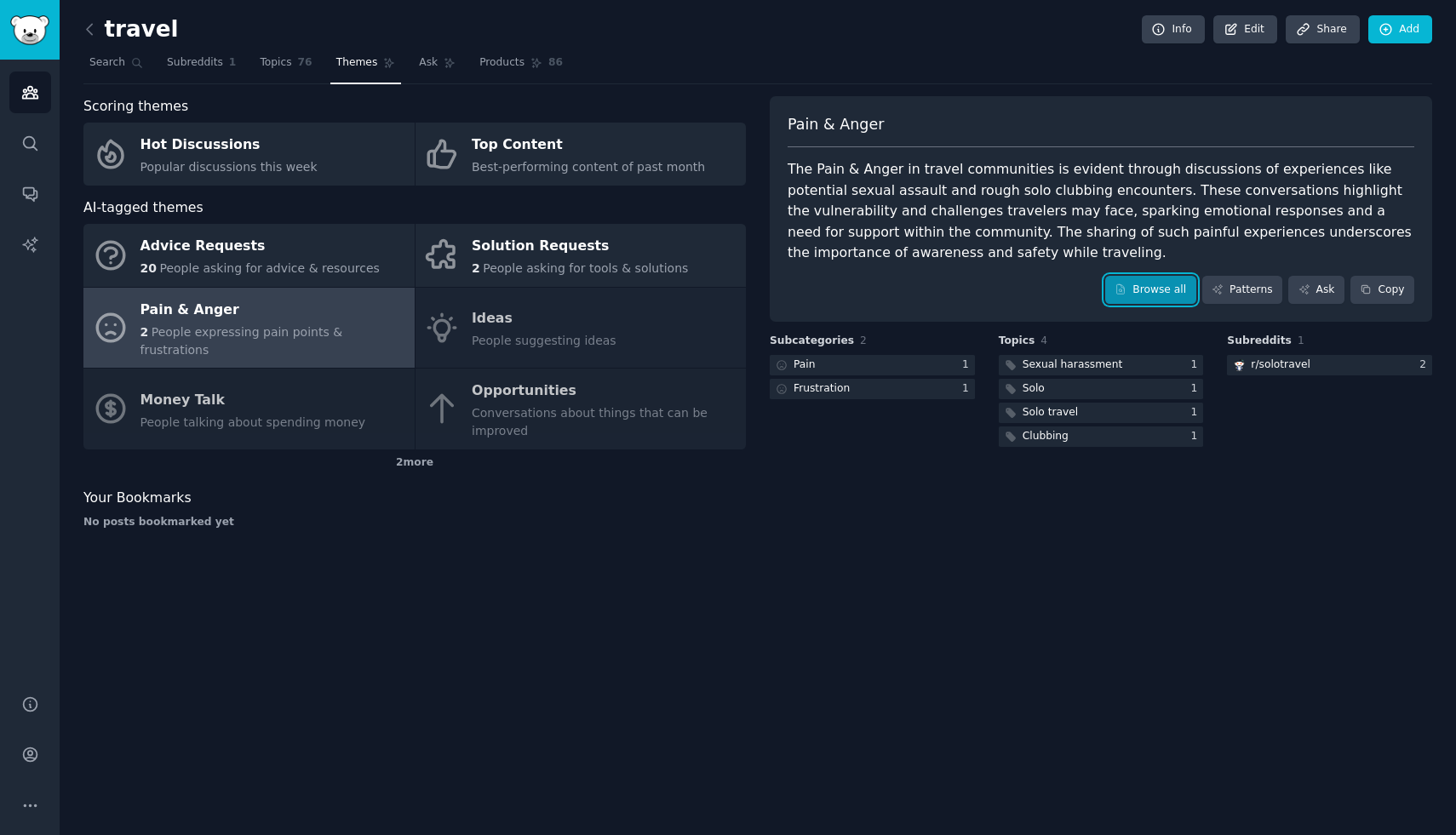
click at [1141, 288] on link "Browse all" at bounding box center [1151, 290] width 92 height 29
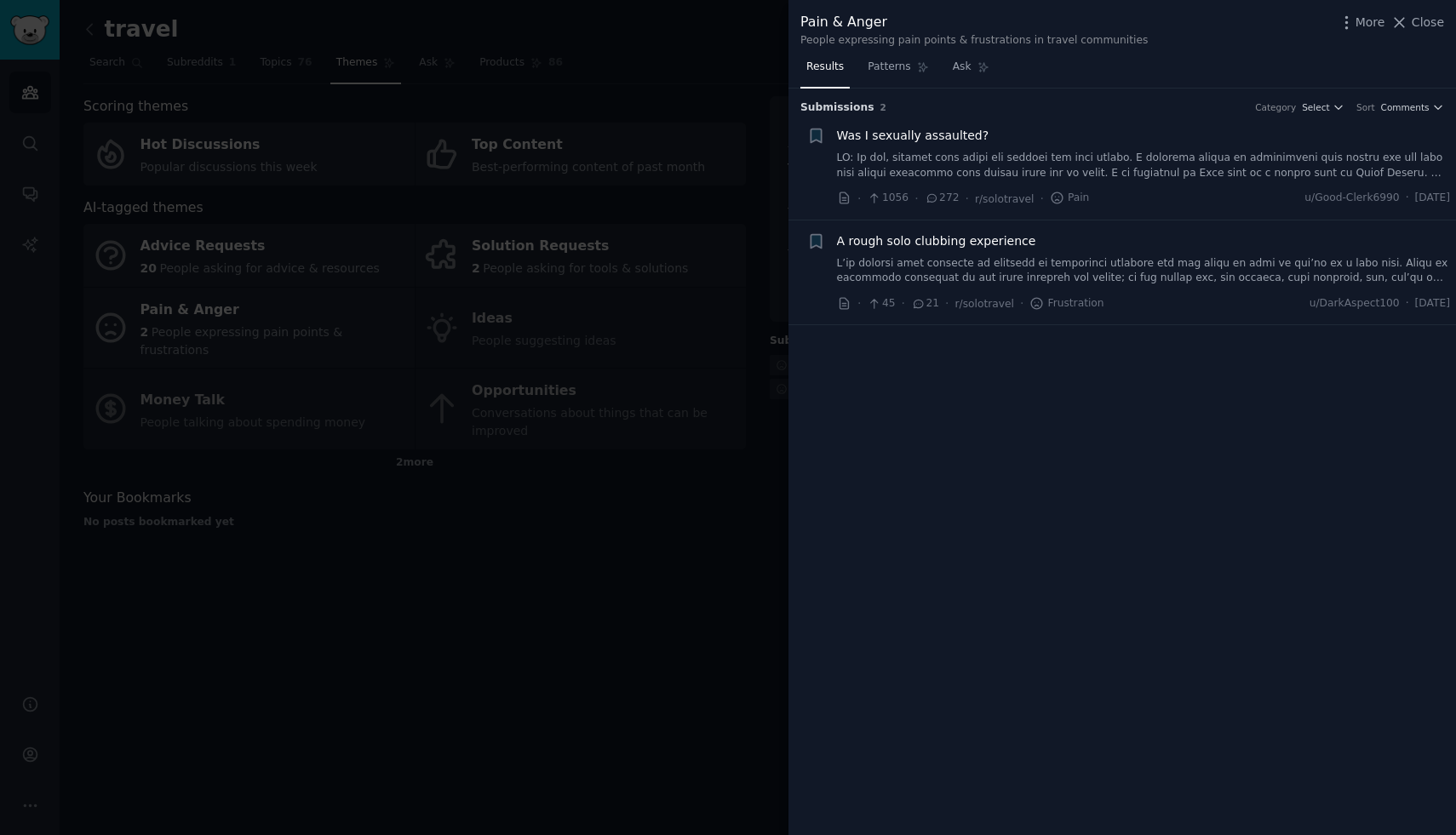
click at [549, 83] on div at bounding box center [728, 417] width 1456 height 835
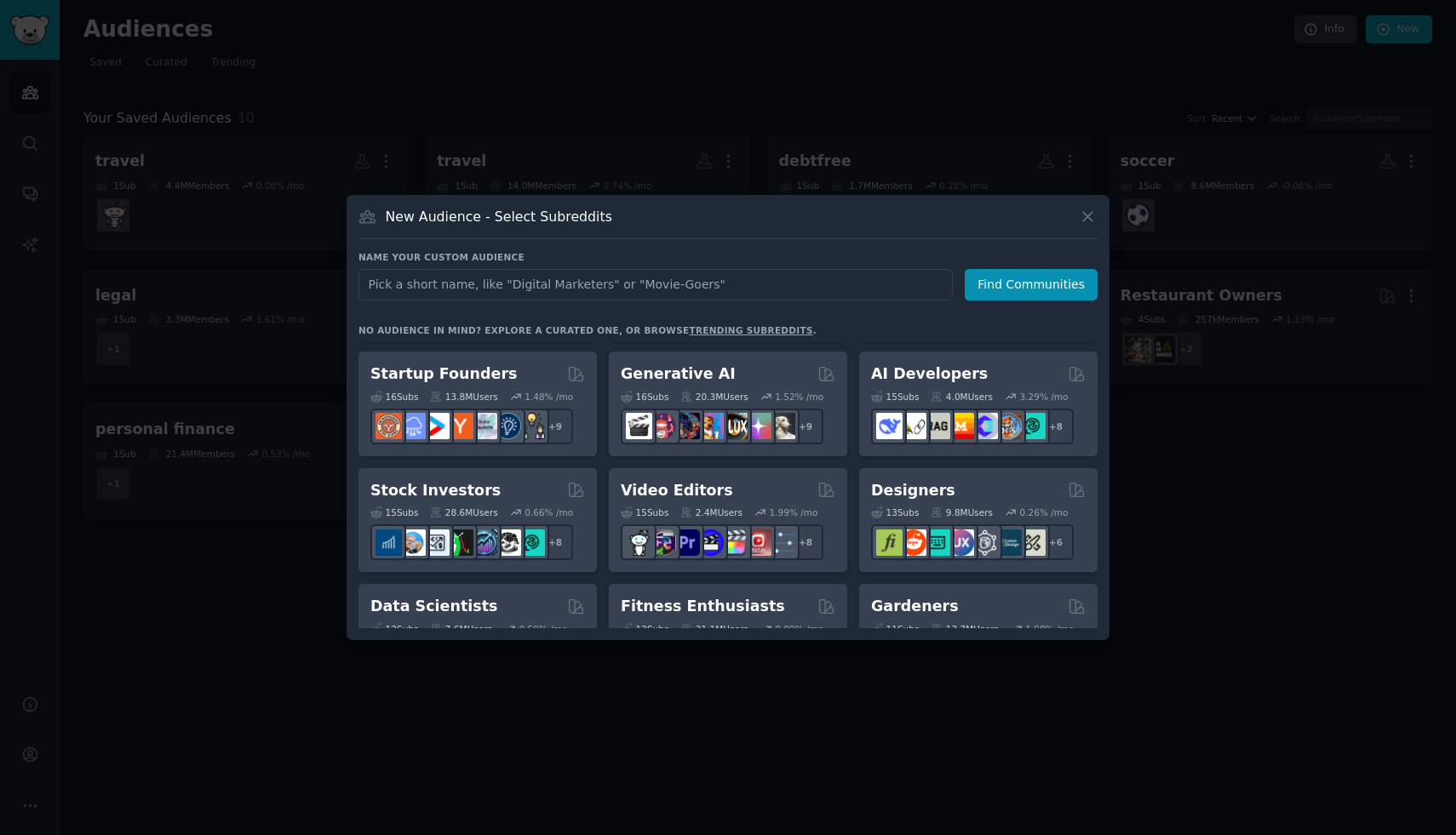
scroll to position [225, 0]
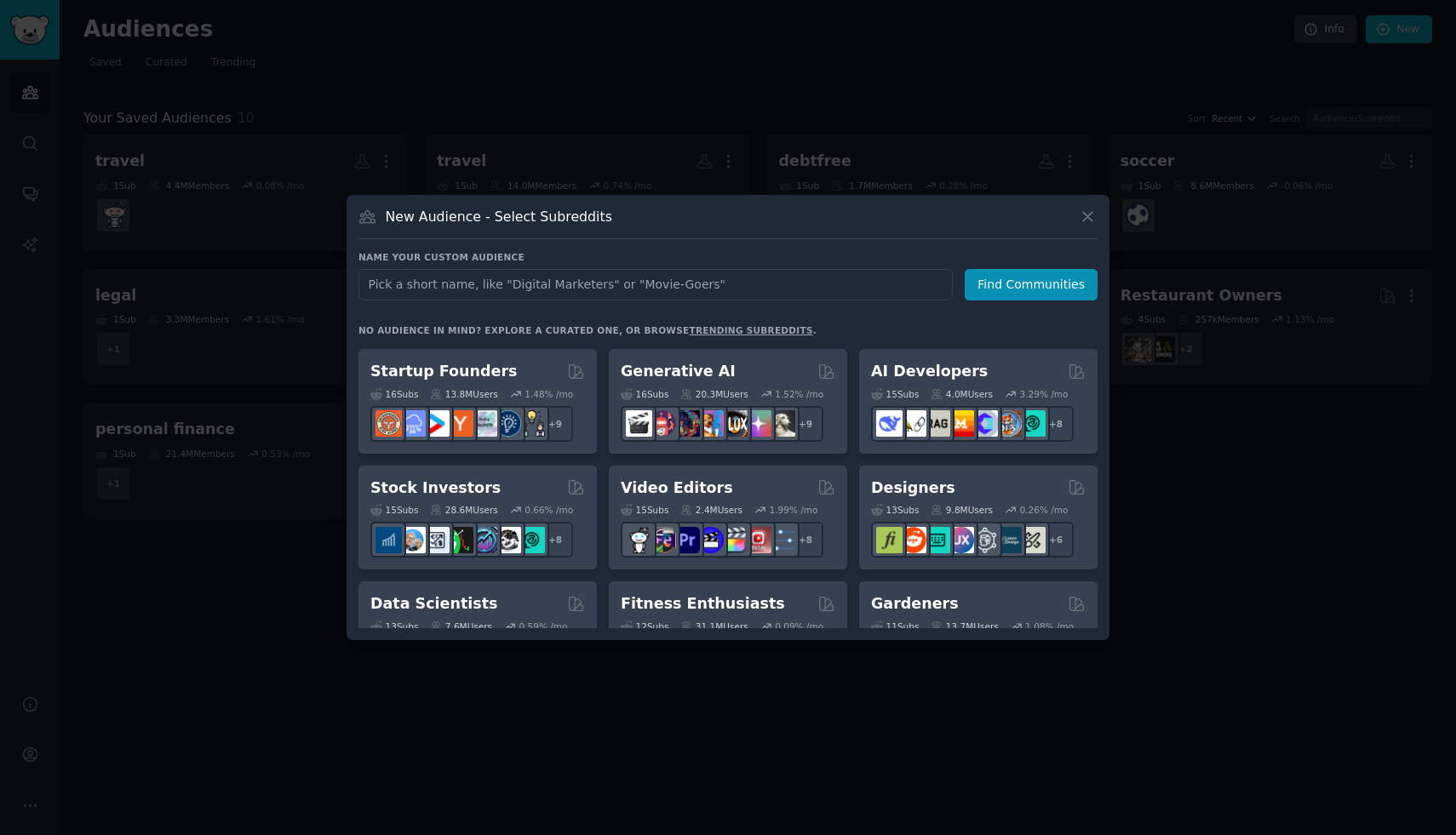
click at [649, 372] on h2 "Generative AI" at bounding box center [678, 371] width 115 height 22
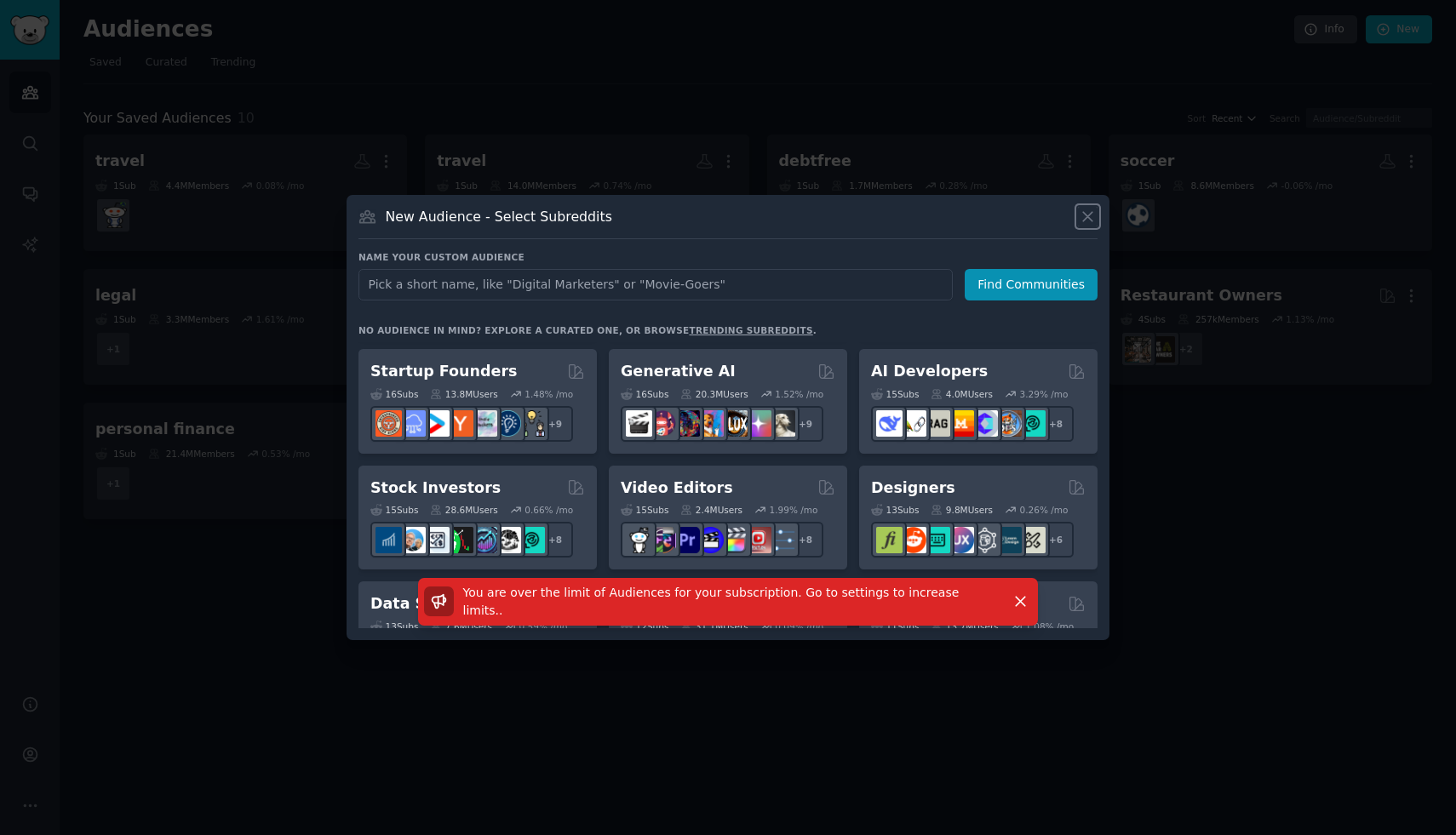
click at [1079, 220] on icon at bounding box center [1087, 217] width 18 height 18
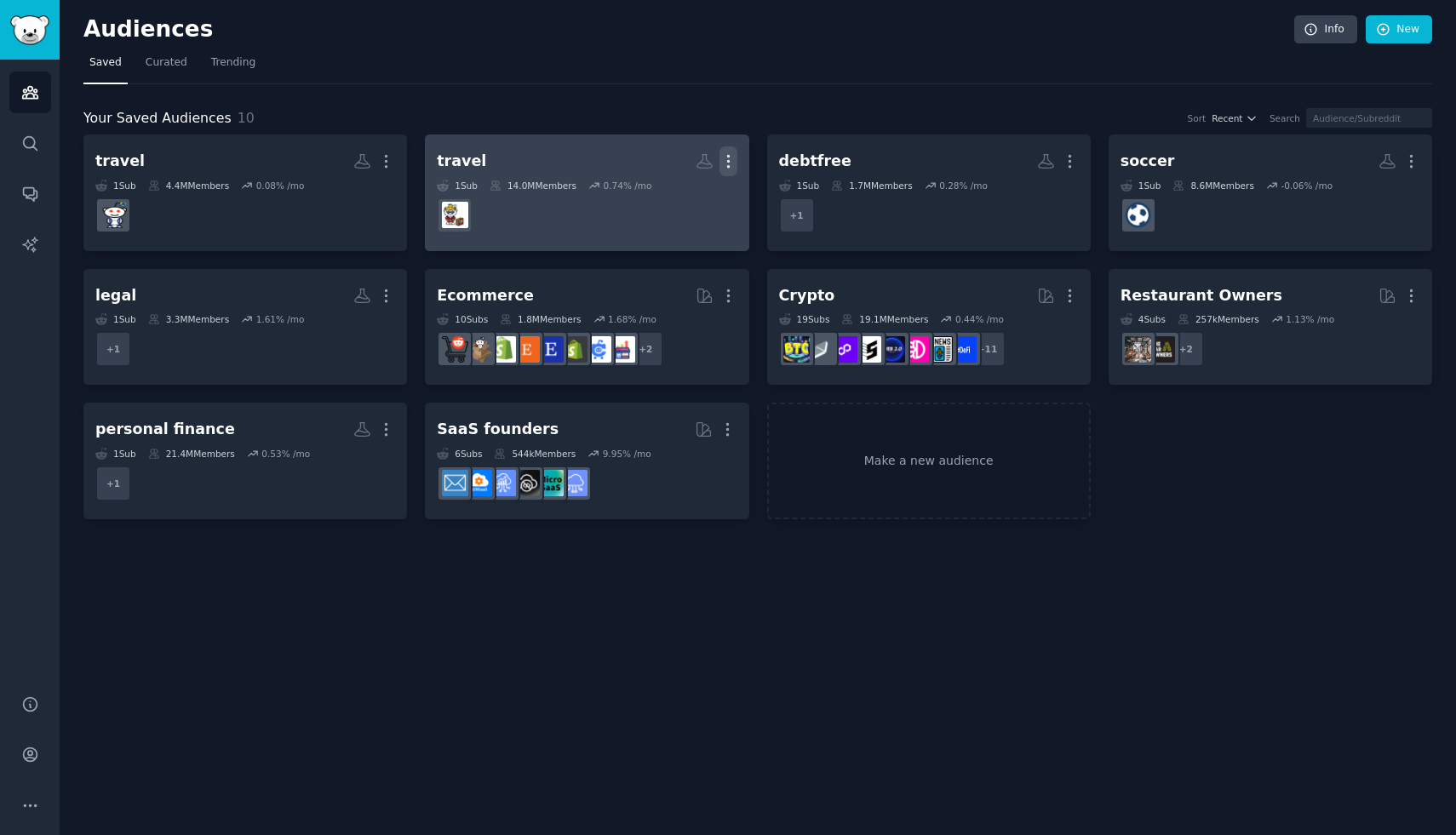
click at [724, 157] on icon "button" at bounding box center [728, 161] width 18 height 18
click at [692, 194] on p "Delete" at bounding box center [681, 197] width 39 height 18
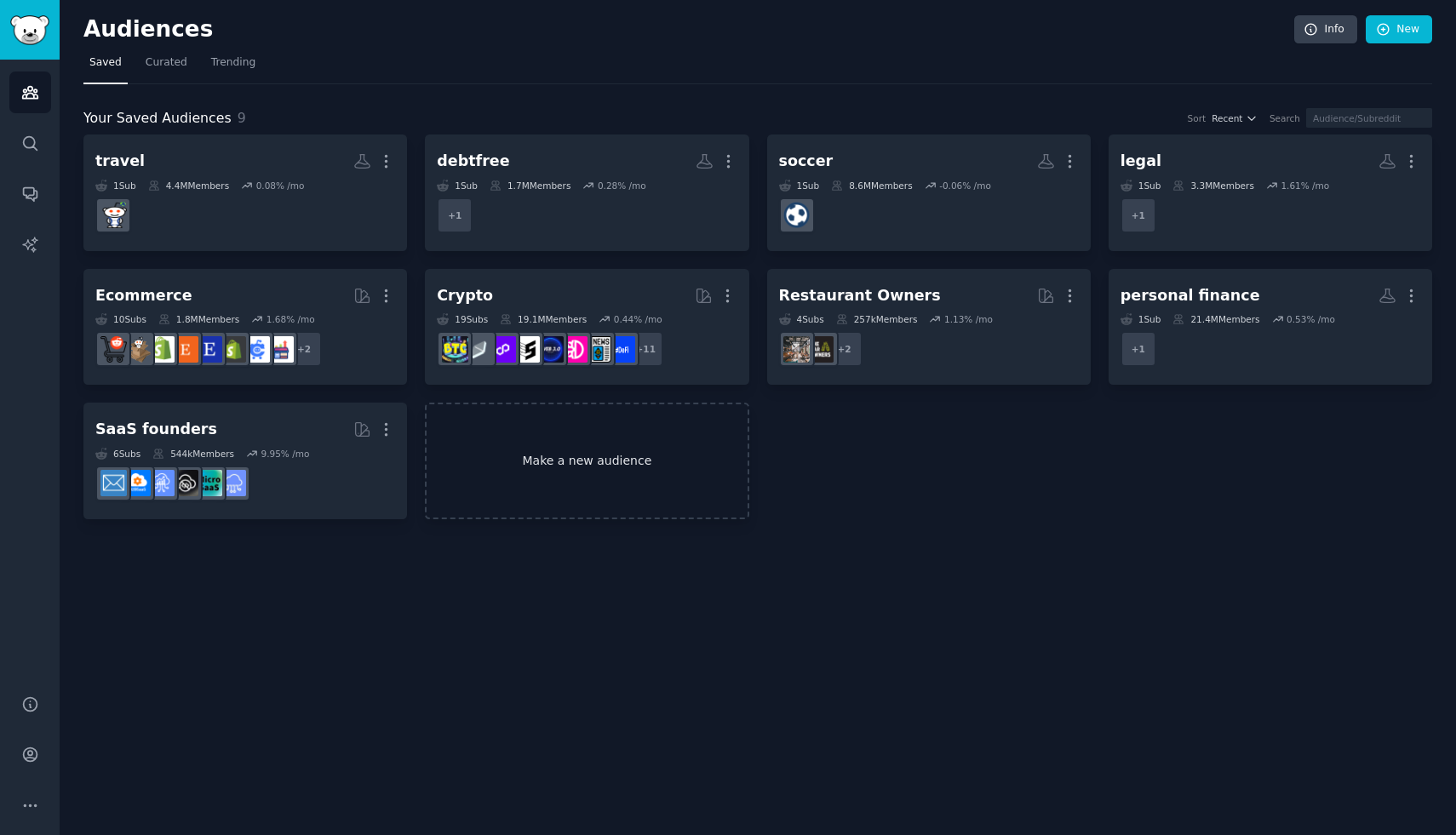
click at [676, 477] on link "Make a new audience" at bounding box center [586, 460] width 324 height 117
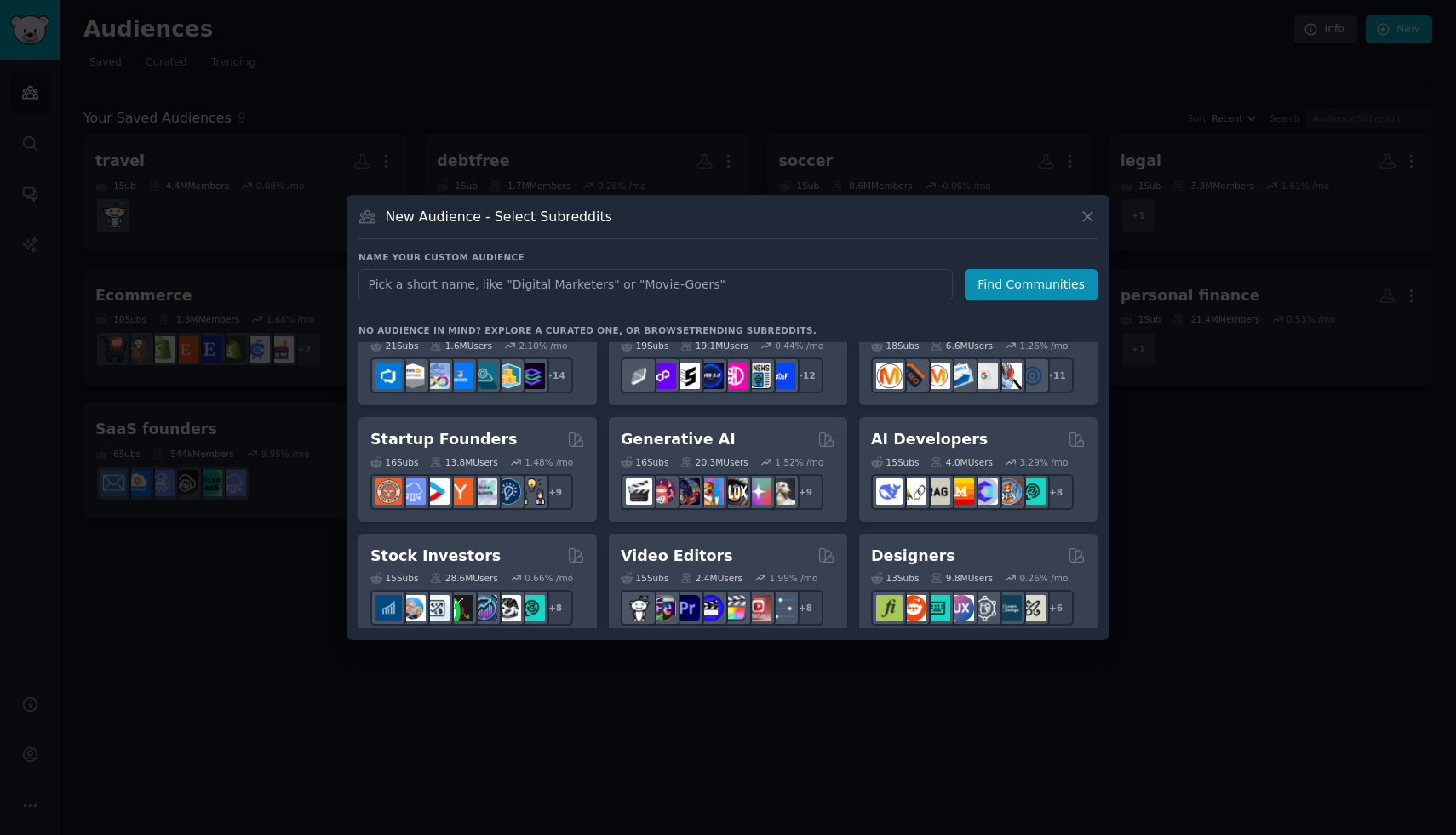
scroll to position [158, 0]
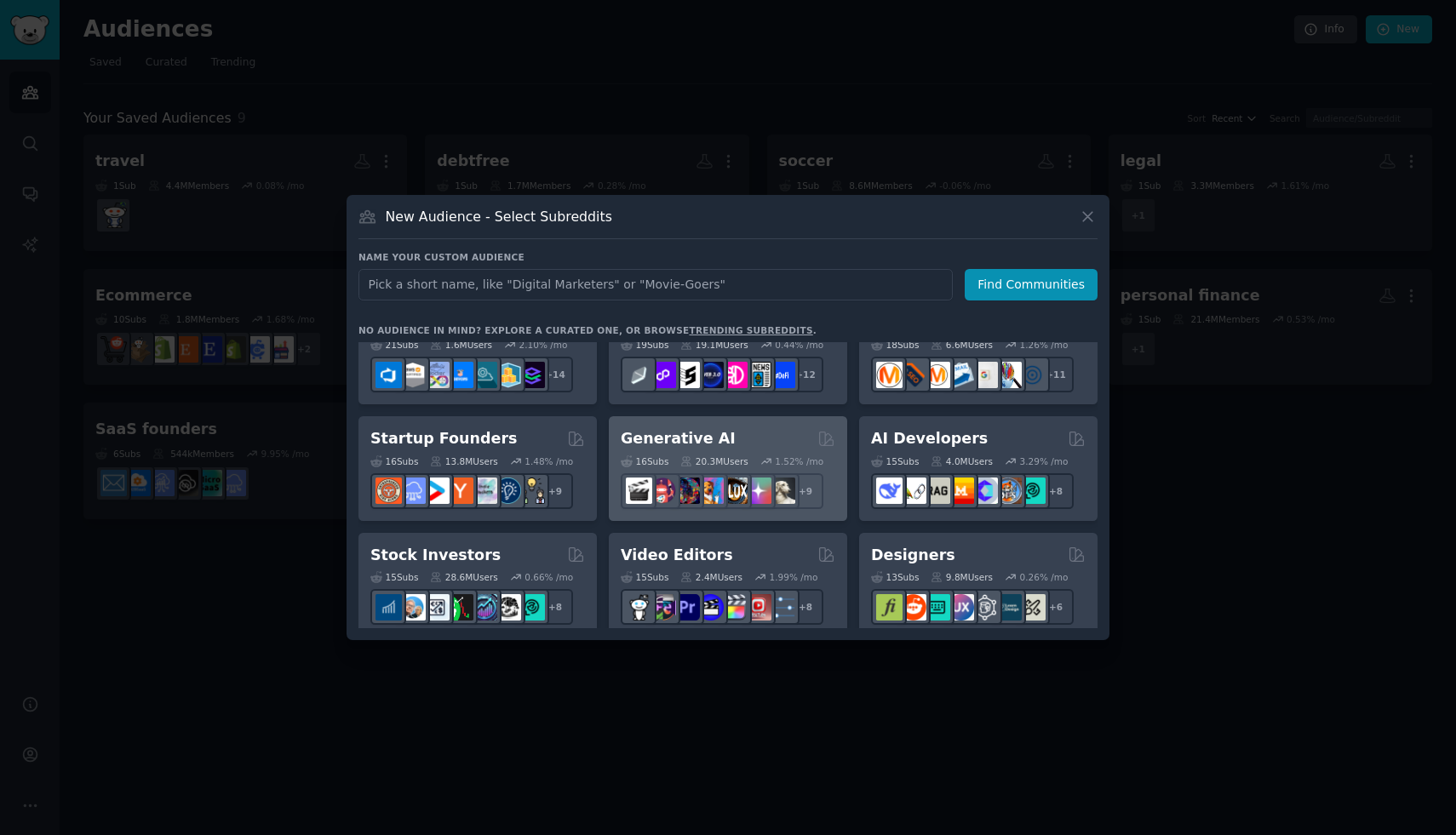
click at [669, 434] on h2 "Generative AI" at bounding box center [678, 439] width 115 height 22
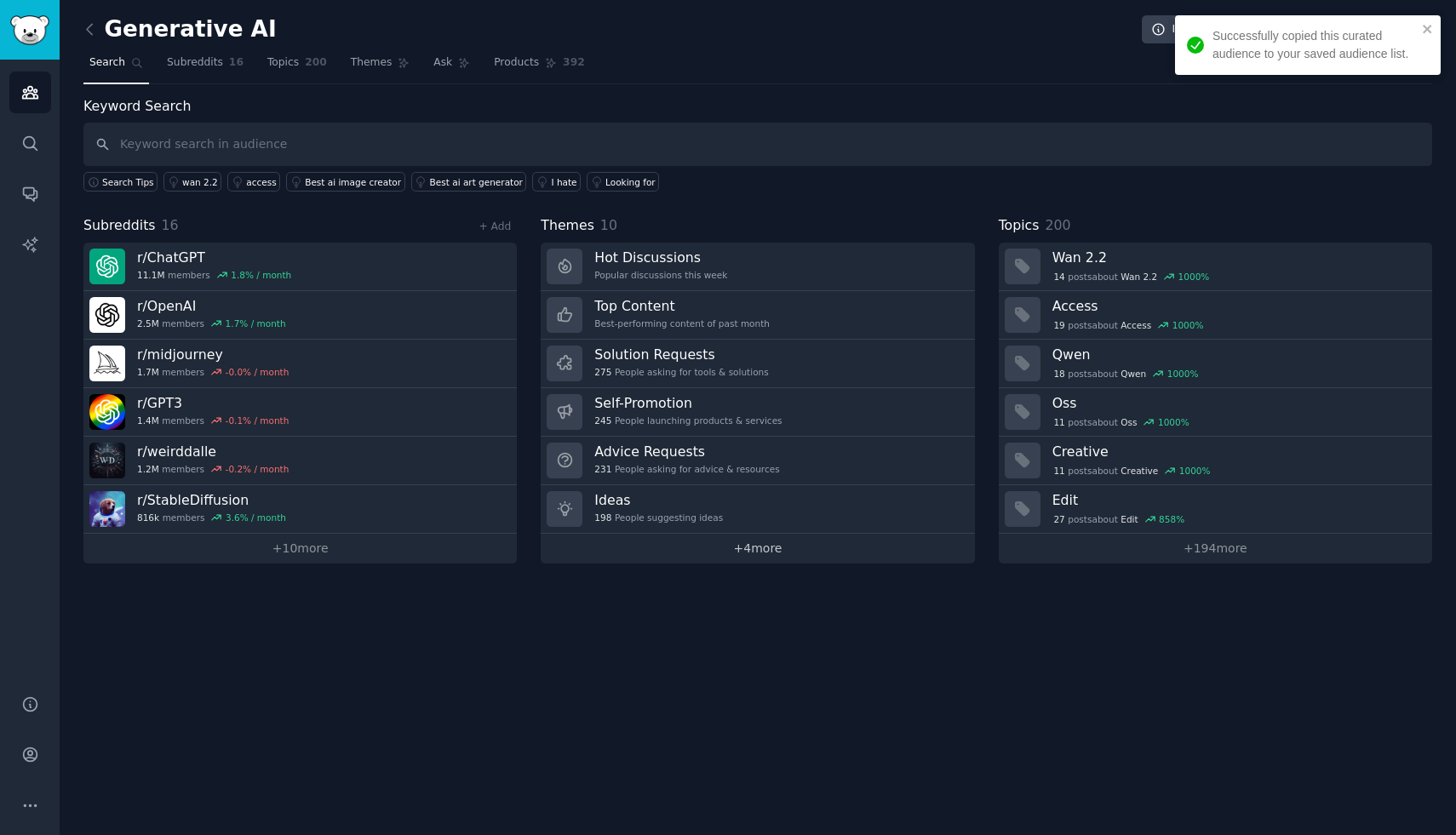
click at [719, 541] on link "+ 4 more" at bounding box center [757, 548] width 434 height 30
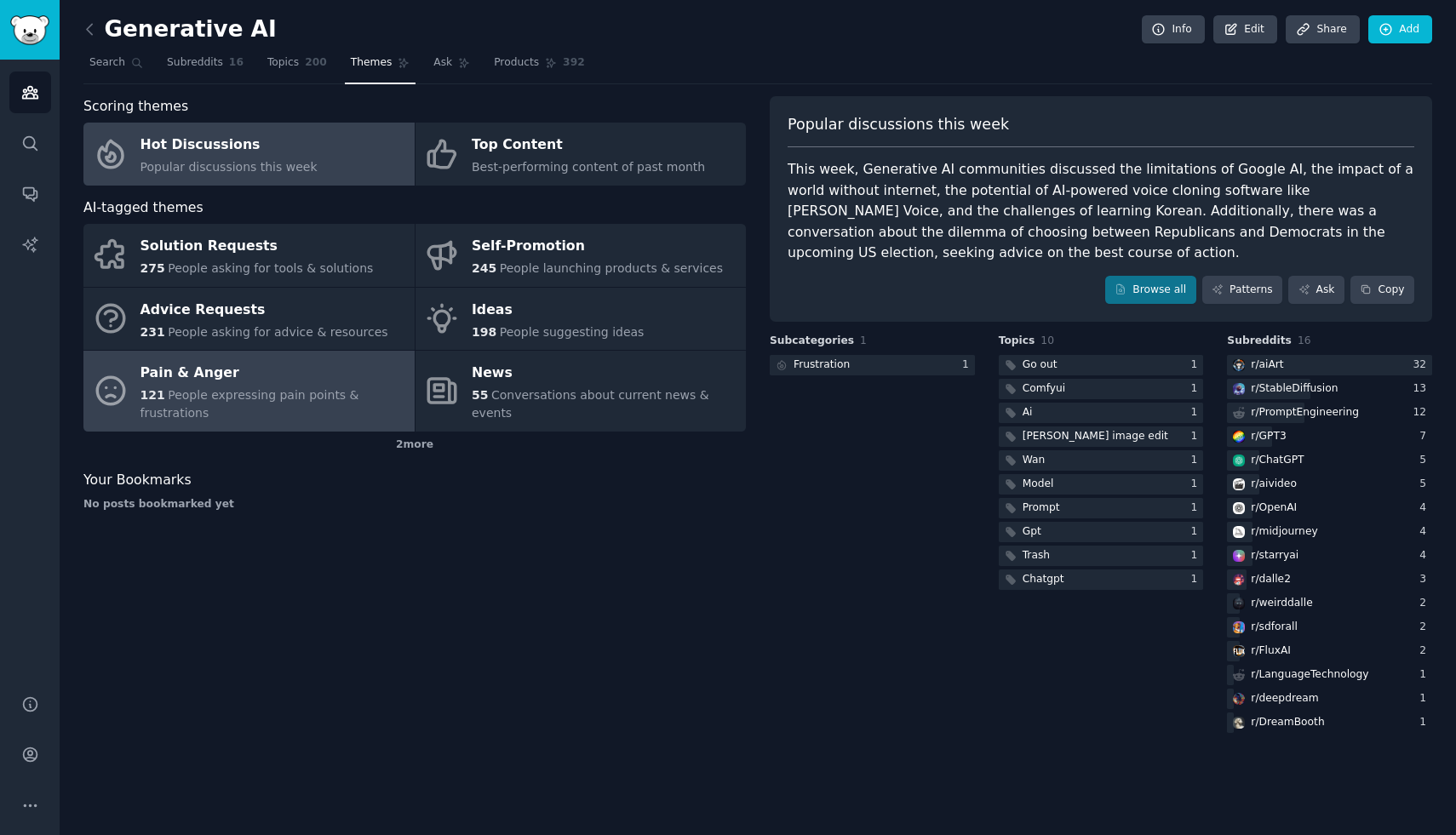
click at [375, 361] on div "Pain & Anger" at bounding box center [274, 374] width 266 height 28
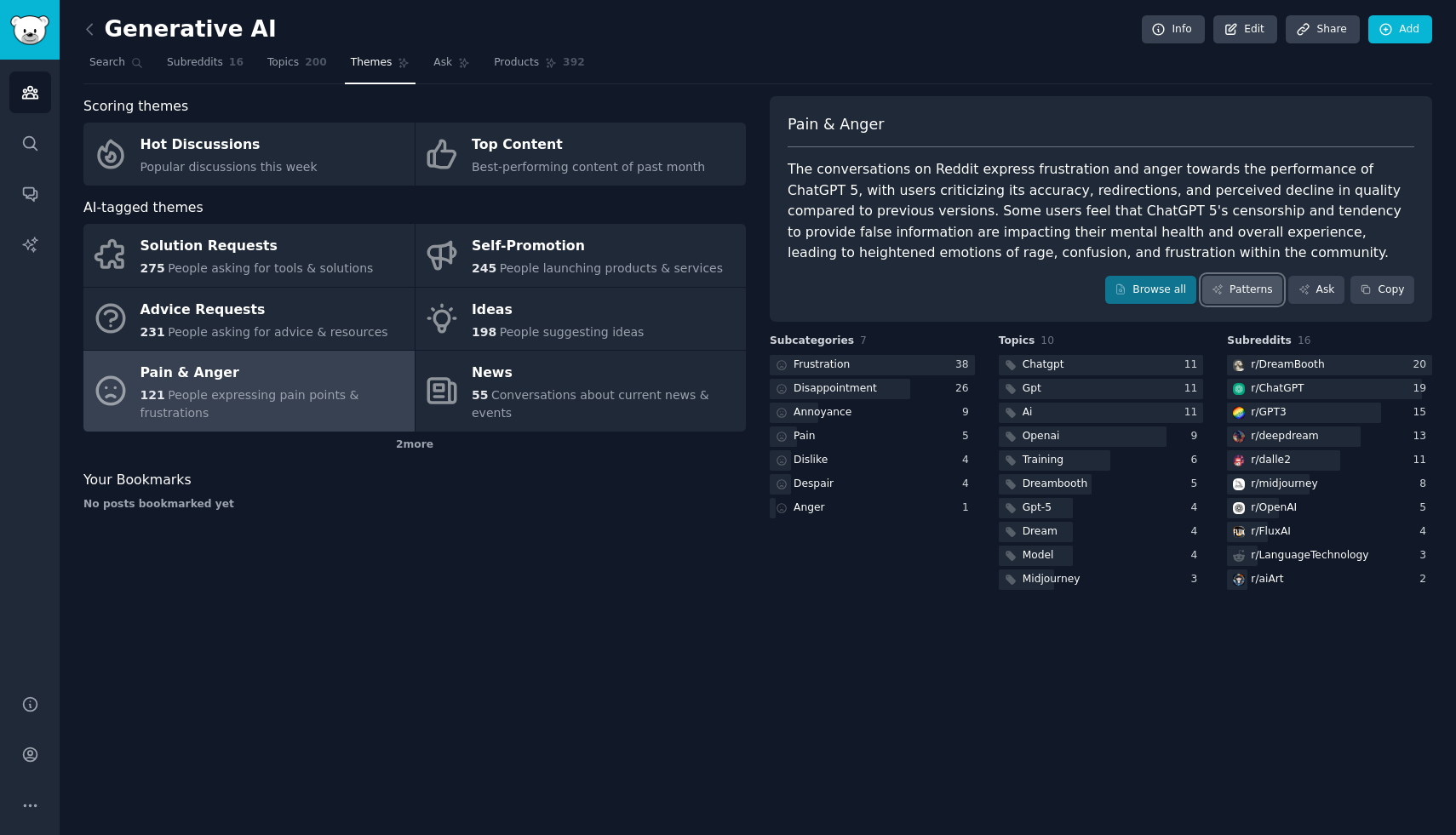
click at [1252, 299] on link "Patterns" at bounding box center [1242, 290] width 80 height 29
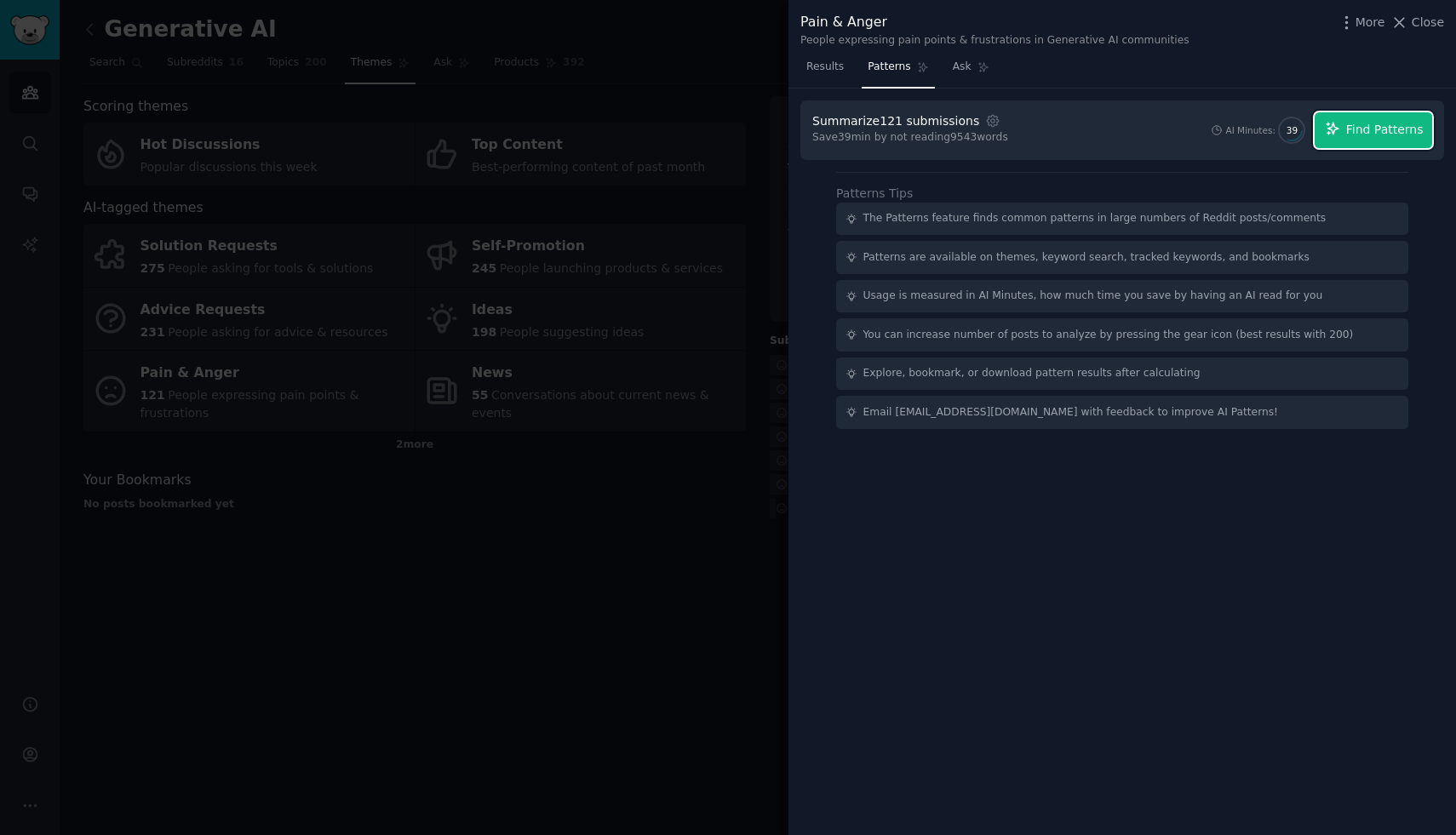
click at [1345, 136] on button "Find Patterns" at bounding box center [1374, 130] width 117 height 35
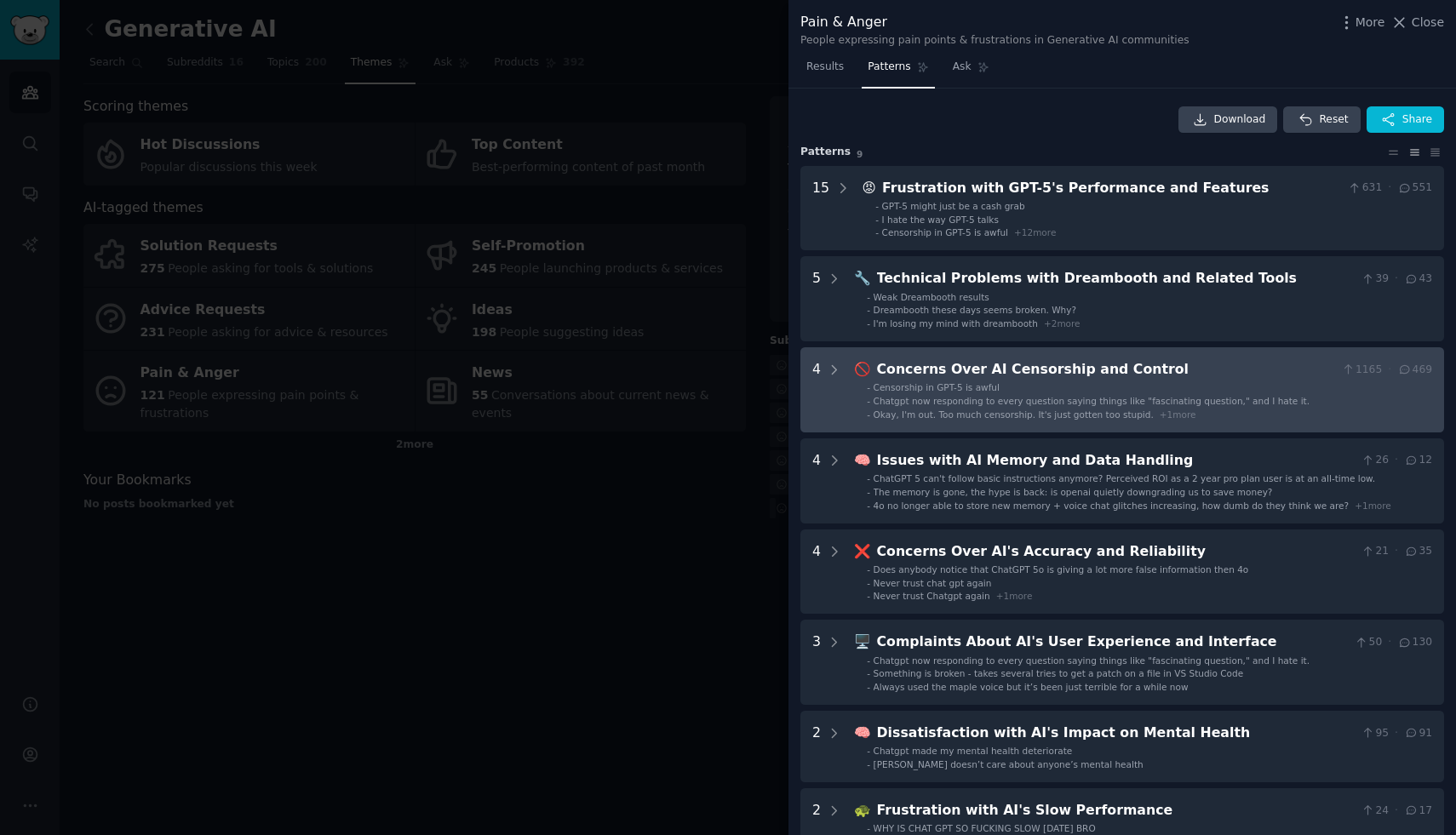
click at [1090, 402] on span "Chatgpt now responding to every question saying things like "fascinating questi…" at bounding box center [1092, 402] width 436 height 10
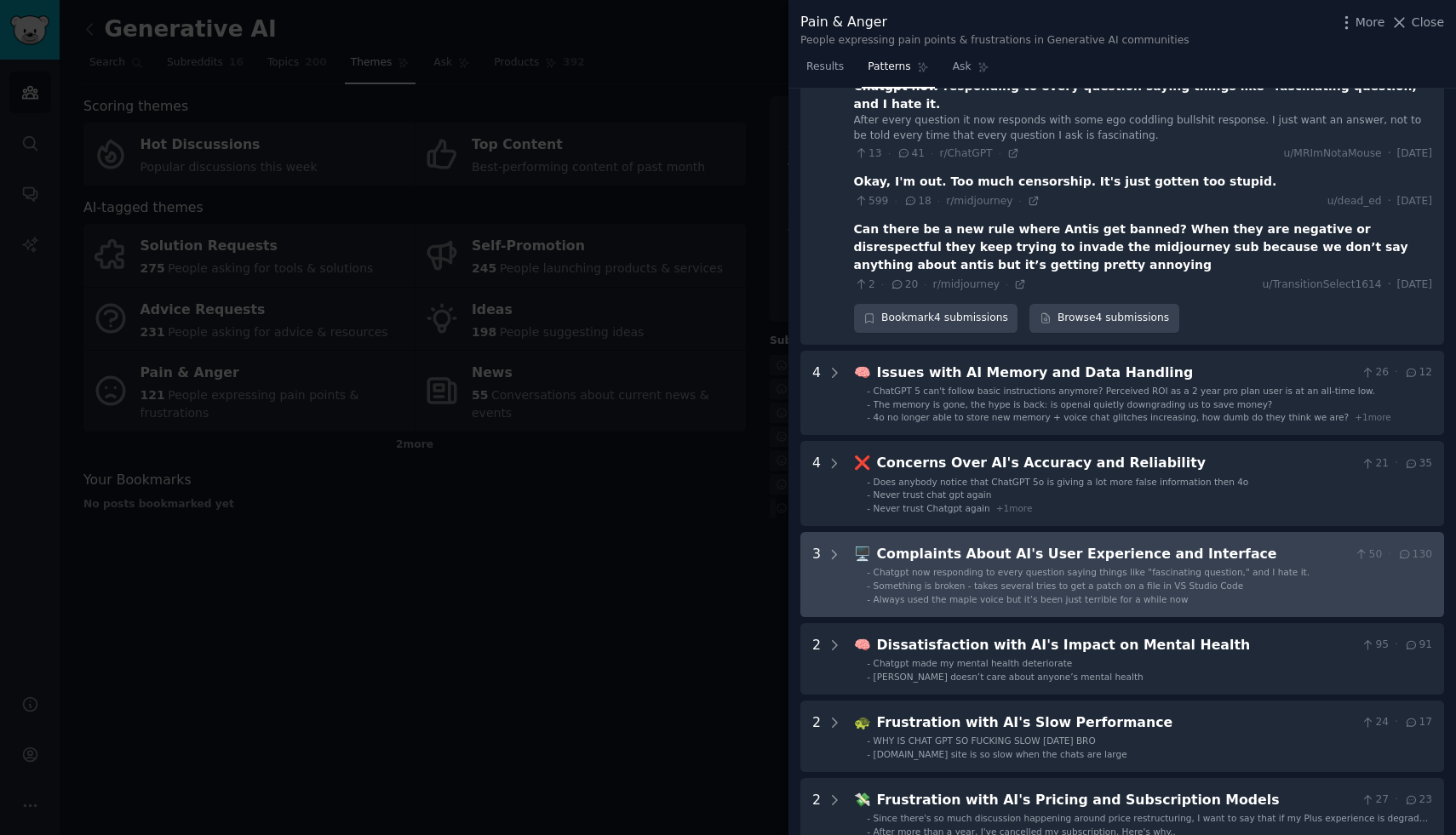
scroll to position [407, 0]
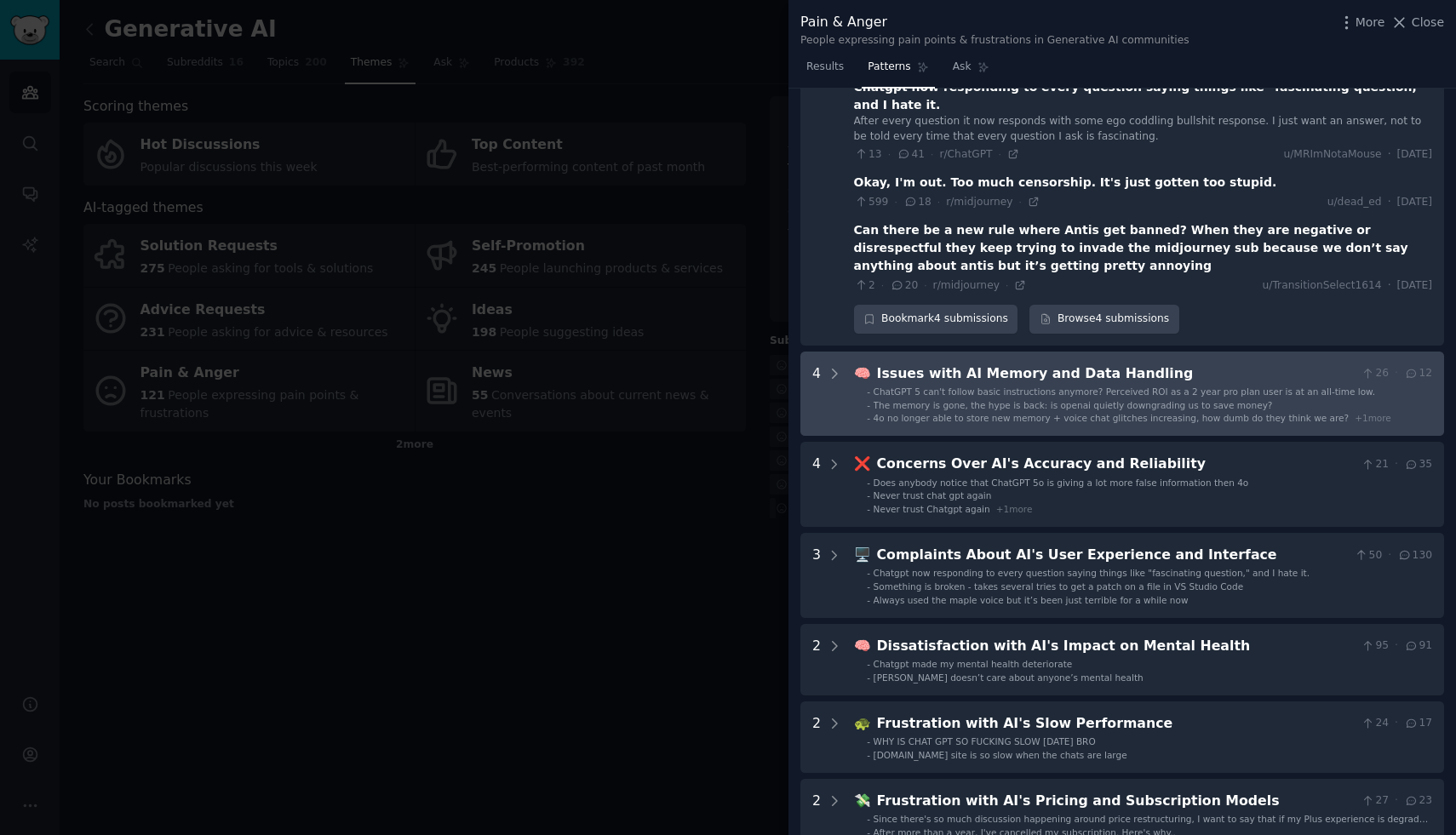
click at [1092, 387] on span "ChatGPT 5 can't follow basic instructions anymore? Perceived ROI as a 2 year pr…" at bounding box center [1124, 392] width 502 height 10
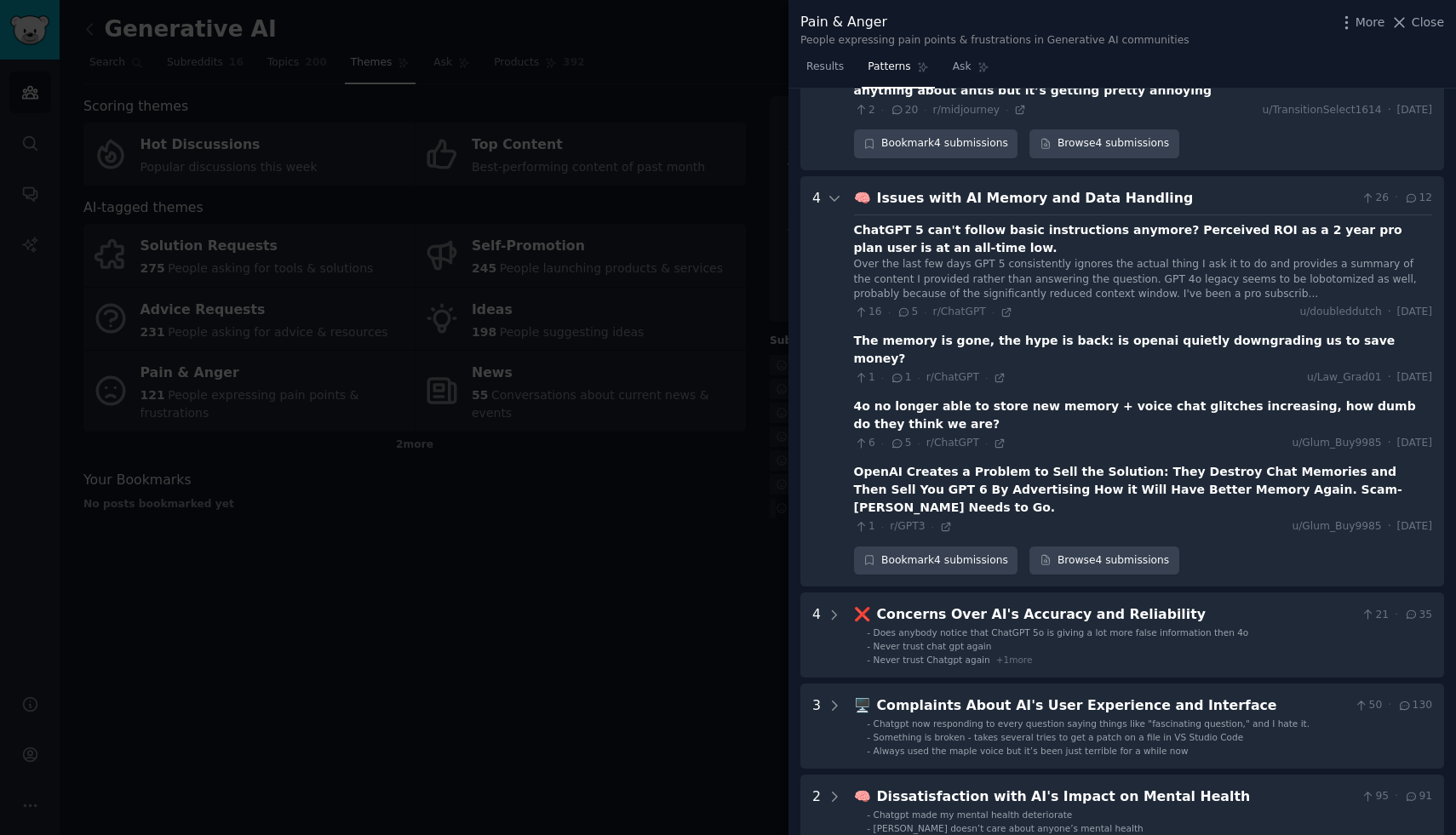
scroll to position [579, 0]
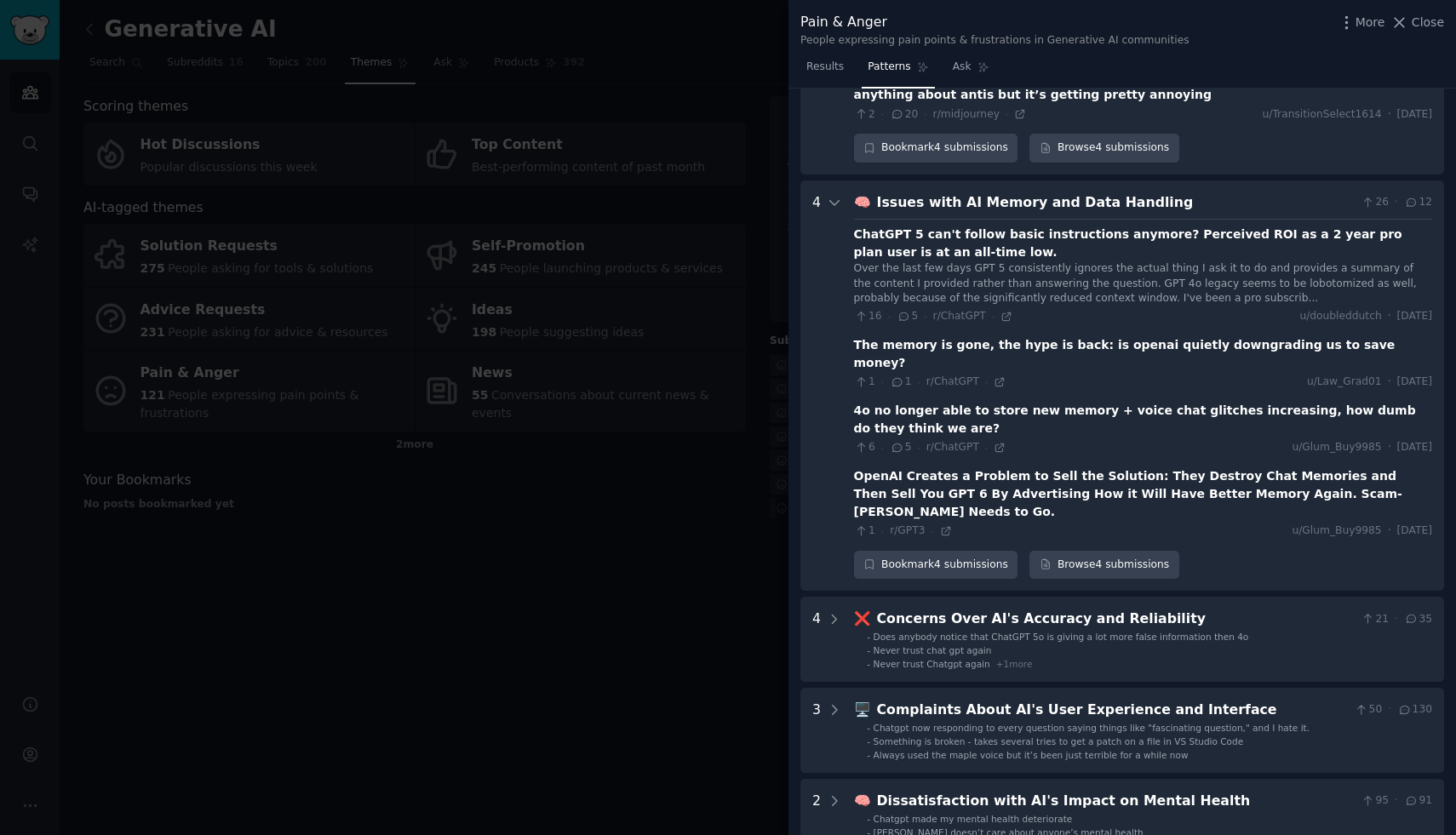
click at [1086, 193] on div "Issues with AI Memory and Data Handling" at bounding box center [1116, 203] width 478 height 22
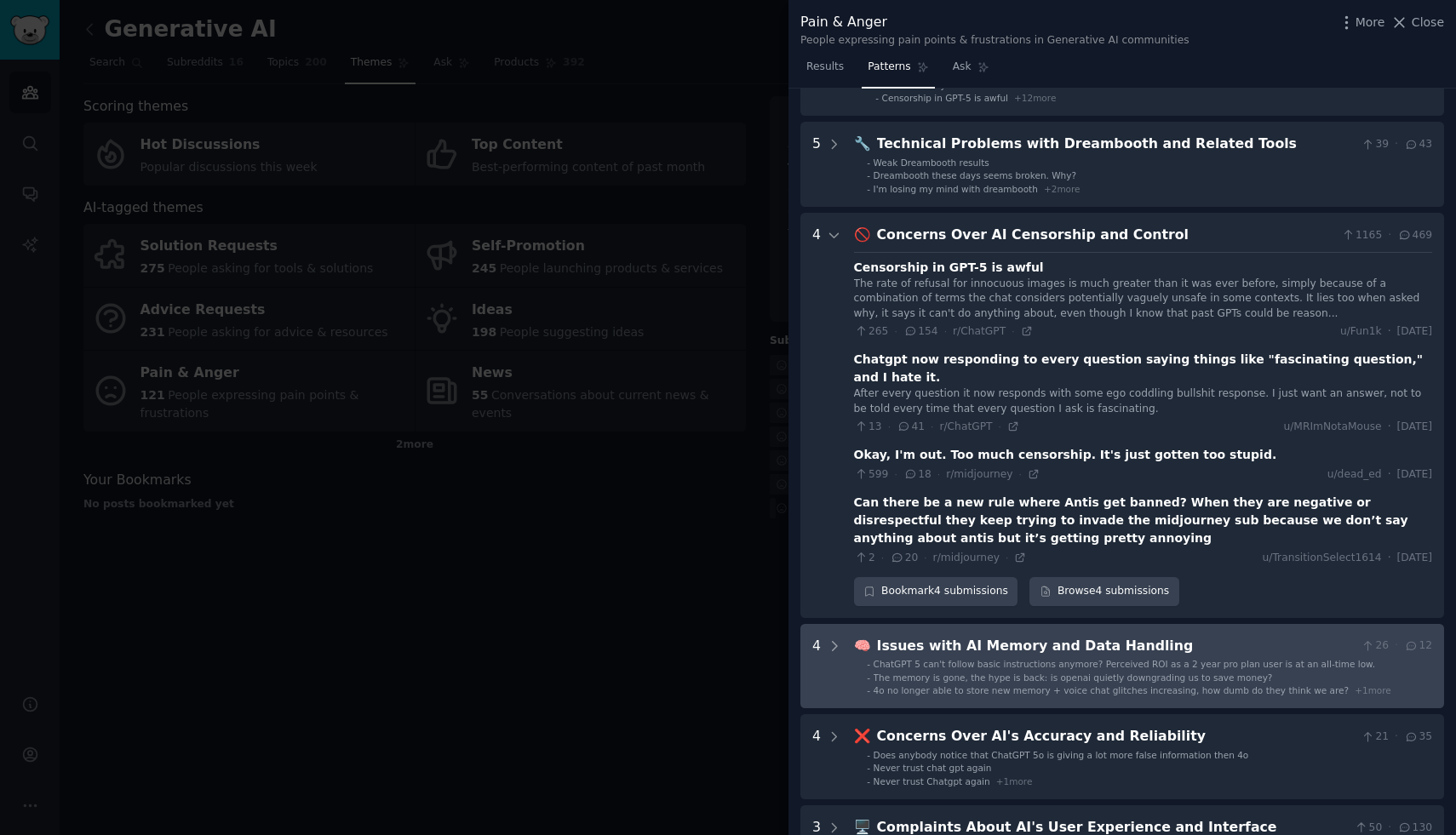
scroll to position [133, 0]
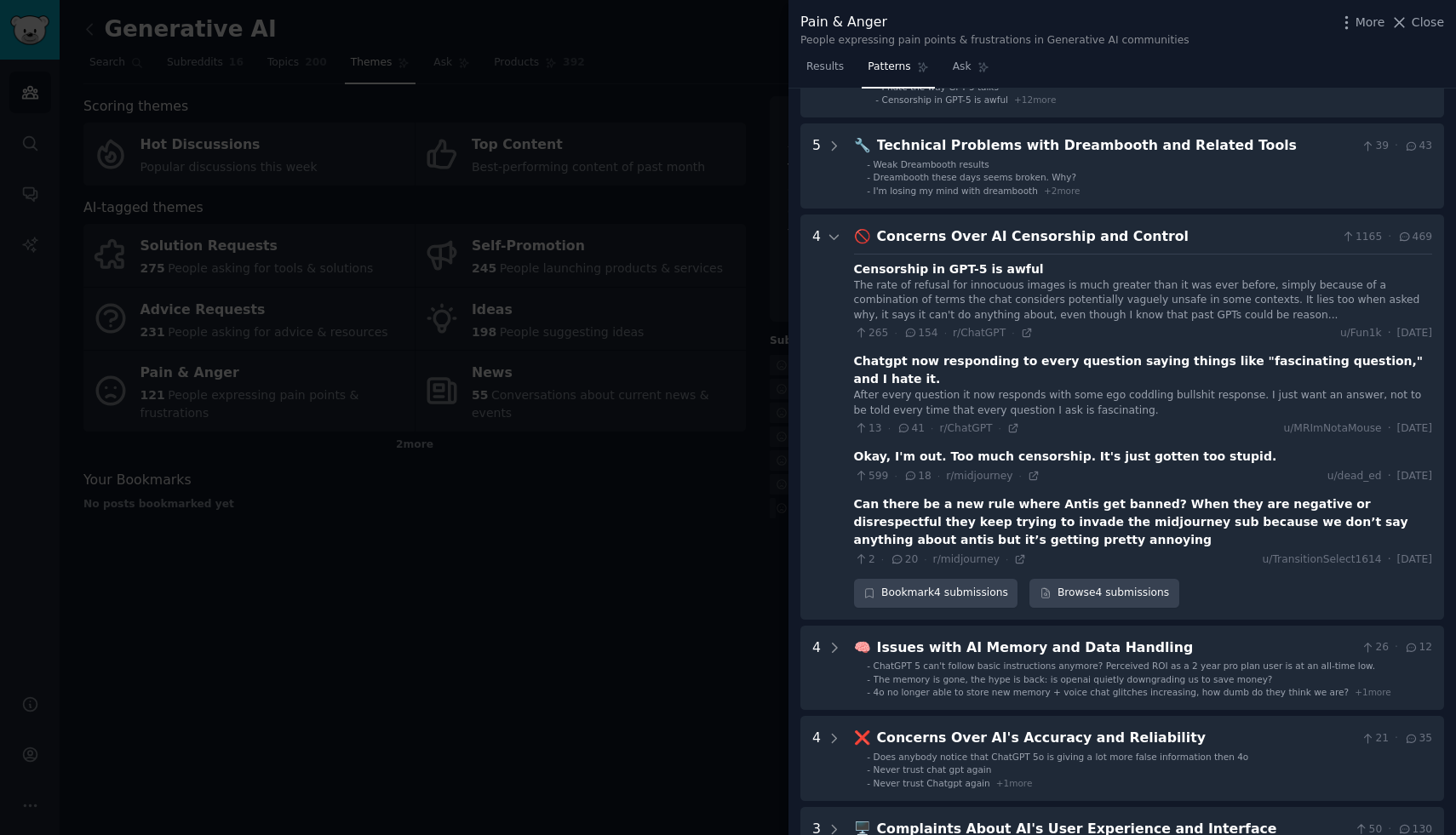
click at [1065, 243] on div "Concerns Over AI Censorship and Control" at bounding box center [1106, 237] width 459 height 22
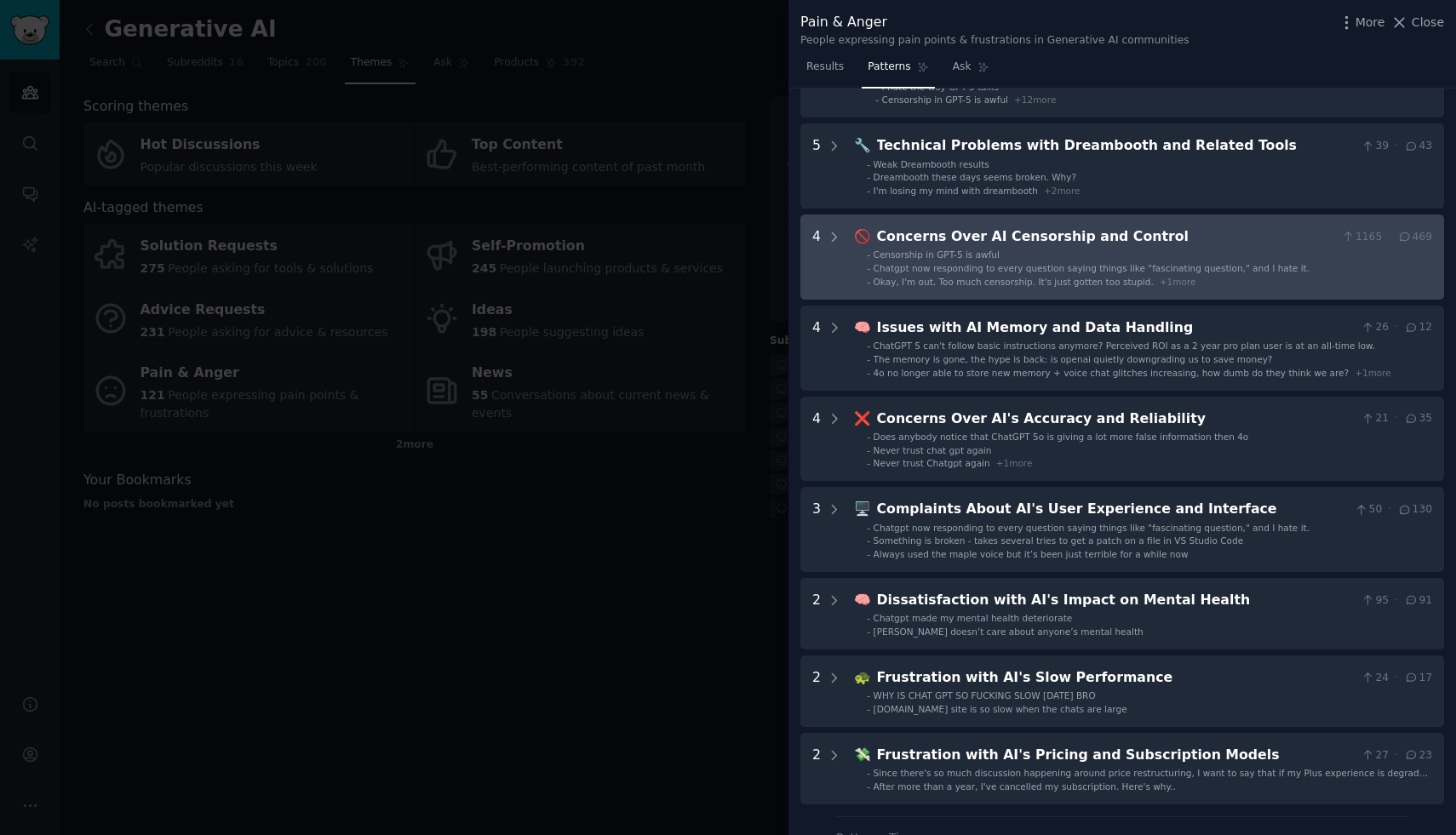
scroll to position [0, 0]
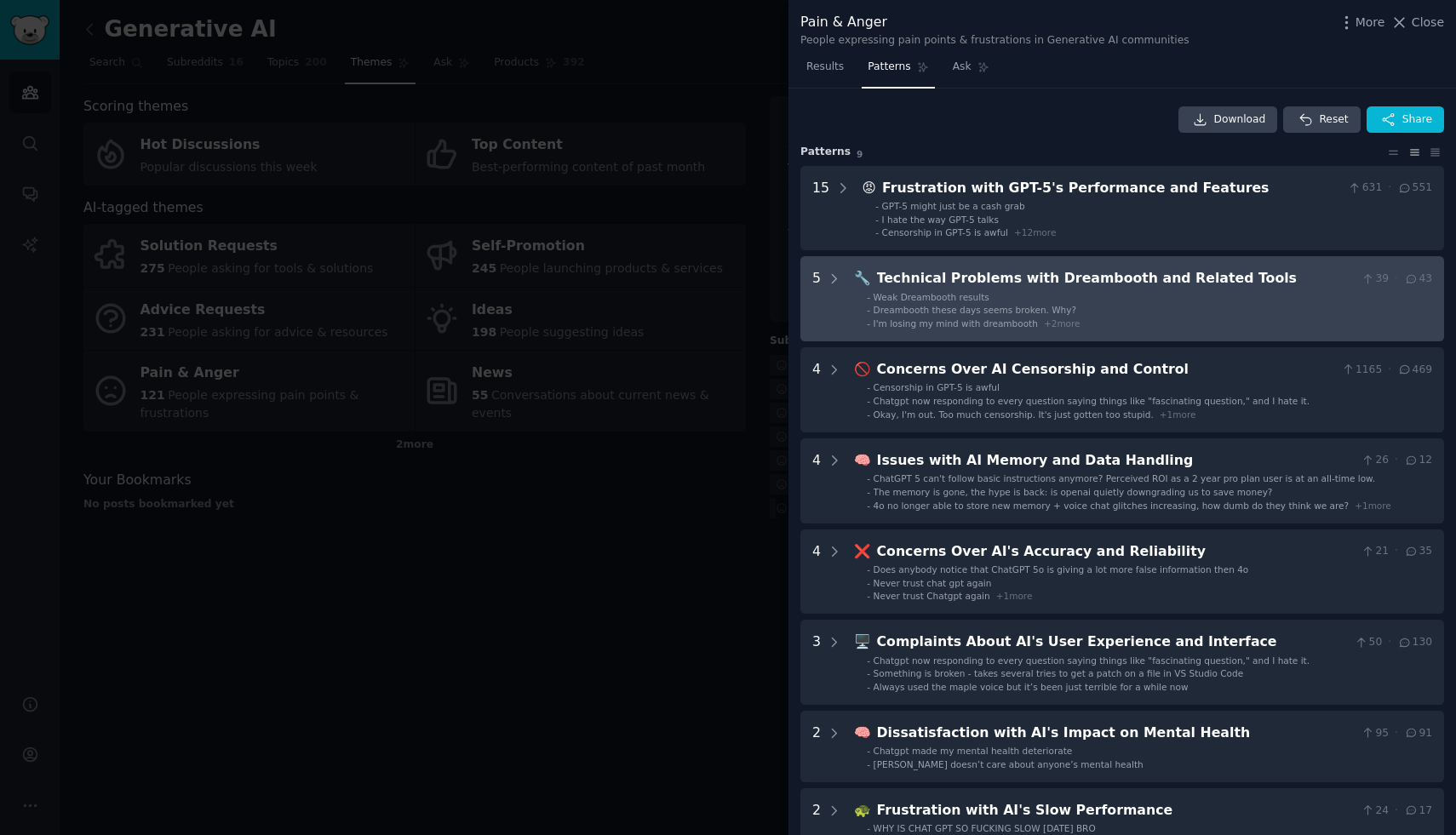
click at [1055, 293] on li "- Weak Dreambooth results" at bounding box center [1149, 297] width 566 height 12
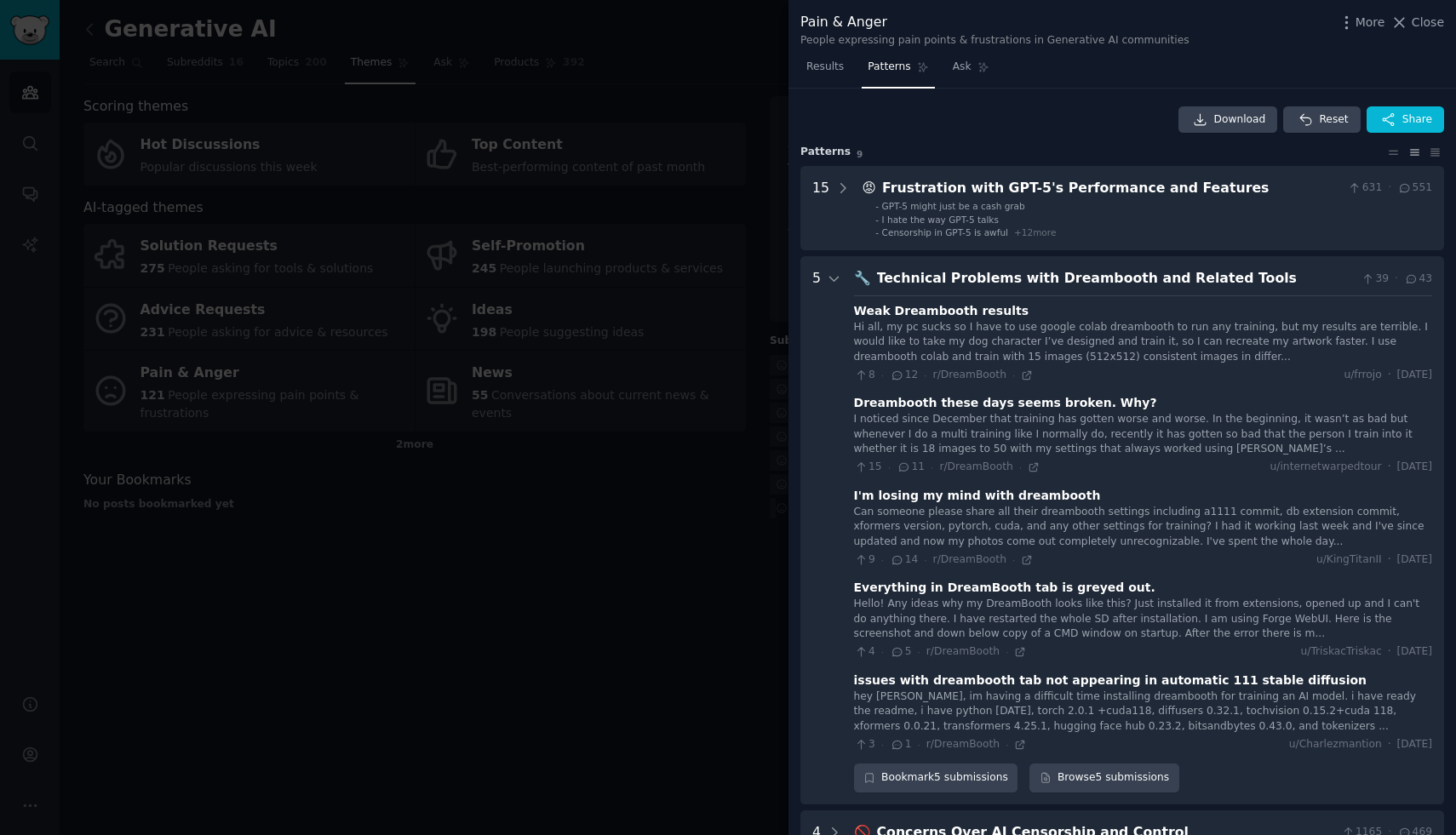
click at [1032, 271] on div "Technical Problems with Dreambooth and Related Tools" at bounding box center [1116, 279] width 478 height 22
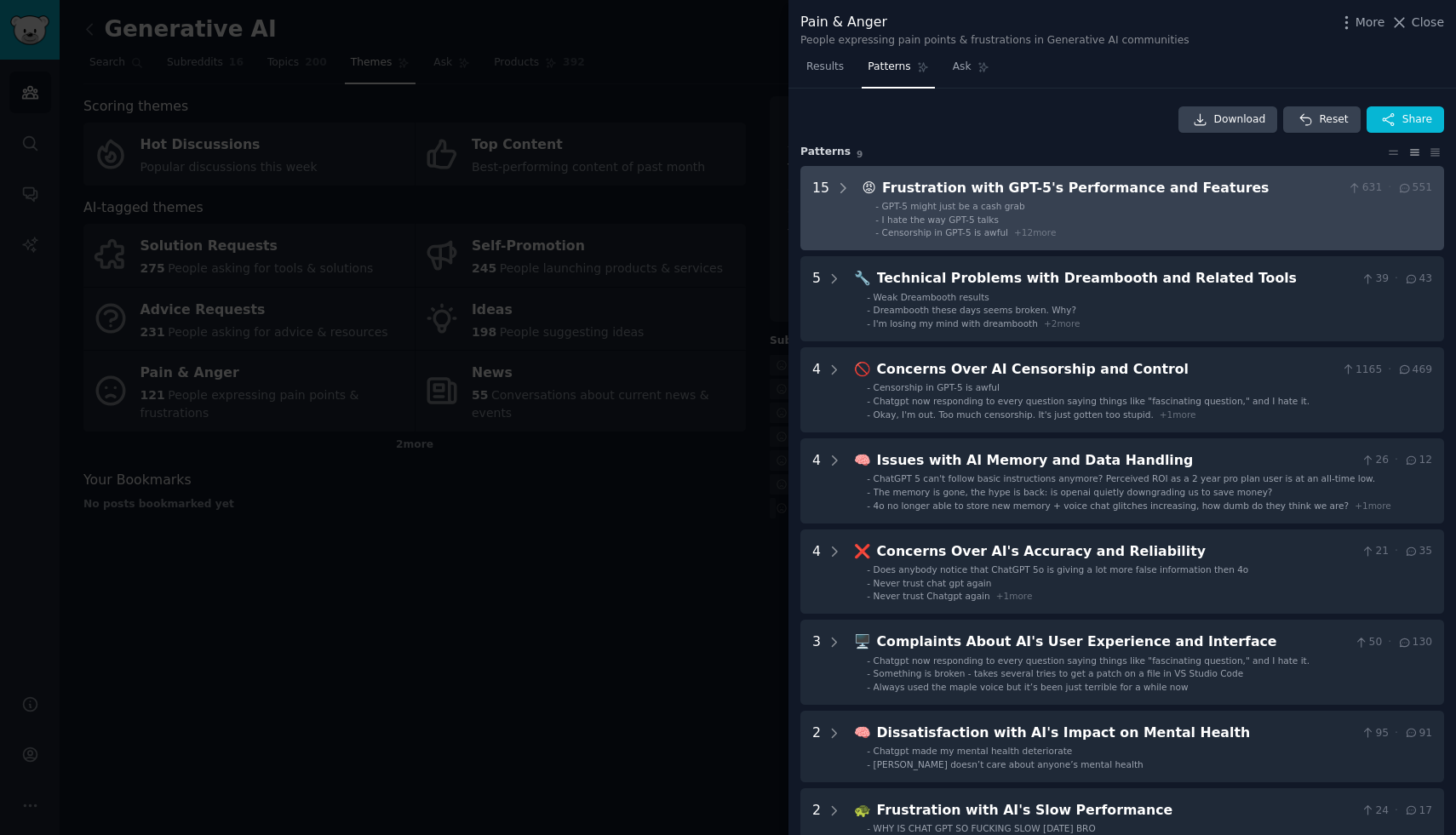
click at [1042, 198] on div "Frustration with GPT-5's Performance and Features" at bounding box center [1112, 188] width 459 height 22
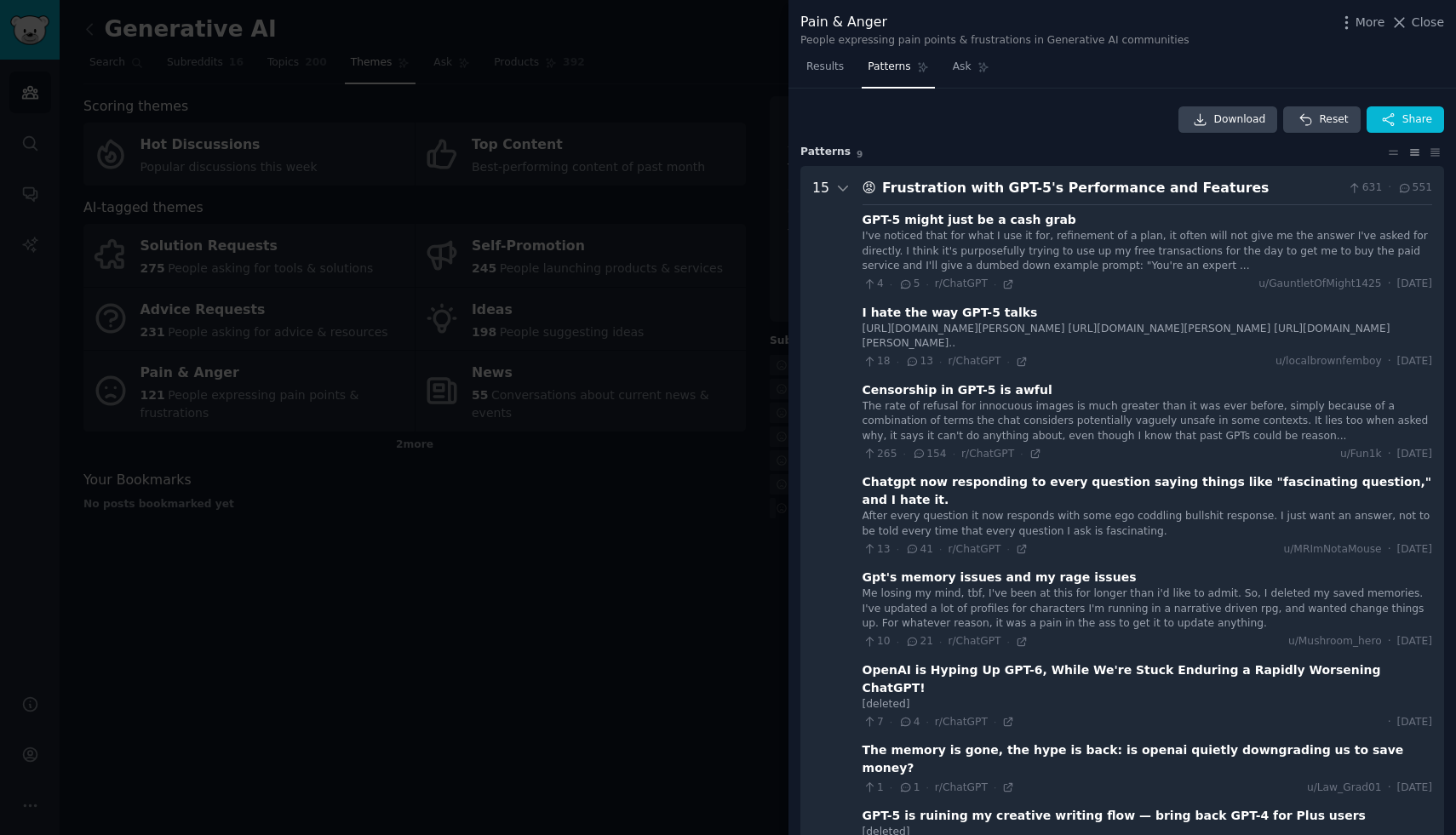
click at [1078, 192] on div "Frustration with GPT-5's Performance and Features" at bounding box center [1112, 188] width 459 height 22
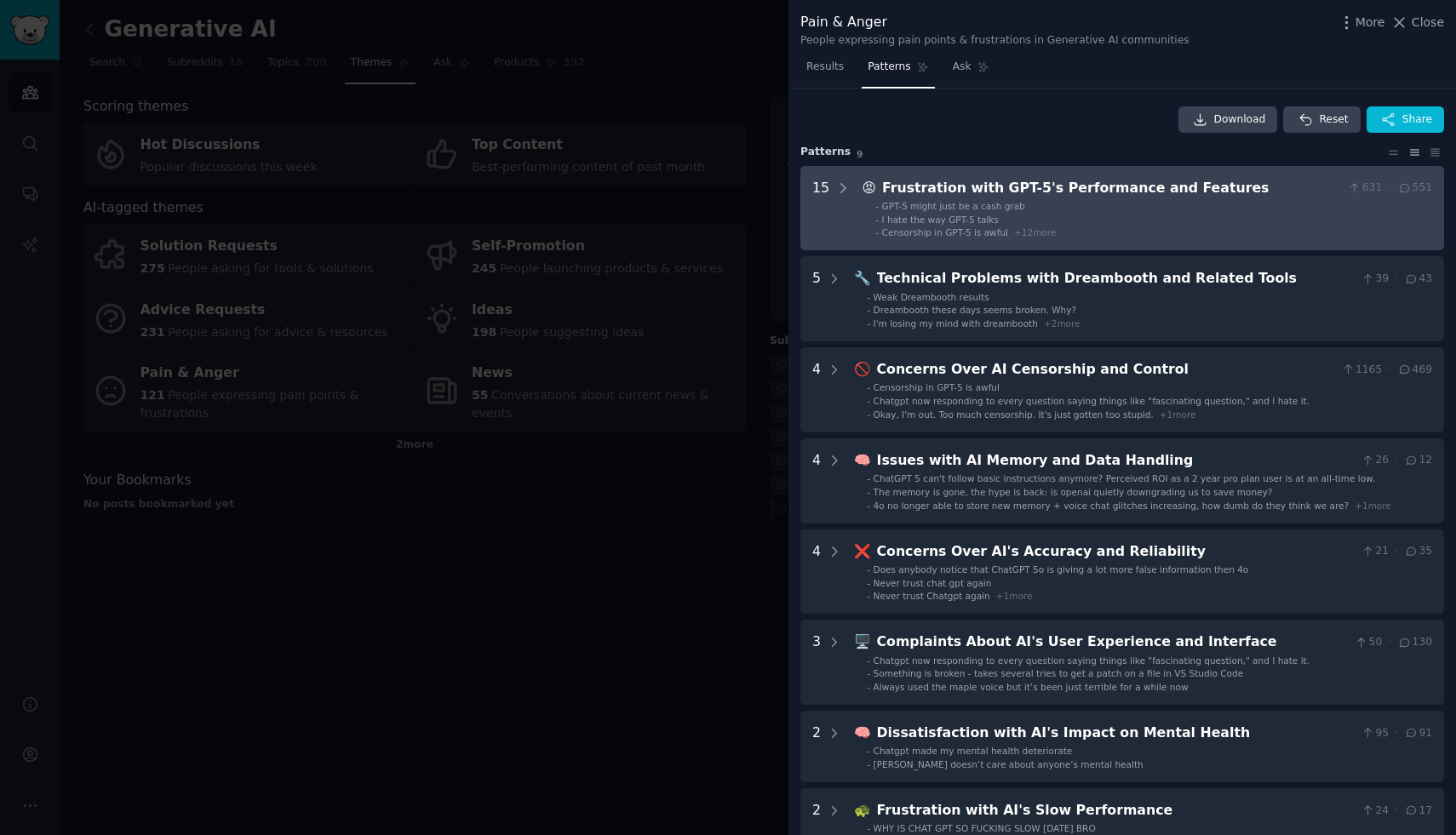
click at [1018, 212] on li "- GPT-5 might just be a cash grab" at bounding box center [1154, 206] width 557 height 12
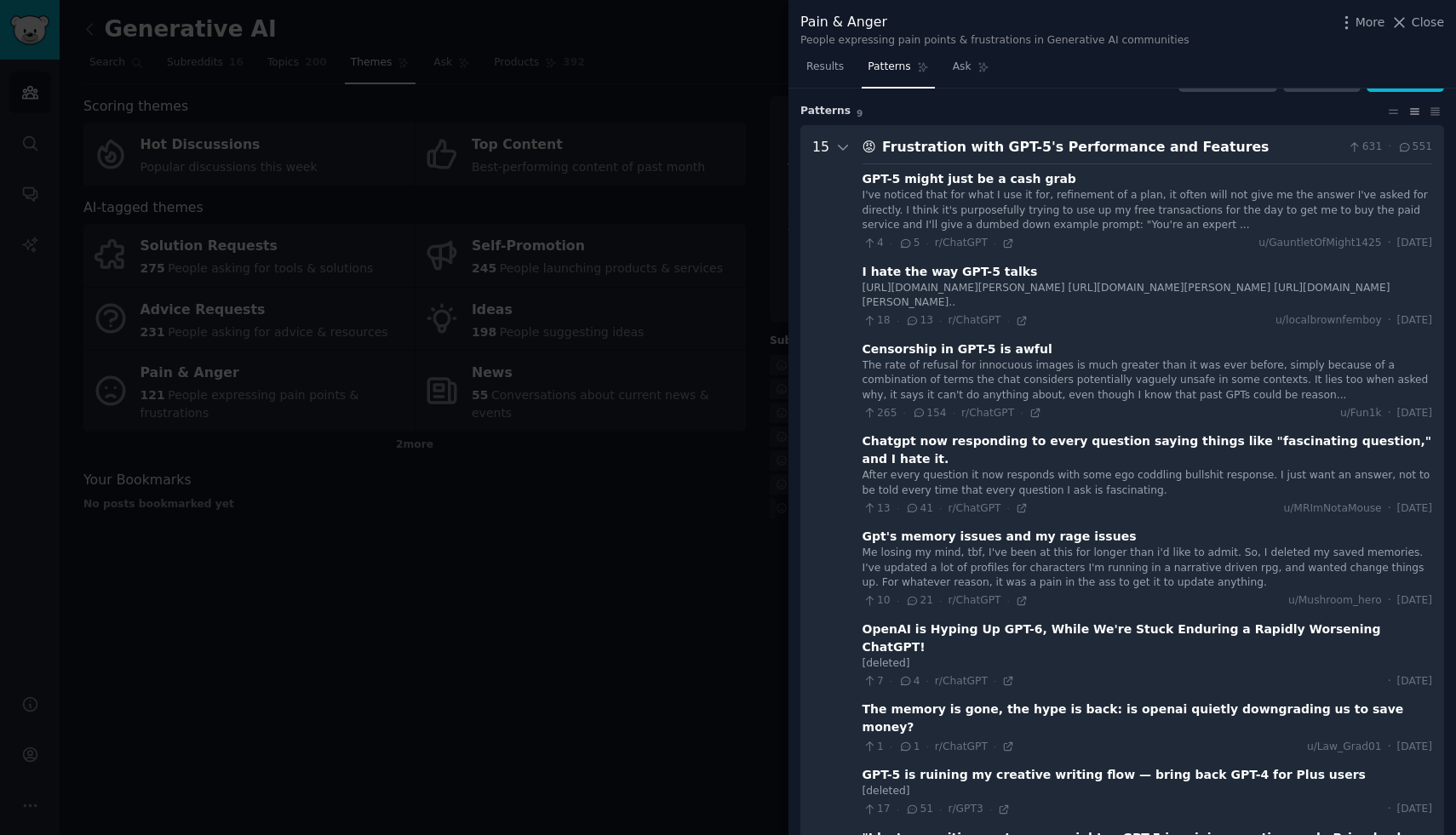
scroll to position [78, 0]
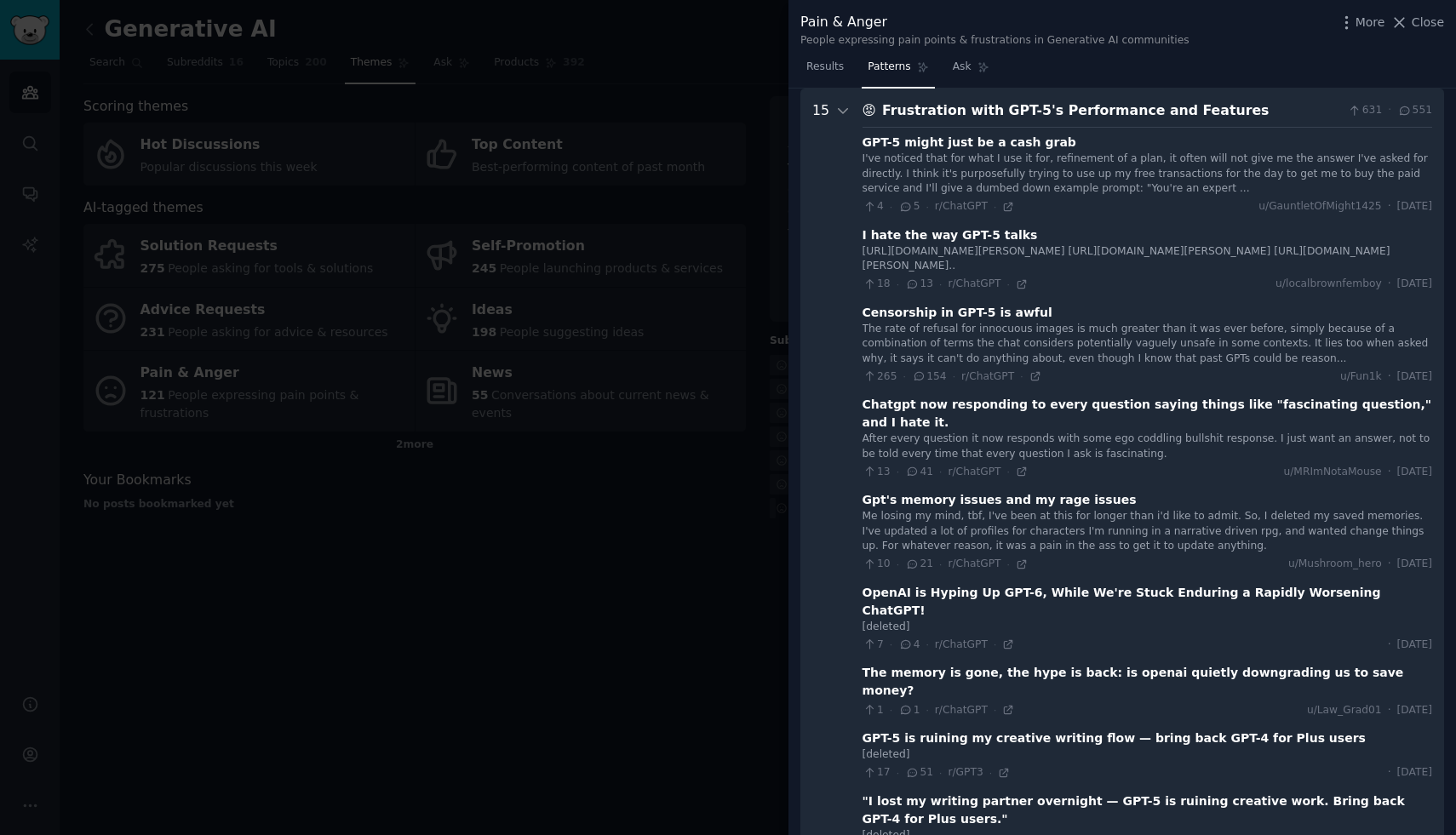
click at [988, 118] on div "Frustration with GPT-5's Performance and Features" at bounding box center [1112, 111] width 459 height 22
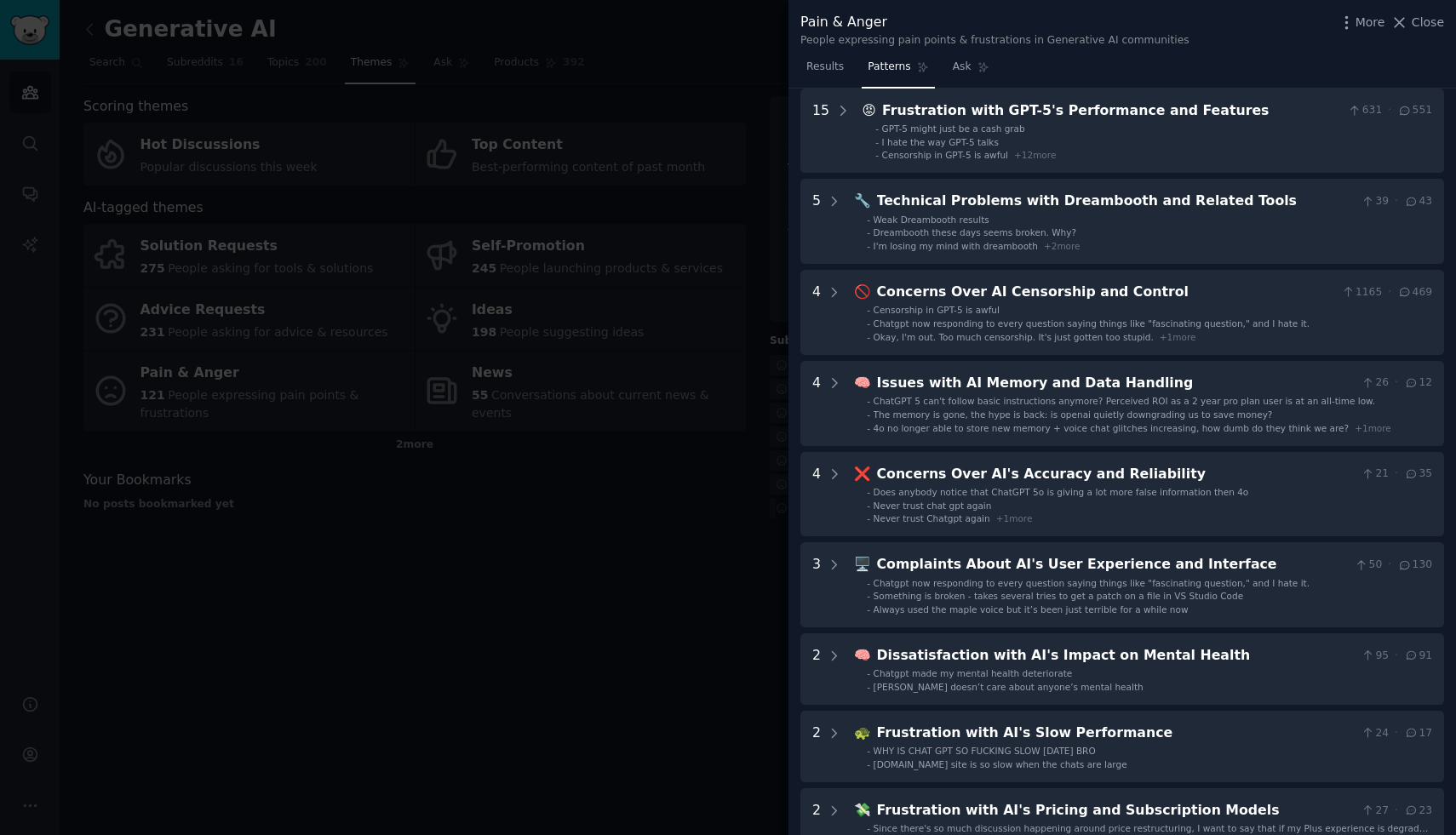
click at [715, 506] on div at bounding box center [728, 417] width 1456 height 835
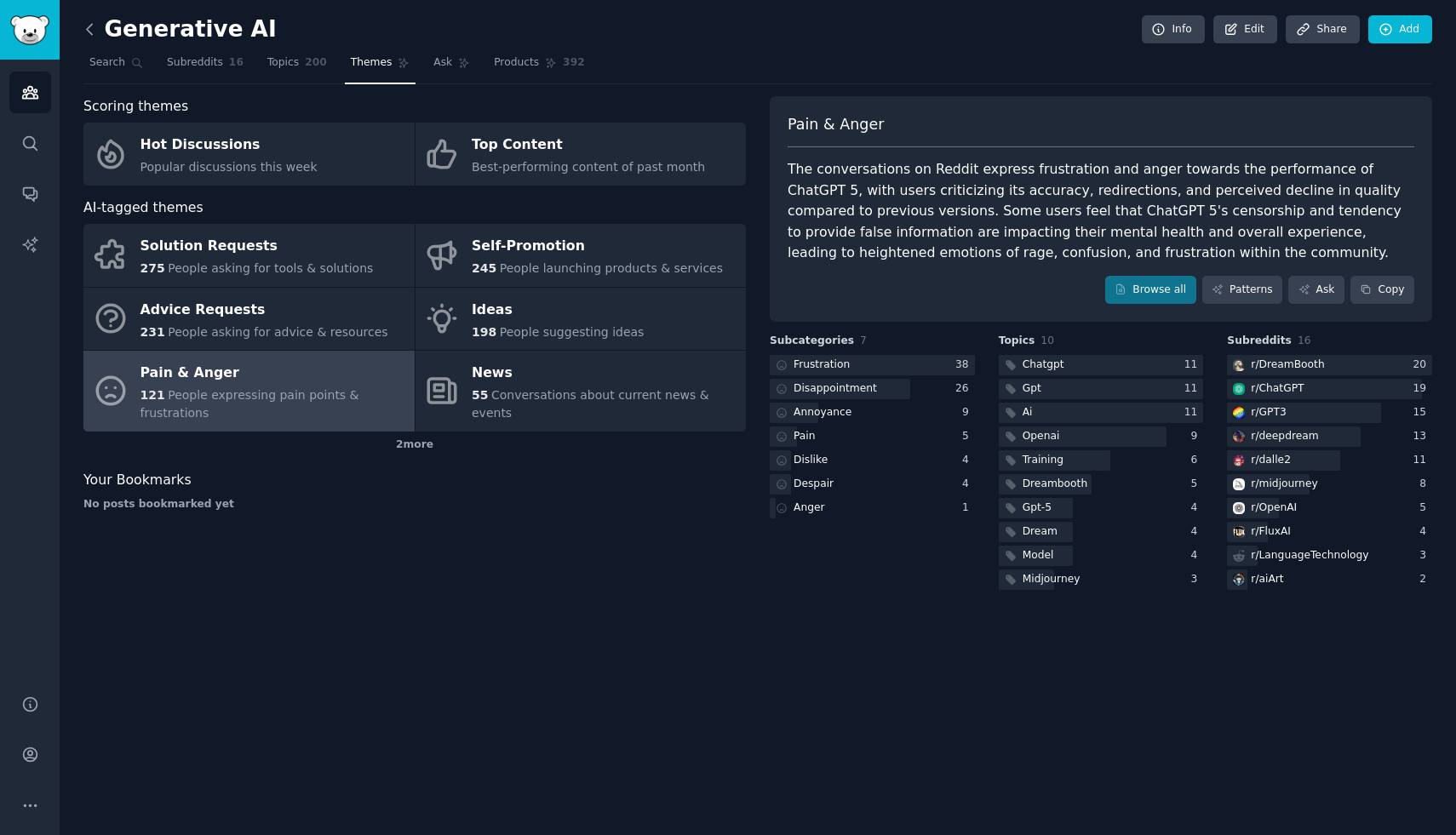
click at [92, 35] on icon at bounding box center [90, 29] width 18 height 18
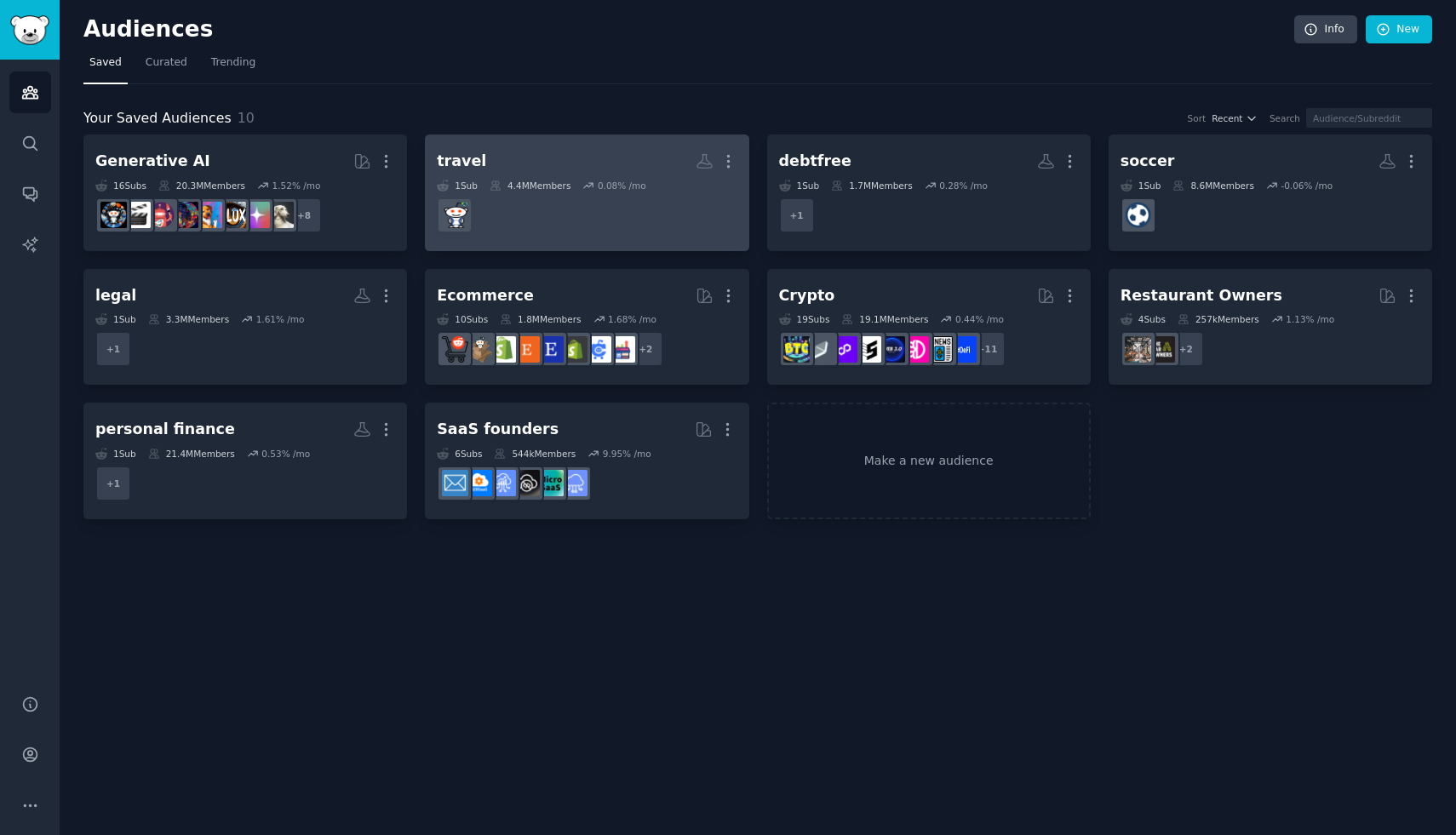
click at [737, 171] on link "travel More 1 Sub 4.4M Members 0.08 % /mo" at bounding box center [586, 193] width 324 height 117
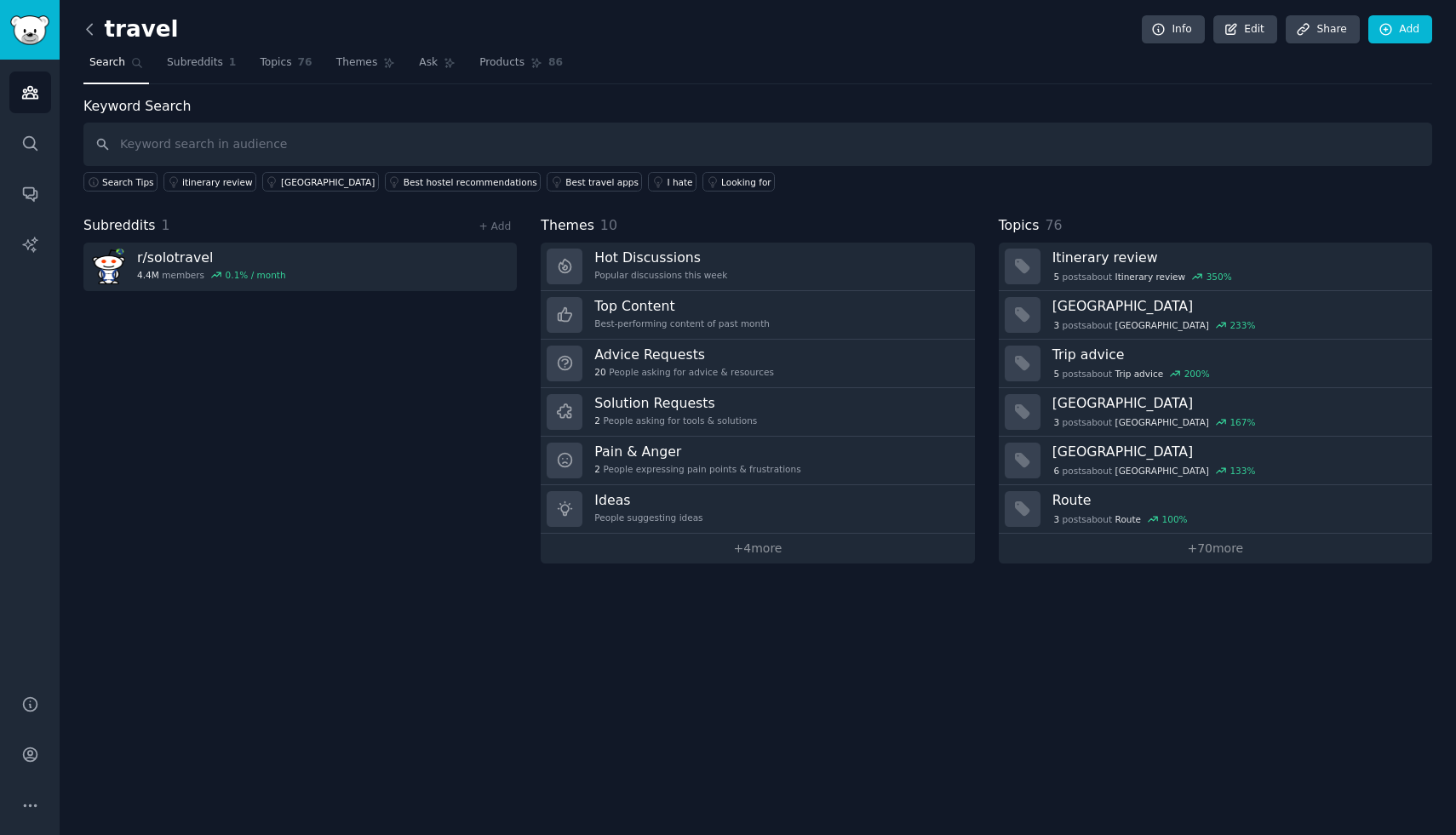
click at [91, 22] on icon at bounding box center [90, 29] width 18 height 18
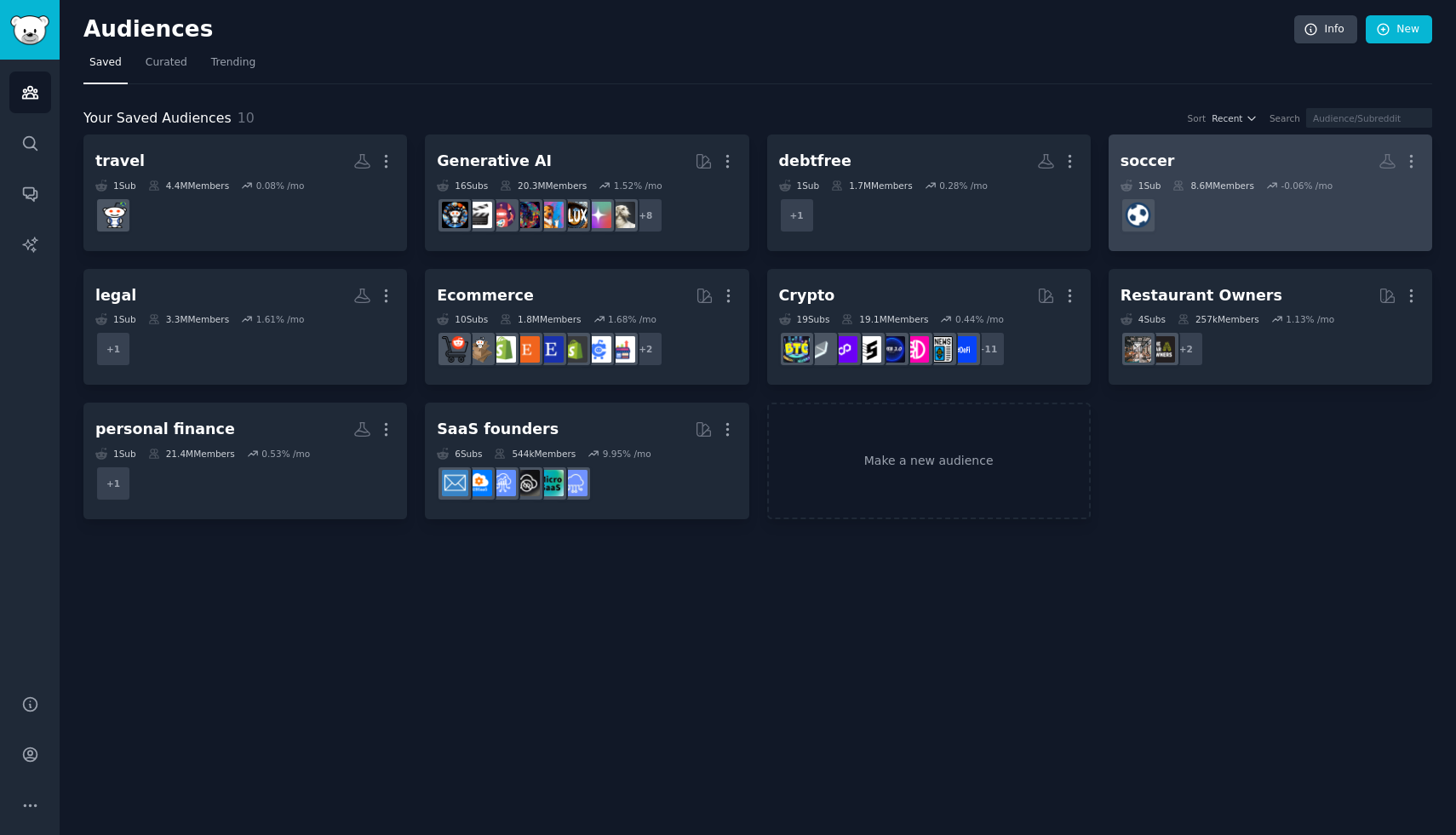
click at [1421, 163] on link "soccer Custom Audience More 1 Sub 8.6M Members -0.06 % /mo" at bounding box center [1270, 193] width 324 height 117
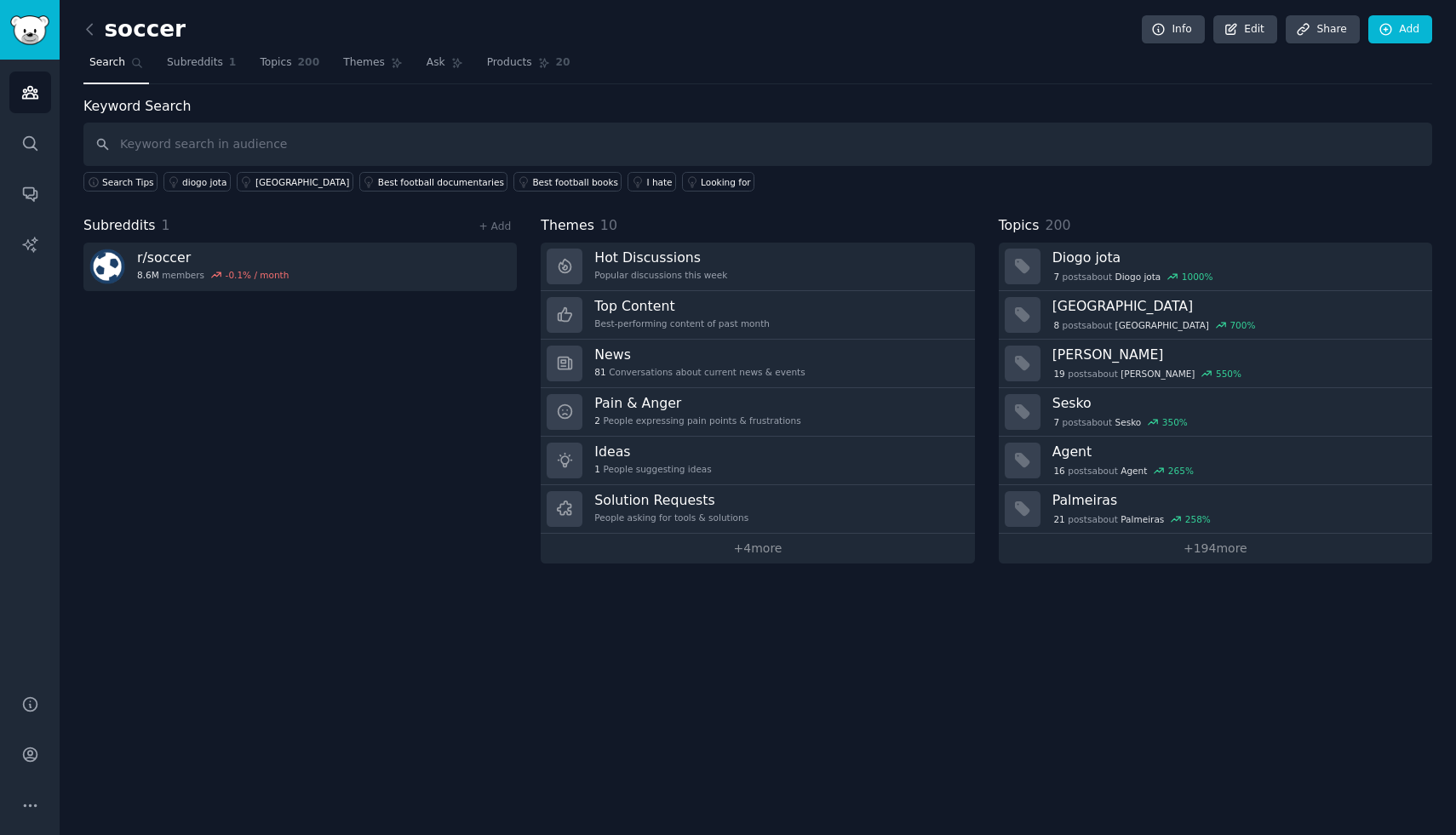
click at [87, 16] on link at bounding box center [94, 30] width 22 height 28
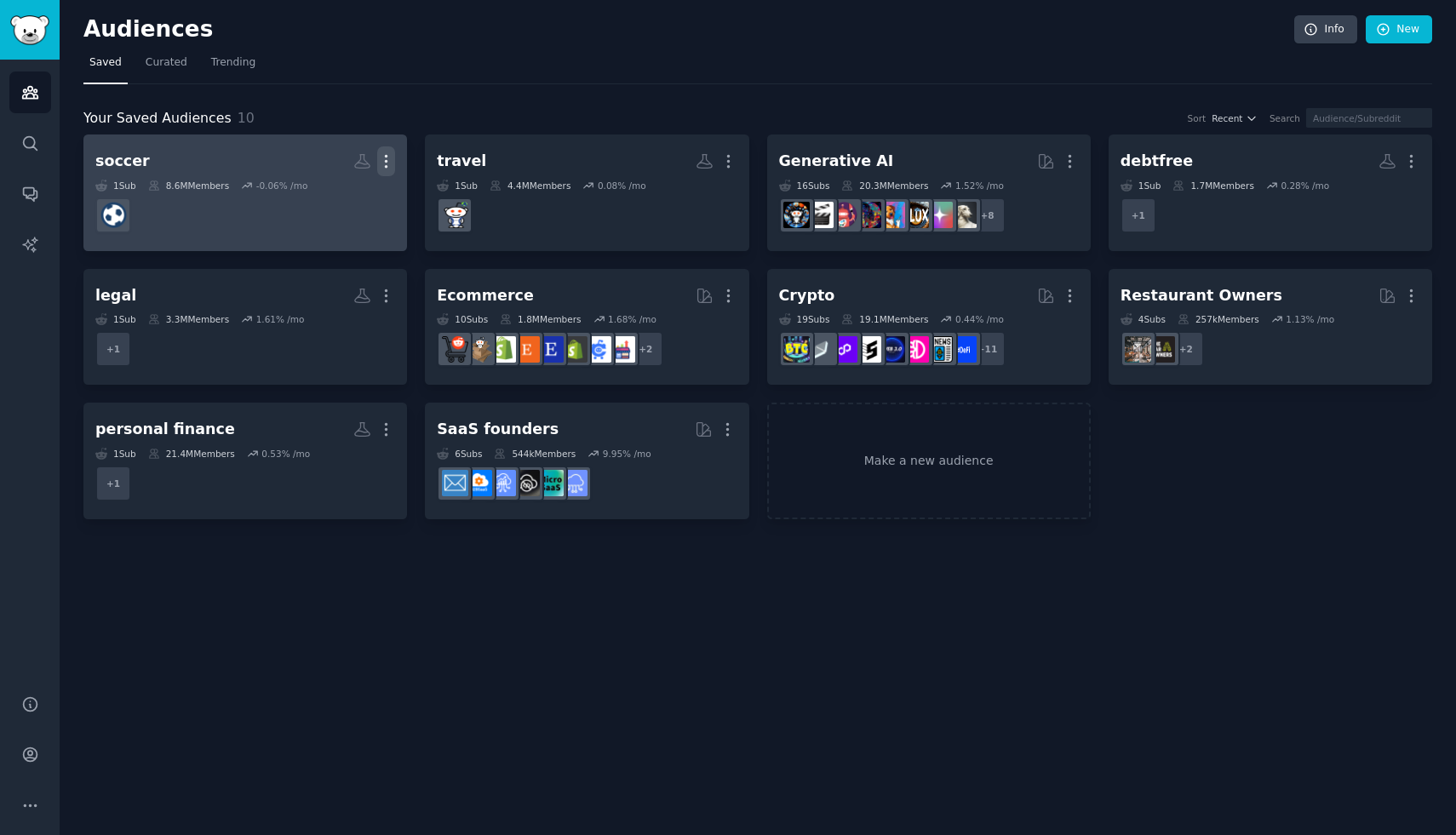
click at [391, 157] on icon "button" at bounding box center [386, 161] width 18 height 18
click at [341, 202] on p "Delete" at bounding box center [339, 197] width 39 height 18
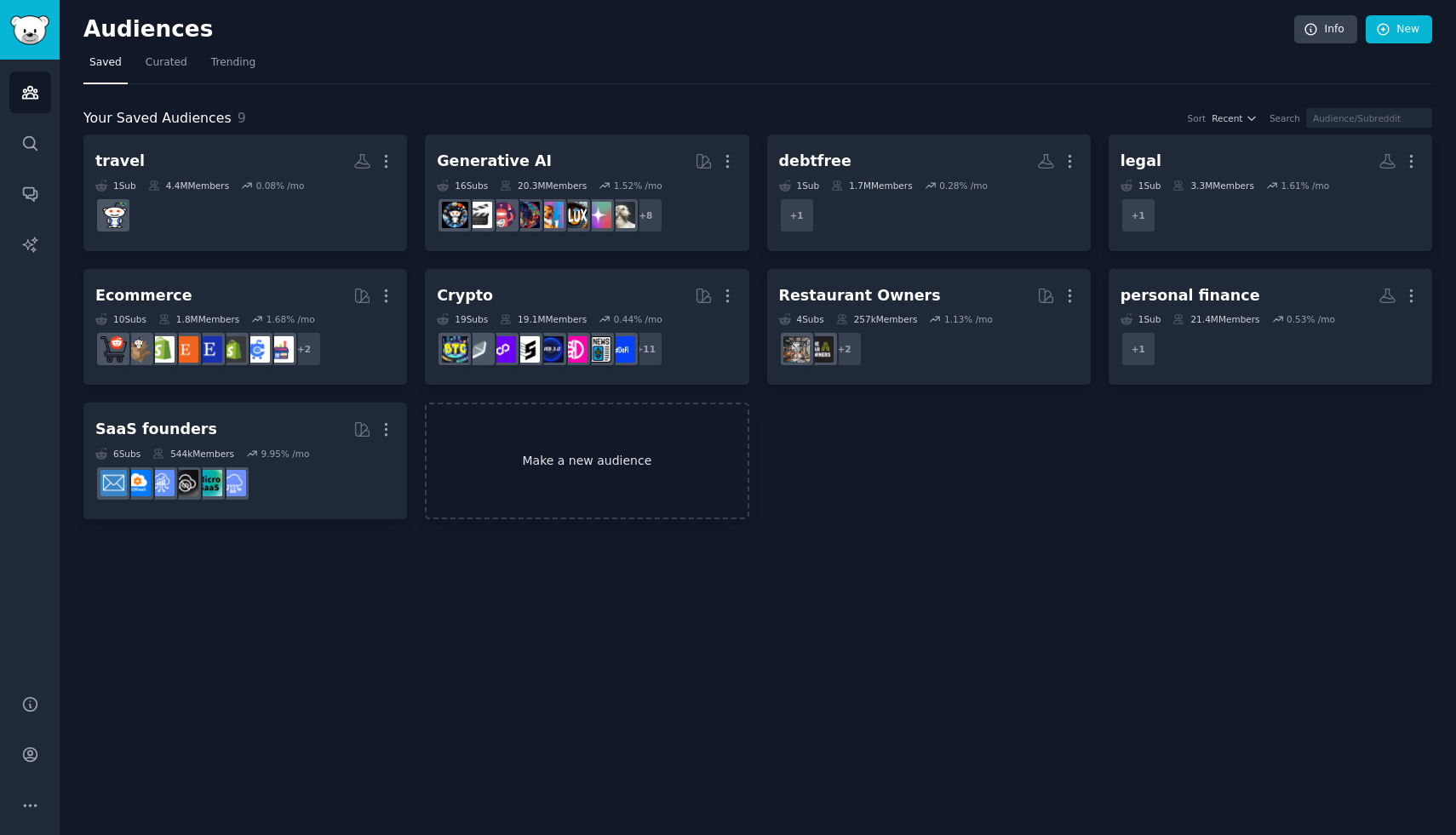
click at [685, 461] on link "Make a new audience" at bounding box center [586, 460] width 324 height 117
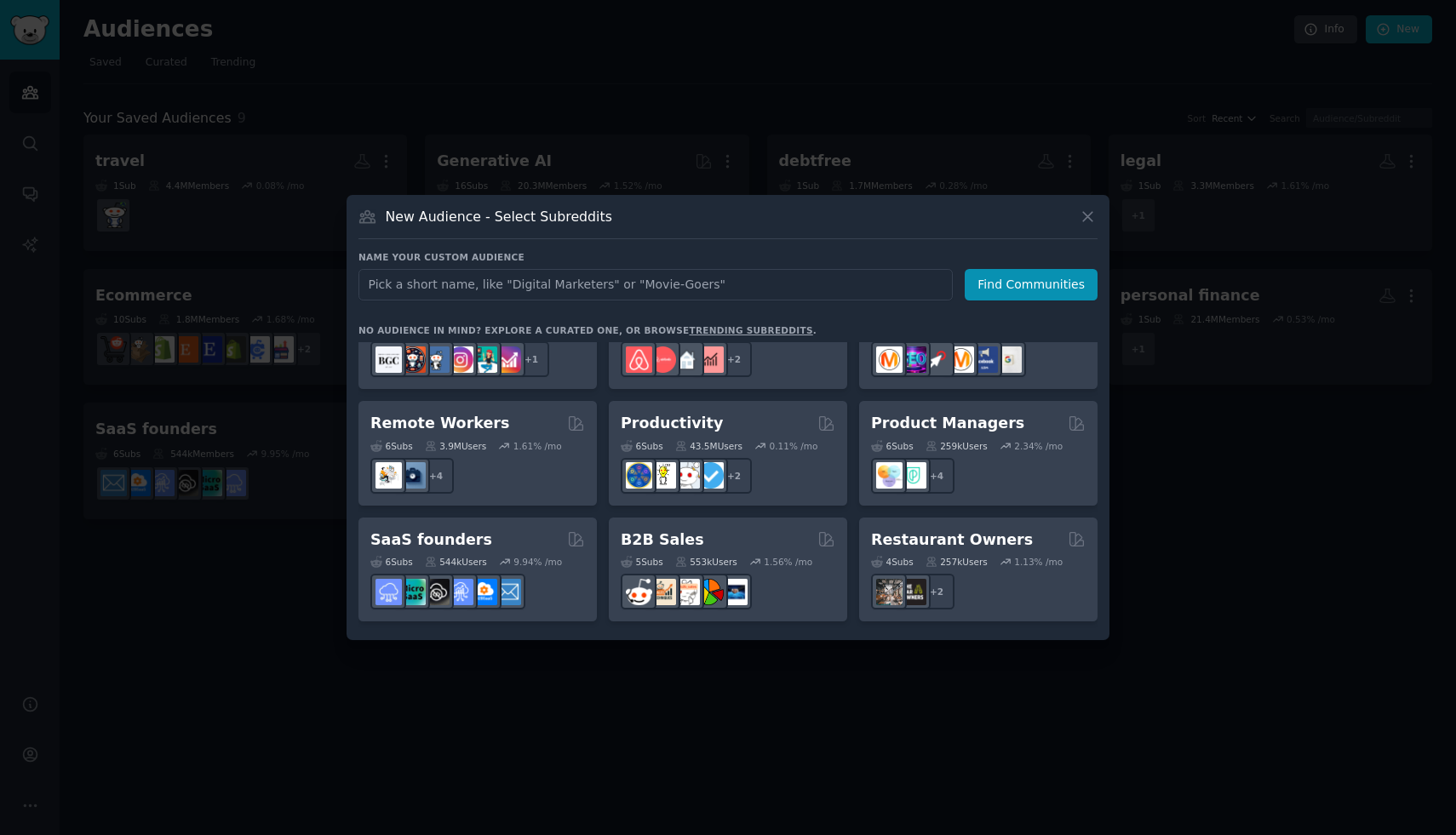
scroll to position [1242, 0]
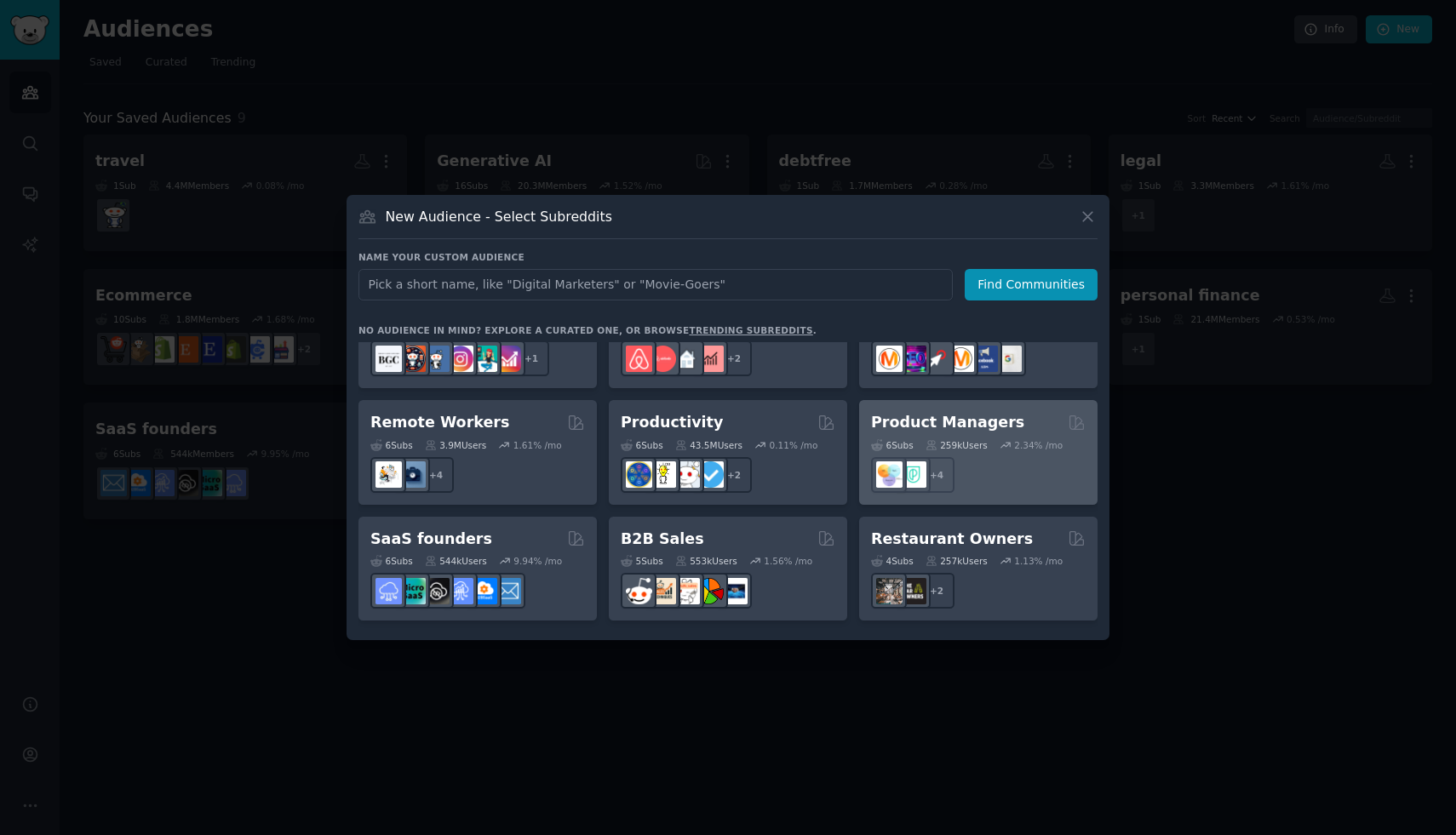
click at [1040, 434] on div "6 Sub s 259k Users 2.34 % /mo + 4" at bounding box center [978, 463] width 214 height 60
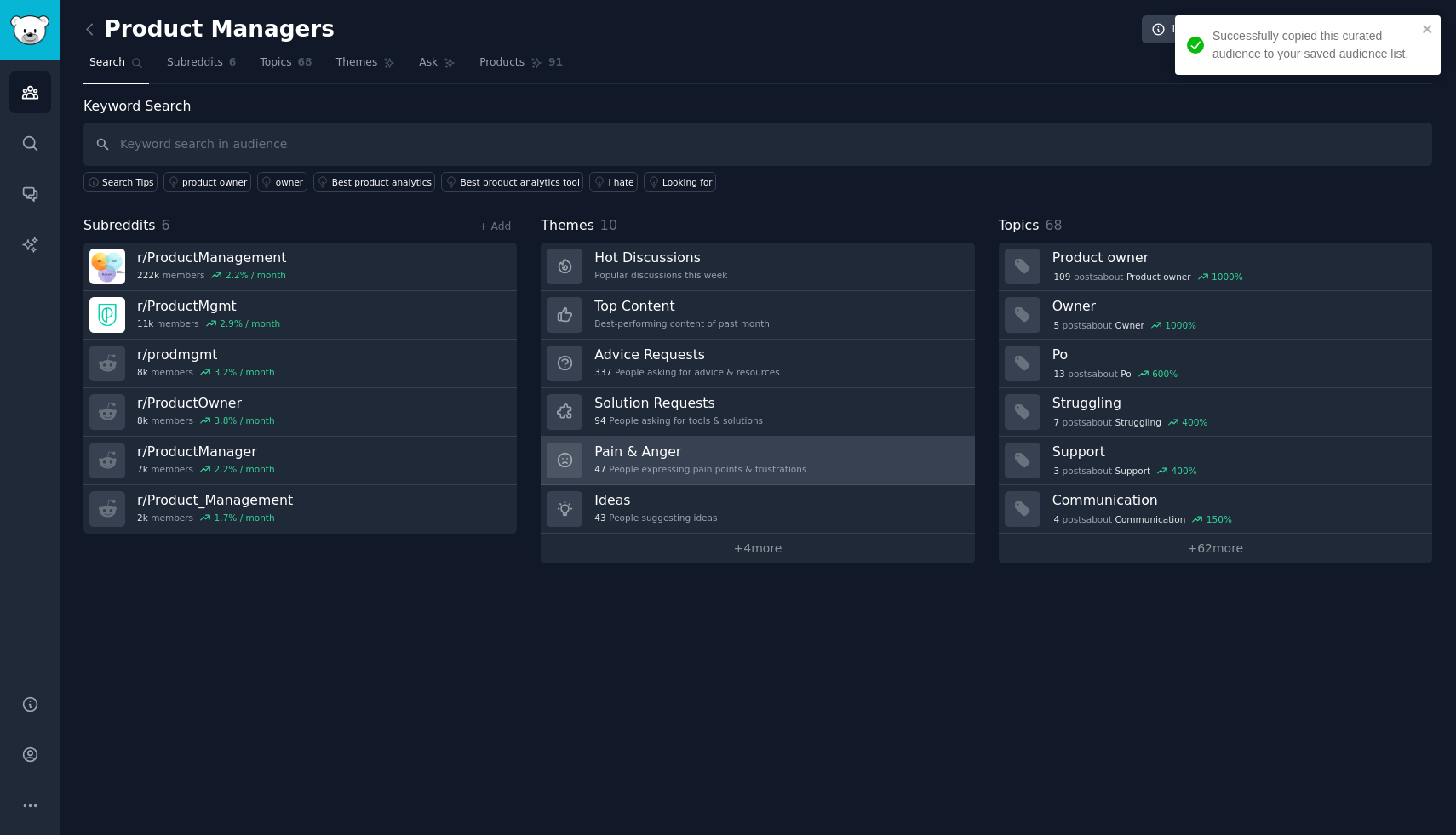
click at [896, 452] on link "Pain & Anger 47 People expressing pain points & frustrations" at bounding box center [757, 461] width 434 height 48
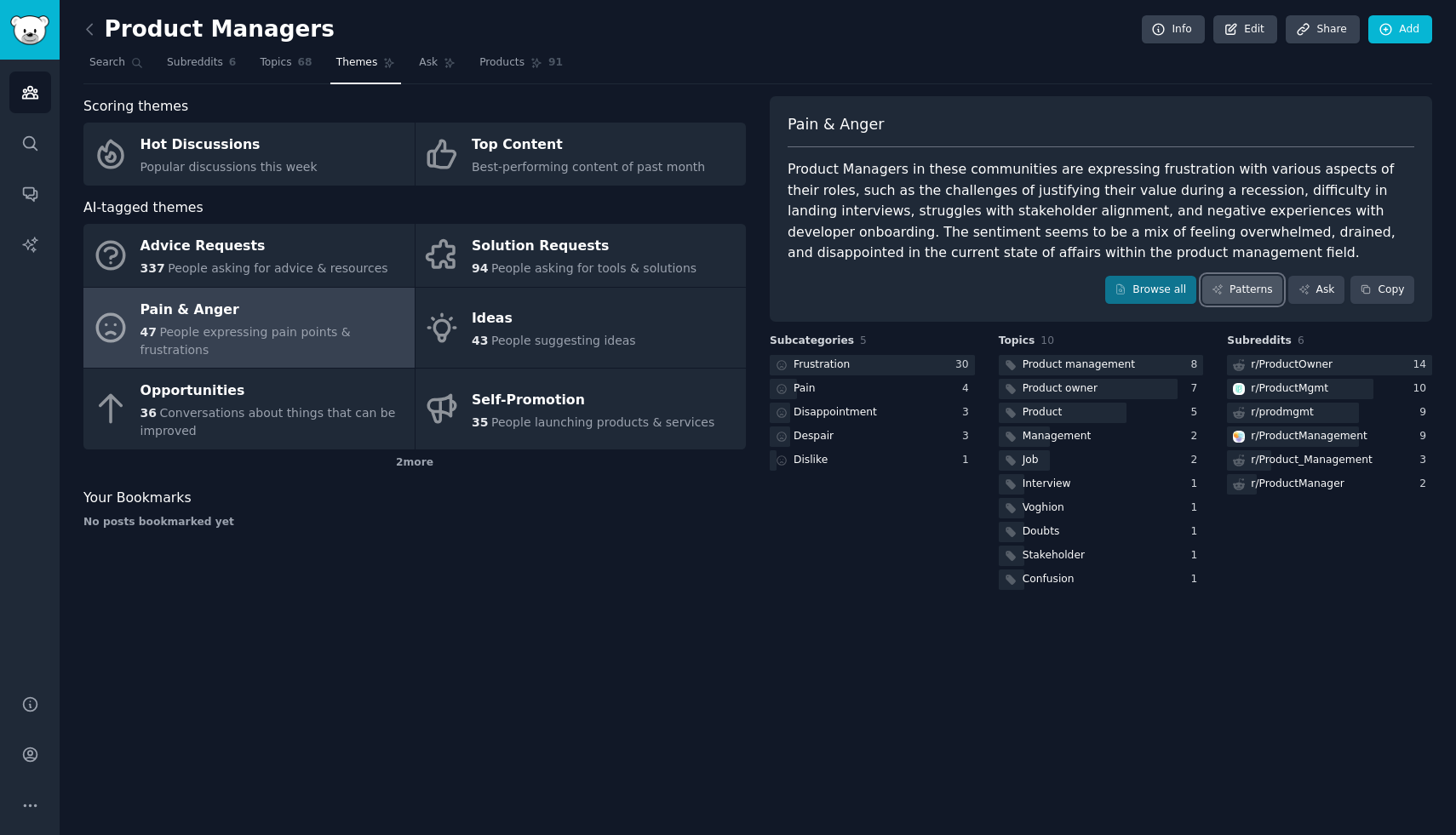
click at [1245, 295] on link "Patterns" at bounding box center [1242, 290] width 80 height 29
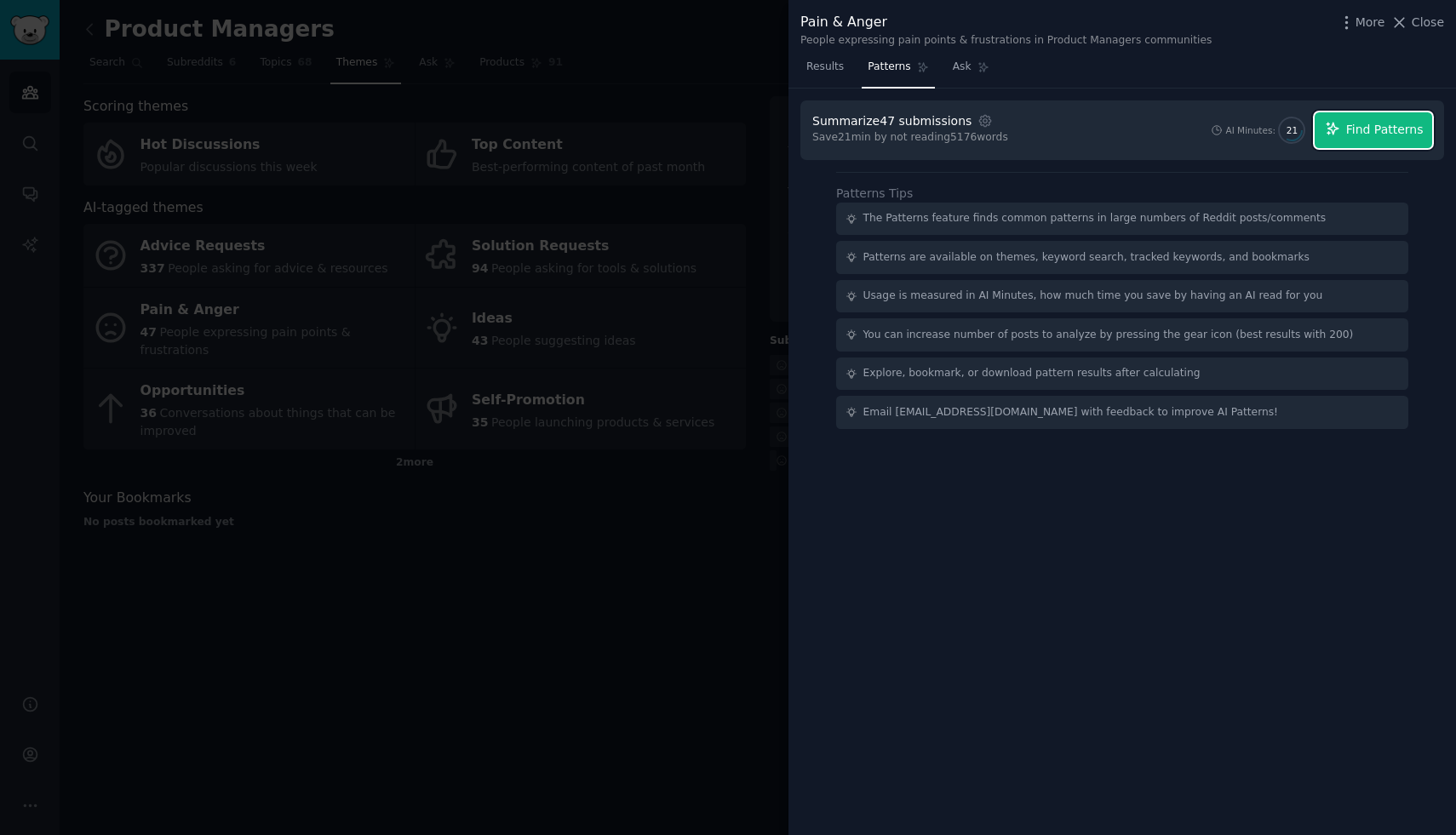
click at [1352, 143] on button "Find Patterns" at bounding box center [1374, 130] width 117 height 35
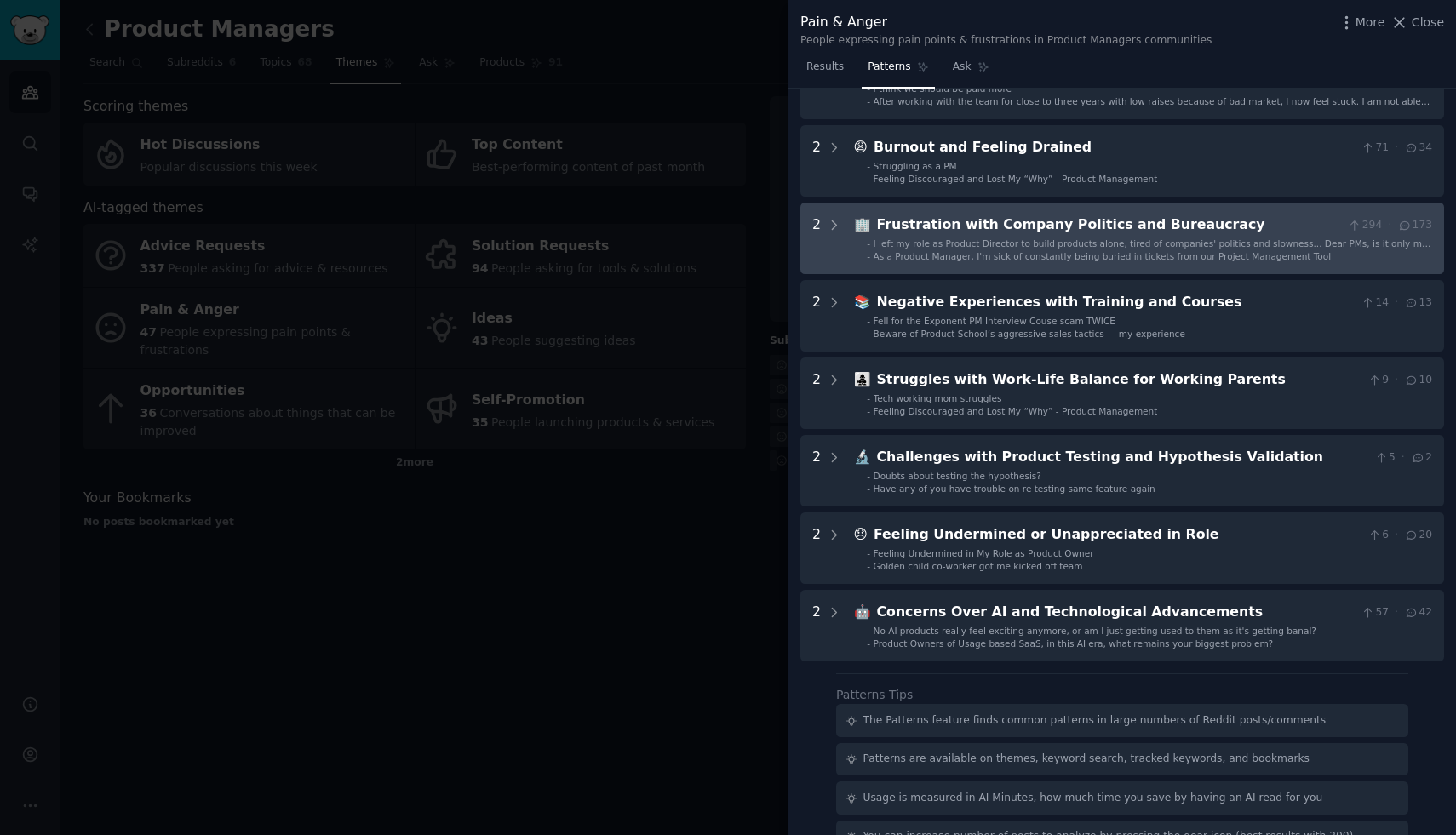
scroll to position [288, 0]
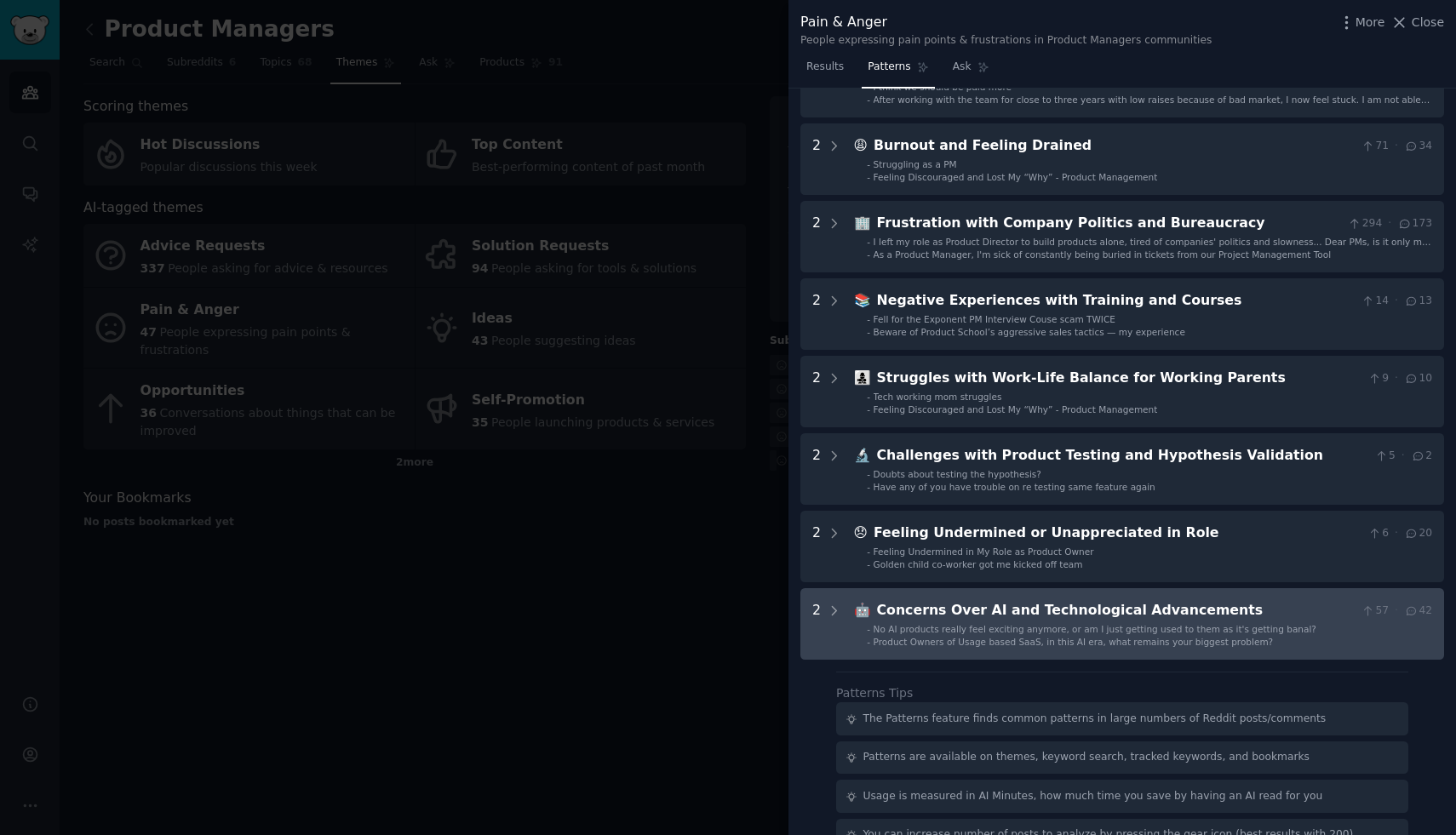
click at [1253, 618] on div "Concerns Over AI and Technological Advancements" at bounding box center [1116, 610] width 478 height 22
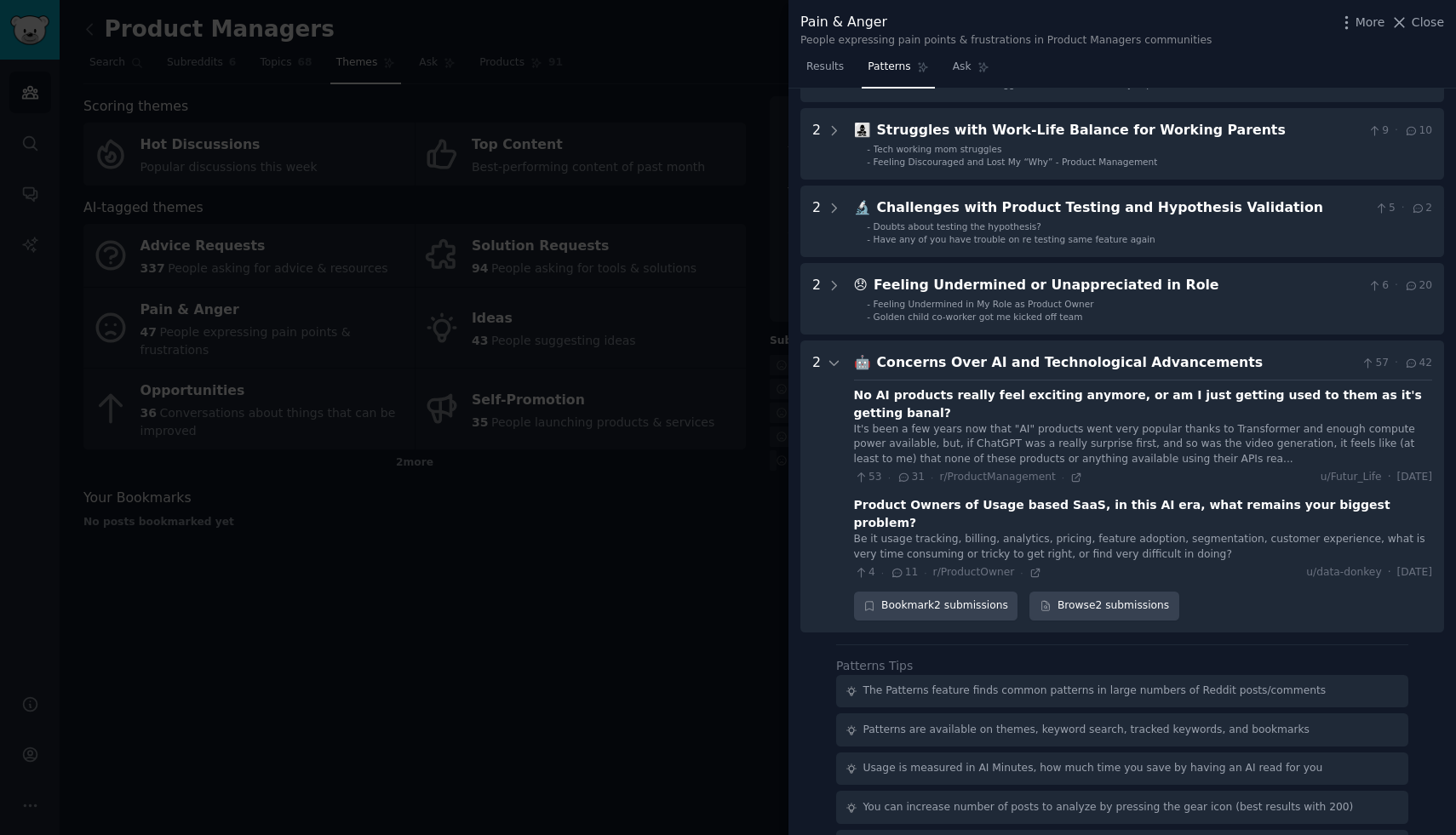
scroll to position [584, 0]
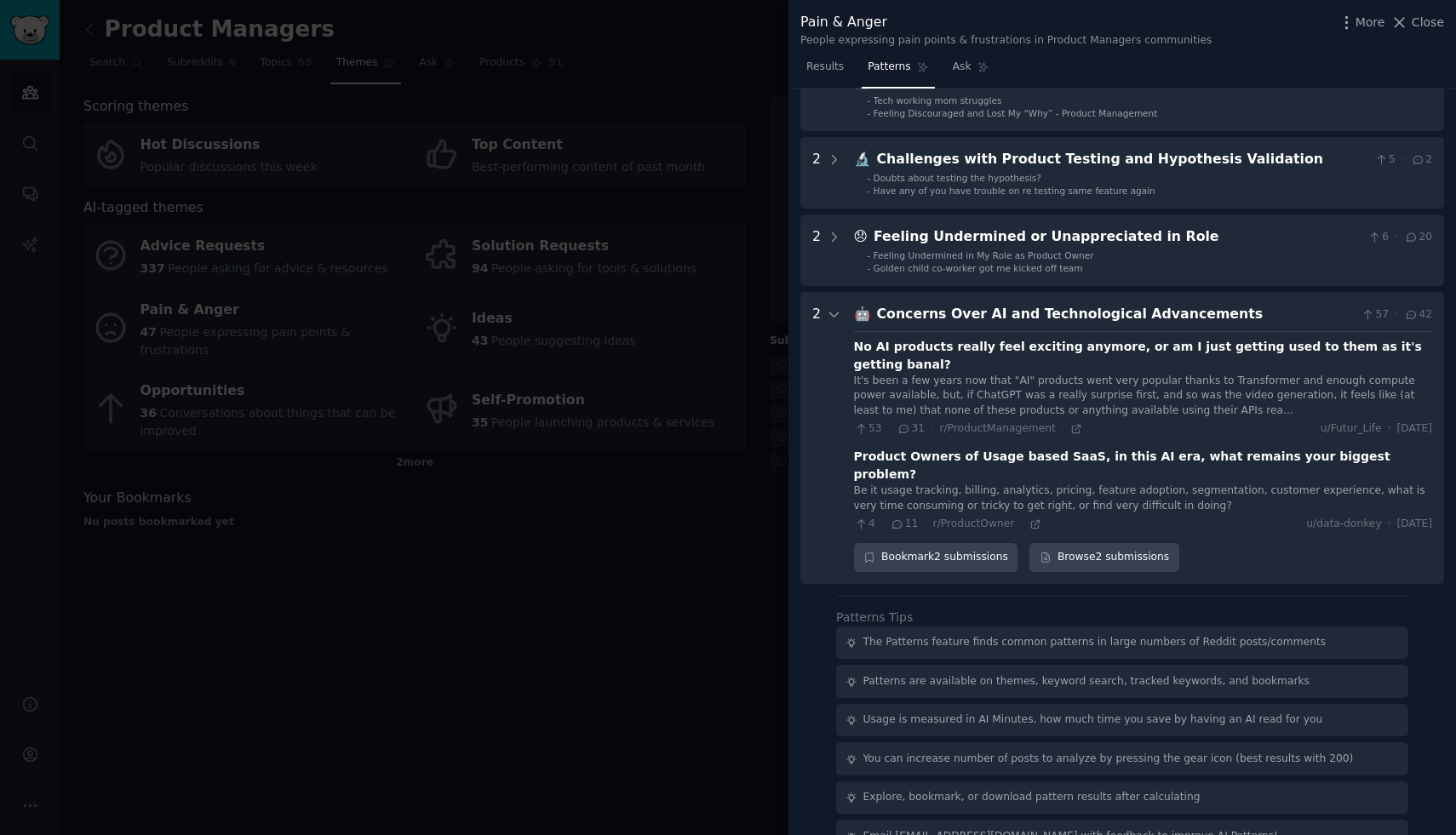
click at [1000, 448] on div "Product Owners of Usage based SaaS, in this AI era, what remains your biggest p…" at bounding box center [1143, 465] width 579 height 35
click at [1071, 543] on link "Browse 2 submissions" at bounding box center [1104, 558] width 149 height 29
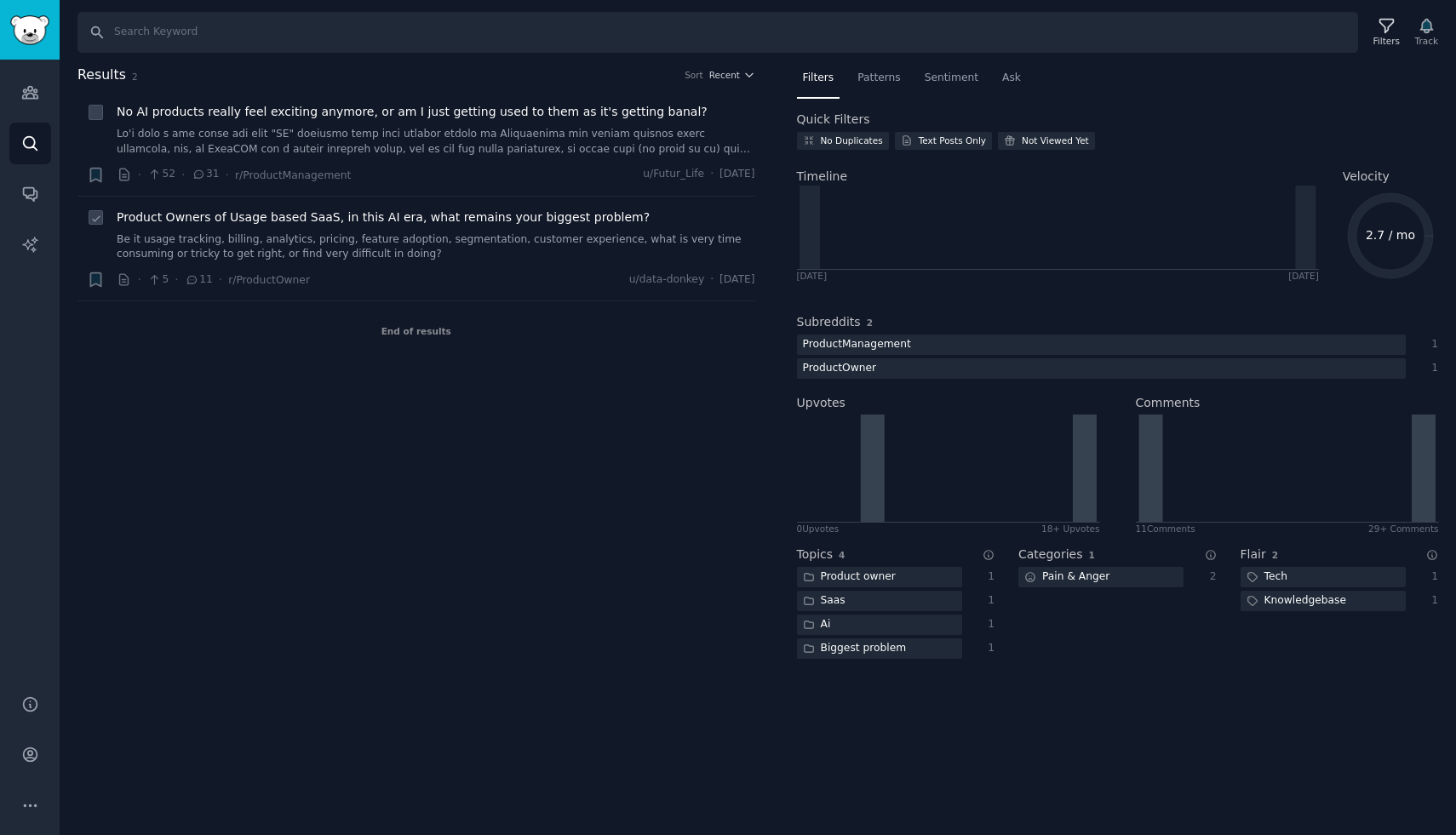
click at [511, 217] on span "Product Owners of Usage based SaaS, in this AI era, what remains your biggest p…" at bounding box center [383, 218] width 533 height 18
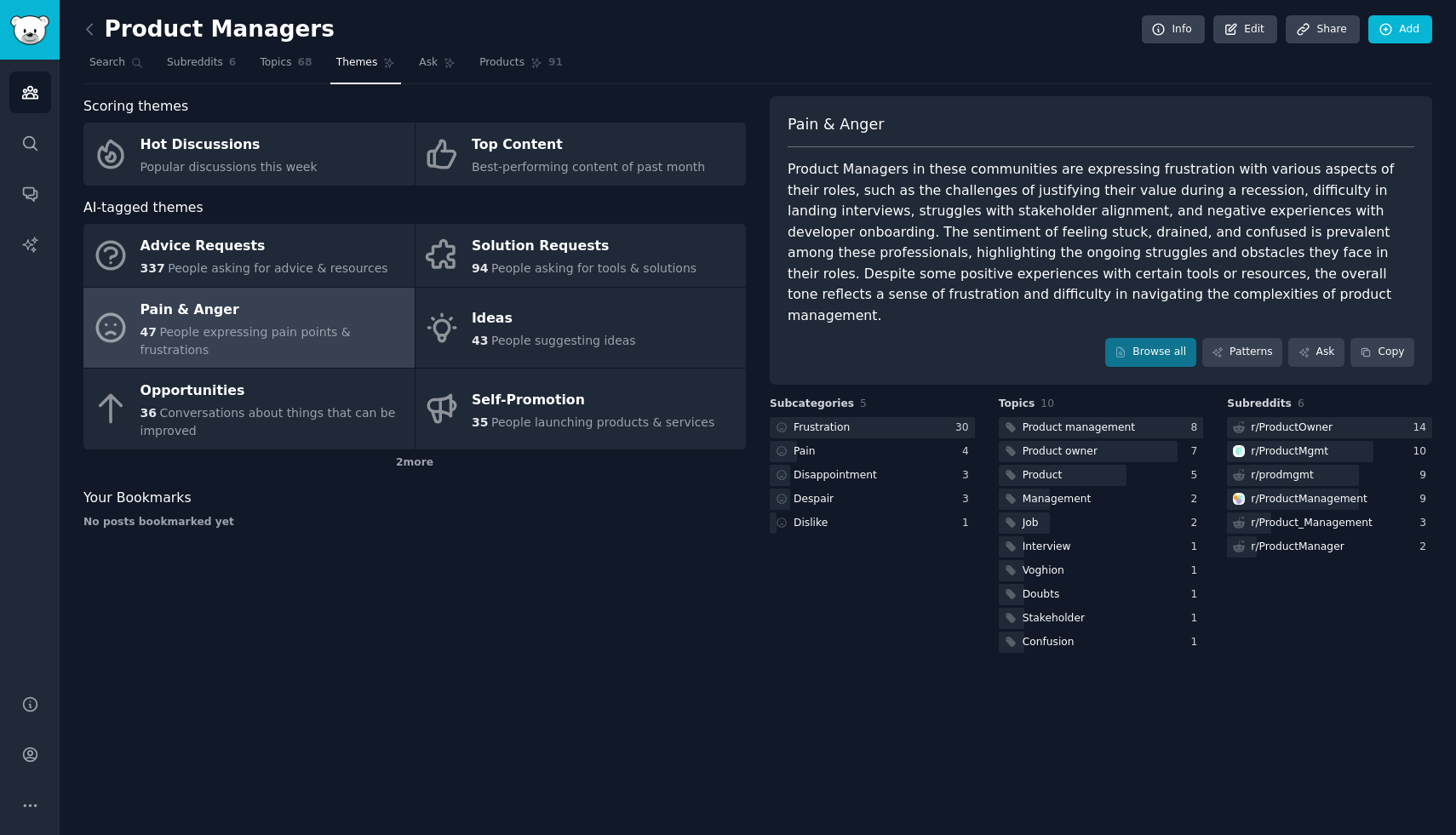
click at [92, 38] on link at bounding box center [94, 30] width 22 height 28
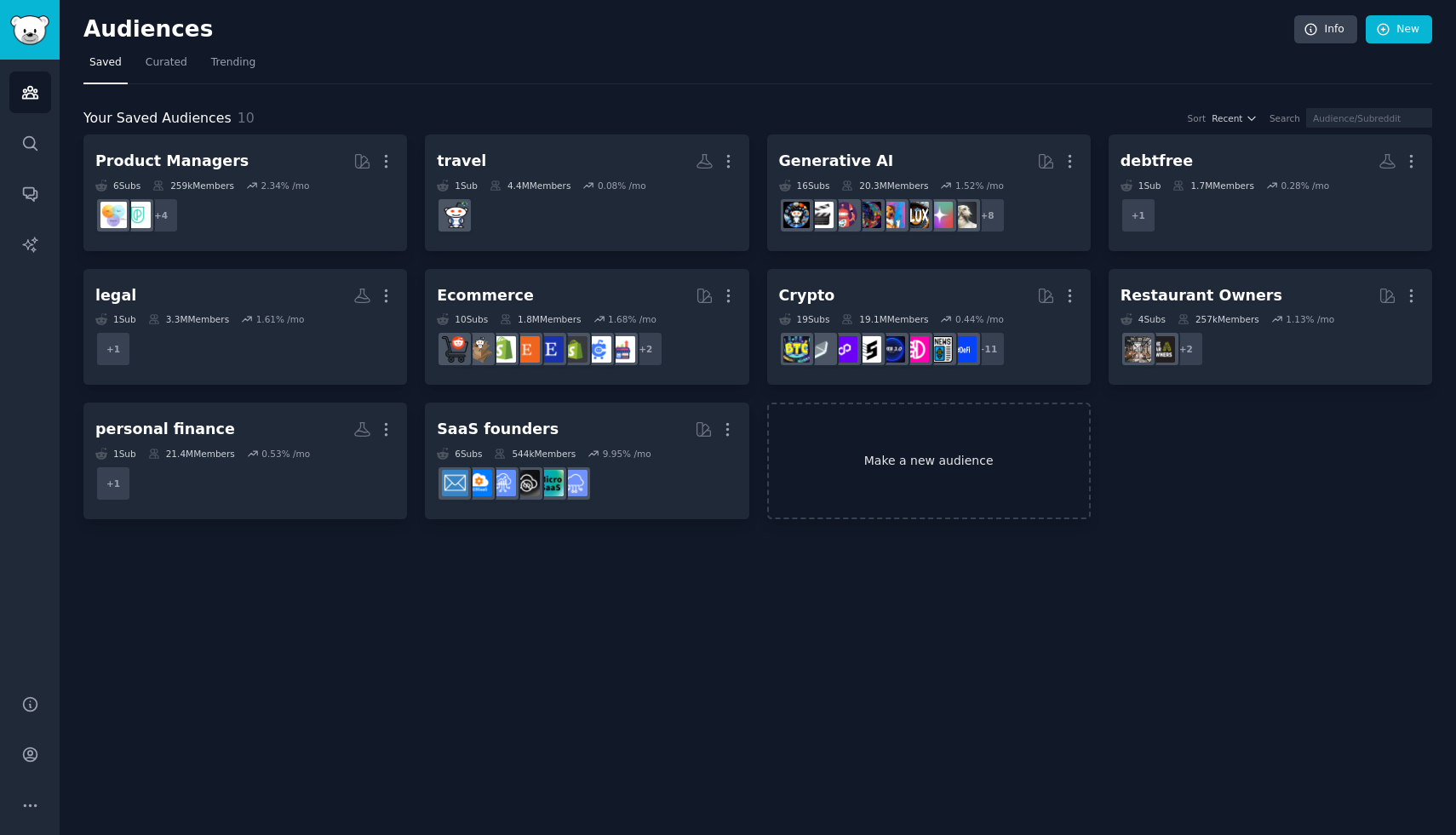
click at [912, 475] on link "Make a new audience" at bounding box center [928, 460] width 324 height 117
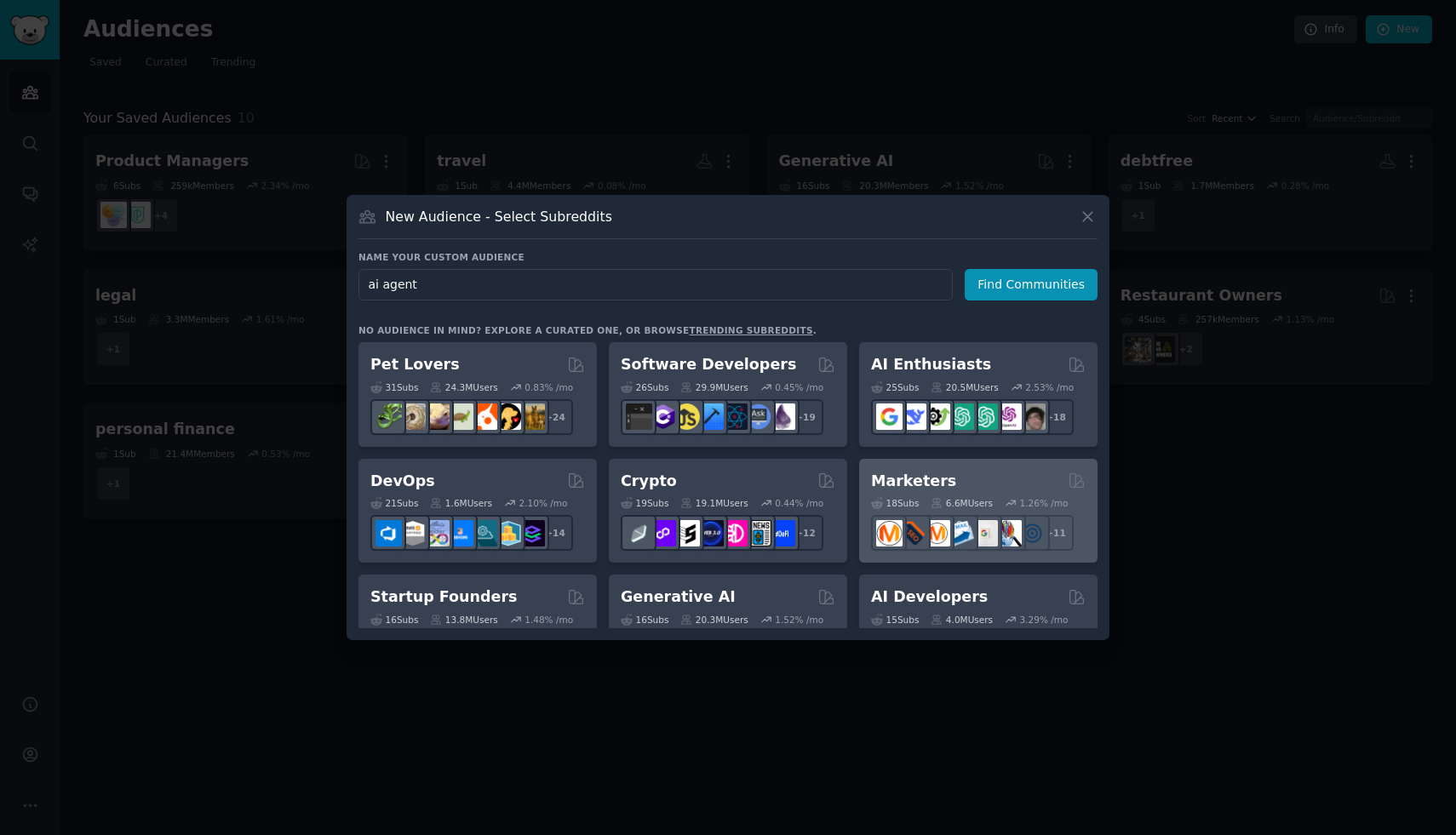
type input "ai agents"
click button "Find Communities" at bounding box center [1031, 285] width 133 height 31
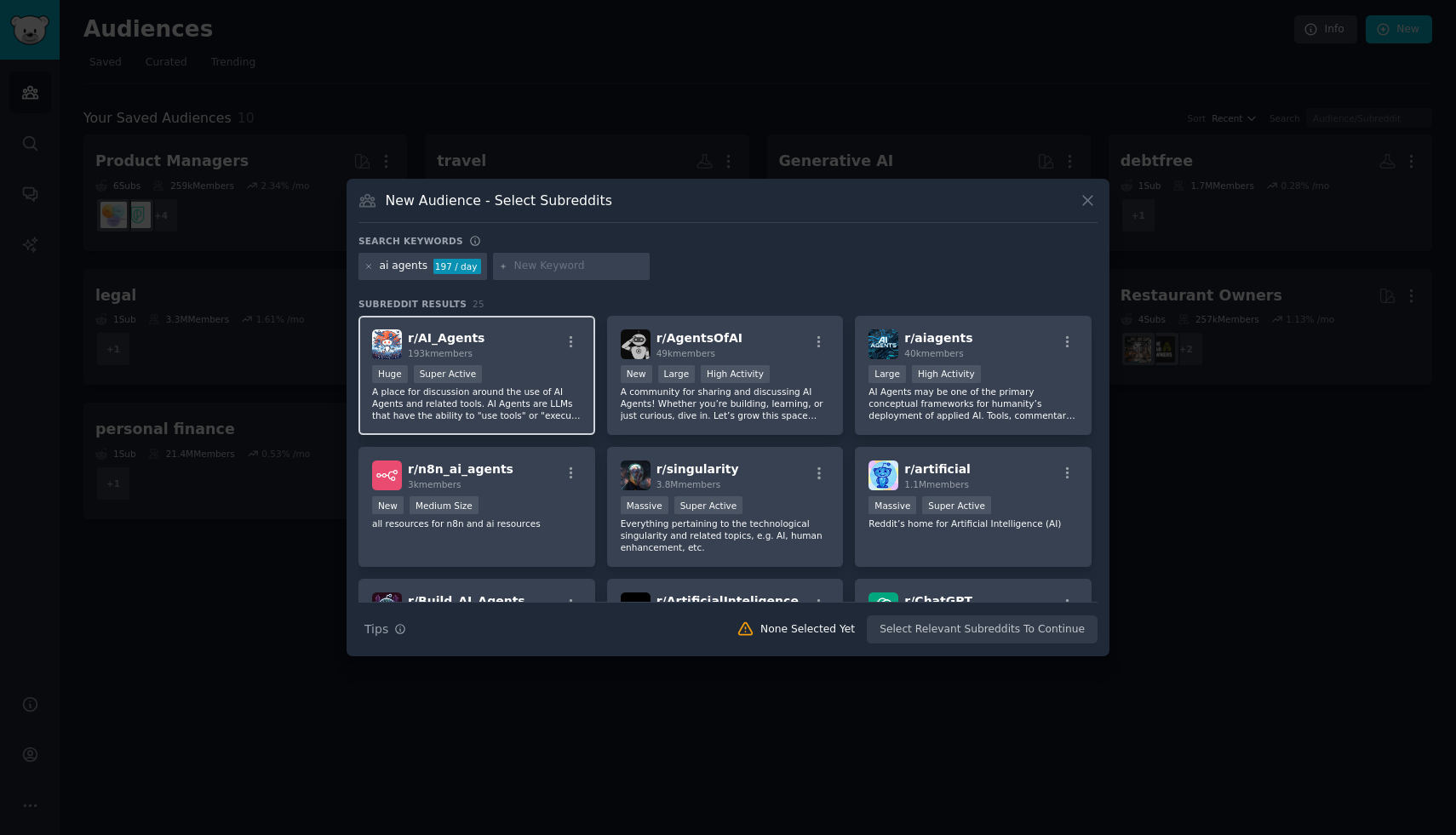
click at [545, 351] on div "r/ AI_Agents 193k members" at bounding box center [477, 345] width 210 height 30
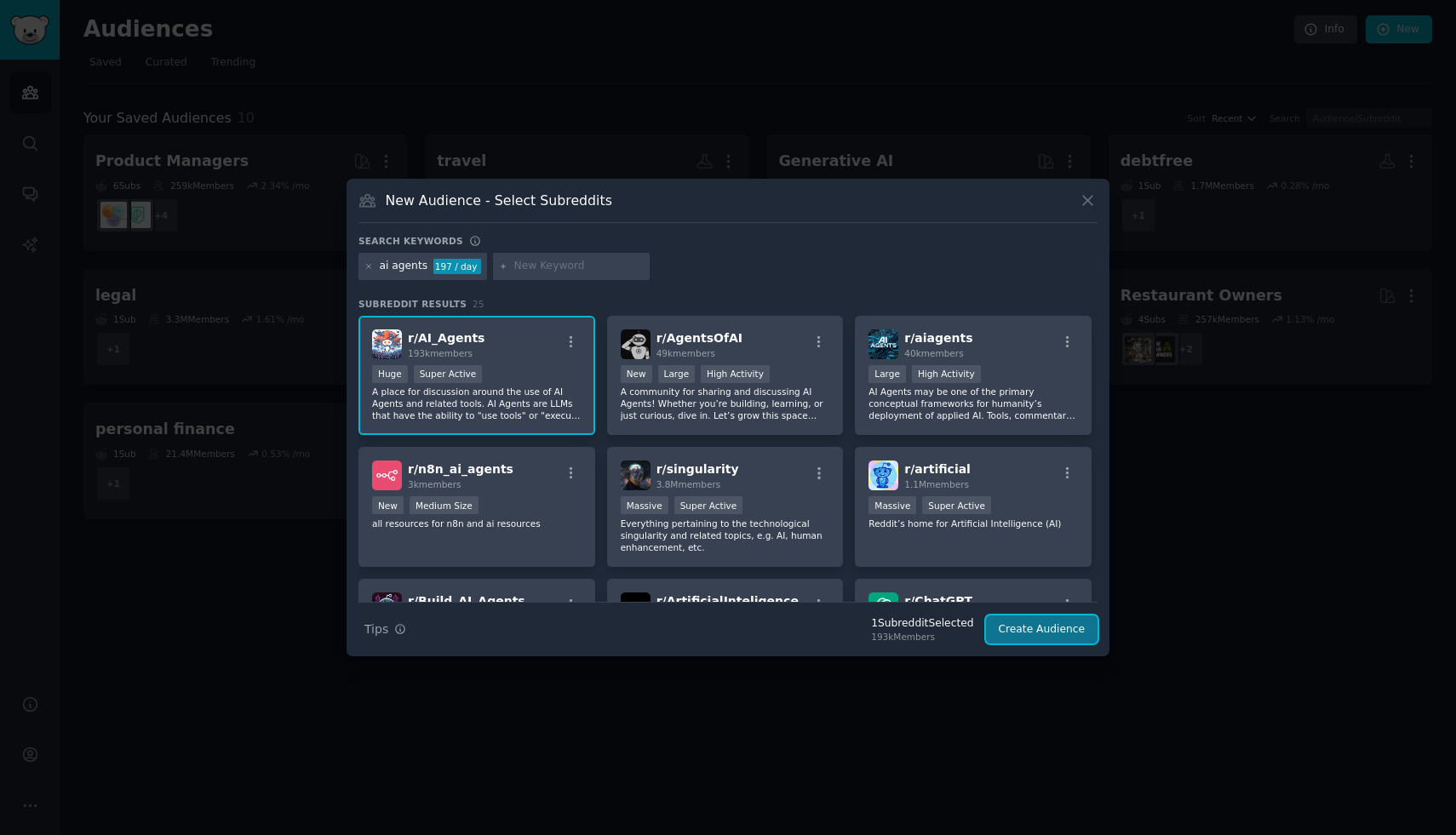
click at [1016, 628] on button "Create Audience" at bounding box center [1042, 630] width 112 height 29
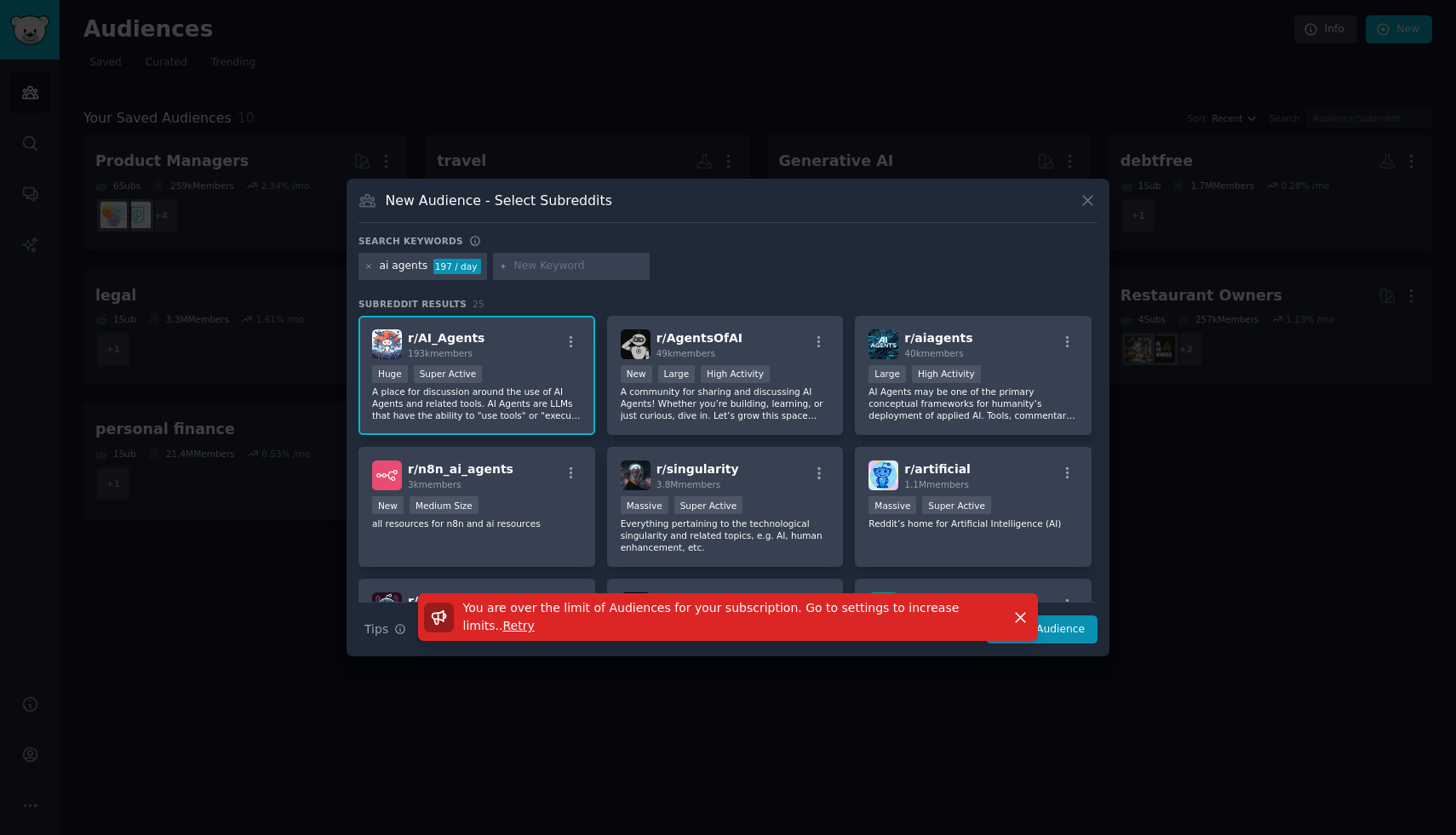
click at [1072, 202] on div "New Audience - Select Subreddits" at bounding box center [728, 206] width 739 height 32
click at [1086, 202] on icon at bounding box center [1087, 201] width 9 height 9
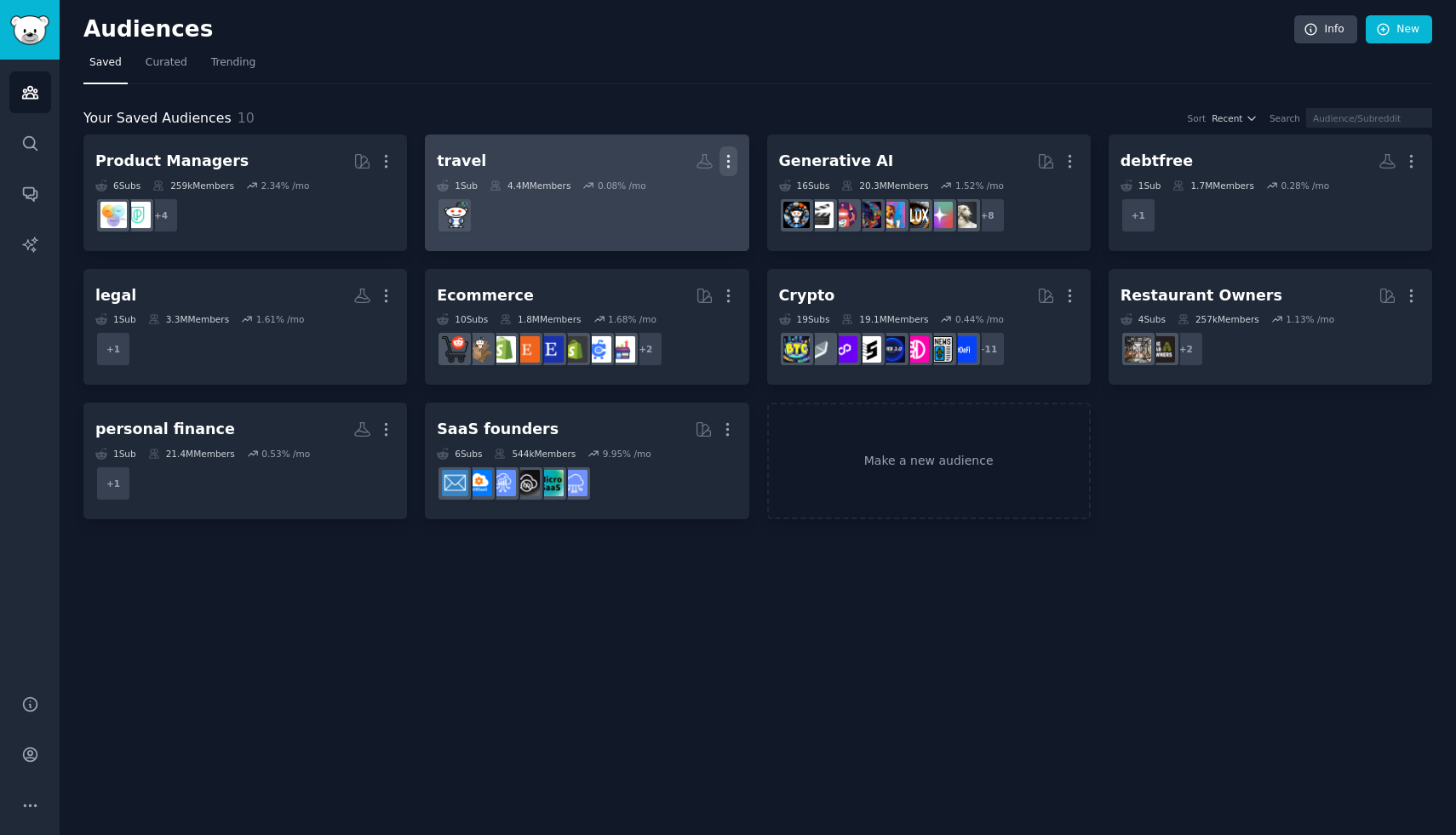
click at [725, 151] on button "More" at bounding box center [728, 161] width 18 height 30
click at [694, 193] on p "Delete" at bounding box center [681, 197] width 39 height 18
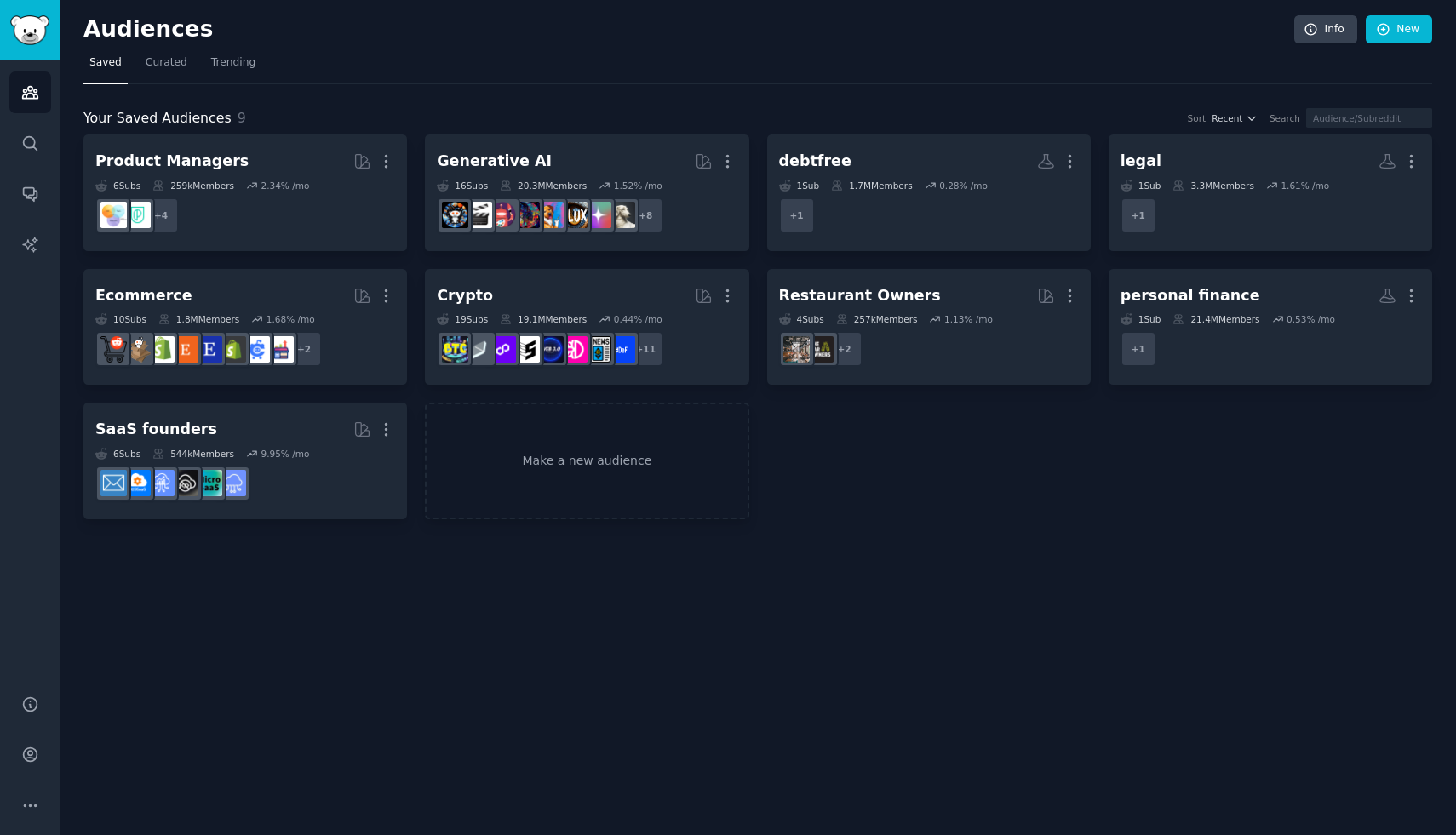
click at [481, 535] on div "Audiences Info New Saved Curated Trending Your Saved Audiences 9 Sort Recent Se…" at bounding box center [757, 417] width 1396 height 835
click at [528, 468] on link "Make a new audience" at bounding box center [586, 460] width 324 height 117
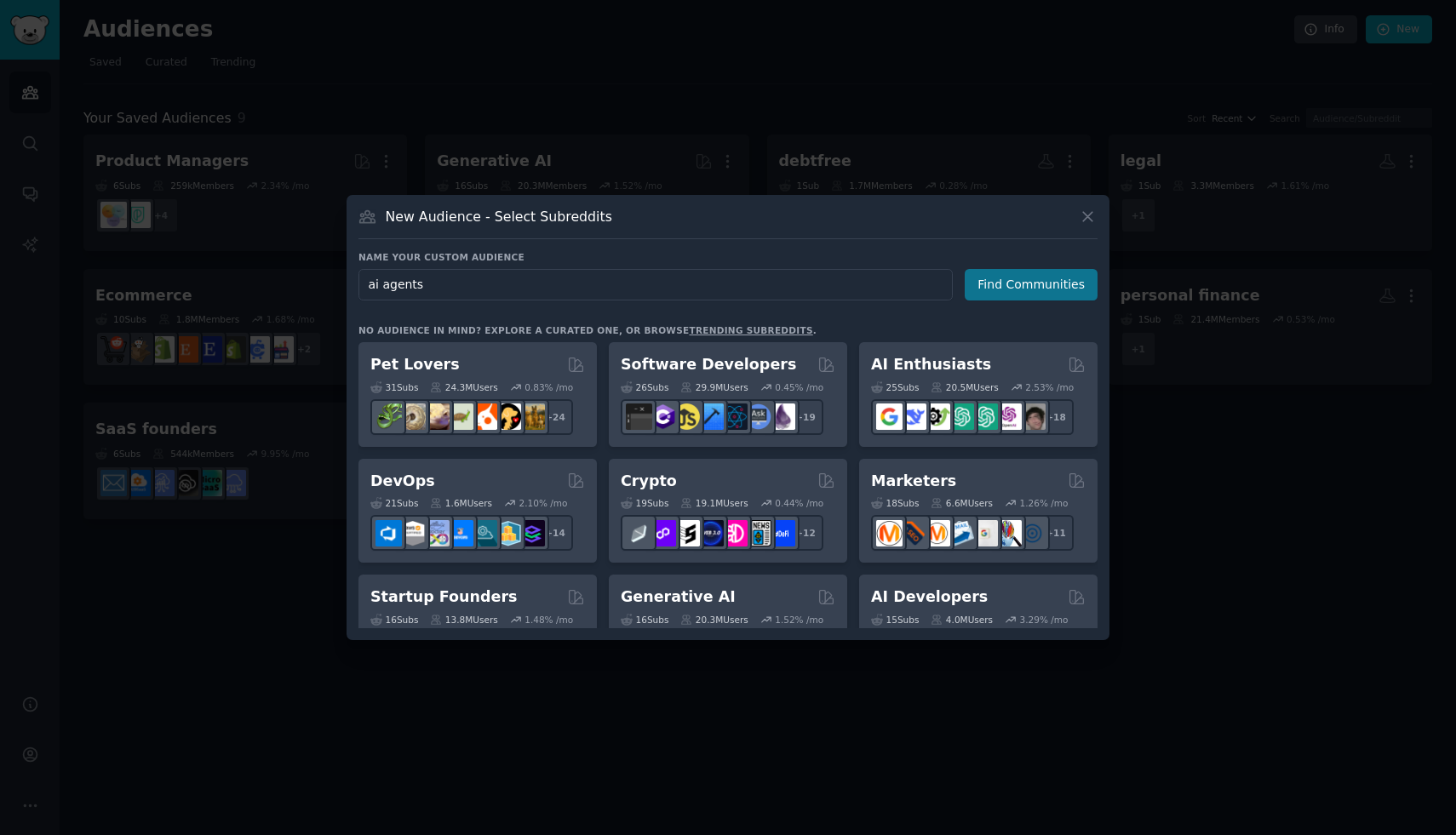
type input "ai agents"
click at [991, 288] on button "Find Communities" at bounding box center [1031, 285] width 133 height 31
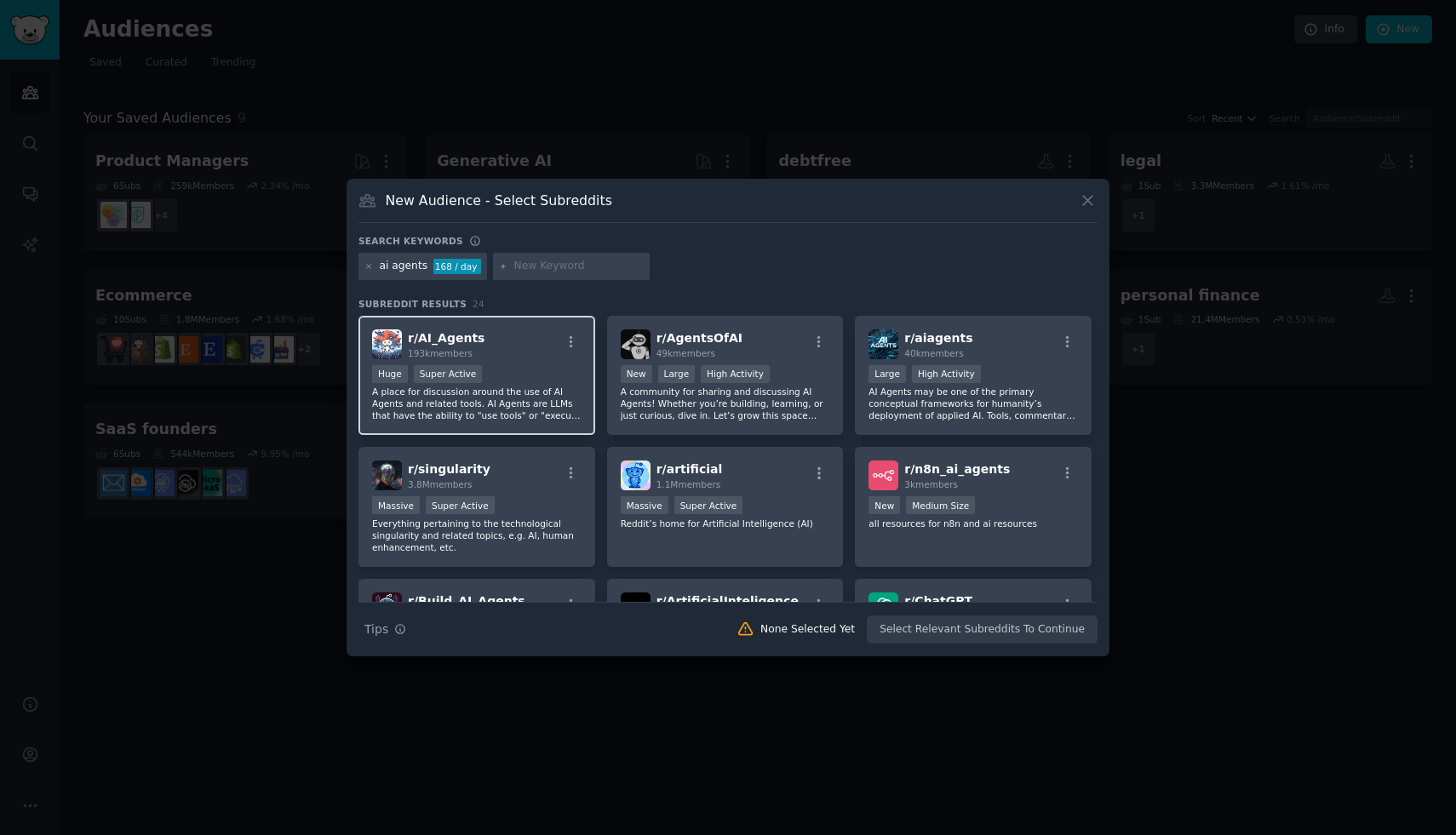
click at [542, 357] on div "r/ AI_Agents 193k members" at bounding box center [477, 345] width 210 height 30
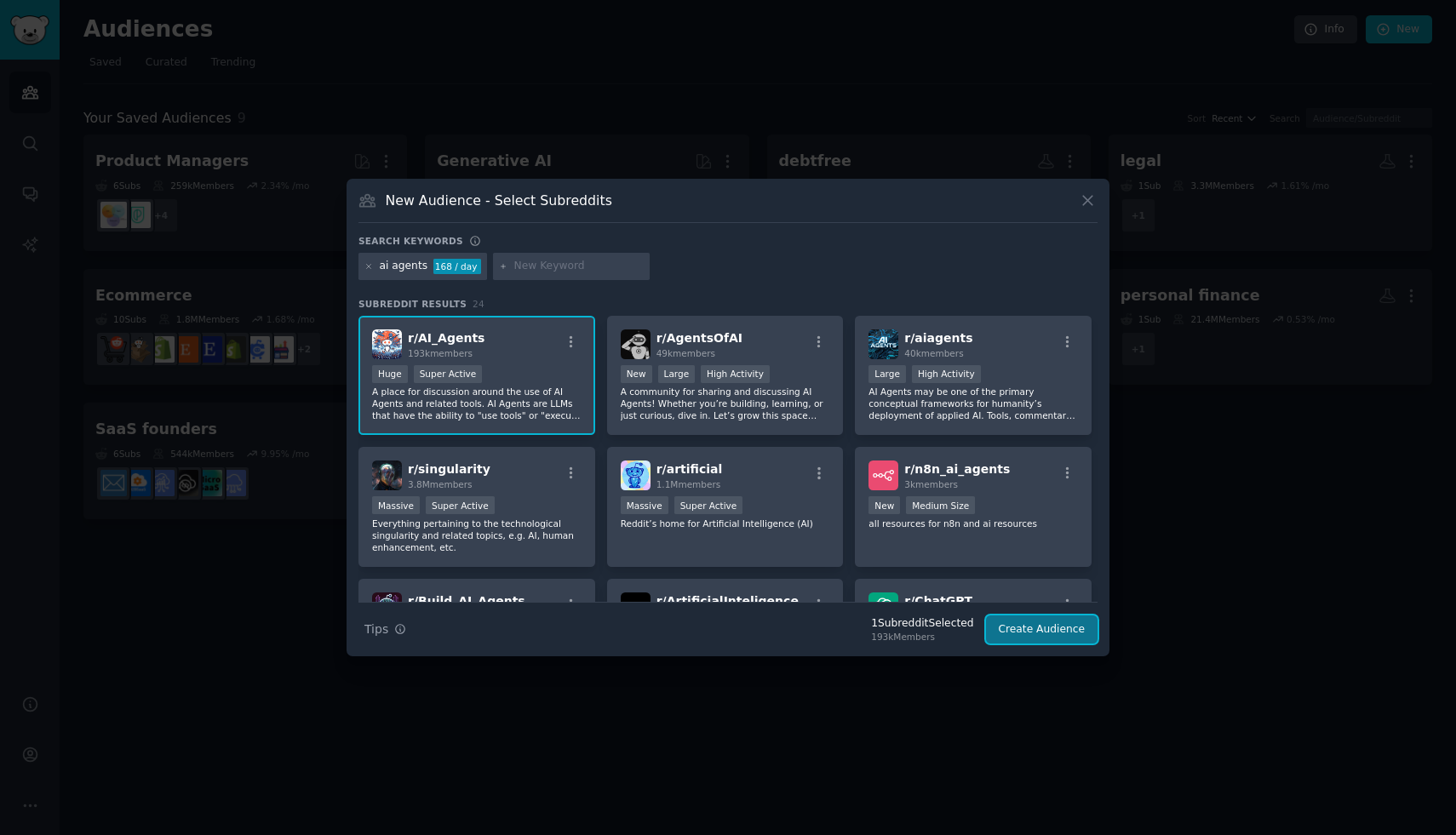
click at [1067, 635] on button "Create Audience" at bounding box center [1042, 630] width 112 height 29
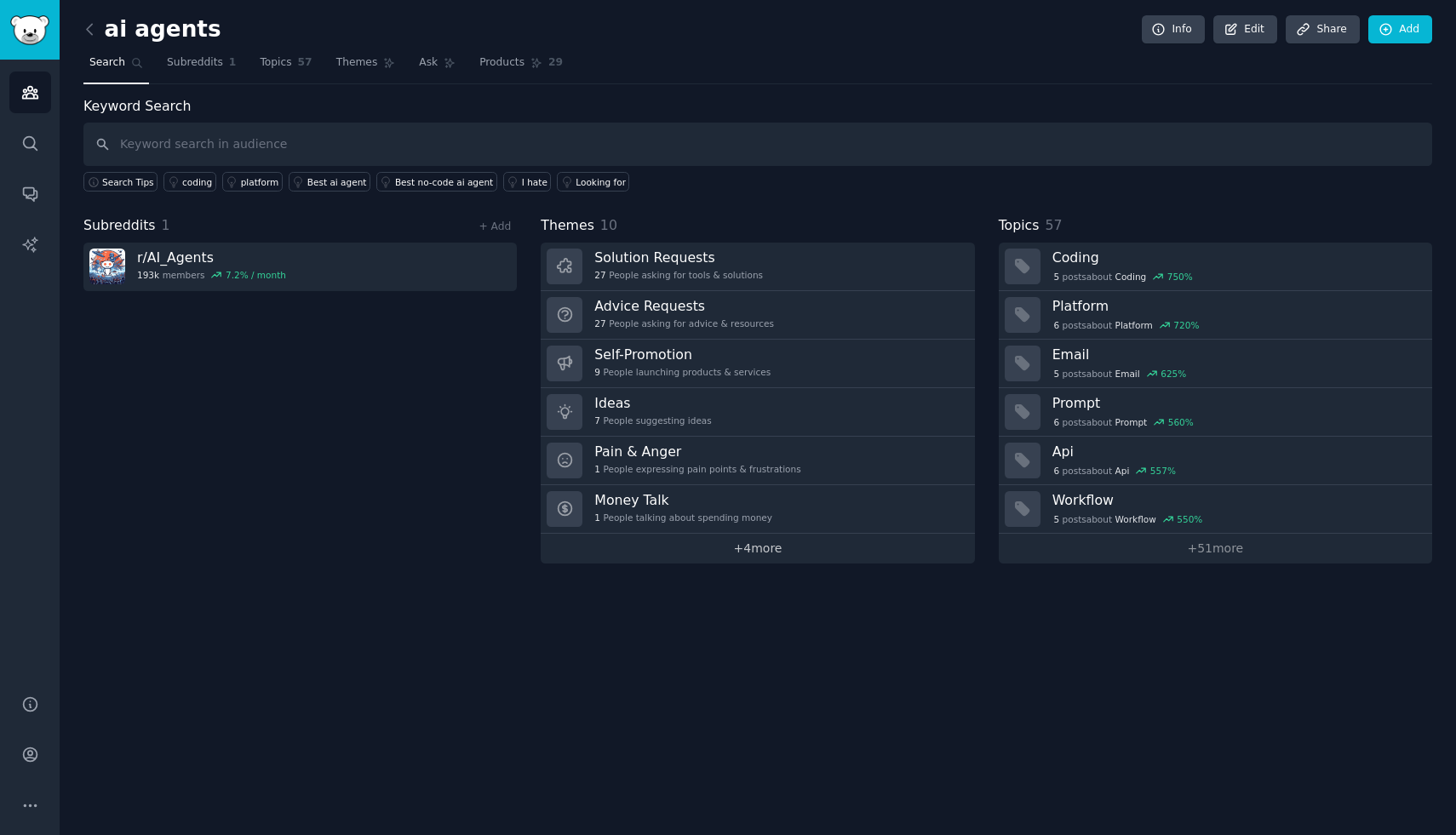
click at [756, 552] on link "+ 4 more" at bounding box center [757, 548] width 434 height 30
type input "services"
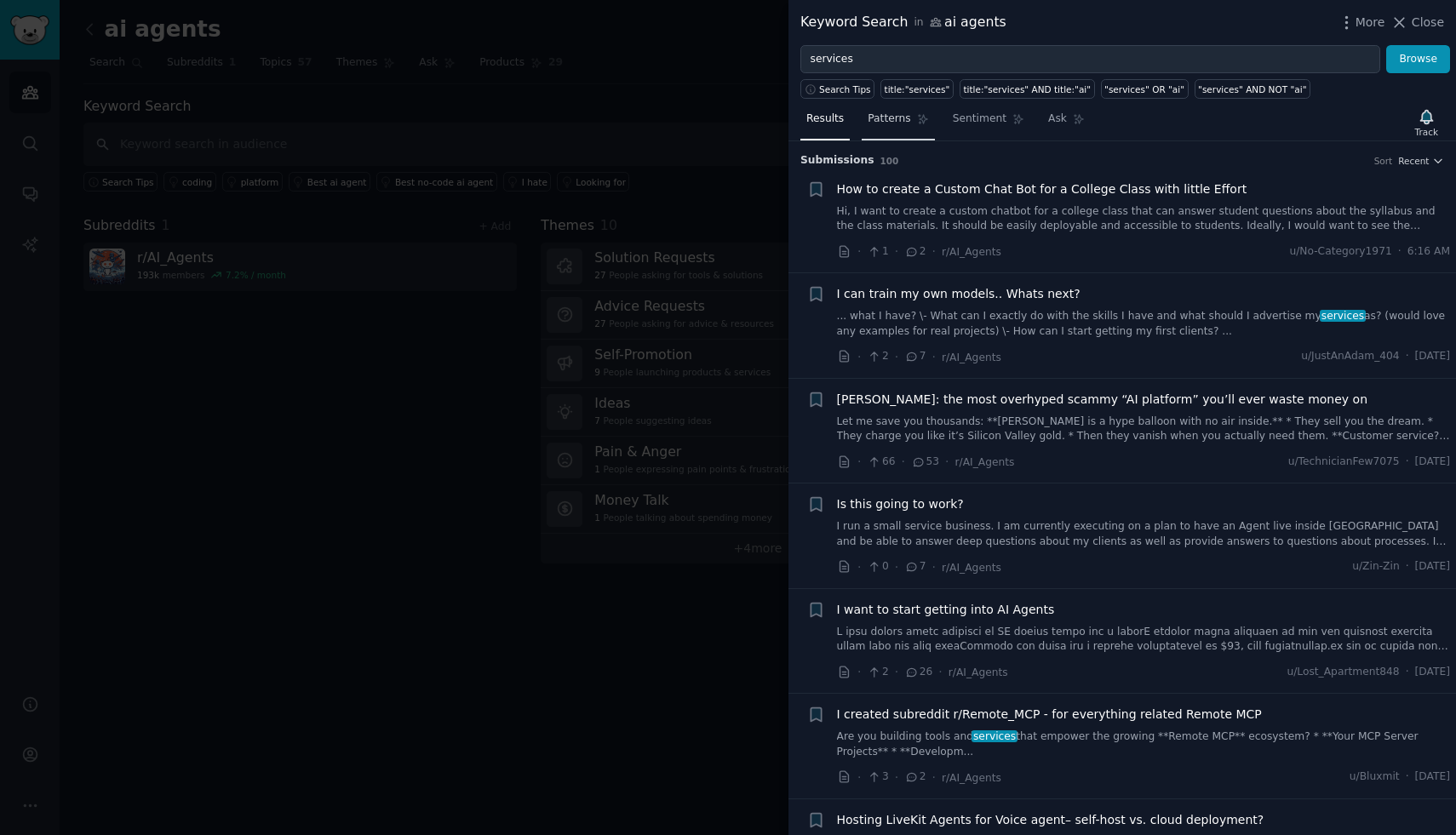
click at [885, 130] on link "Patterns" at bounding box center [898, 123] width 73 height 35
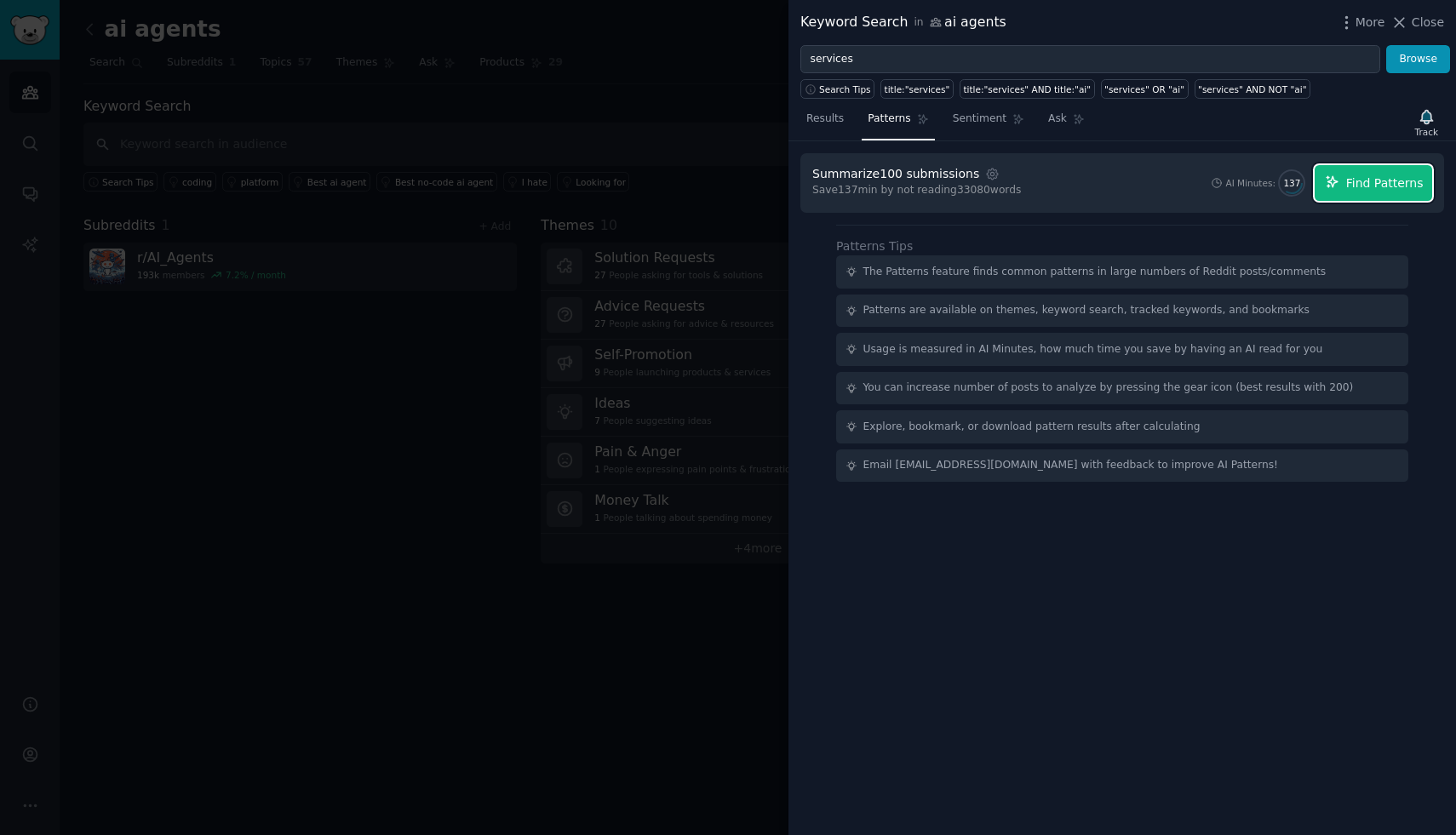
click at [1352, 176] on span "Find Patterns" at bounding box center [1385, 183] width 78 height 18
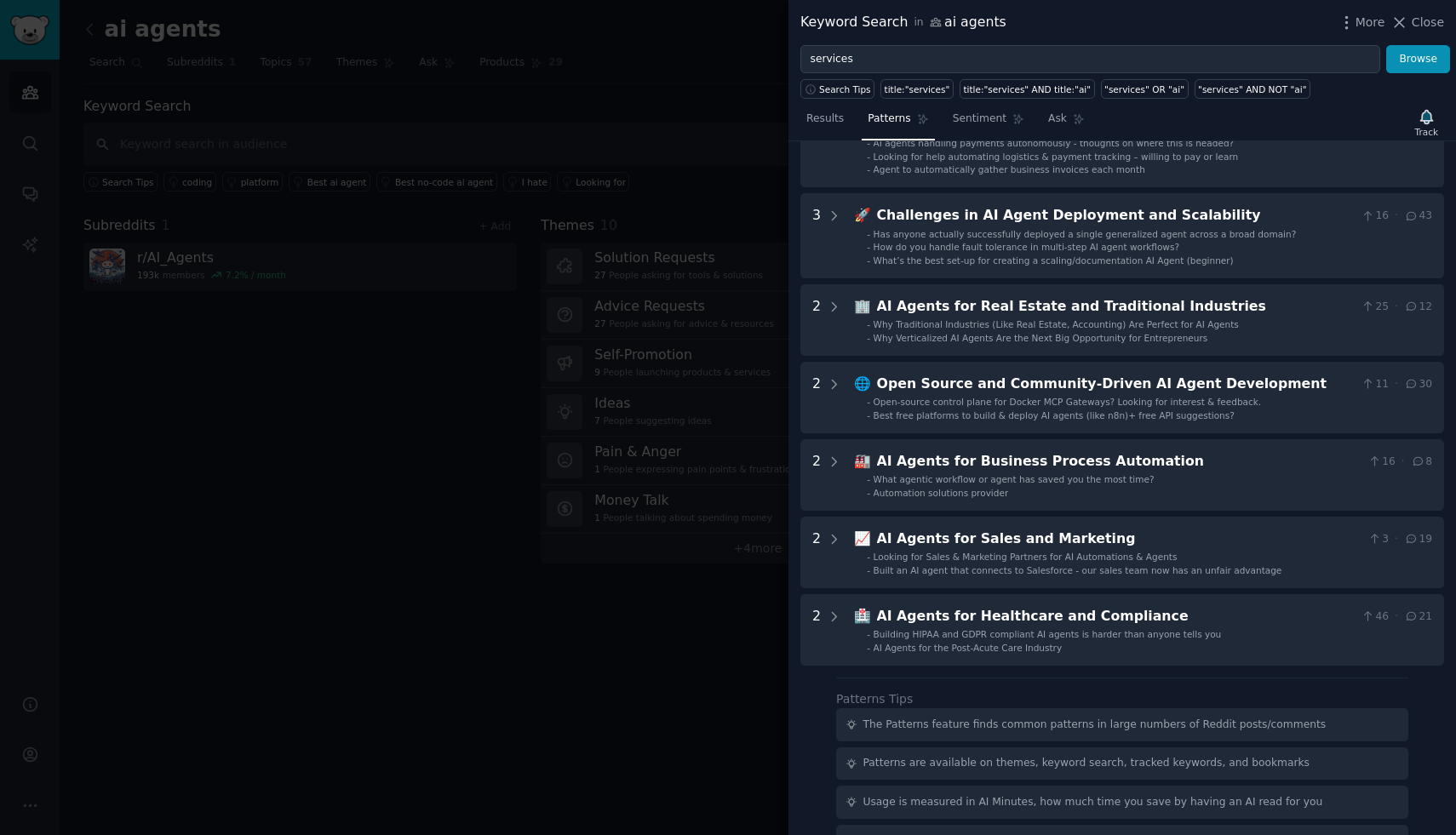
scroll to position [300, 0]
click at [1417, 19] on span "Close" at bounding box center [1428, 22] width 32 height 18
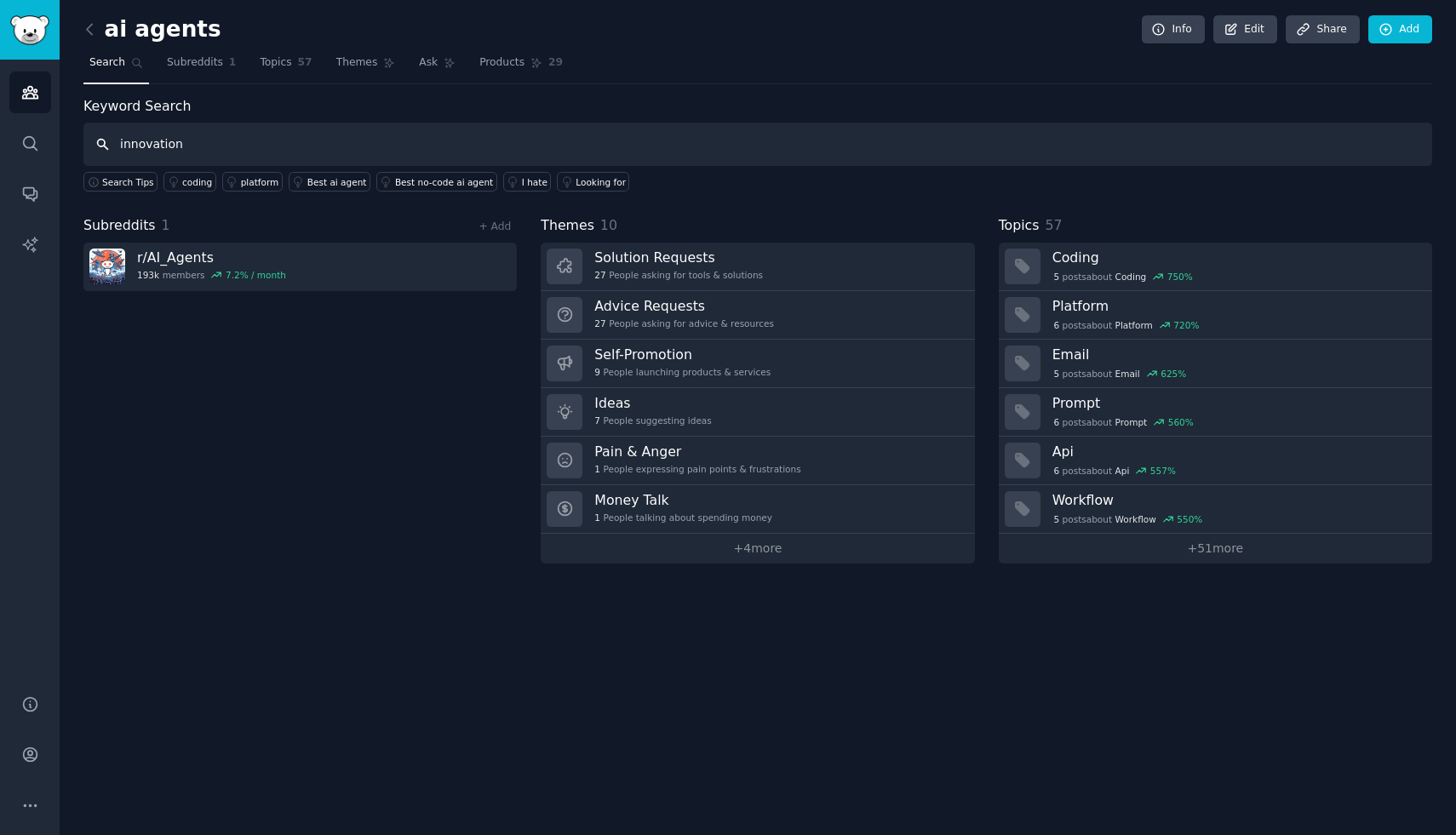
type input "innovation"
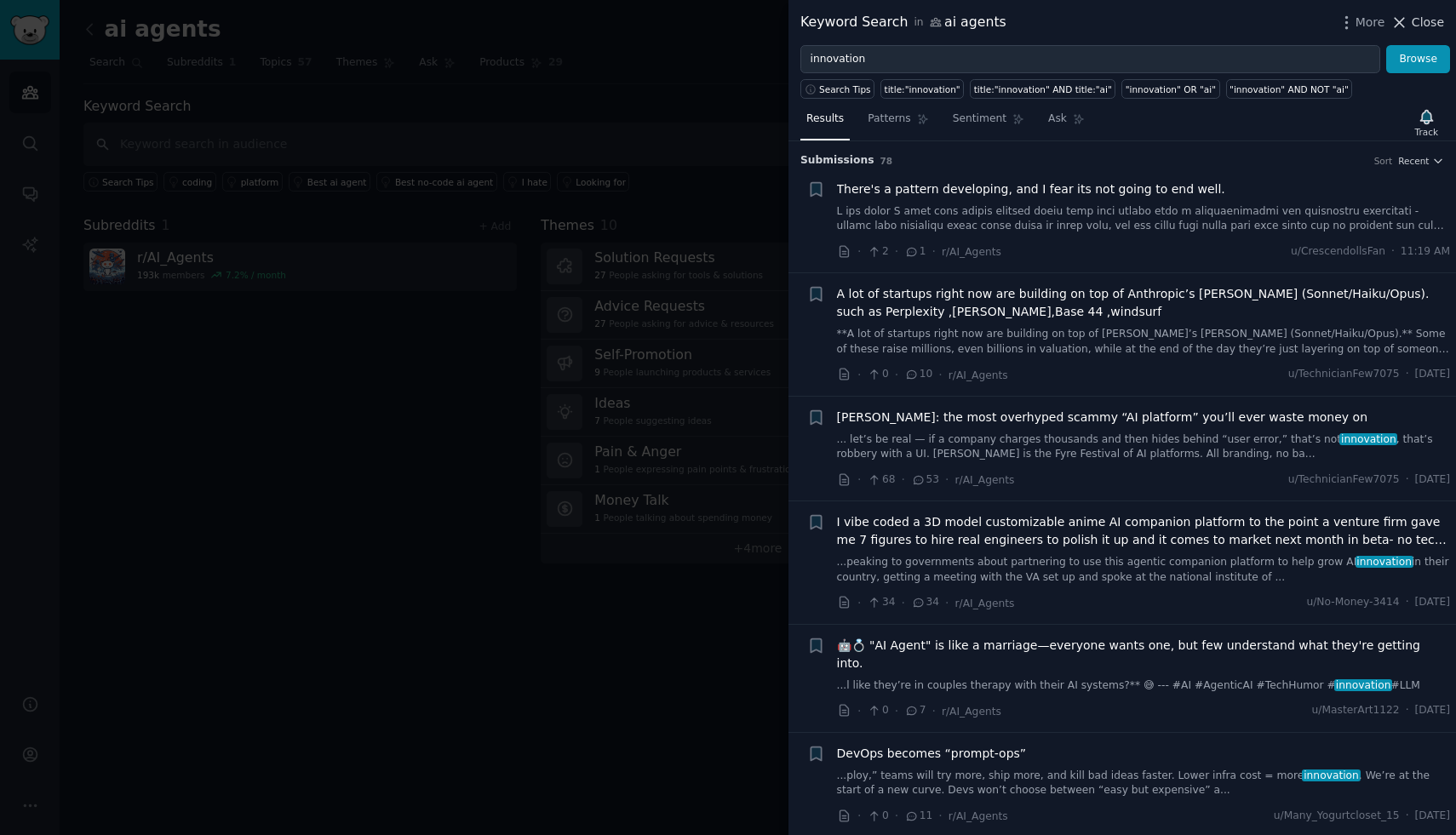
click at [1440, 23] on span "Close" at bounding box center [1428, 22] width 32 height 18
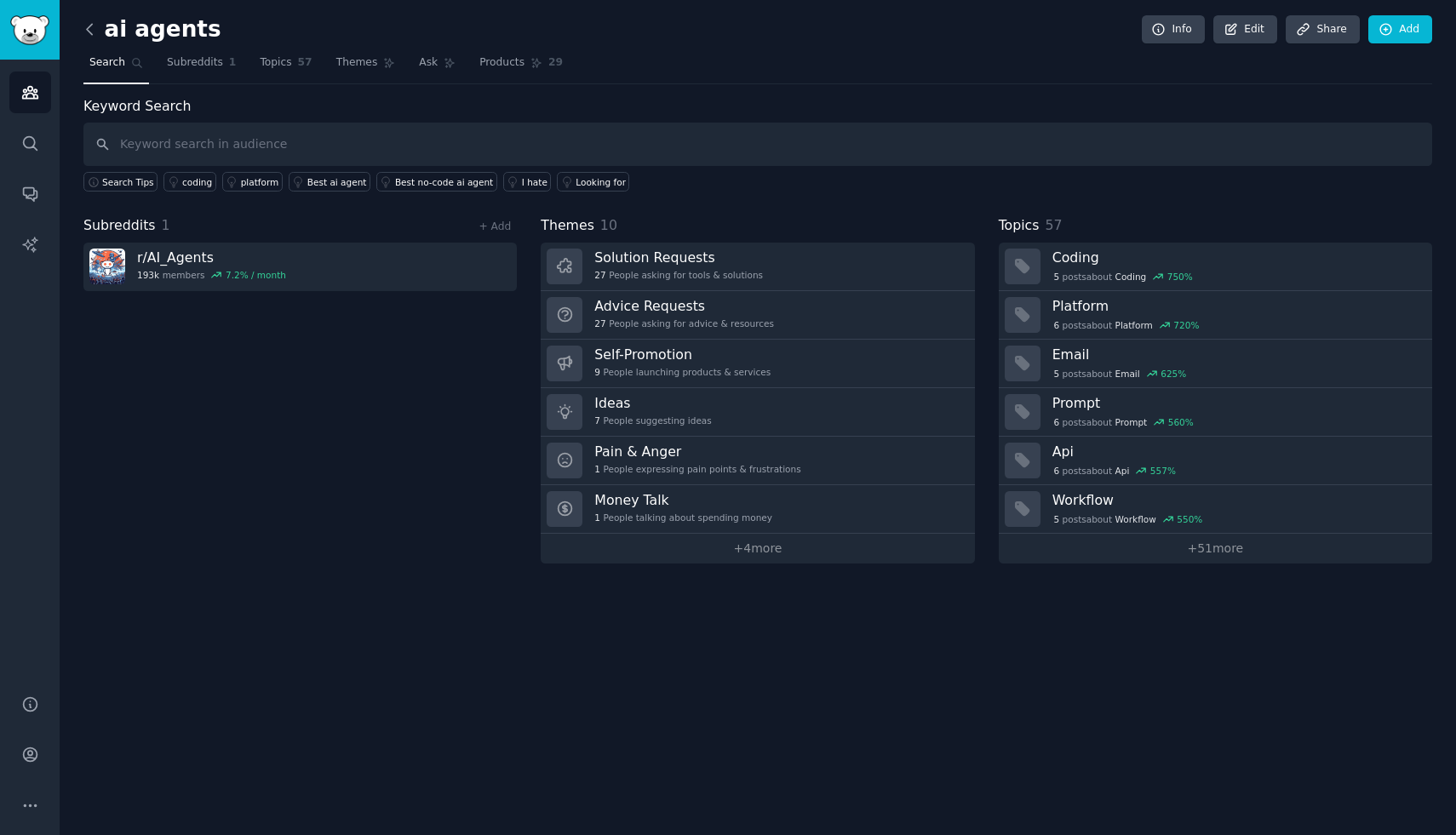
click at [97, 23] on icon at bounding box center [90, 29] width 18 height 18
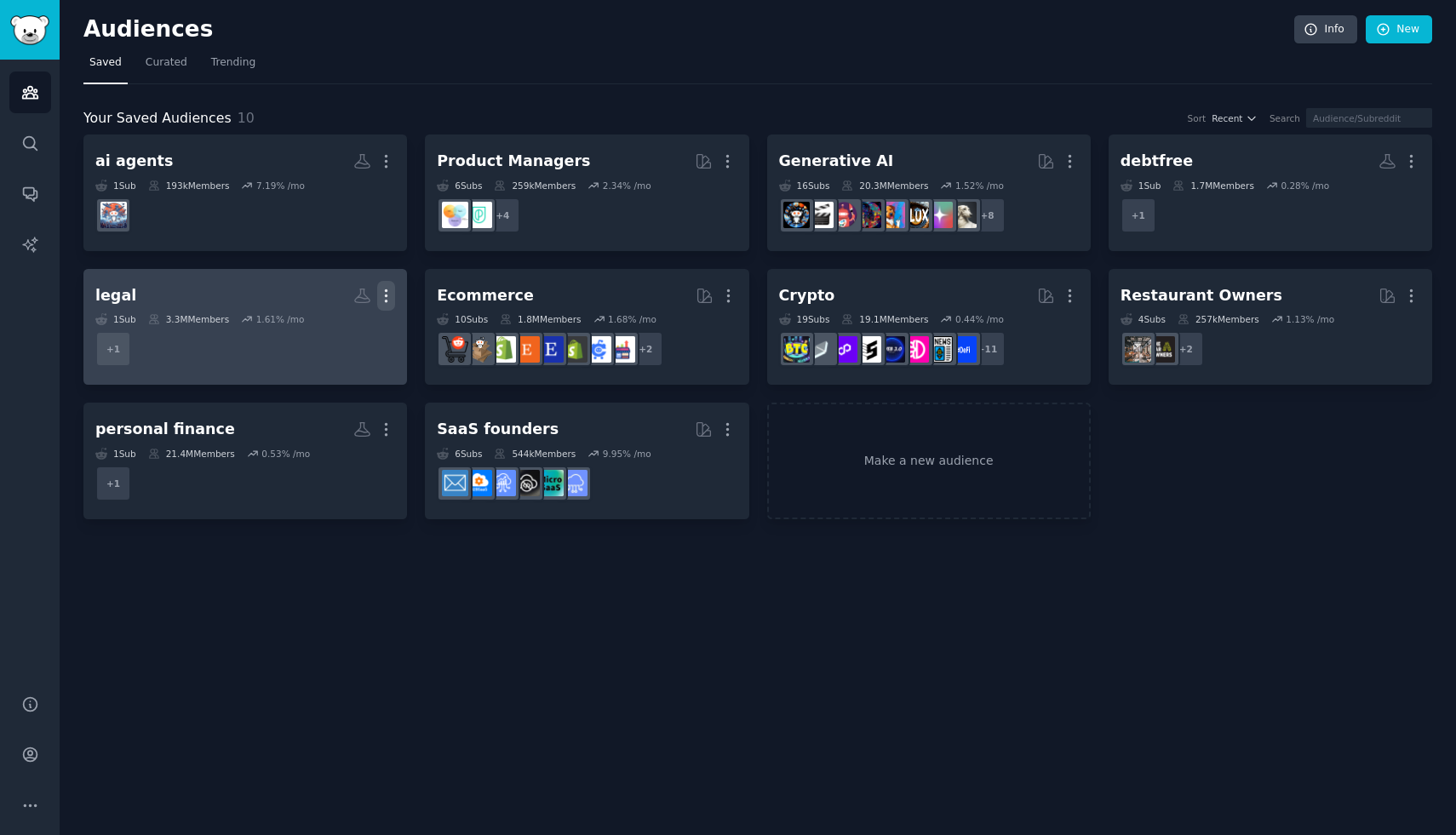
click at [393, 295] on icon "button" at bounding box center [386, 295] width 18 height 18
click at [351, 332] on p "Delete" at bounding box center [339, 332] width 39 height 18
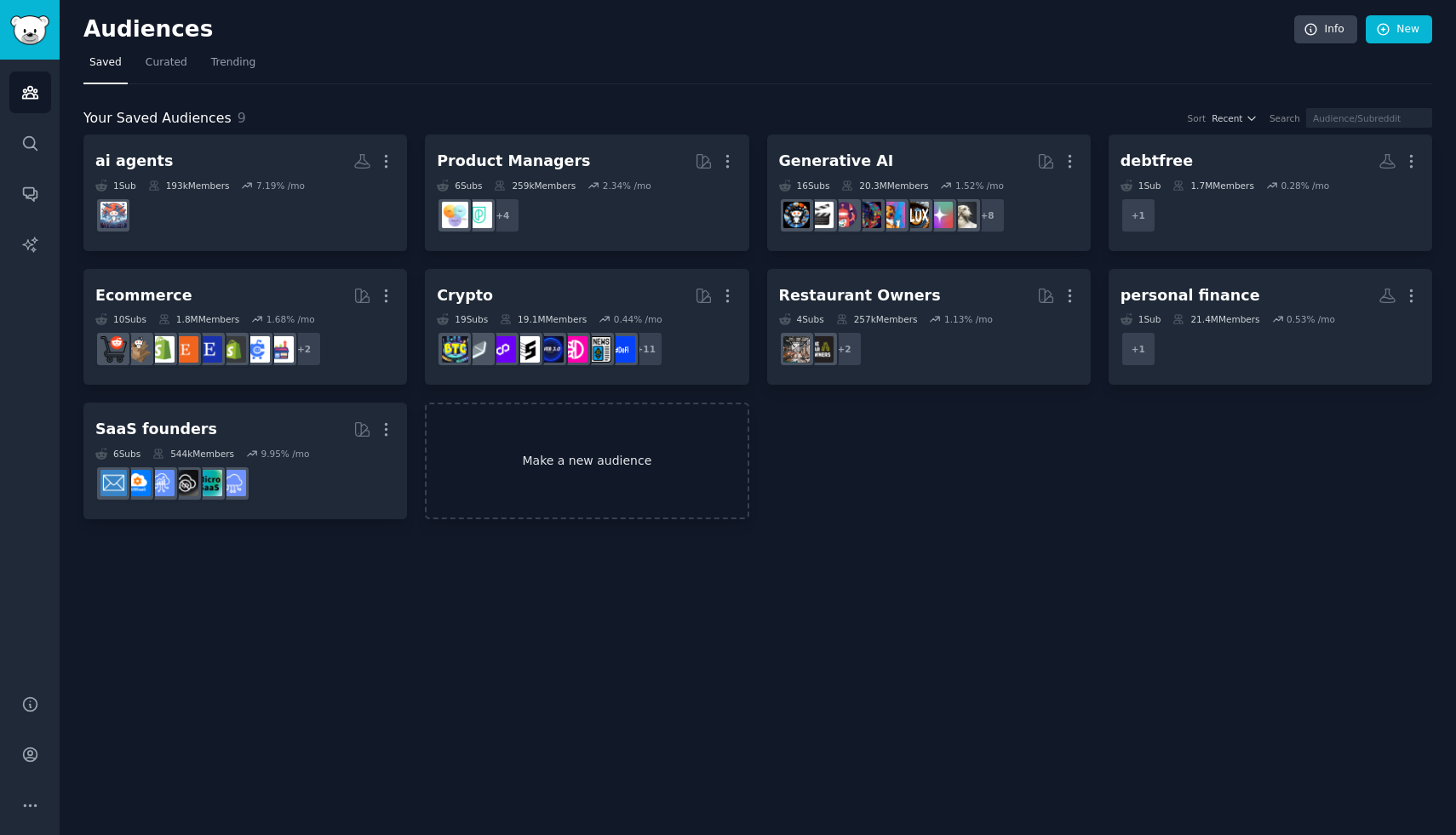
click at [587, 436] on link "Make a new audience" at bounding box center [586, 460] width 324 height 117
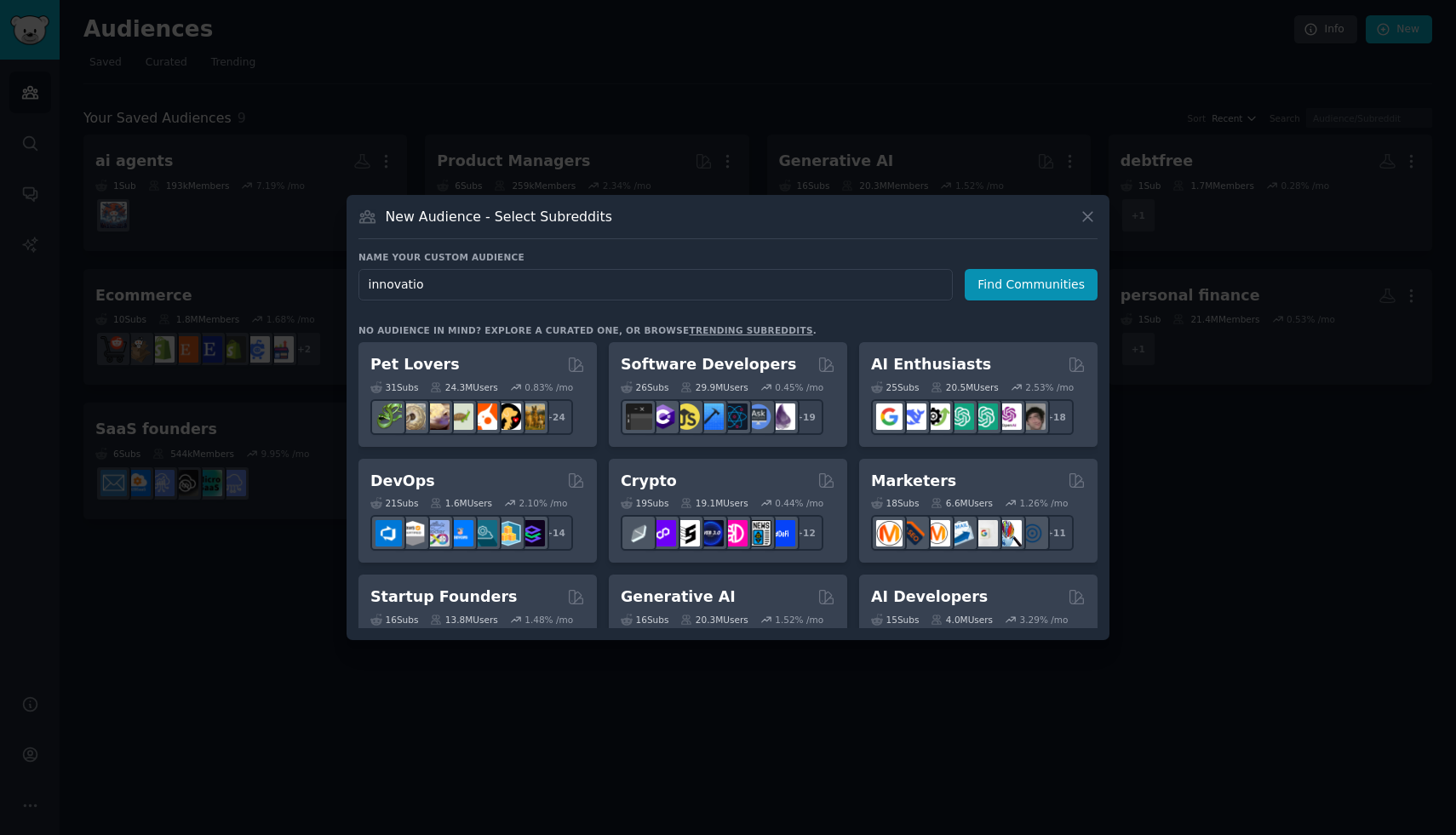
type input "innovation"
click button "Find Communities" at bounding box center [1031, 285] width 133 height 31
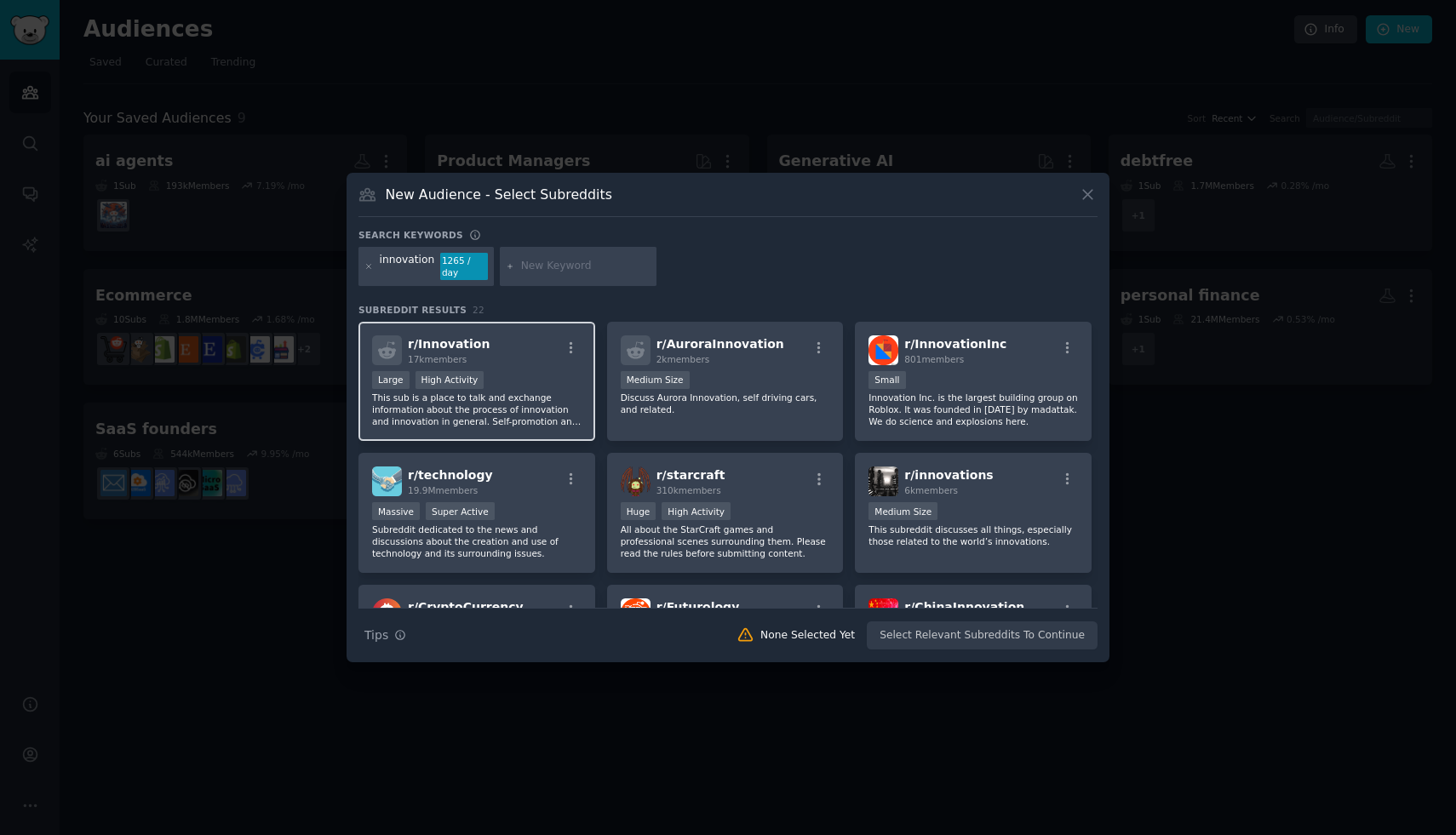
click at [558, 343] on div "r/ Innovation 17k members" at bounding box center [477, 351] width 210 height 30
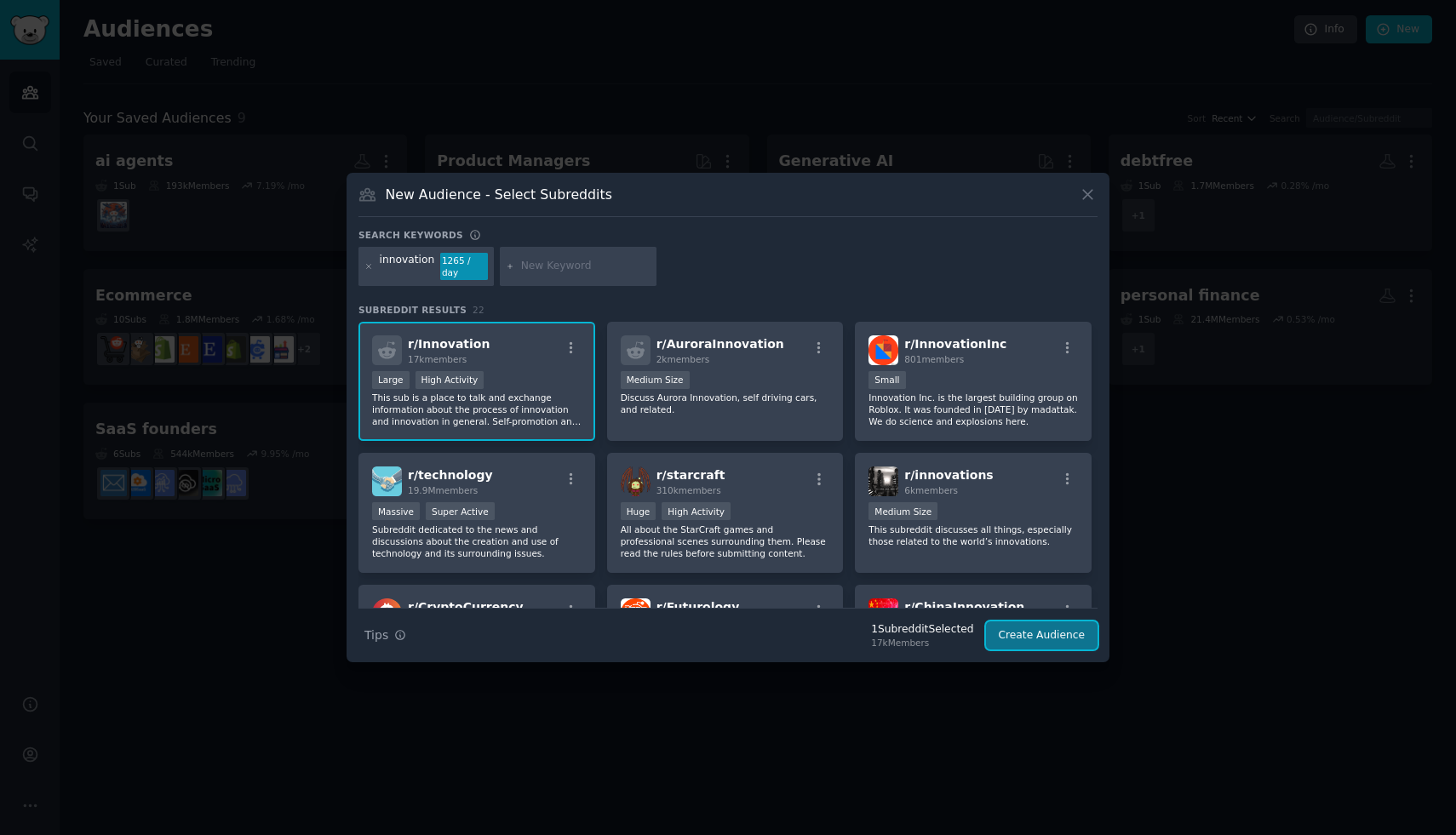
click at [1033, 637] on button "Create Audience" at bounding box center [1042, 636] width 112 height 29
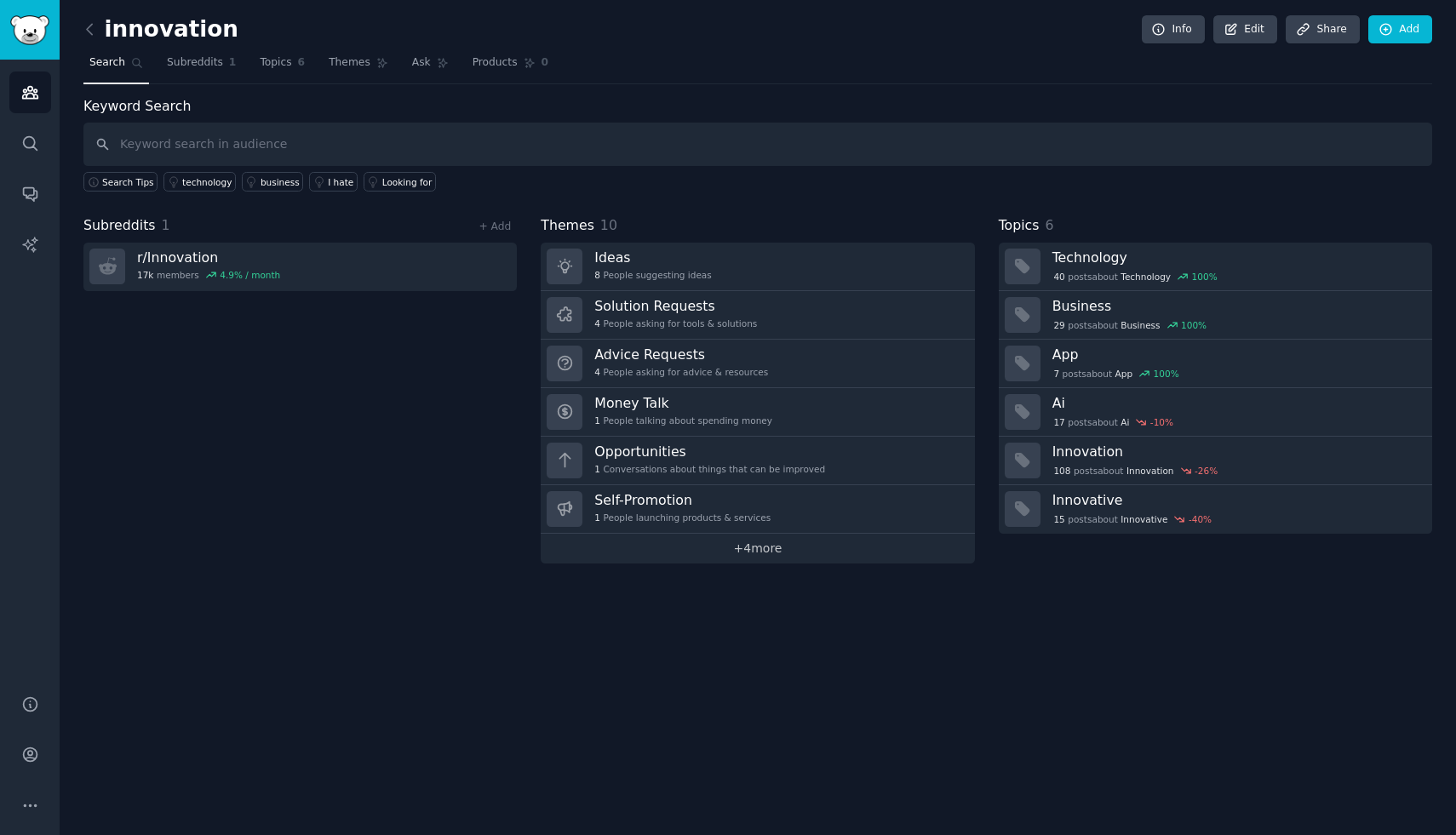
click at [744, 545] on link "+ 4 more" at bounding box center [757, 548] width 434 height 30
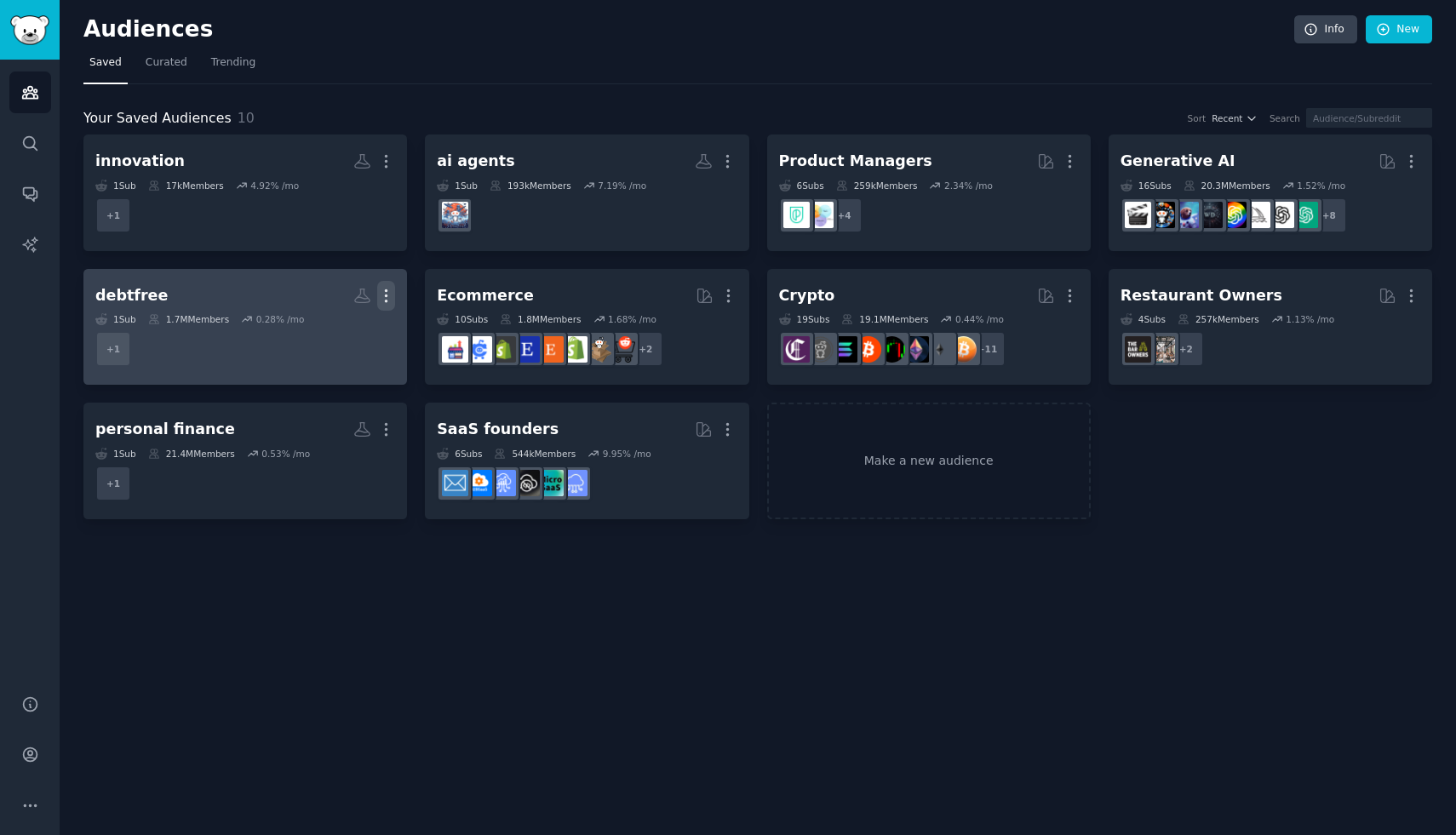
click at [390, 295] on icon "button" at bounding box center [386, 295] width 18 height 18
click at [355, 325] on p "Delete" at bounding box center [339, 332] width 39 height 18
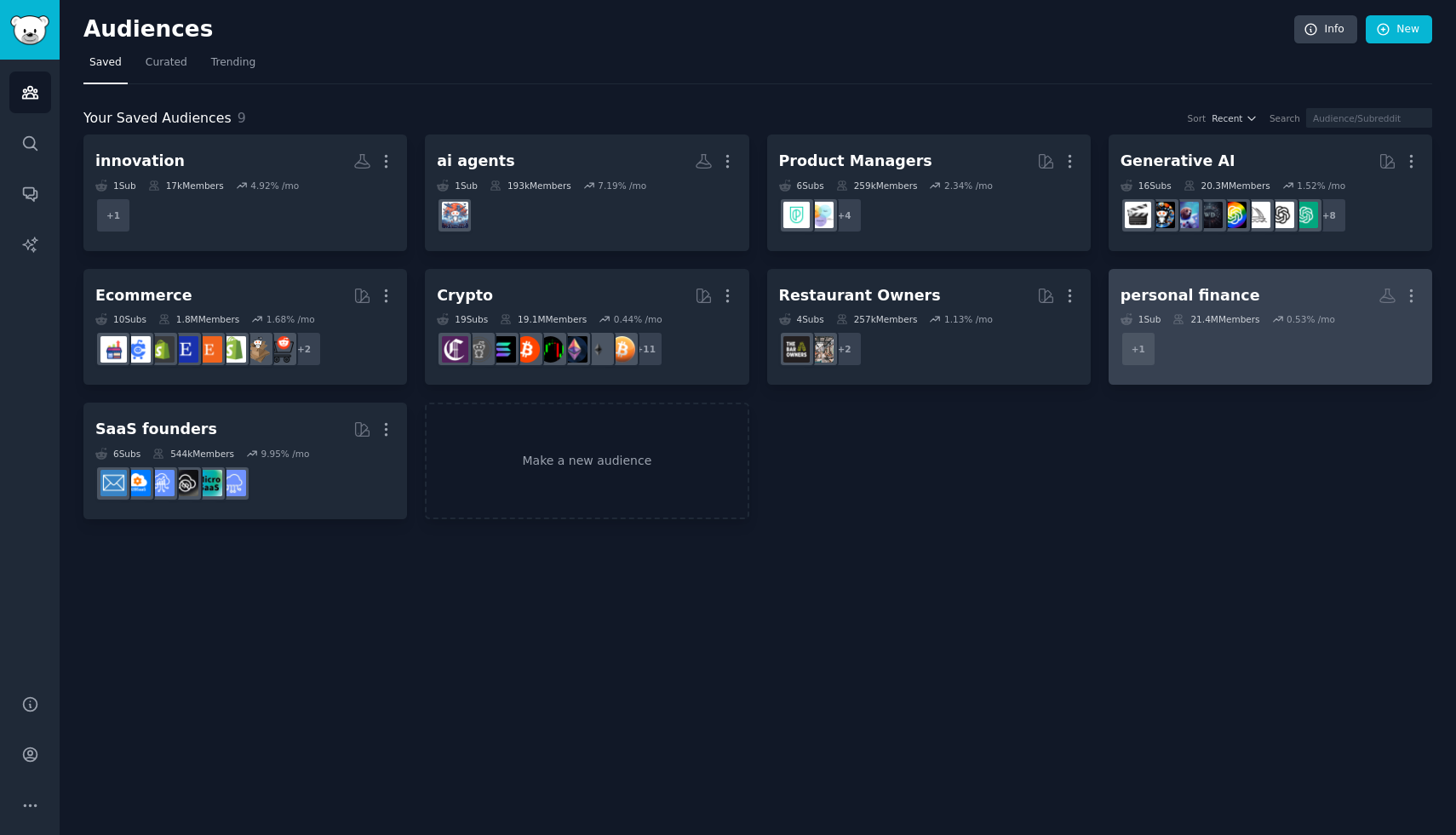
click at [1215, 355] on dd "+ 1" at bounding box center [1270, 349] width 300 height 47
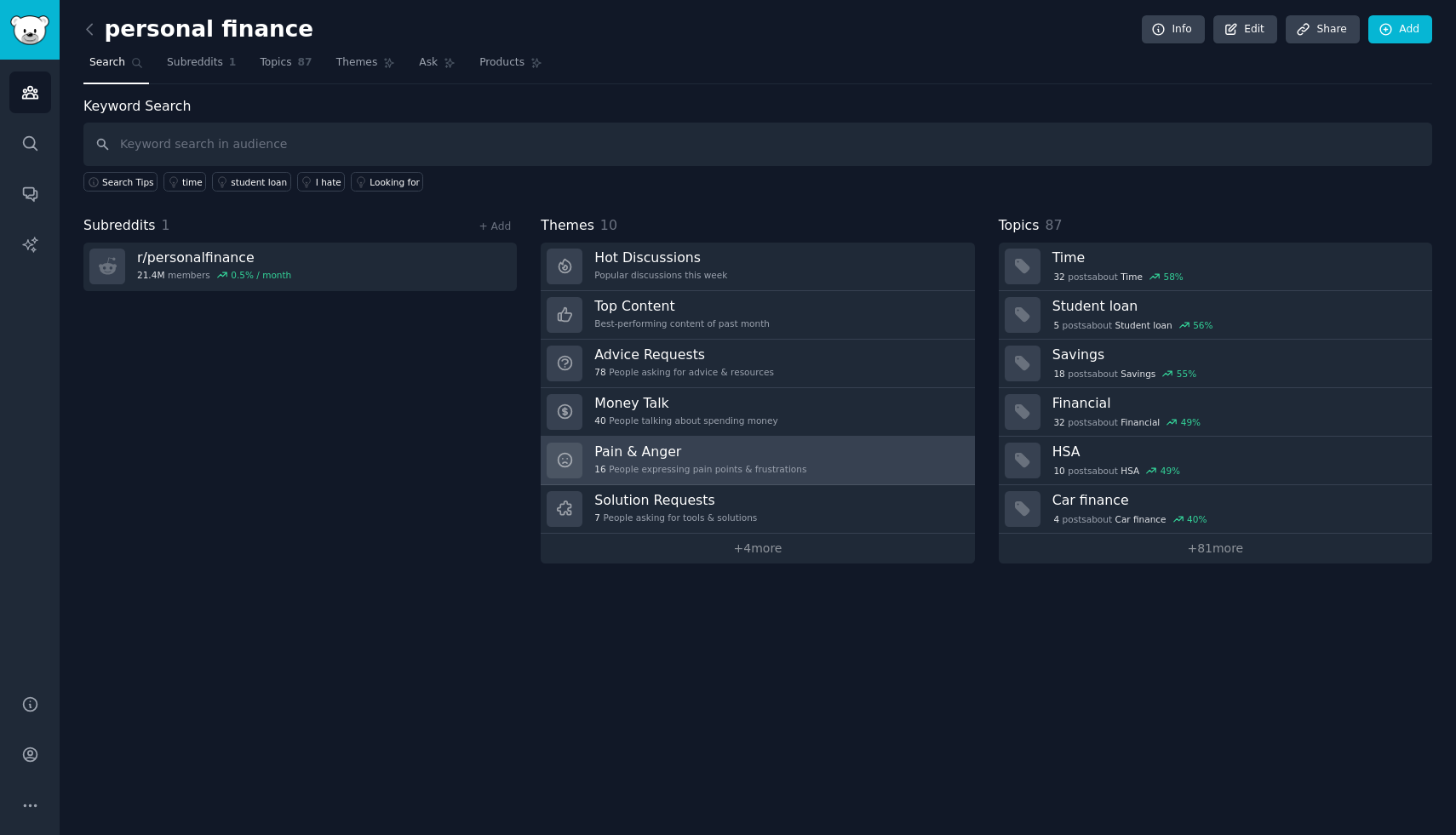
click at [906, 468] on link "Pain & Anger 16 People expressing pain points & frustrations" at bounding box center [757, 461] width 434 height 48
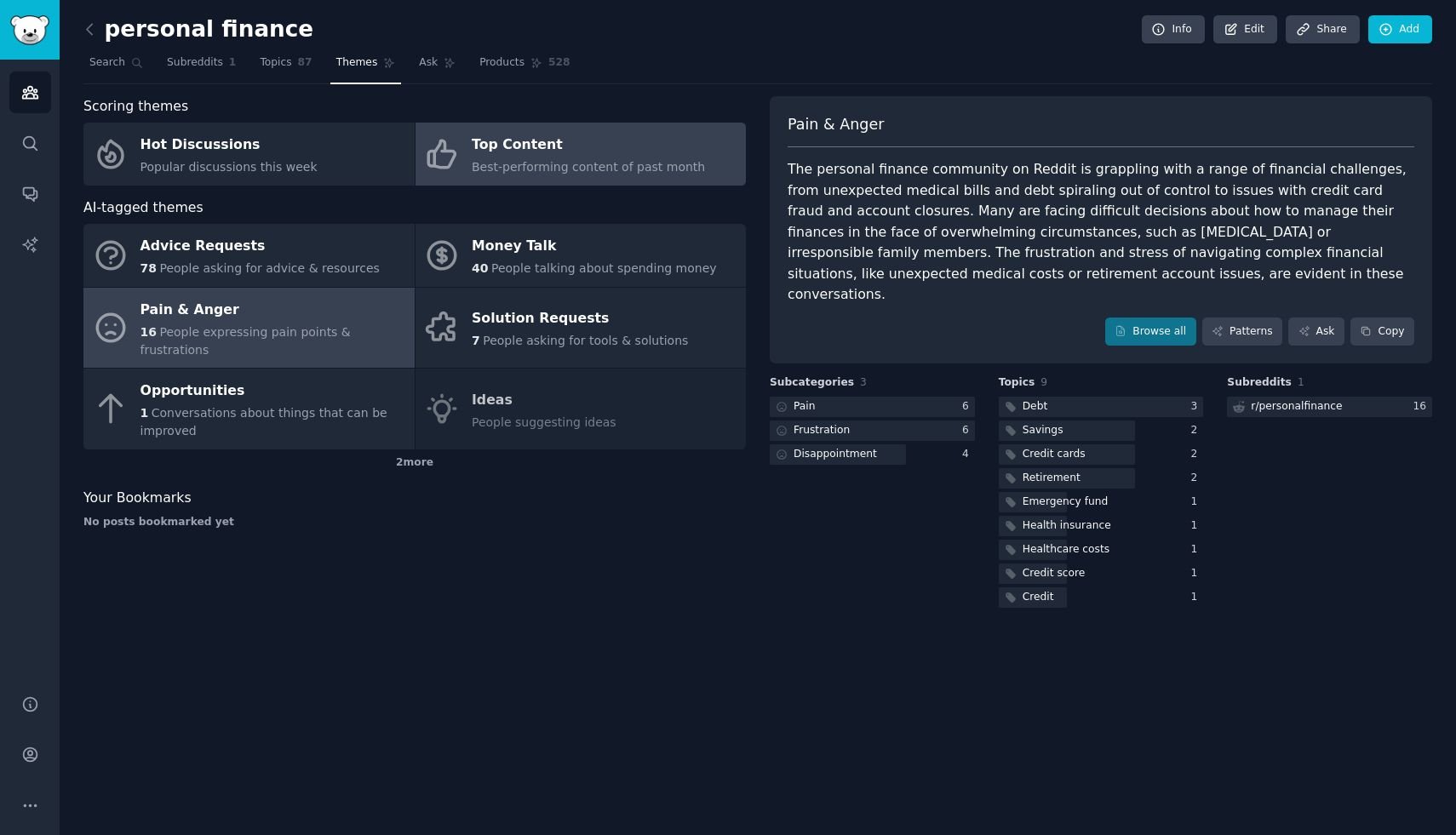
click at [598, 162] on span "Best-performing content of past month" at bounding box center [588, 167] width 233 height 14
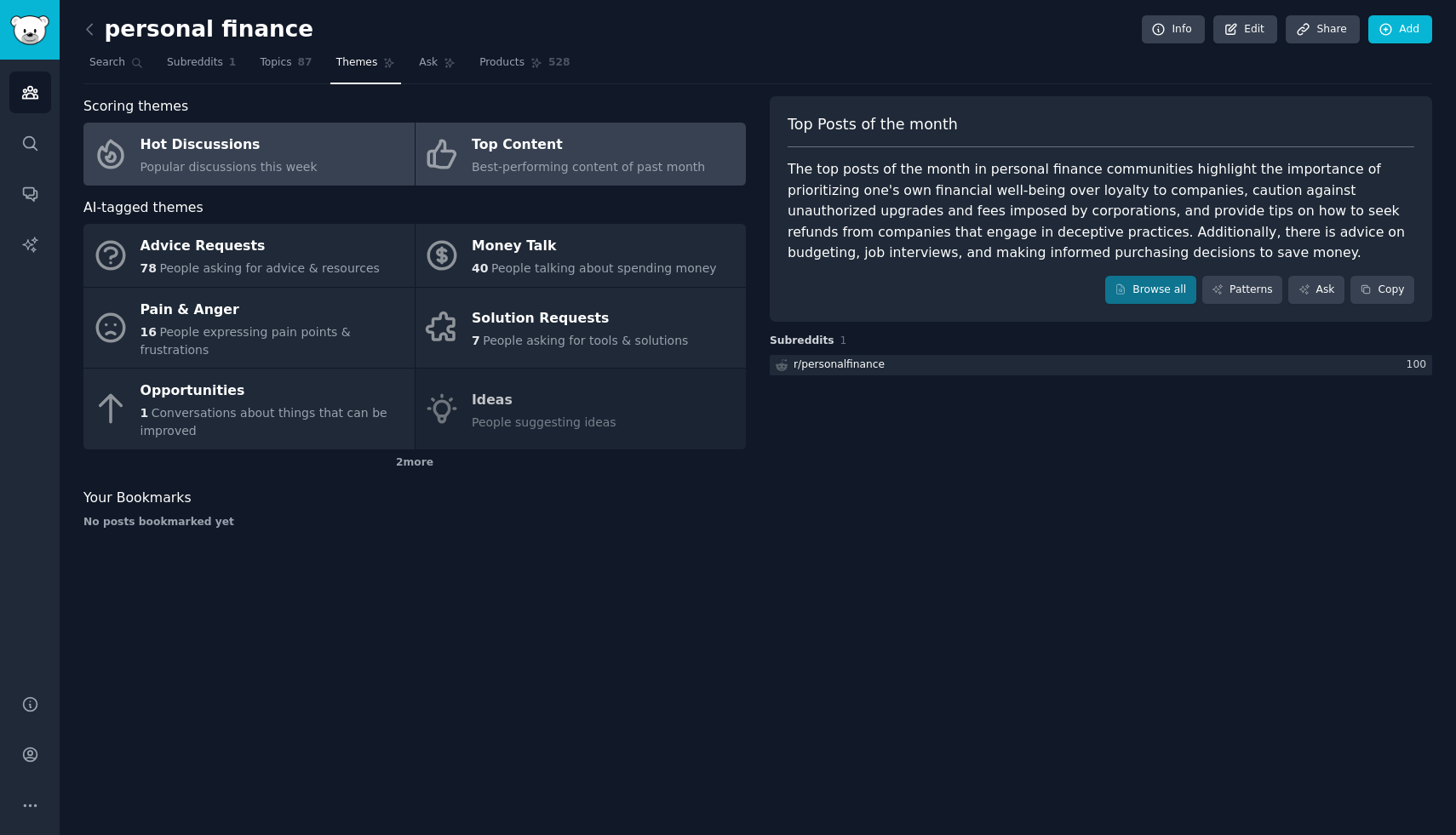
click at [285, 135] on div "Hot Discussions" at bounding box center [229, 146] width 177 height 28
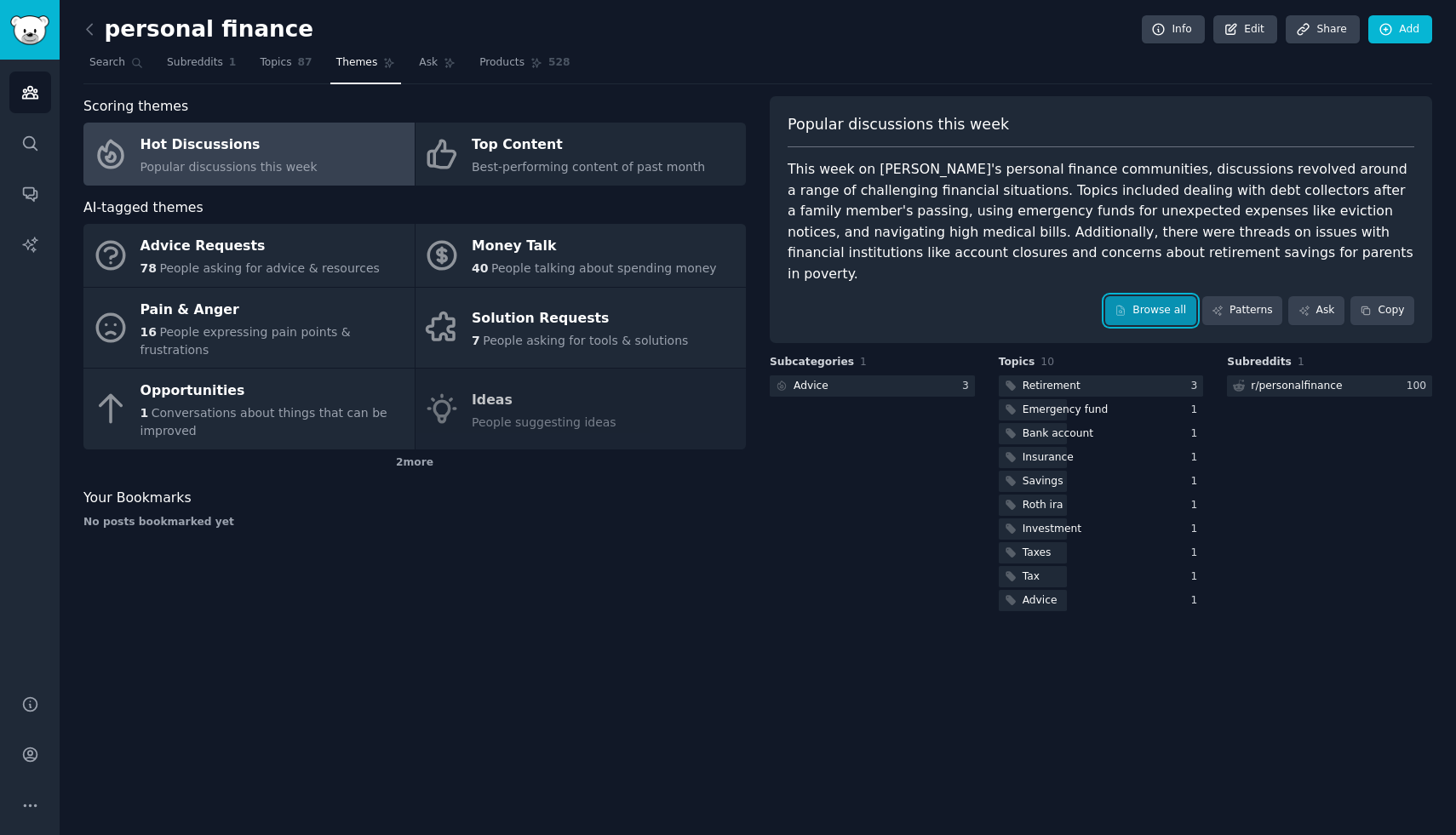
click at [1168, 296] on link "Browse all" at bounding box center [1151, 311] width 92 height 29
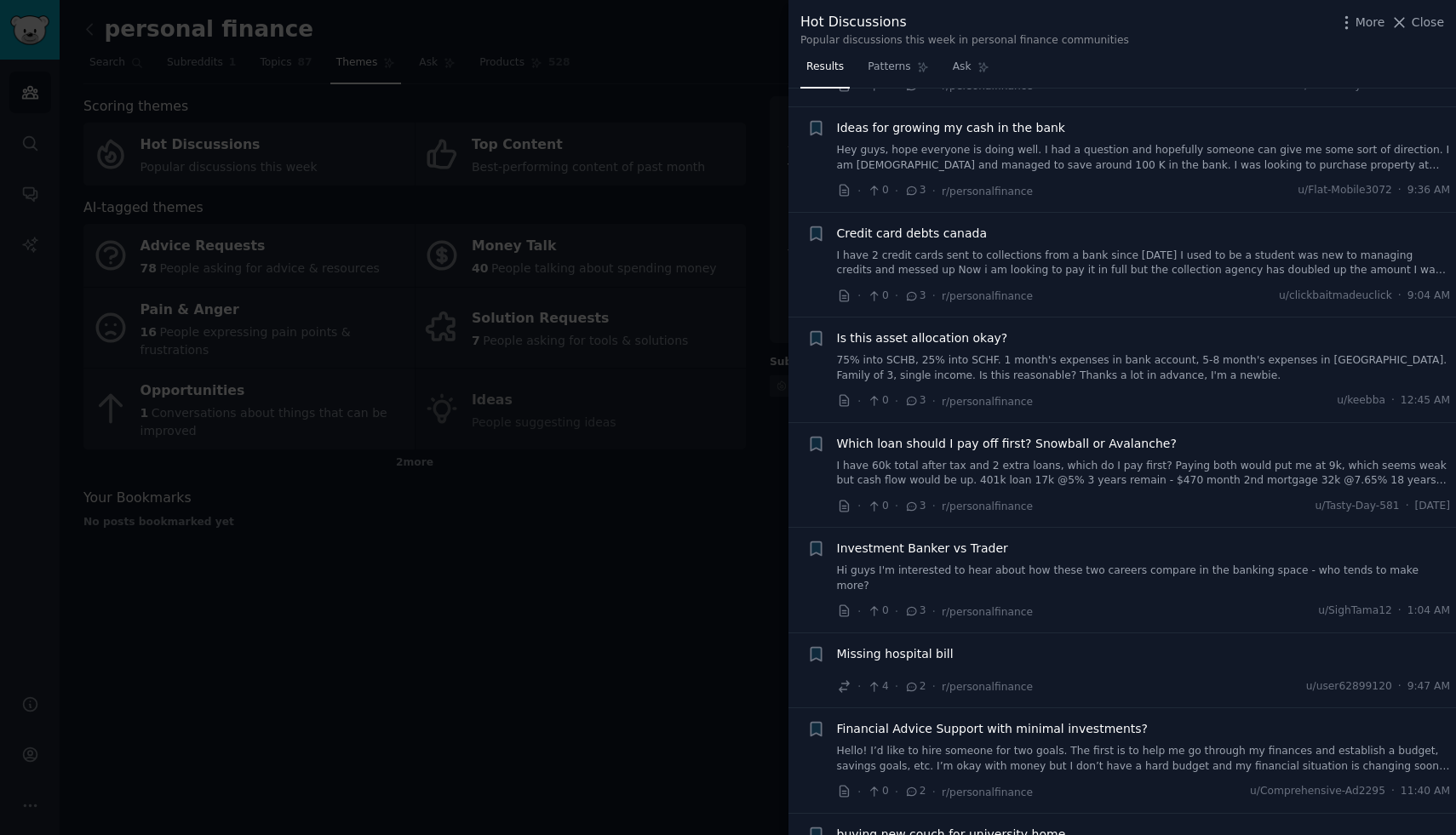
scroll to position [9694, 0]
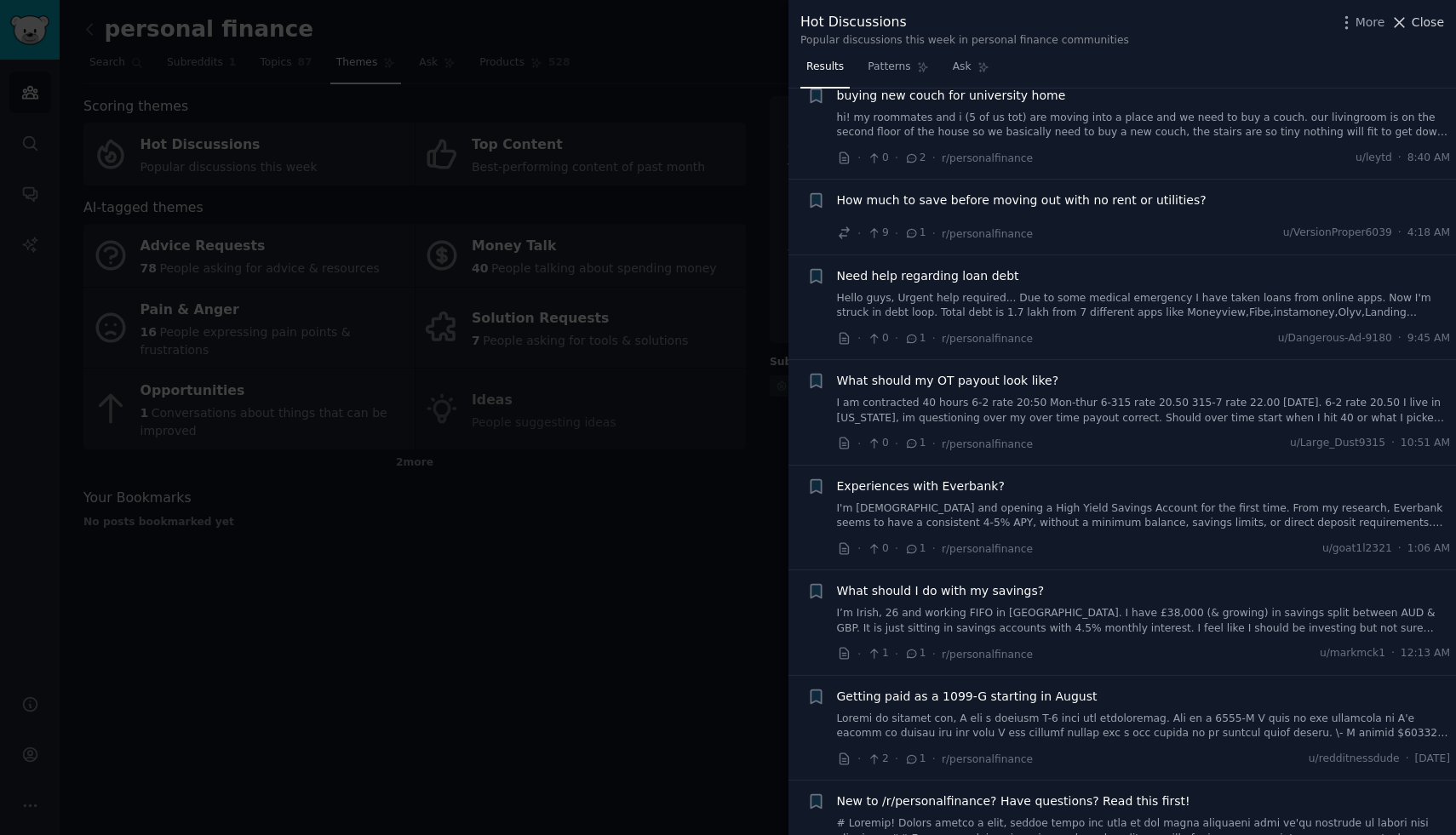
click at [1429, 24] on span "Close" at bounding box center [1428, 22] width 32 height 18
